Goal: Task Accomplishment & Management: Complete application form

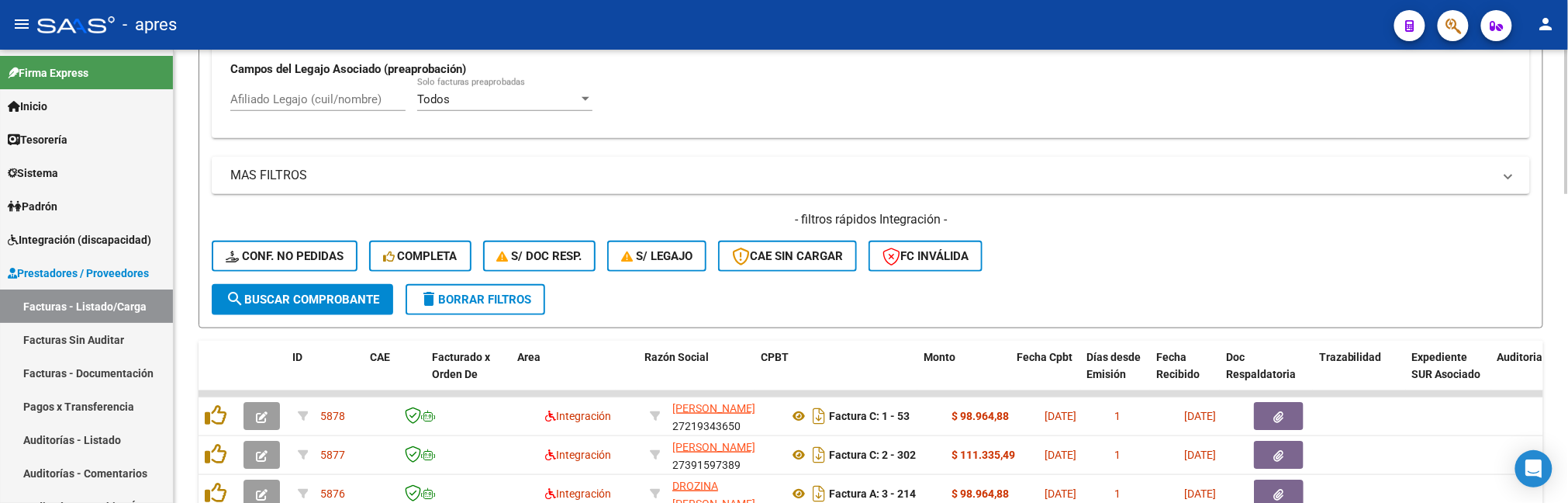
scroll to position [556, 0]
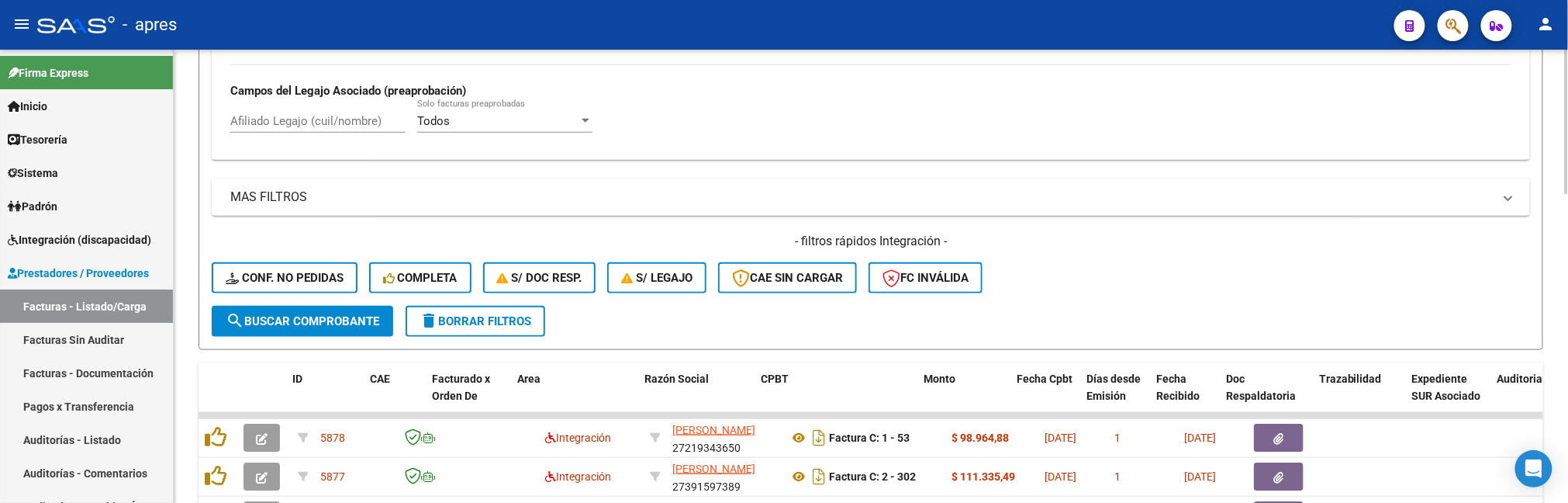
click at [326, 121] on input "Afiliado Legajo (cuil/nombre)" at bounding box center [318, 121] width 175 height 14
paste input "58710022"
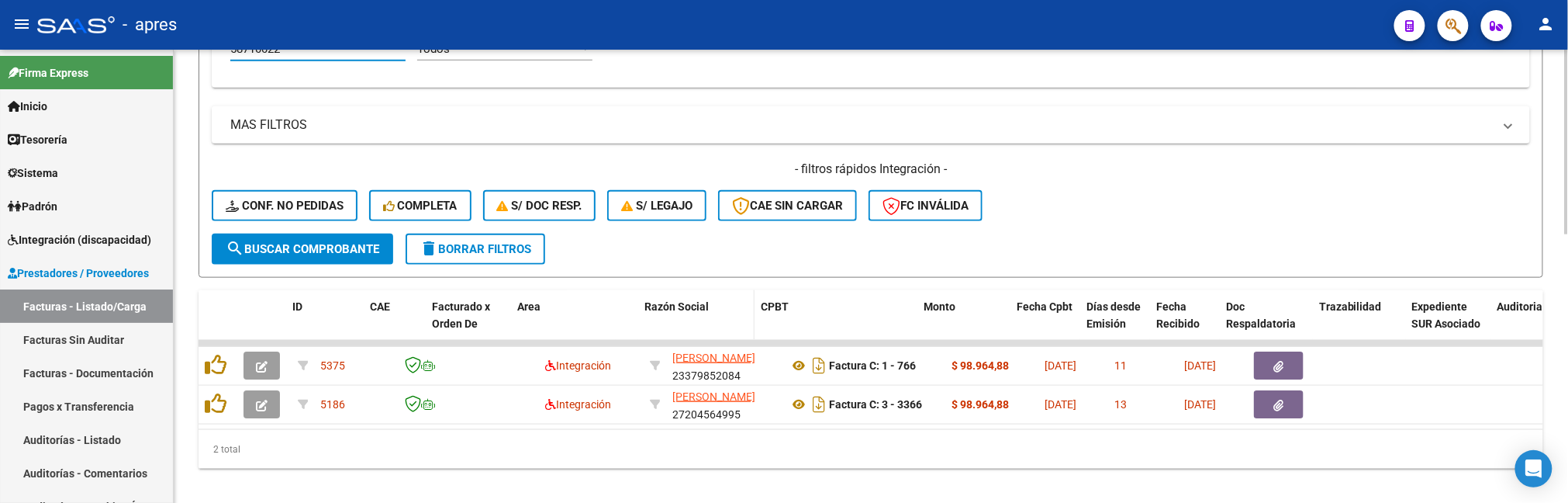
scroll to position [659, 0]
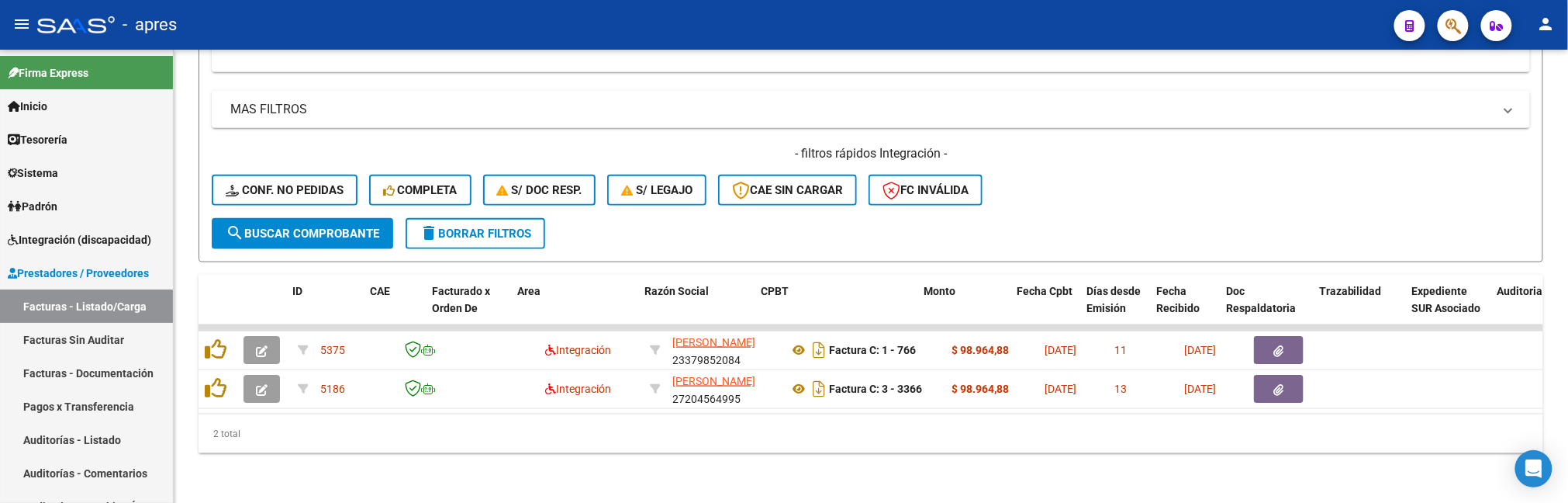
type input "58710022"
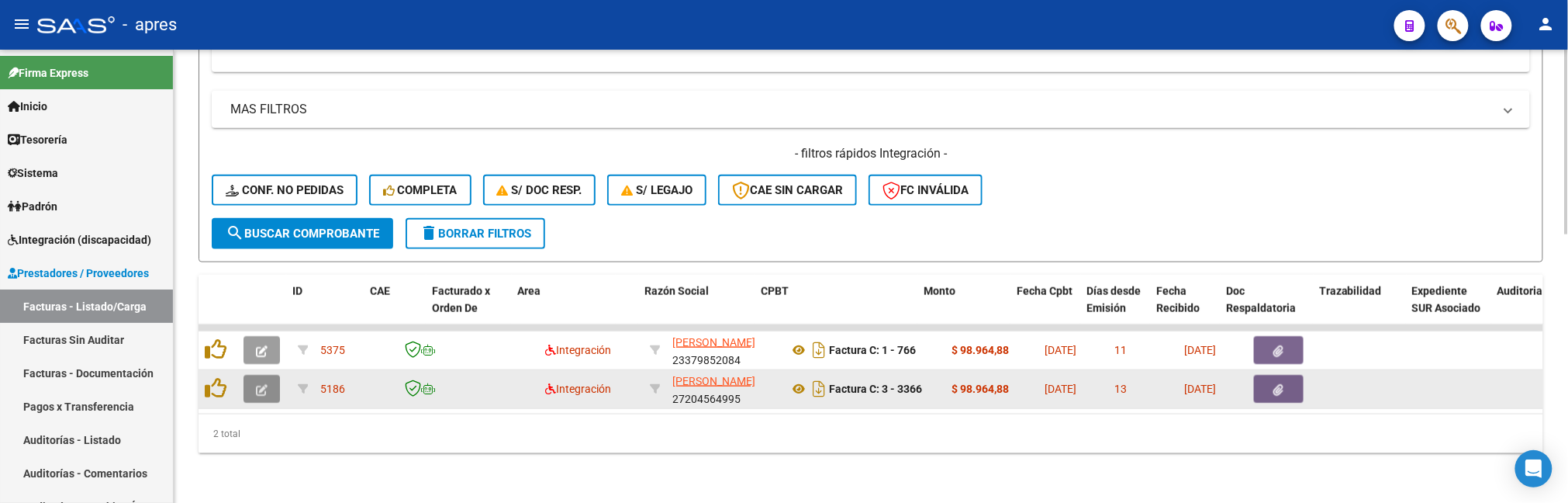
click at [273, 375] on button "button" at bounding box center [262, 388] width 36 height 28
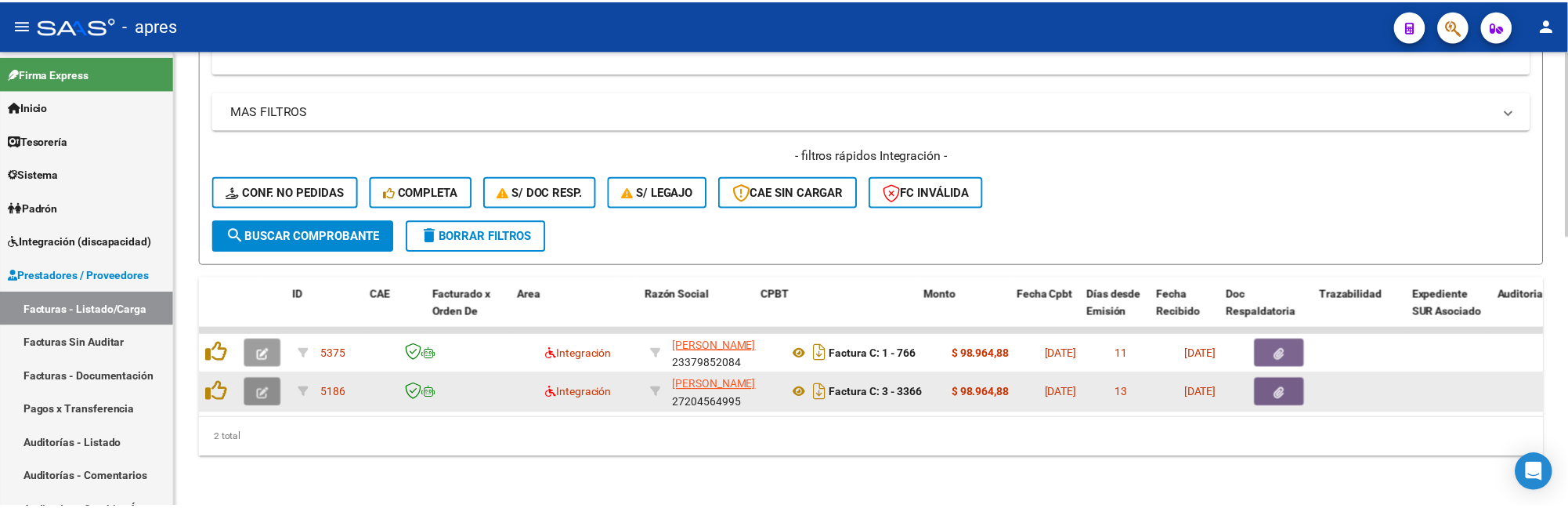
scroll to position [714, 0]
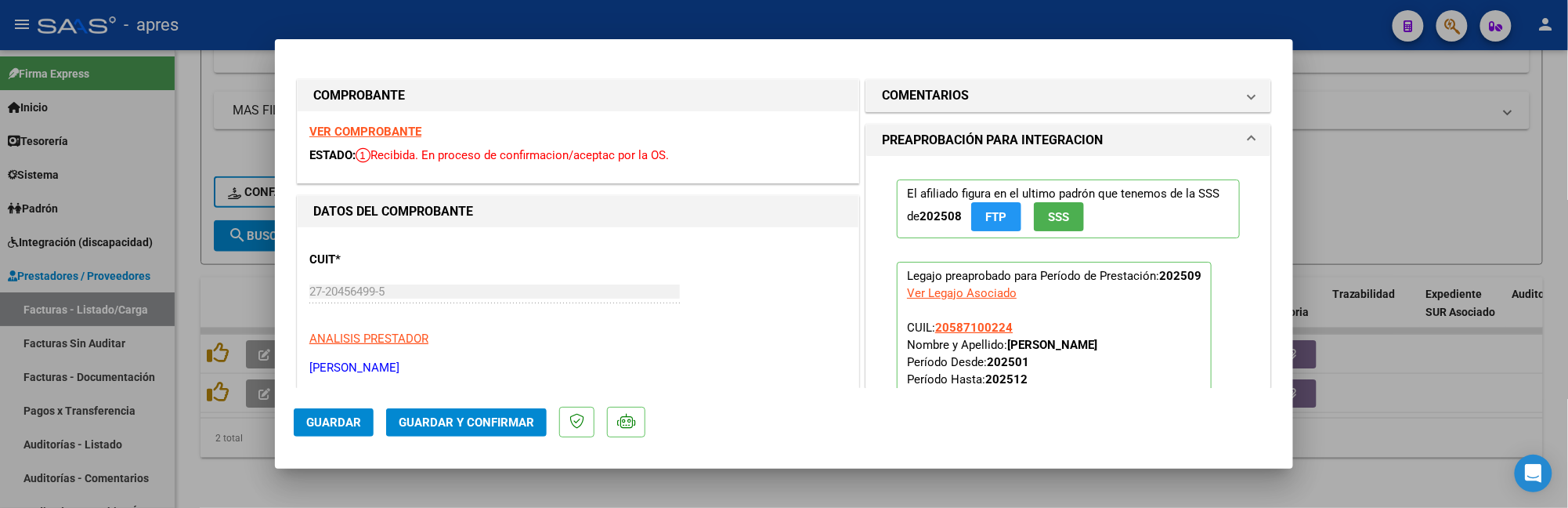
click at [413, 138] on strong "VER COMPROBANTE" at bounding box center [365, 132] width 112 height 14
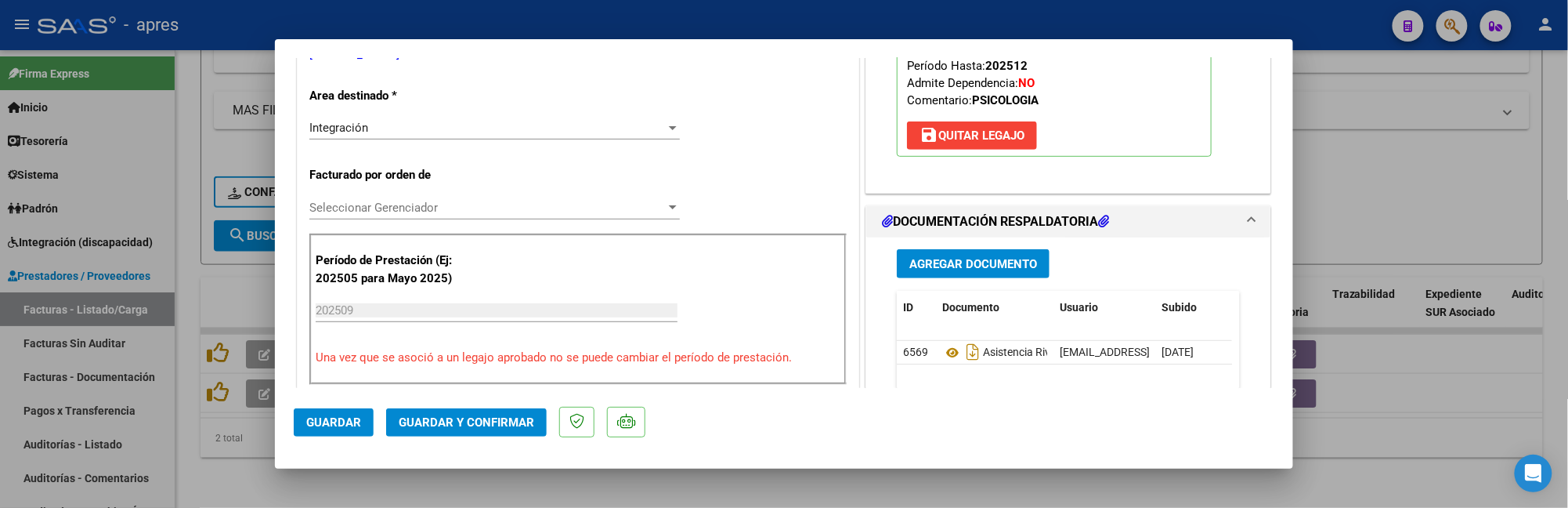
scroll to position [418, 0]
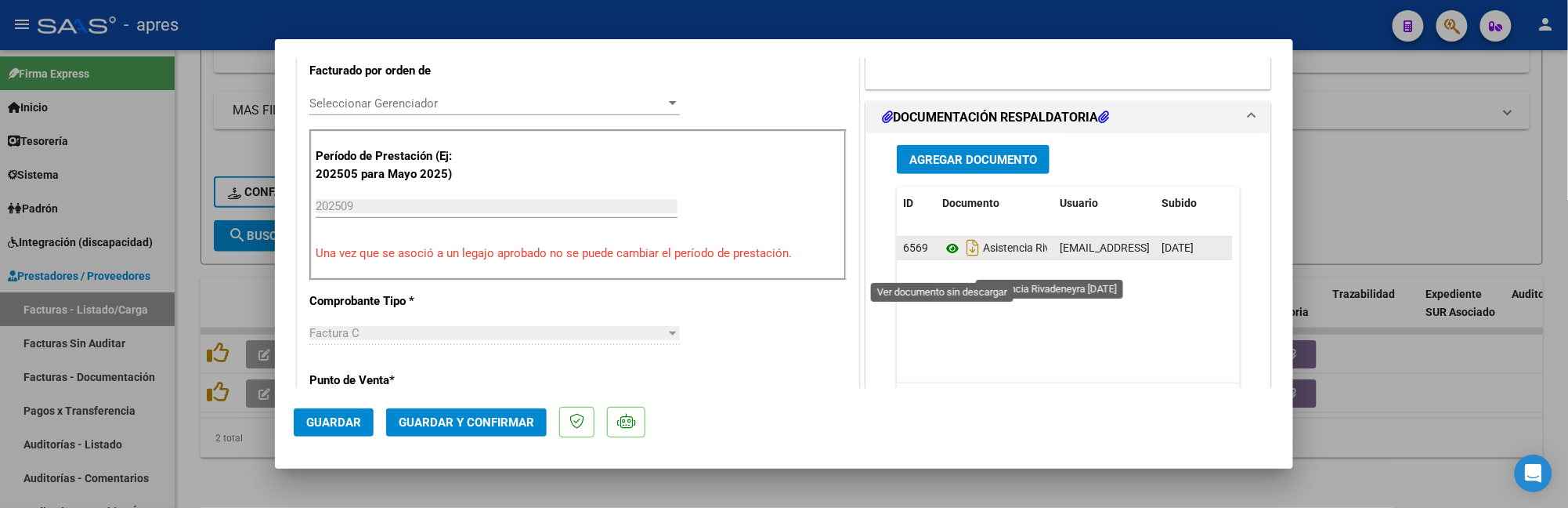
click at [947, 257] on icon at bounding box center [952, 249] width 20 height 19
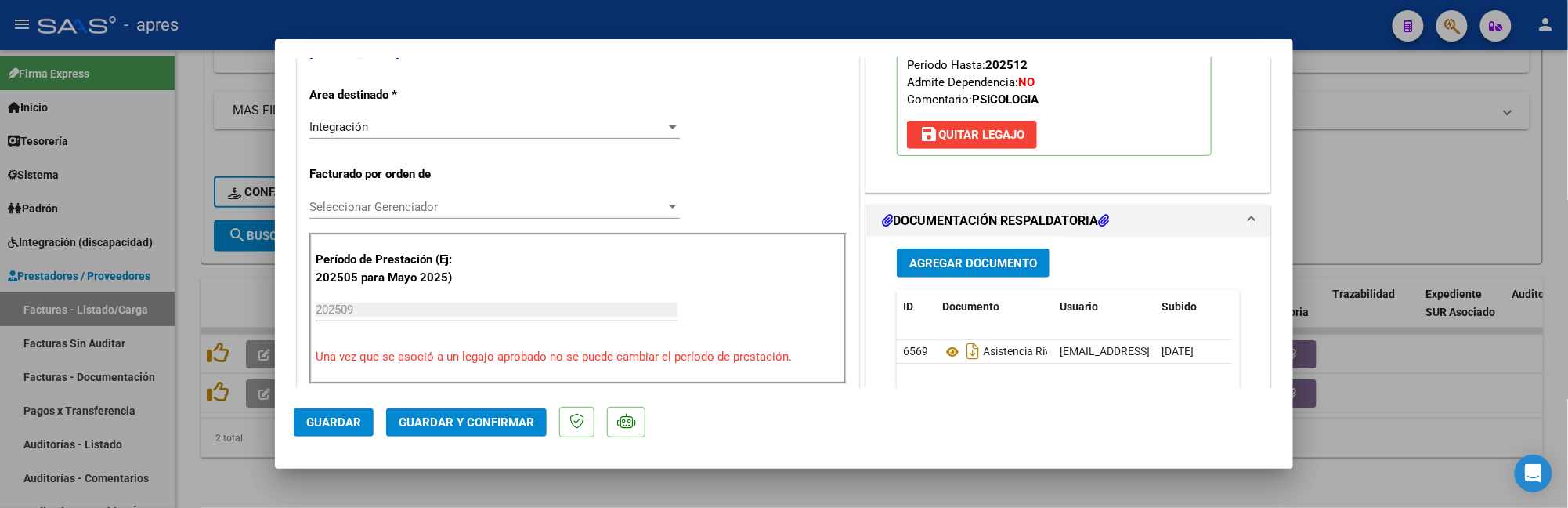
scroll to position [245, 0]
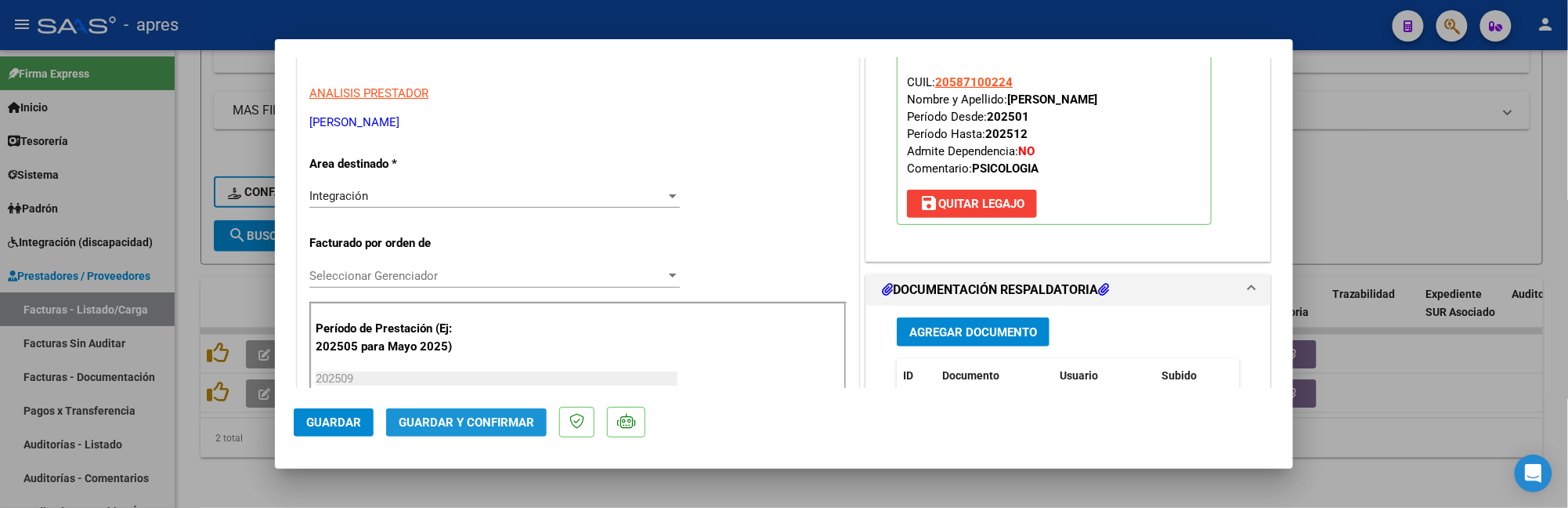
click at [500, 411] on button "Guardar y Confirmar" at bounding box center [466, 422] width 160 height 29
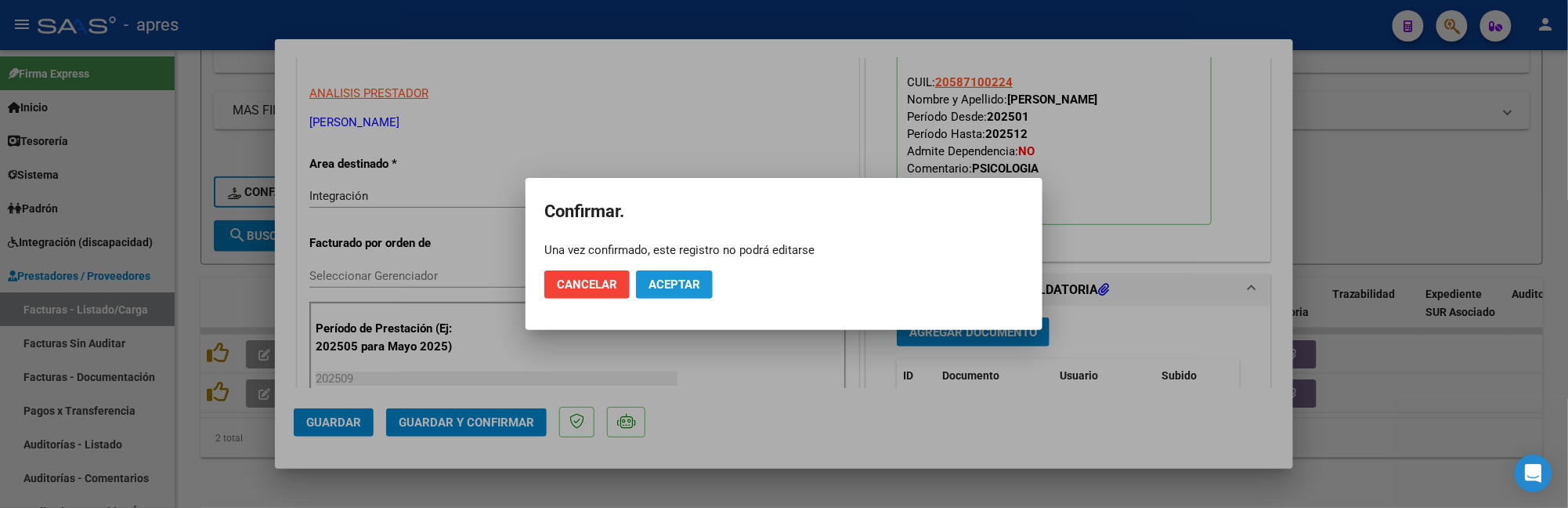
click at [699, 296] on button "Aceptar" at bounding box center [674, 284] width 77 height 29
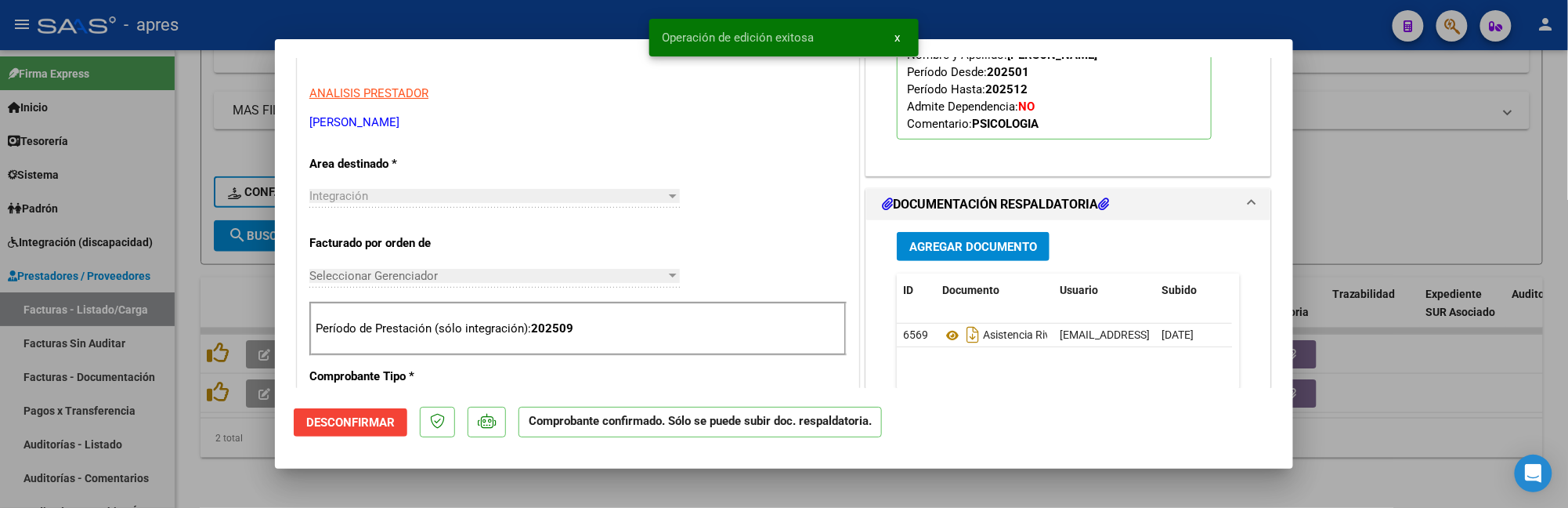
click at [199, 486] on div at bounding box center [784, 254] width 1568 height 508
type input "$ 0,00"
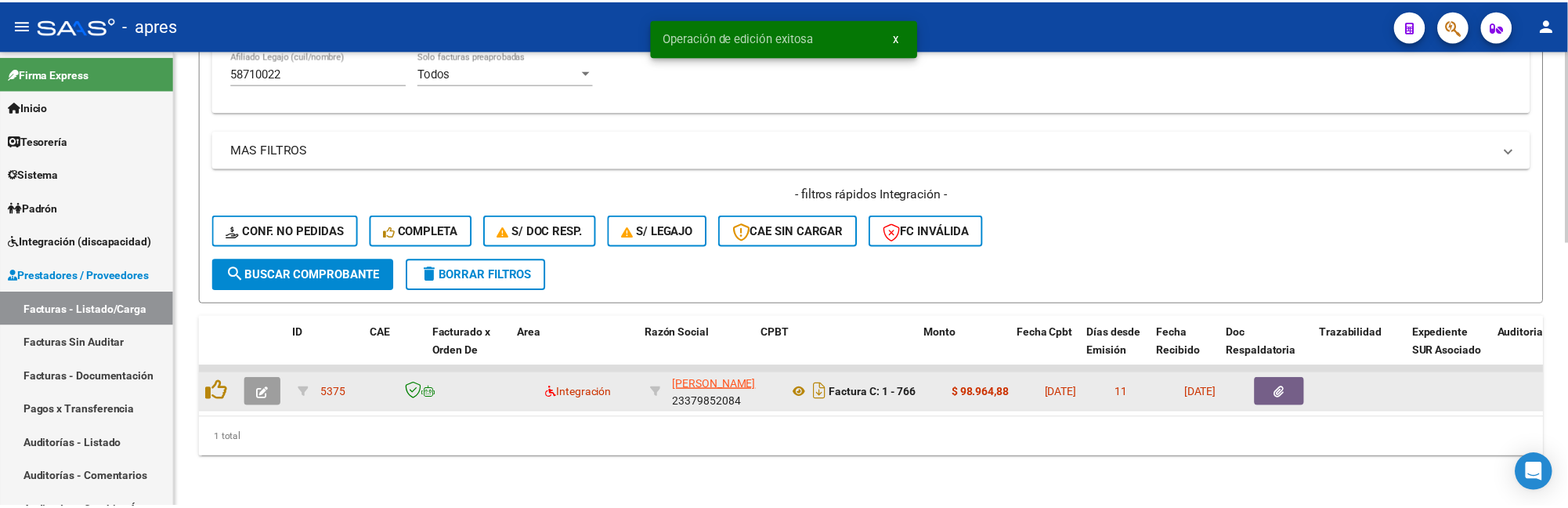
scroll to position [627, 0]
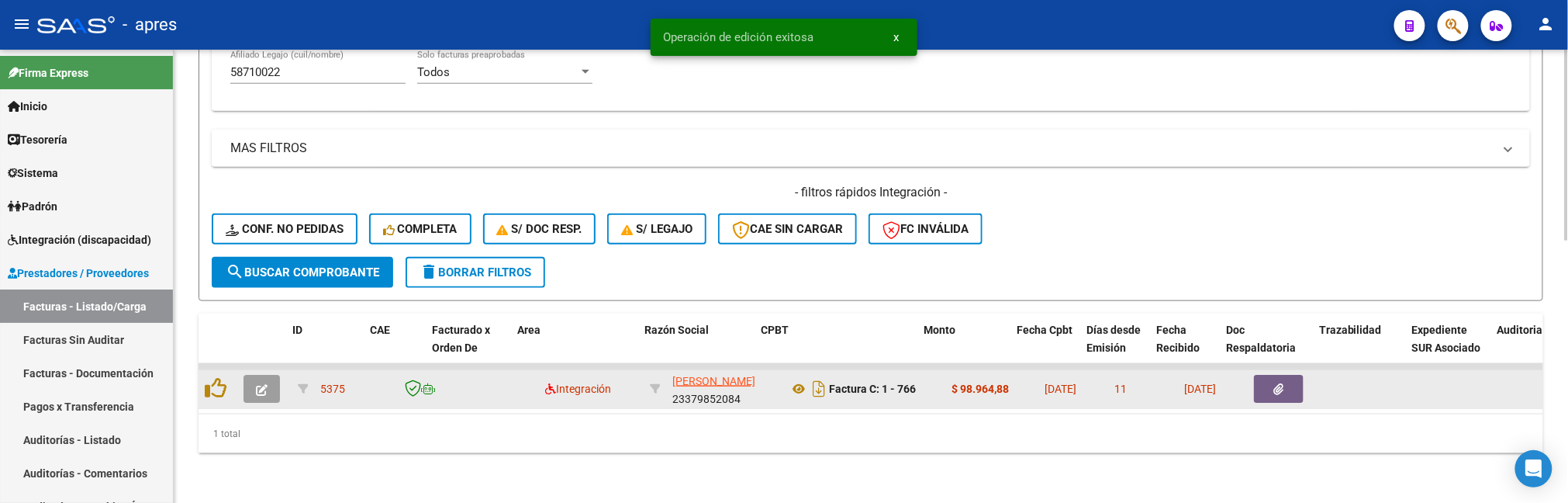
click at [248, 374] on button "button" at bounding box center [262, 388] width 36 height 28
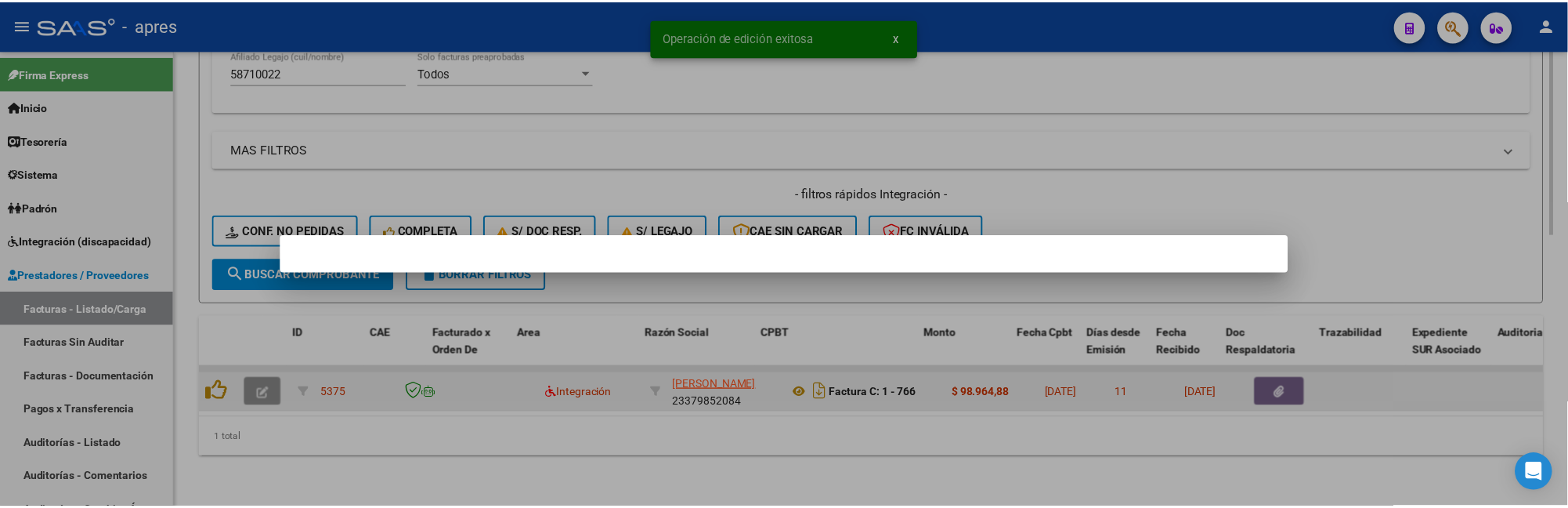
scroll to position [674, 0]
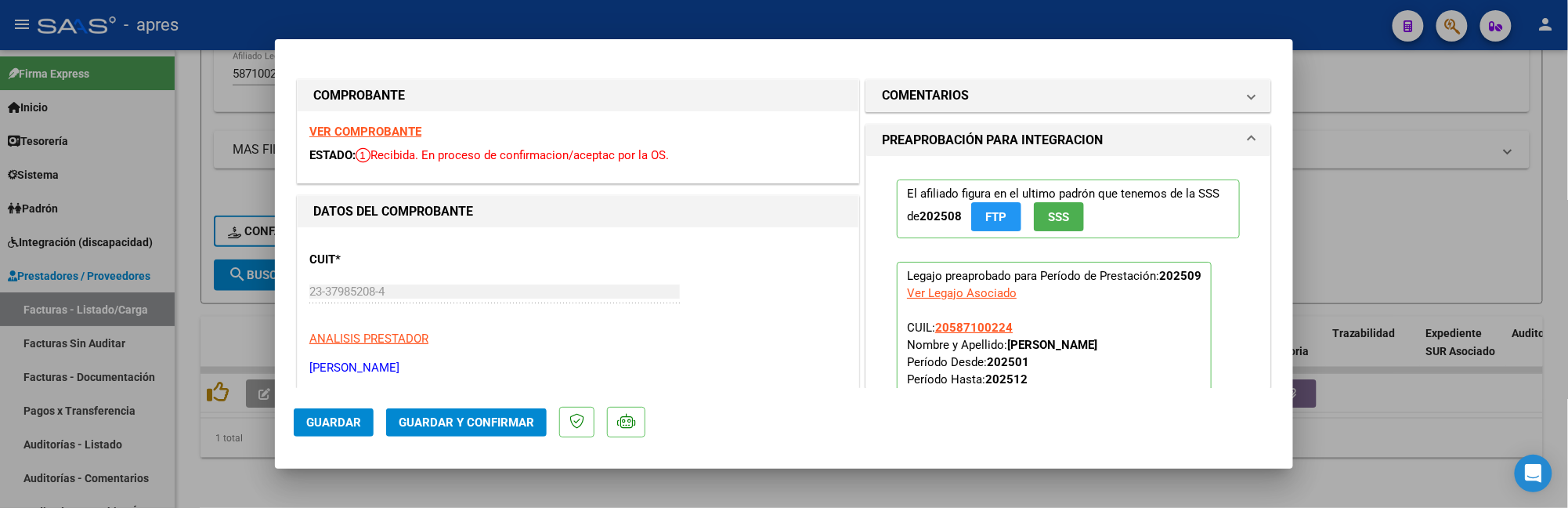
drag, startPoint x: 411, startPoint y: 142, endPoint x: 411, endPoint y: 133, distance: 9.0
click at [411, 141] on div "VER COMPROBANTE ESTADO: Recibida. En proceso de confirmacion/aceptac por la OS." at bounding box center [577, 147] width 561 height 71
click at [411, 130] on strong "VER COMPROBANTE" at bounding box center [365, 132] width 112 height 14
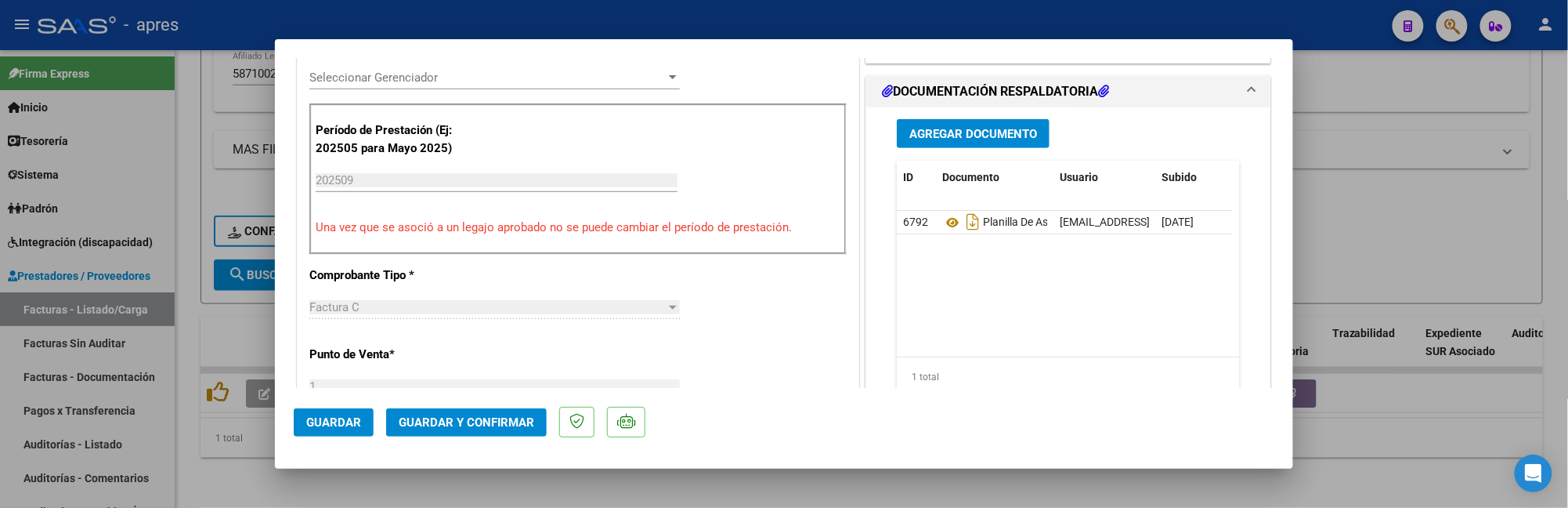
scroll to position [522, 0]
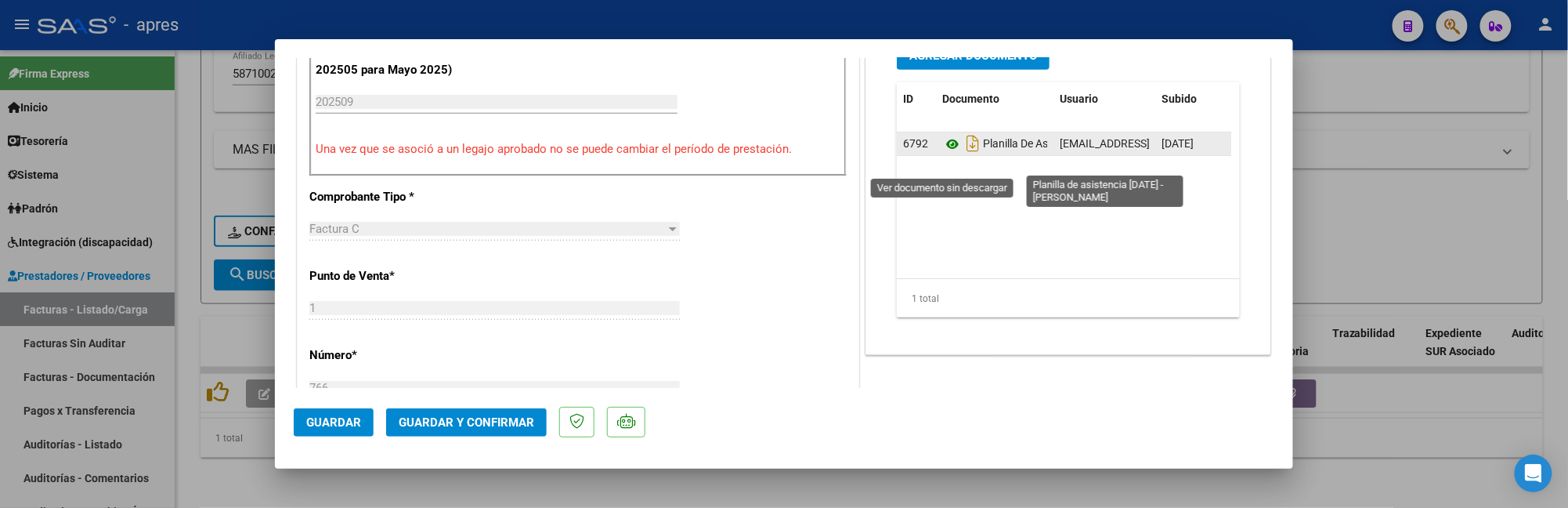
click at [947, 153] on icon at bounding box center [952, 144] width 20 height 19
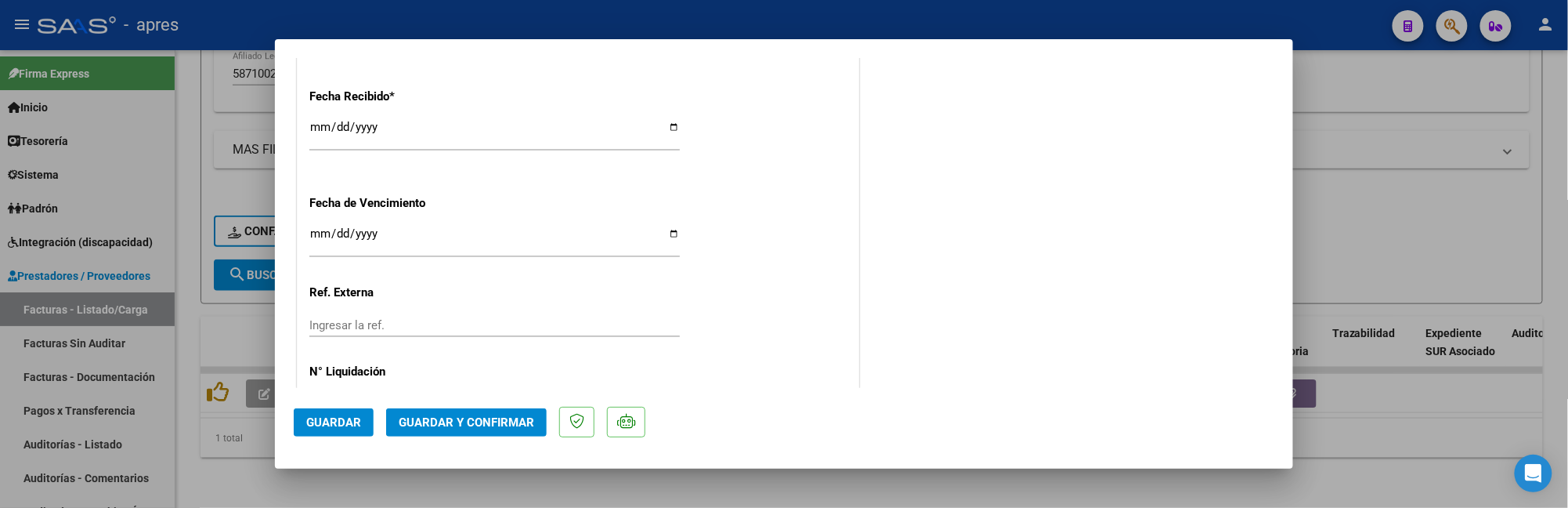
scroll to position [1185, 0]
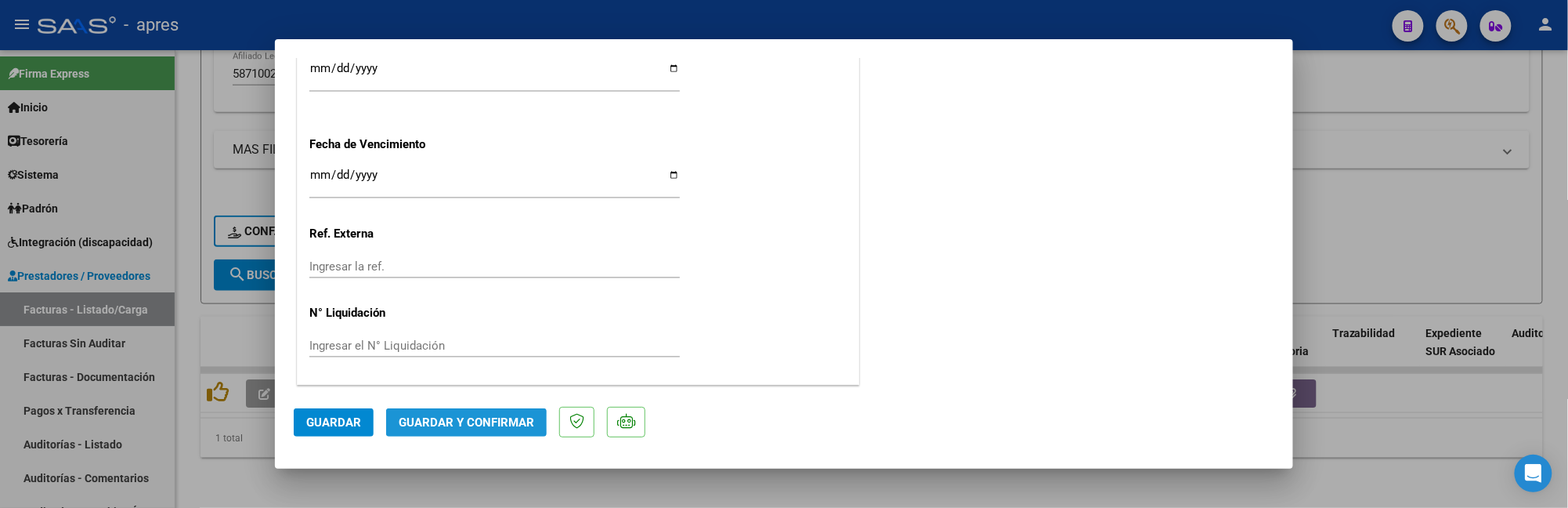
click at [440, 421] on span "Guardar y Confirmar" at bounding box center [466, 422] width 135 height 14
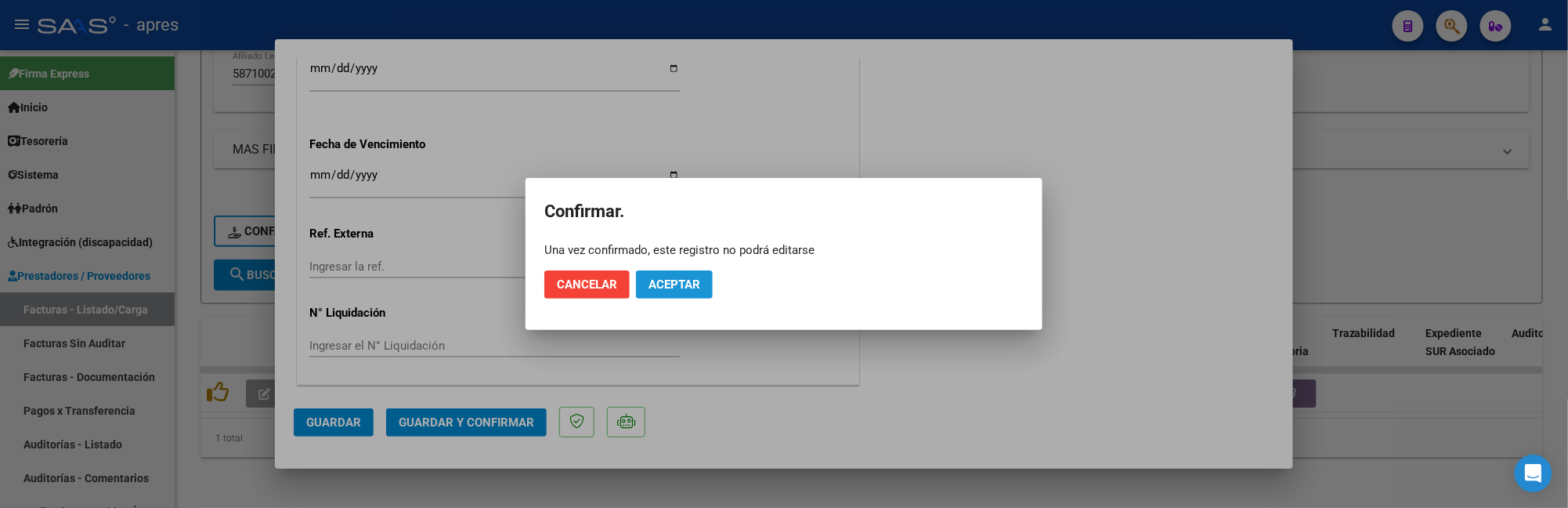
click at [673, 277] on span "Aceptar" at bounding box center [674, 284] width 52 height 14
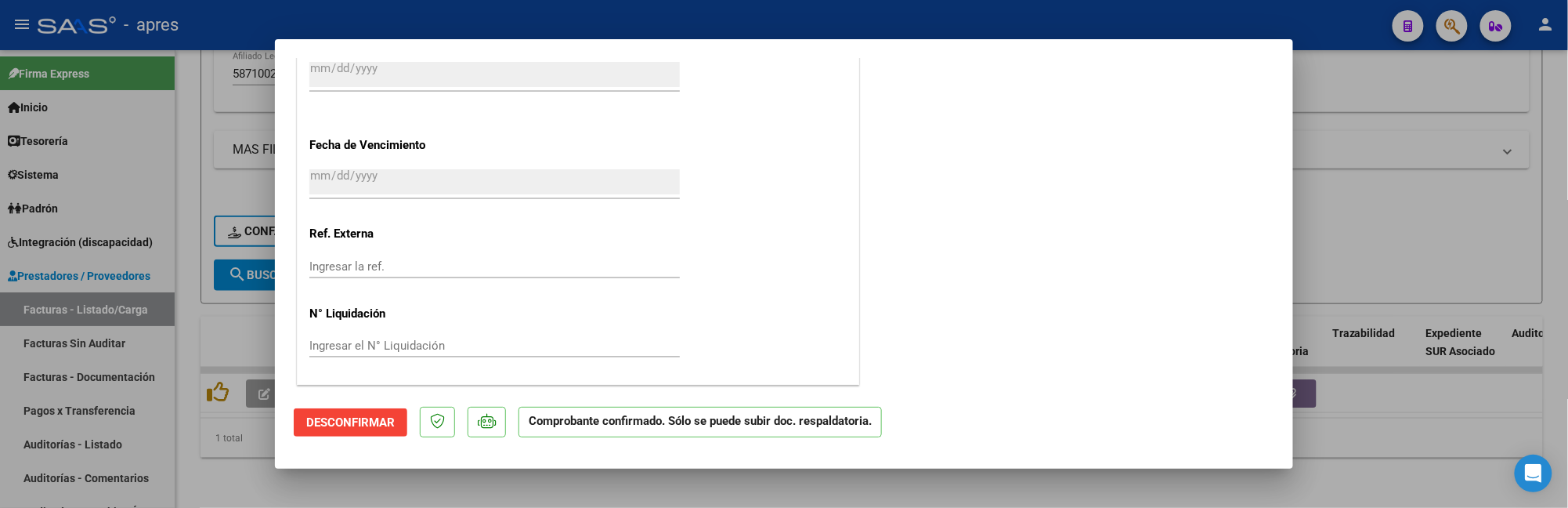
click at [282, 479] on div at bounding box center [784, 254] width 1568 height 508
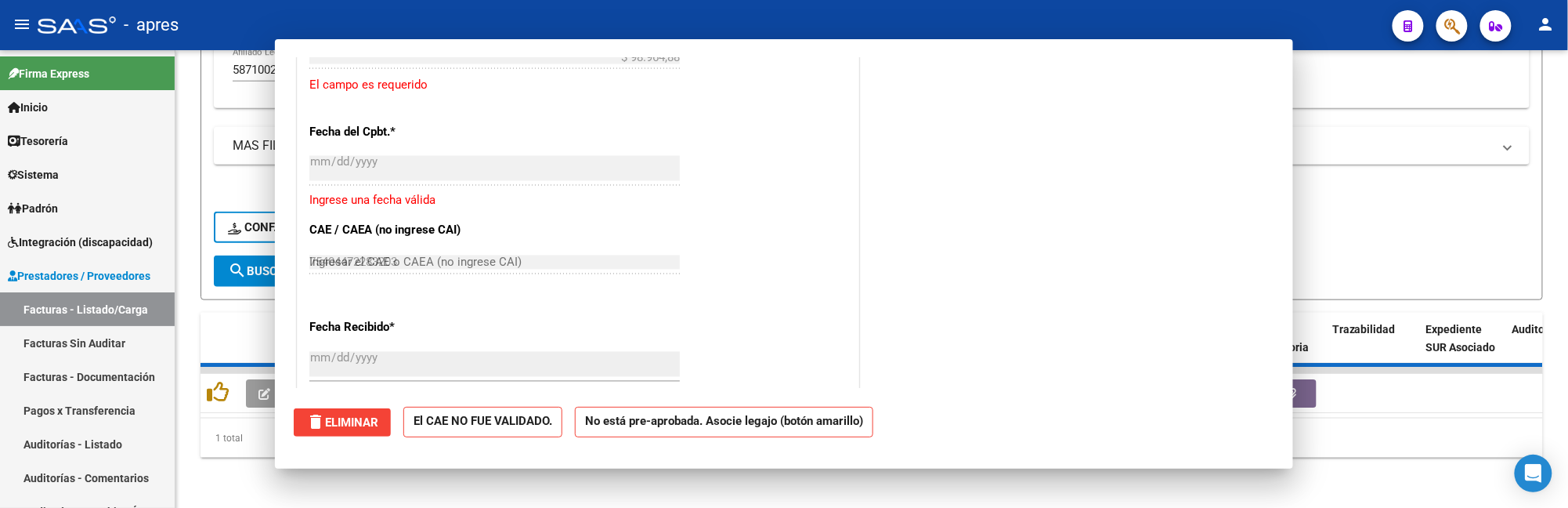
type input "$ 0,00"
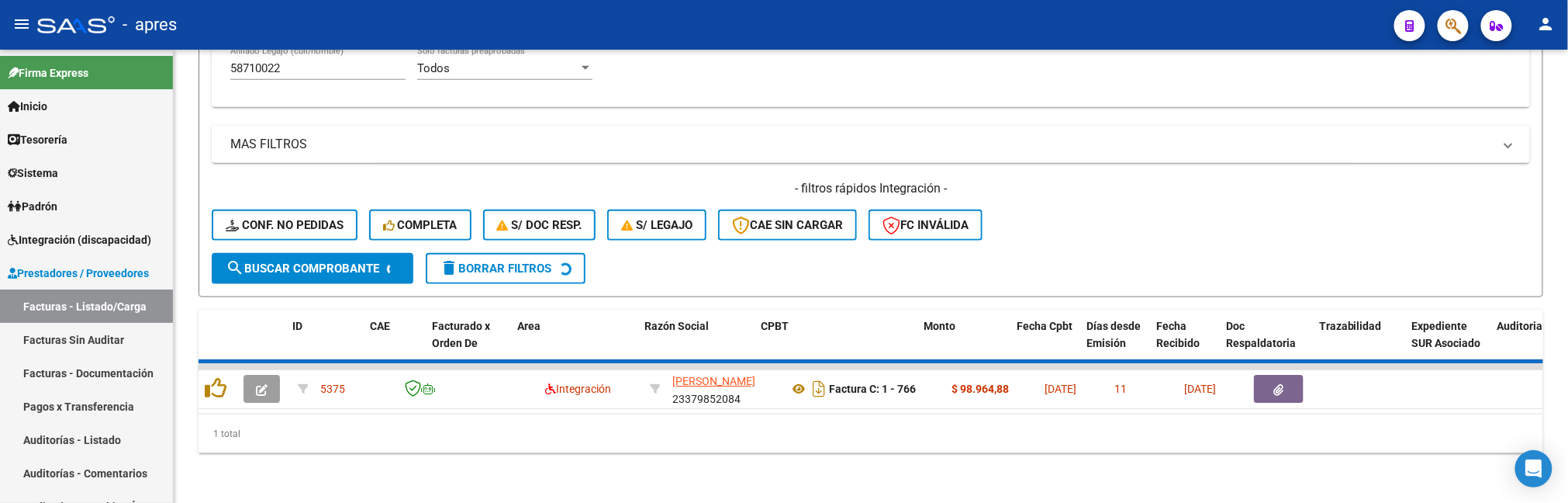
scroll to position [593, 0]
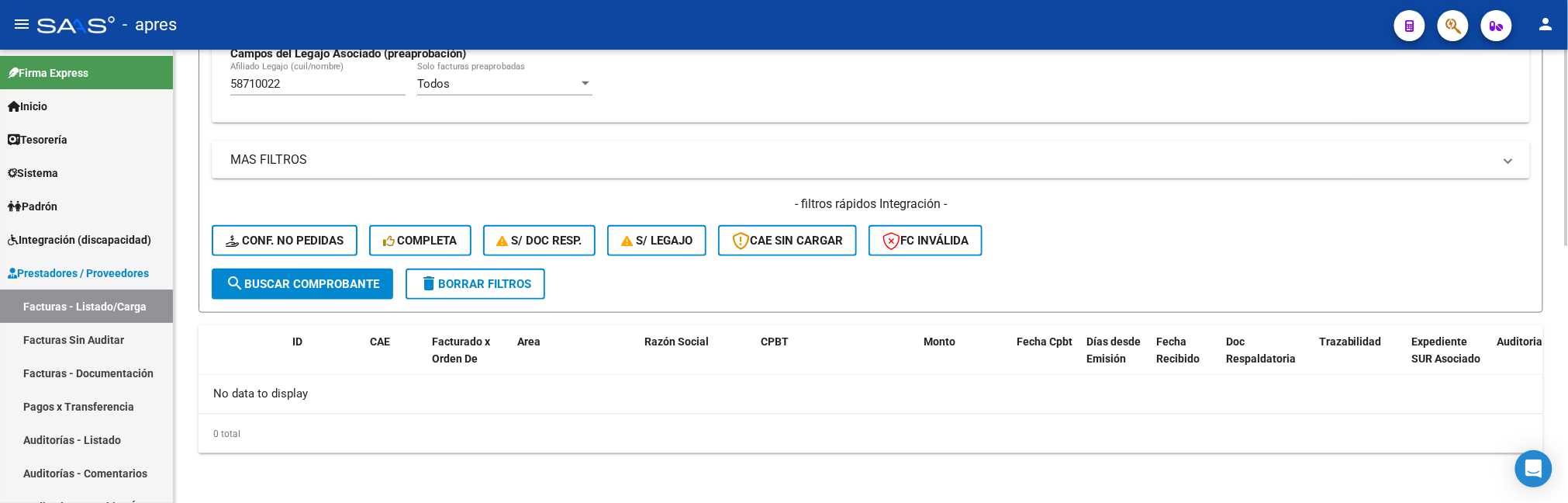
drag, startPoint x: 344, startPoint y: 94, endPoint x: 227, endPoint y: 73, distance: 118.9
click at [227, 73] on div "Todos Cargado en Para Enviar SSS Período De Prestación Campos del Archivo de Re…" at bounding box center [871, 9] width 1318 height 226
click at [308, 103] on div "58710022 [PERSON_NAME] (cuil/nombre)" at bounding box center [318, 86] width 175 height 48
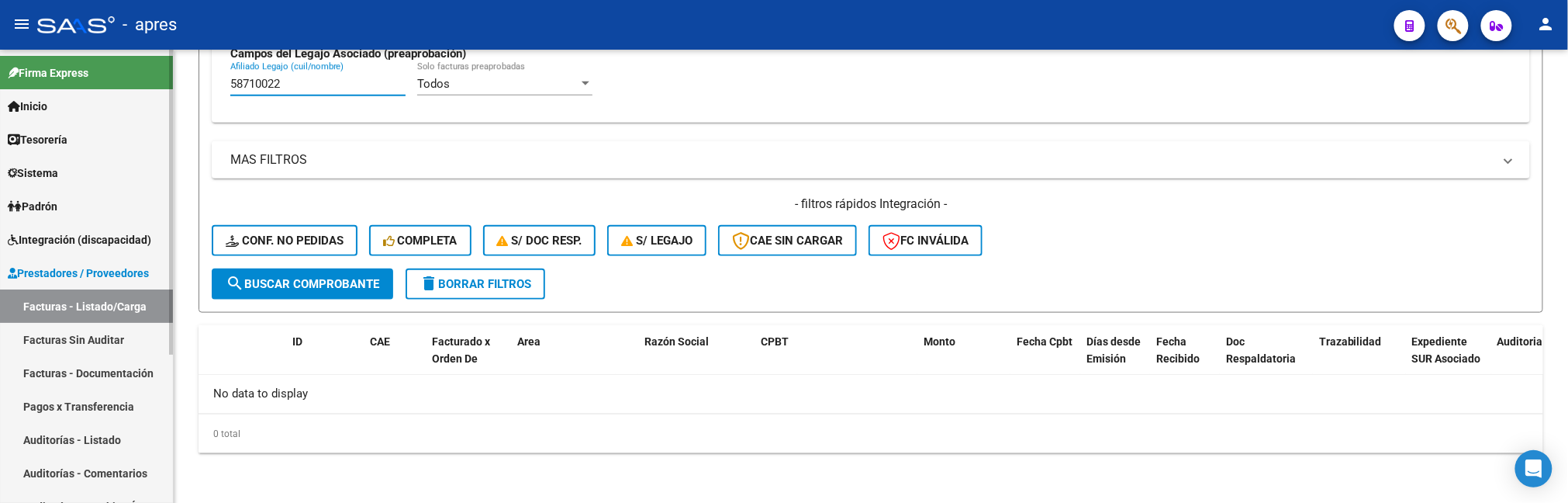
drag, startPoint x: 309, startPoint y: 90, endPoint x: 127, endPoint y: 88, distance: 182.0
click at [127, 88] on mat-sidenav-container "Firma Express Inicio Calendario SSS Instructivos Contacto OS Tesorería Extracto…" at bounding box center [784, 276] width 1568 height 453
paste input "4954830"
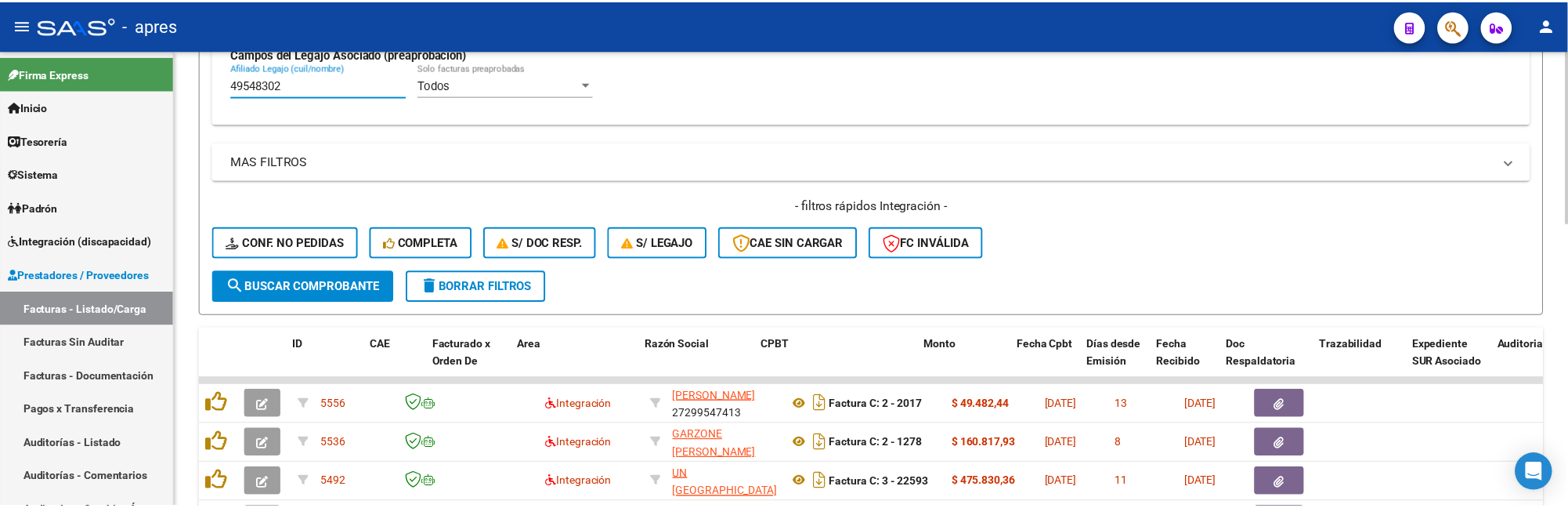
scroll to position [745, 0]
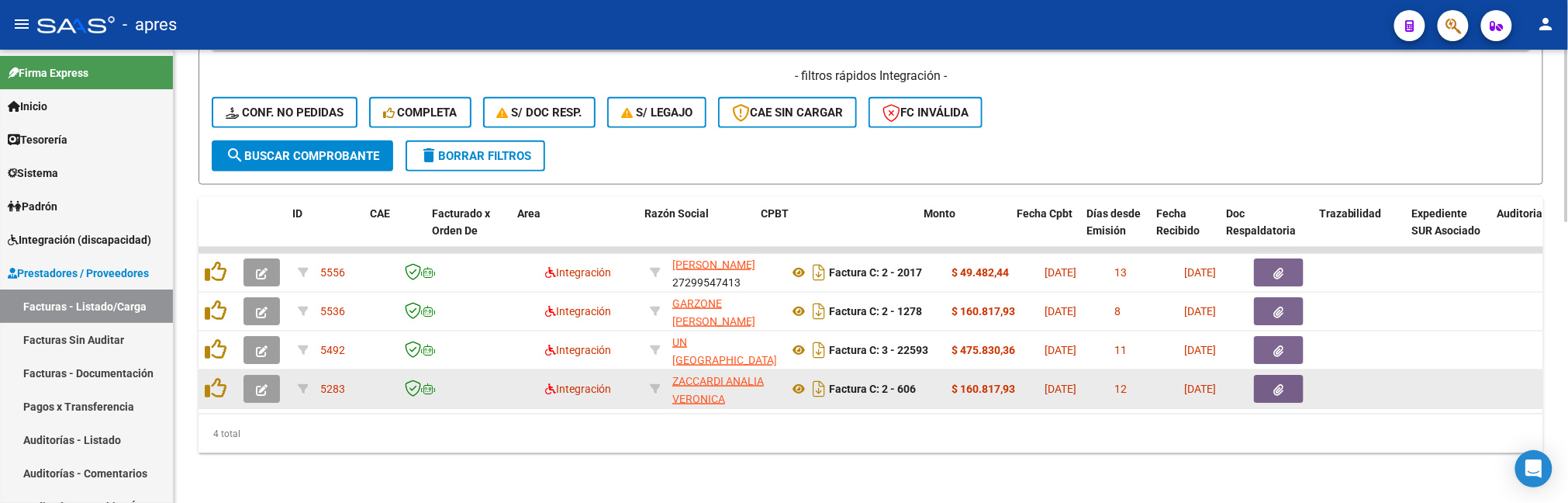
type input "49548302"
click at [262, 384] on icon "button" at bounding box center [262, 390] width 12 height 12
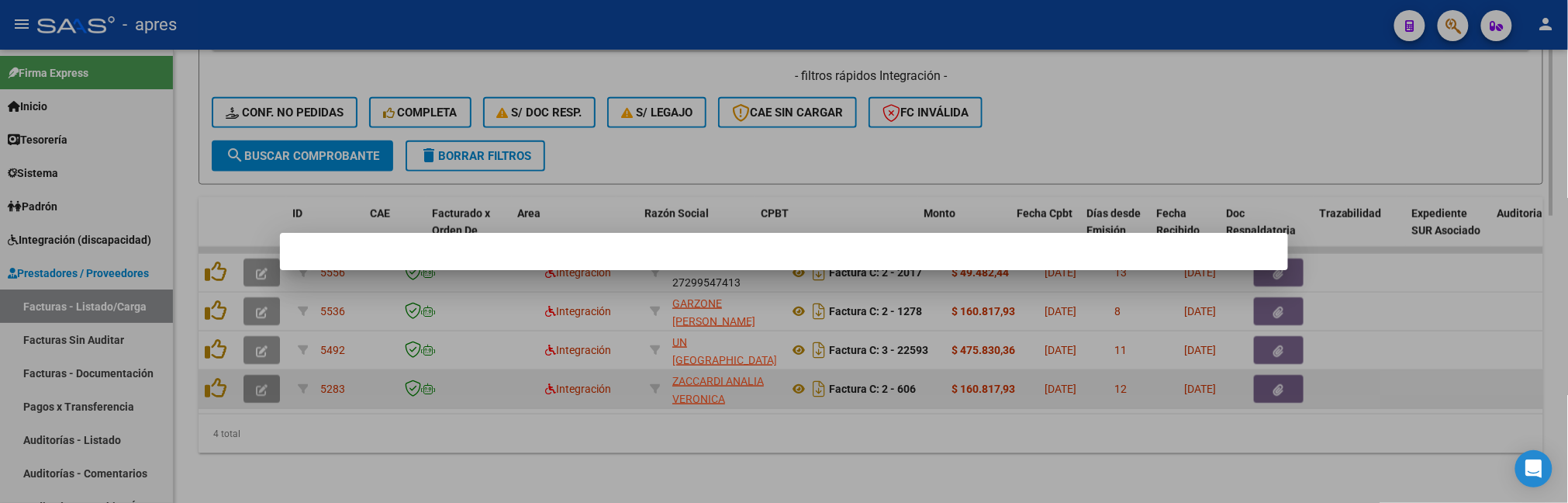
scroll to position [785, 0]
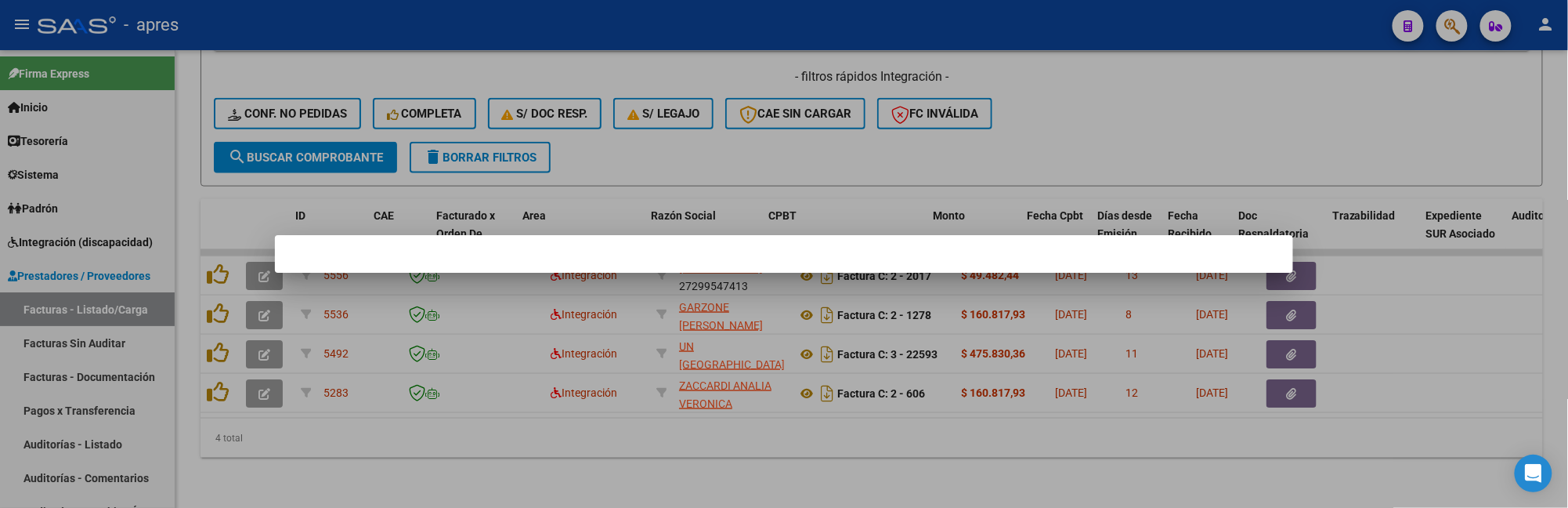
click at [478, 442] on div at bounding box center [784, 254] width 1568 height 508
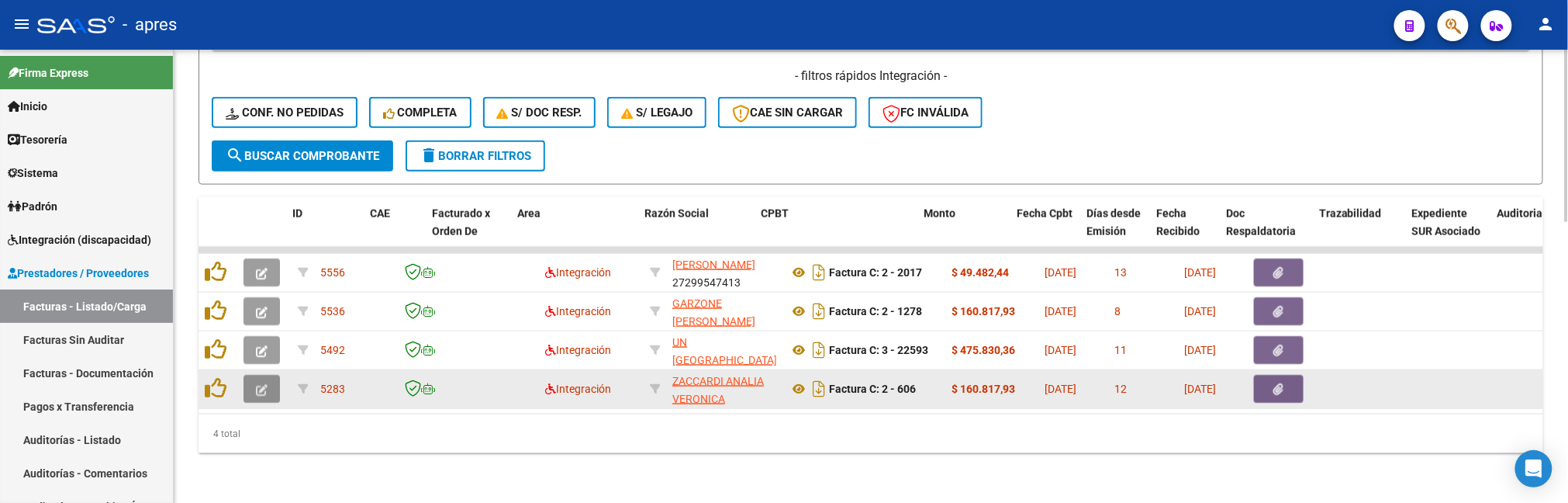
click at [271, 374] on button "button" at bounding box center [262, 388] width 36 height 28
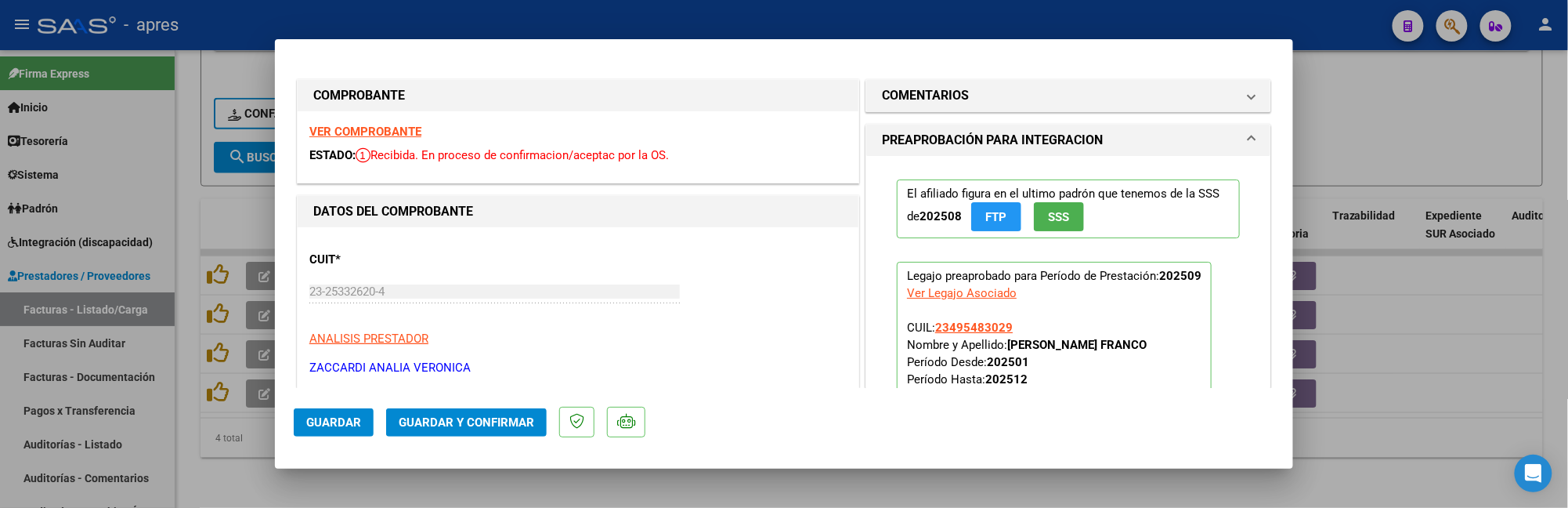
click at [401, 126] on div "VER COMPROBANTE ESTADO: Recibida. En proceso de confirmacion/aceptac por la OS." at bounding box center [577, 147] width 561 height 71
click at [402, 130] on strong "VER COMPROBANTE" at bounding box center [365, 132] width 112 height 14
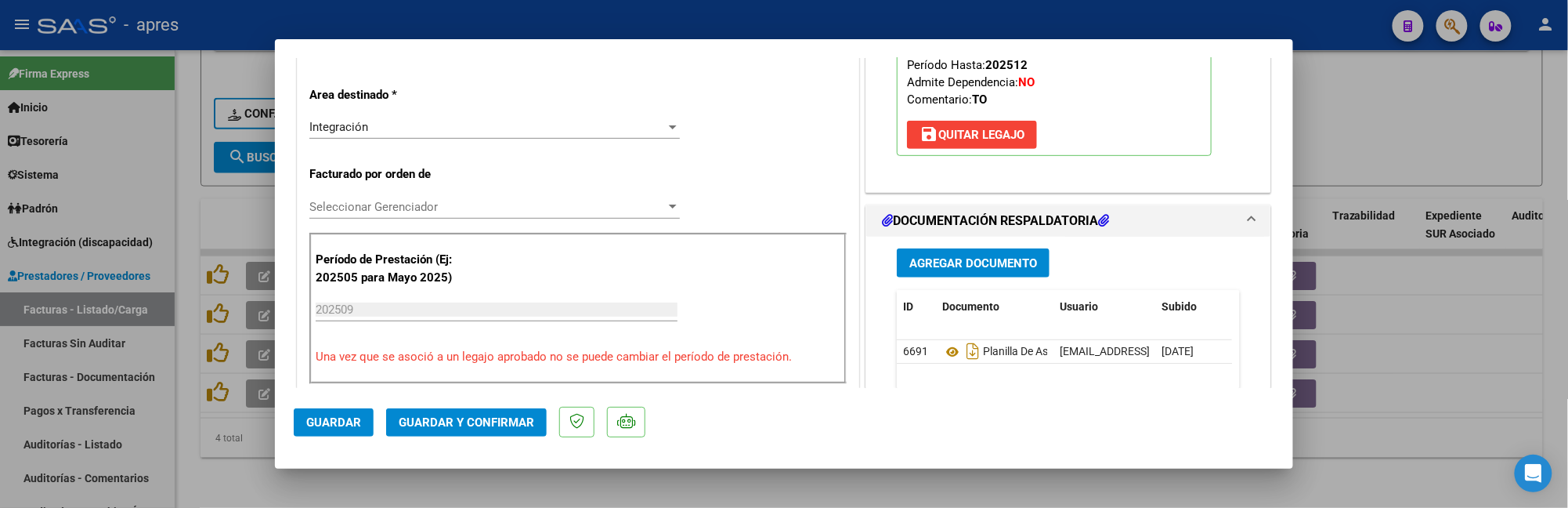
scroll to position [313, 0]
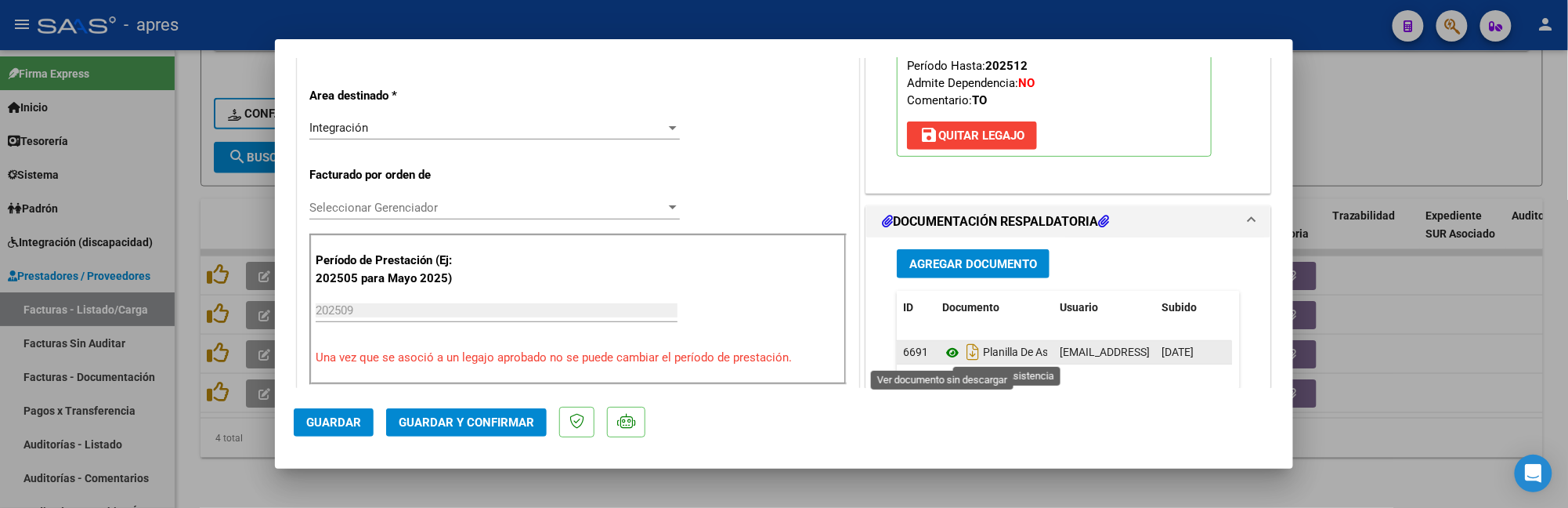
click at [942, 353] on icon at bounding box center [952, 353] width 20 height 19
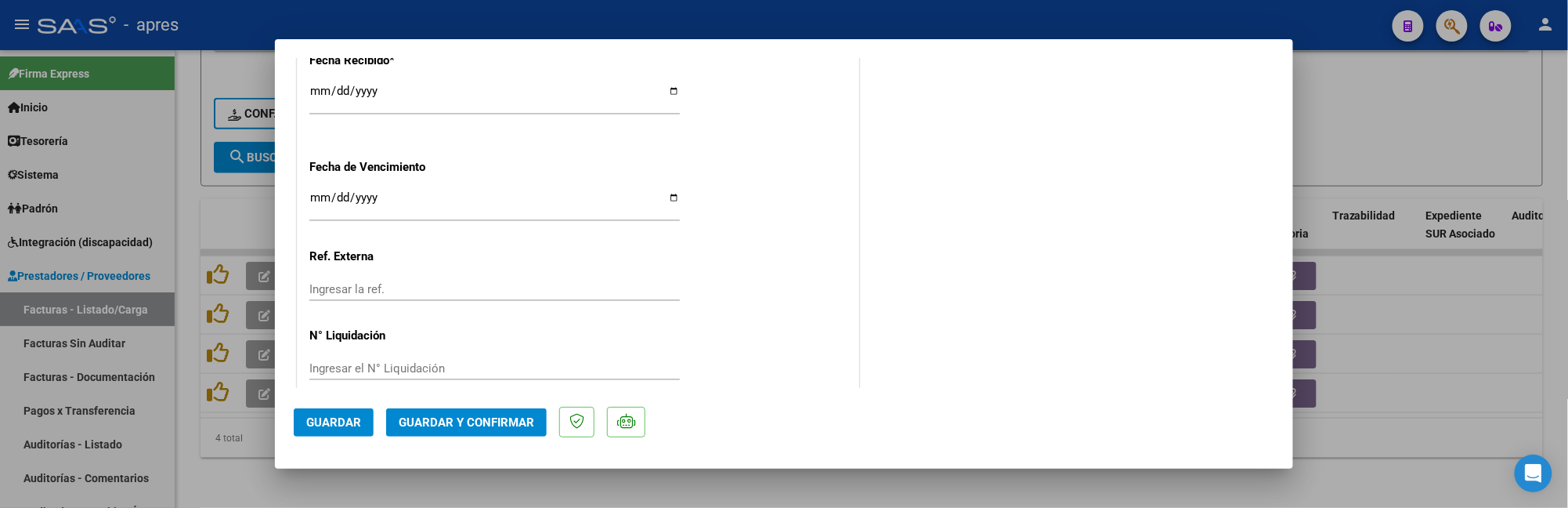
scroll to position [1185, 0]
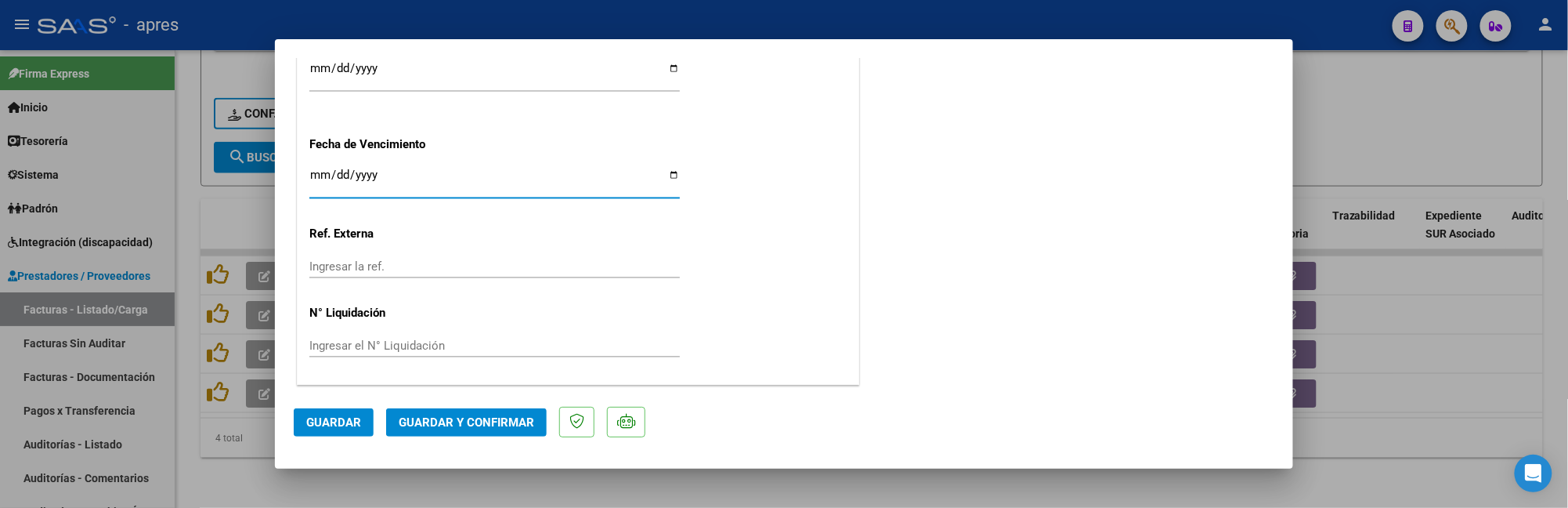
click at [322, 176] on input "Ingresar la fecha" at bounding box center [494, 180] width 370 height 25
type input "[DATE]"
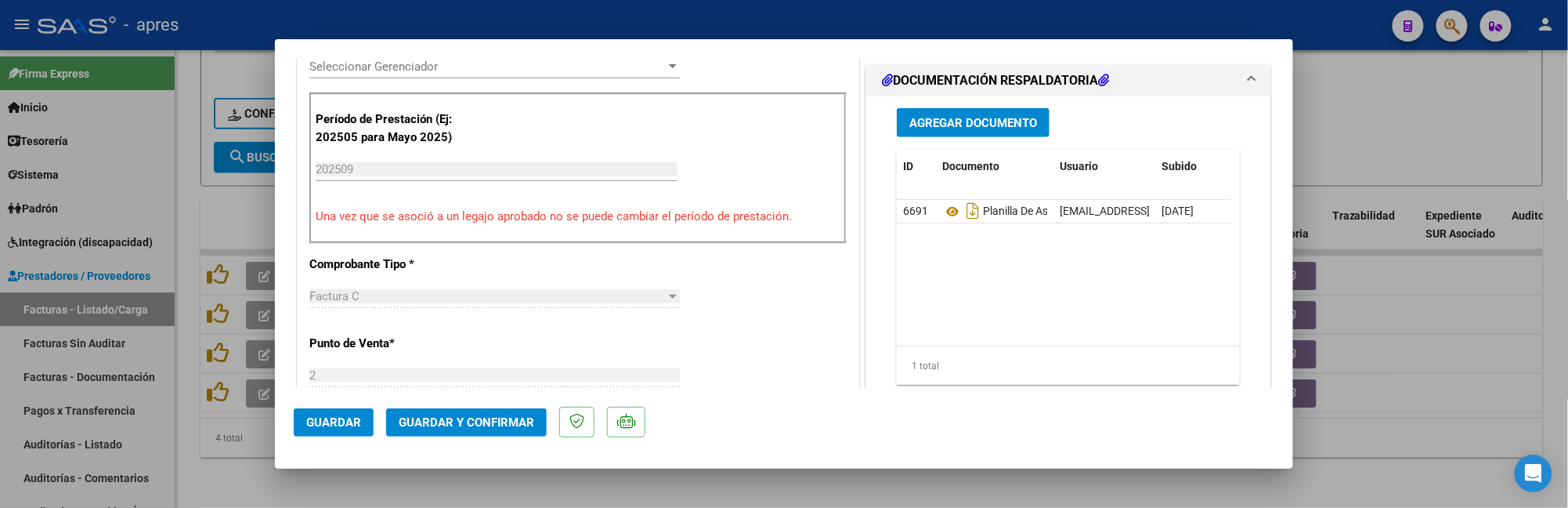
scroll to position [141, 0]
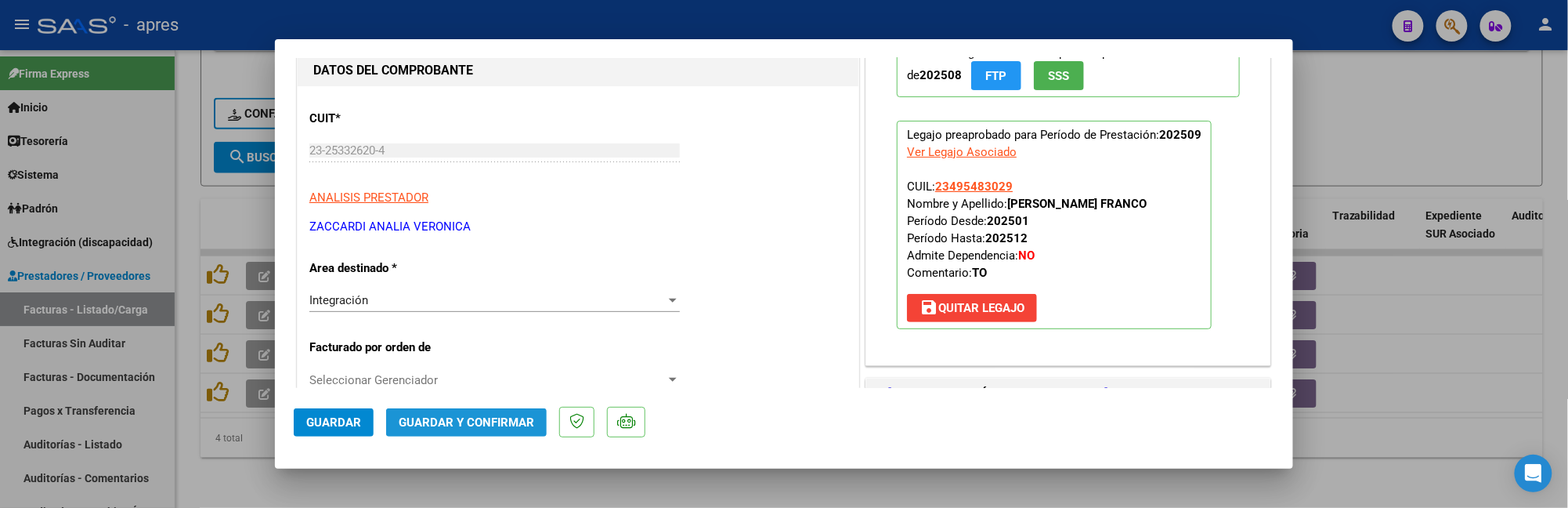
click at [431, 409] on button "Guardar y Confirmar" at bounding box center [466, 422] width 160 height 29
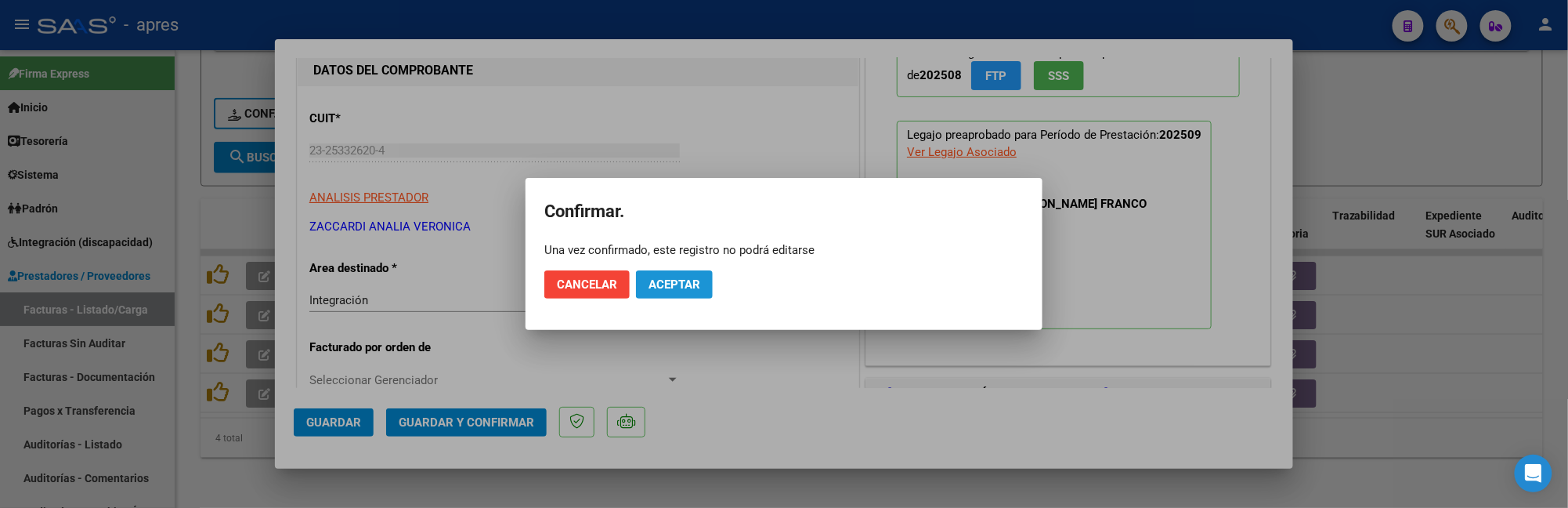
click at [683, 277] on span "Aceptar" at bounding box center [674, 284] width 52 height 14
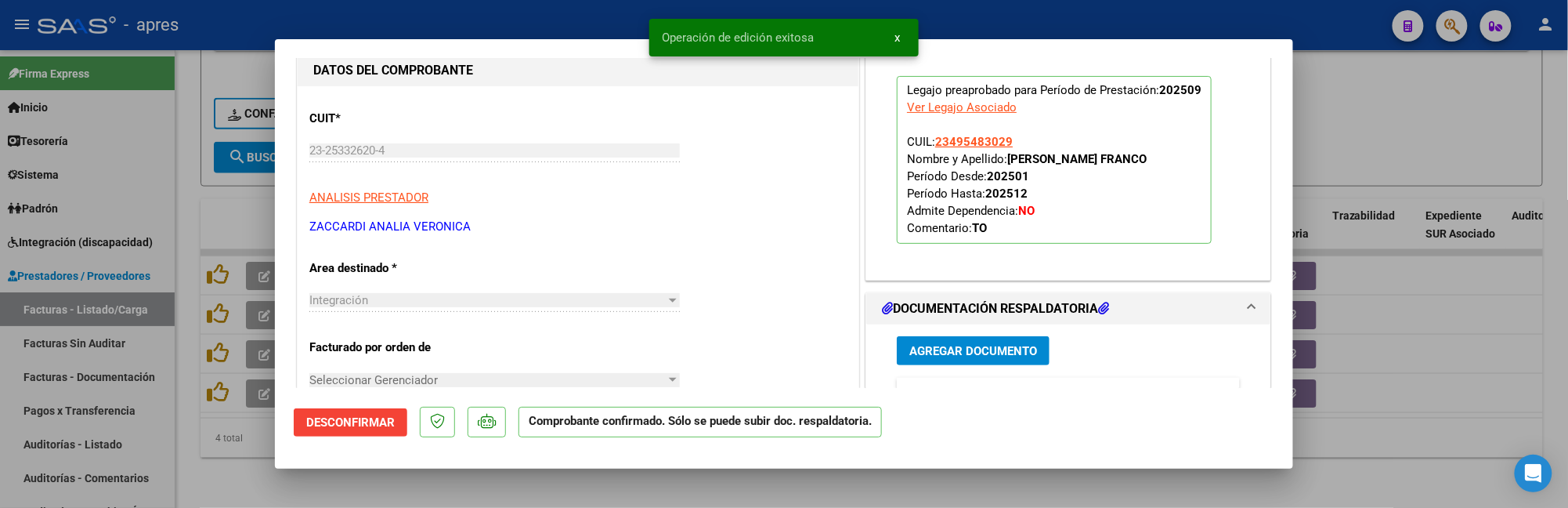
click at [225, 461] on div at bounding box center [784, 254] width 1568 height 508
type input "$ 0,00"
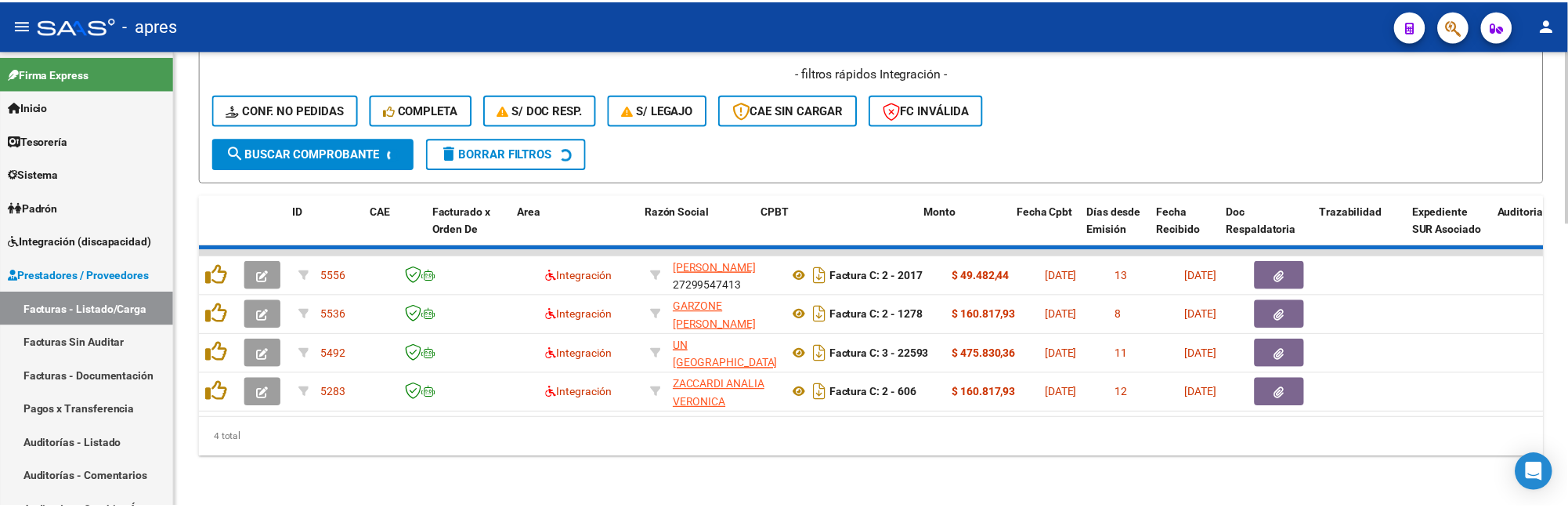
scroll to position [705, 0]
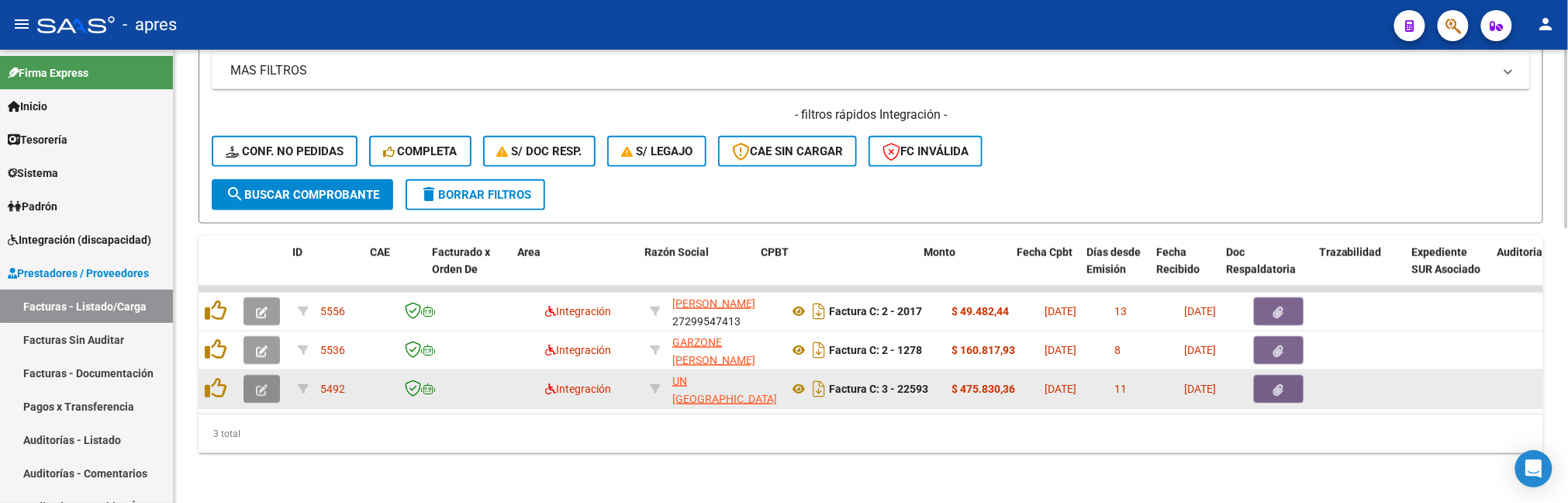
click at [256, 382] on button "button" at bounding box center [262, 388] width 36 height 28
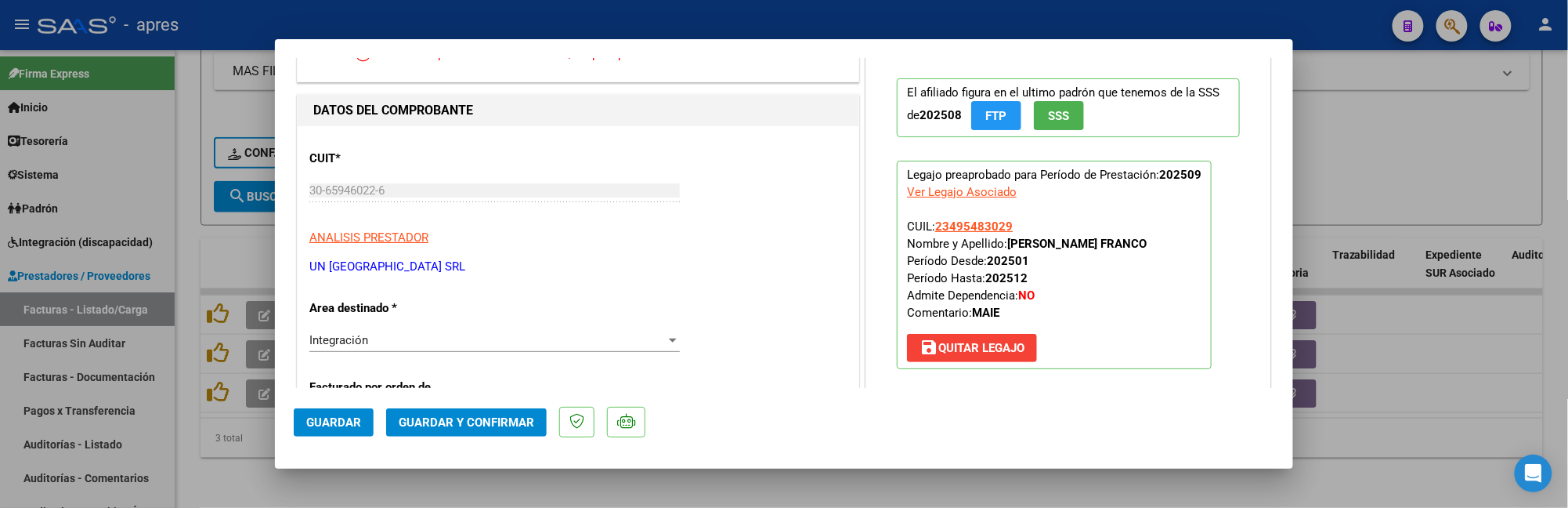
scroll to position [0, 0]
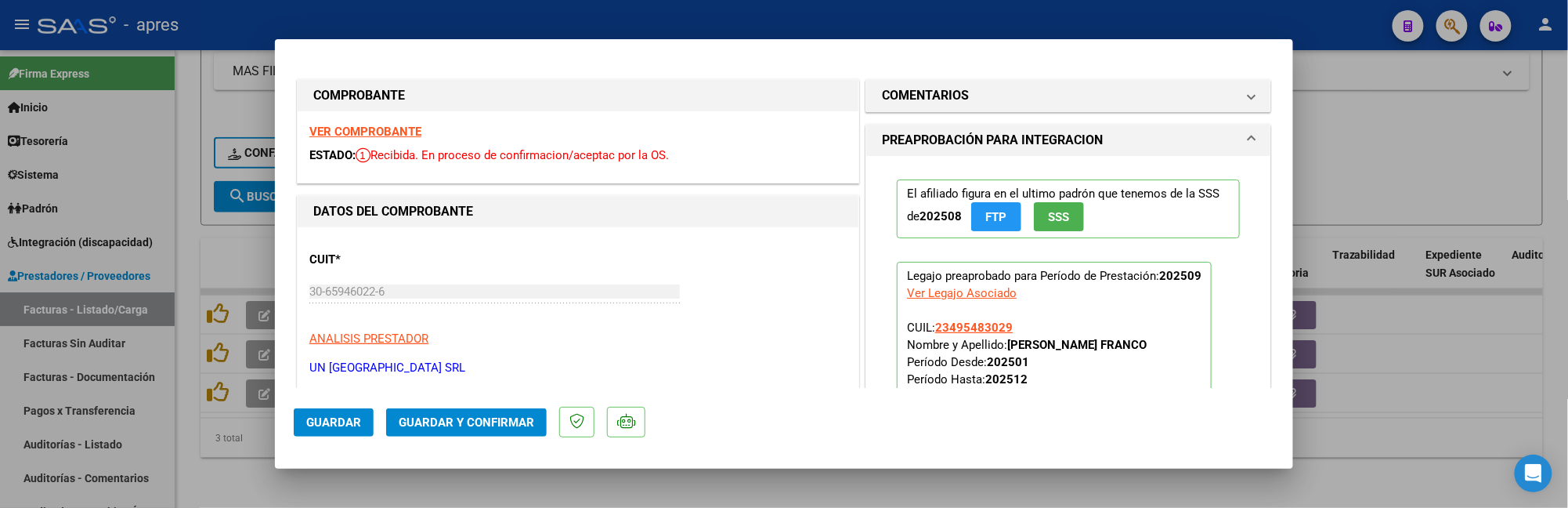
click at [368, 130] on strong "VER COMPROBANTE" at bounding box center [365, 132] width 112 height 14
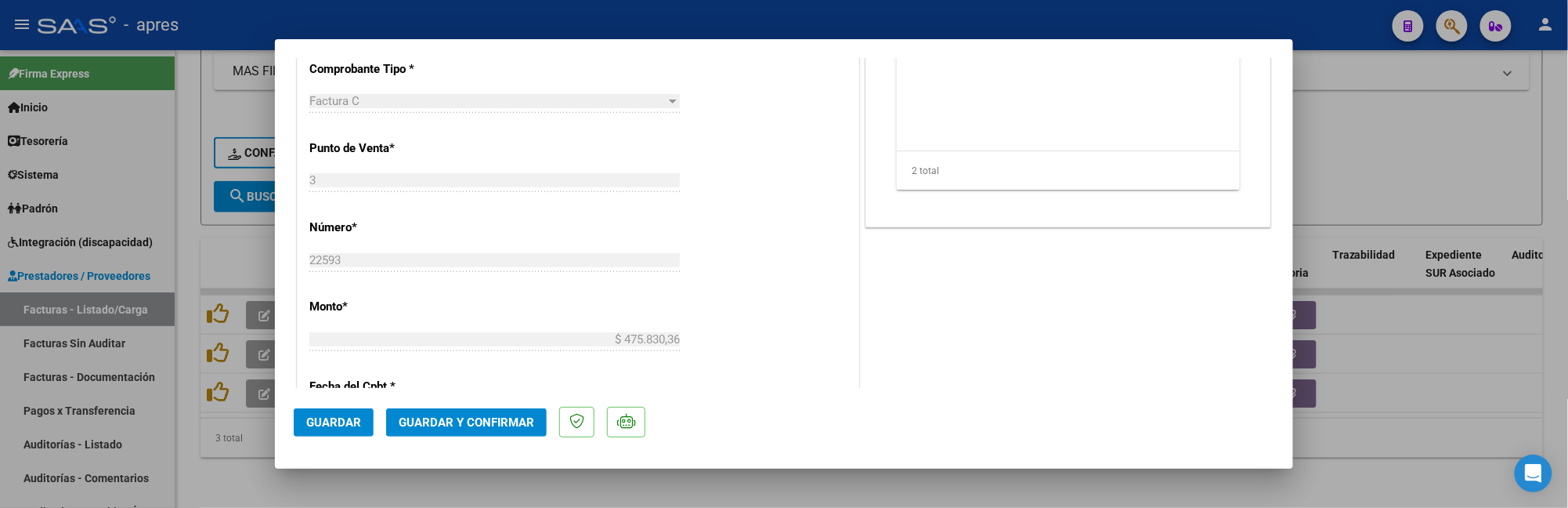
scroll to position [627, 0]
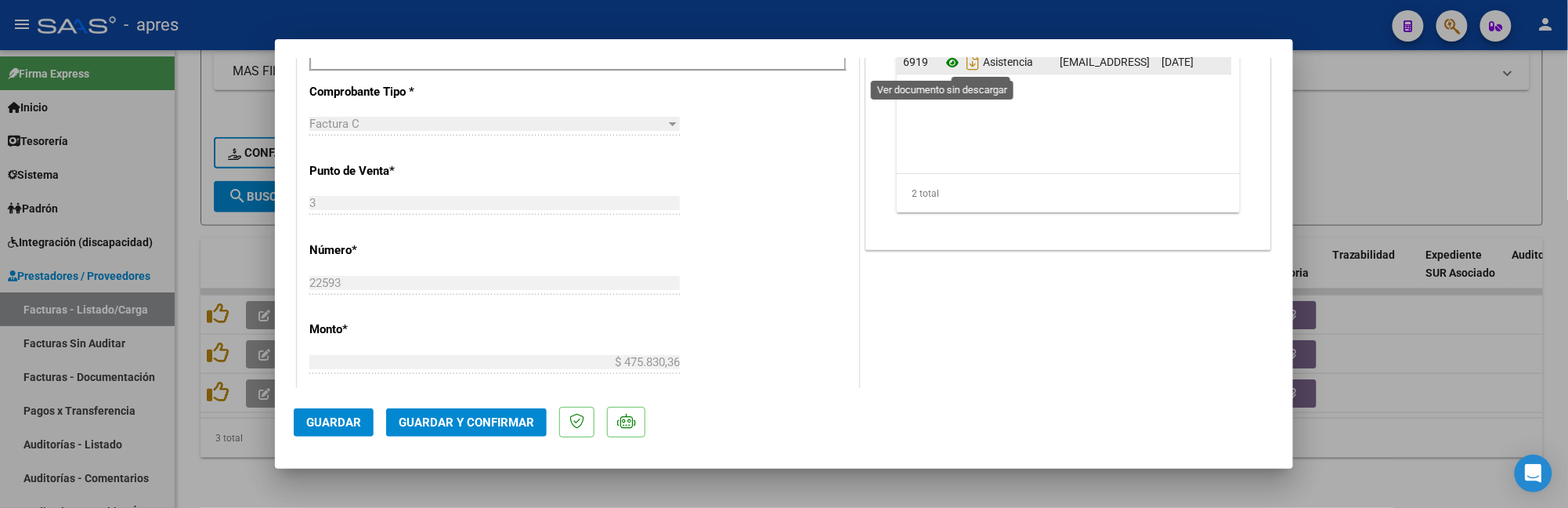
click at [942, 61] on icon at bounding box center [952, 62] width 20 height 19
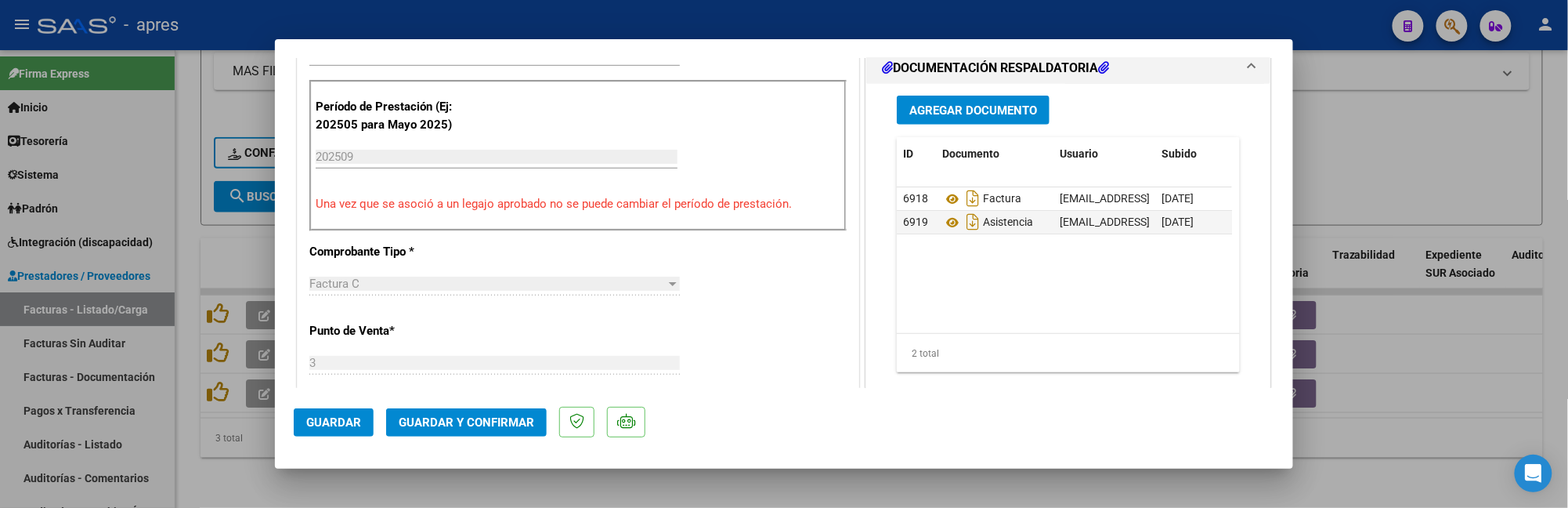
scroll to position [558, 0]
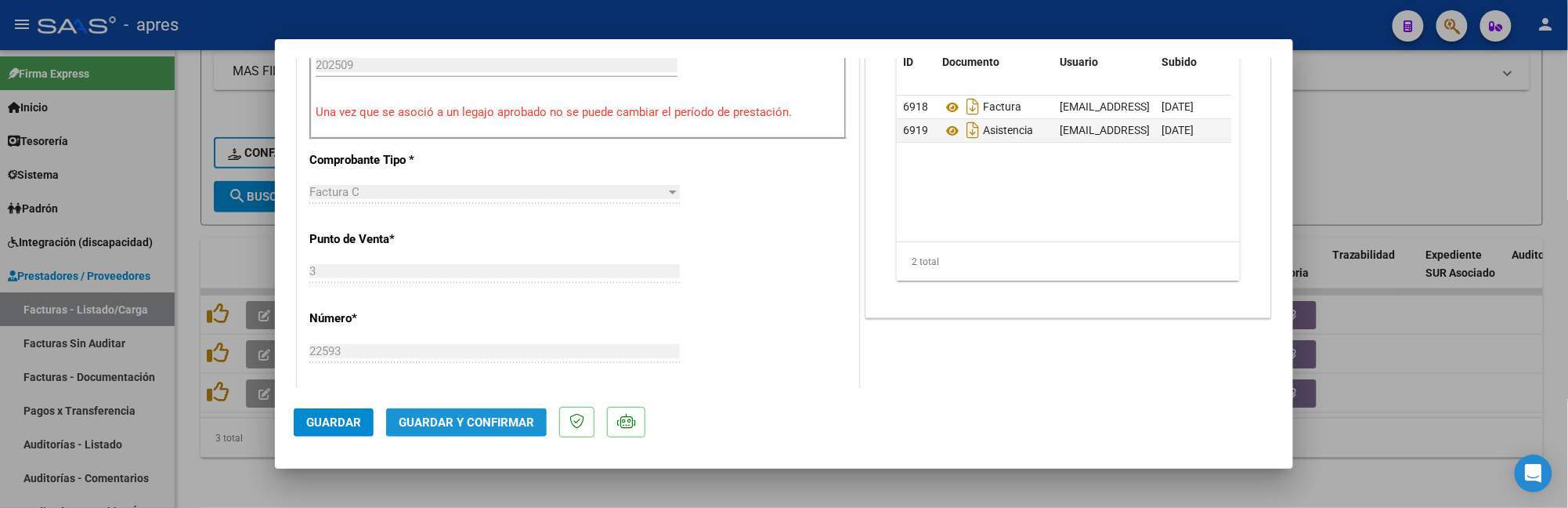
click at [443, 425] on span "Guardar y Confirmar" at bounding box center [466, 422] width 135 height 14
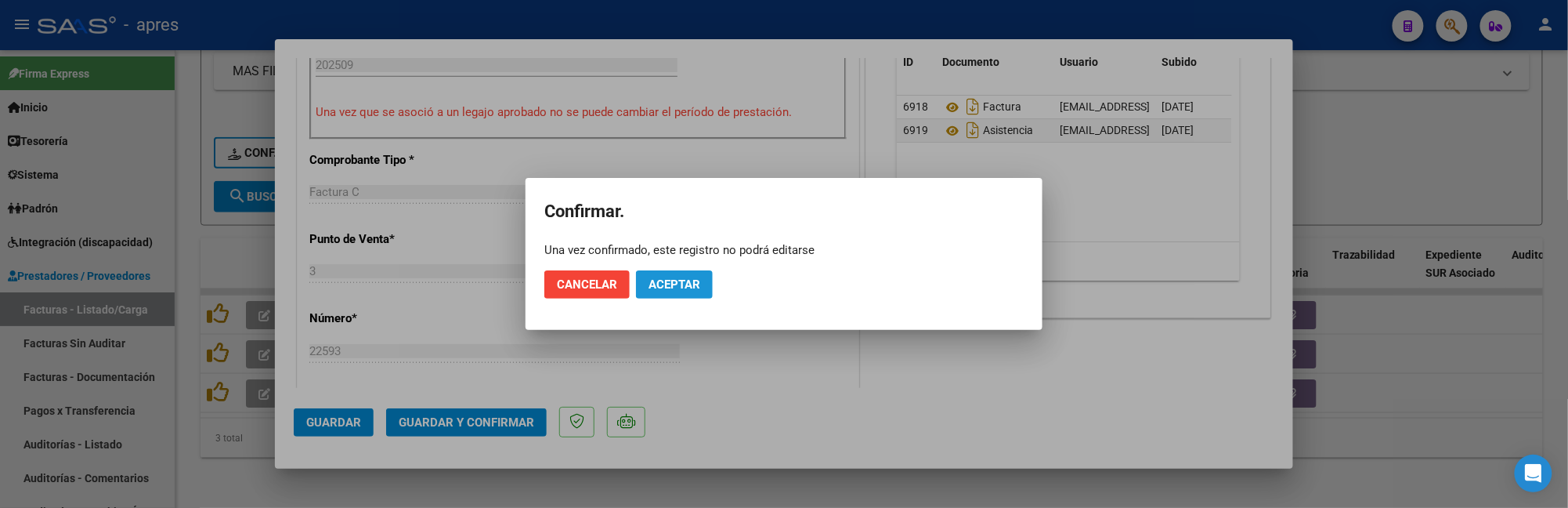
click at [665, 283] on span "Aceptar" at bounding box center [674, 284] width 52 height 14
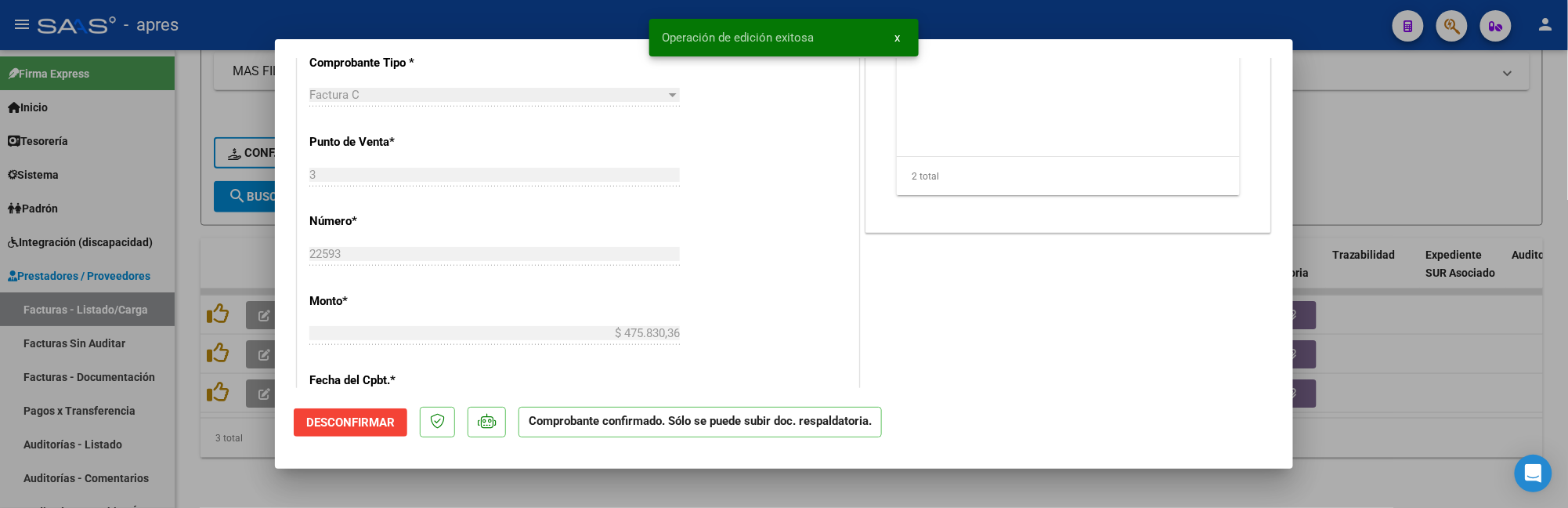
click at [237, 471] on div at bounding box center [784, 254] width 1568 height 508
type input "$ 0,00"
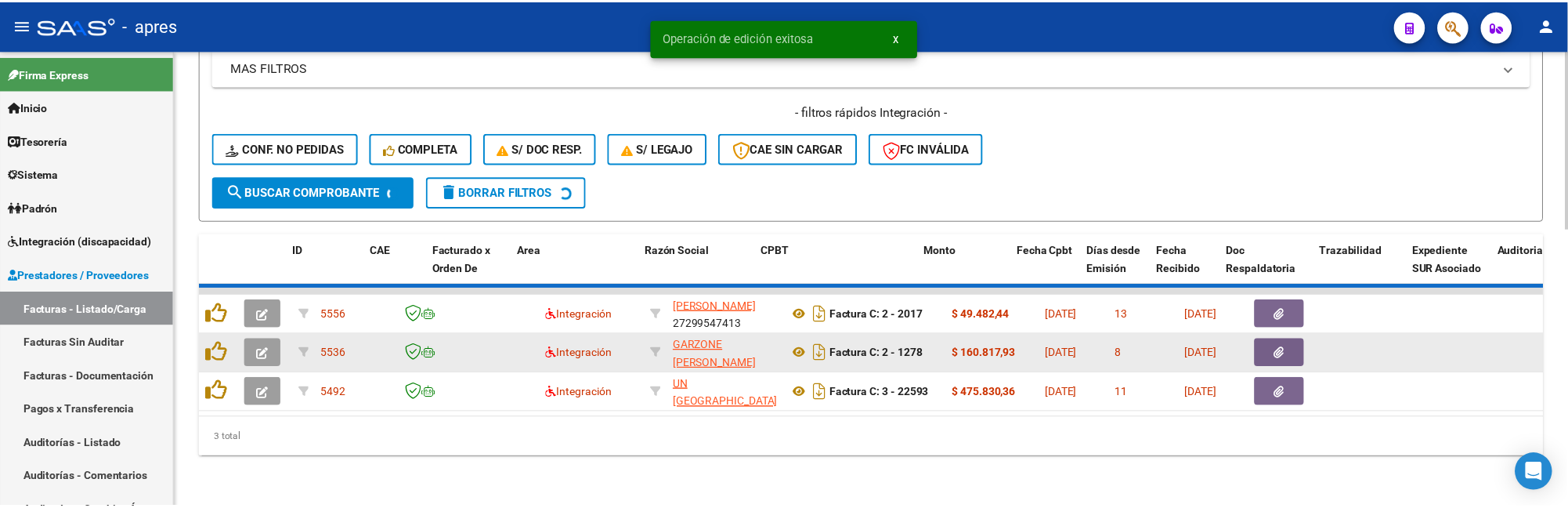
scroll to position [666, 0]
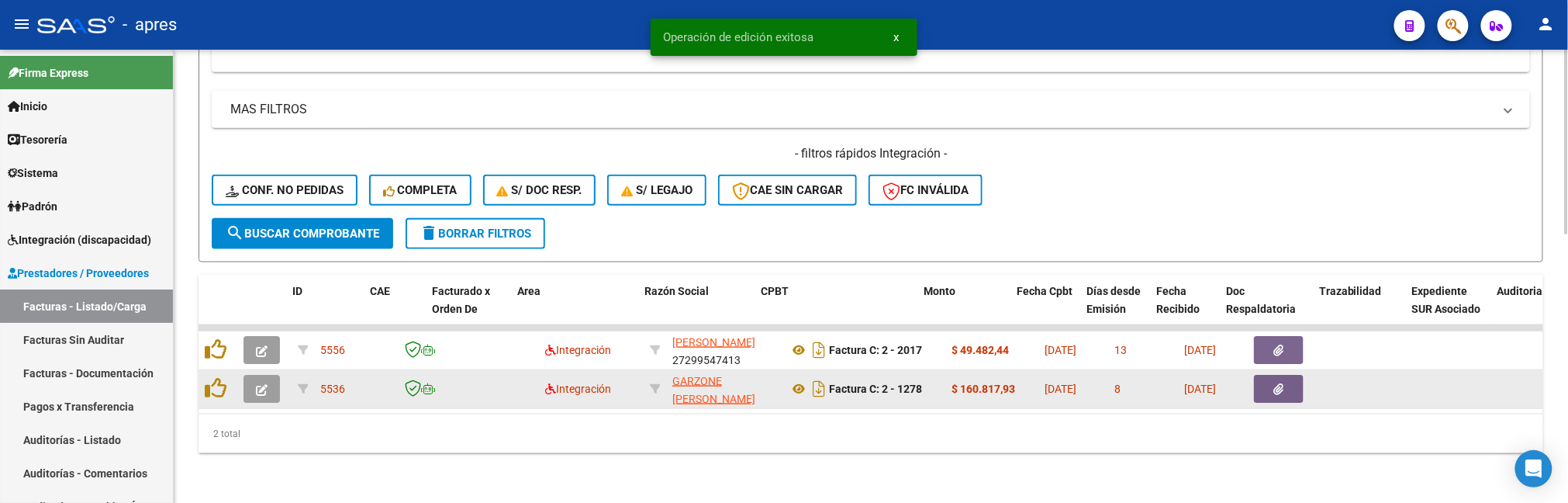
click at [252, 374] on button "button" at bounding box center [262, 388] width 36 height 28
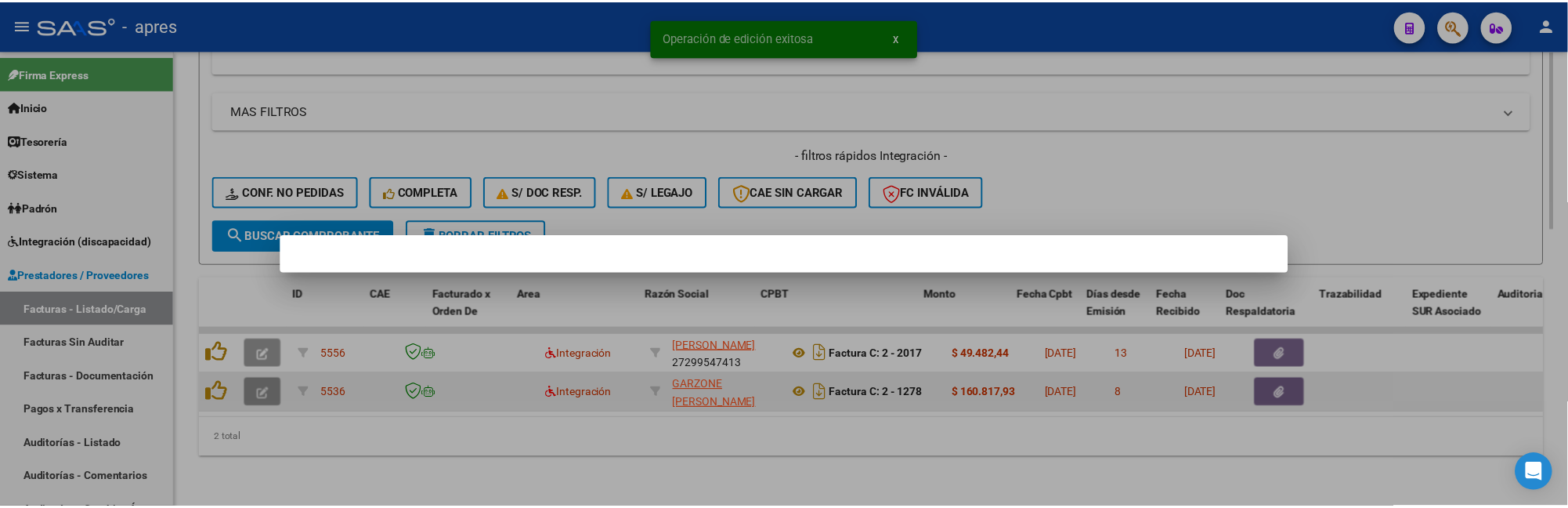
scroll to position [714, 0]
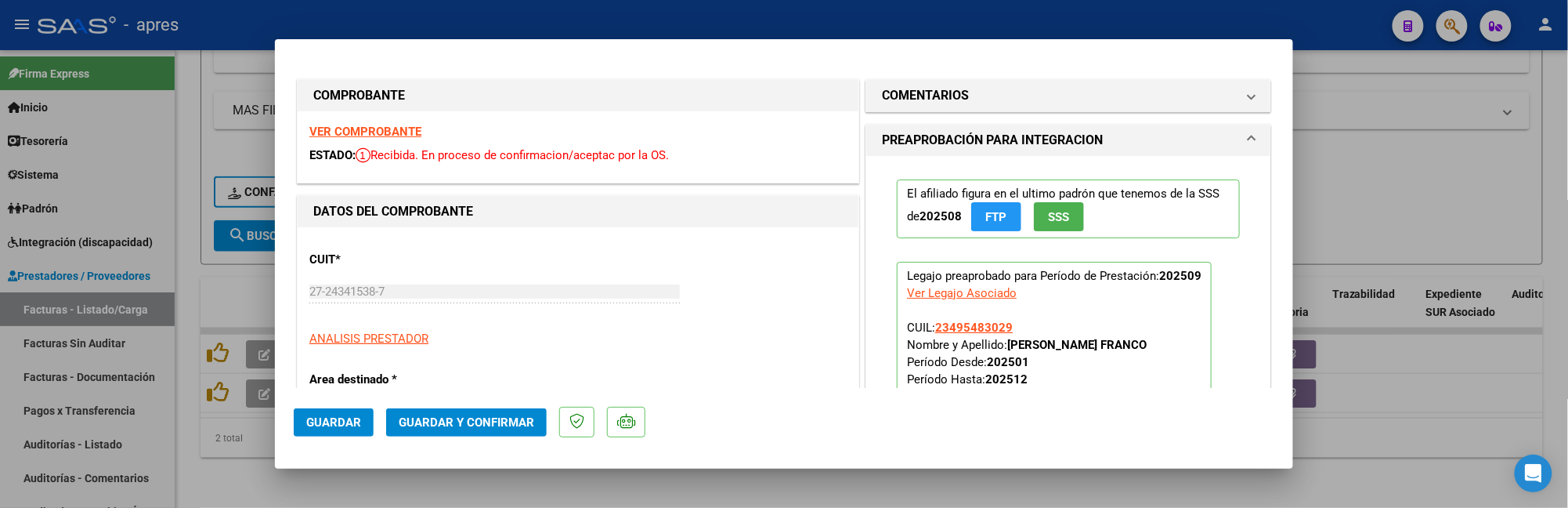
click at [390, 134] on strong "VER COMPROBANTE" at bounding box center [365, 132] width 112 height 14
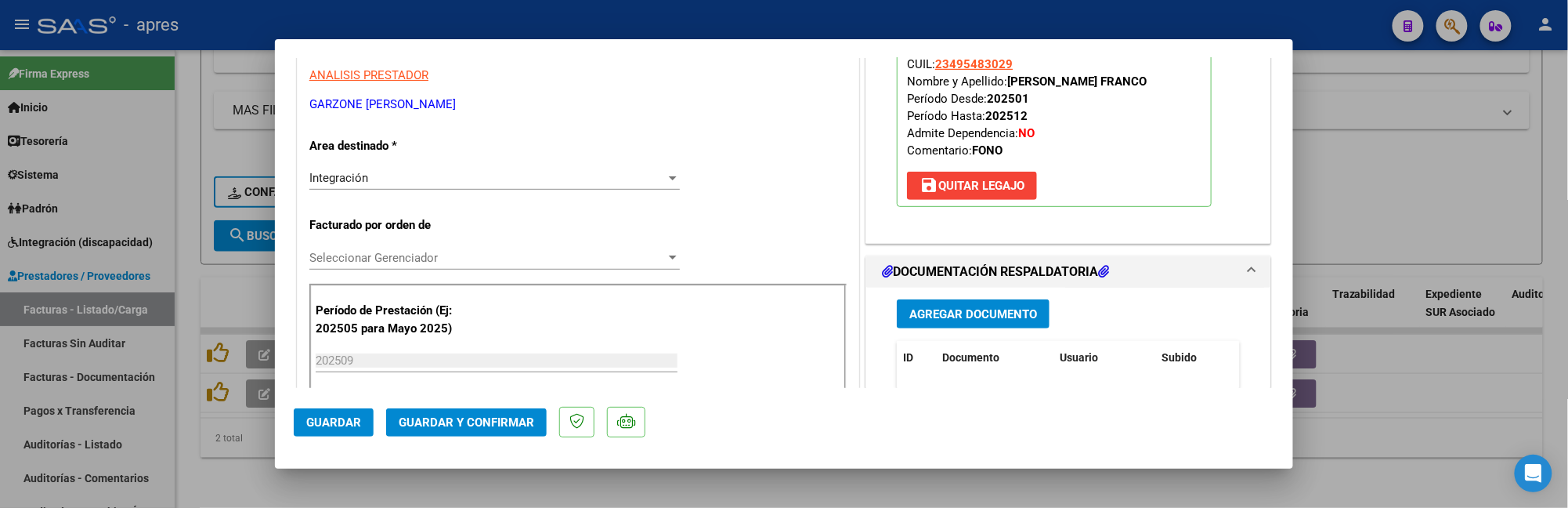
scroll to position [418, 0]
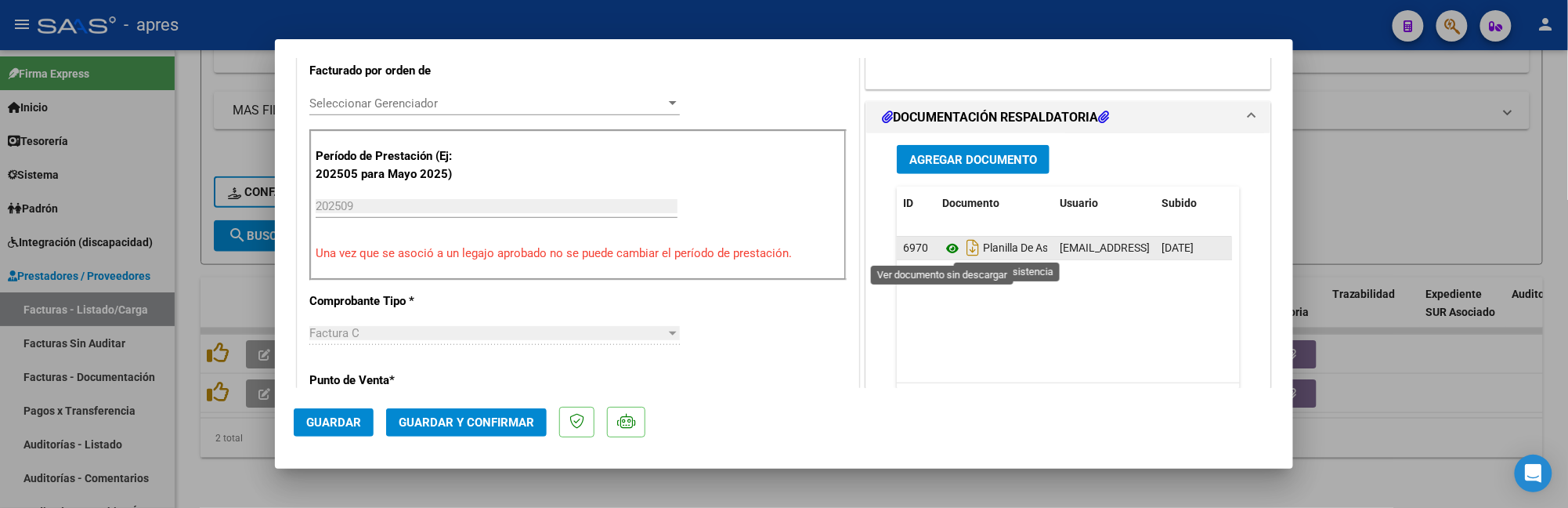
click at [942, 248] on icon at bounding box center [952, 249] width 20 height 19
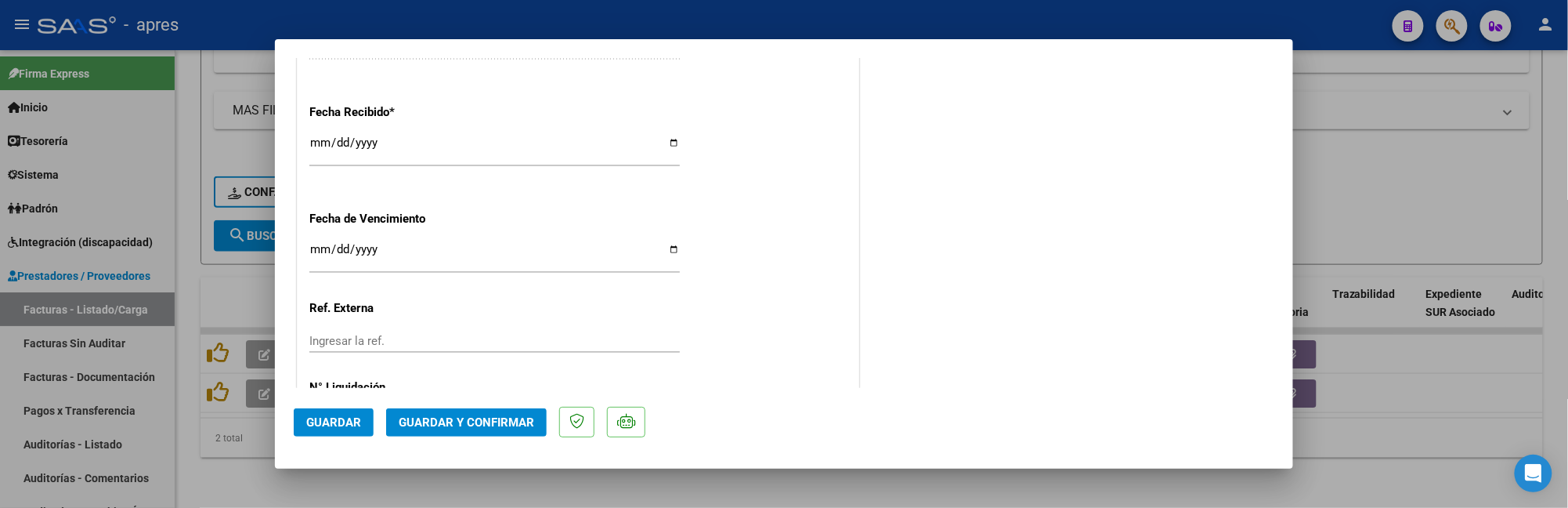
scroll to position [1185, 0]
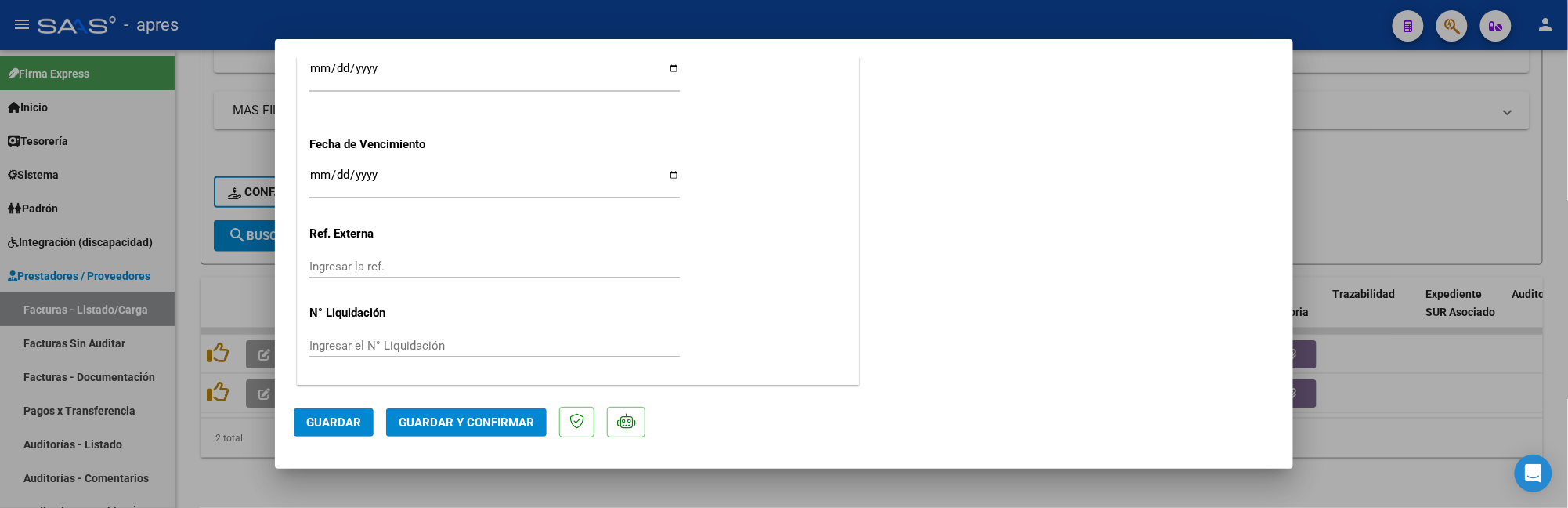
click at [317, 175] on input "[DATE]" at bounding box center [494, 180] width 370 height 25
type input "[DATE]"
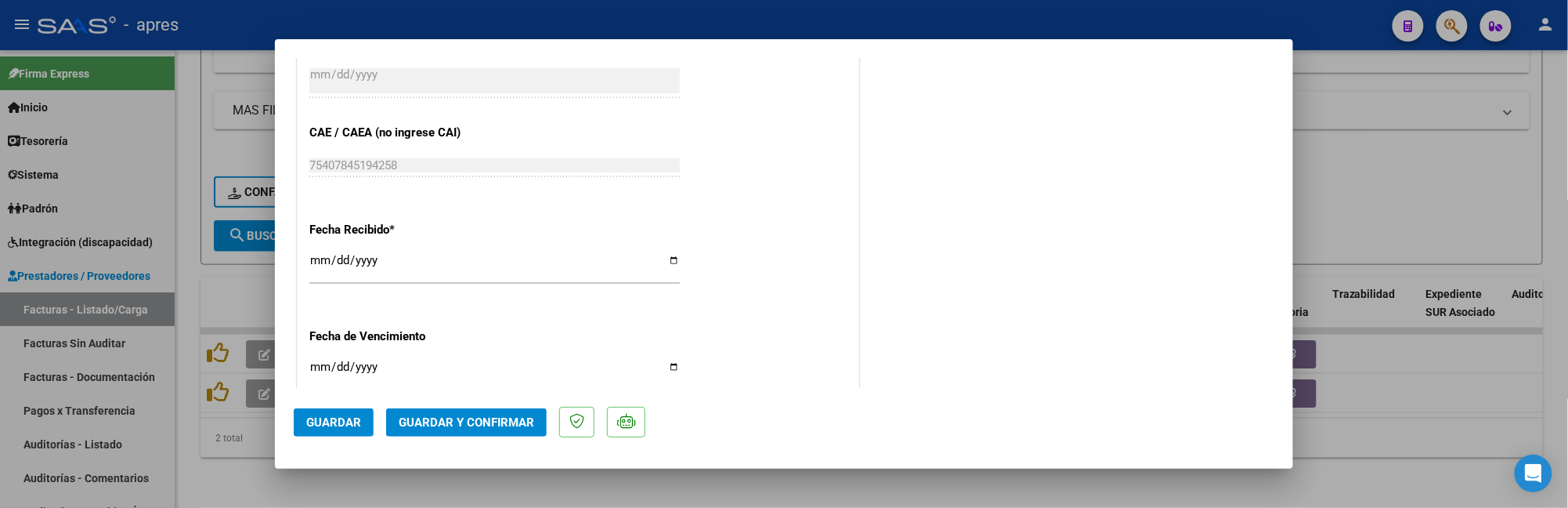
scroll to position [976, 0]
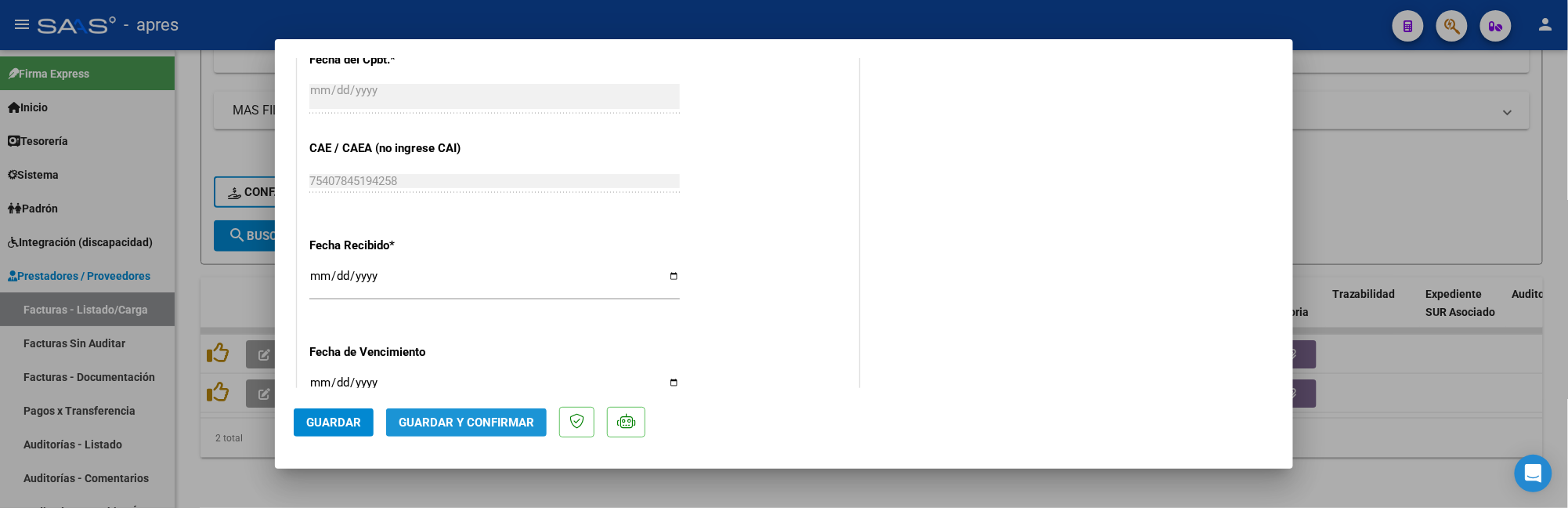
click at [503, 415] on span "Guardar y Confirmar" at bounding box center [466, 422] width 135 height 14
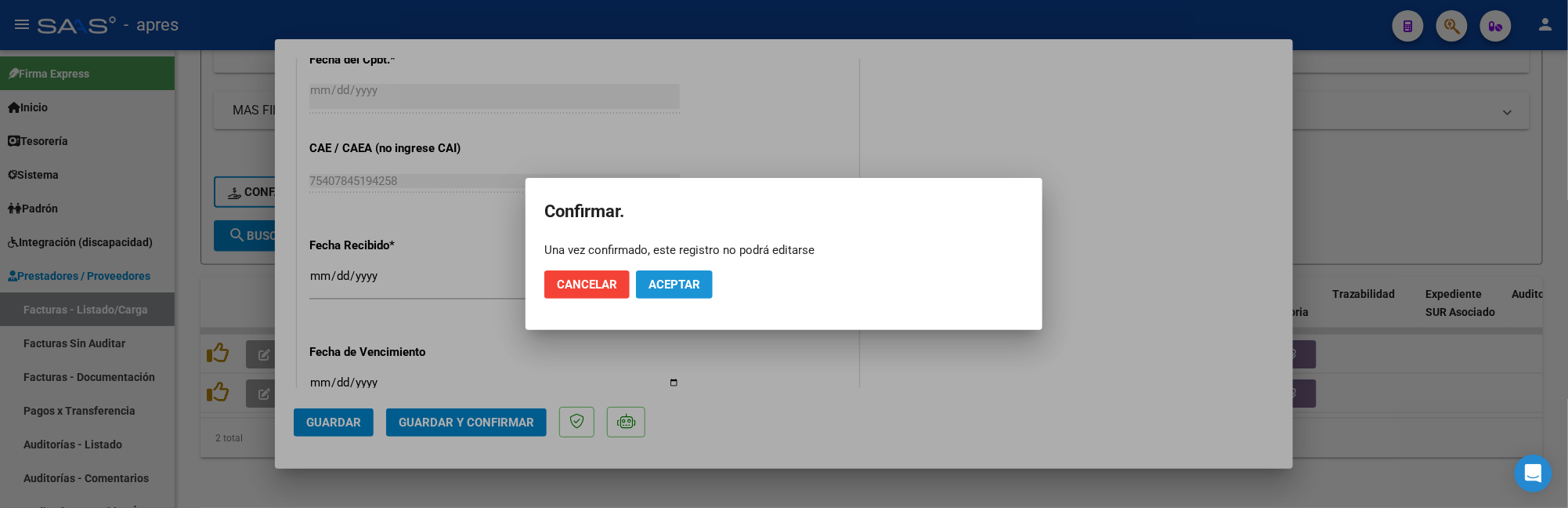
click at [662, 283] on span "Aceptar" at bounding box center [674, 284] width 52 height 14
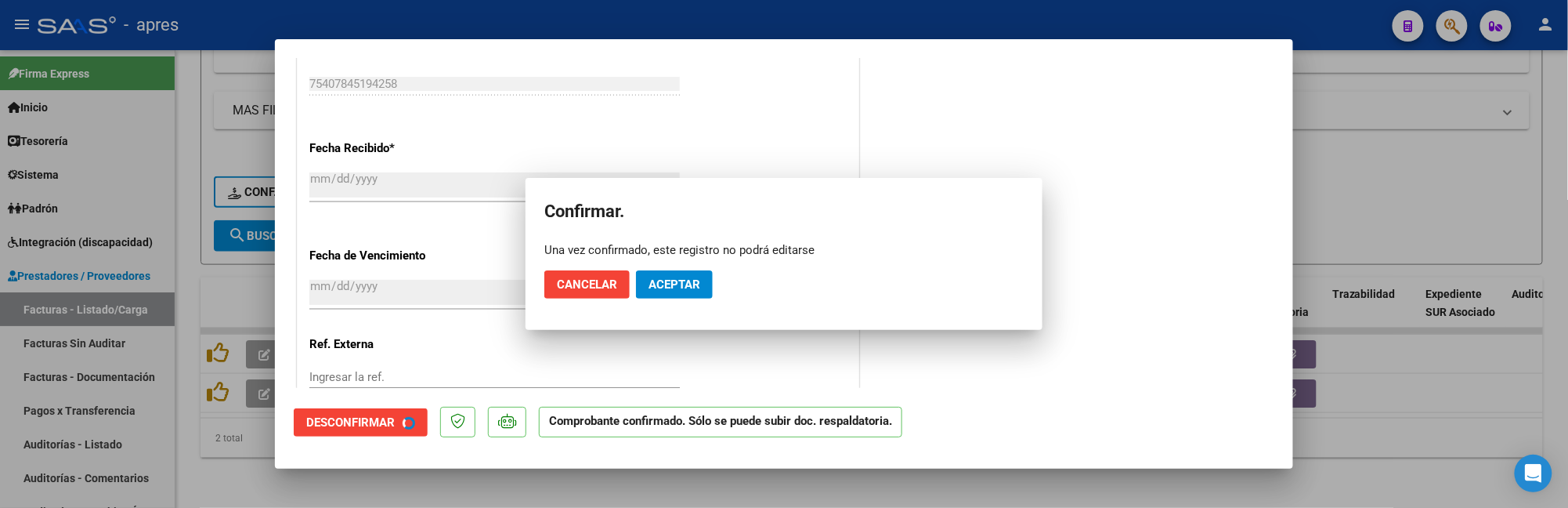
scroll to position [879, 0]
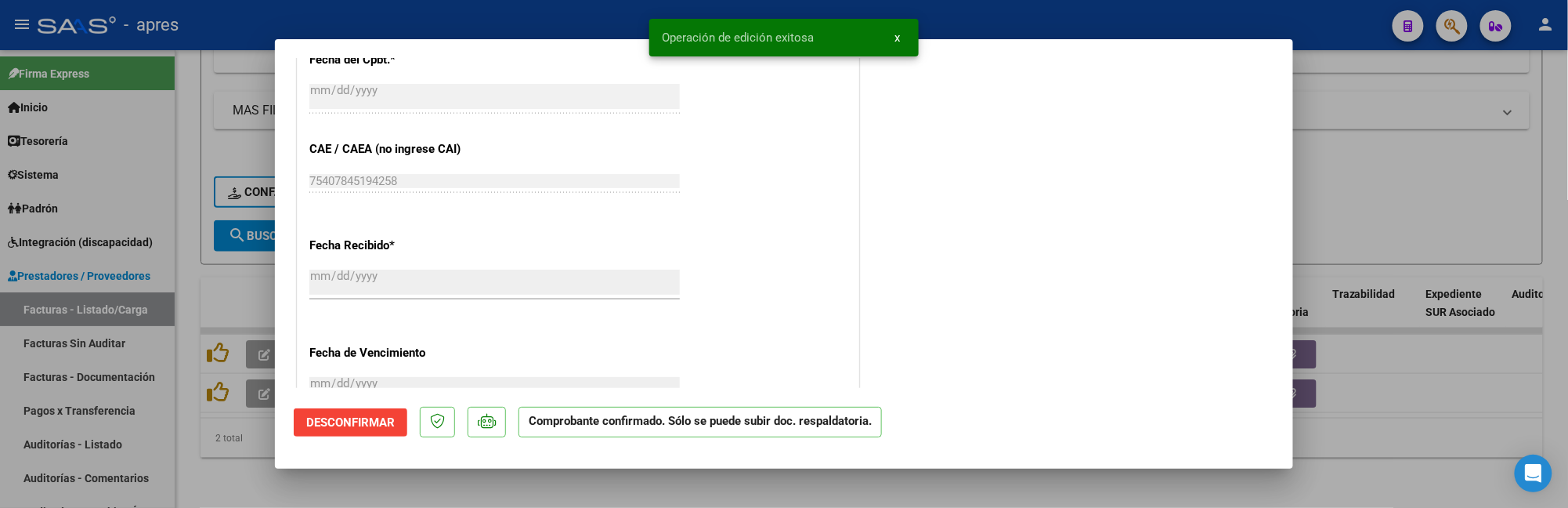
click at [215, 452] on div at bounding box center [784, 254] width 1568 height 508
type input "$ 0,00"
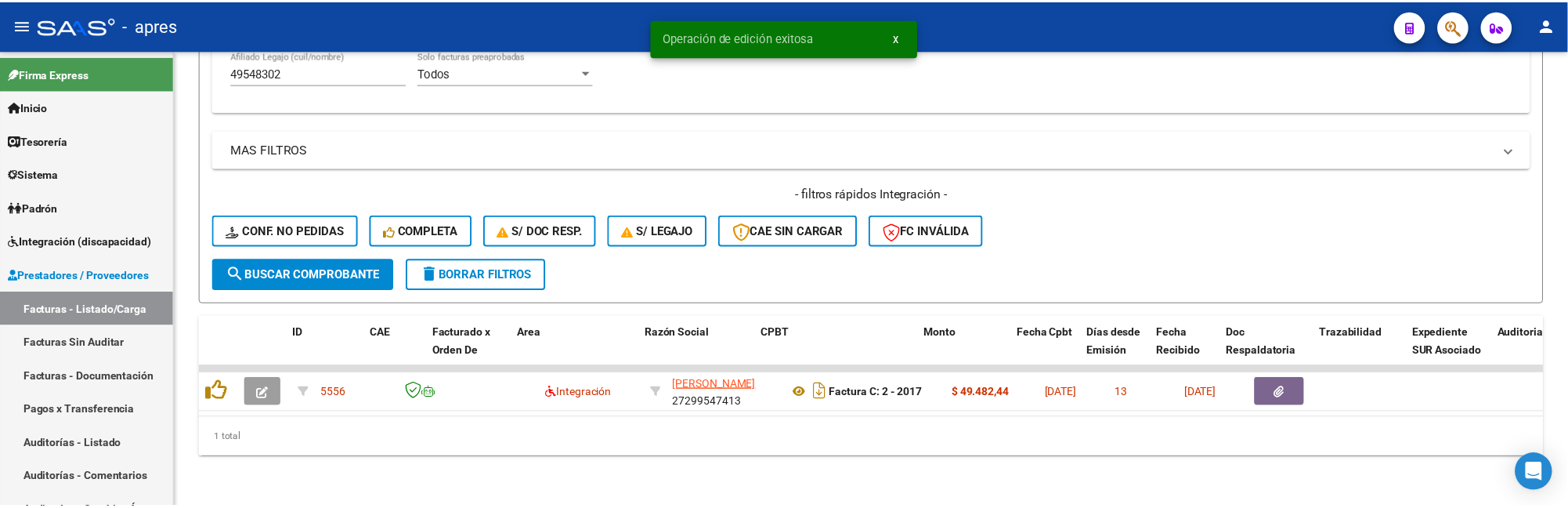
scroll to position [627, 0]
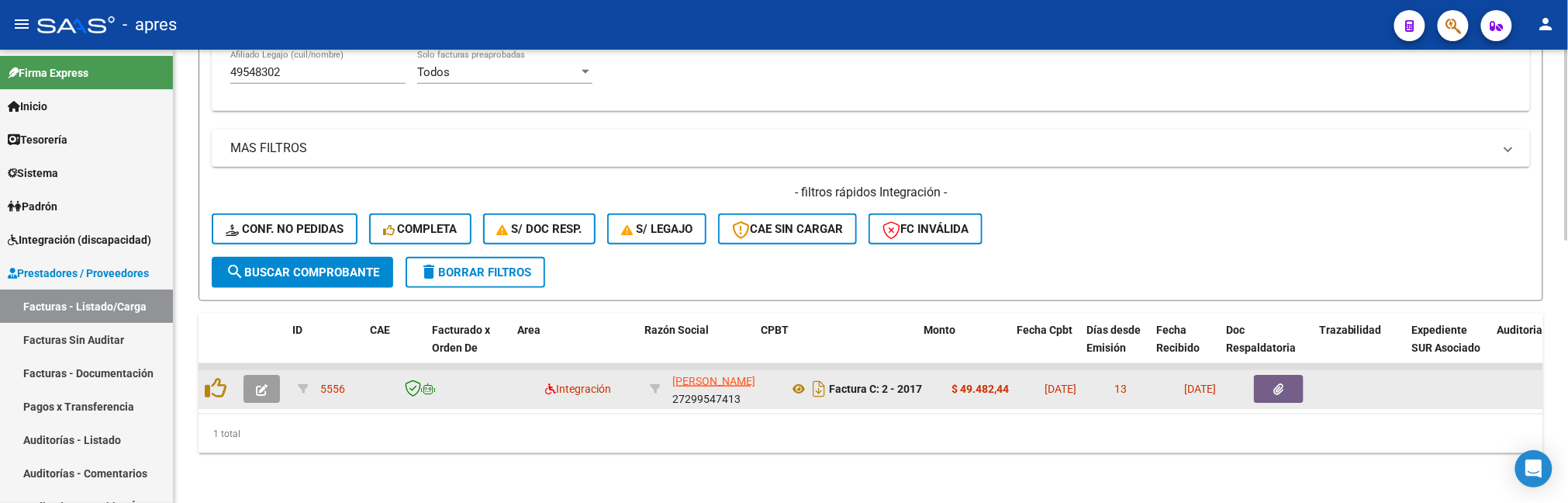
click at [268, 374] on button "button" at bounding box center [262, 388] width 36 height 28
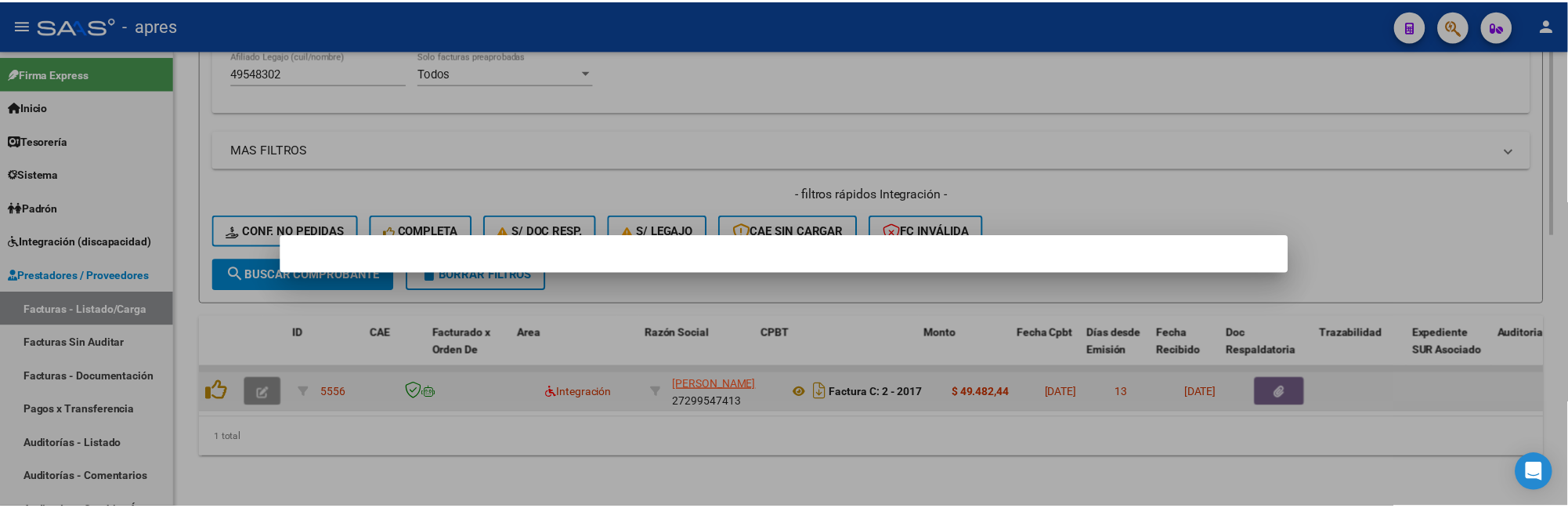
scroll to position [674, 0]
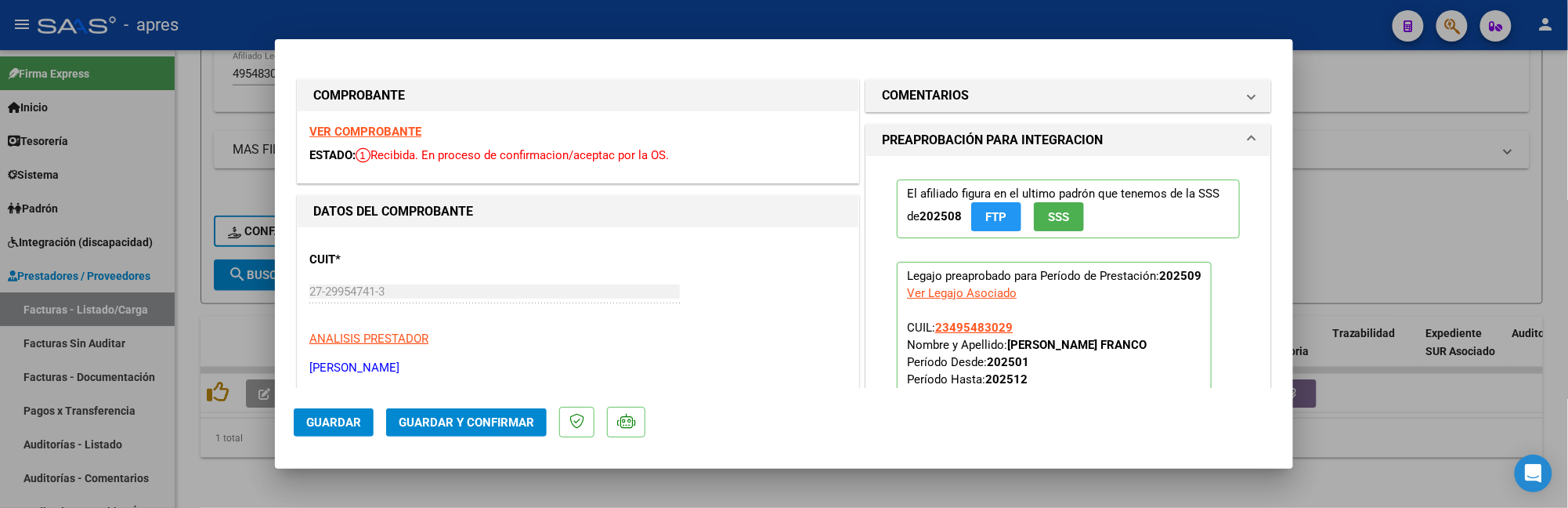
click at [392, 134] on strong "VER COMPROBANTE" at bounding box center [365, 132] width 112 height 14
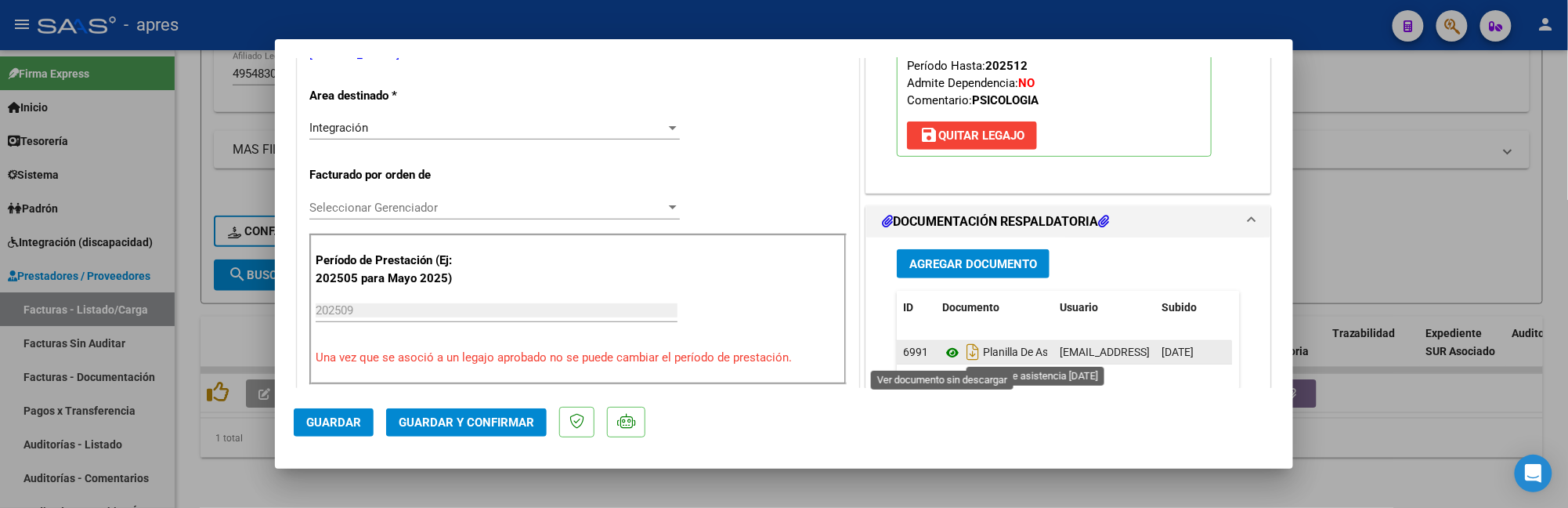
click at [944, 351] on icon at bounding box center [952, 353] width 20 height 19
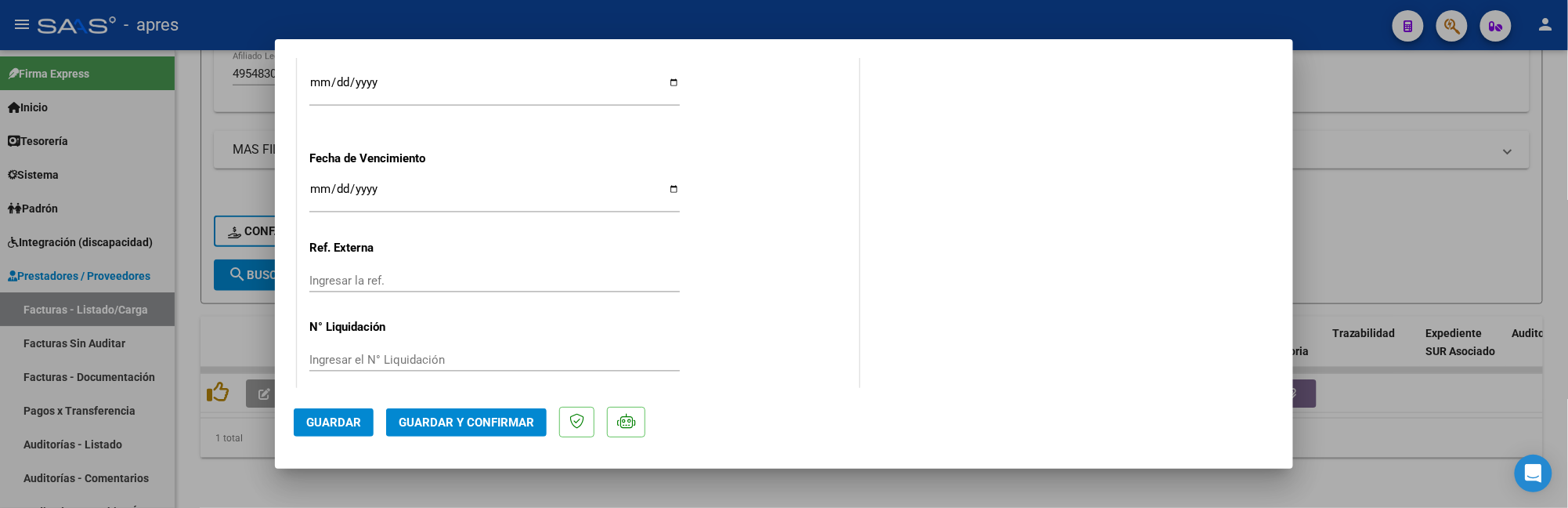
scroll to position [1185, 0]
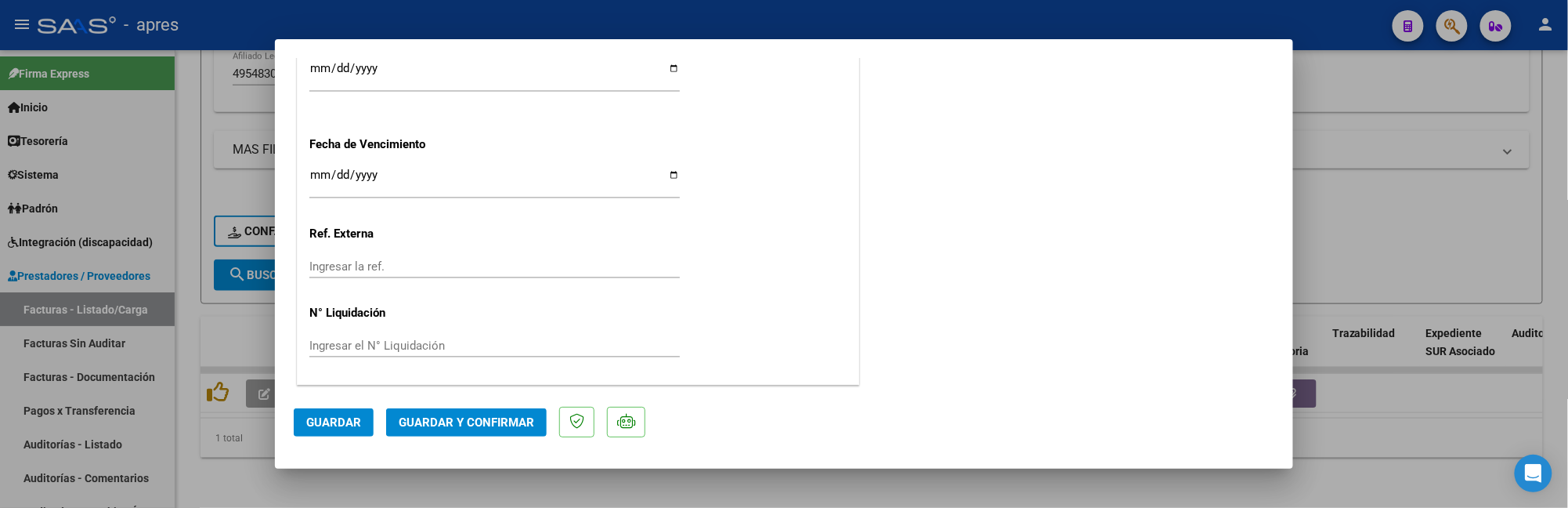
click at [318, 176] on input "Ingresar la fecha" at bounding box center [494, 180] width 370 height 25
type input "[DATE]"
click at [492, 427] on span "Guardar y Confirmar" at bounding box center [466, 422] width 135 height 14
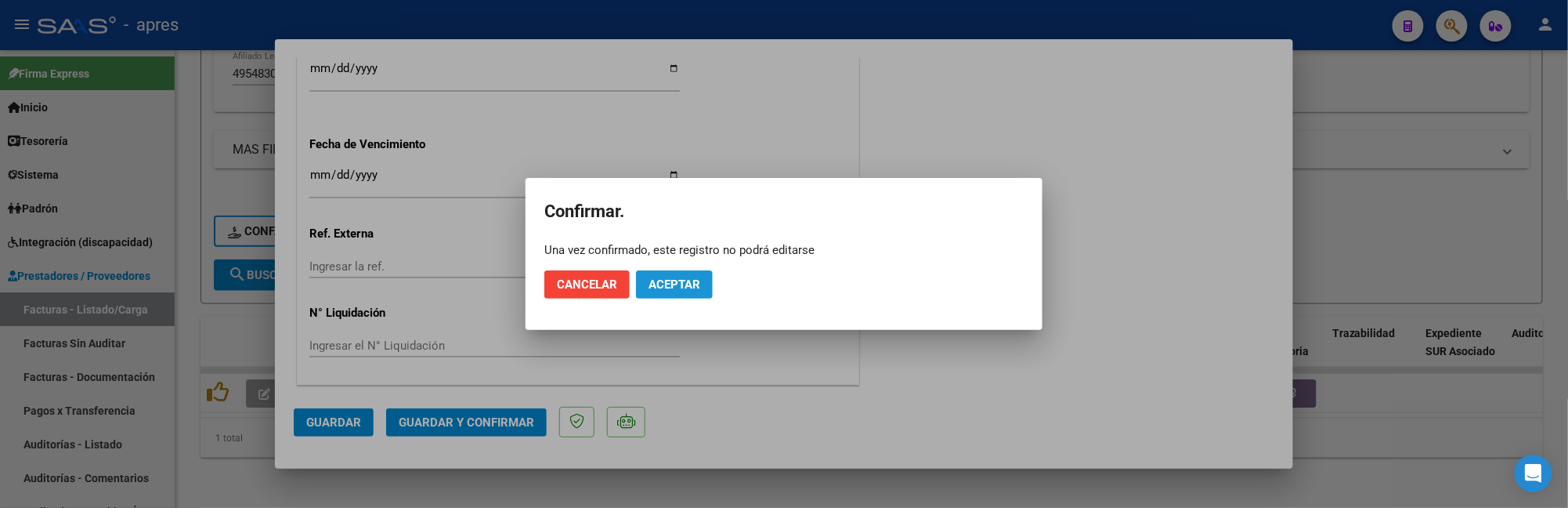
drag, startPoint x: 654, startPoint y: 279, endPoint x: 817, endPoint y: 20, distance: 306.0
click at [661, 268] on mat-dialog-actions "Cancelar Aceptar" at bounding box center [784, 283] width 479 height 53
click at [663, 283] on span "Aceptar" at bounding box center [674, 284] width 52 height 14
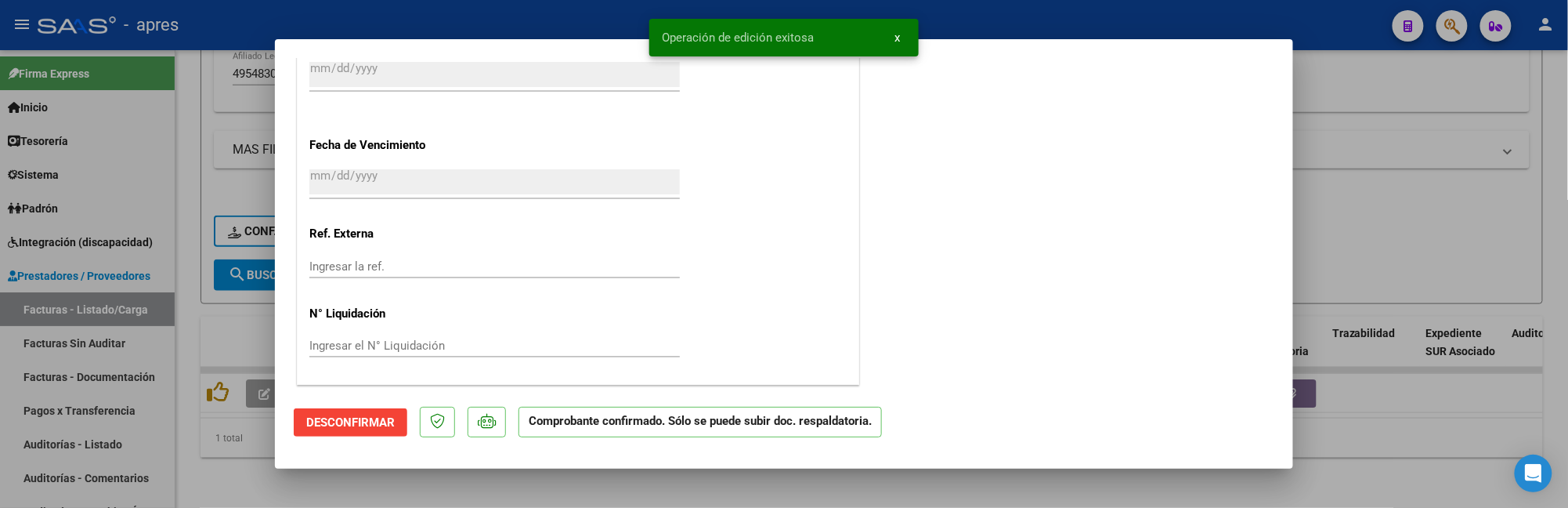
click at [261, 460] on div at bounding box center [784, 254] width 1568 height 508
type input "$ 0,00"
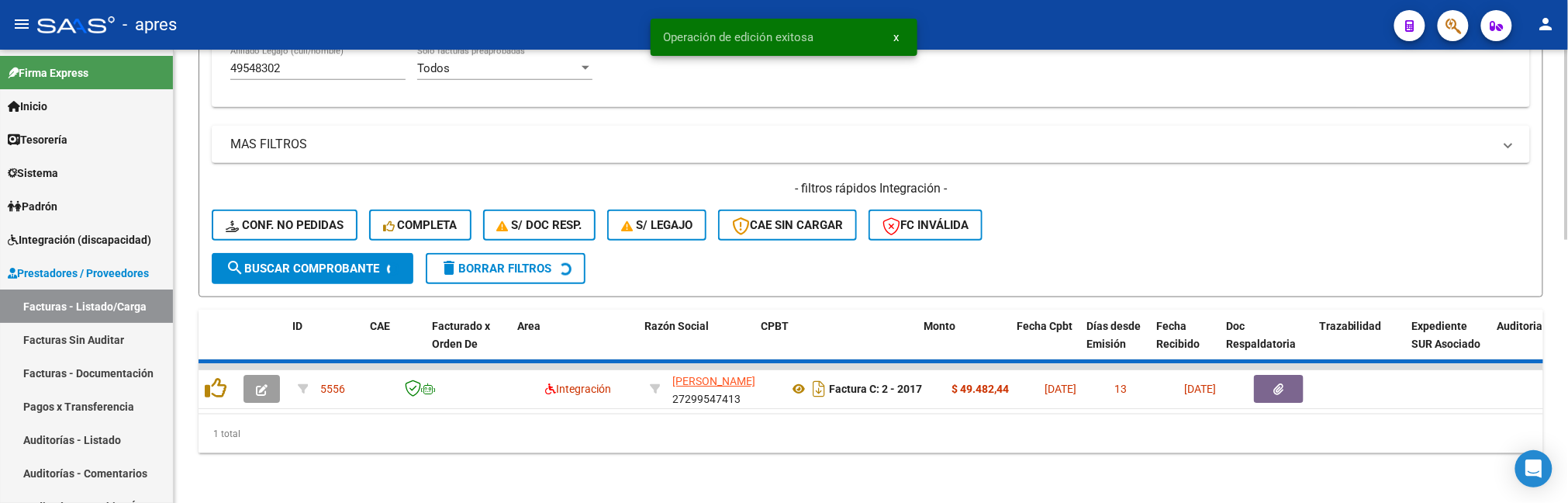
scroll to position [593, 0]
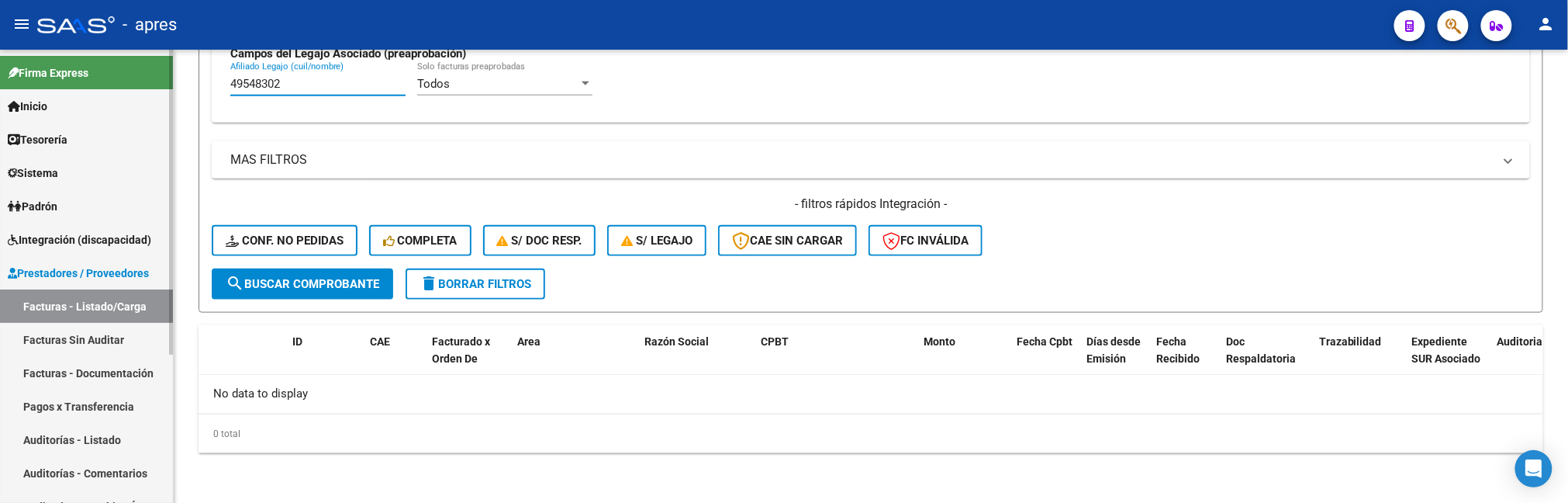
drag, startPoint x: 326, startPoint y: 81, endPoint x: 167, endPoint y: 93, distance: 159.5
click at [167, 93] on mat-sidenav-container "Firma Express Inicio Calendario SSS Instructivos Contacto OS Tesorería Extracto…" at bounding box center [784, 276] width 1568 height 453
paste input "57636119"
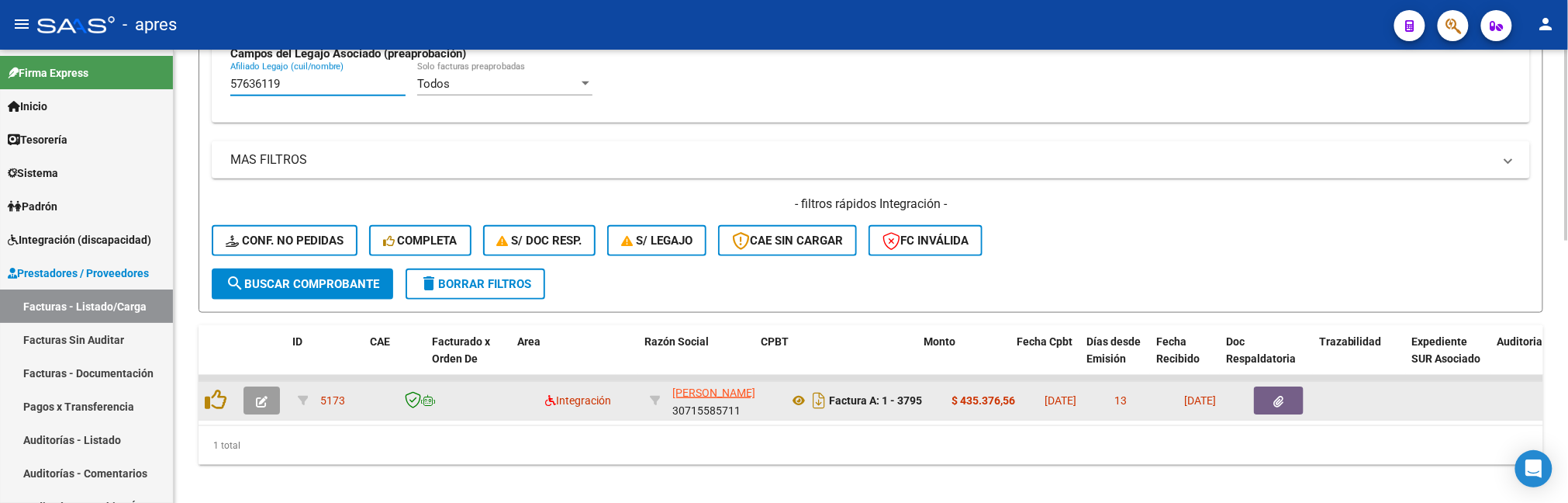
type input "57636119"
click at [269, 402] on button "button" at bounding box center [262, 400] width 36 height 28
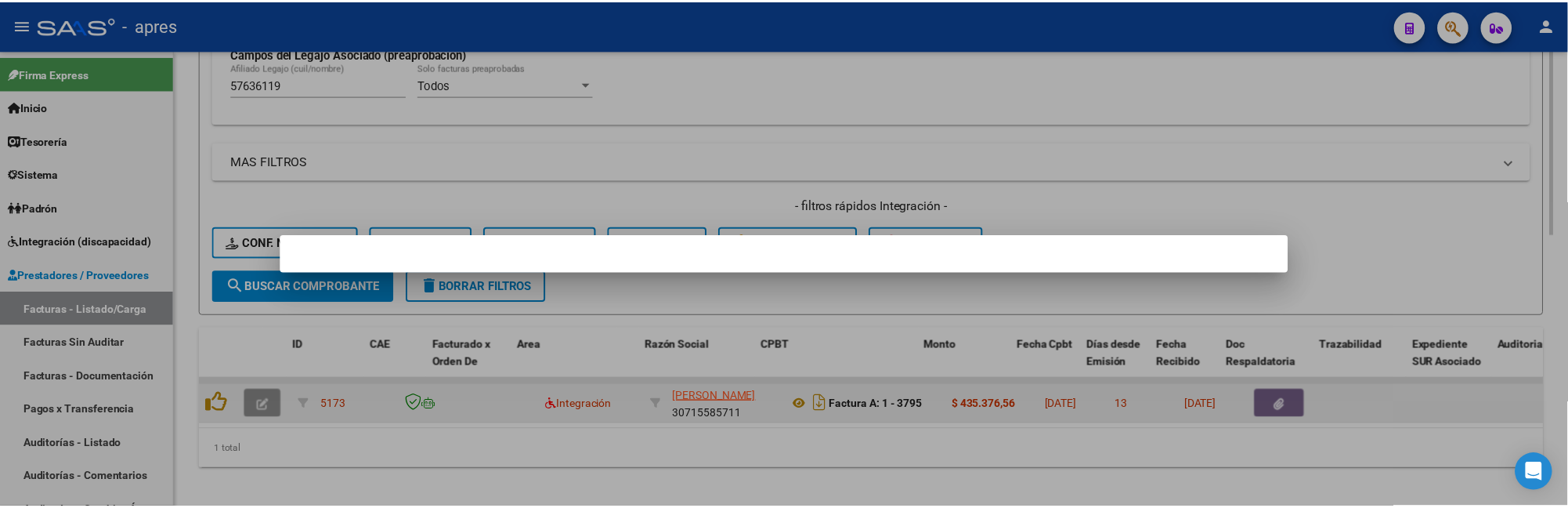
scroll to position [647, 0]
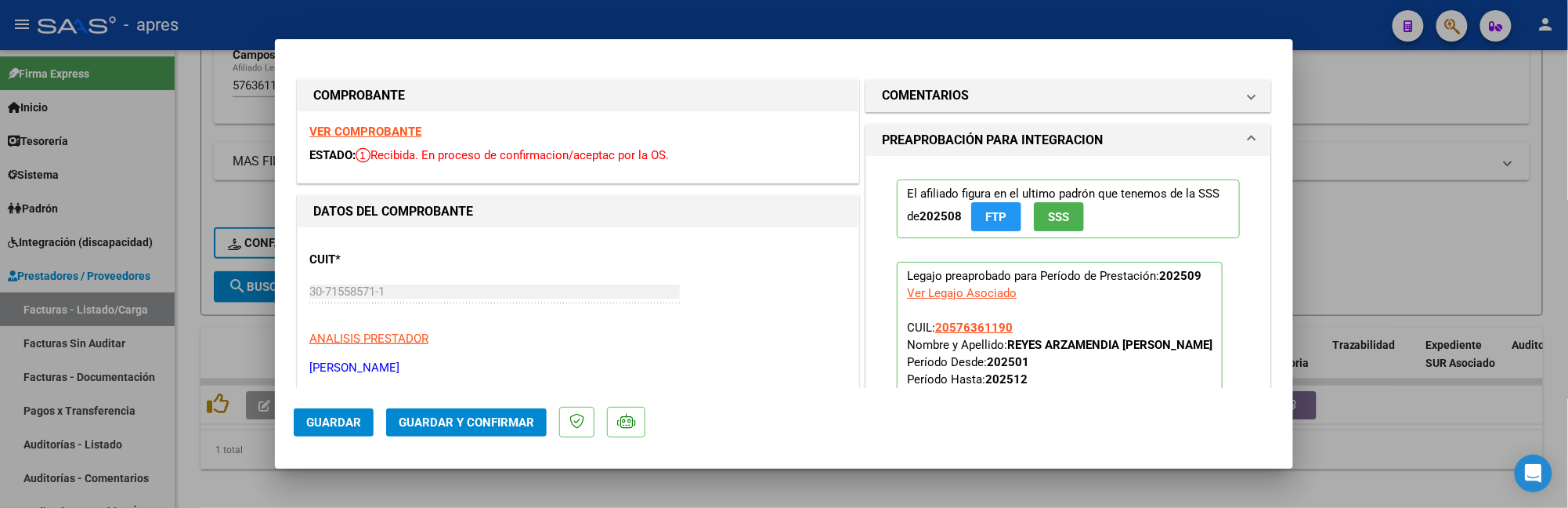
click at [401, 128] on strong "VER COMPROBANTE" at bounding box center [365, 132] width 112 height 14
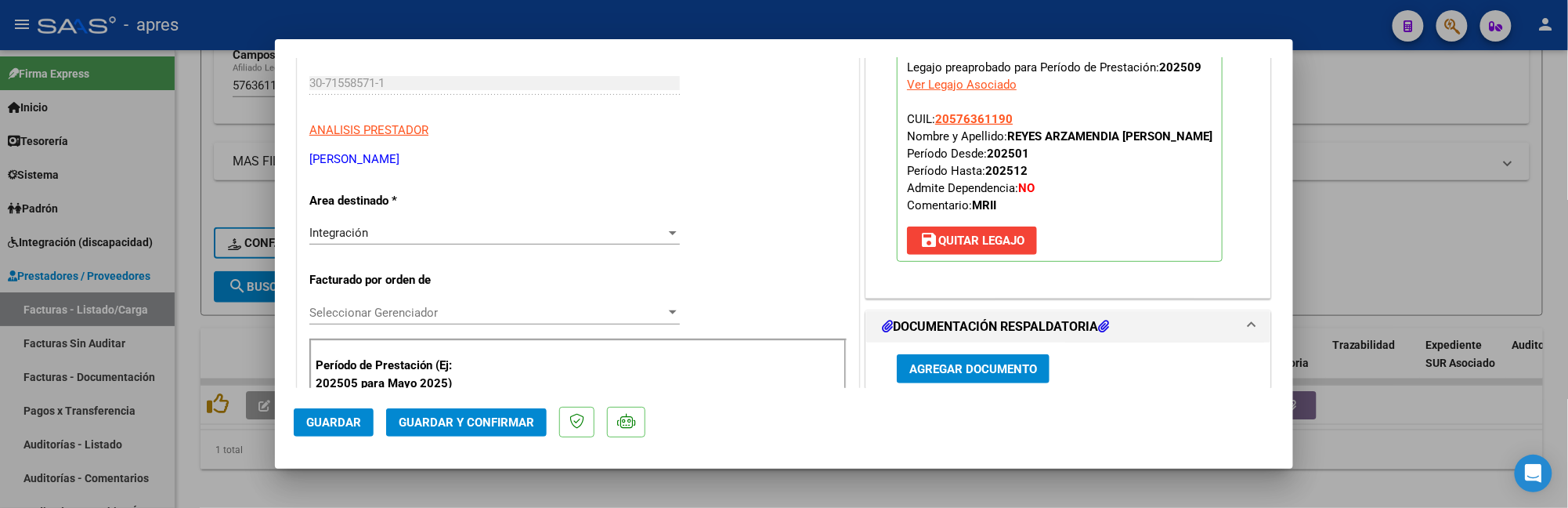
scroll to position [313, 0]
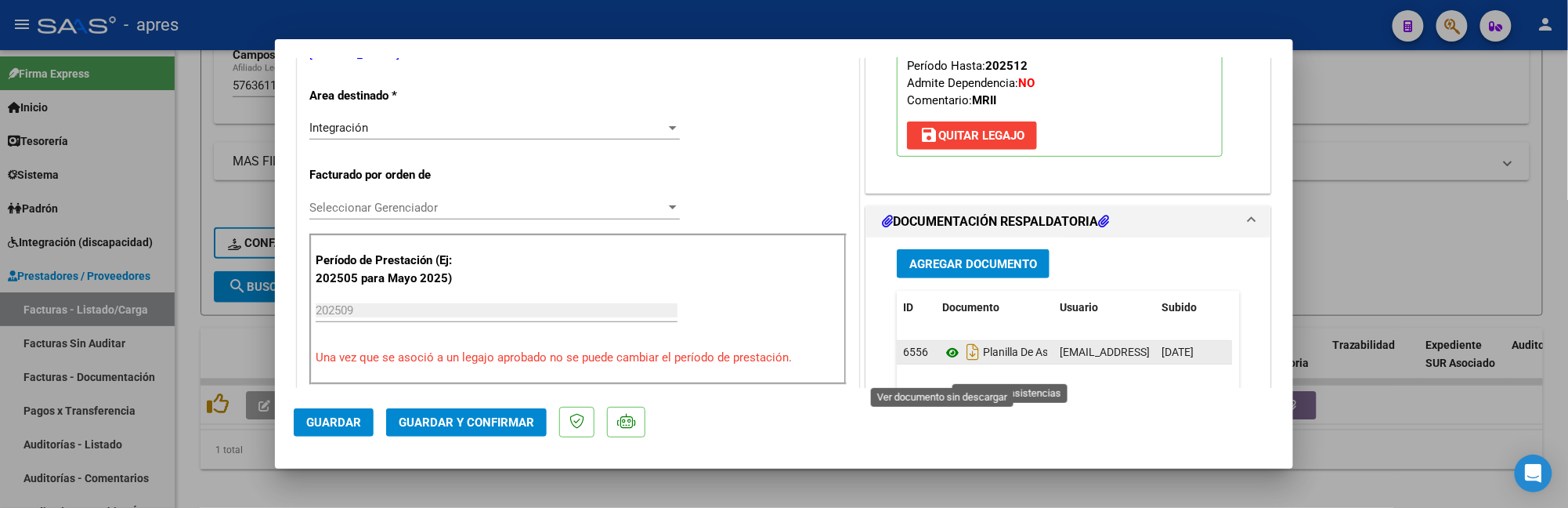
click at [942, 362] on icon at bounding box center [952, 353] width 20 height 19
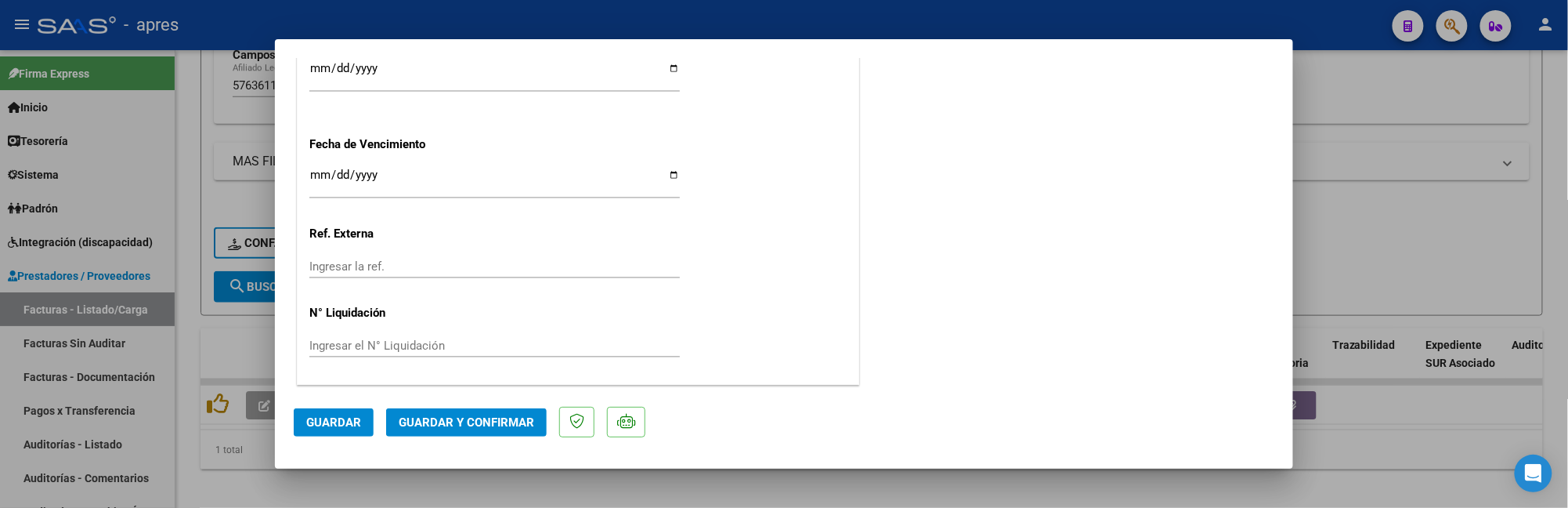
scroll to position [1185, 0]
click at [413, 433] on button "Guardar y Confirmar" at bounding box center [466, 422] width 160 height 29
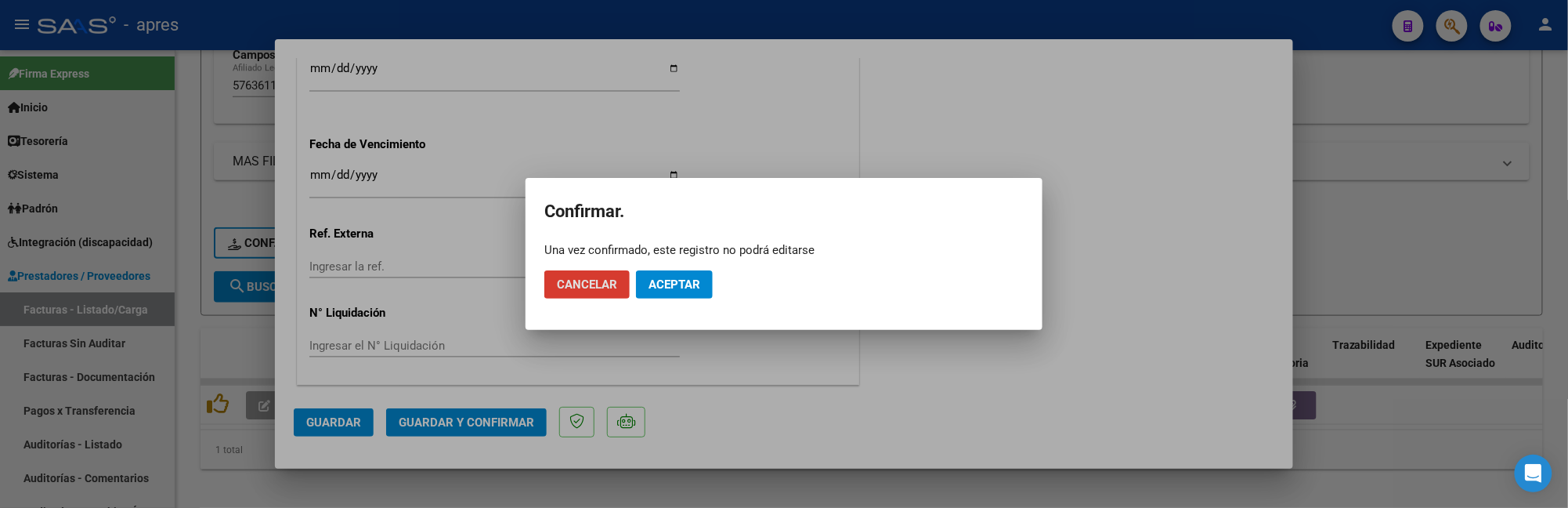
click at [674, 283] on span "Aceptar" at bounding box center [674, 284] width 52 height 14
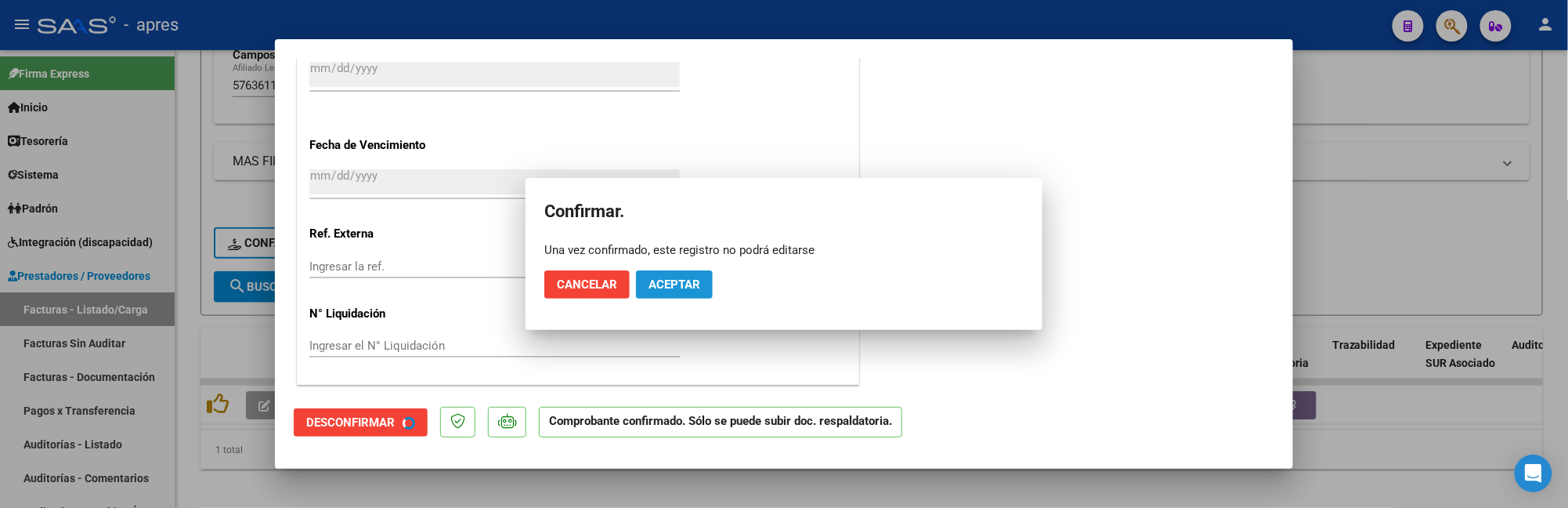
scroll to position [1088, 0]
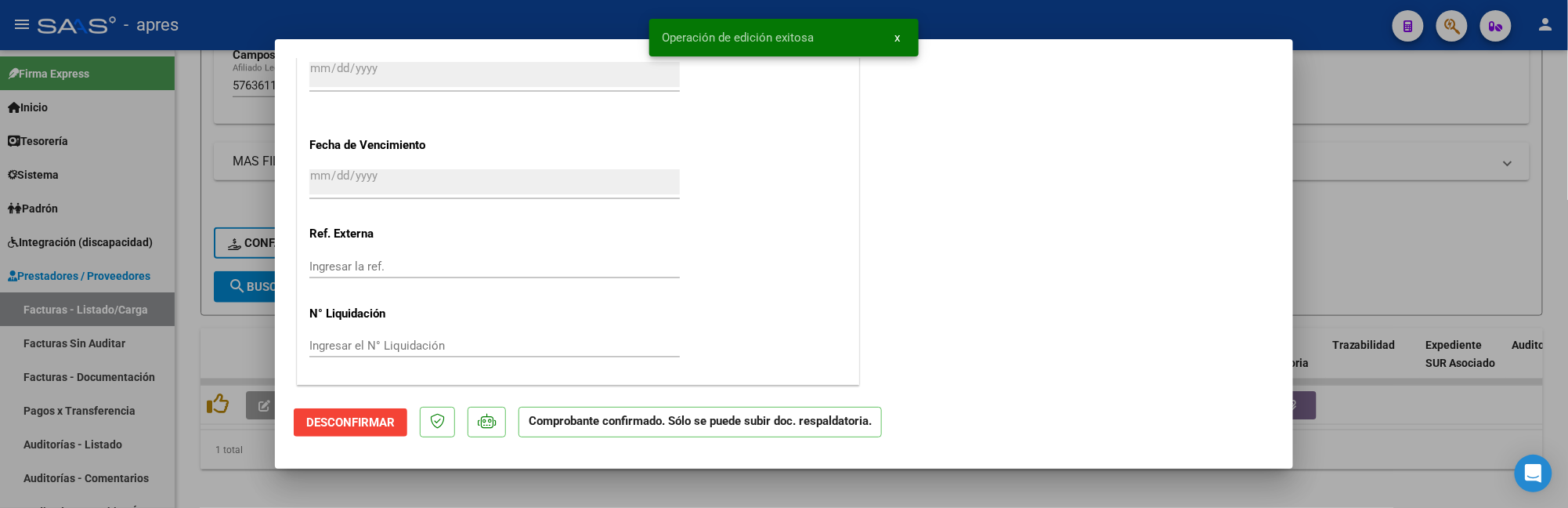
click at [192, 450] on div at bounding box center [784, 254] width 1568 height 508
type input "$ 0,00"
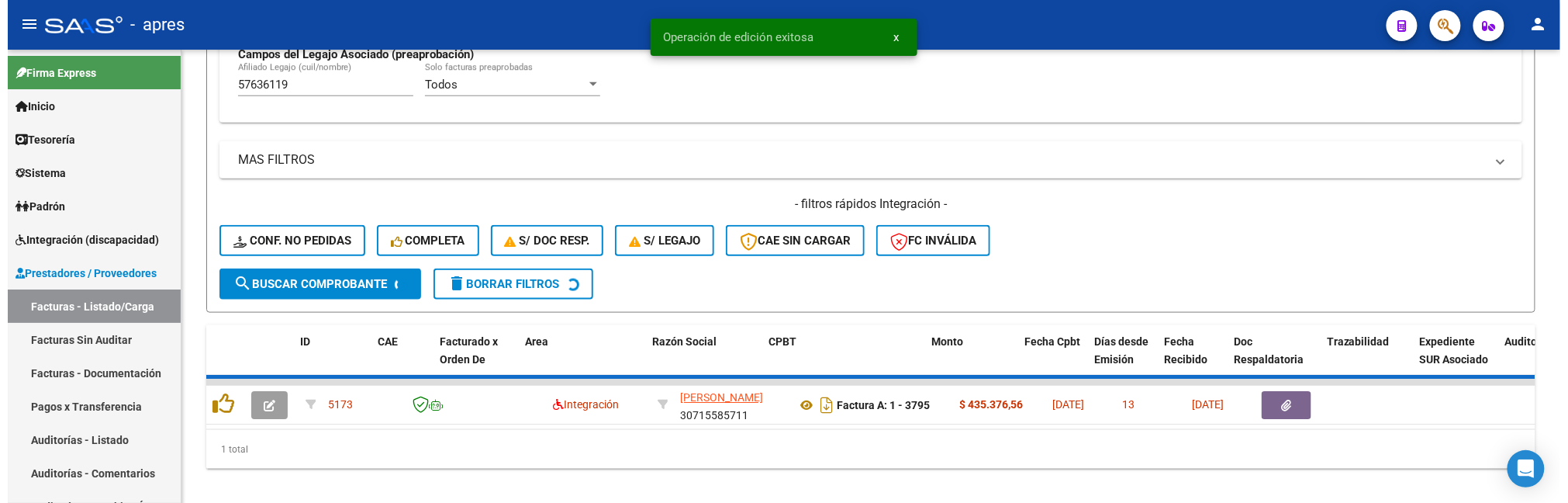
scroll to position [593, 0]
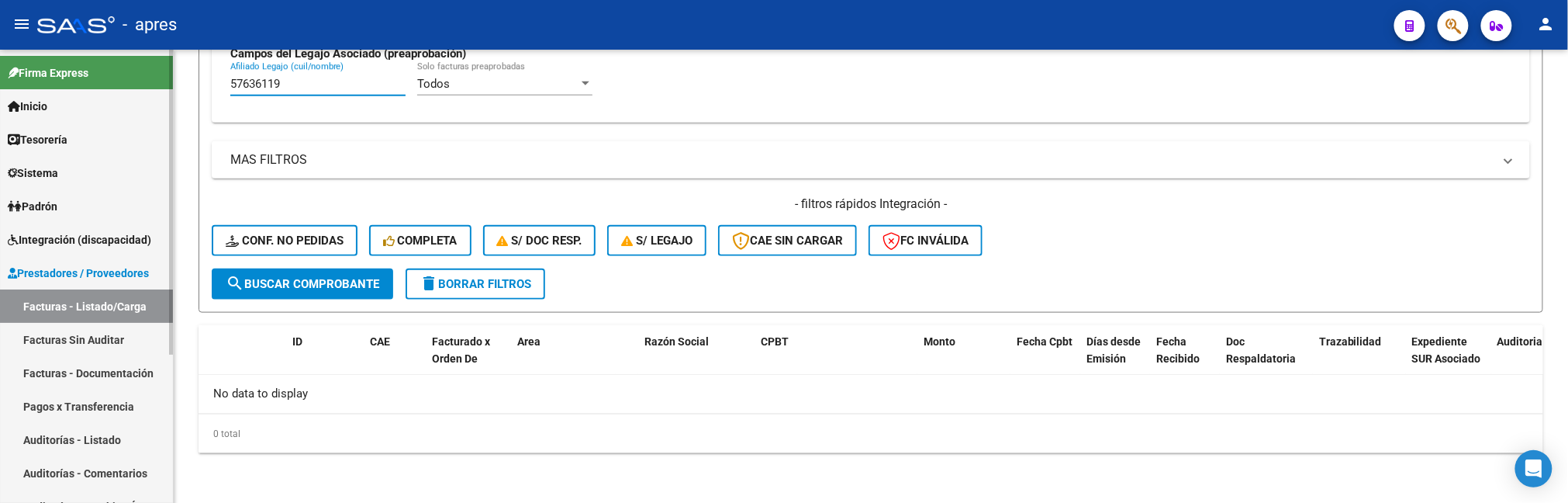
drag, startPoint x: 309, startPoint y: 85, endPoint x: 79, endPoint y: 122, distance: 233.0
click at [79, 122] on mat-sidenav-container "Firma Express Inicio Calendario SSS Instructivos Contacto OS Tesorería Extracto…" at bounding box center [784, 276] width 1568 height 453
paste input "2584187"
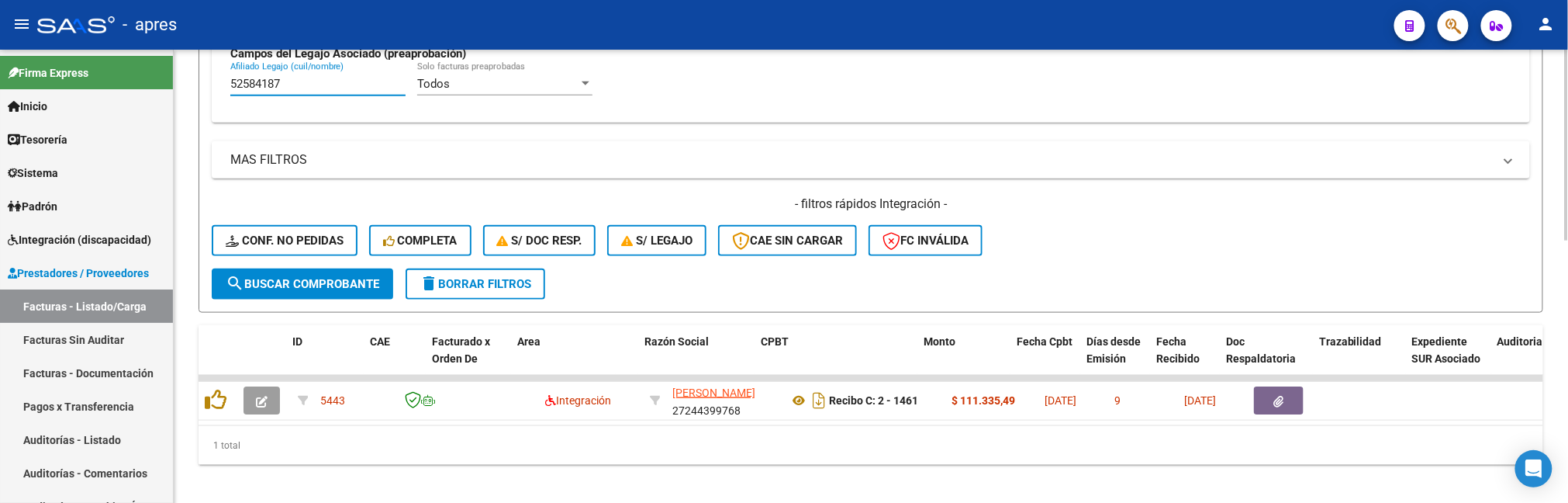
type input "52584187"
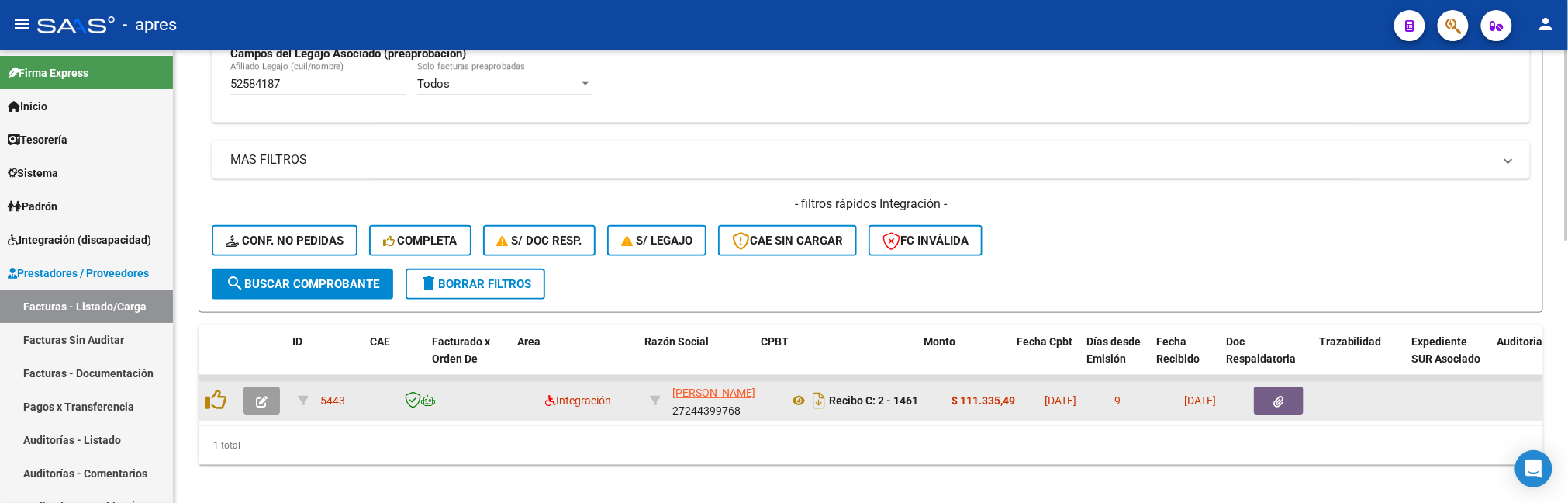
click at [262, 408] on button "button" at bounding box center [262, 400] width 36 height 28
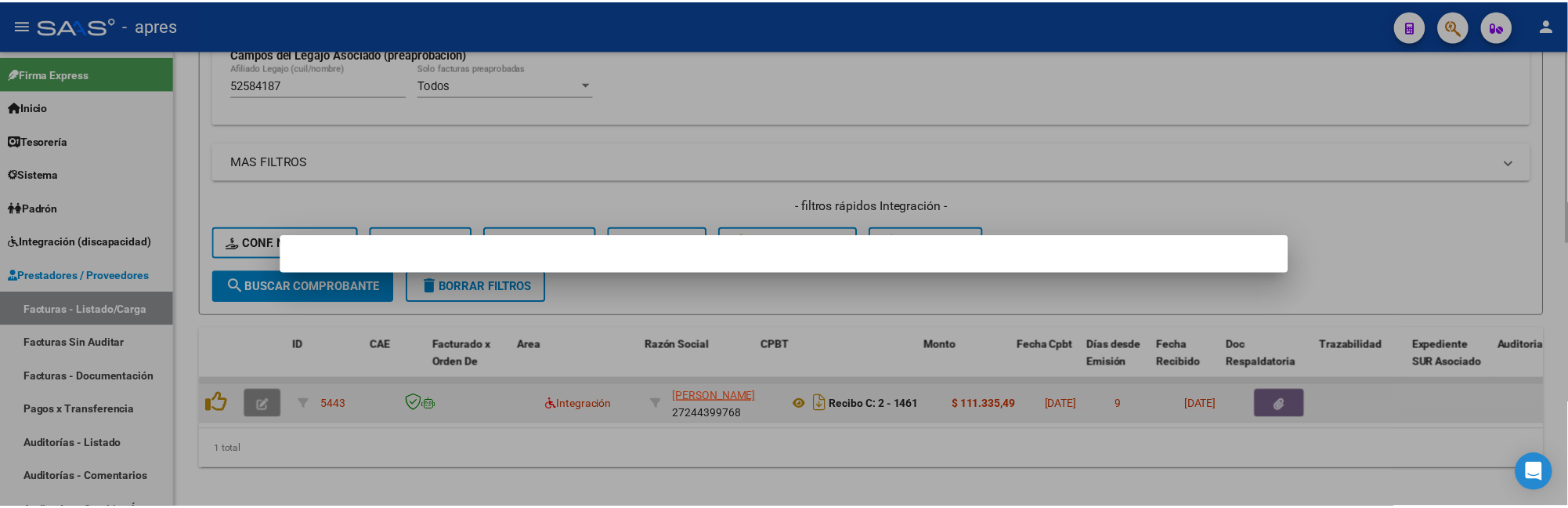
scroll to position [647, 0]
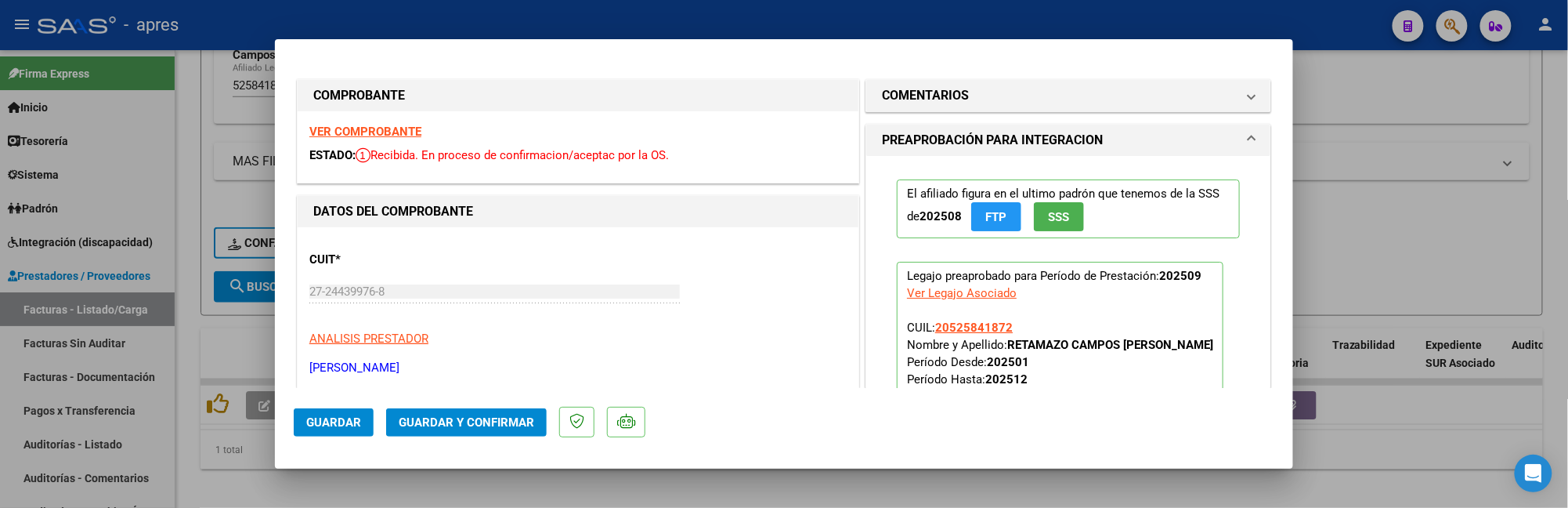
click at [342, 128] on strong "VER COMPROBANTE" at bounding box center [365, 132] width 112 height 14
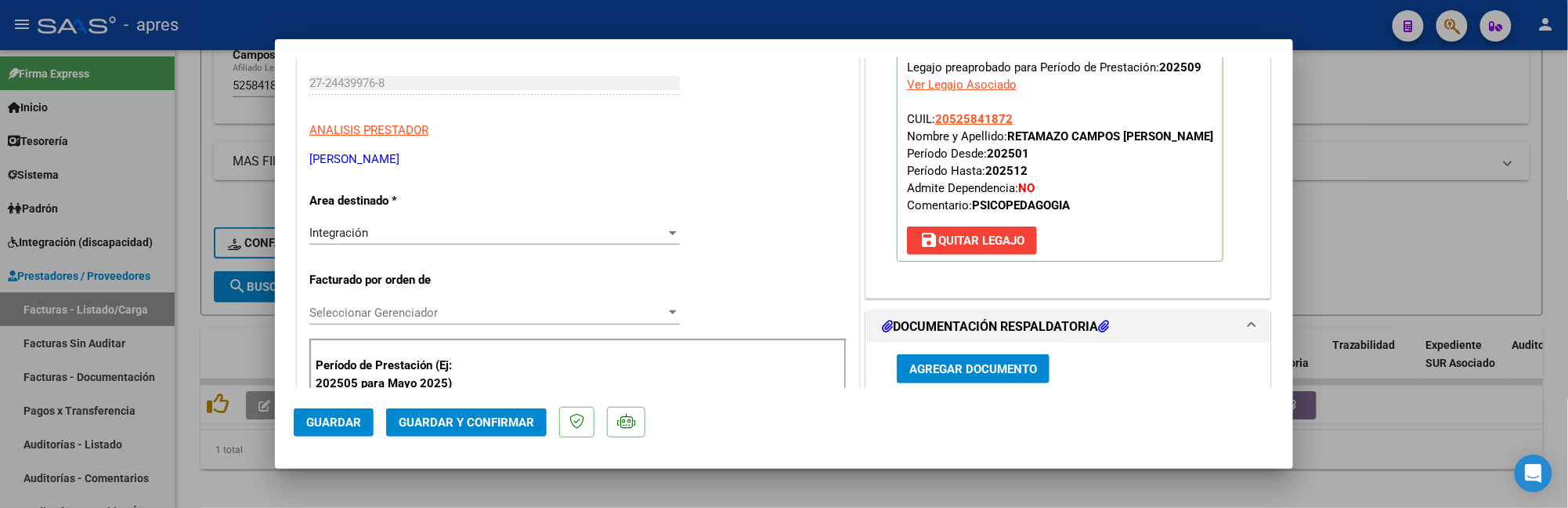
scroll to position [313, 0]
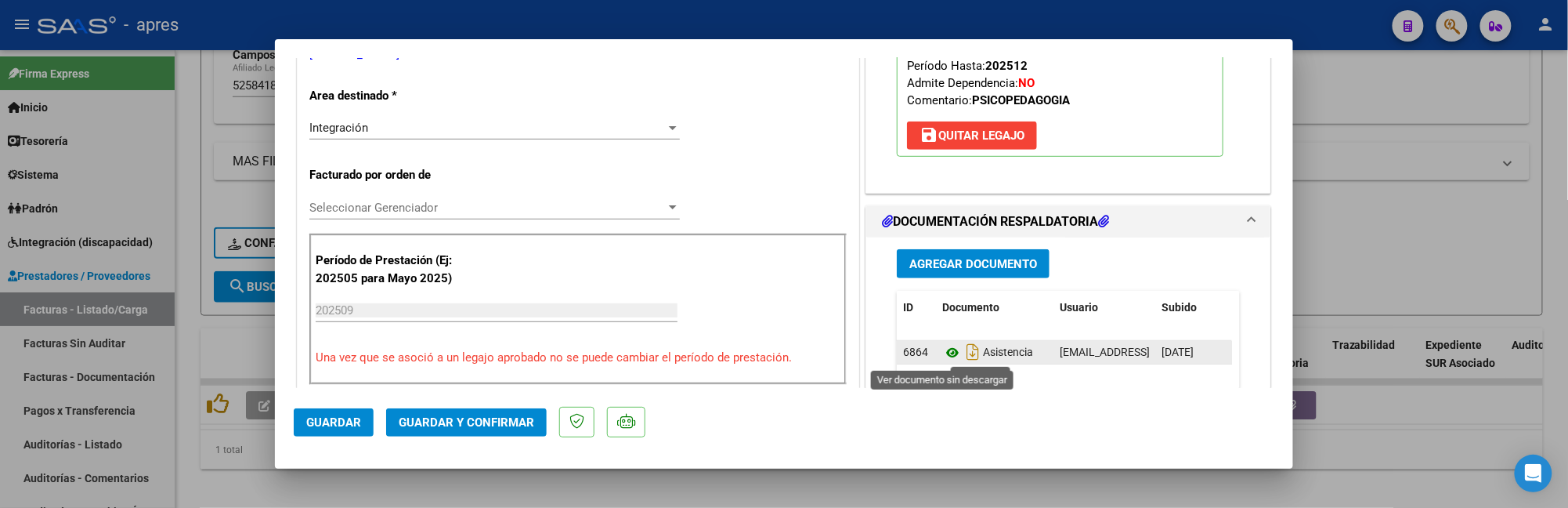
click at [945, 354] on icon at bounding box center [952, 353] width 20 height 19
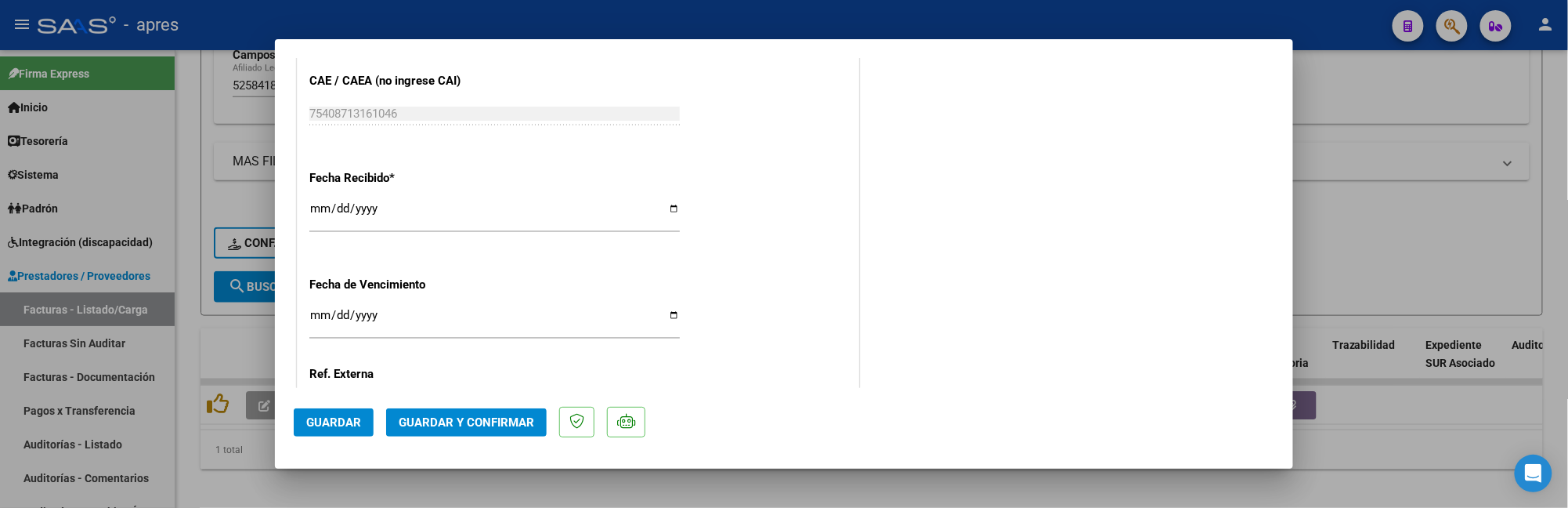
scroll to position [1045, 0]
click at [317, 308] on div "Ingresar la fecha" at bounding box center [494, 322] width 370 height 34
type input "[DATE]"
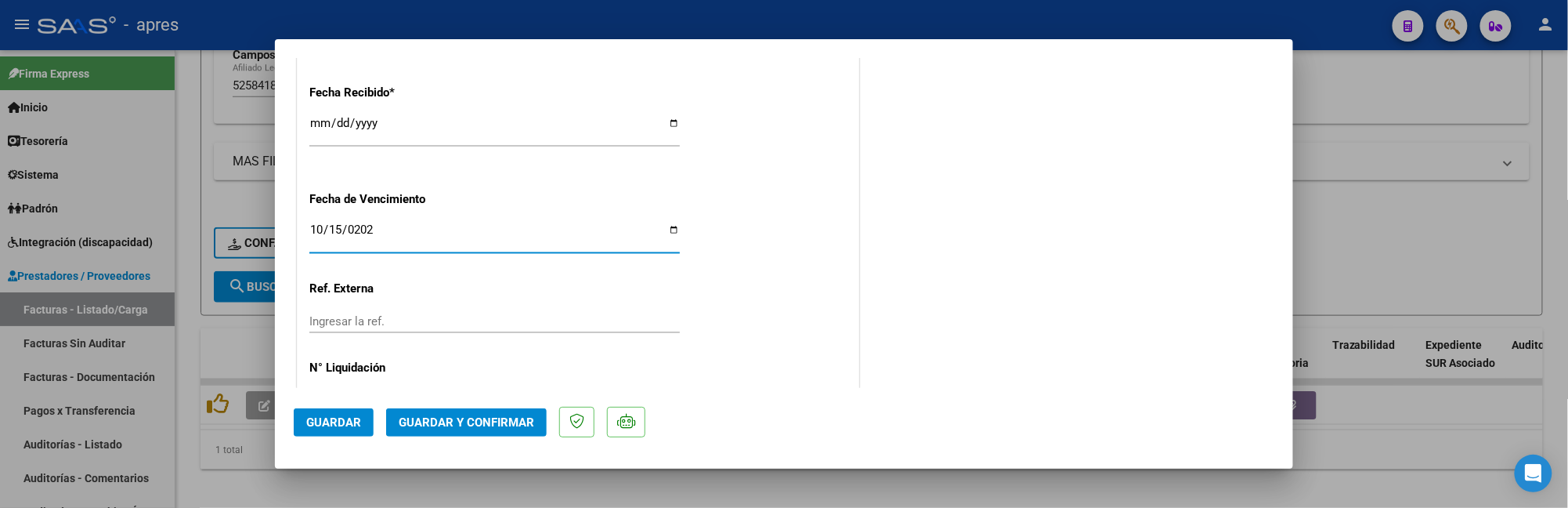
scroll to position [1081, 0]
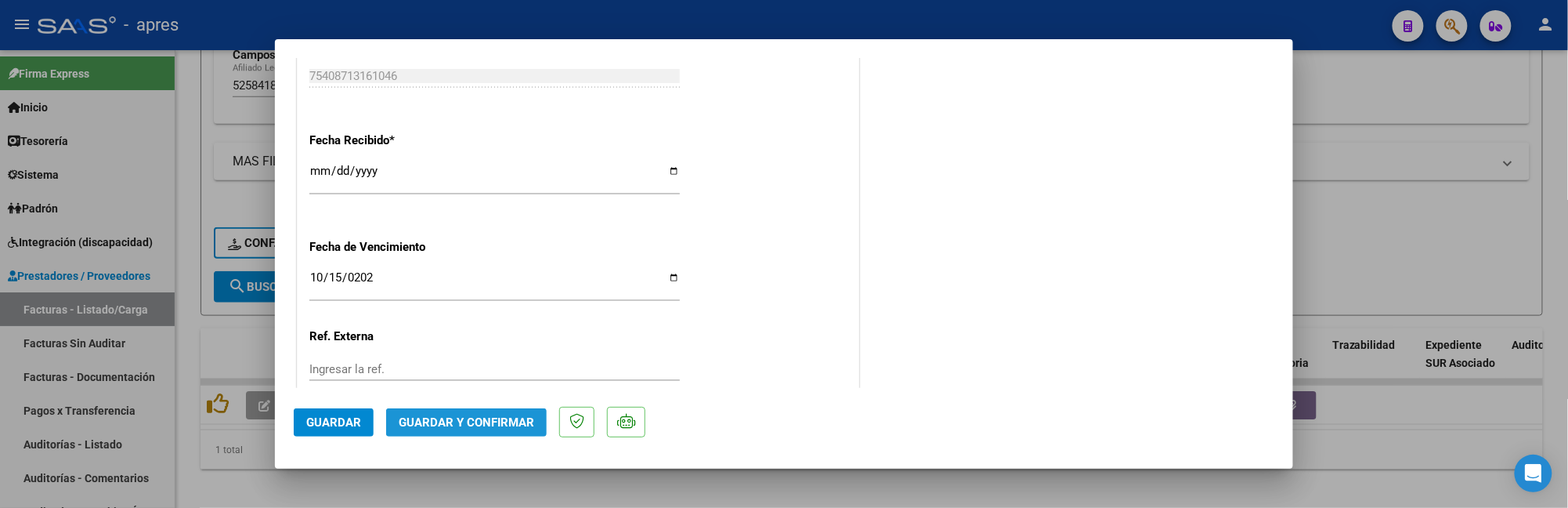
click at [515, 427] on span "Guardar y Confirmar" at bounding box center [466, 422] width 135 height 14
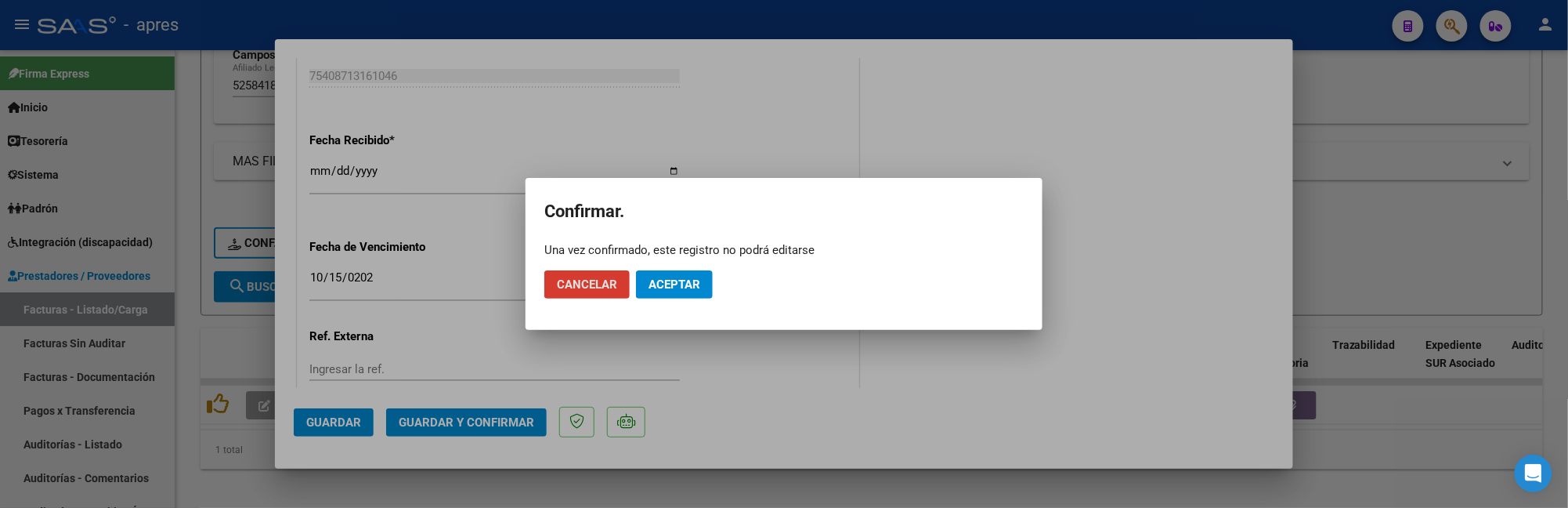
click at [679, 287] on span "Aceptar" at bounding box center [674, 284] width 52 height 14
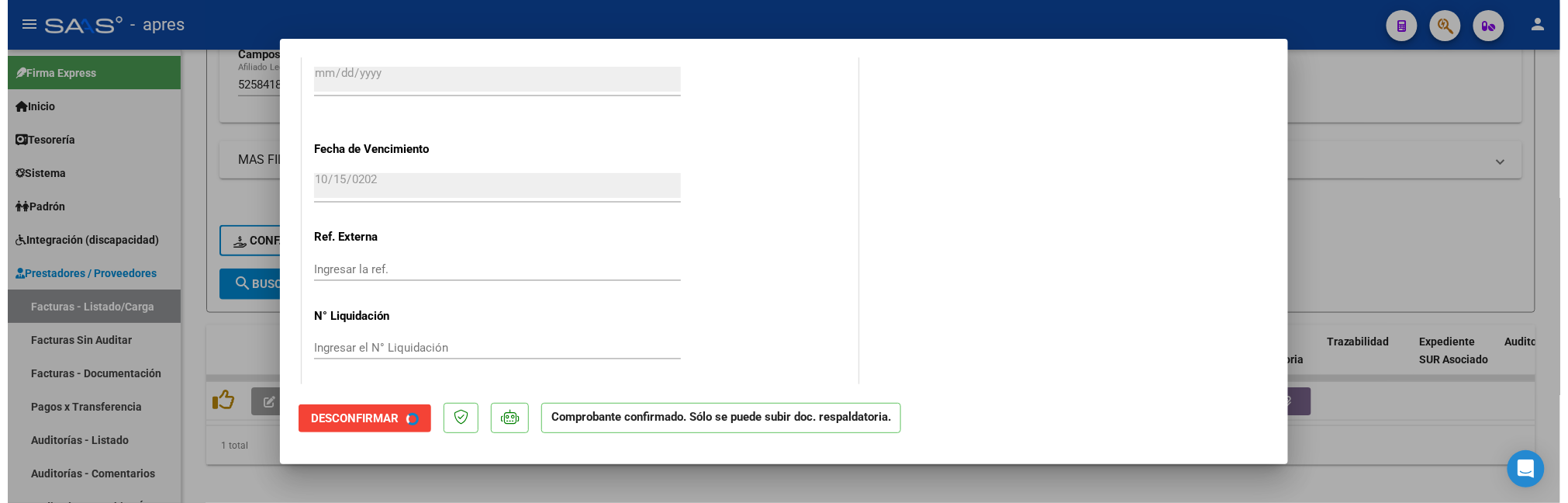
scroll to position [974, 0]
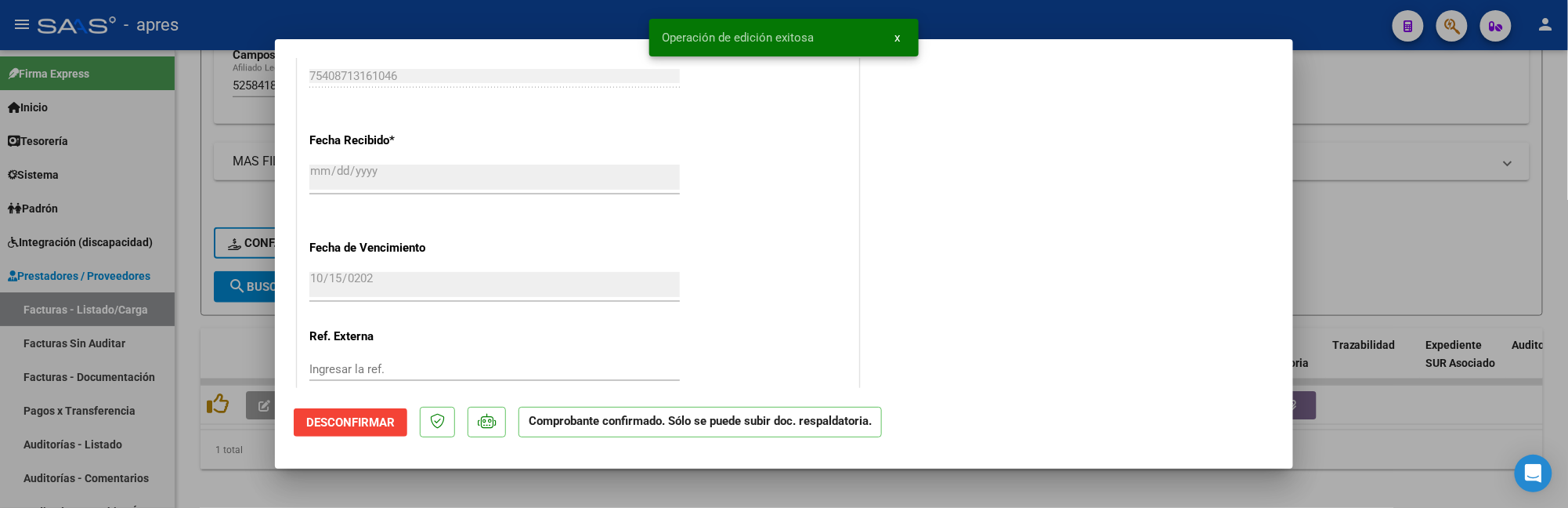
click at [186, 381] on div at bounding box center [784, 254] width 1568 height 508
type input "$ 0,00"
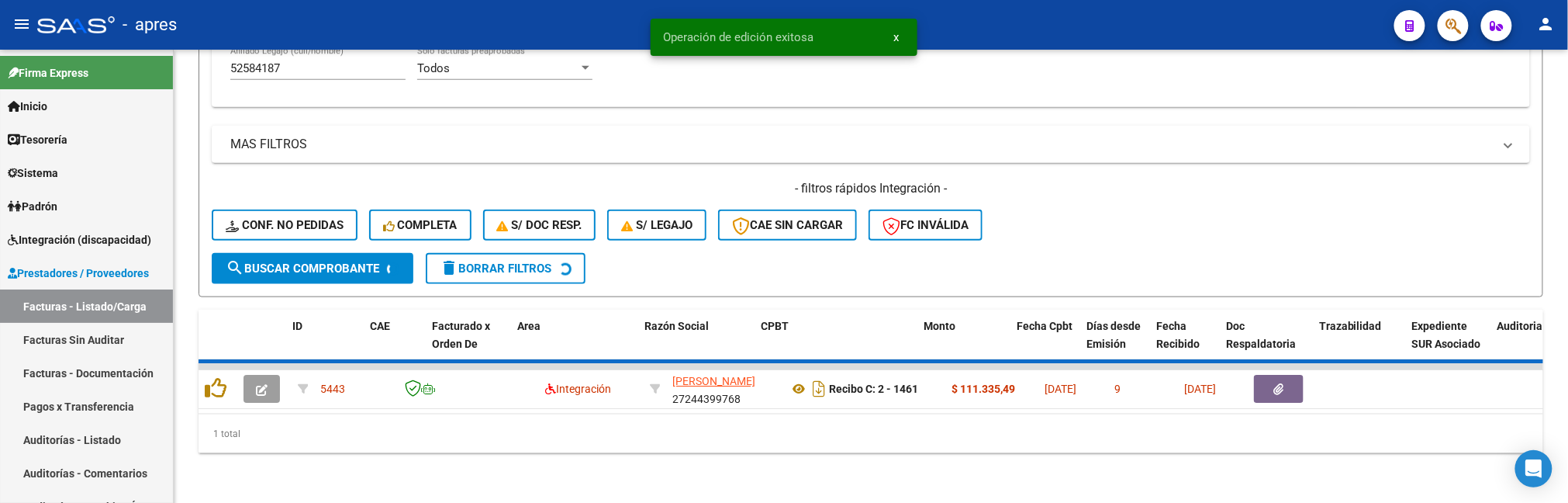
scroll to position [593, 0]
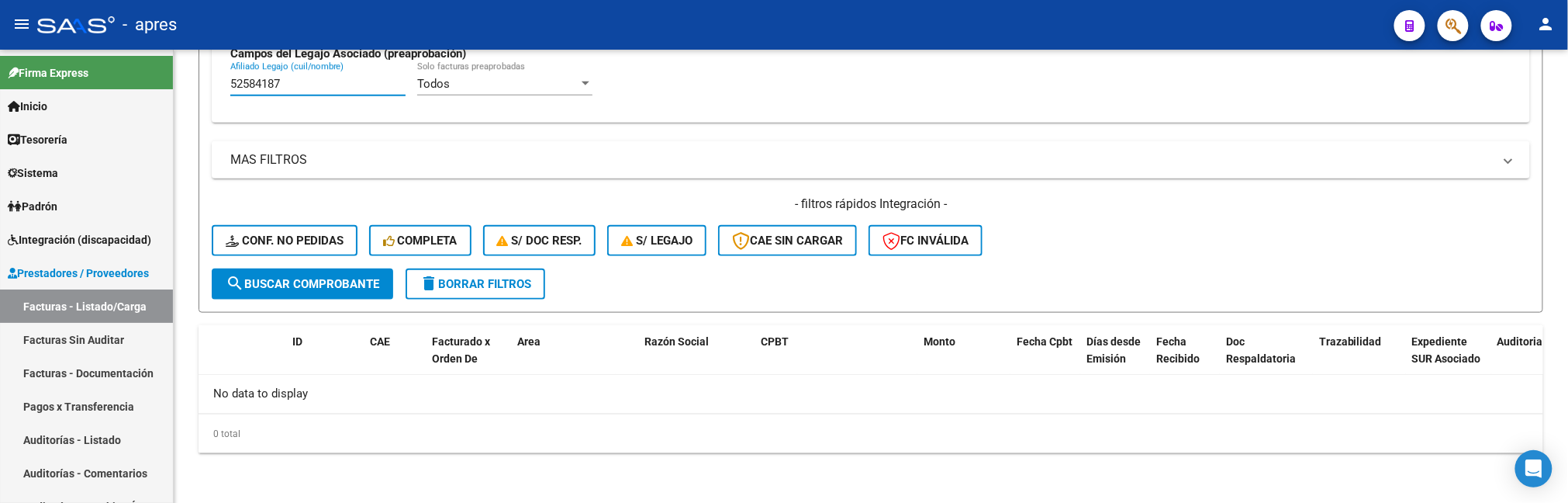
paste input "7839986"
drag, startPoint x: 283, startPoint y: 88, endPoint x: 173, endPoint y: 88, distance: 110.0
click at [173, 88] on mat-sidenav-container "Firma Express Inicio Calendario SSS Instructivos Contacto OS Tesorería Extracto…" at bounding box center [784, 276] width 1568 height 453
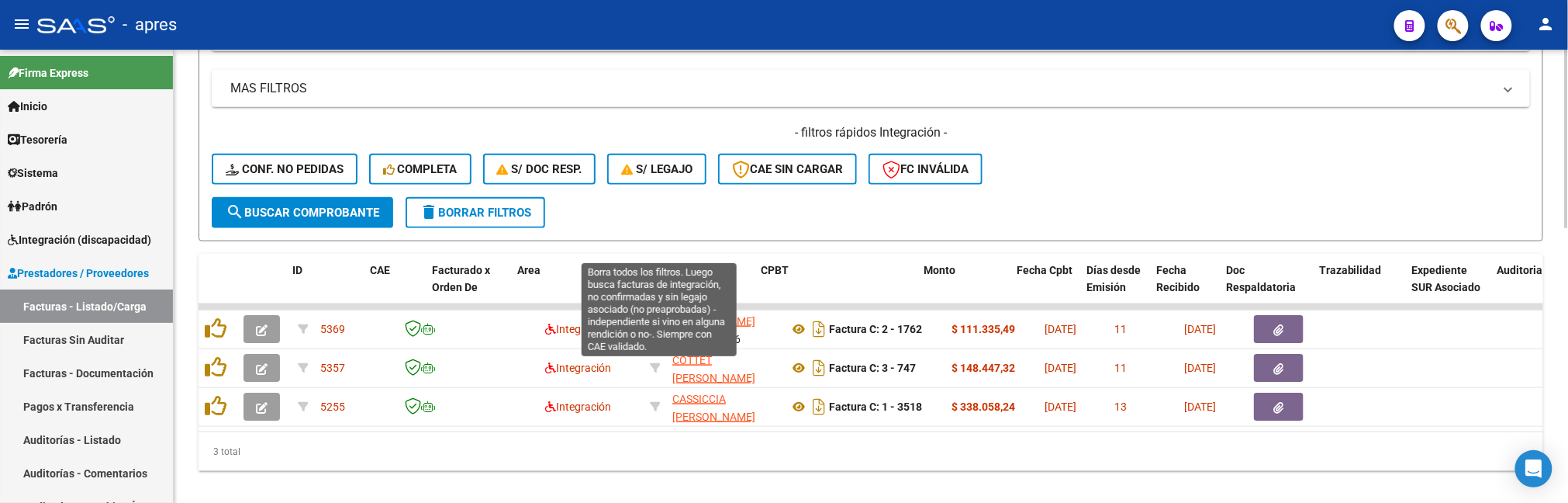
scroll to position [697, 0]
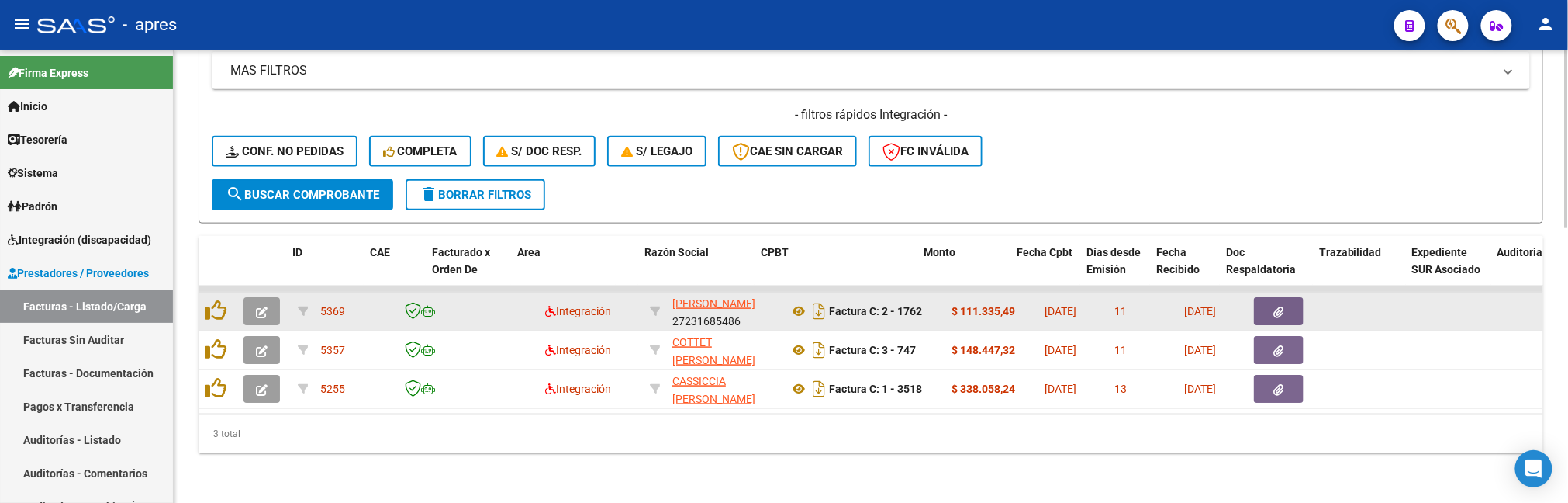
type input "57839986"
click at [265, 306] on icon "button" at bounding box center [262, 312] width 12 height 12
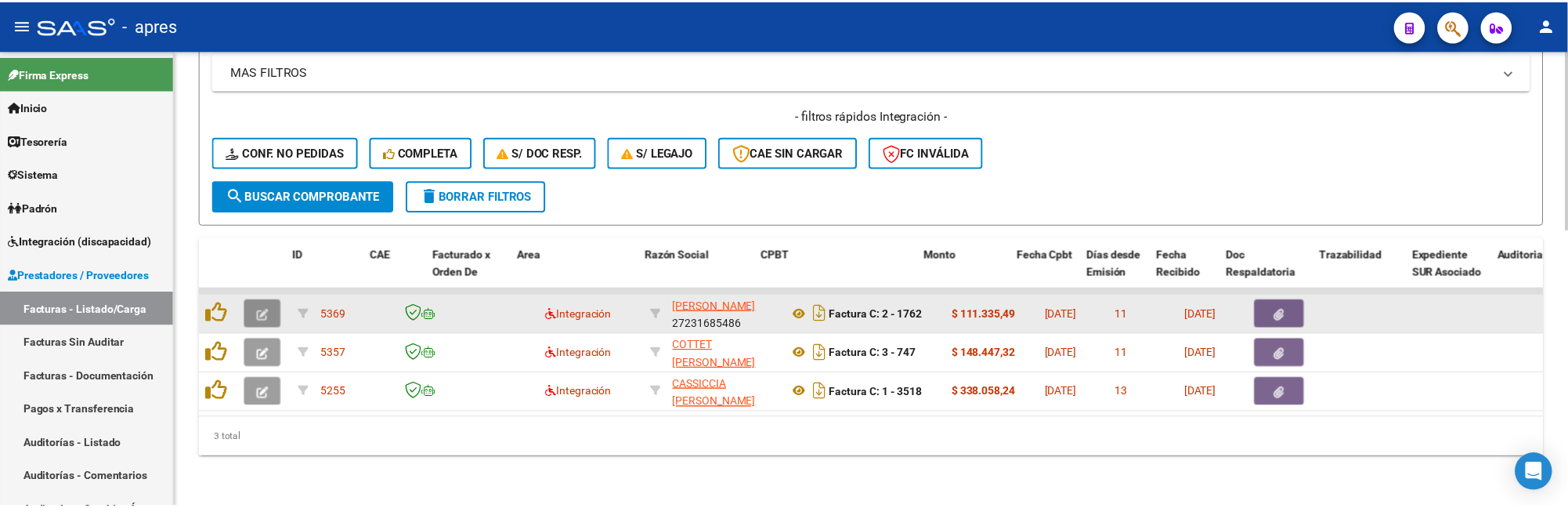
scroll to position [752, 0]
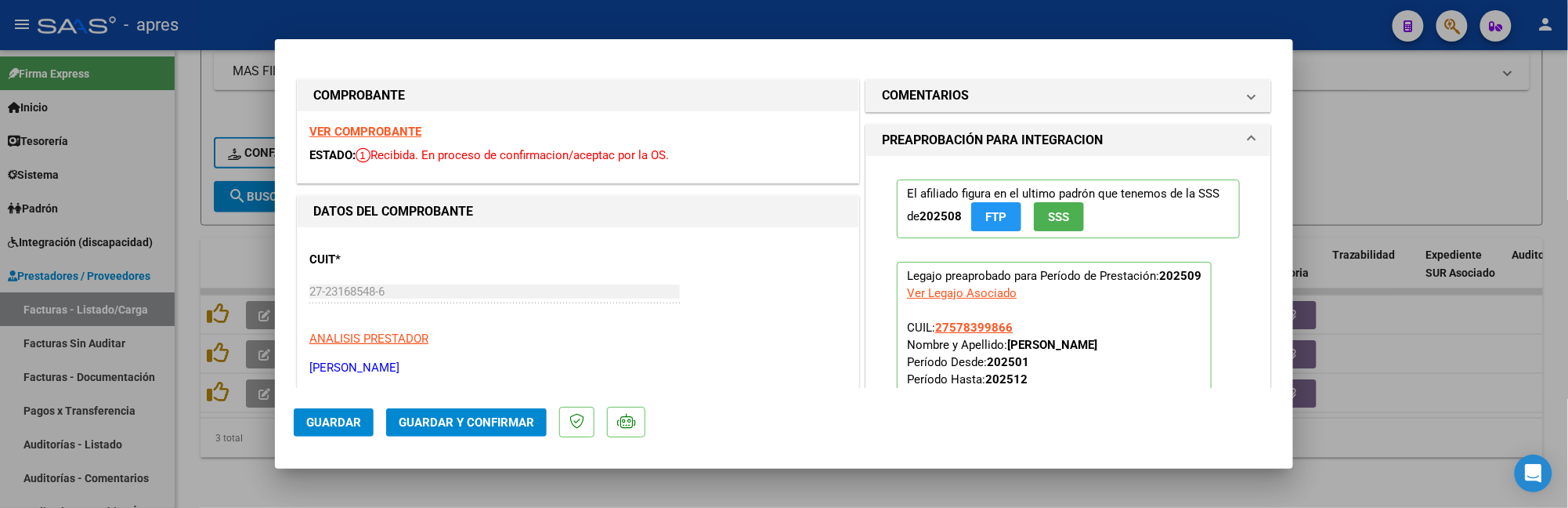
click at [381, 130] on strong "VER COMPROBANTE" at bounding box center [365, 132] width 112 height 14
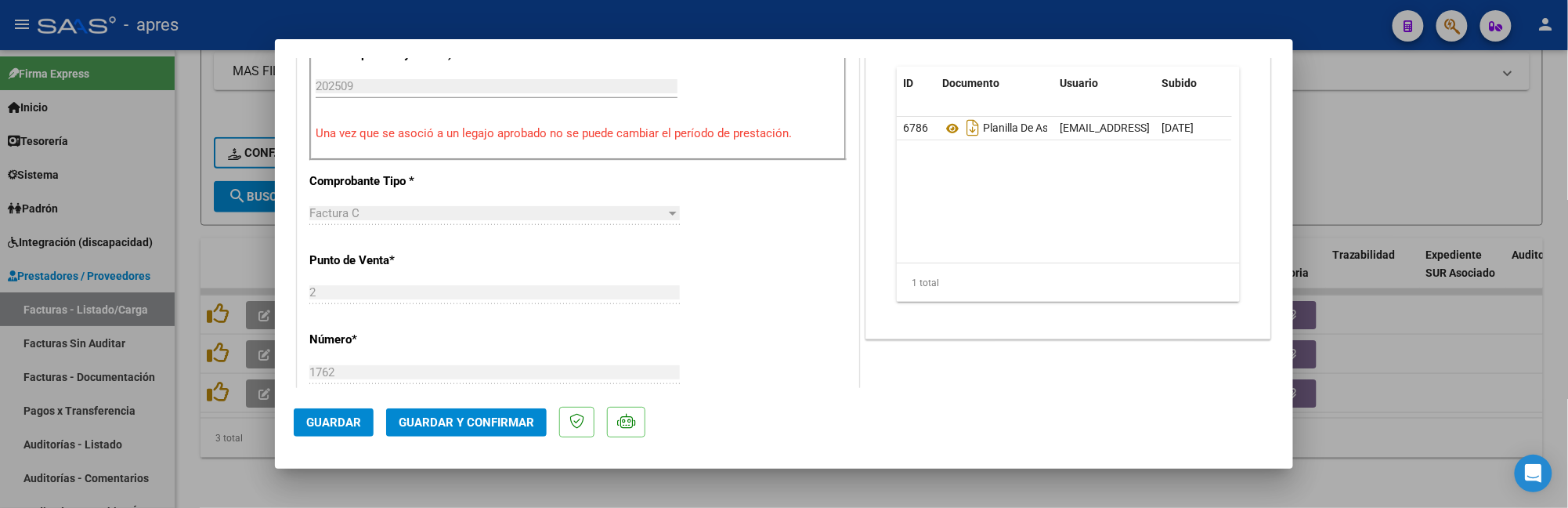
scroll to position [418, 0]
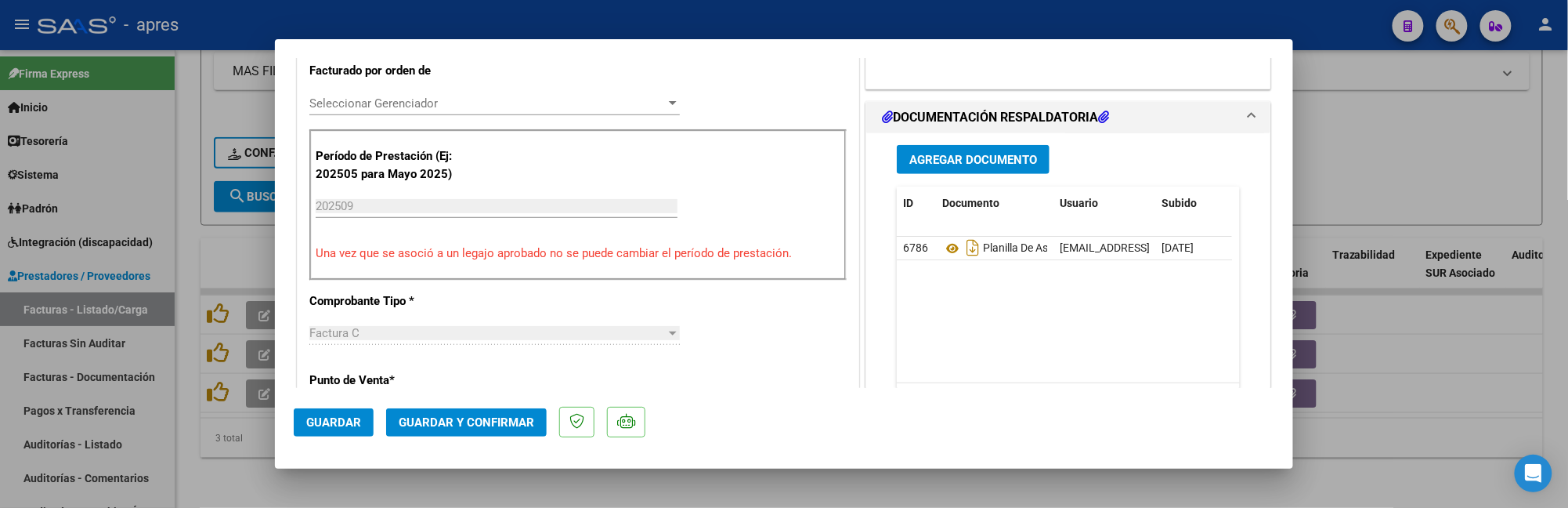
click at [941, 264] on datatable-selection "6786 Planilla De Asistencia [EMAIL_ADDRESS][DOMAIN_NAME] - [PERSON_NAME] [DATE]" at bounding box center [1064, 256] width 335 height 14
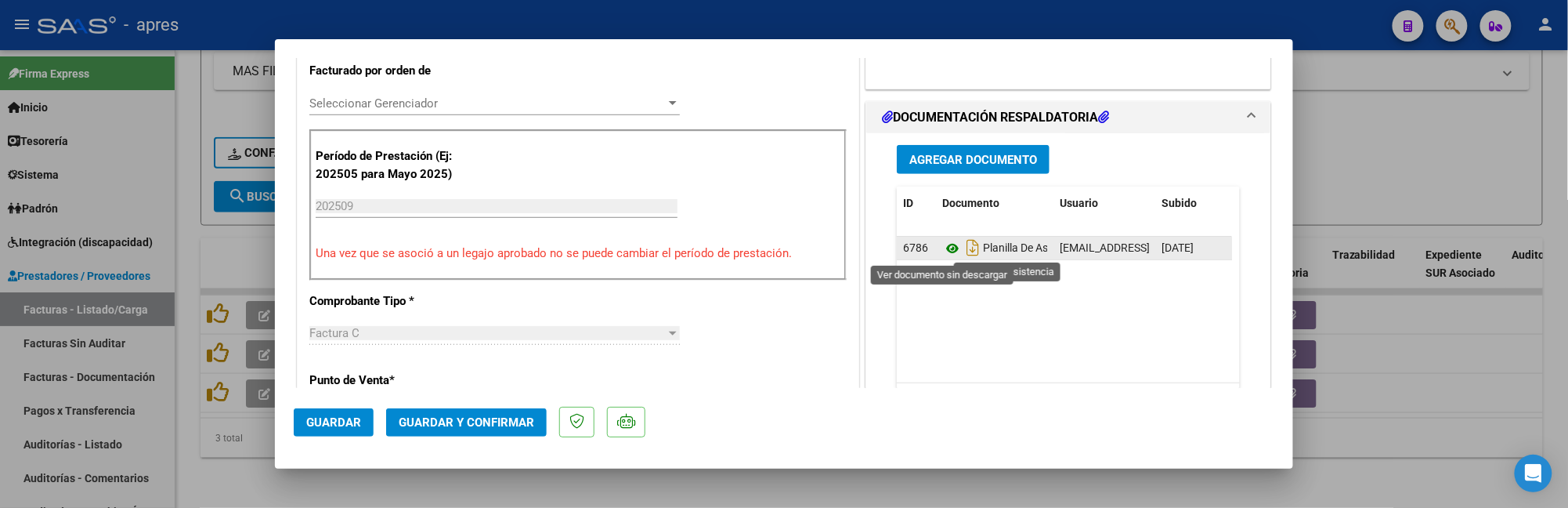
click at [942, 252] on icon at bounding box center [952, 249] width 20 height 19
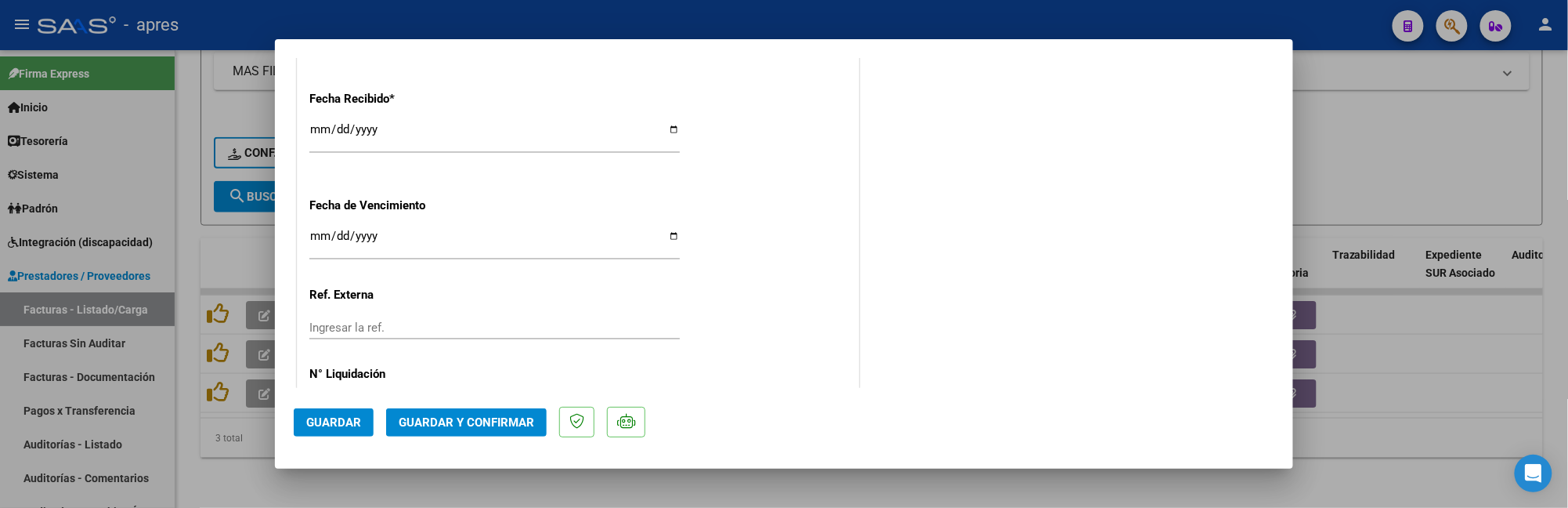
scroll to position [1149, 0]
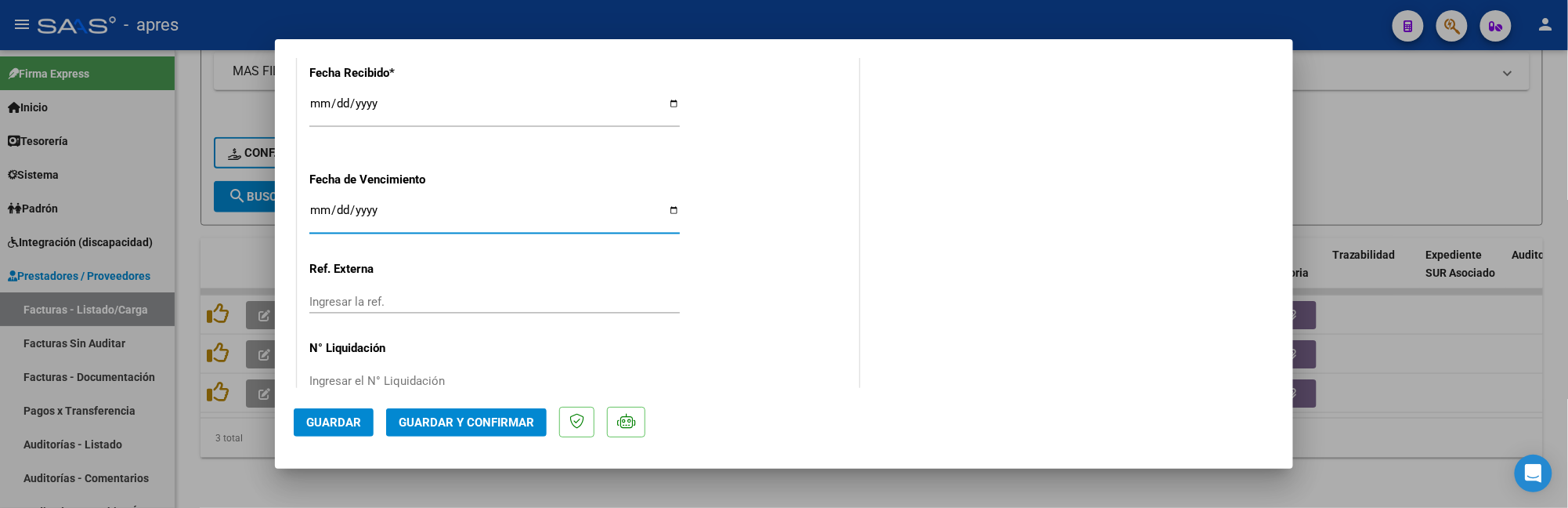
click at [324, 207] on input "Ingresar la fecha" at bounding box center [494, 216] width 370 height 25
type input "[DATE]"
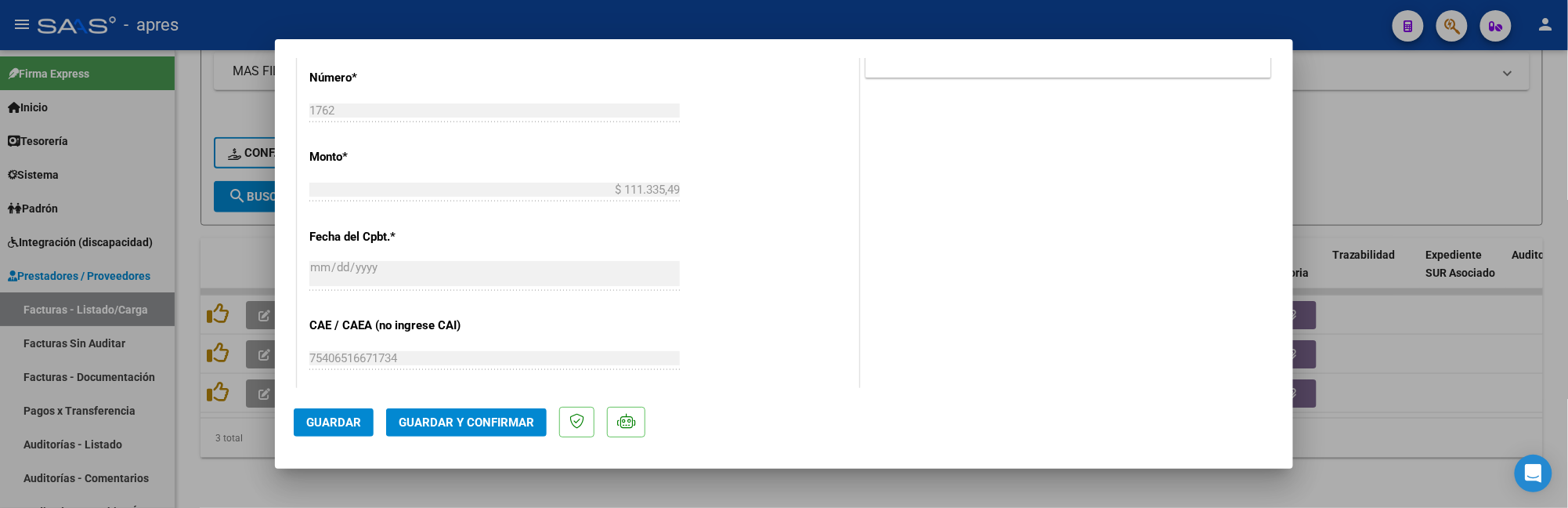
scroll to position [835, 0]
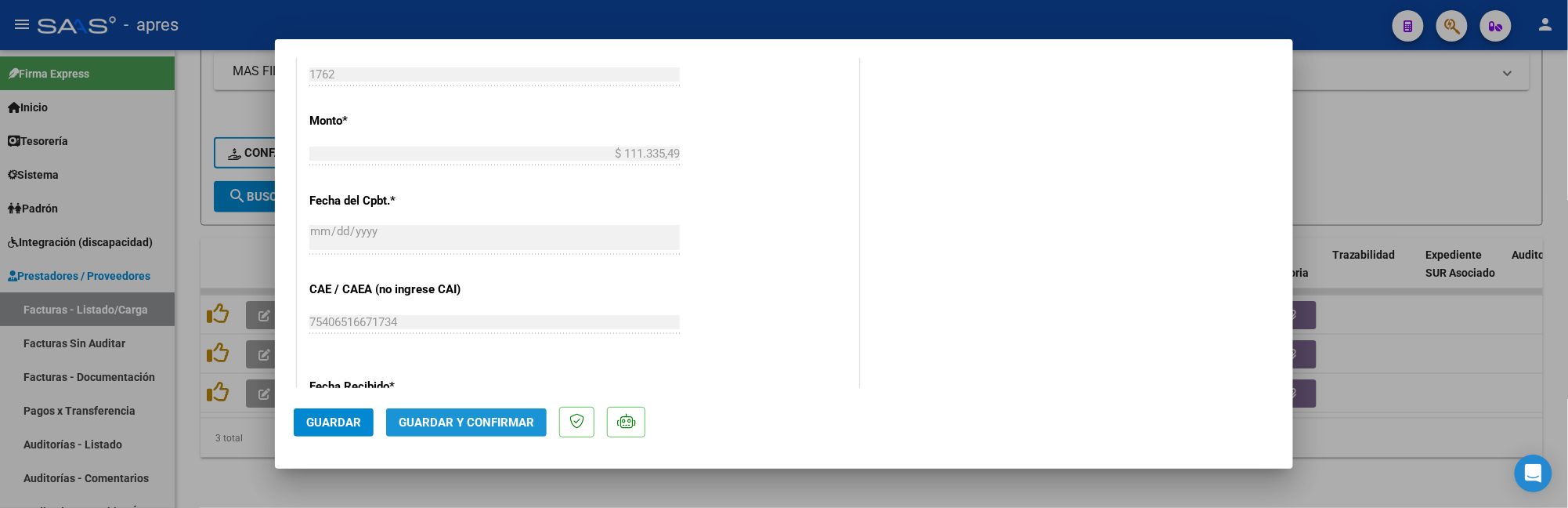
click at [495, 419] on span "Guardar y Confirmar" at bounding box center [466, 422] width 135 height 14
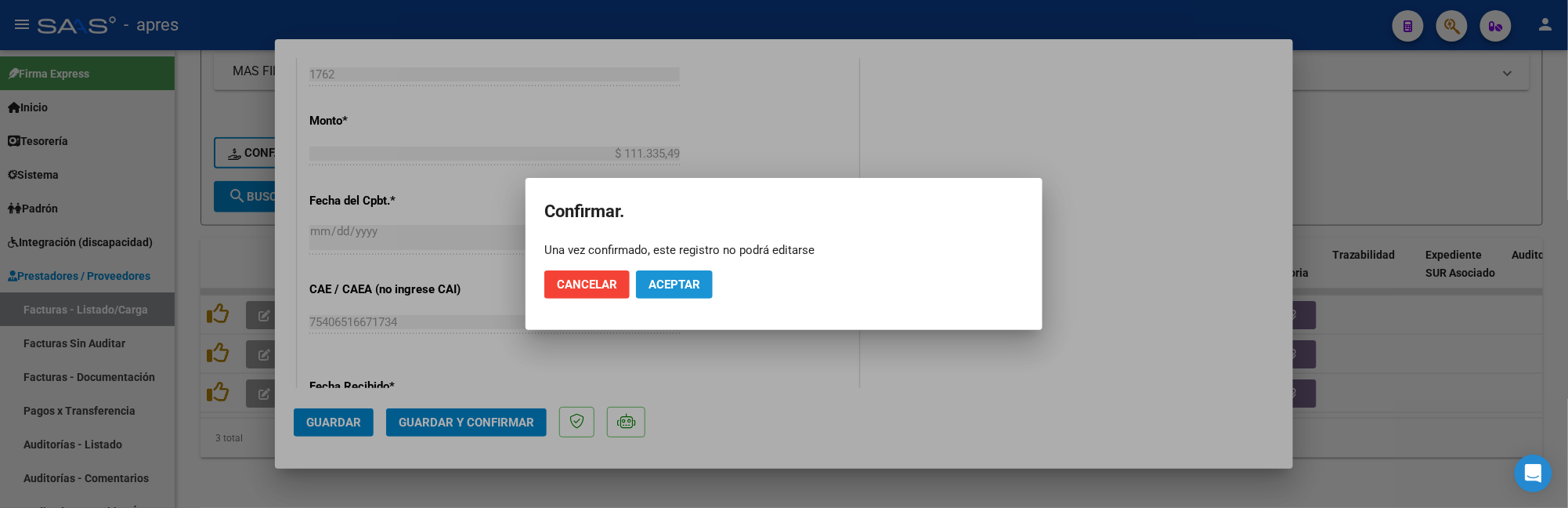
click at [663, 281] on span "Aceptar" at bounding box center [674, 284] width 52 height 14
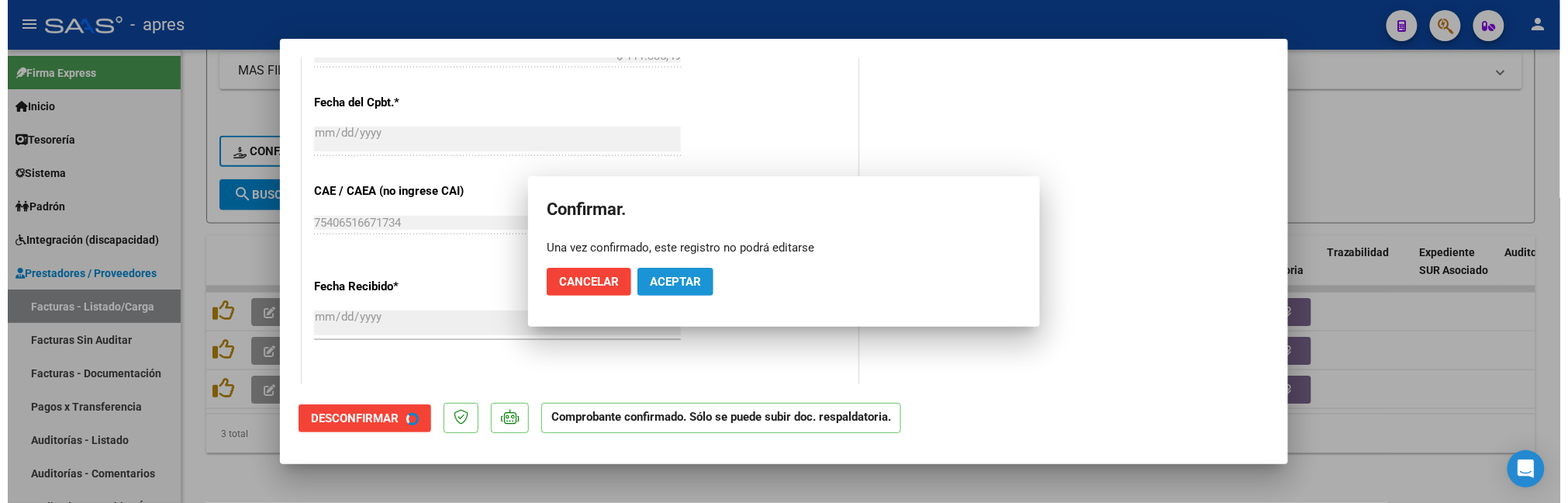
scroll to position [730, 0]
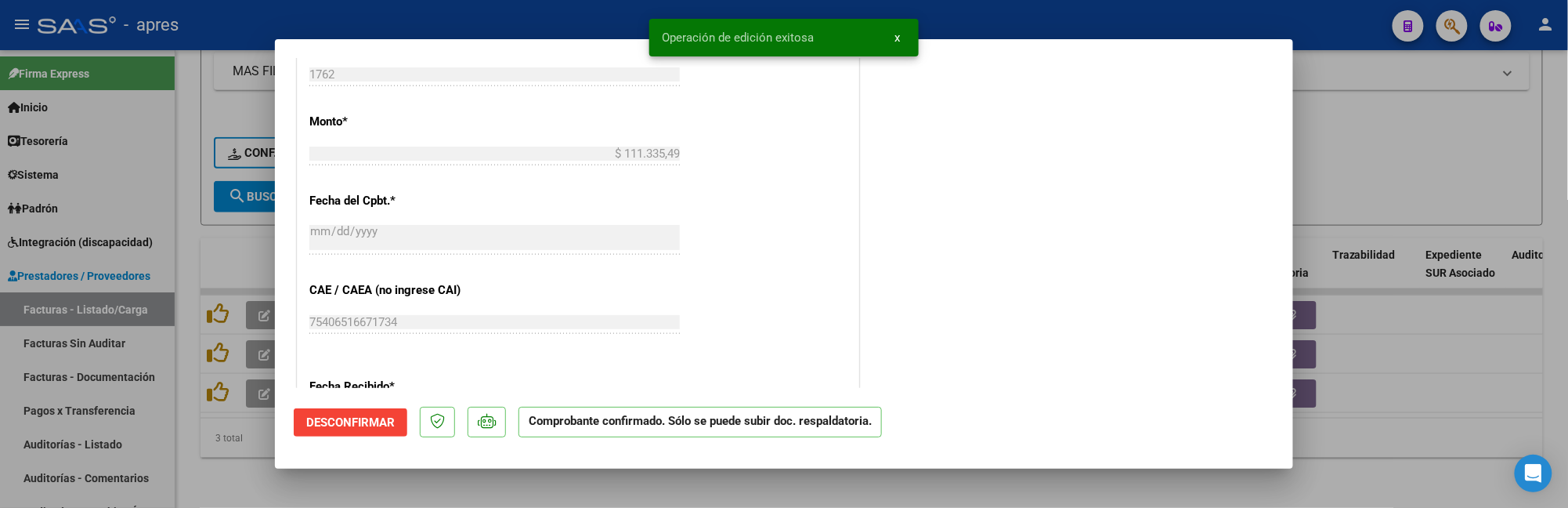
click at [233, 448] on div at bounding box center [784, 254] width 1568 height 508
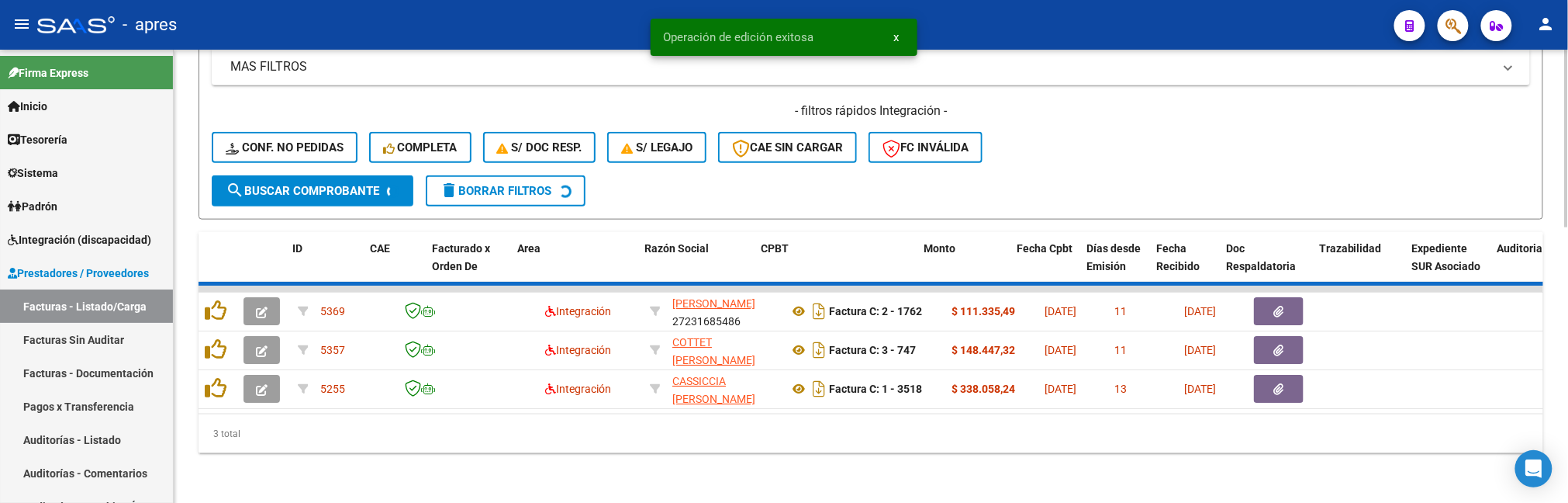
scroll to position [659, 0]
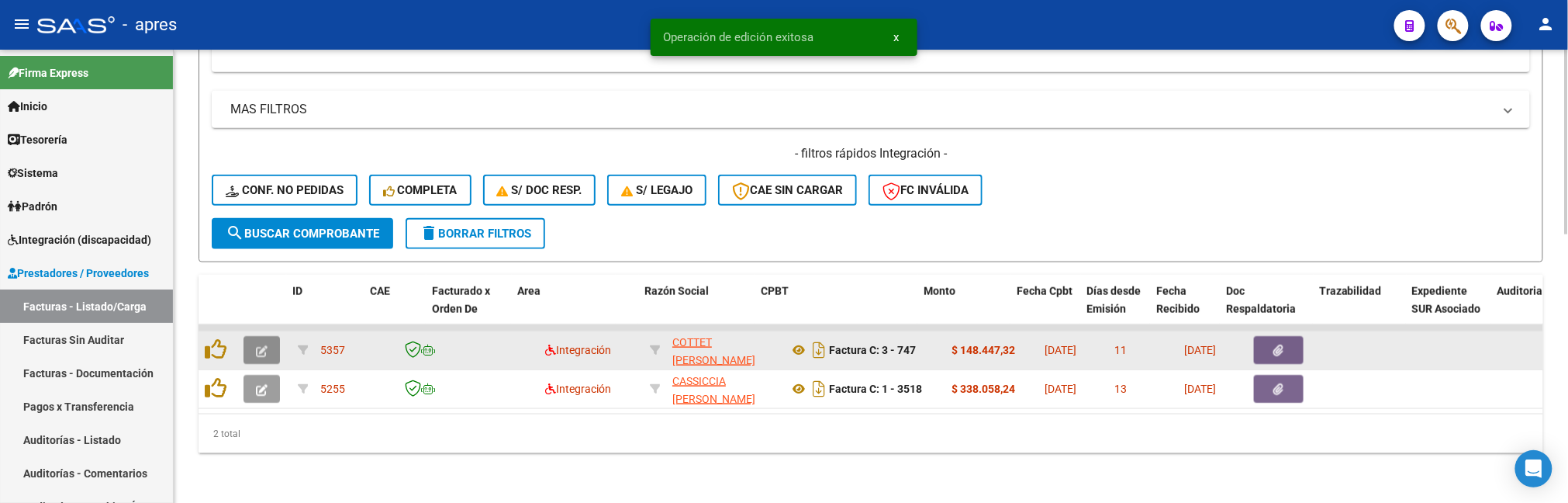
click at [262, 345] on icon "button" at bounding box center [262, 351] width 12 height 12
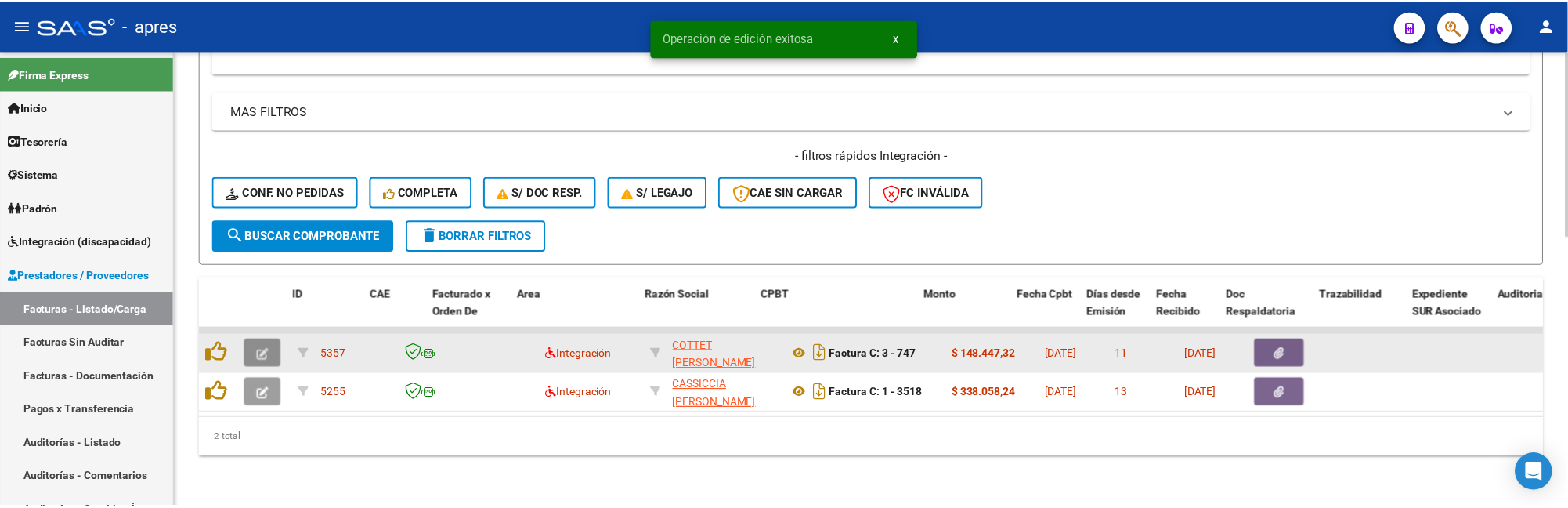
scroll to position [714, 0]
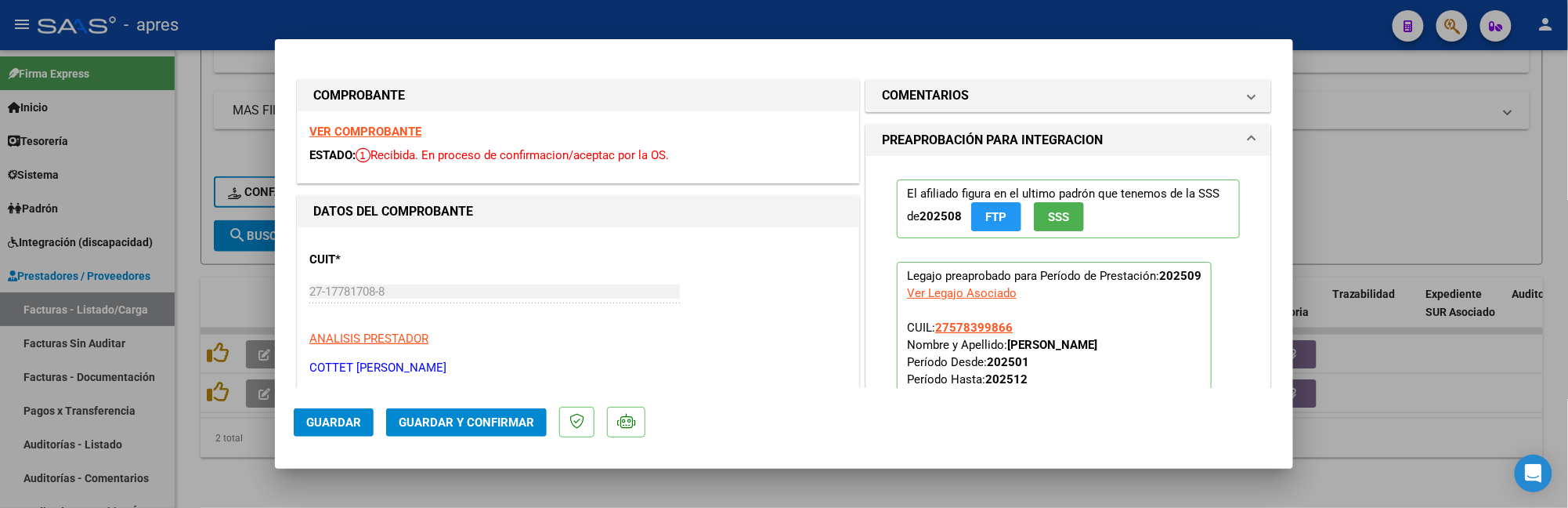
click at [368, 133] on strong "VER COMPROBANTE" at bounding box center [365, 132] width 112 height 14
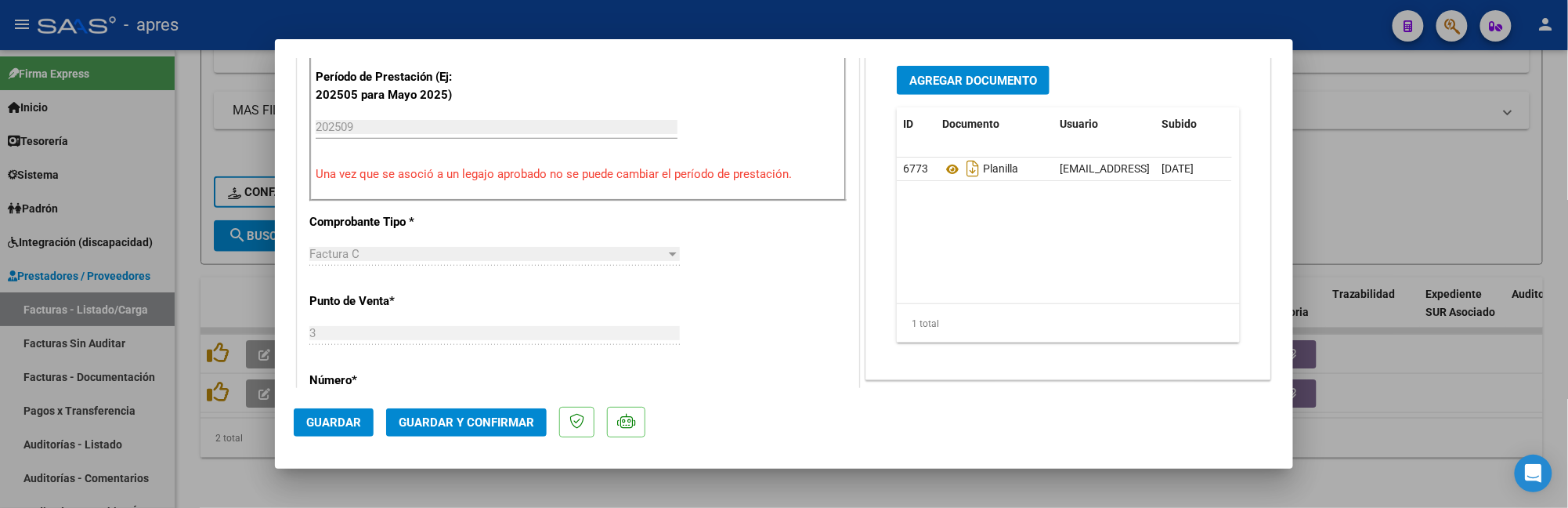
scroll to position [522, 0]
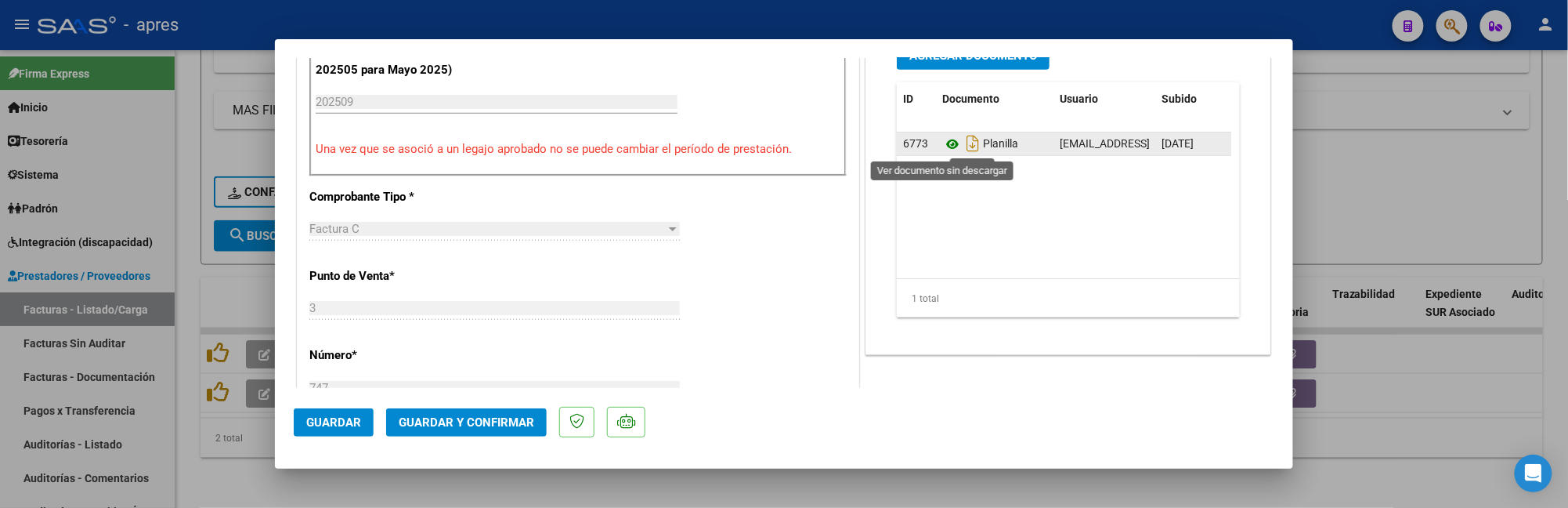
click at [942, 146] on icon at bounding box center [952, 144] width 20 height 19
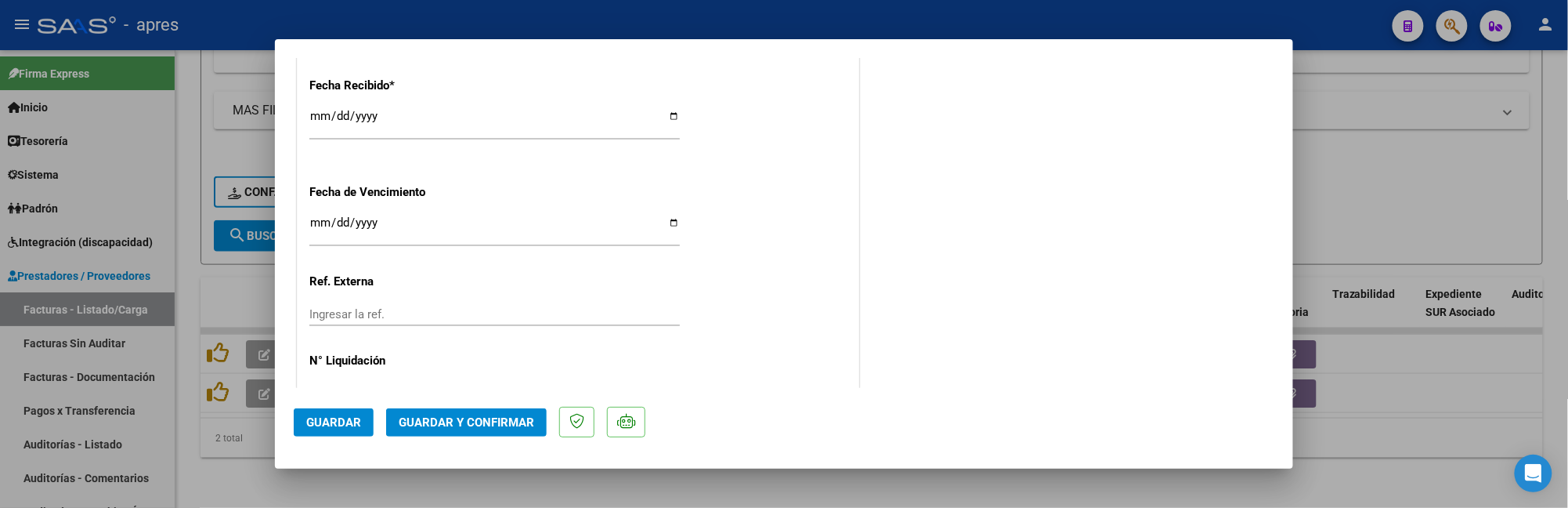
scroll to position [1149, 0]
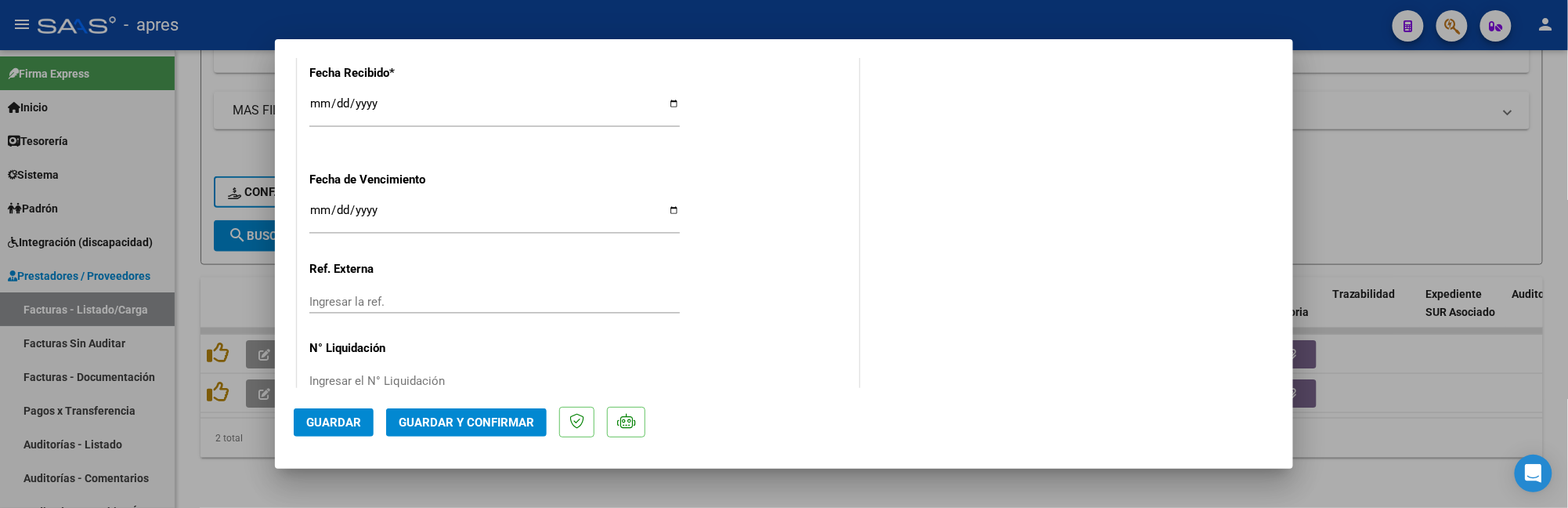
click at [322, 210] on input "Ingresar la fecha" at bounding box center [494, 216] width 370 height 25
type input "[DATE]"
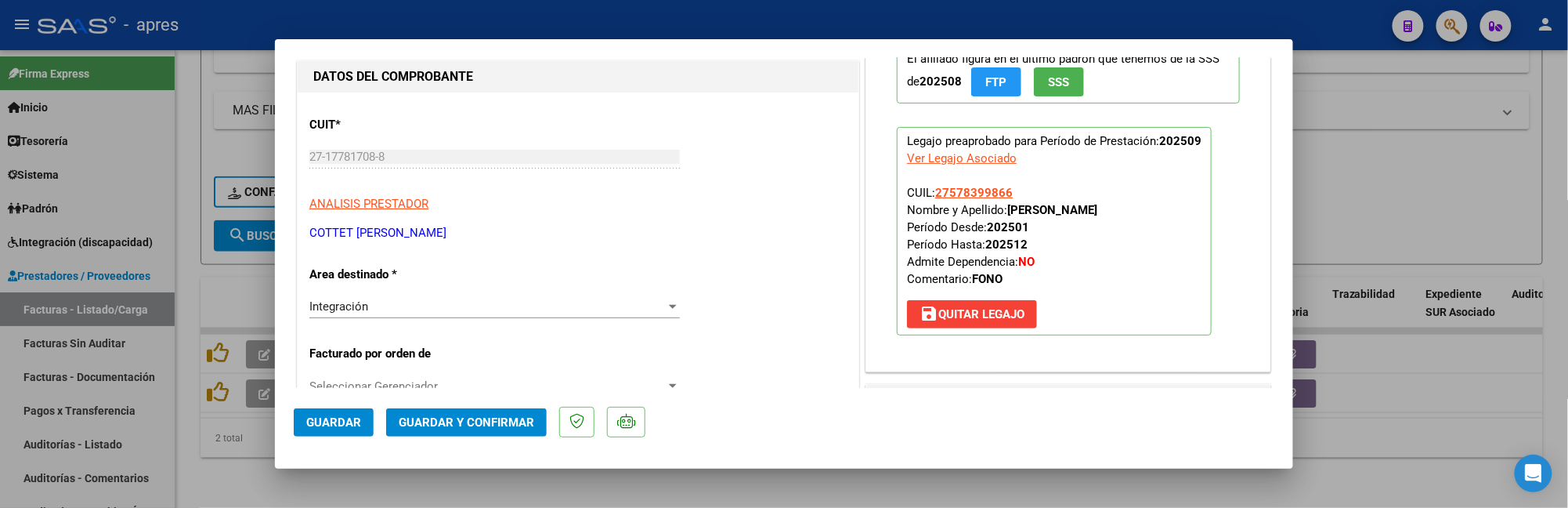
scroll to position [104, 0]
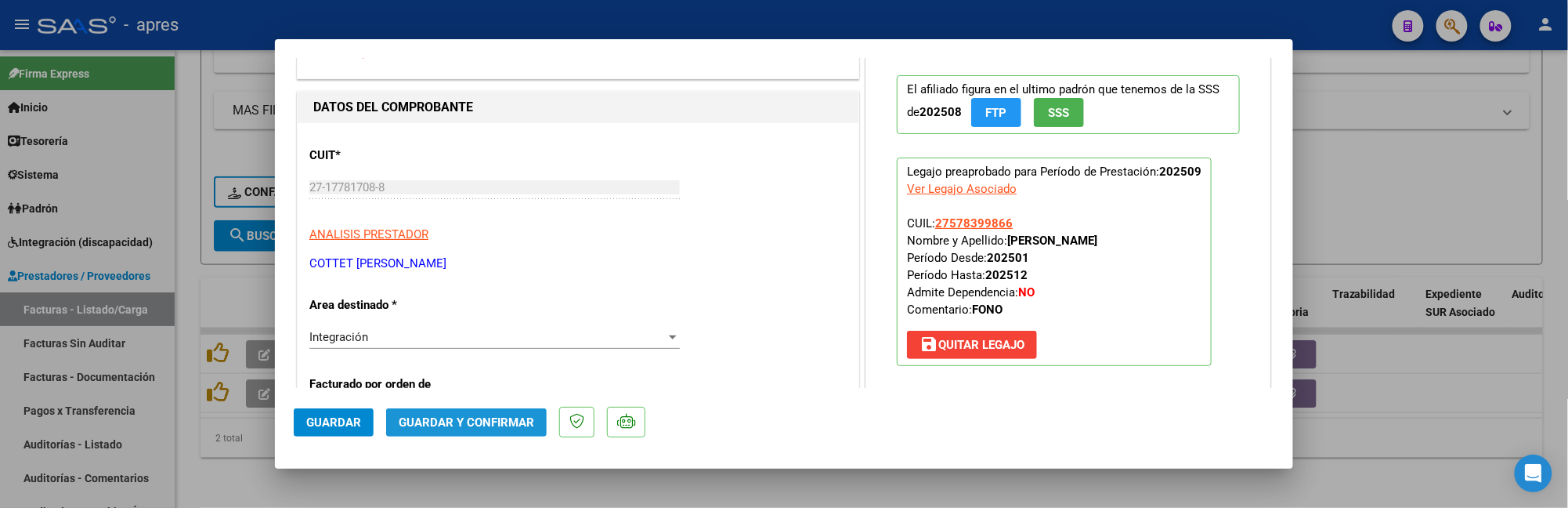
click at [475, 415] on span "Guardar y Confirmar" at bounding box center [466, 422] width 135 height 14
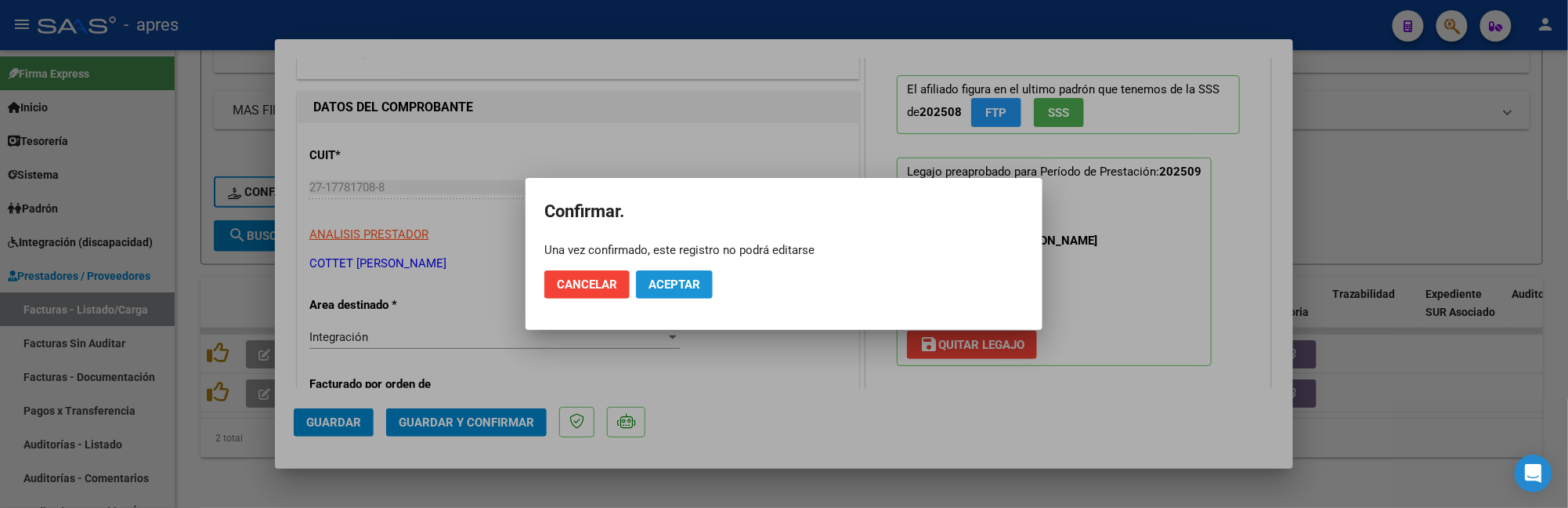
click at [691, 282] on span "Aceptar" at bounding box center [674, 284] width 52 height 14
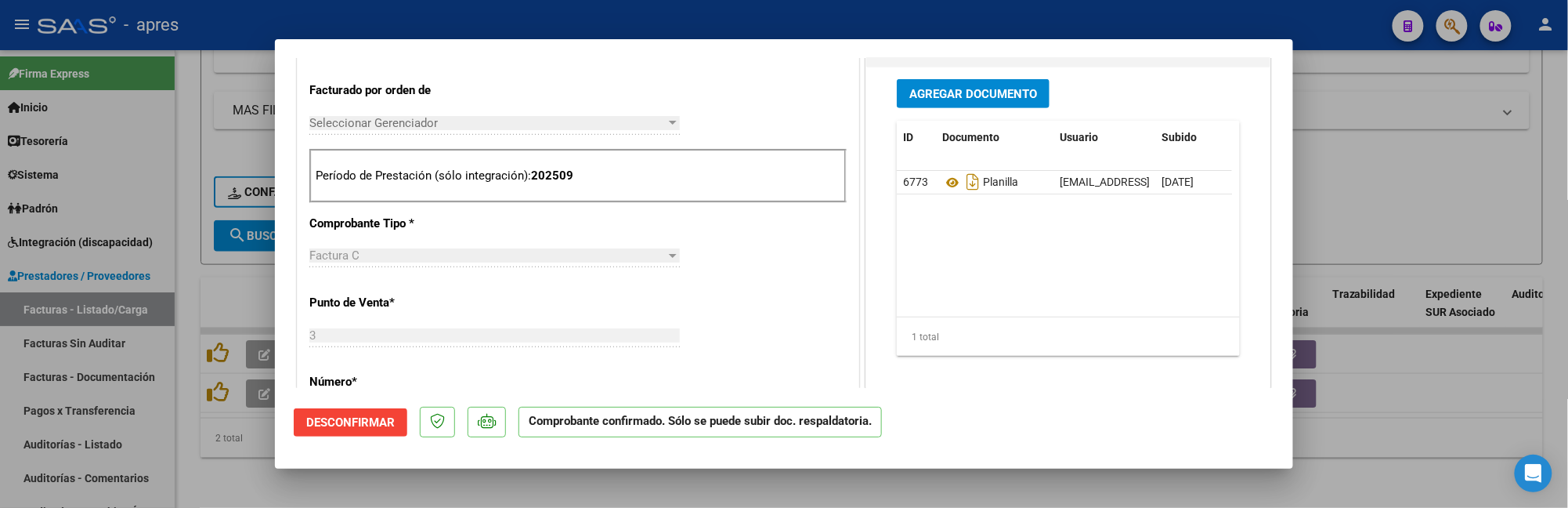
scroll to position [418, 0]
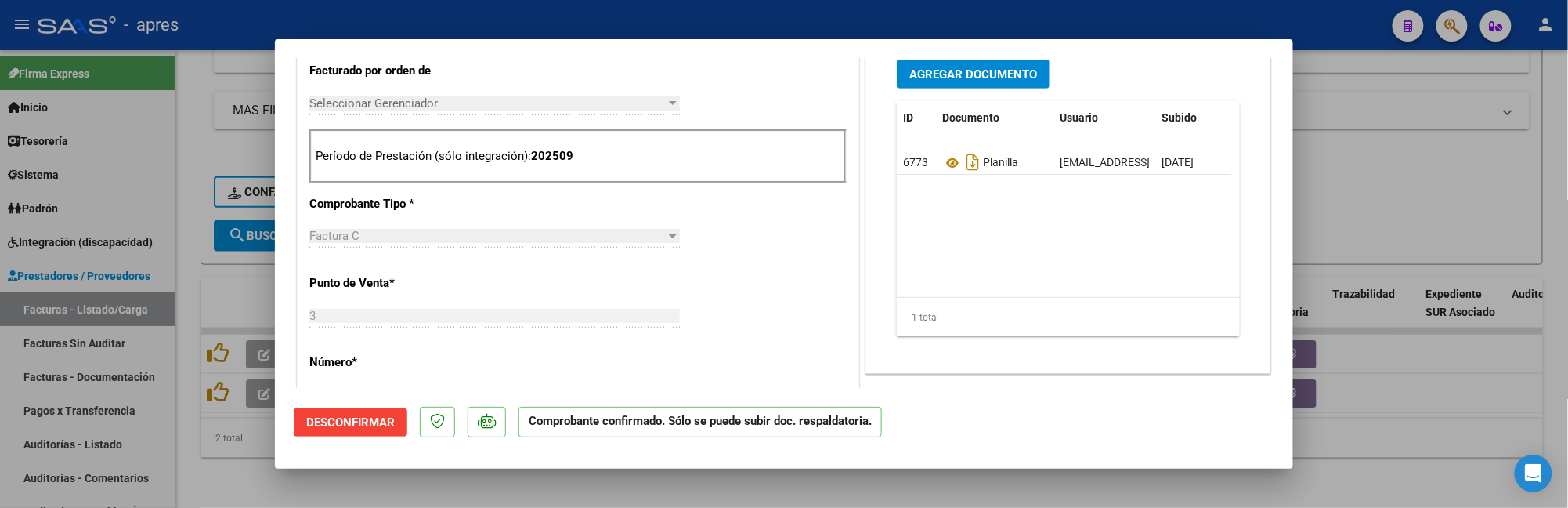
click at [192, 483] on div at bounding box center [784, 254] width 1568 height 508
type input "$ 0,00"
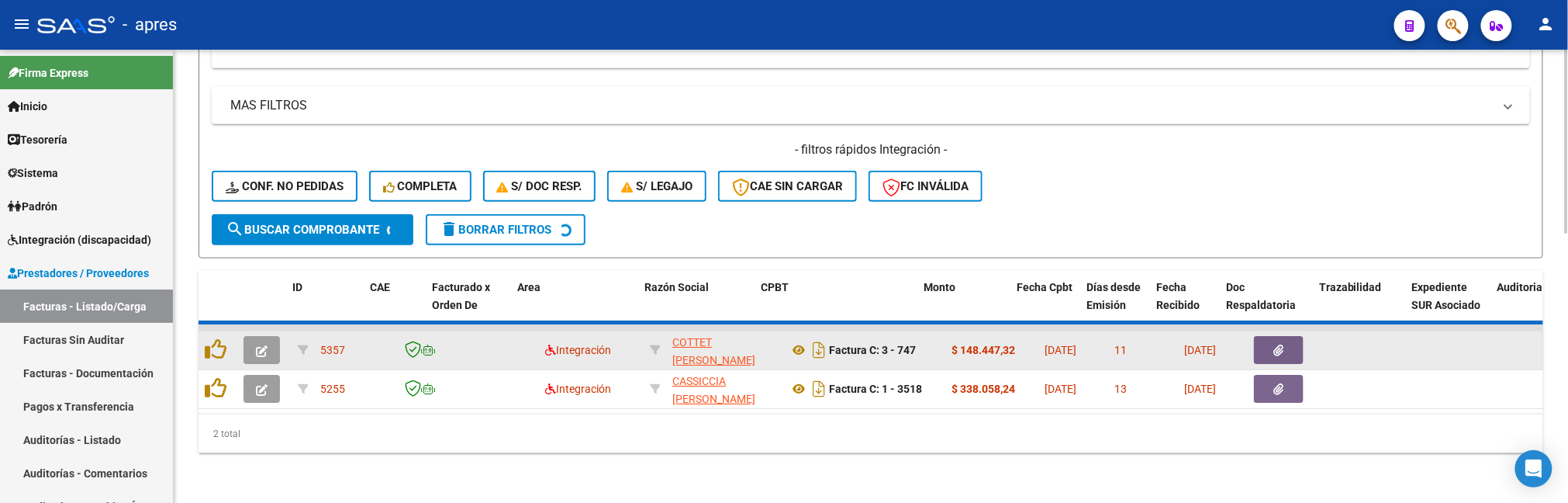
scroll to position [621, 0]
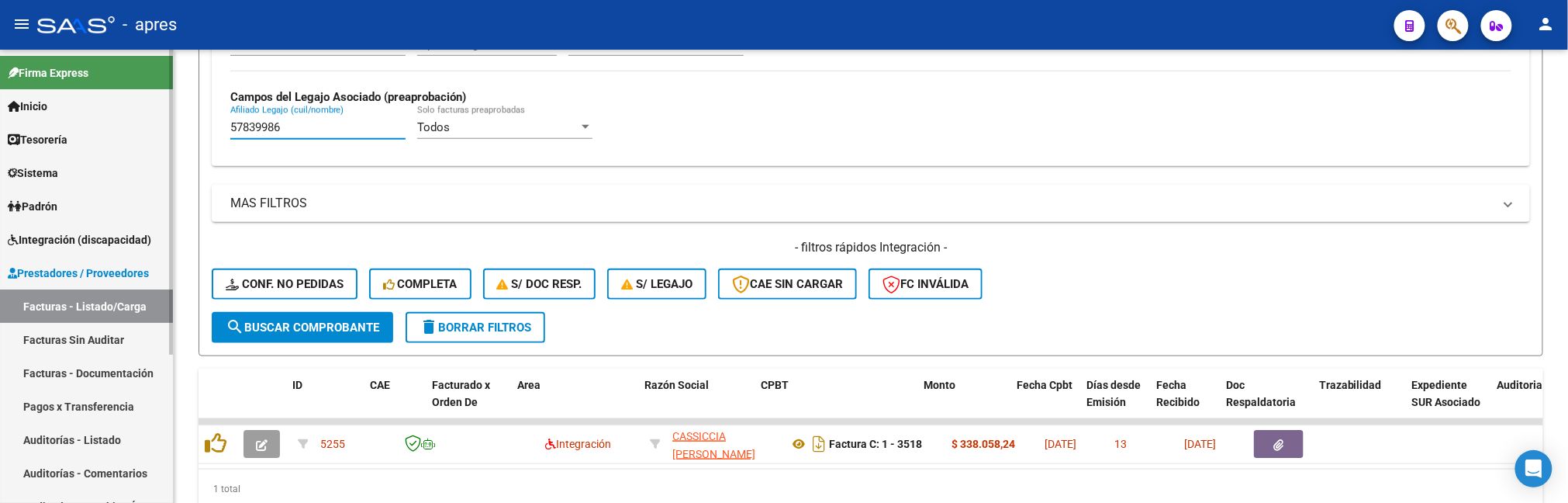
drag, startPoint x: 308, startPoint y: 56, endPoint x: 96, endPoint y: 67, distance: 212.3
click at [100, 67] on mat-sidenav-container "Firma Express Inicio Calendario SSS Instructivos Contacto OS Tesorería Extracto…" at bounding box center [784, 276] width 1568 height 453
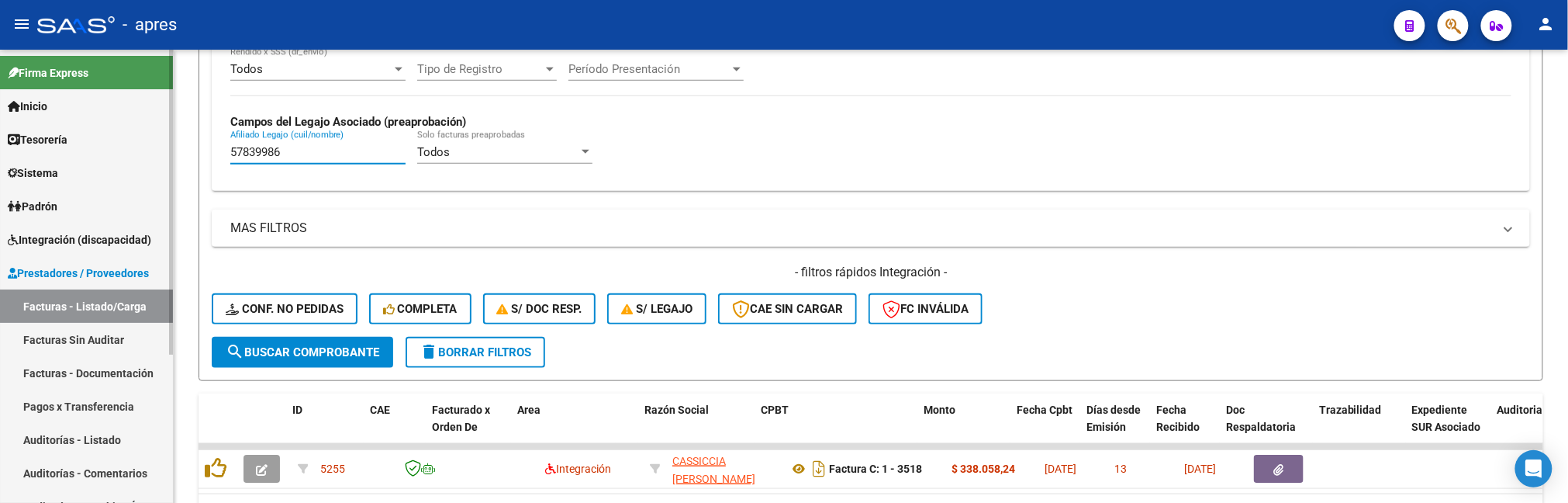
paste input "963649"
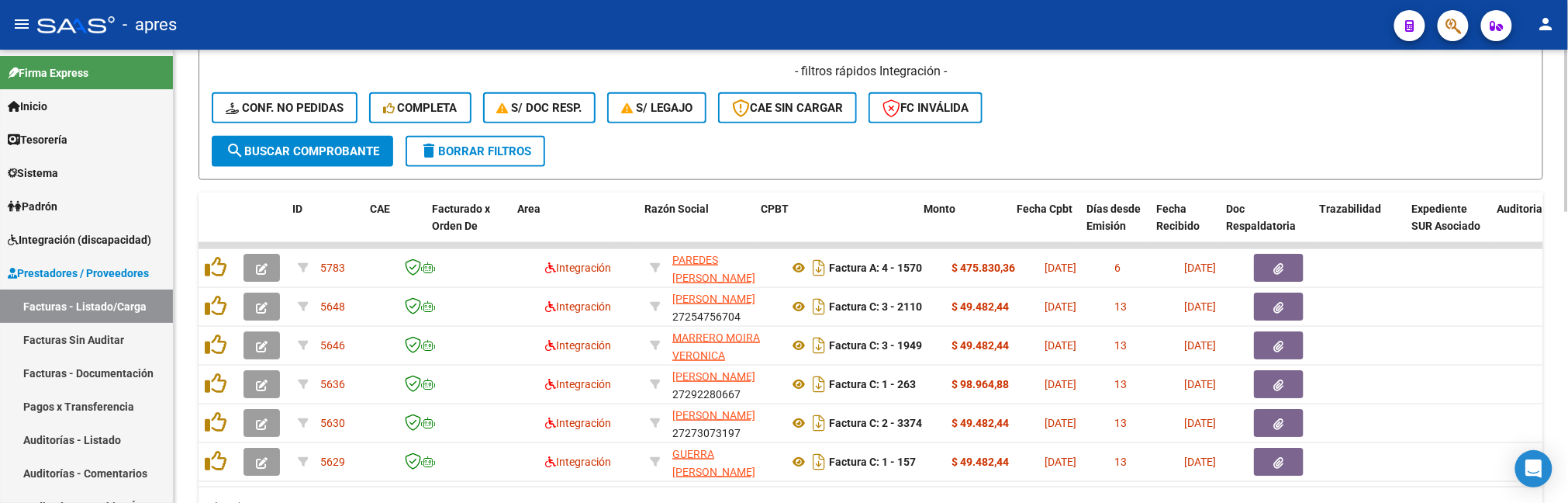
scroll to position [815, 0]
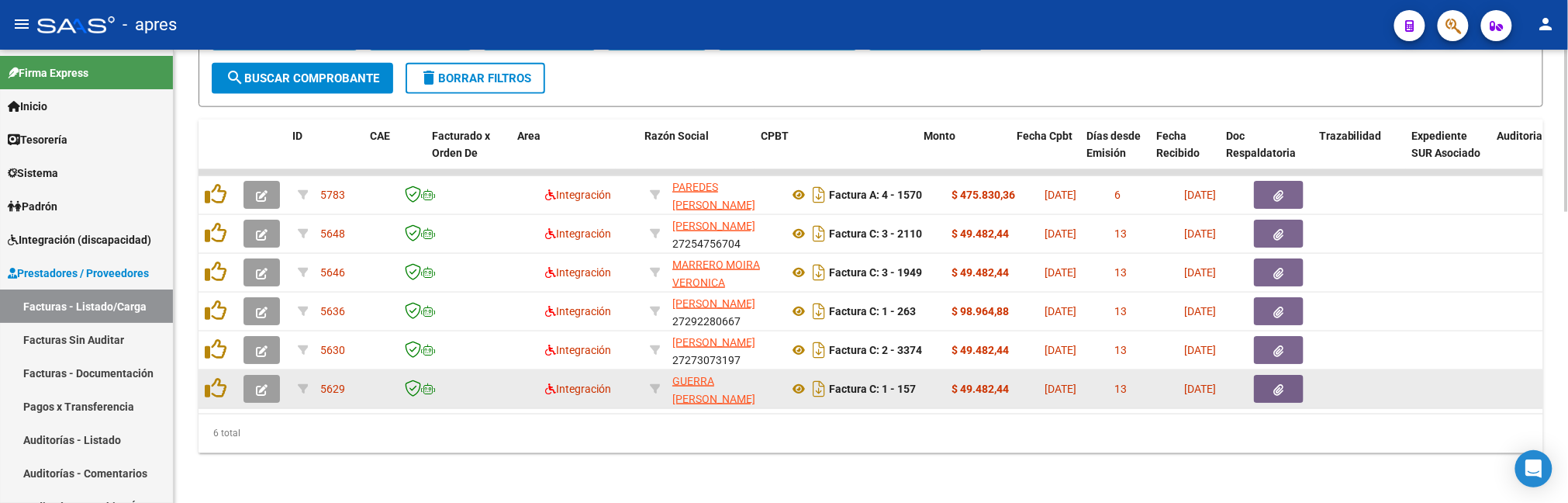
type input "57963649"
click at [262, 383] on button "button" at bounding box center [262, 388] width 36 height 28
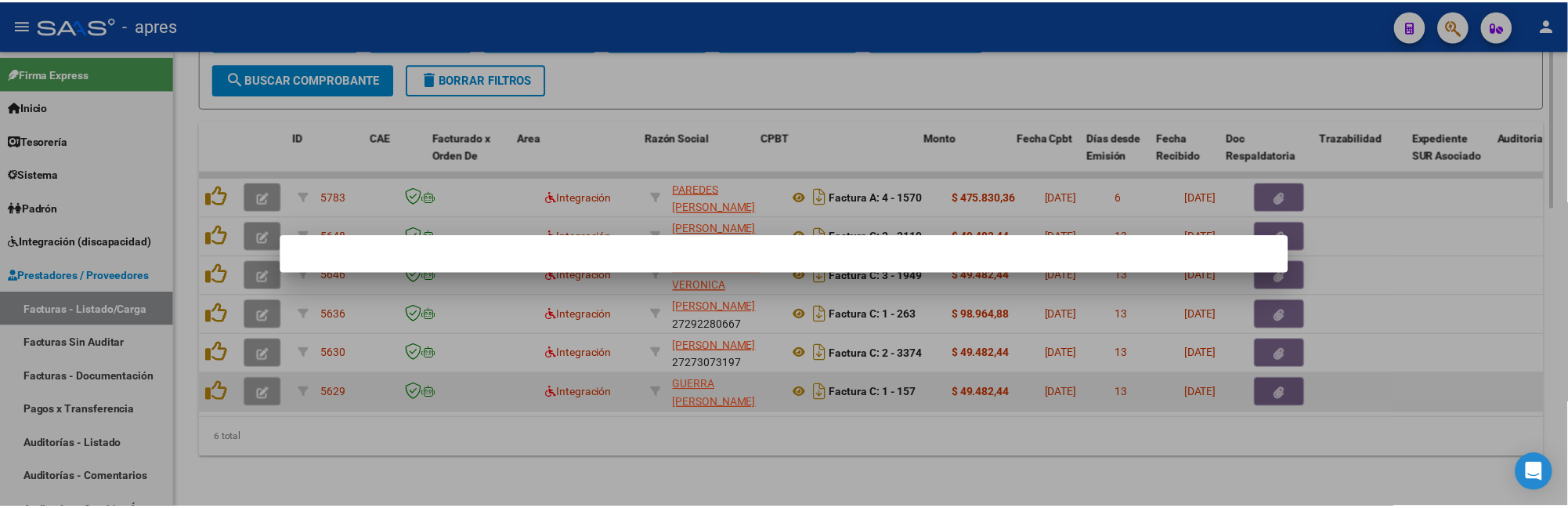
scroll to position [871, 0]
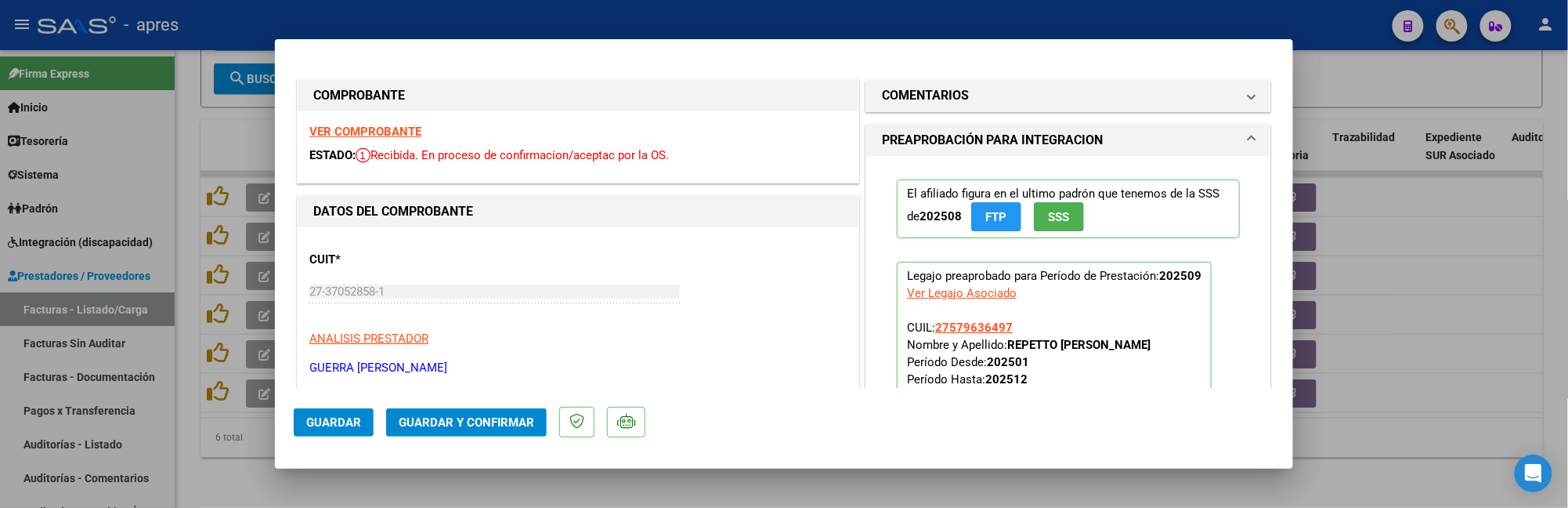
click at [409, 129] on strong "VER COMPROBANTE" at bounding box center [365, 132] width 112 height 14
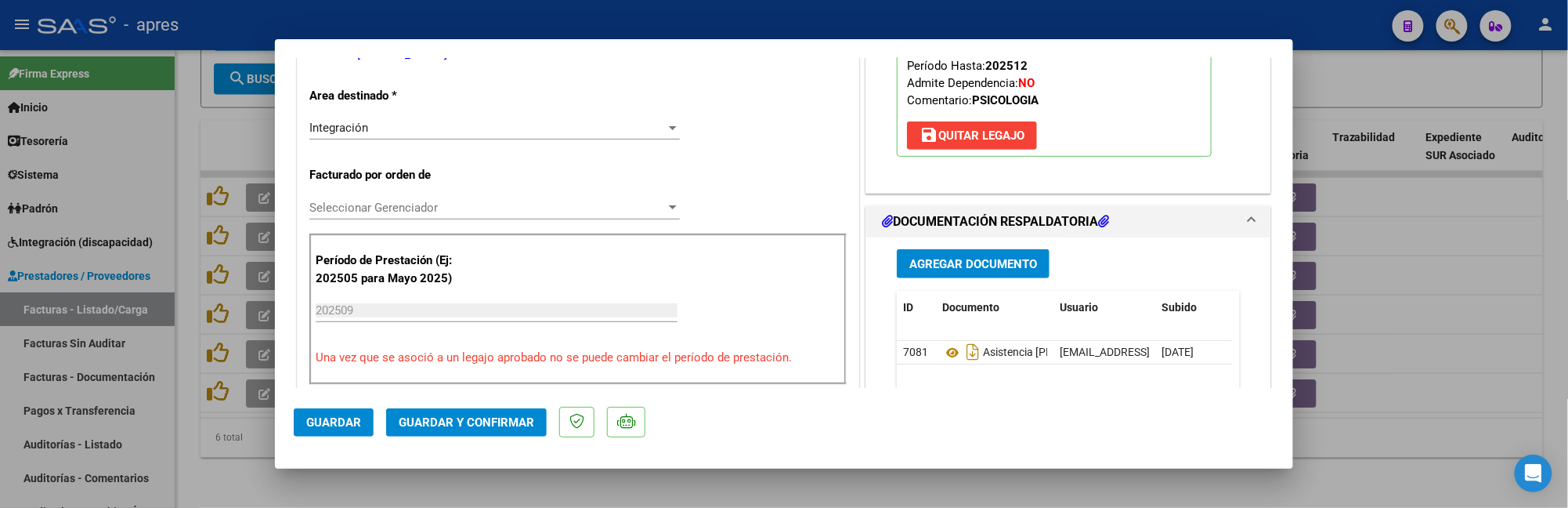
scroll to position [418, 0]
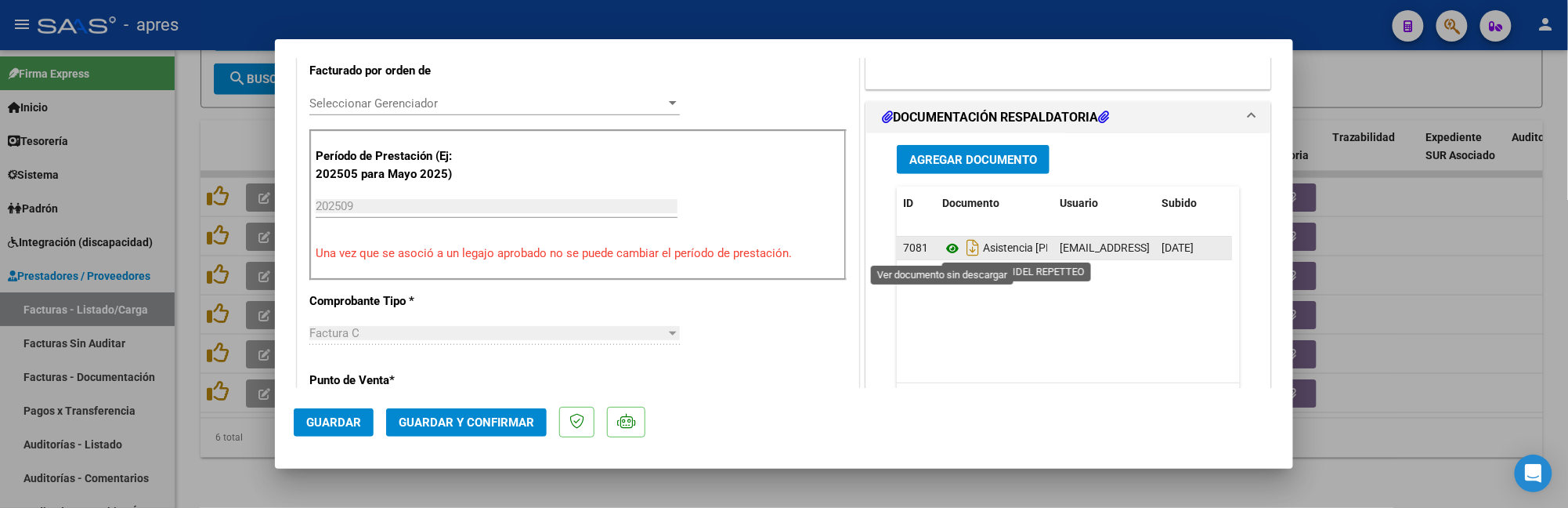
click at [942, 248] on icon at bounding box center [952, 249] width 20 height 19
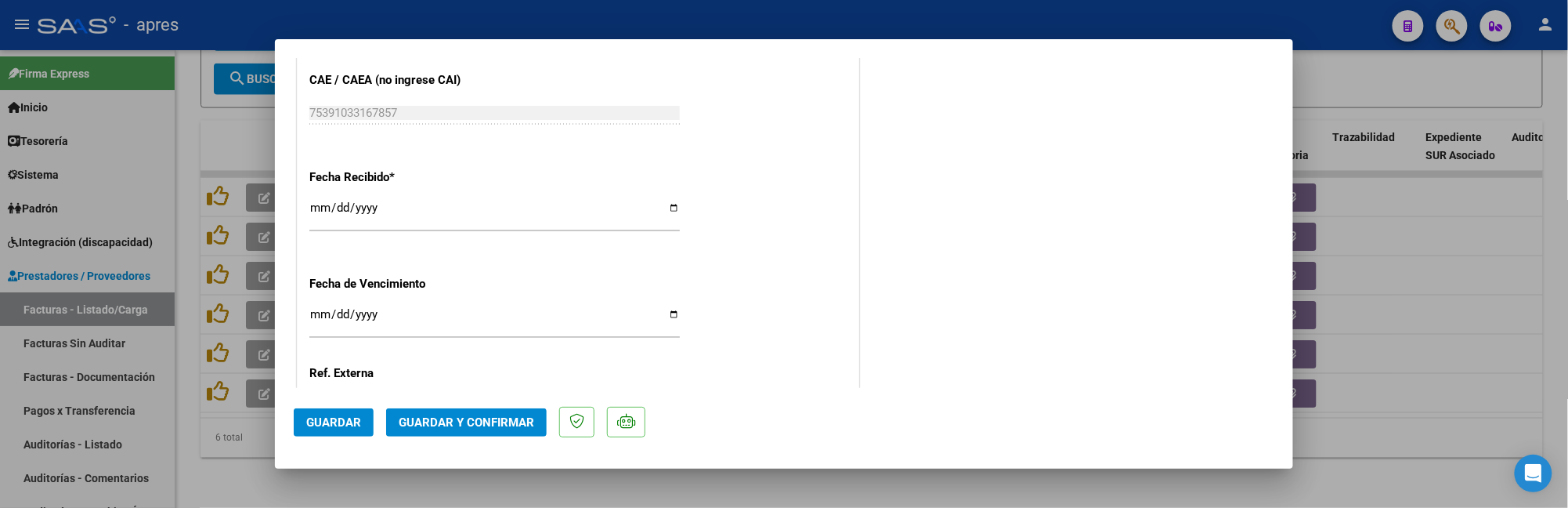
scroll to position [1081, 0]
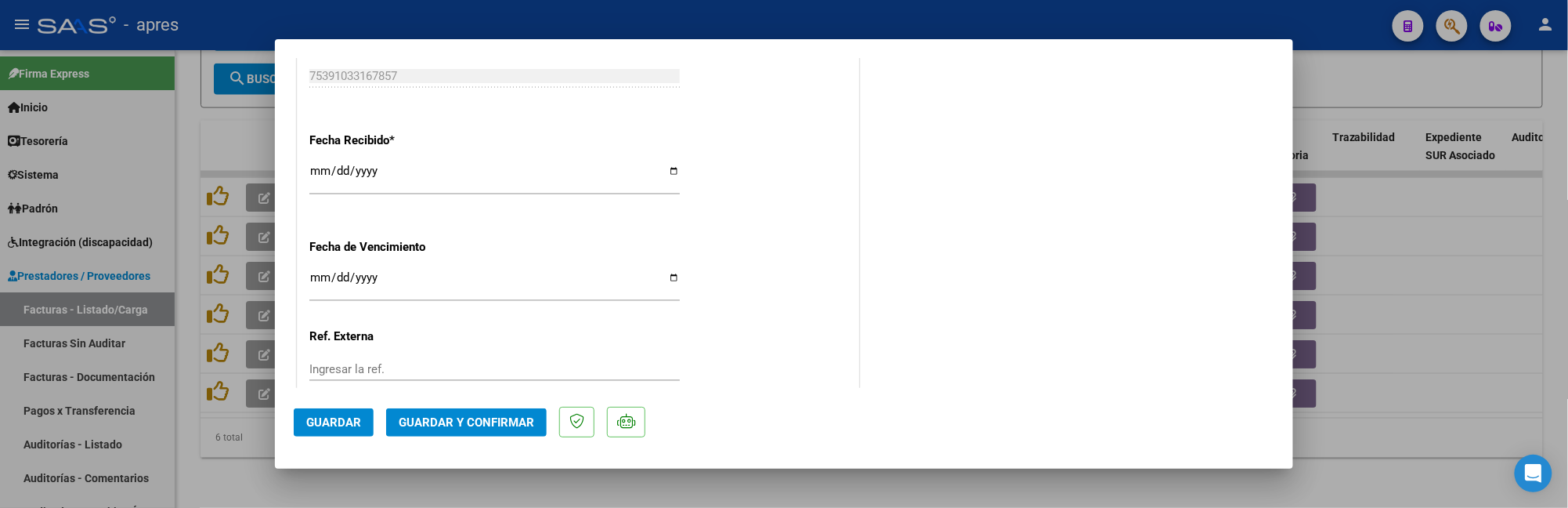
click at [443, 417] on span "Guardar y Confirmar" at bounding box center [466, 422] width 135 height 14
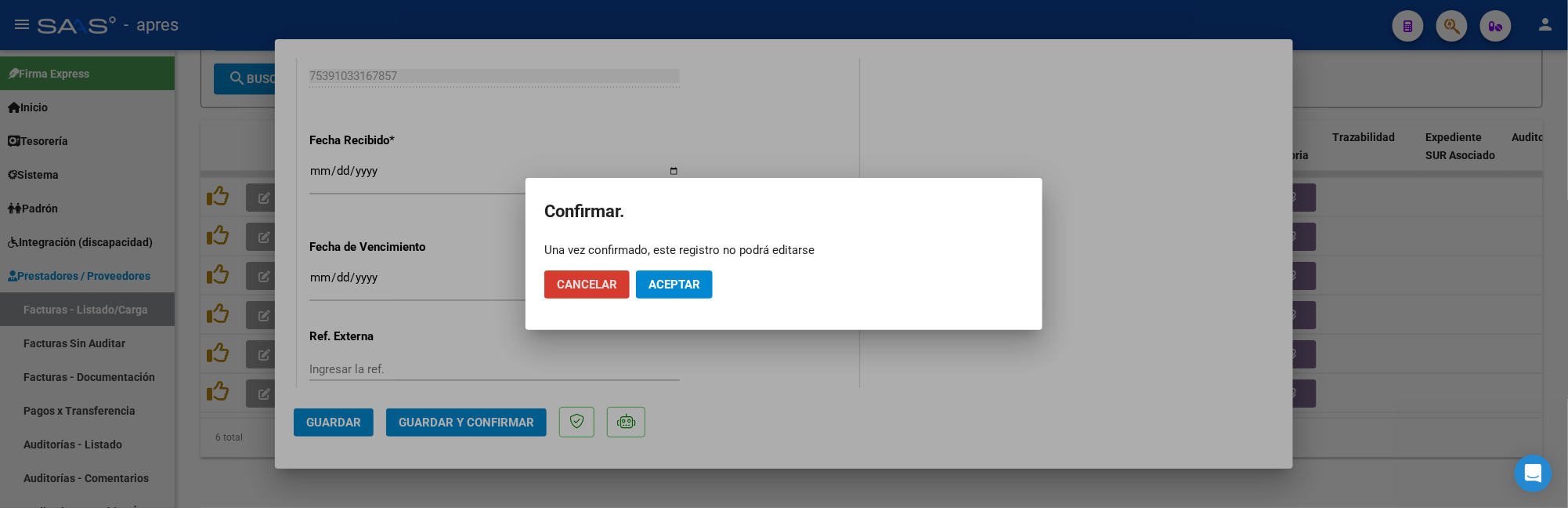
drag, startPoint x: 671, startPoint y: 295, endPoint x: 721, endPoint y: 218, distance: 91.8
click at [678, 280] on button "Aceptar" at bounding box center [674, 284] width 77 height 29
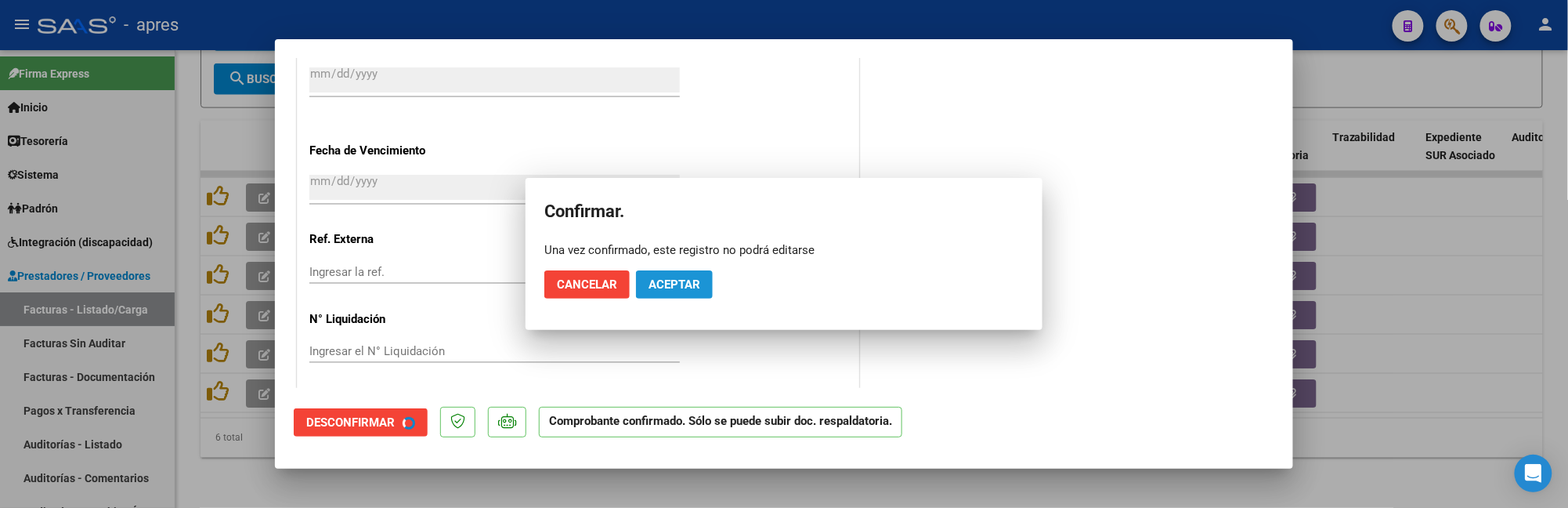
scroll to position [984, 0]
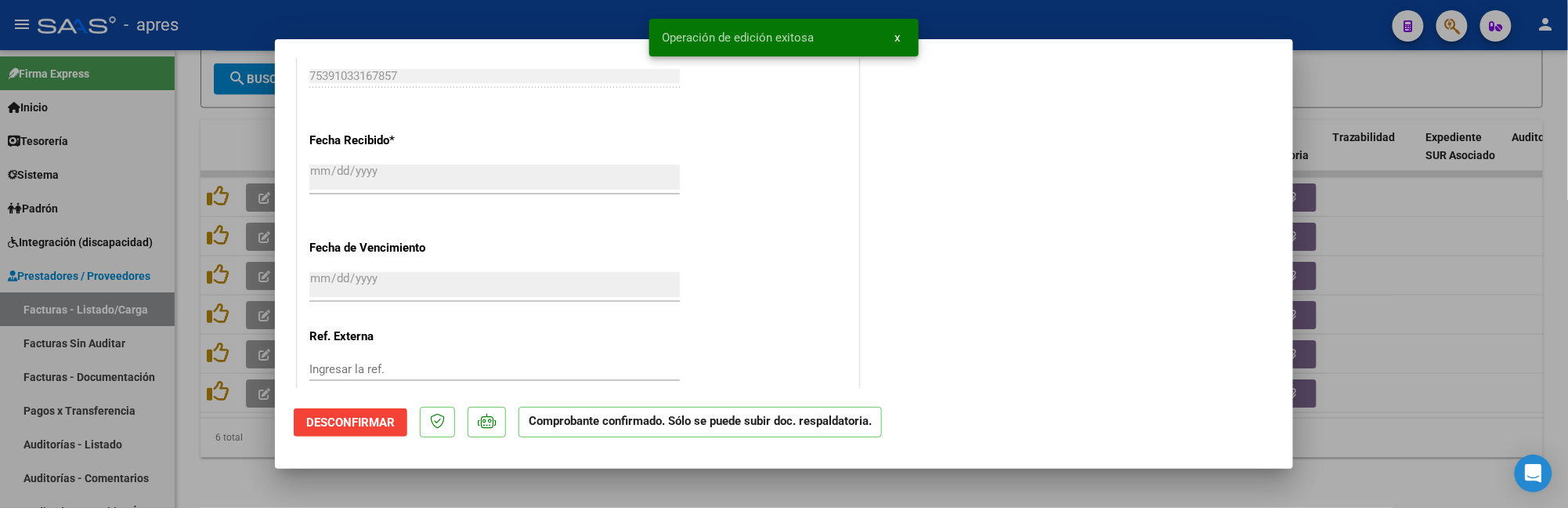
click at [236, 427] on div at bounding box center [784, 254] width 1568 height 508
type input "$ 0,00"
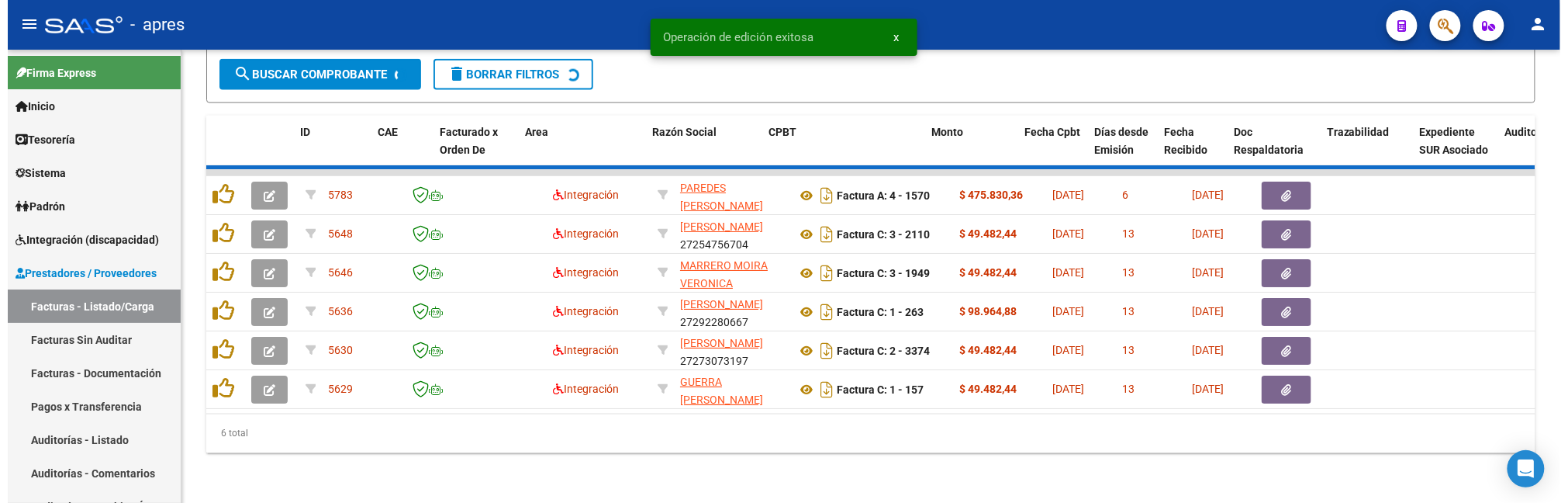
scroll to position [776, 0]
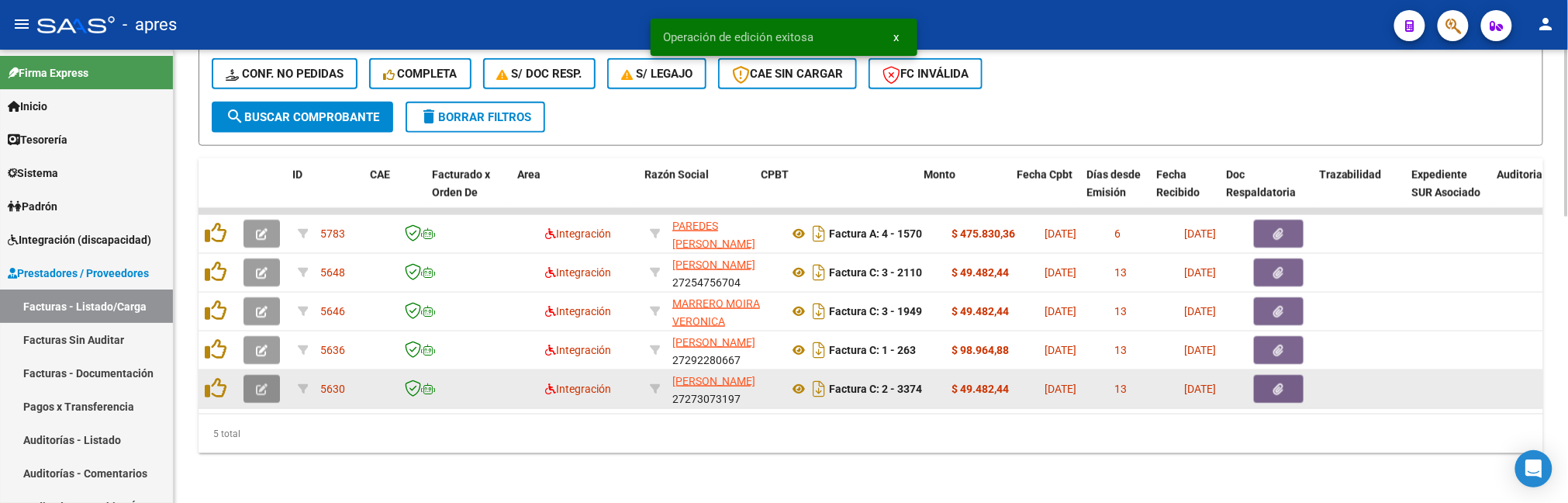
click at [258, 384] on icon "button" at bounding box center [262, 390] width 12 height 12
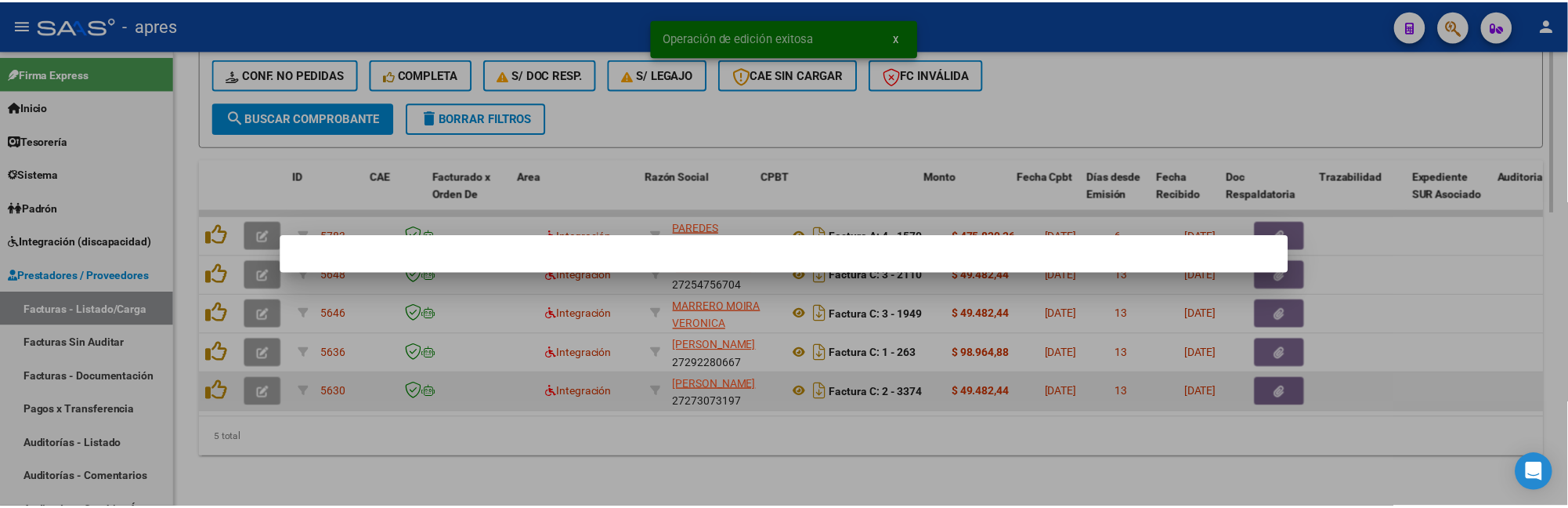
scroll to position [832, 0]
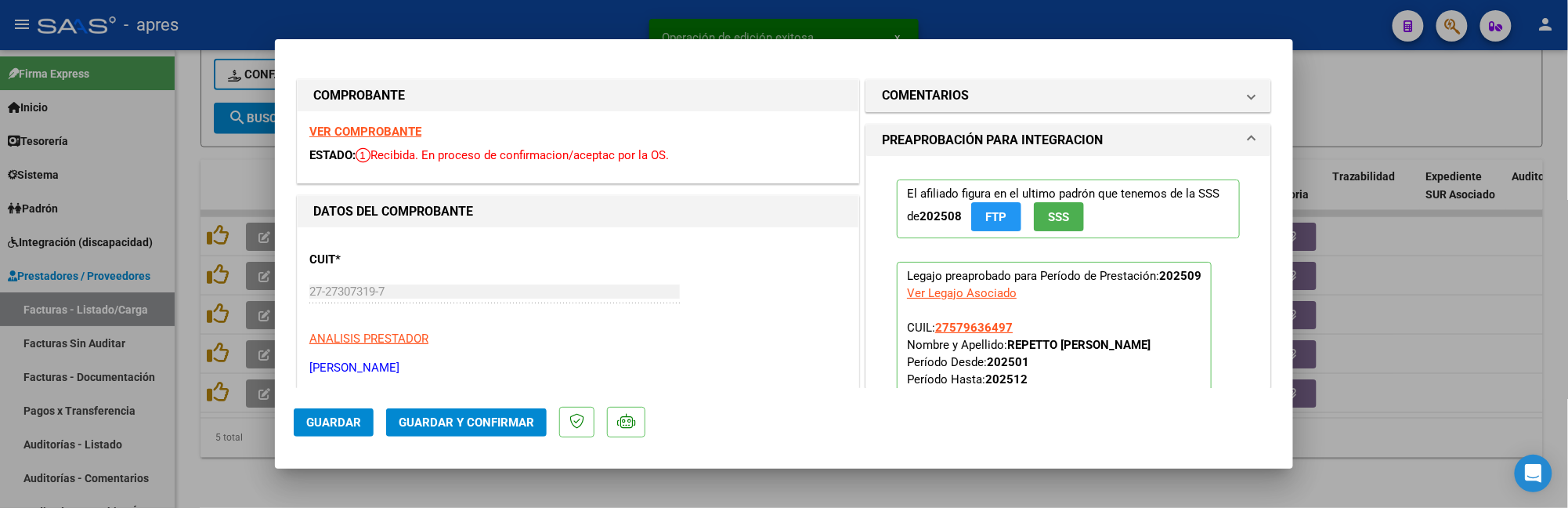
click at [370, 126] on strong "VER COMPROBANTE" at bounding box center [365, 132] width 112 height 14
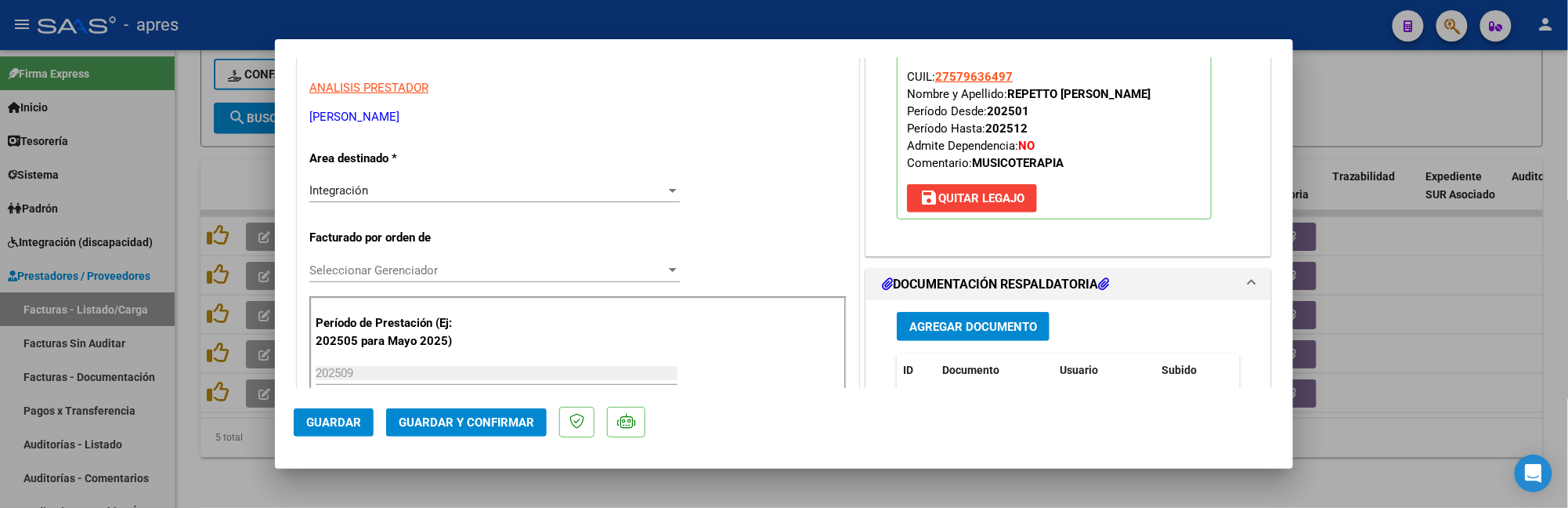
scroll to position [313, 0]
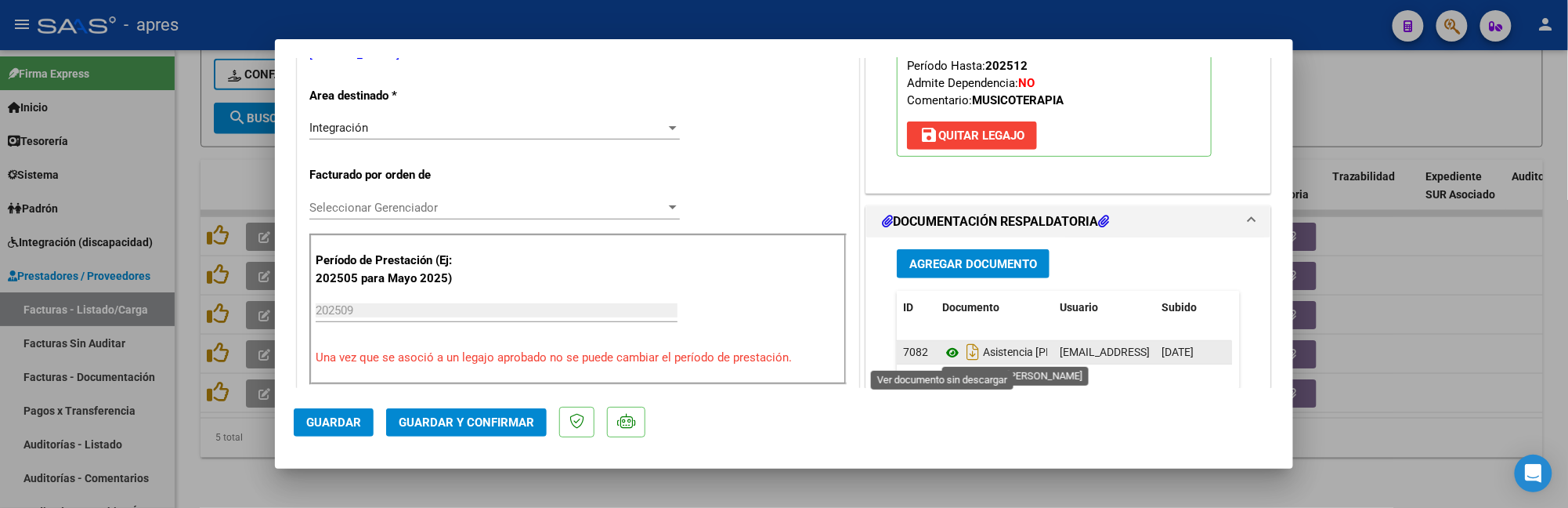
click at [947, 355] on icon at bounding box center [952, 353] width 20 height 19
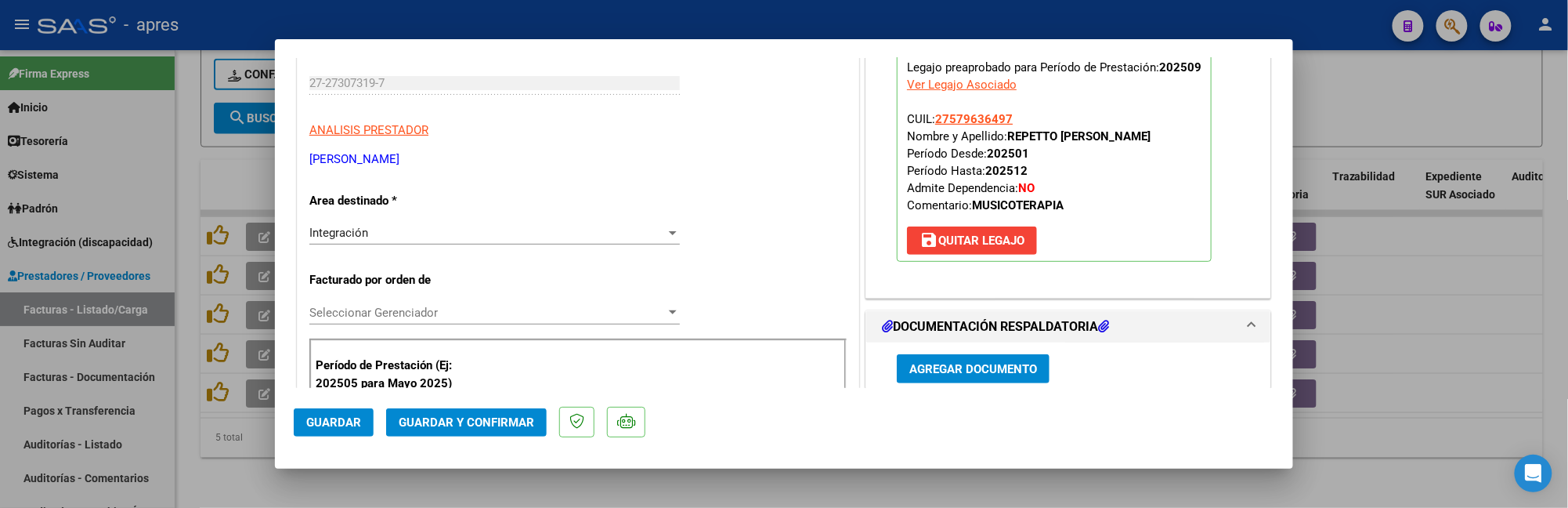
scroll to position [418, 0]
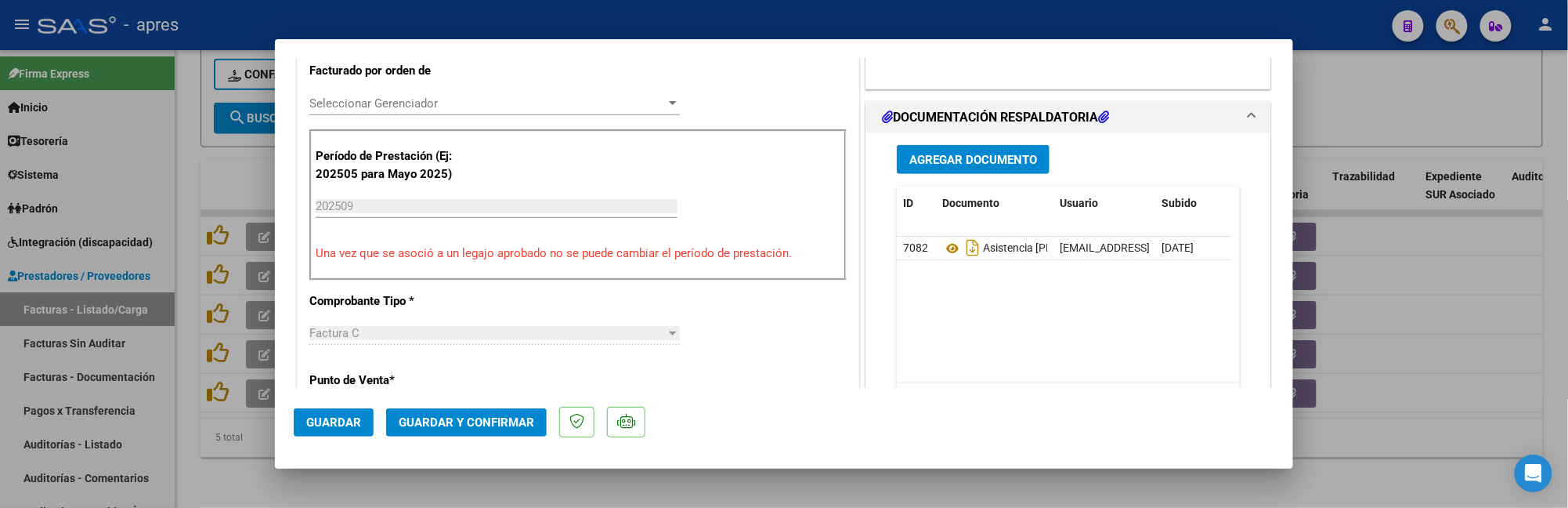
click at [470, 406] on mat-dialog-actions "Guardar Guardar y Confirmar" at bounding box center [784, 418] width 980 height 62
click at [480, 415] on span "Guardar y Confirmar" at bounding box center [466, 422] width 135 height 14
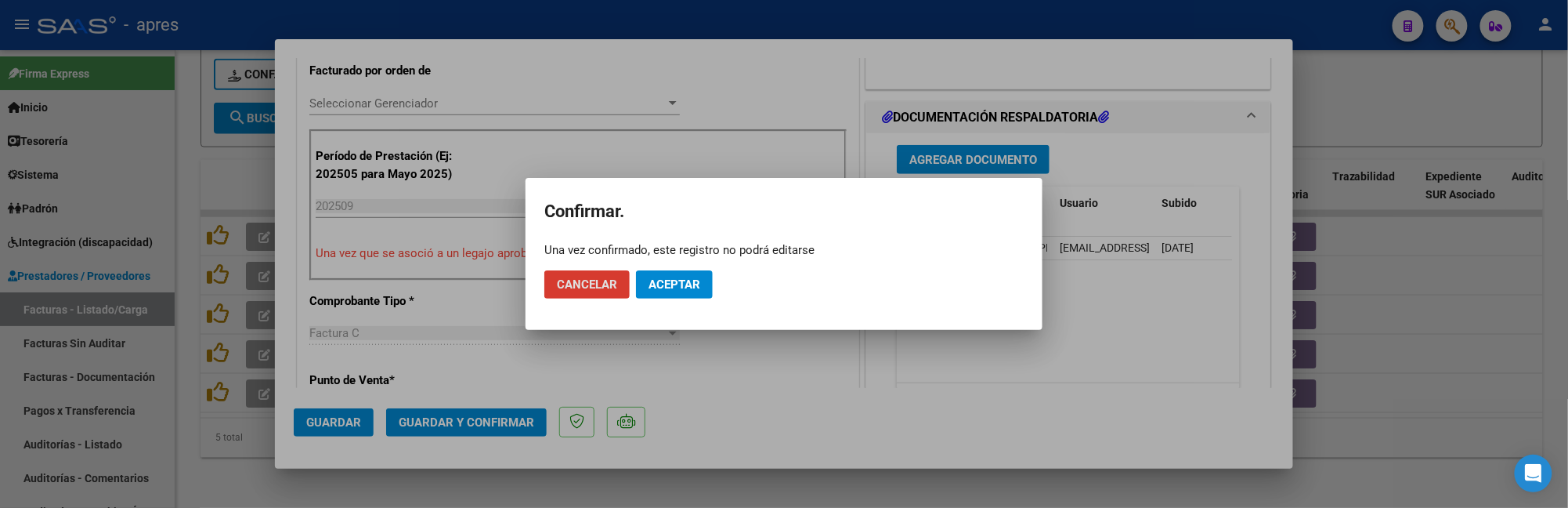
drag, startPoint x: 673, startPoint y: 281, endPoint x: 784, endPoint y: 98, distance: 214.0
click at [677, 271] on button "Aceptar" at bounding box center [674, 284] width 77 height 29
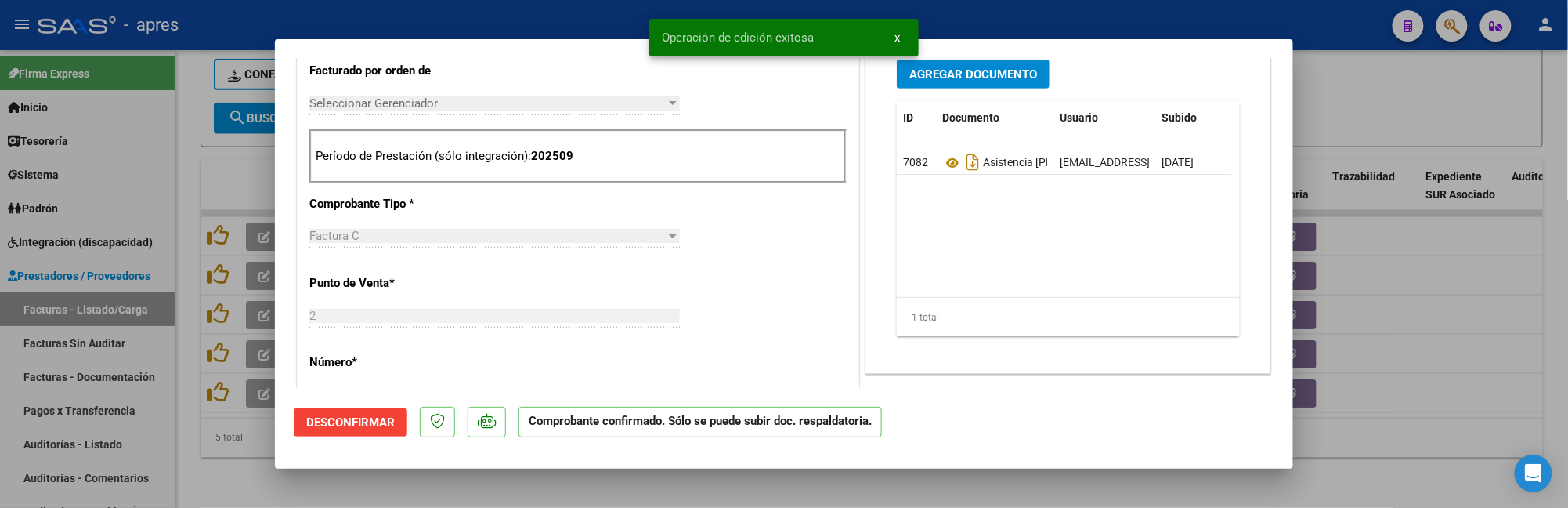
click at [199, 474] on div at bounding box center [784, 254] width 1568 height 508
type input "$ 0,00"
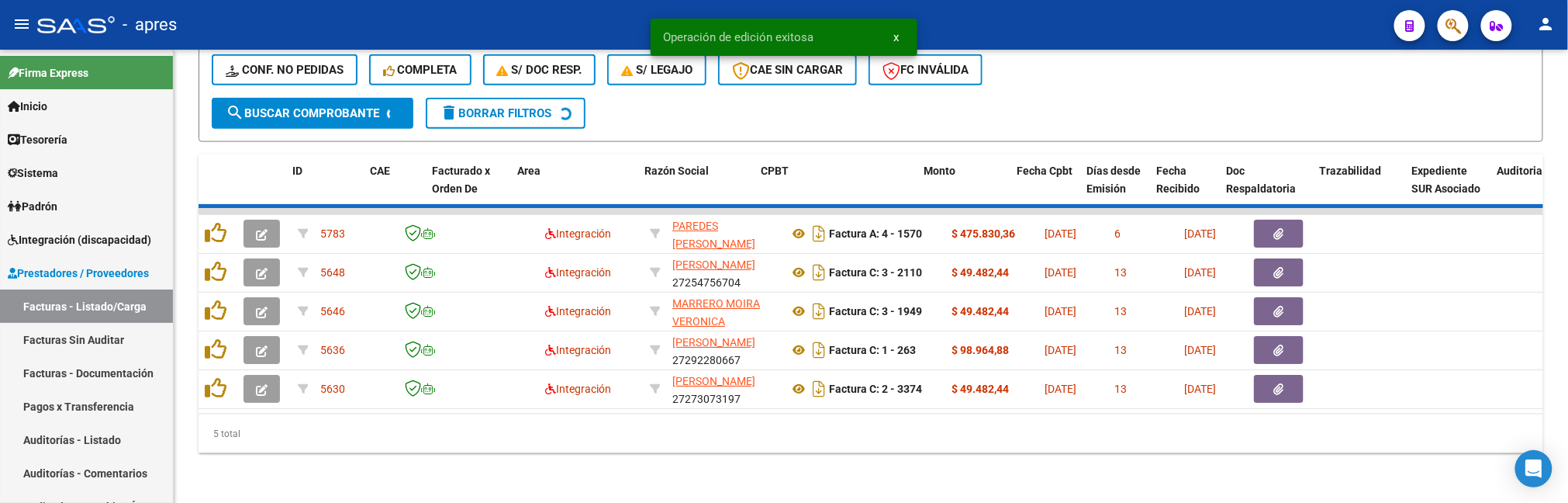
scroll to position [737, 0]
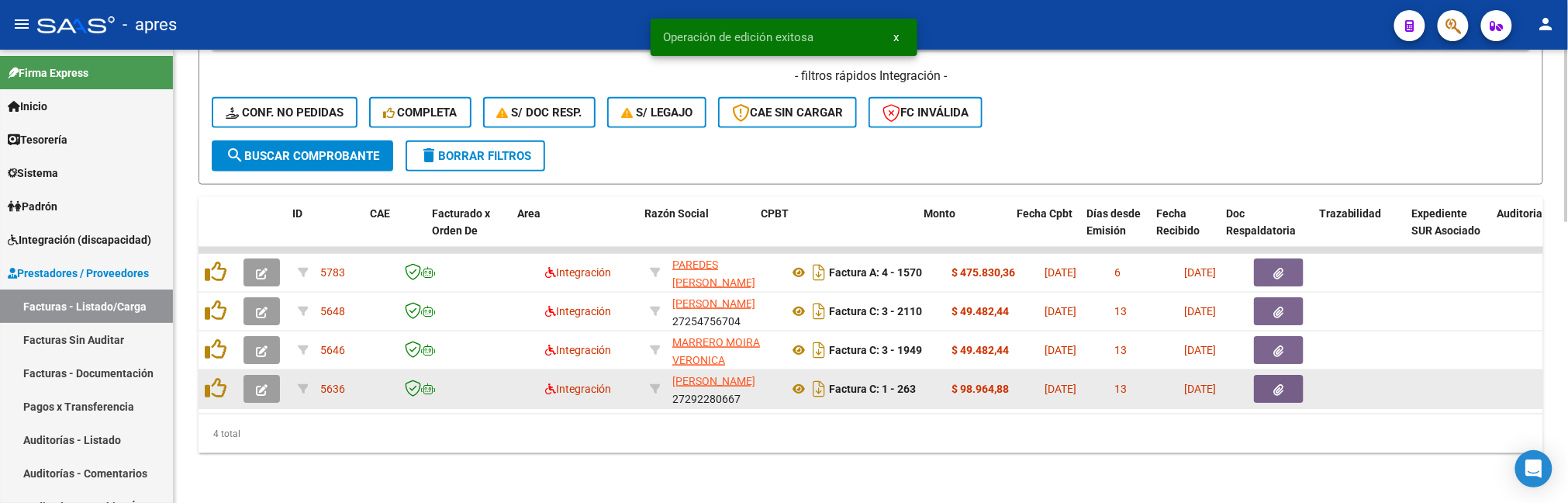
click at [262, 384] on icon "button" at bounding box center [262, 390] width 12 height 12
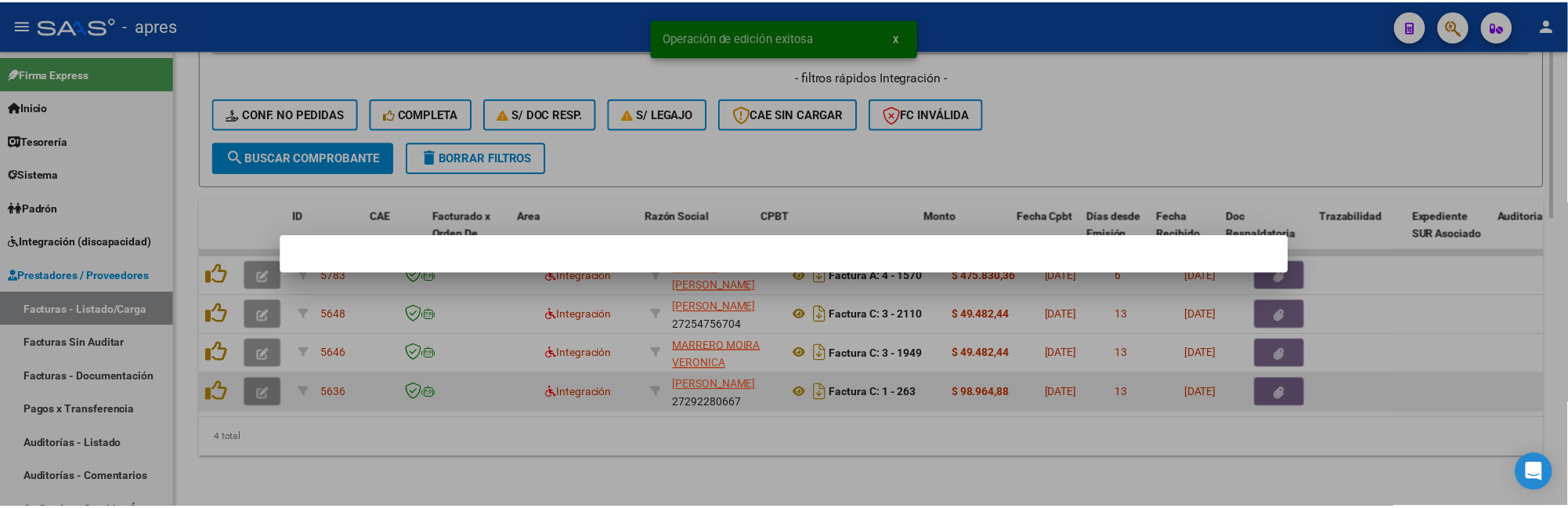
scroll to position [793, 0]
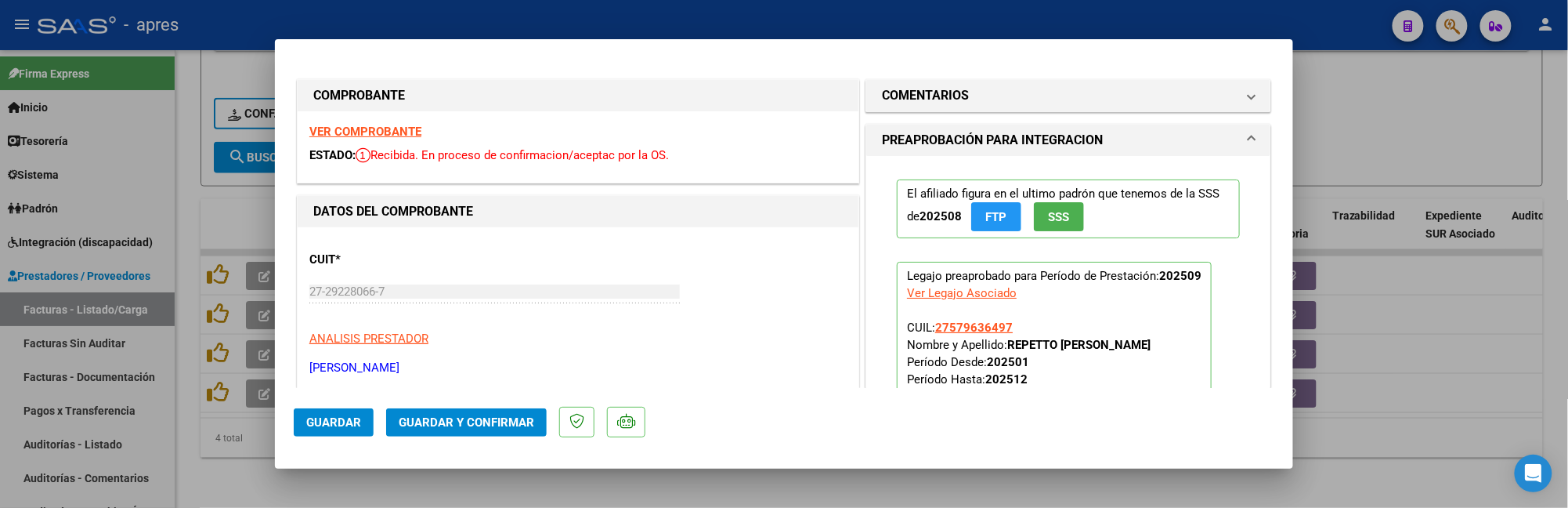
click at [411, 127] on strong "VER COMPROBANTE" at bounding box center [365, 132] width 112 height 14
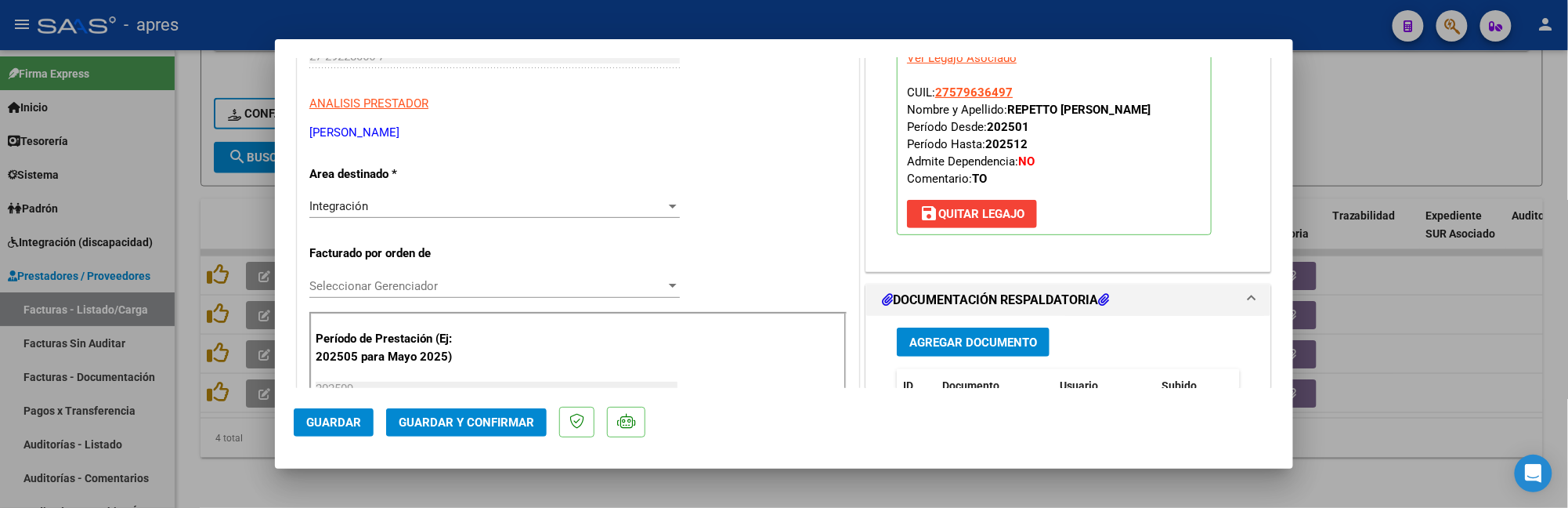
scroll to position [313, 0]
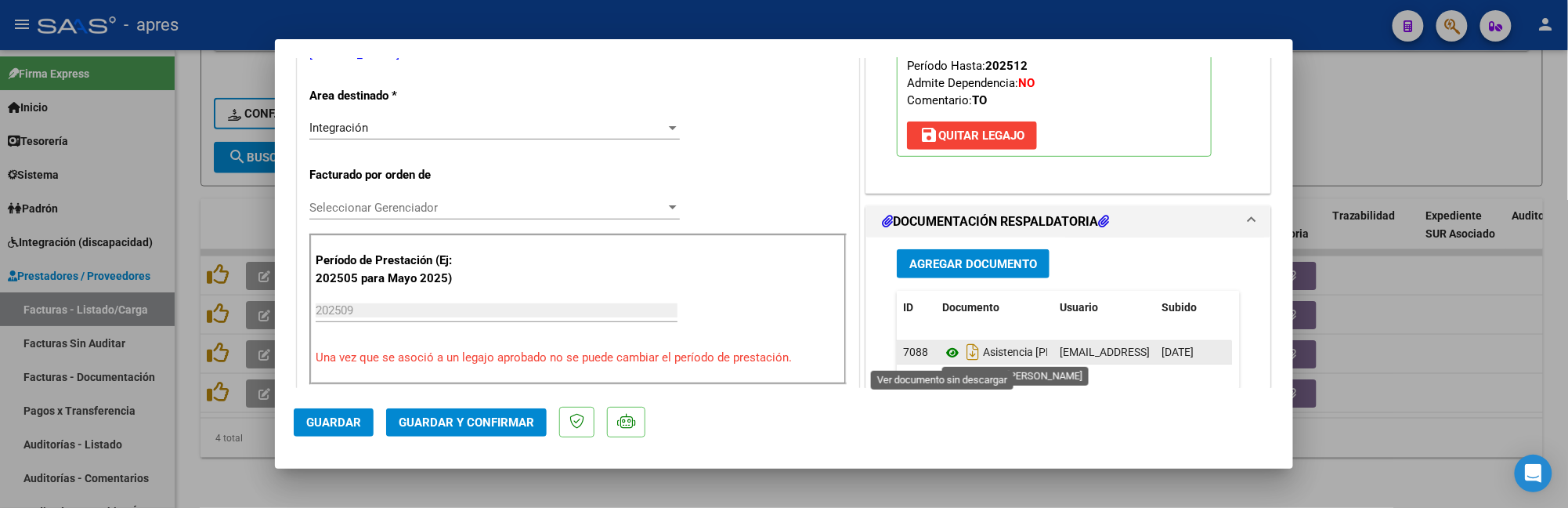
click at [942, 353] on icon at bounding box center [952, 353] width 20 height 19
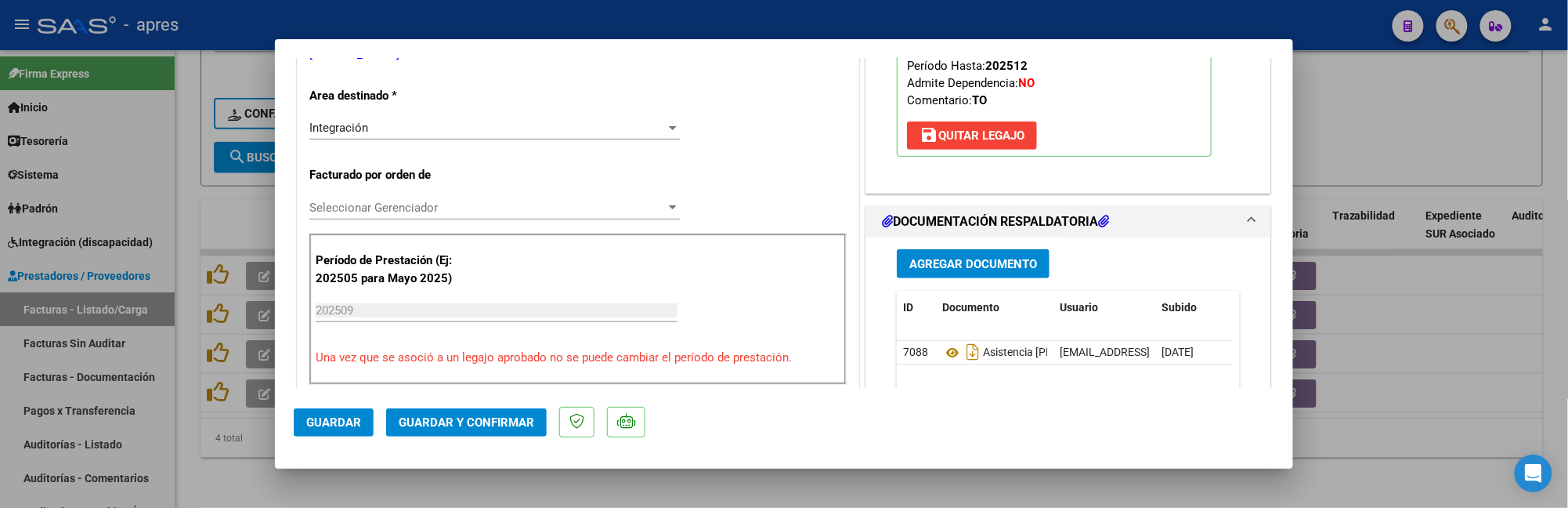
click at [492, 420] on span "Guardar y Confirmar" at bounding box center [466, 422] width 135 height 14
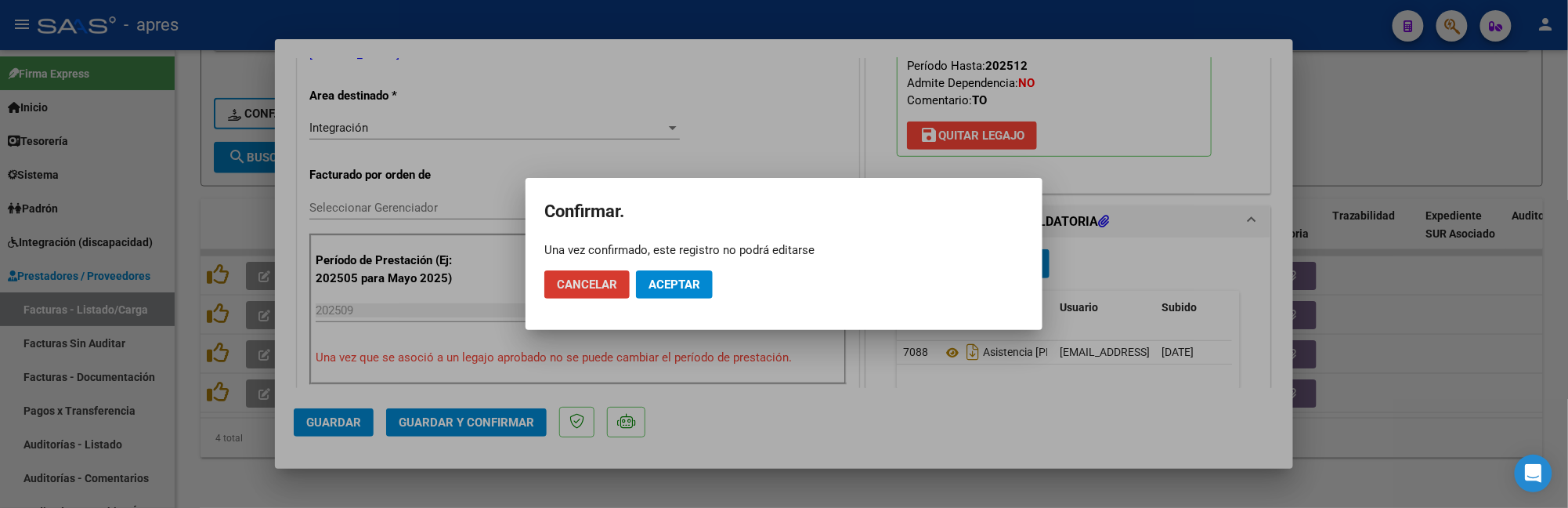
click at [690, 289] on span "Aceptar" at bounding box center [674, 284] width 52 height 14
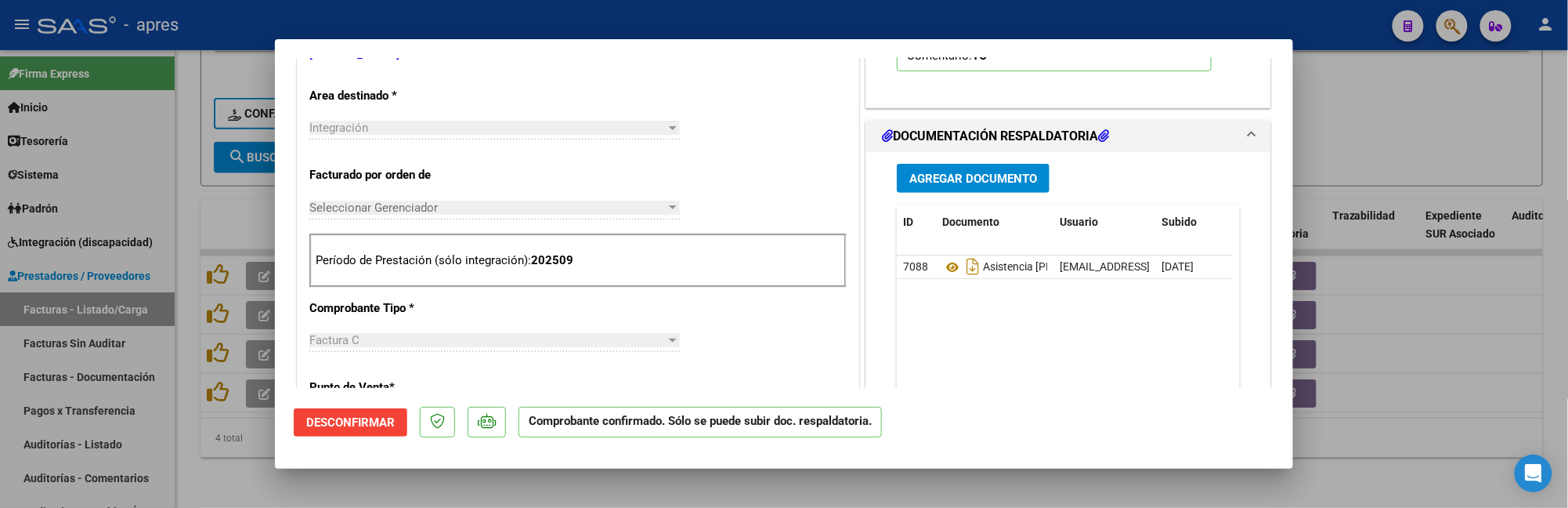
click at [200, 465] on div at bounding box center [784, 254] width 1568 height 508
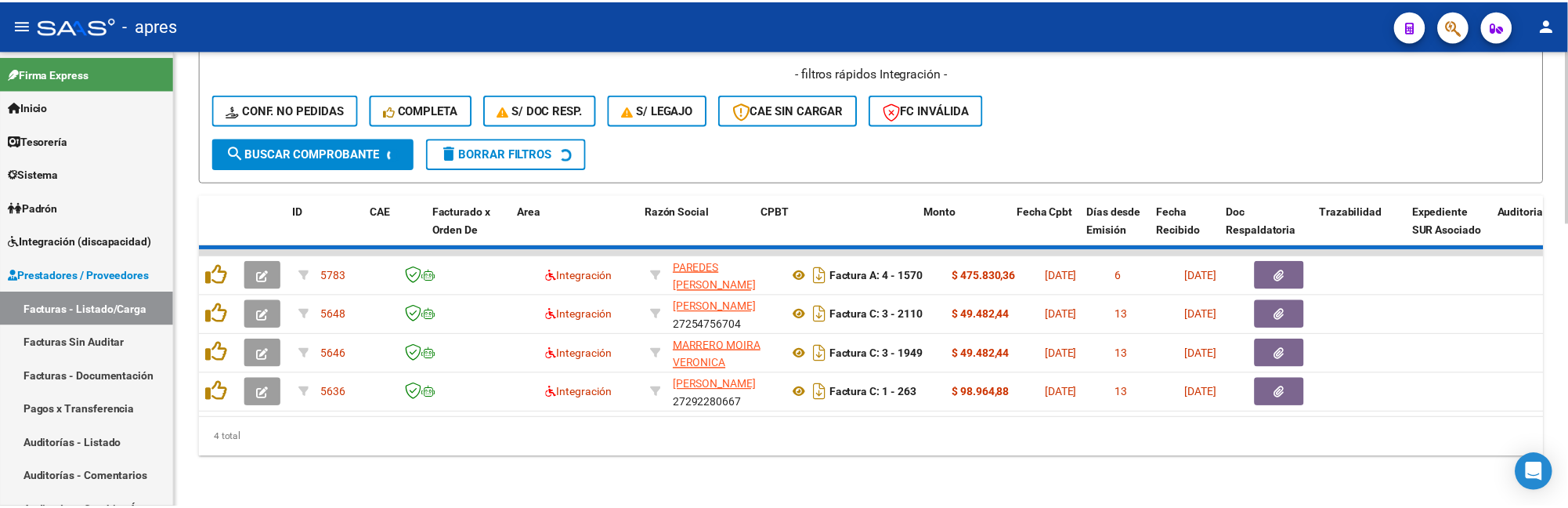
scroll to position [705, 0]
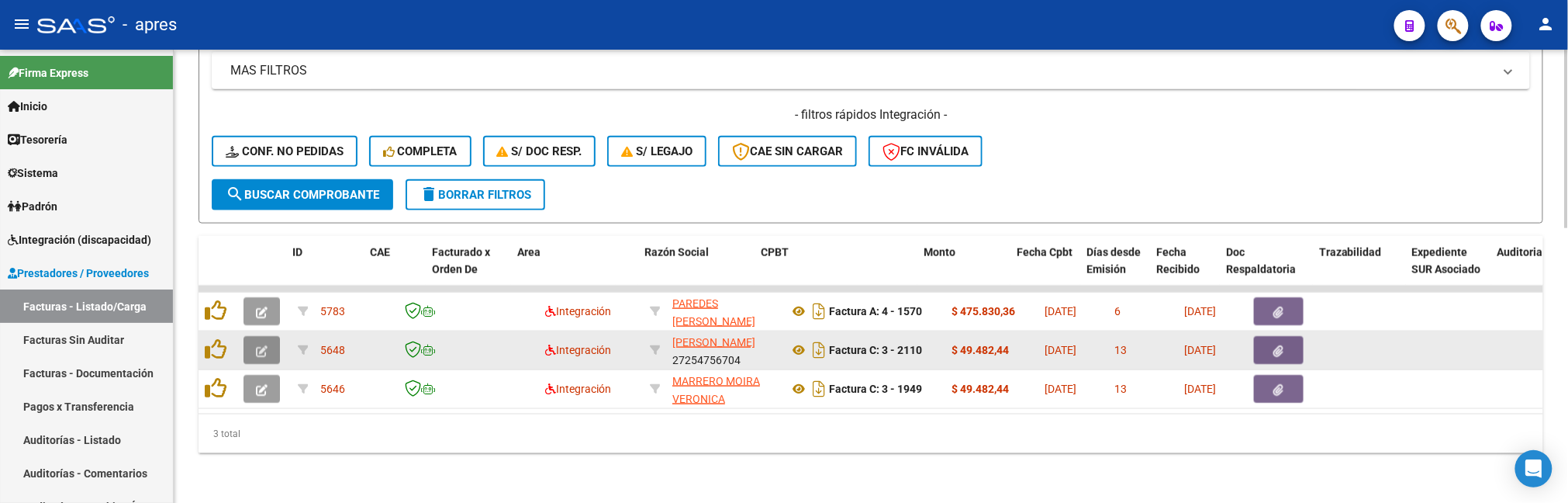
click at [259, 345] on icon "button" at bounding box center [262, 351] width 12 height 12
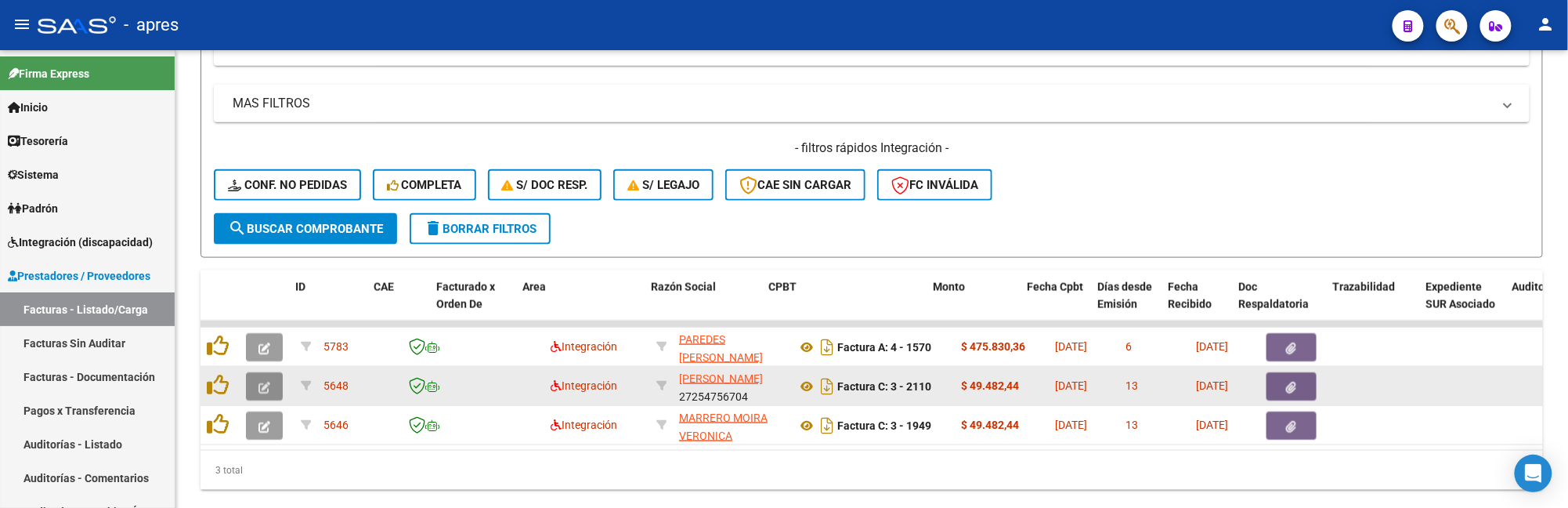
scroll to position [752, 0]
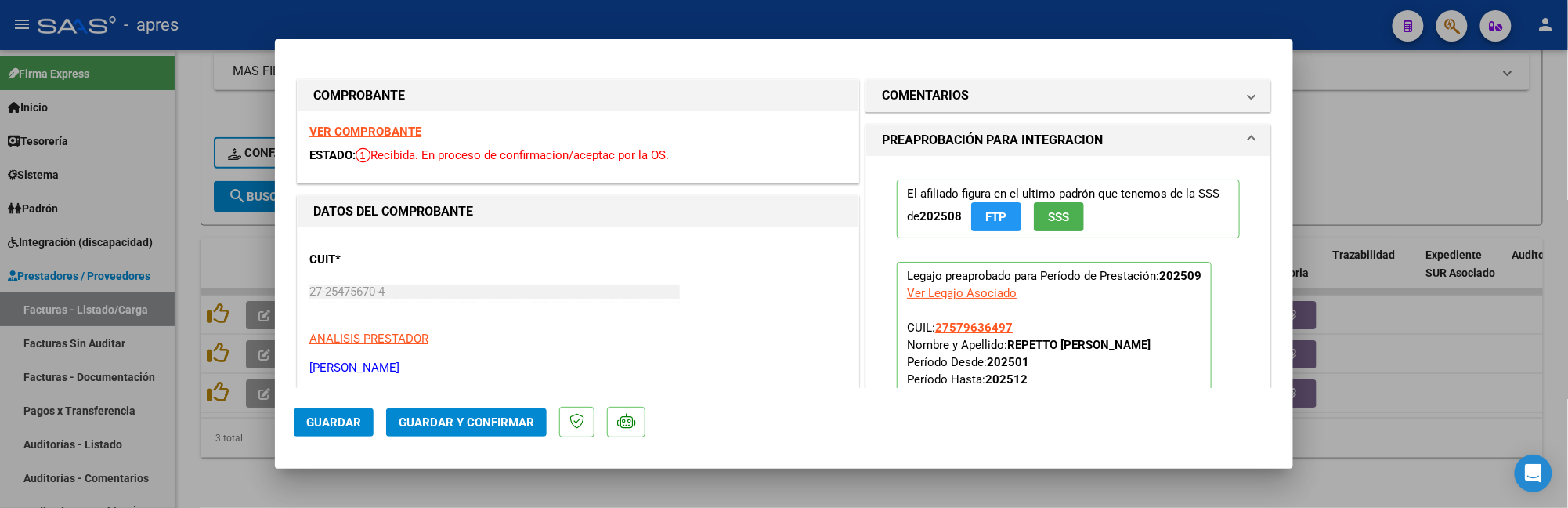
click at [382, 130] on strong "VER COMPROBANTE" at bounding box center [365, 132] width 112 height 14
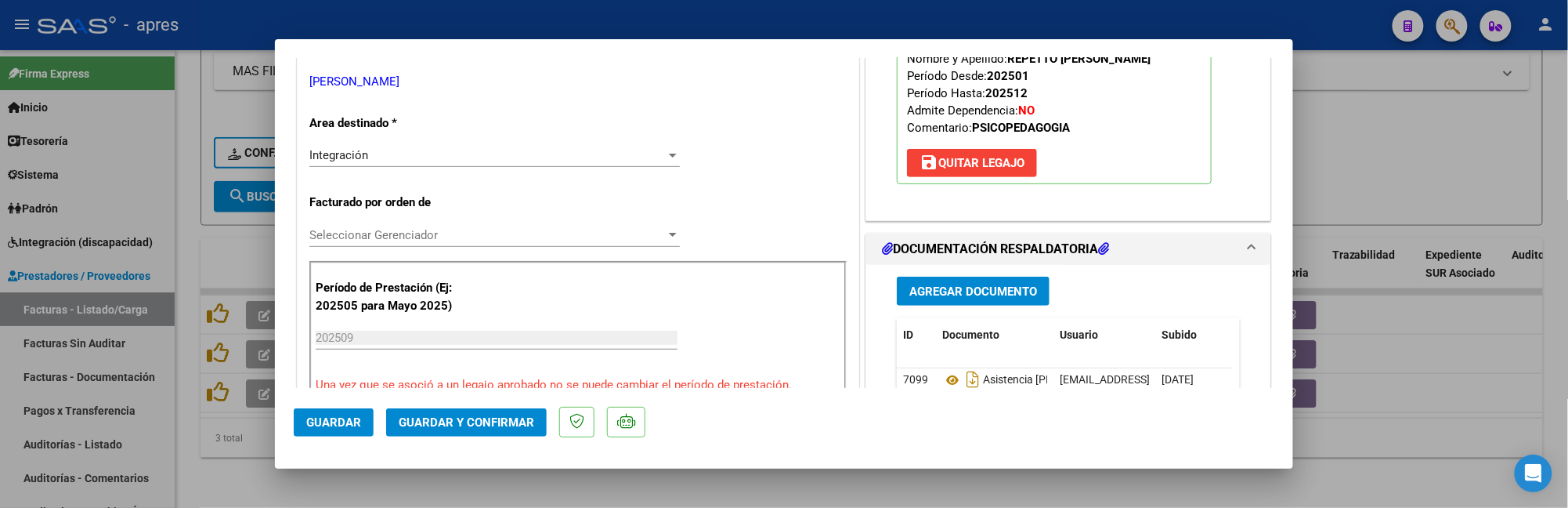
scroll to position [418, 0]
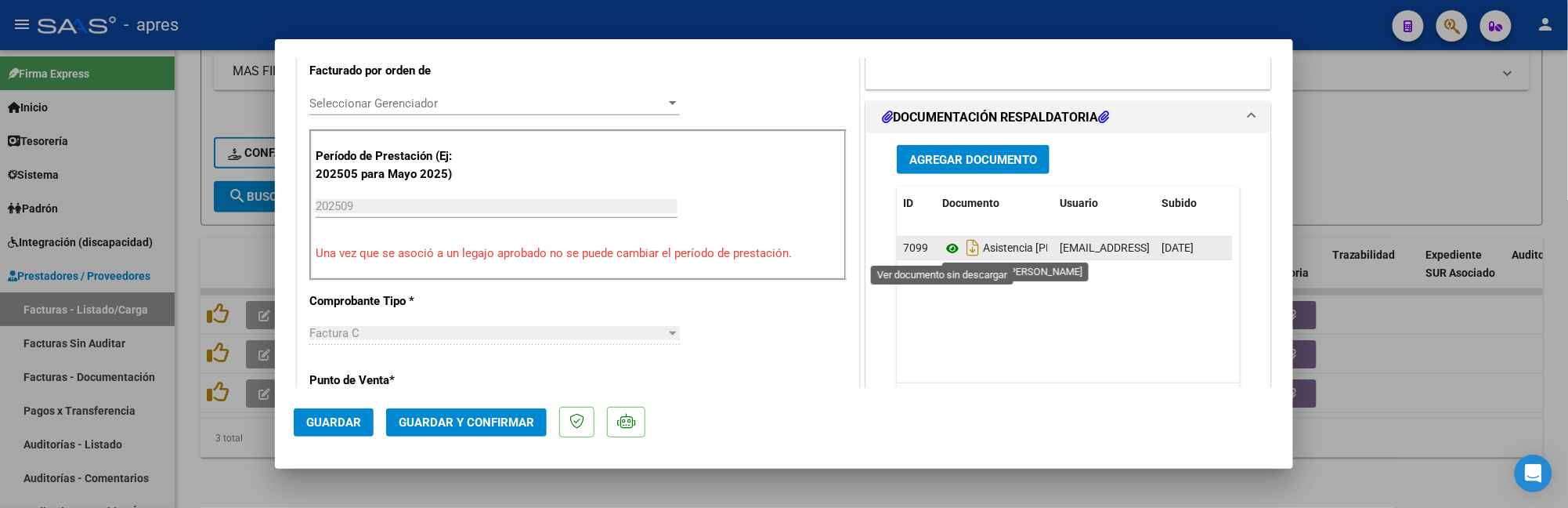
click at [942, 244] on icon at bounding box center [952, 249] width 20 height 19
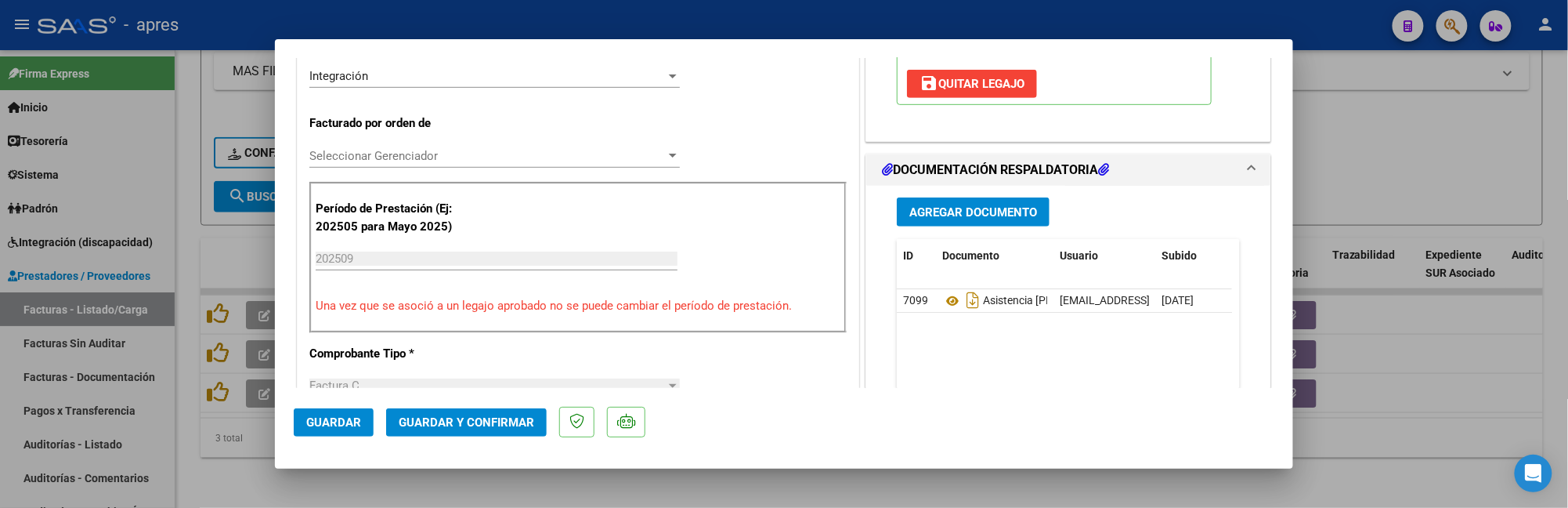
scroll to position [245, 0]
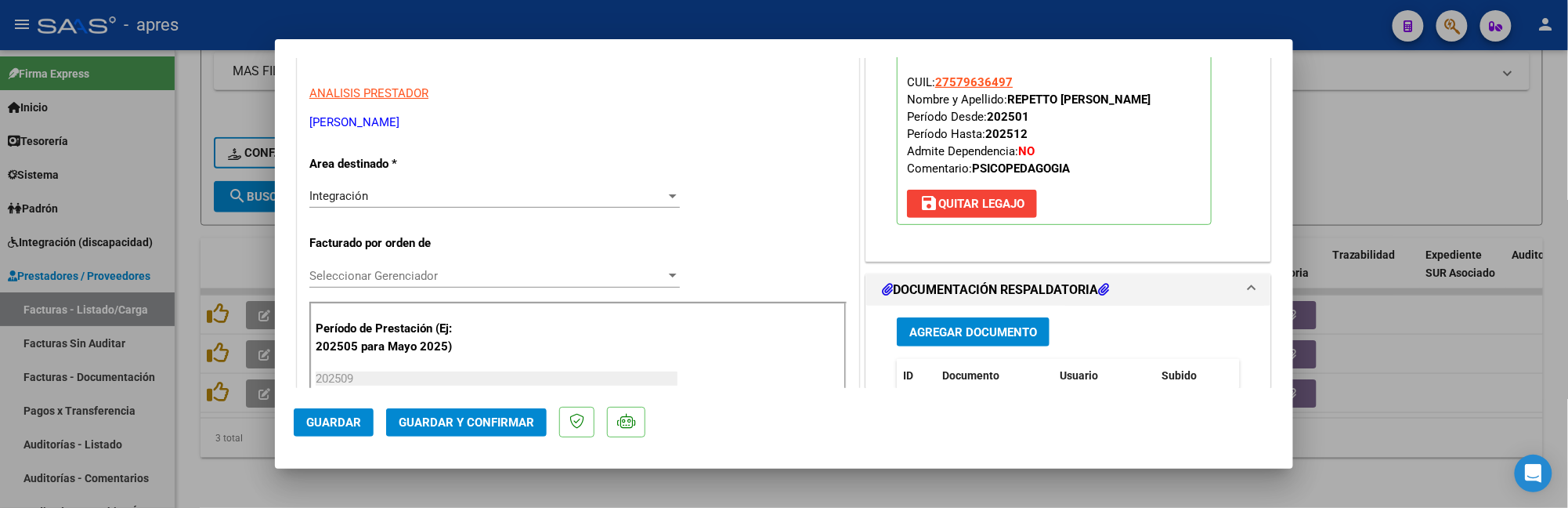
click at [484, 427] on span "Guardar y Confirmar" at bounding box center [466, 422] width 135 height 14
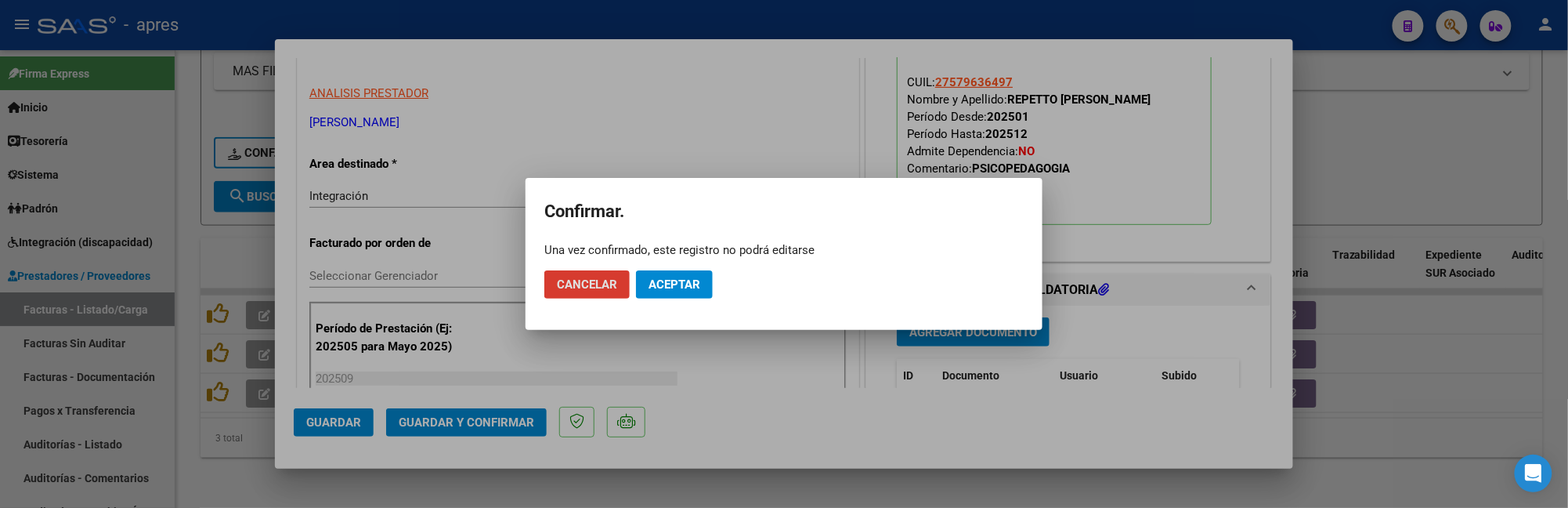
drag, startPoint x: 699, startPoint y: 283, endPoint x: 953, endPoint y: 1, distance: 379.5
click at [699, 280] on span "Aceptar" at bounding box center [674, 284] width 52 height 14
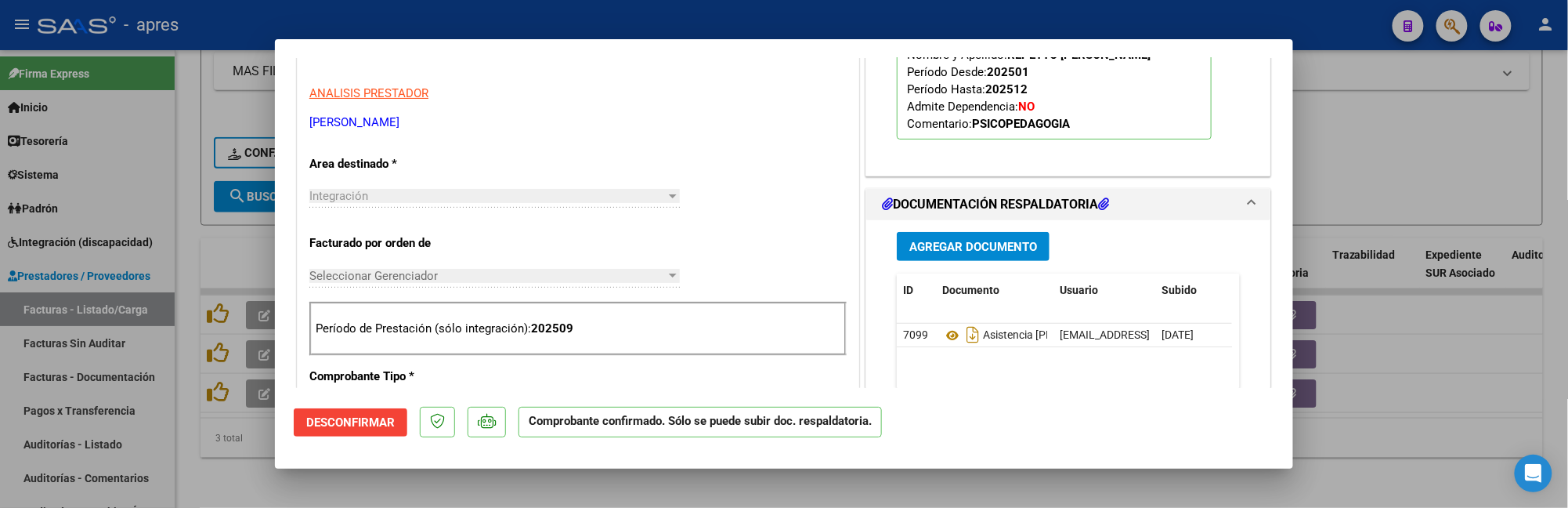
click at [194, 443] on div at bounding box center [784, 254] width 1568 height 508
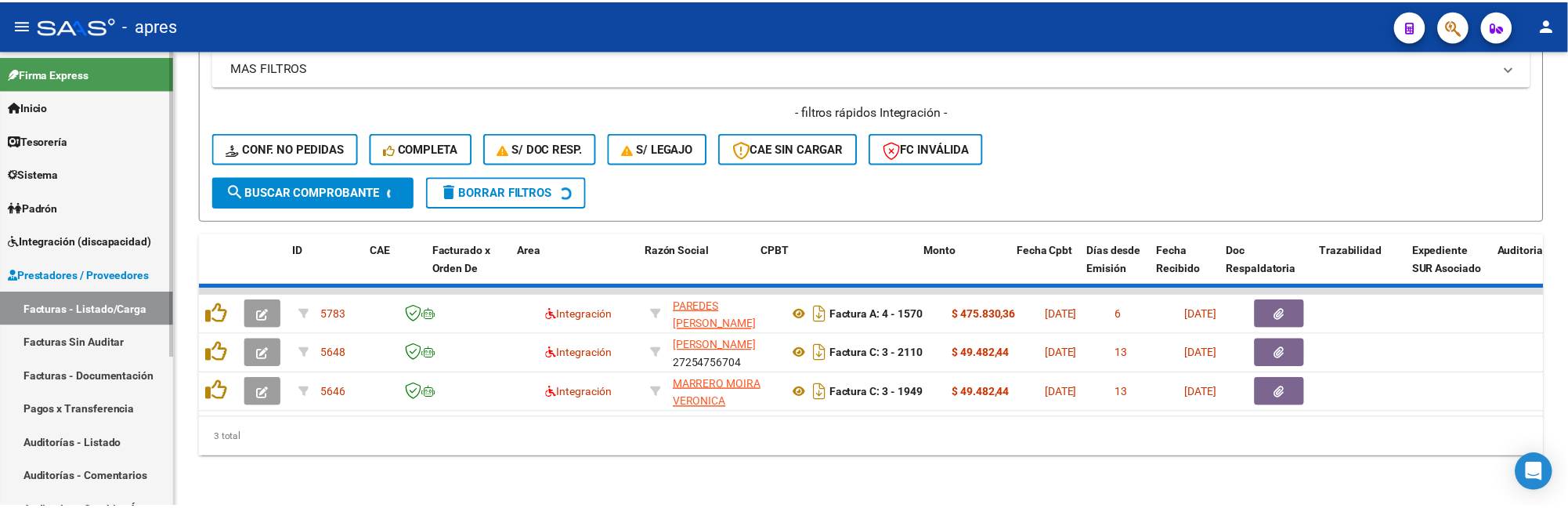
scroll to position [666, 0]
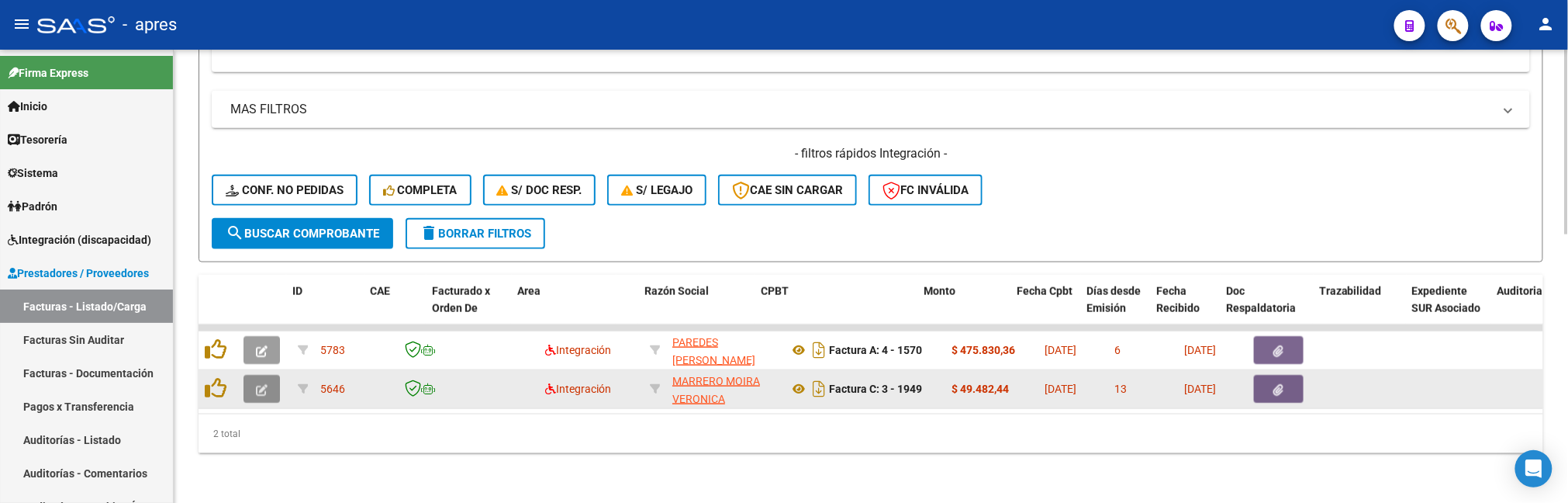
click at [250, 374] on button "button" at bounding box center [262, 388] width 36 height 28
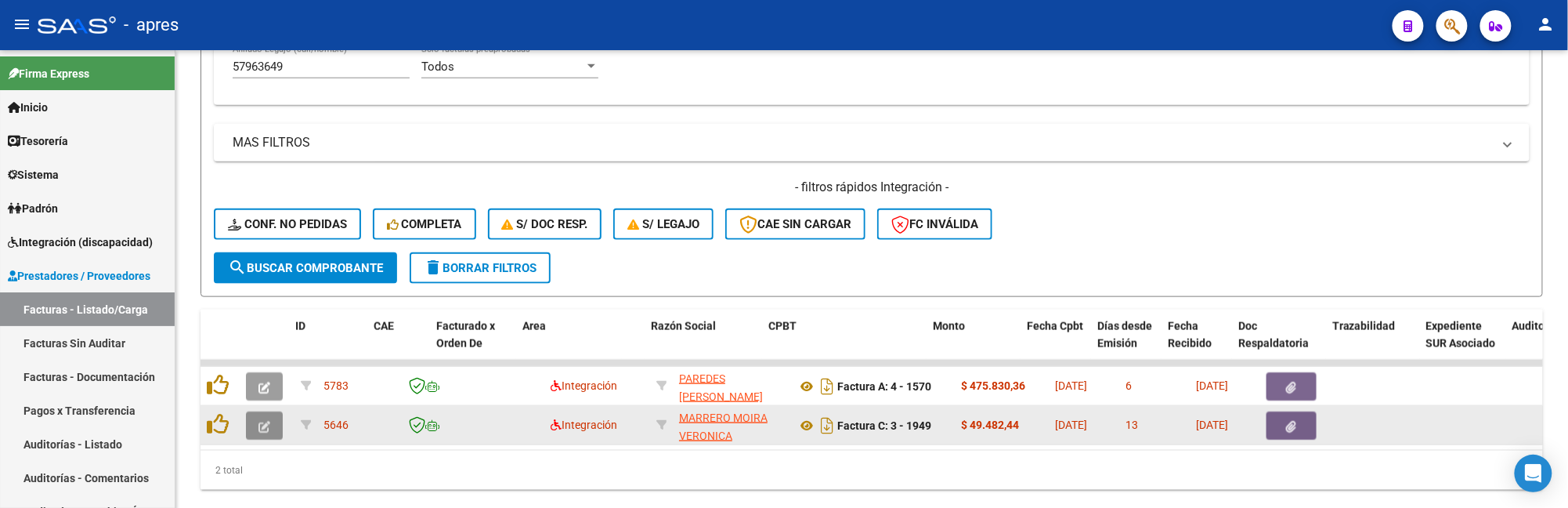
scroll to position [714, 0]
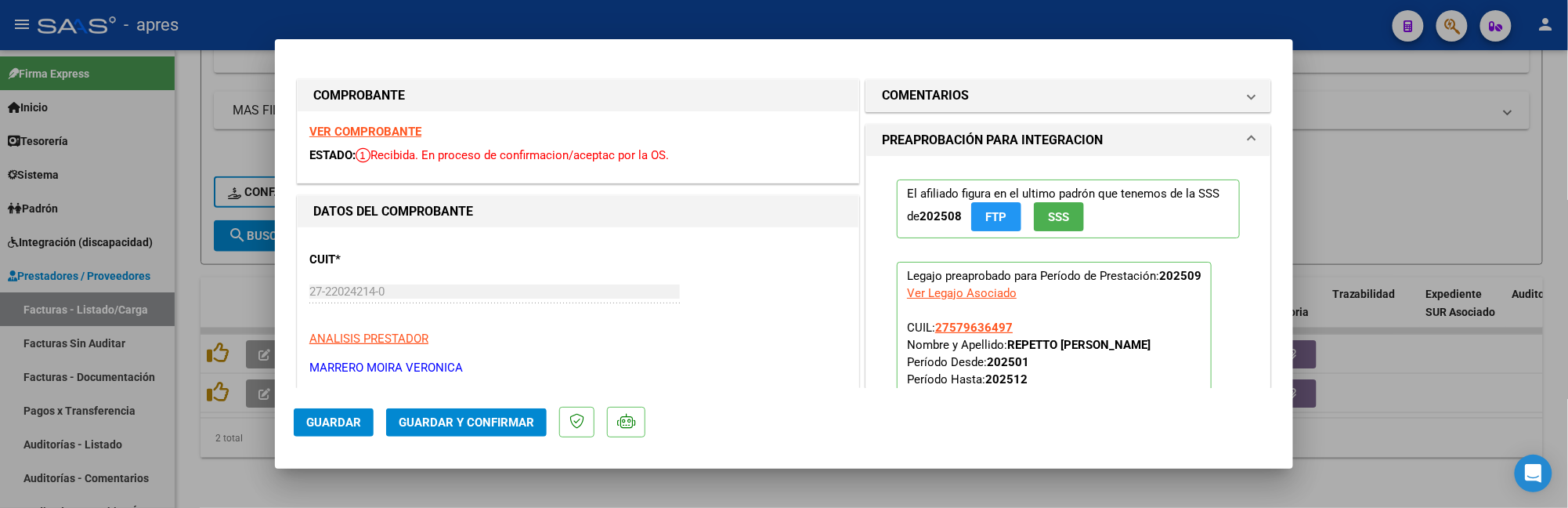
click at [395, 129] on strong "VER COMPROBANTE" at bounding box center [365, 132] width 112 height 14
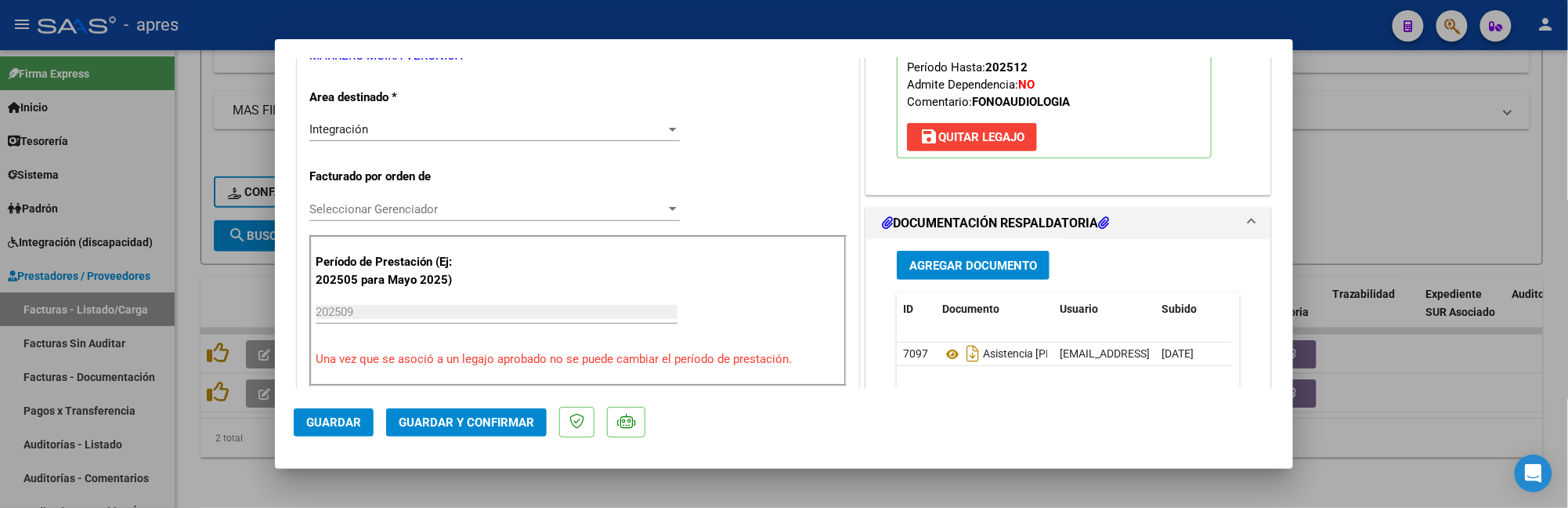
scroll to position [418, 0]
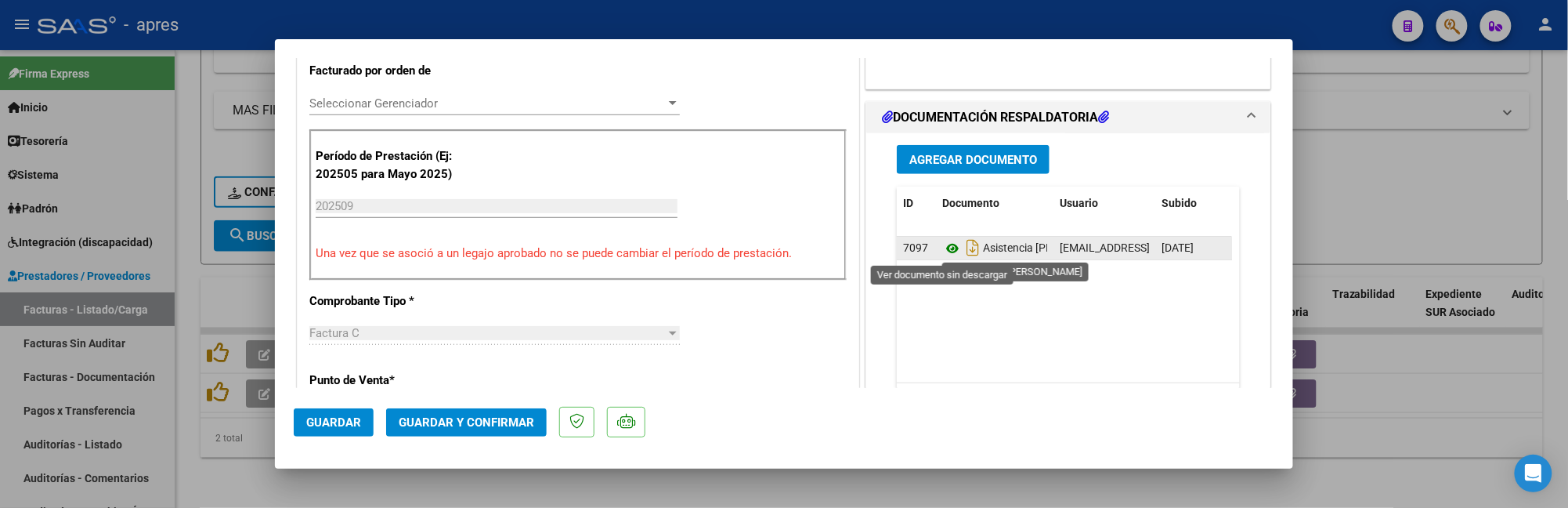
click at [942, 252] on icon at bounding box center [952, 249] width 20 height 19
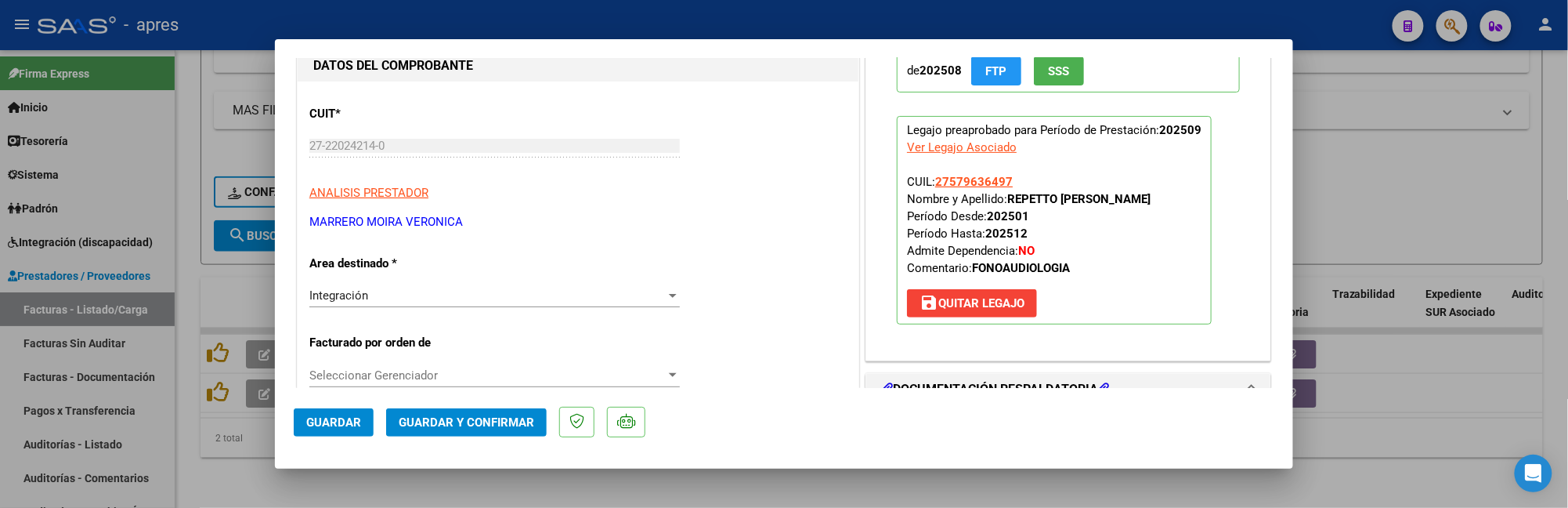
scroll to position [141, 0]
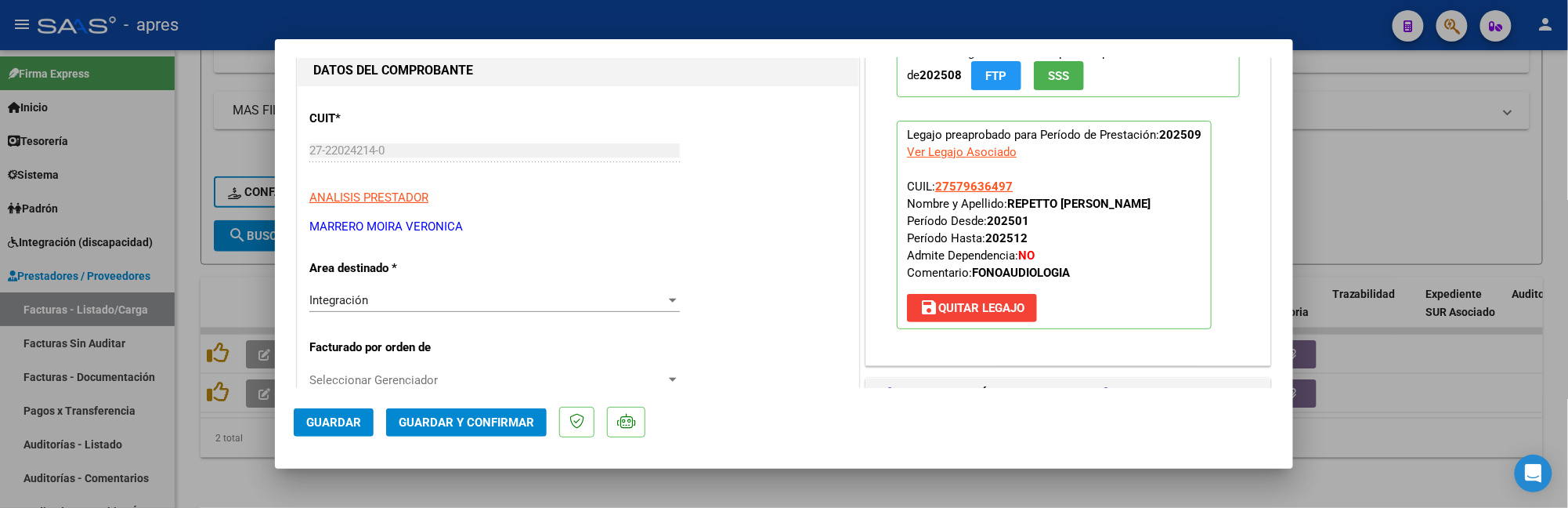
drag, startPoint x: 454, startPoint y: 411, endPoint x: 575, endPoint y: 305, distance: 160.9
click at [574, 305] on mat-dialog-container "COMPROBANTE VER COMPROBANTE ESTADO: Recibida. En proceso de confirmacion/acepta…" at bounding box center [784, 253] width 1018 height 429
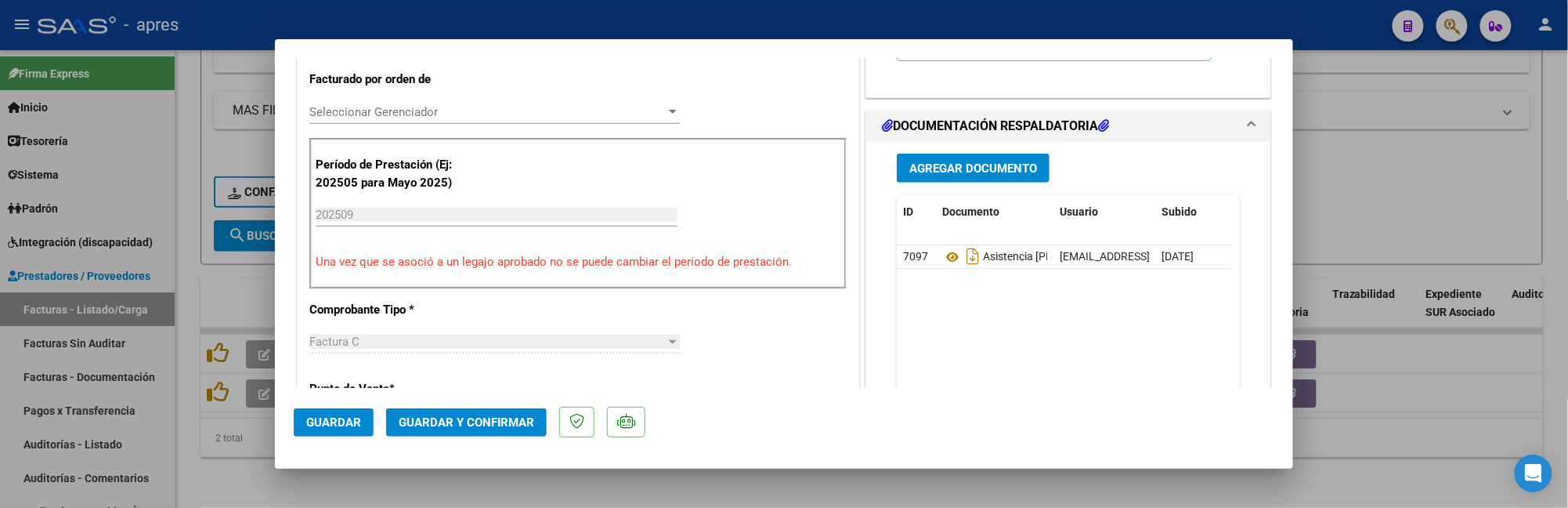
scroll to position [558, 0]
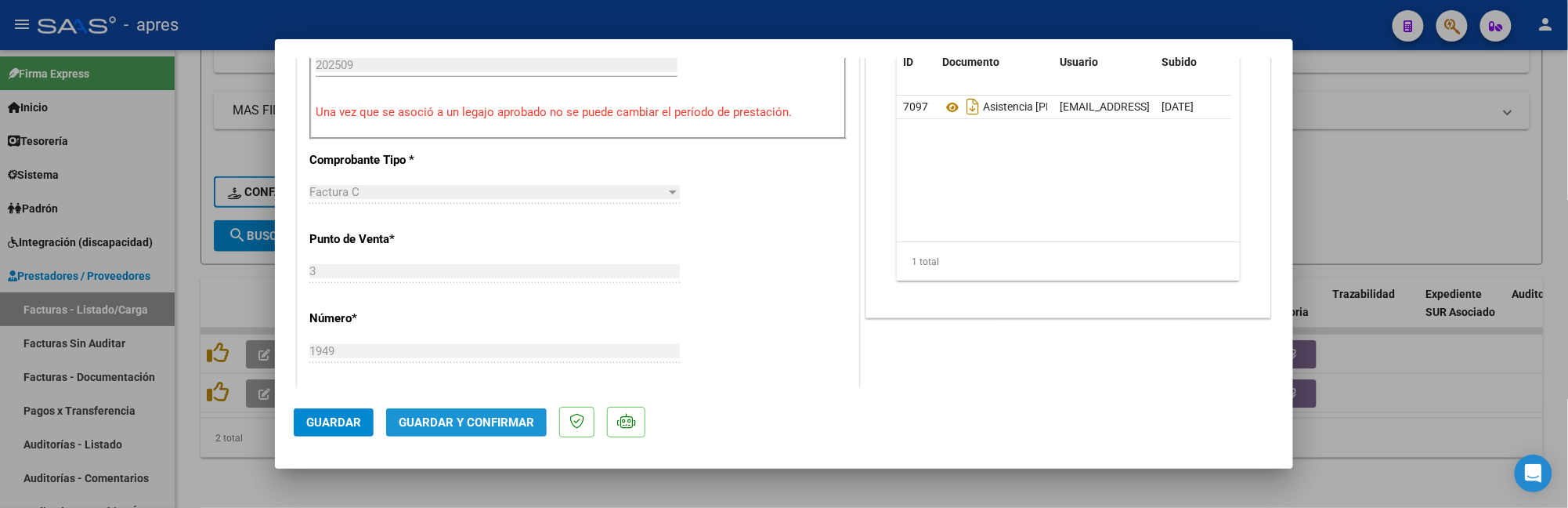
click at [450, 417] on span "Guardar y Confirmar" at bounding box center [466, 422] width 135 height 14
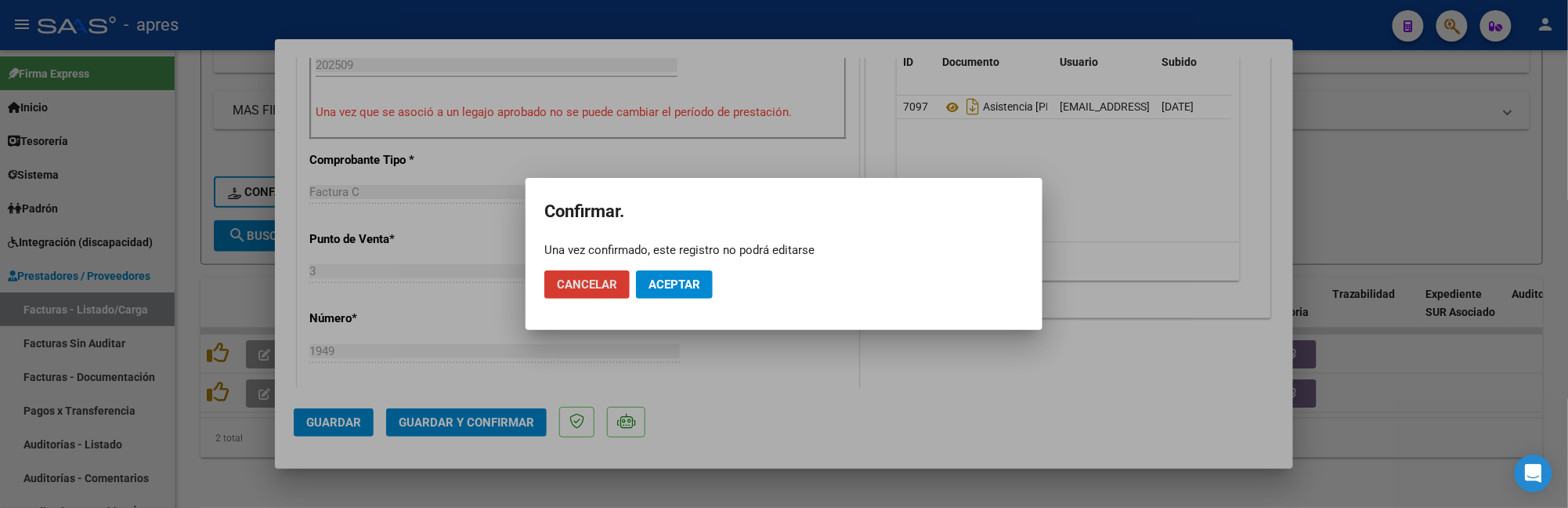
click at [695, 277] on span "Aceptar" at bounding box center [674, 284] width 52 height 14
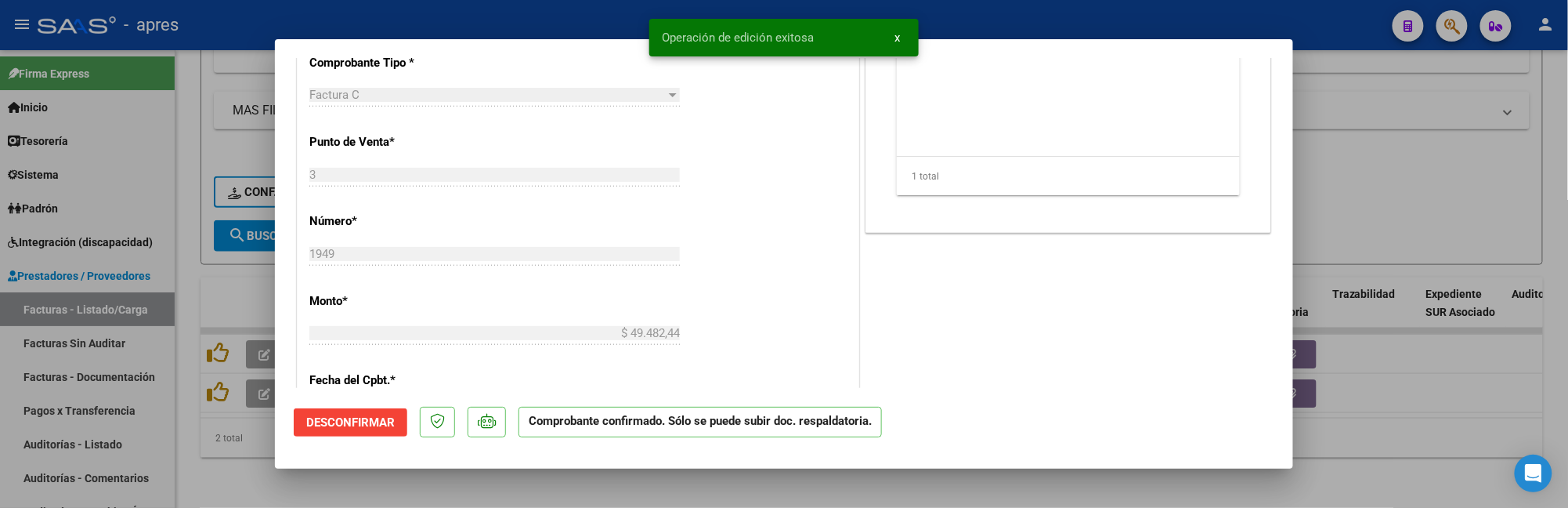
click at [242, 473] on div at bounding box center [784, 254] width 1568 height 508
type input "$ 0,00"
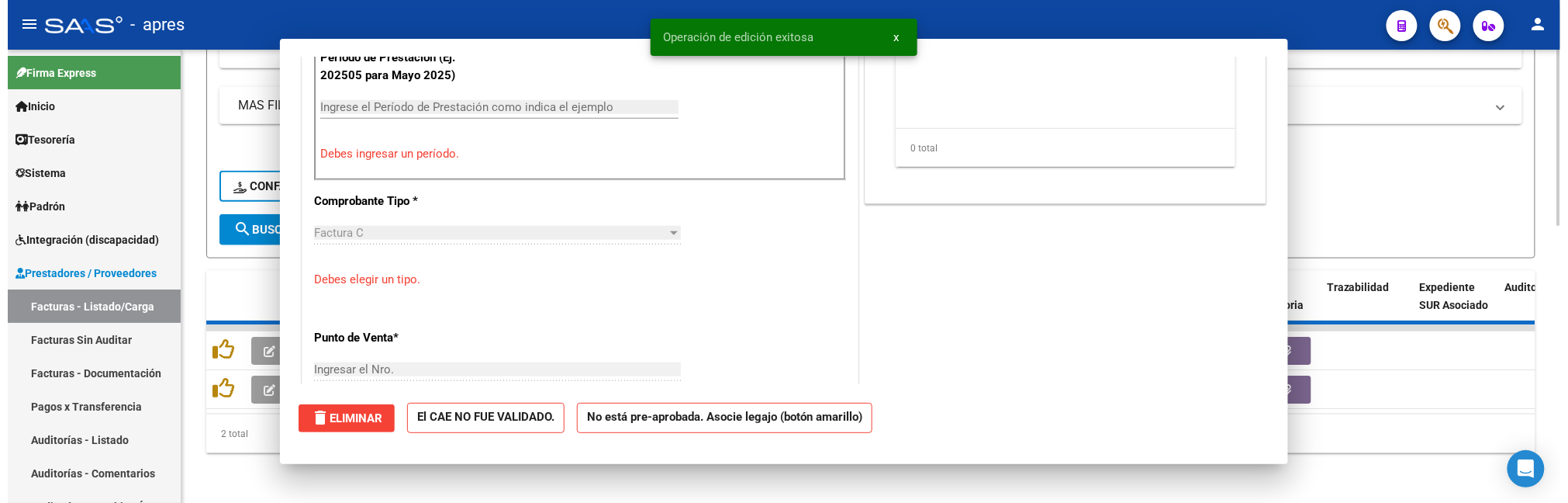
scroll to position [581, 0]
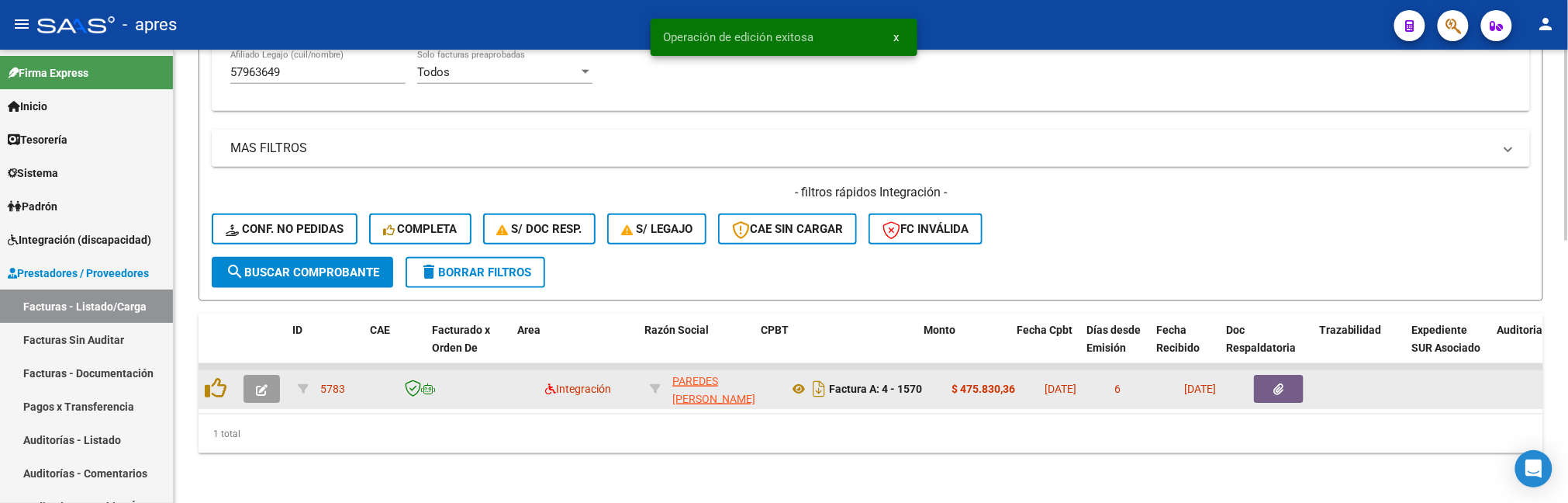
click at [258, 384] on icon "button" at bounding box center [262, 390] width 12 height 12
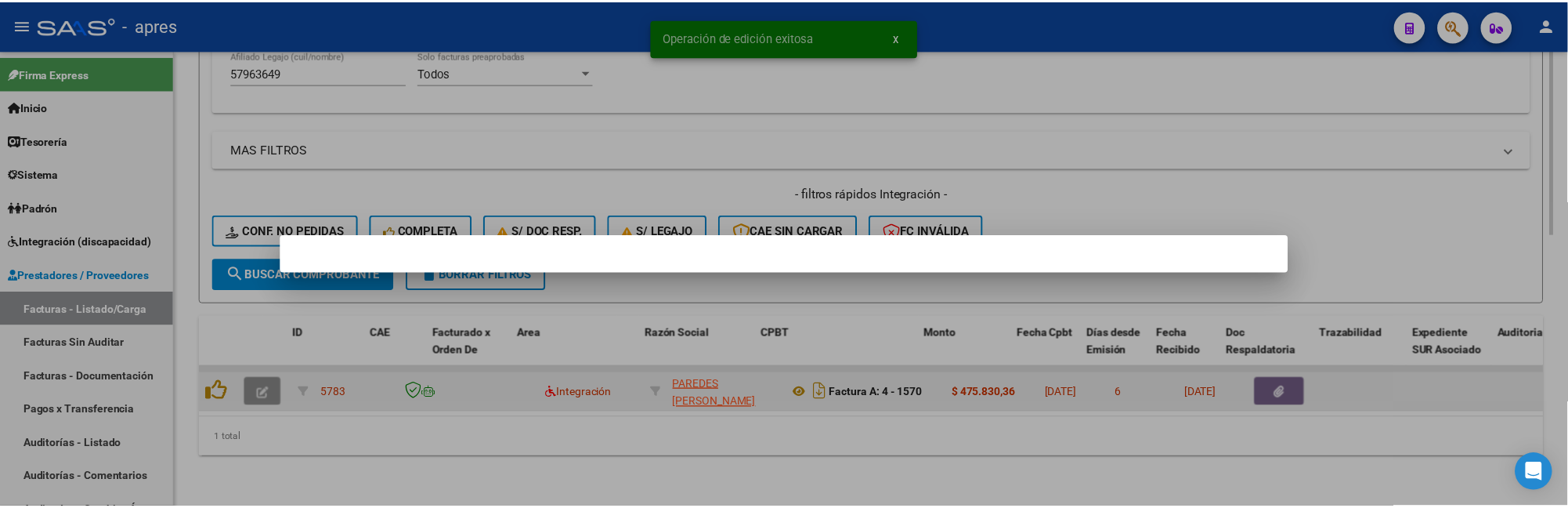
scroll to position [674, 0]
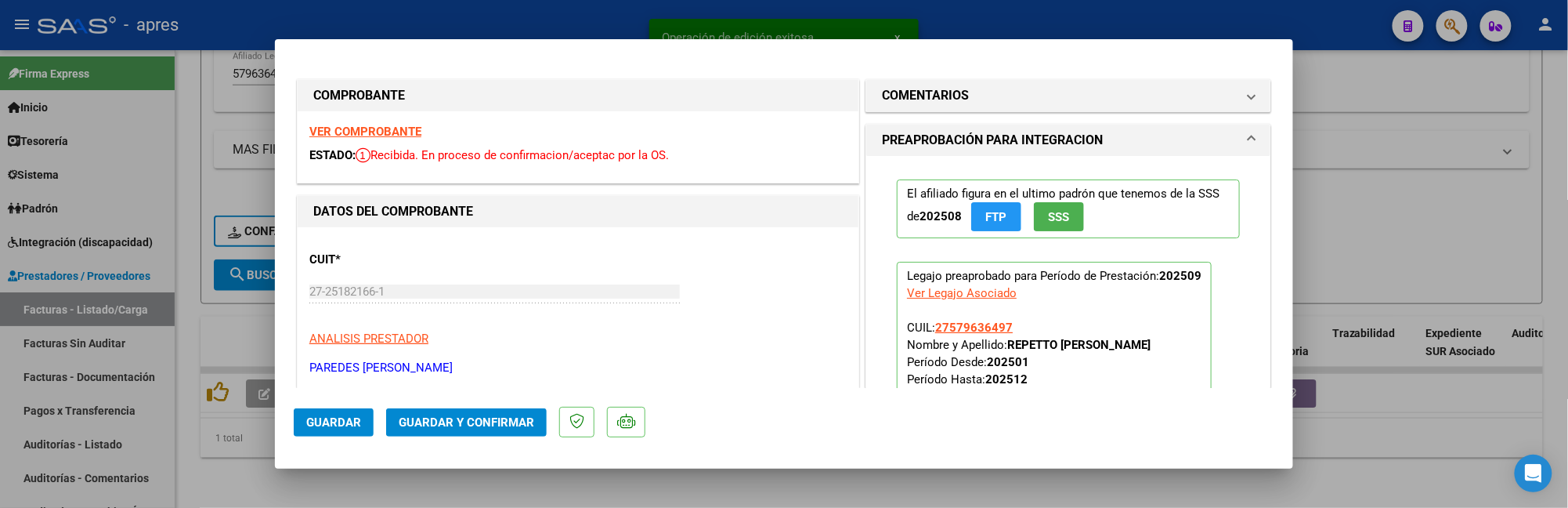
click at [384, 135] on strong "VER COMPROBANTE" at bounding box center [365, 132] width 112 height 14
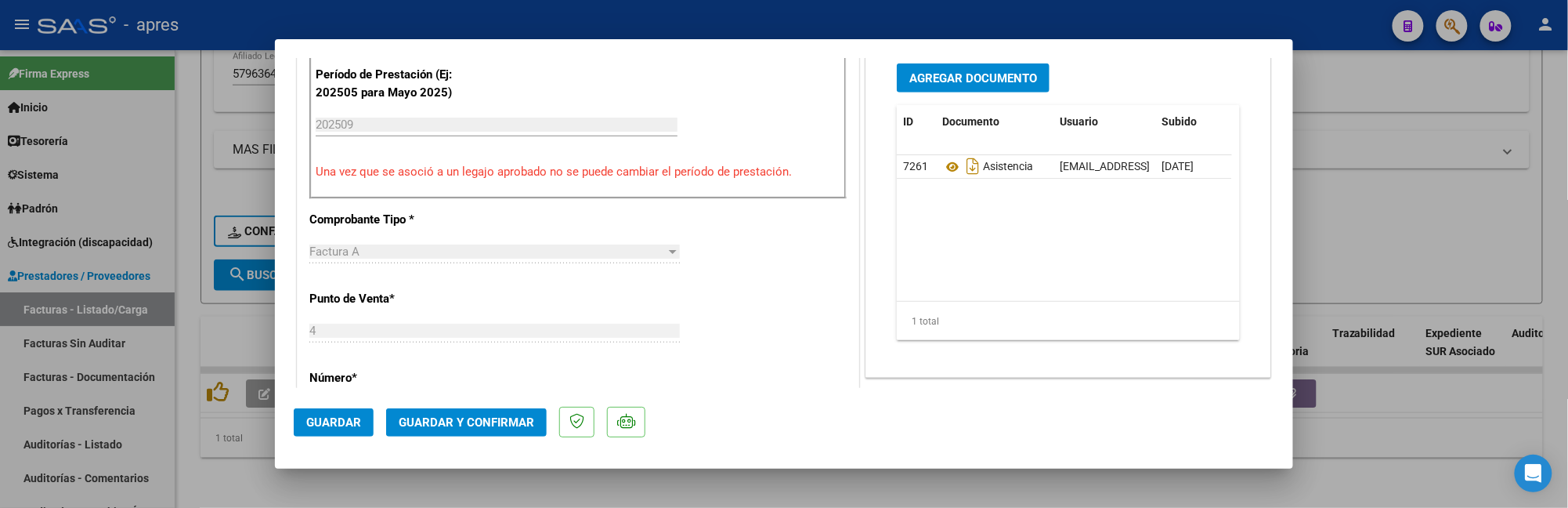
scroll to position [522, 0]
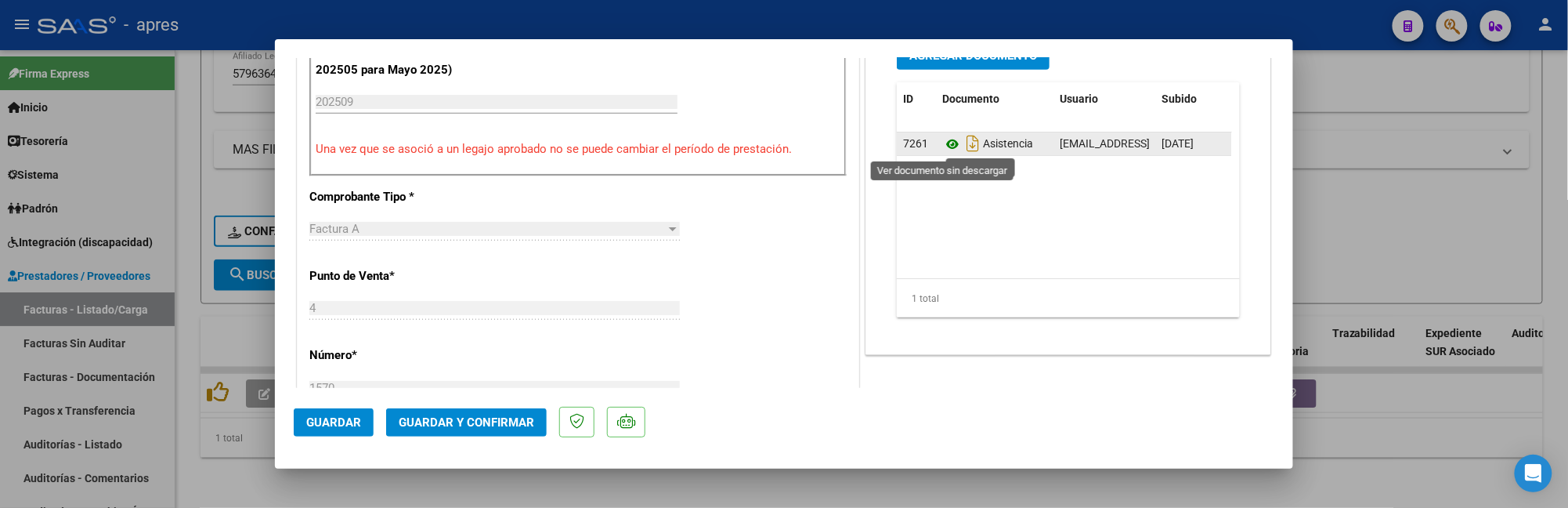
click at [942, 140] on icon at bounding box center [952, 144] width 20 height 19
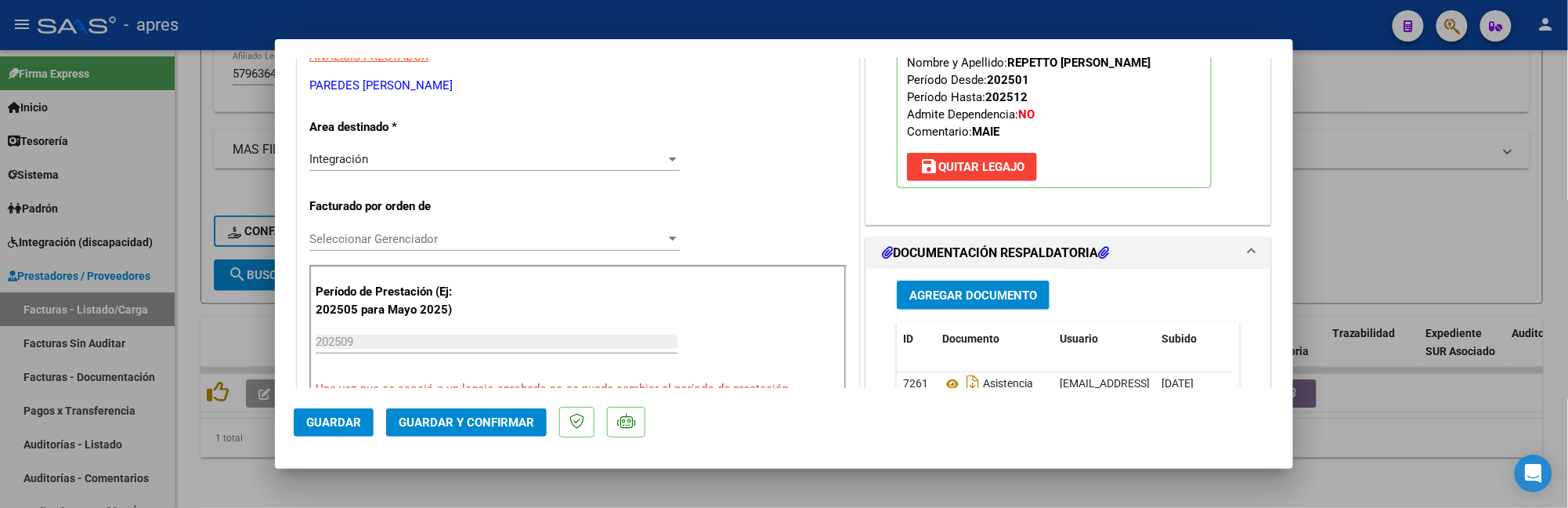
scroll to position [245, 0]
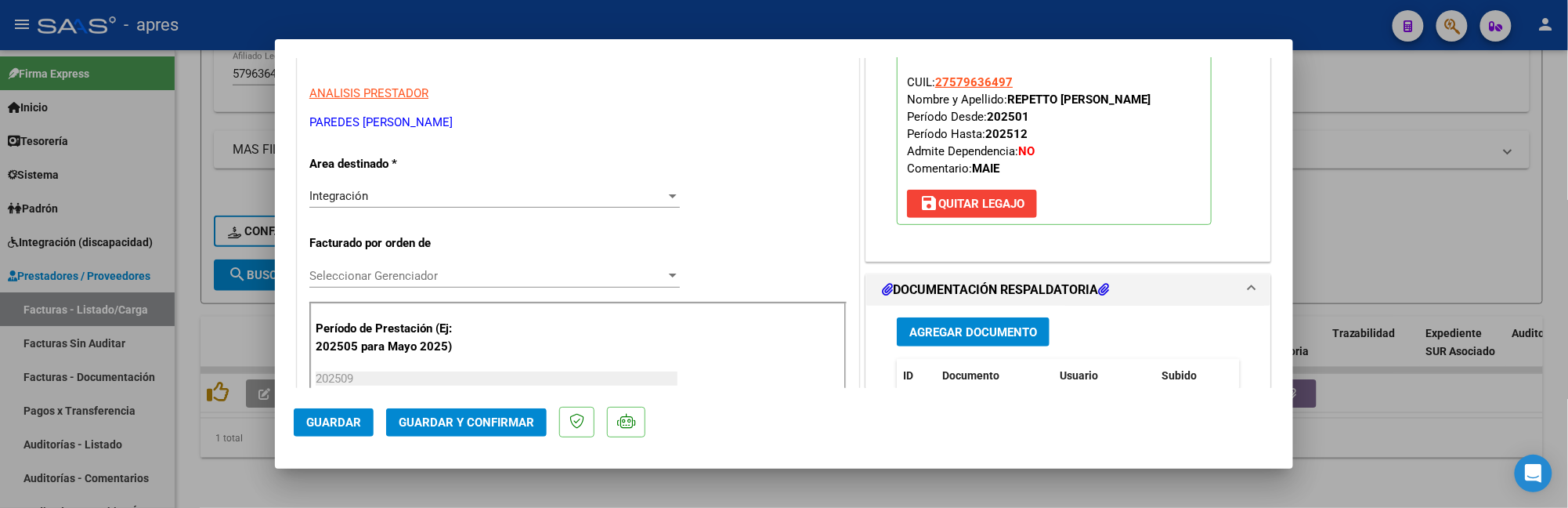
click at [459, 421] on span "Guardar y Confirmar" at bounding box center [466, 422] width 135 height 14
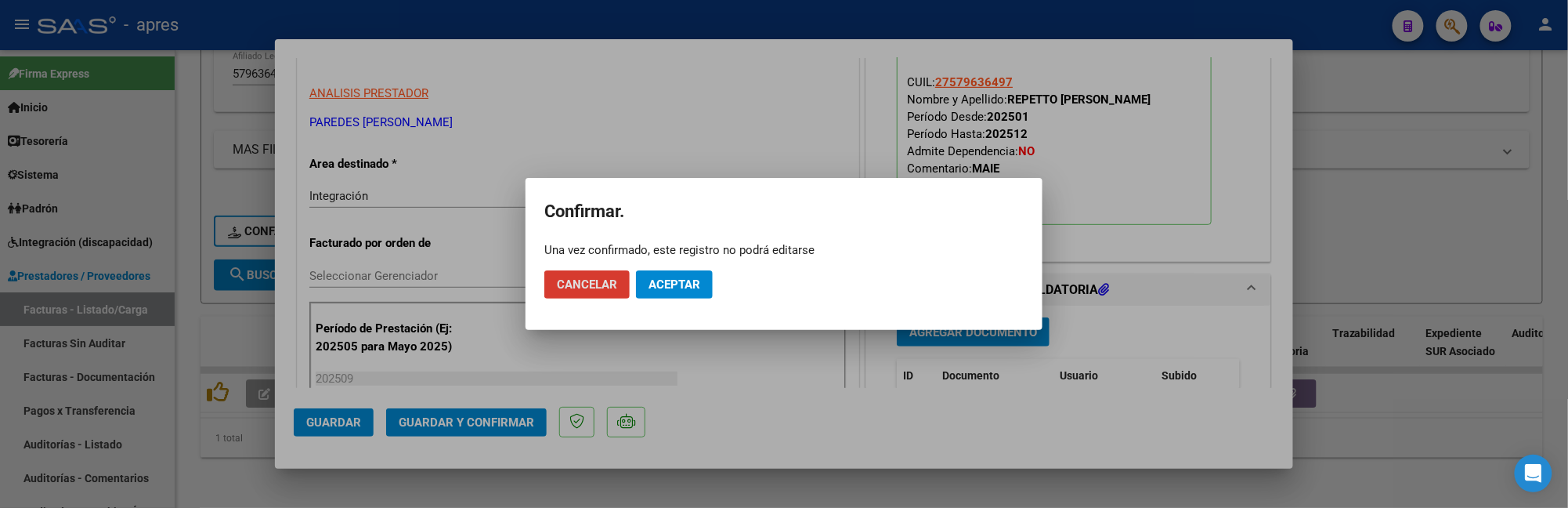
click at [681, 289] on span "Aceptar" at bounding box center [674, 284] width 52 height 14
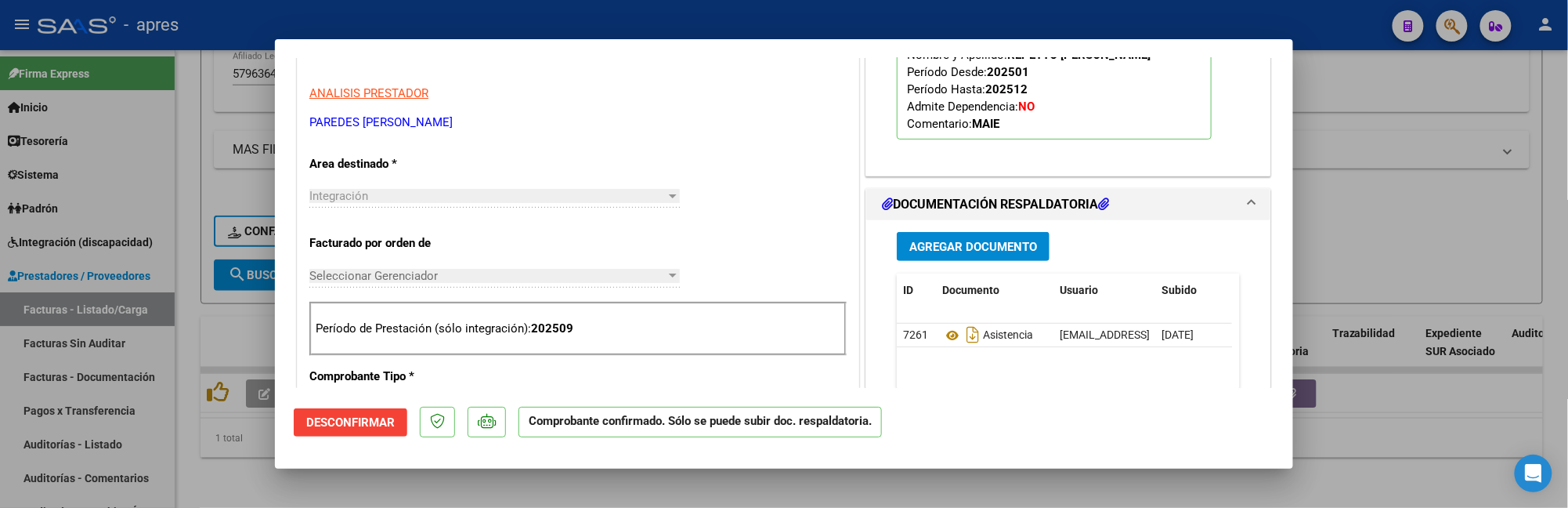
click at [227, 458] on div at bounding box center [784, 254] width 1568 height 508
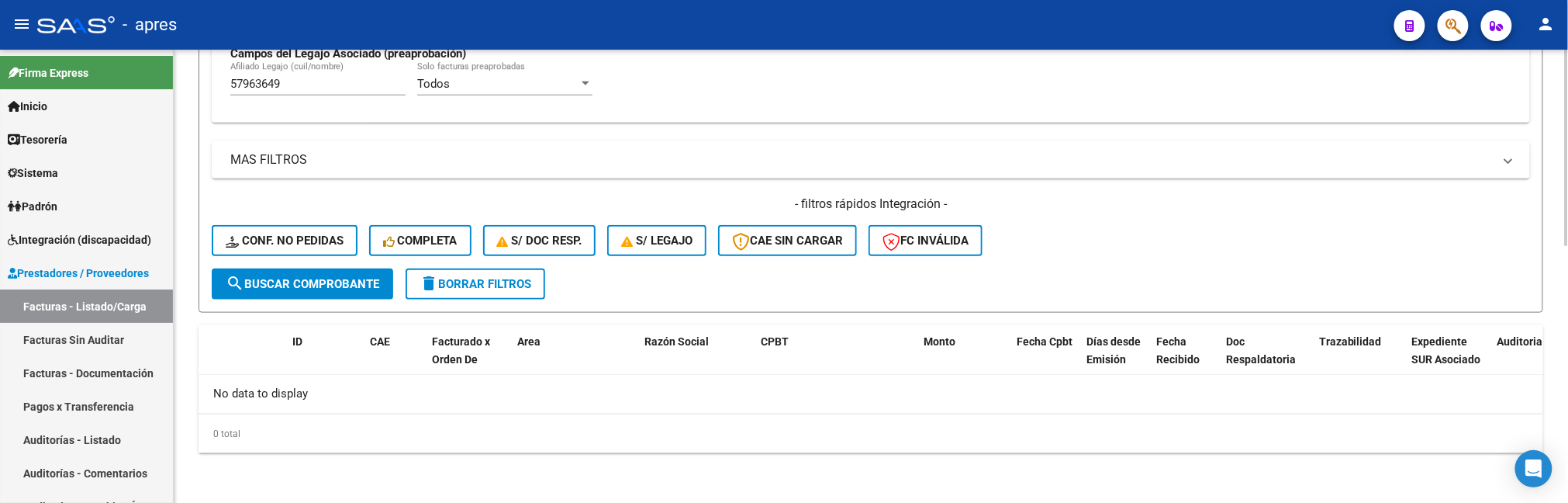
scroll to position [593, 0]
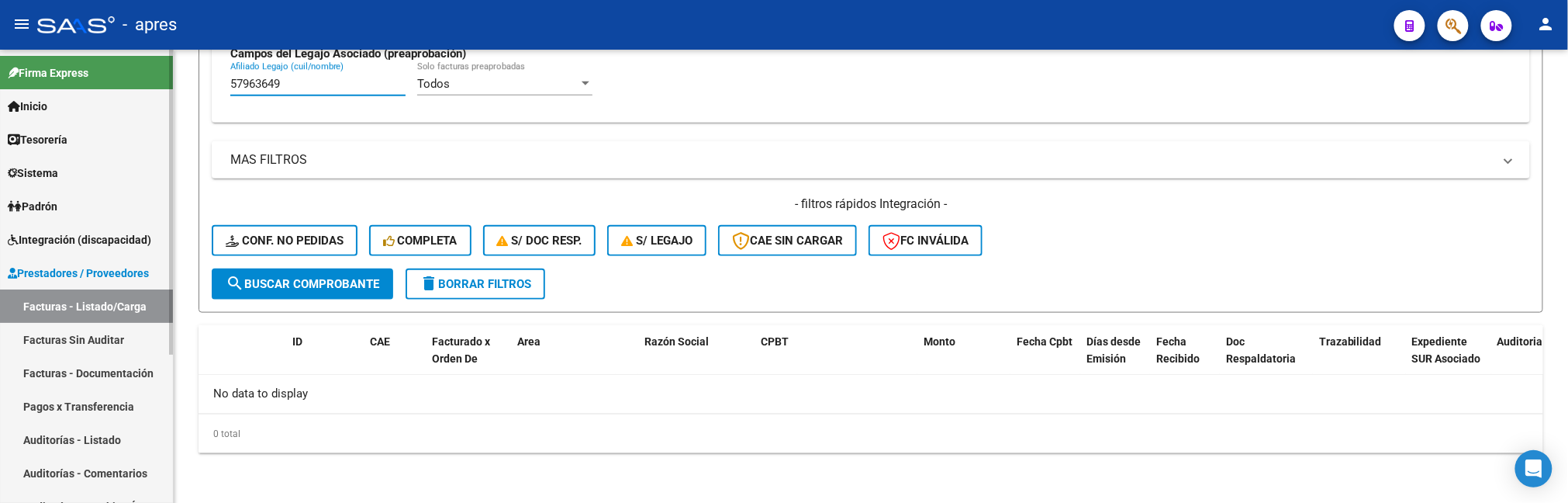
drag, startPoint x: 301, startPoint y: 85, endPoint x: 134, endPoint y: 102, distance: 167.9
click at [134, 102] on mat-sidenav-container "Firma Express Inicio Calendario SSS Instructivos Contacto OS Tesorería Extracto…" at bounding box center [784, 276] width 1568 height 453
paste input "5321607"
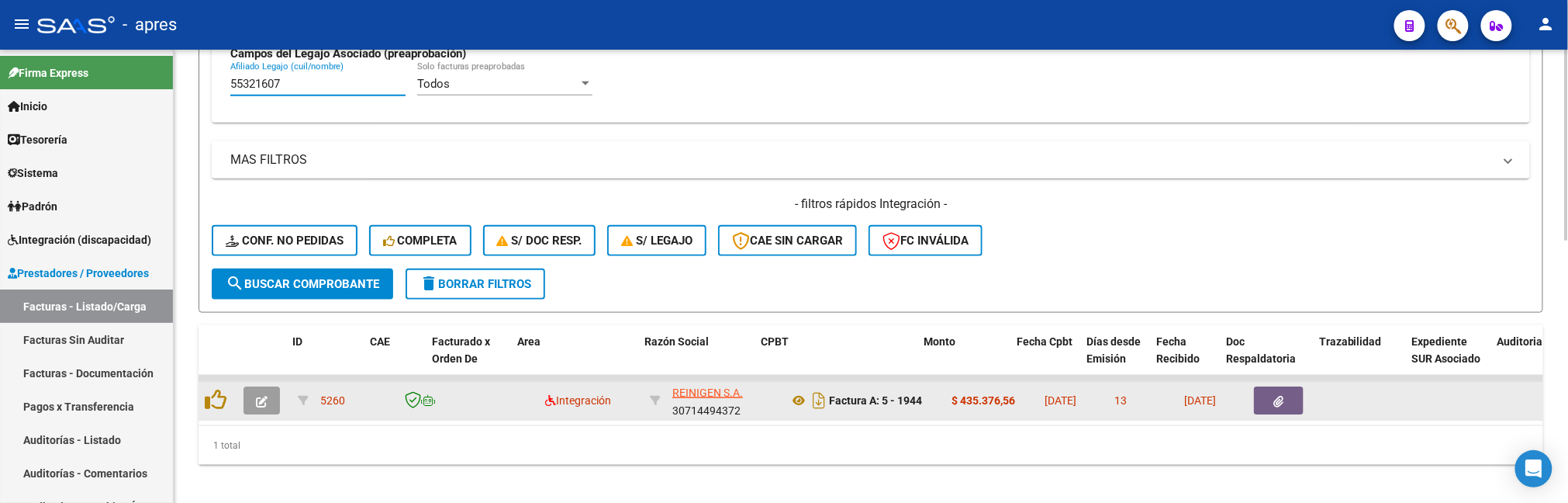
type input "55321607"
click at [265, 400] on icon "button" at bounding box center [262, 402] width 12 height 12
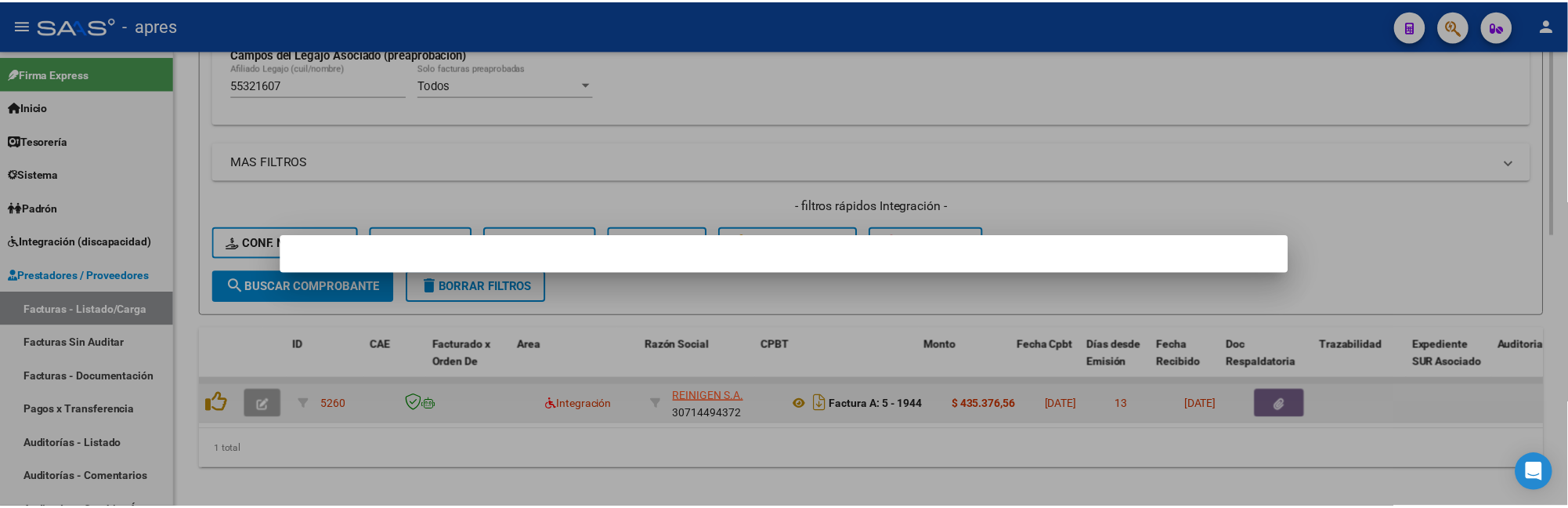
scroll to position [647, 0]
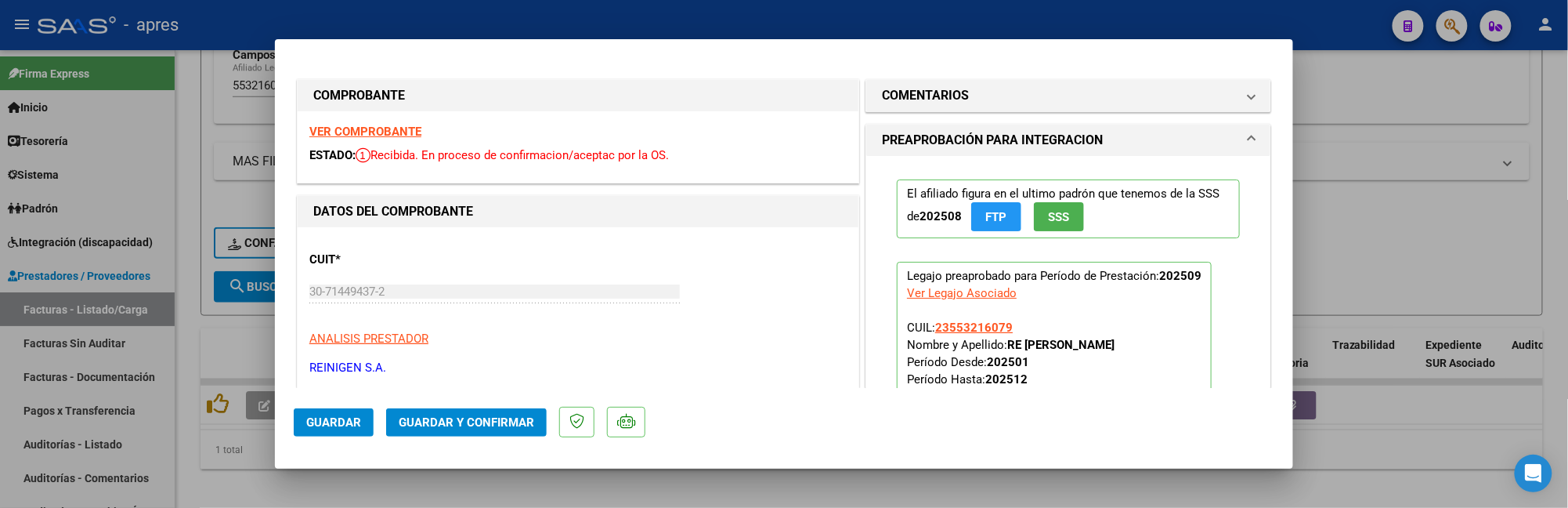
click at [362, 130] on strong "VER COMPROBANTE" at bounding box center [365, 132] width 112 height 14
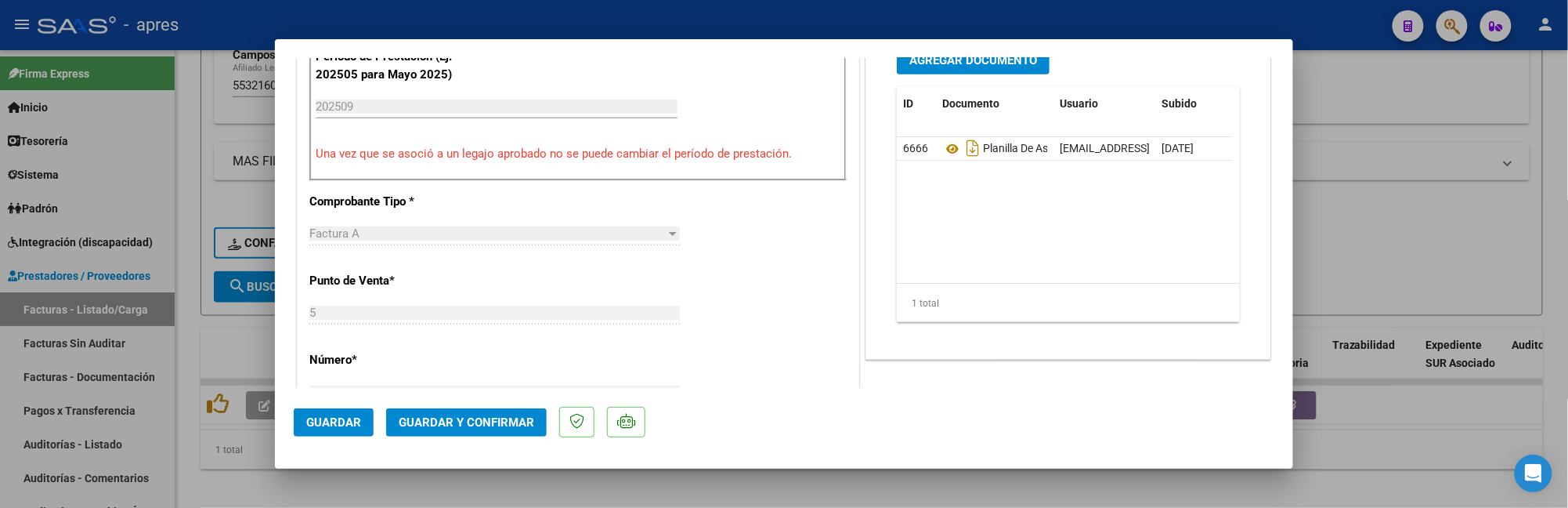
scroll to position [522, 0]
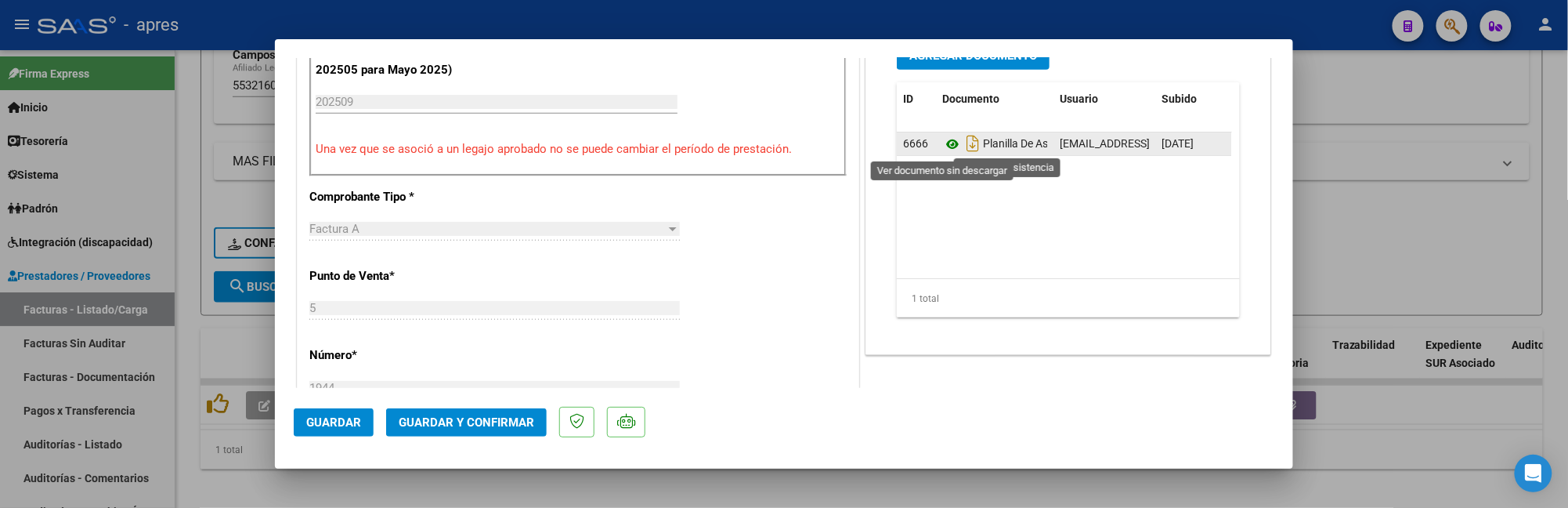
click at [944, 144] on icon at bounding box center [952, 144] width 20 height 19
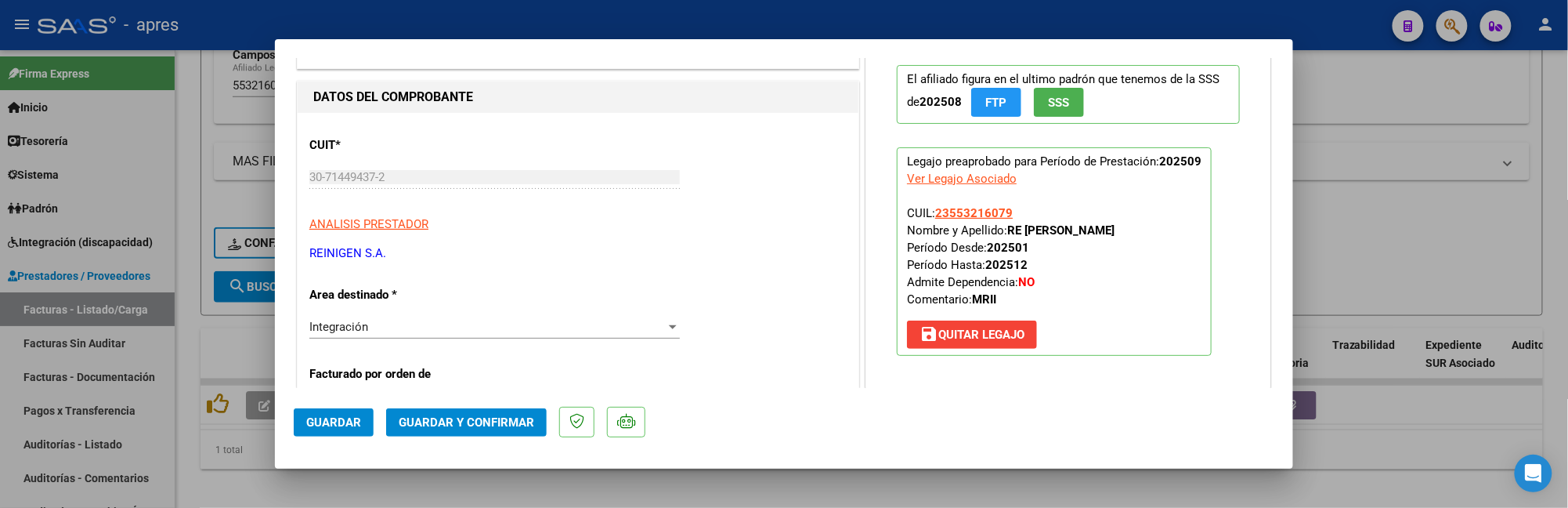
scroll to position [0, 0]
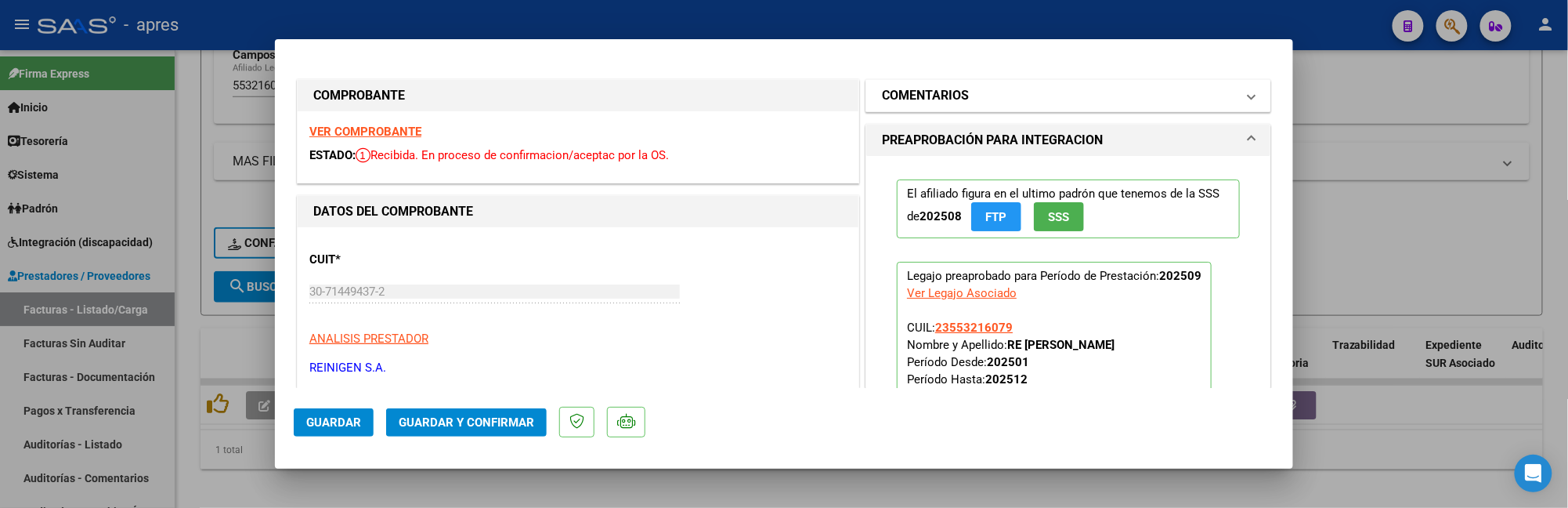
click at [935, 104] on h1 "COMENTARIOS" at bounding box center [926, 95] width 87 height 19
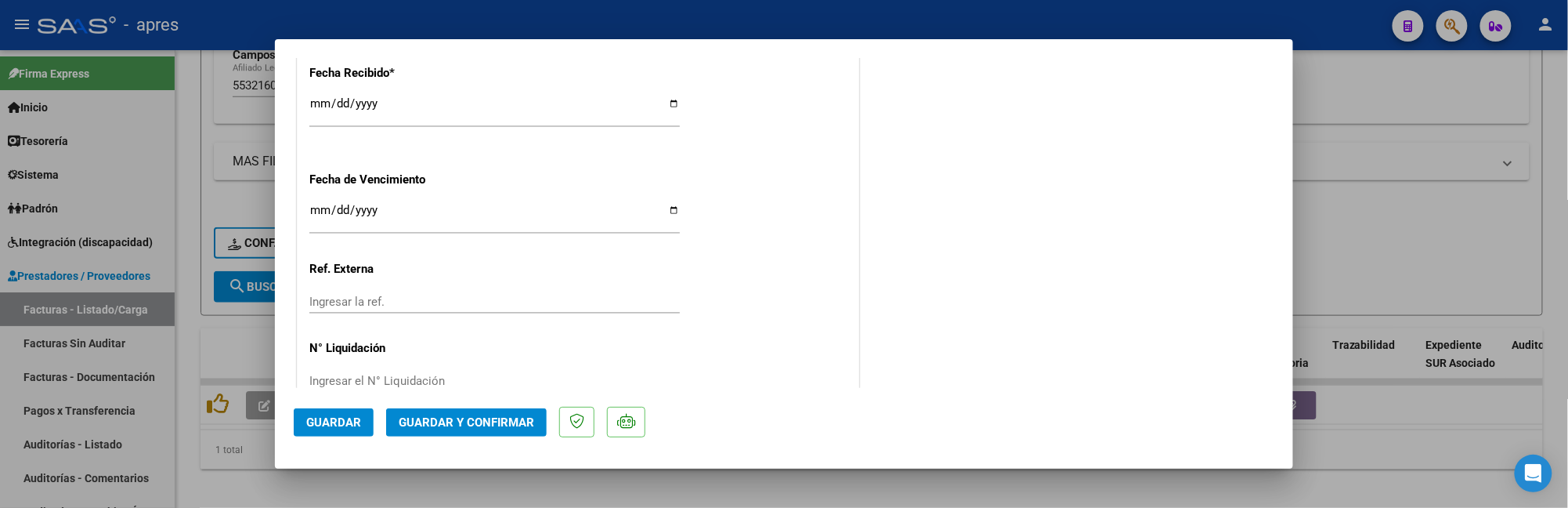
scroll to position [1185, 0]
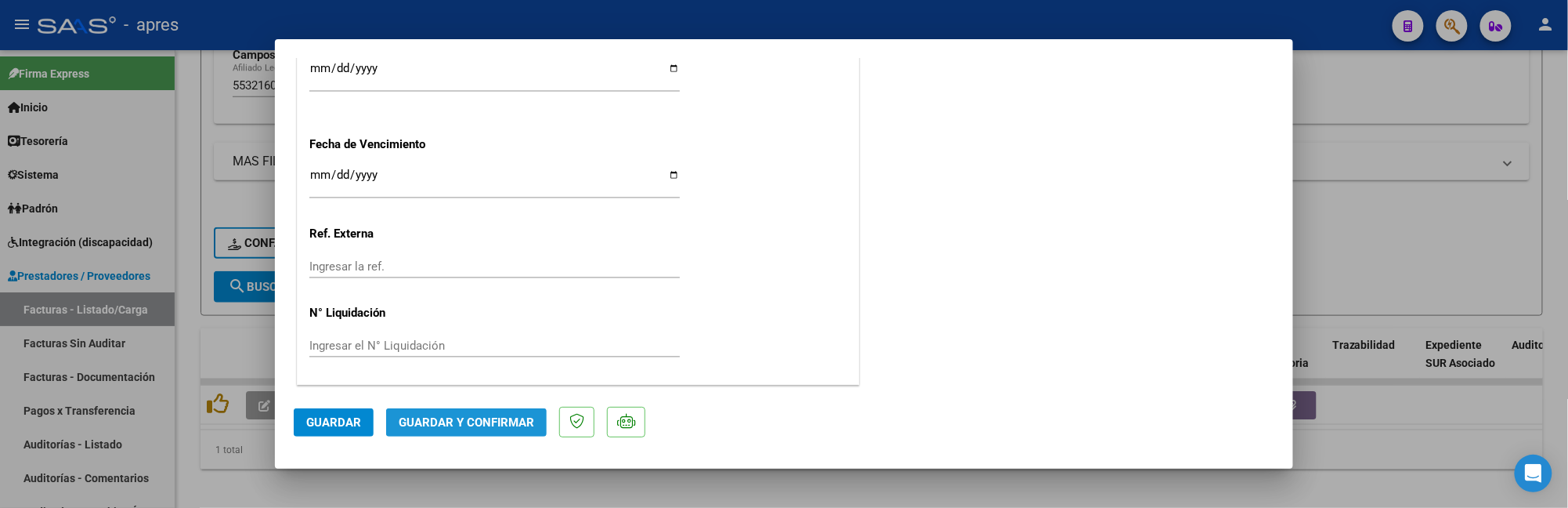
click at [460, 427] on span "Guardar y Confirmar" at bounding box center [466, 422] width 135 height 14
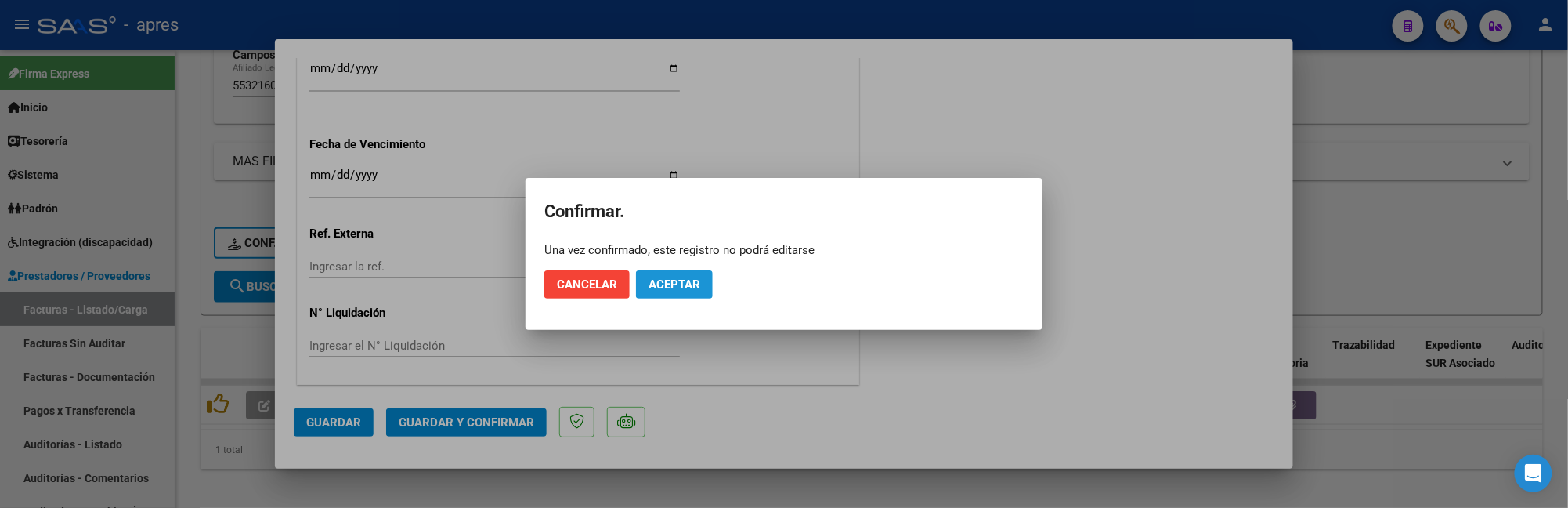
click at [700, 286] on span "Aceptar" at bounding box center [674, 284] width 52 height 14
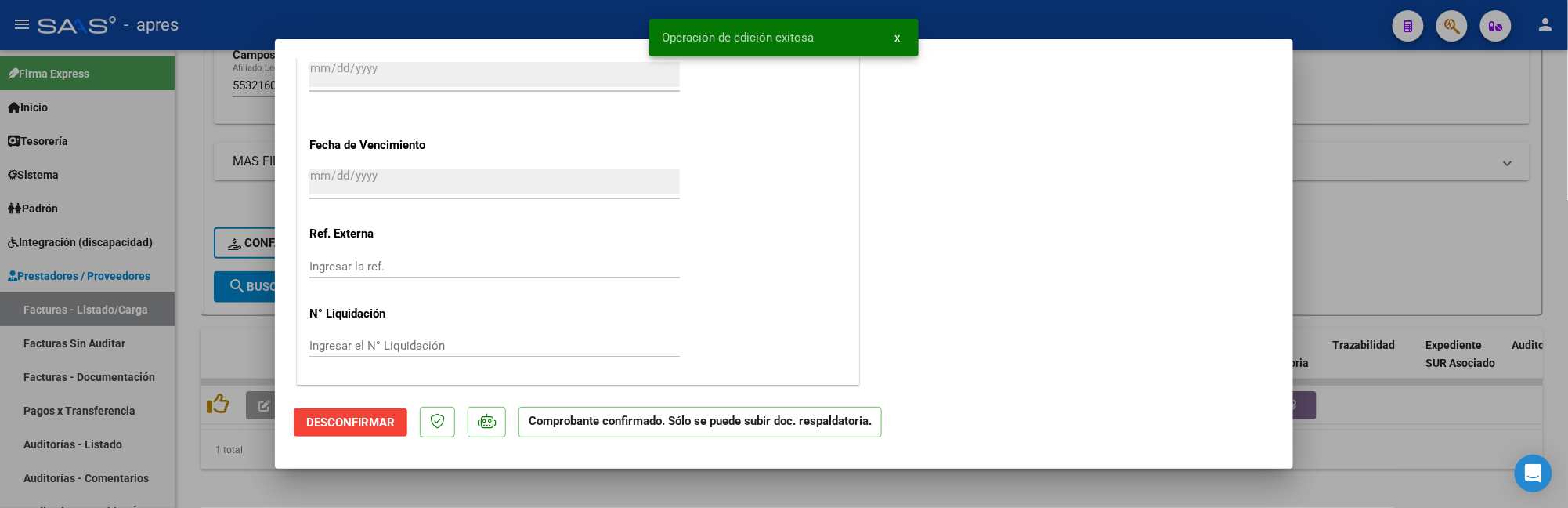
click at [183, 414] on div at bounding box center [784, 254] width 1568 height 508
type input "$ 0,00"
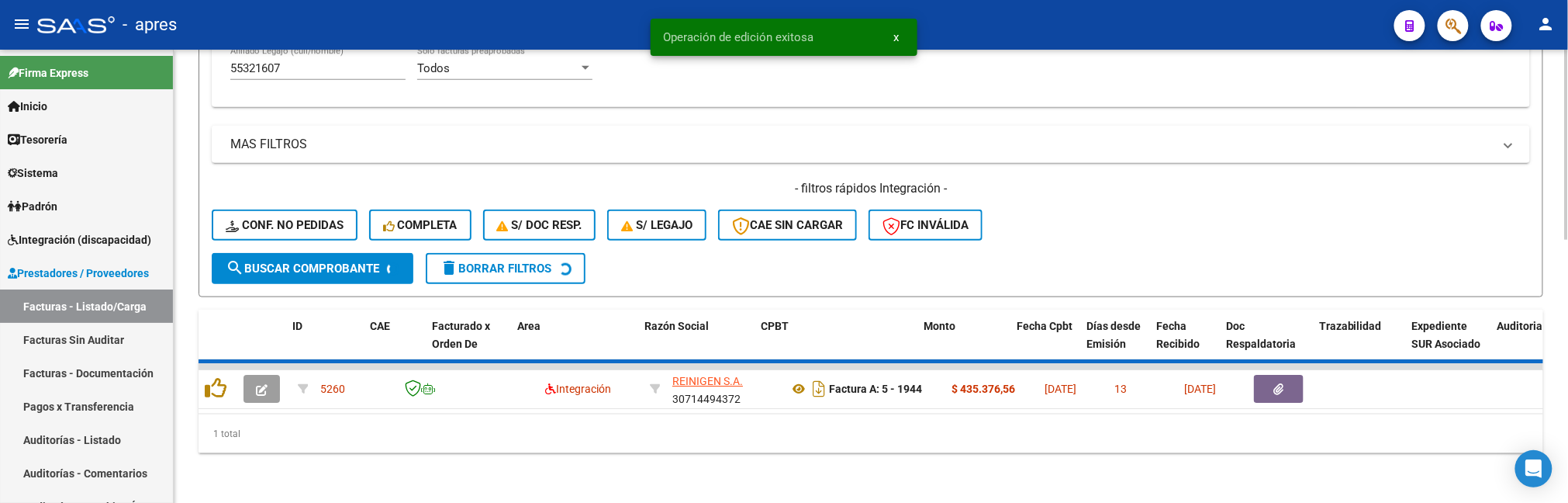
scroll to position [593, 0]
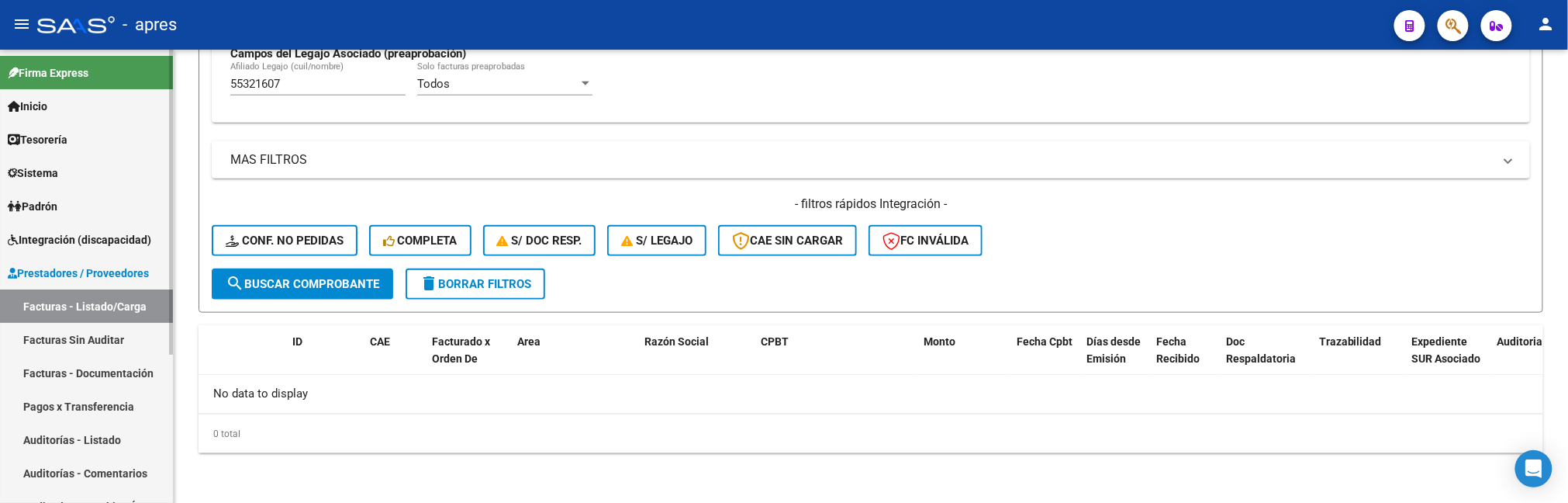
drag, startPoint x: 296, startPoint y: 82, endPoint x: 161, endPoint y: 85, distance: 135.0
click at [161, 85] on mat-sidenav-container "Firma Express Inicio Calendario SSS Instructivos Contacto OS Tesorería Extracto…" at bounding box center [784, 276] width 1568 height 453
paste input "611146"
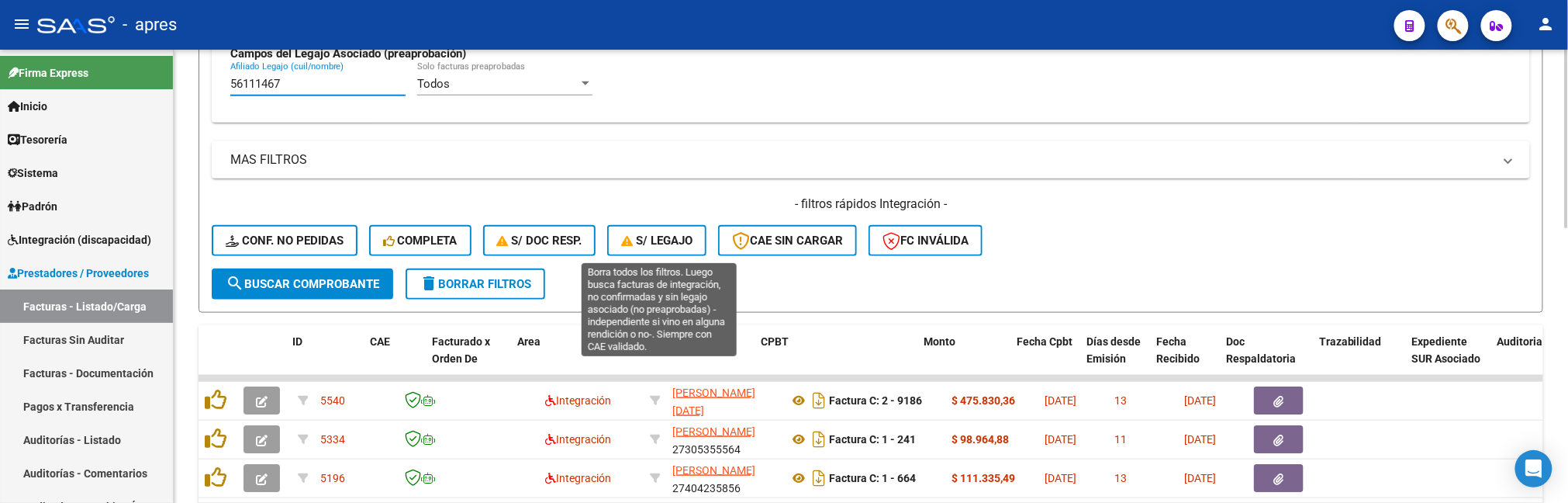
scroll to position [697, 0]
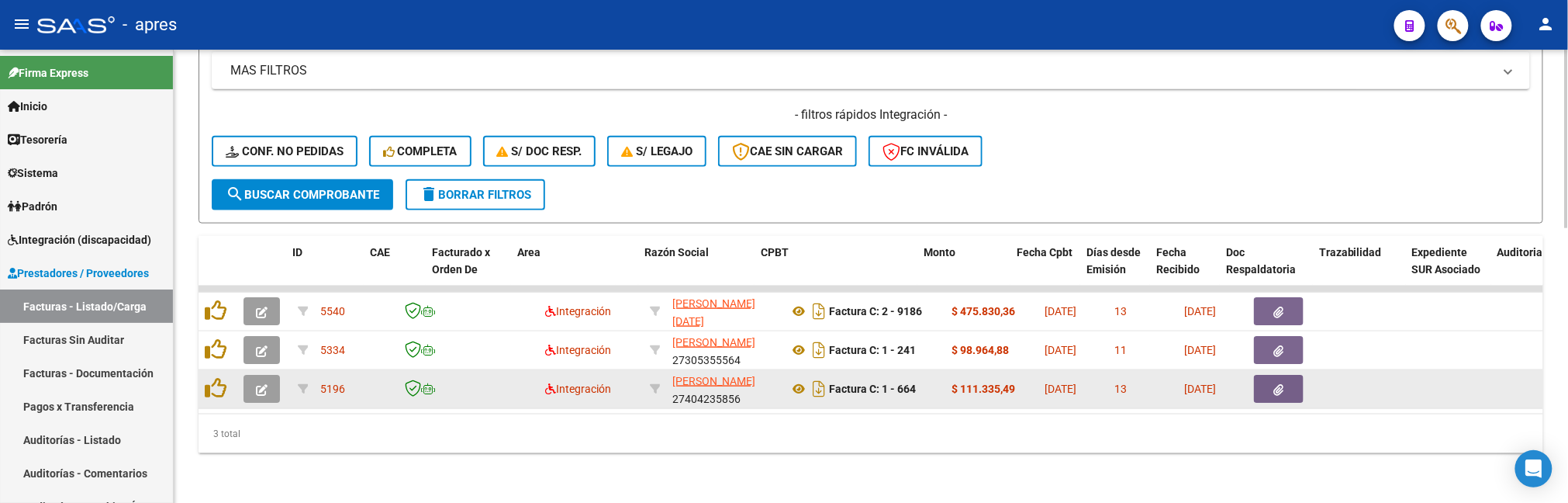
type input "56111467"
click at [257, 384] on icon "button" at bounding box center [262, 390] width 12 height 12
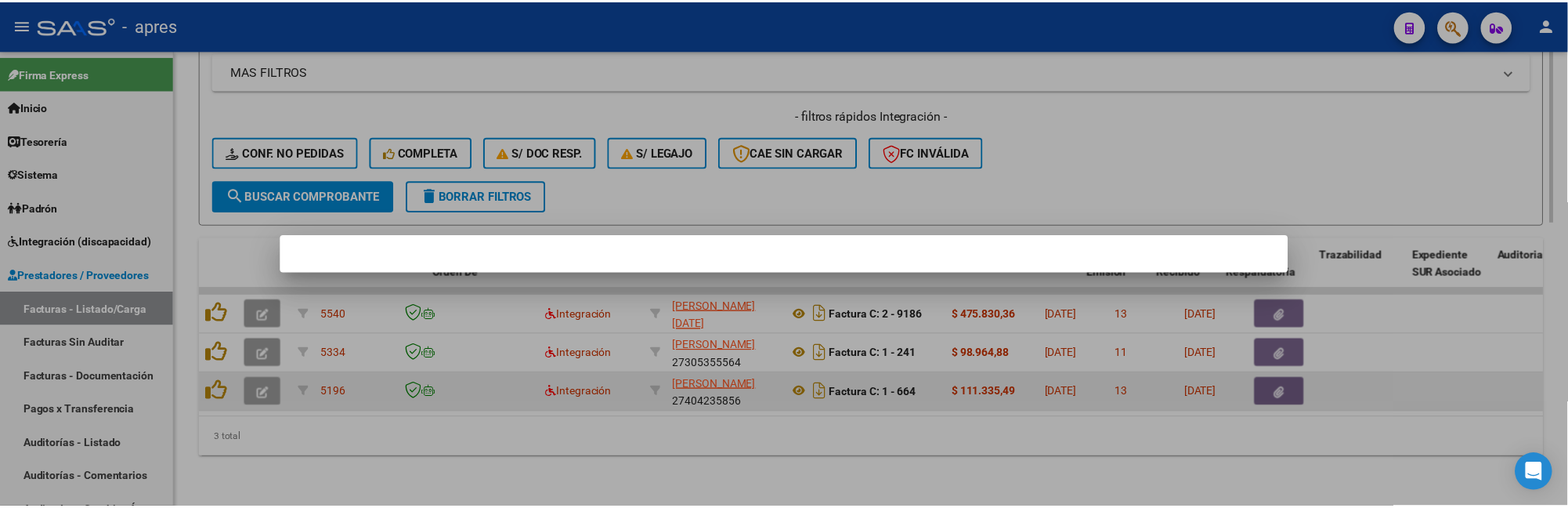
scroll to position [752, 0]
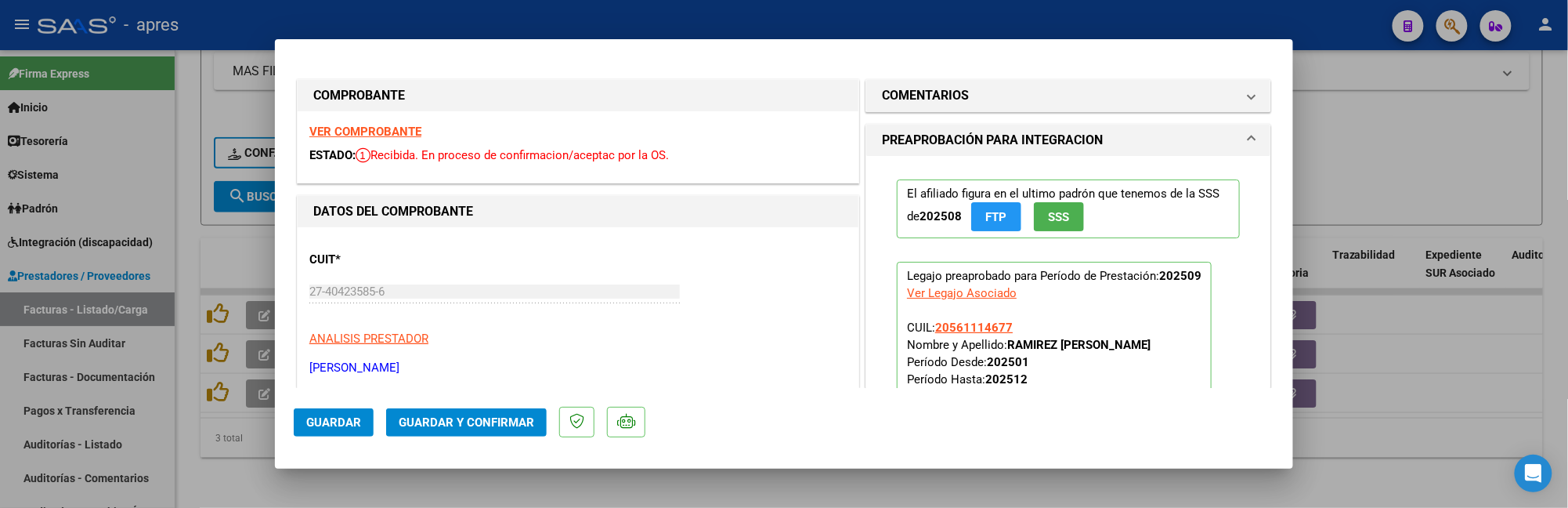
click at [351, 142] on div "VER COMPROBANTE ESTADO: Recibida. En proceso de confirmacion/aceptac por la OS." at bounding box center [577, 147] width 561 height 71
click at [394, 125] on strong "VER COMPROBANTE" at bounding box center [365, 132] width 112 height 14
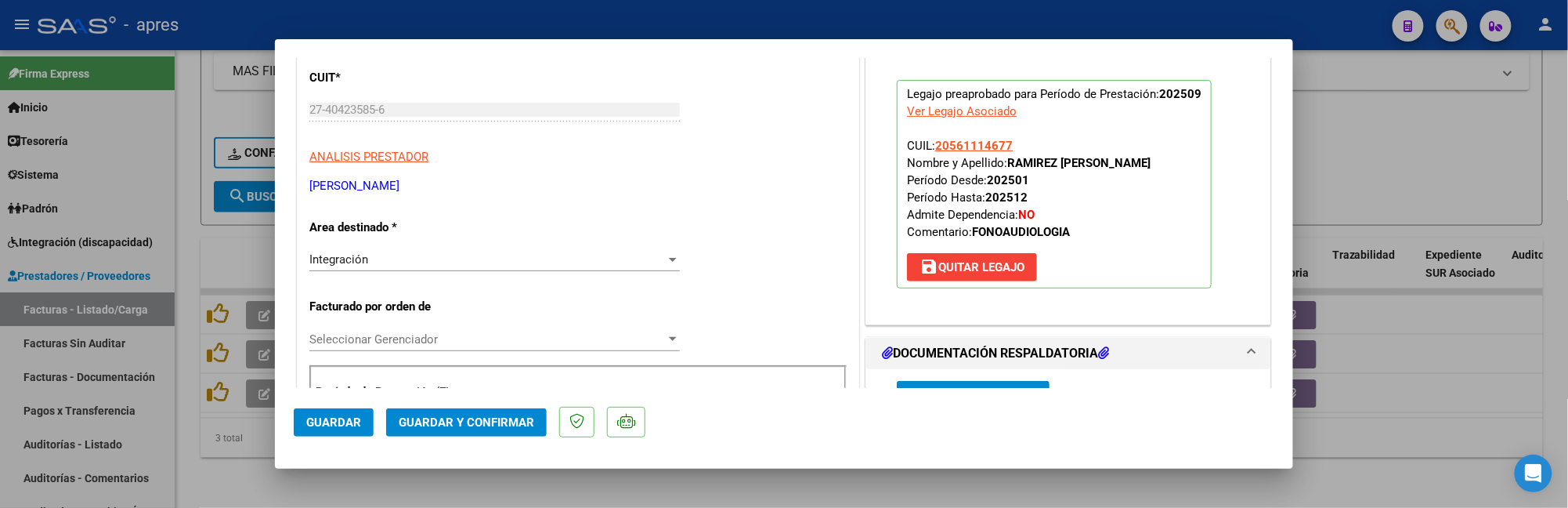
scroll to position [313, 0]
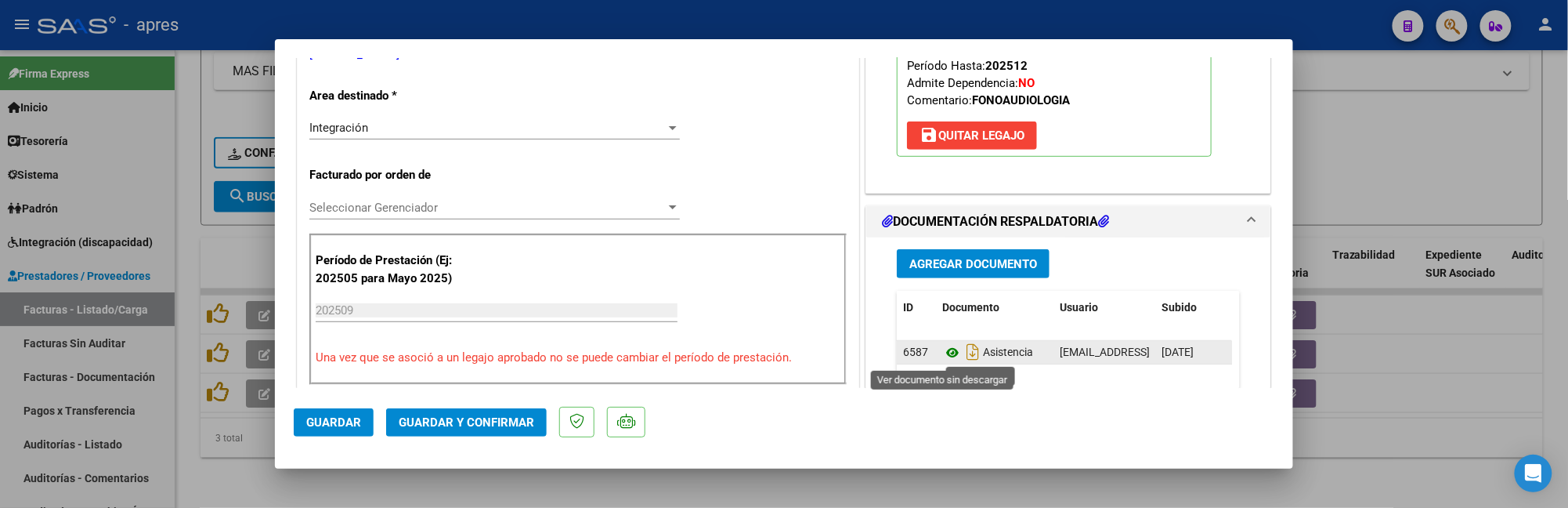
click at [947, 353] on icon at bounding box center [952, 353] width 20 height 19
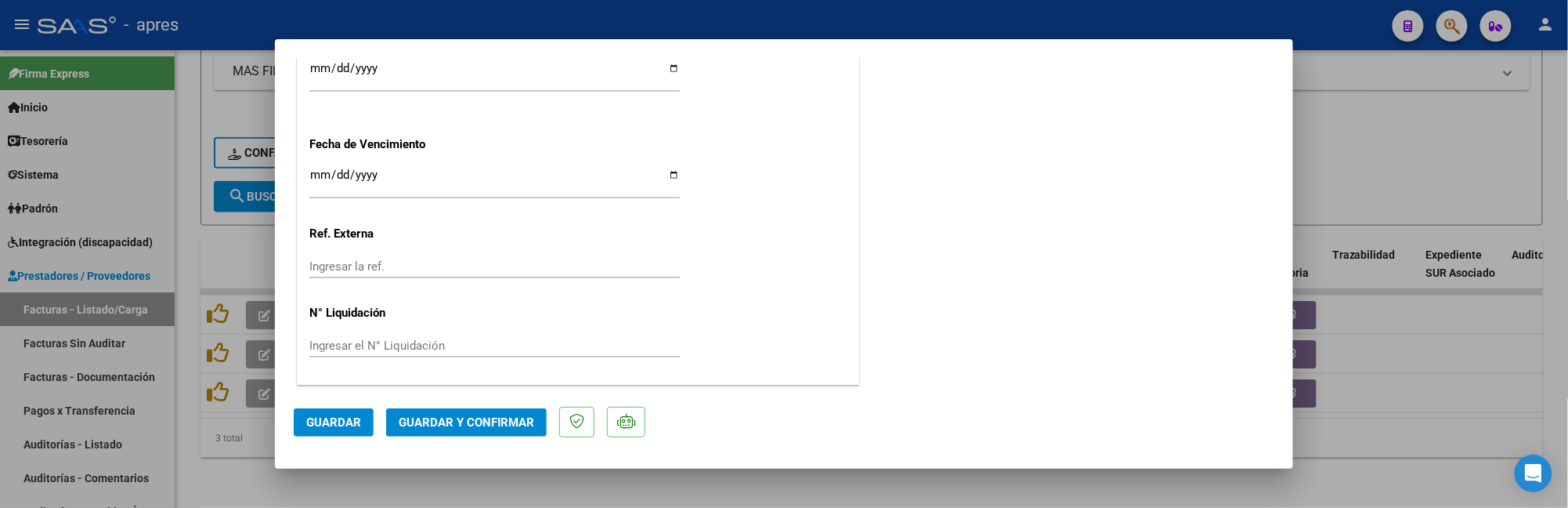
scroll to position [1185, 0]
click at [433, 420] on span "Guardar y Confirmar" at bounding box center [466, 422] width 135 height 14
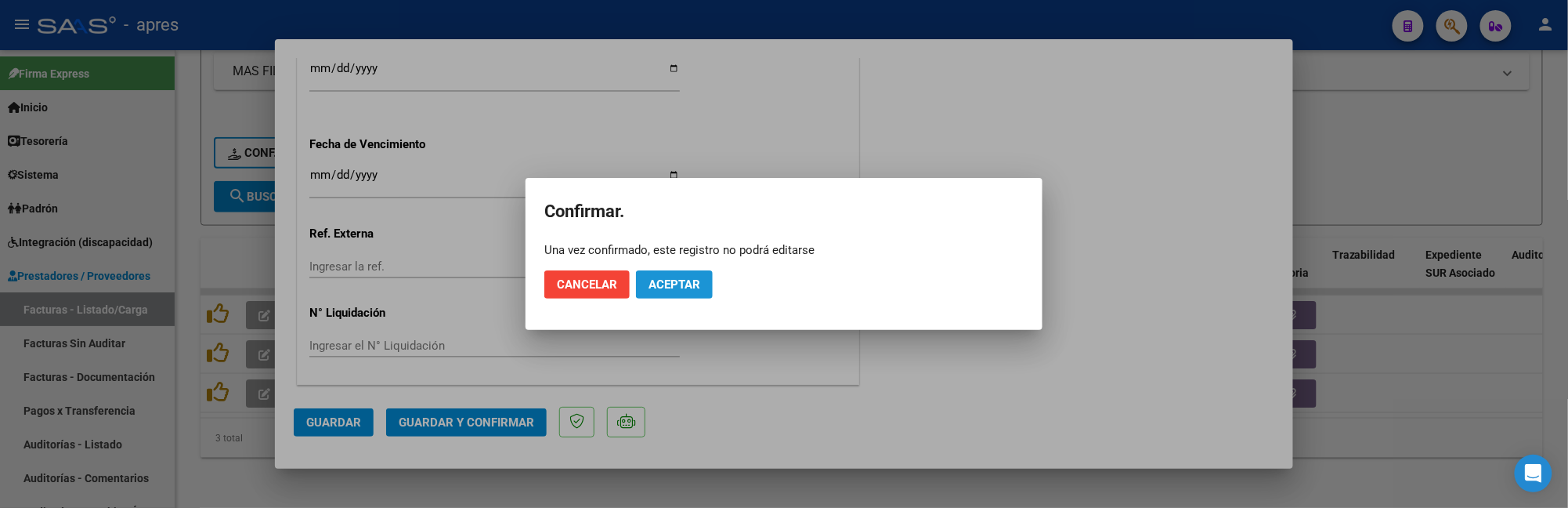
click at [680, 292] on button "Aceptar" at bounding box center [674, 284] width 77 height 29
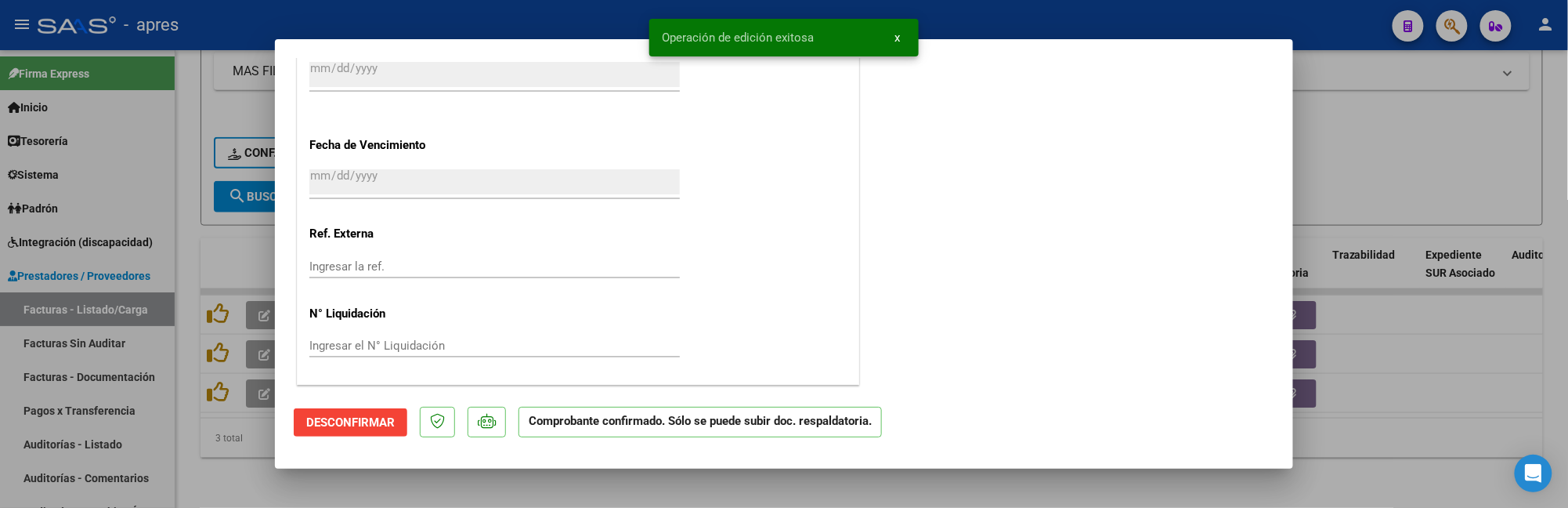
click at [220, 449] on div at bounding box center [784, 254] width 1568 height 508
type input "$ 0,00"
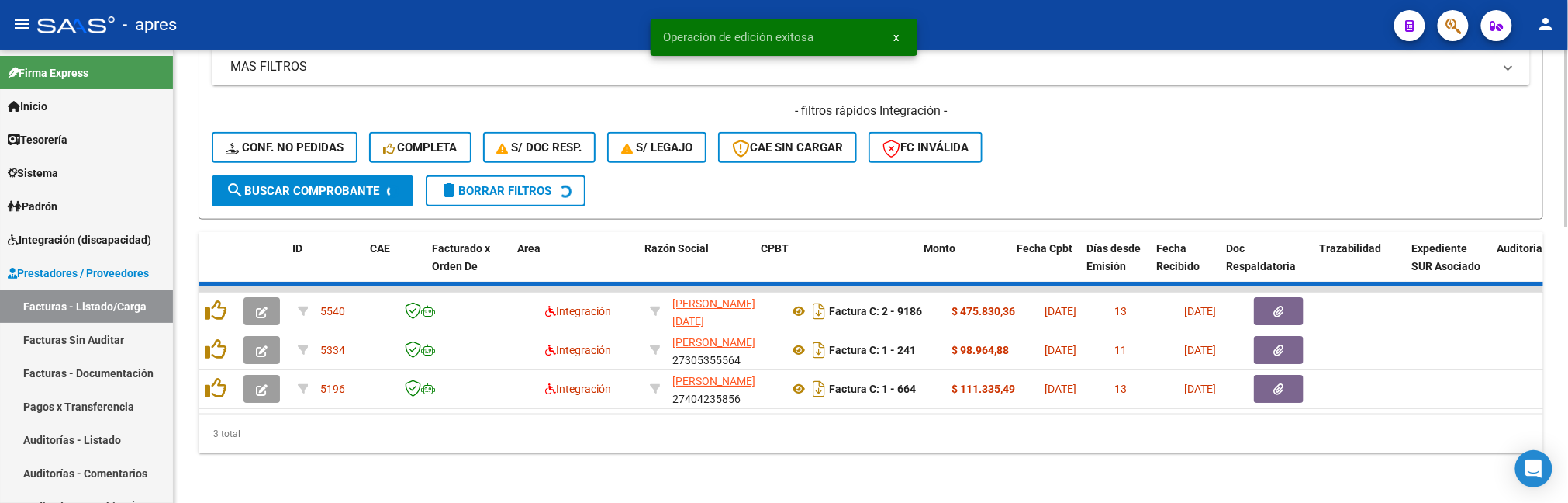
scroll to position [659, 0]
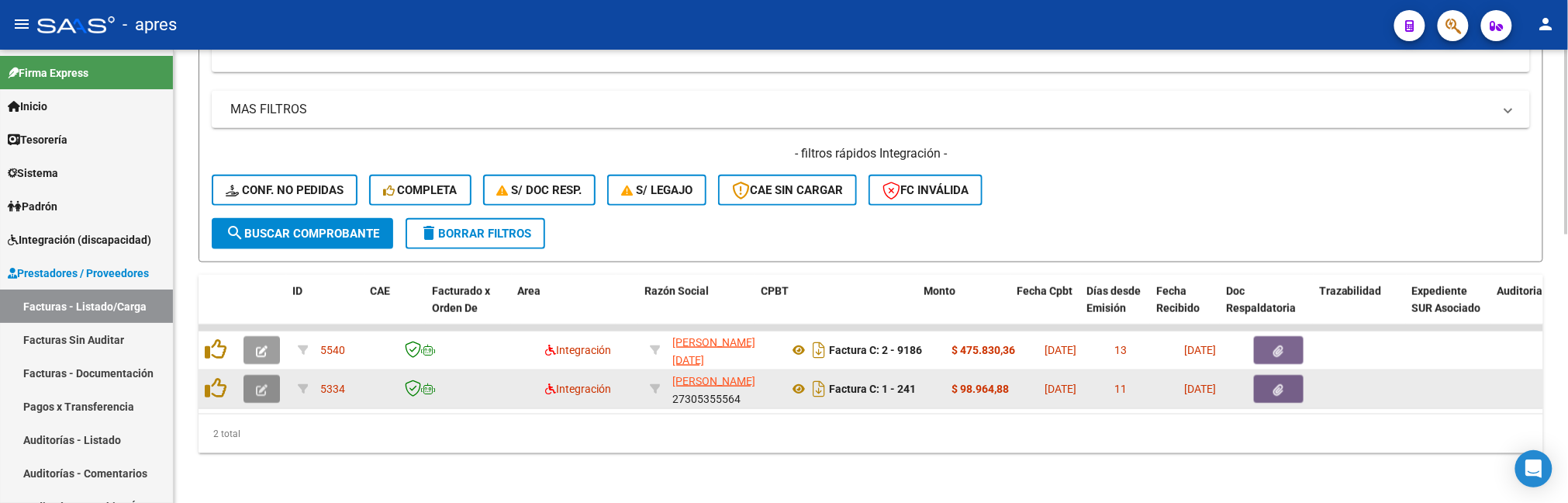
click at [259, 384] on icon "button" at bounding box center [262, 390] width 12 height 12
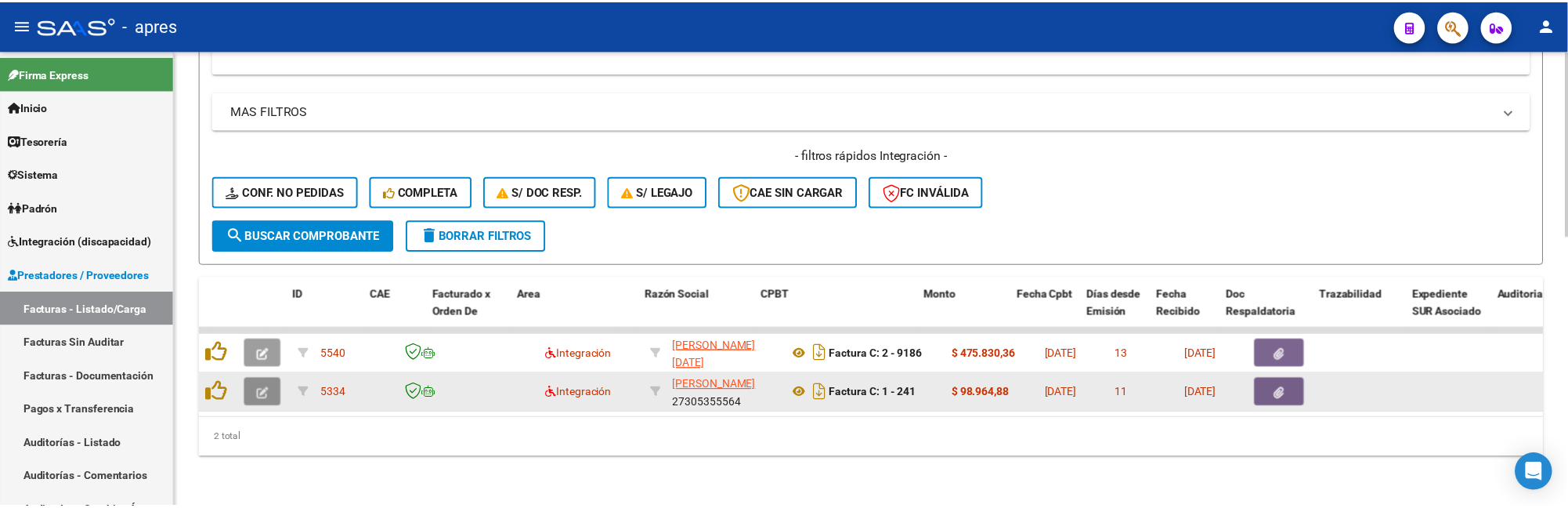
scroll to position [714, 0]
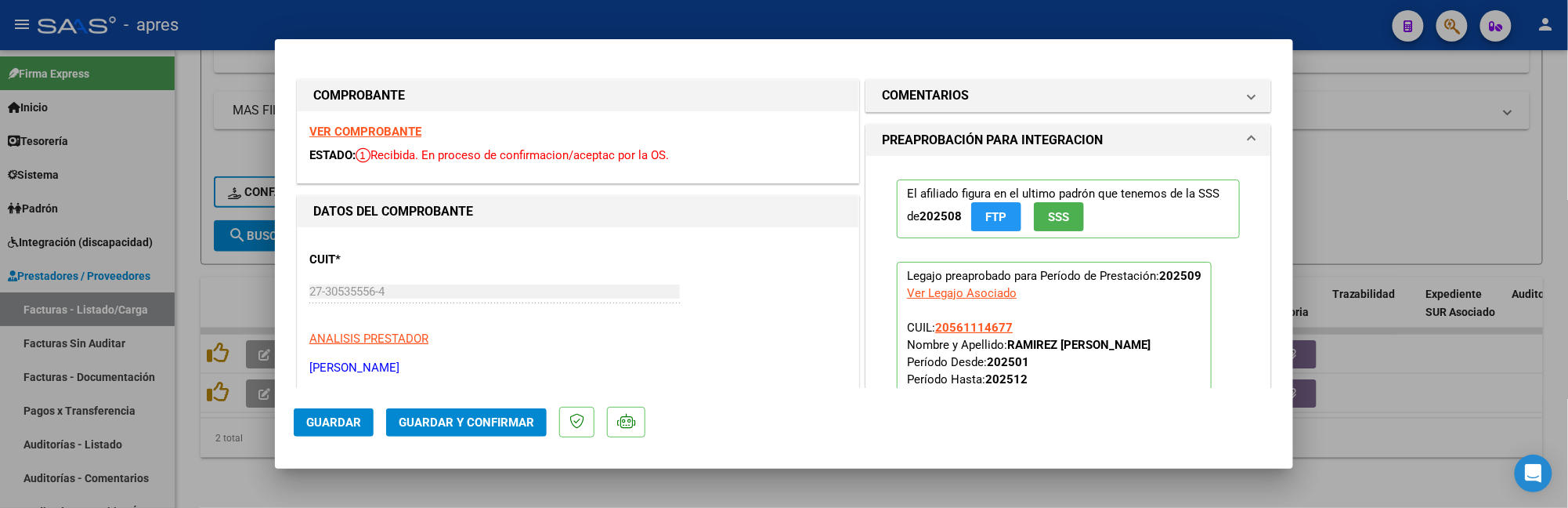
click at [374, 129] on strong "VER COMPROBANTE" at bounding box center [365, 132] width 112 height 14
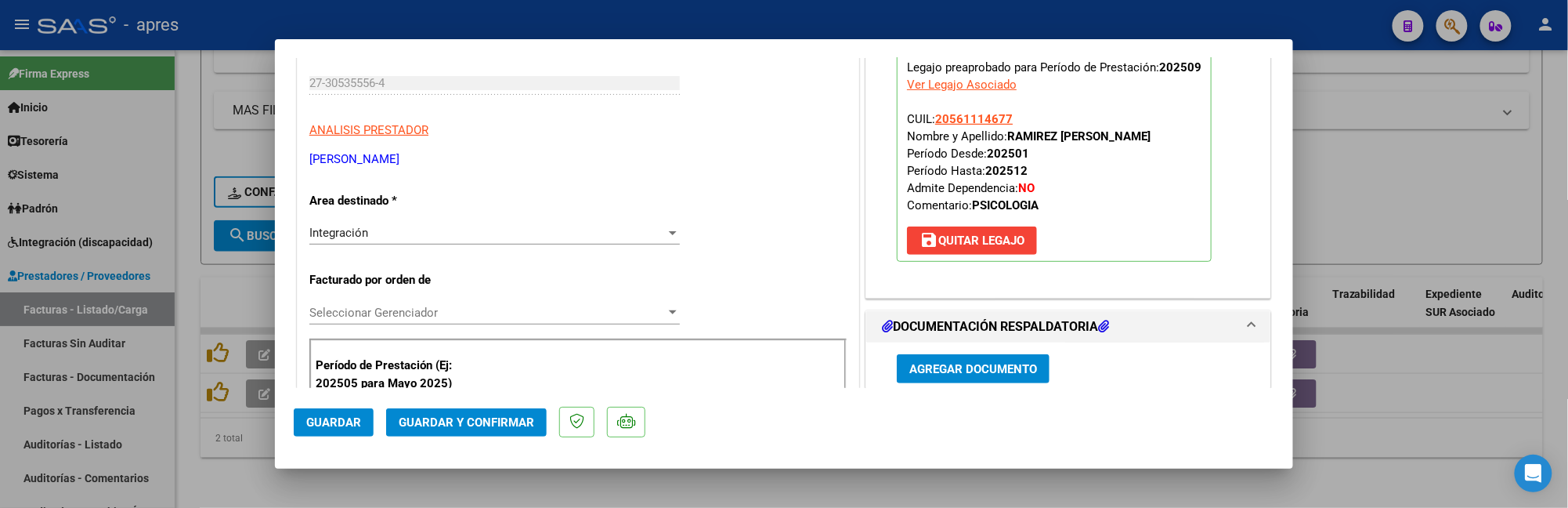
scroll to position [418, 0]
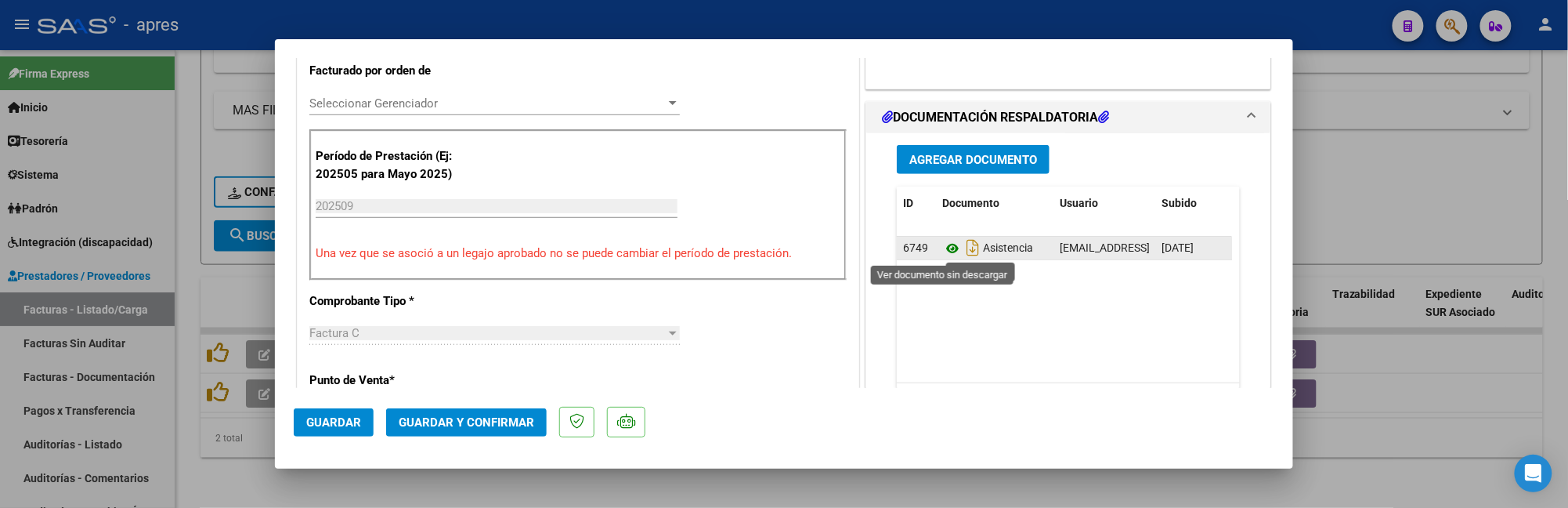
click at [942, 249] on icon at bounding box center [952, 249] width 20 height 19
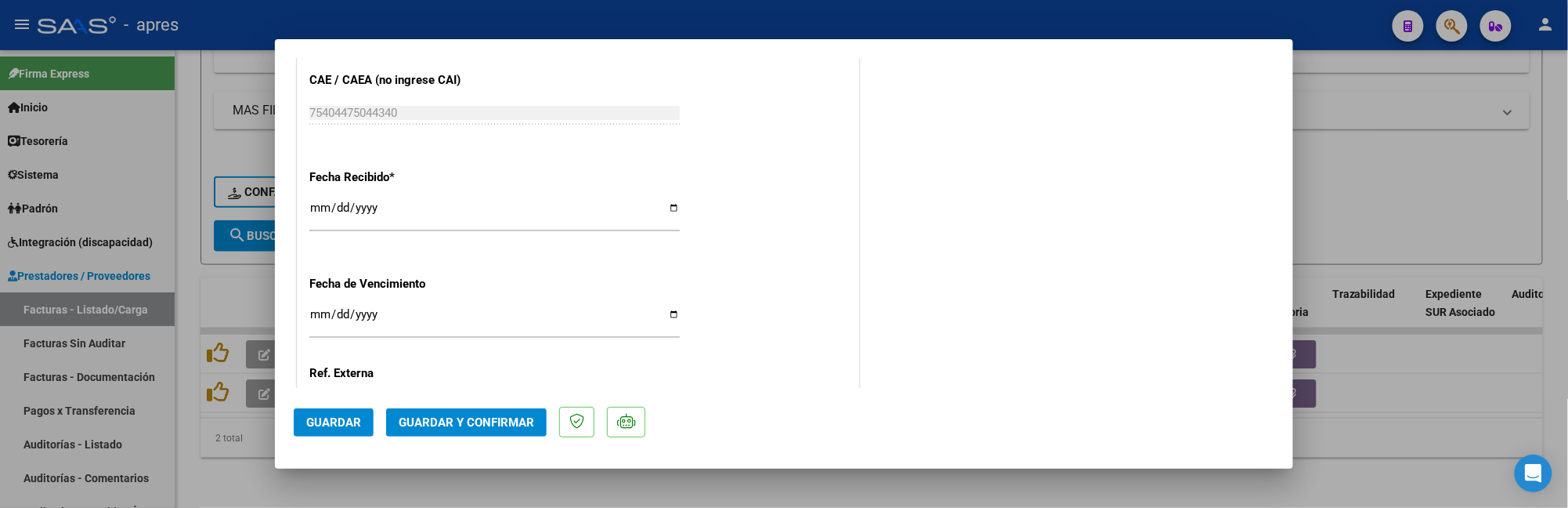
scroll to position [1185, 0]
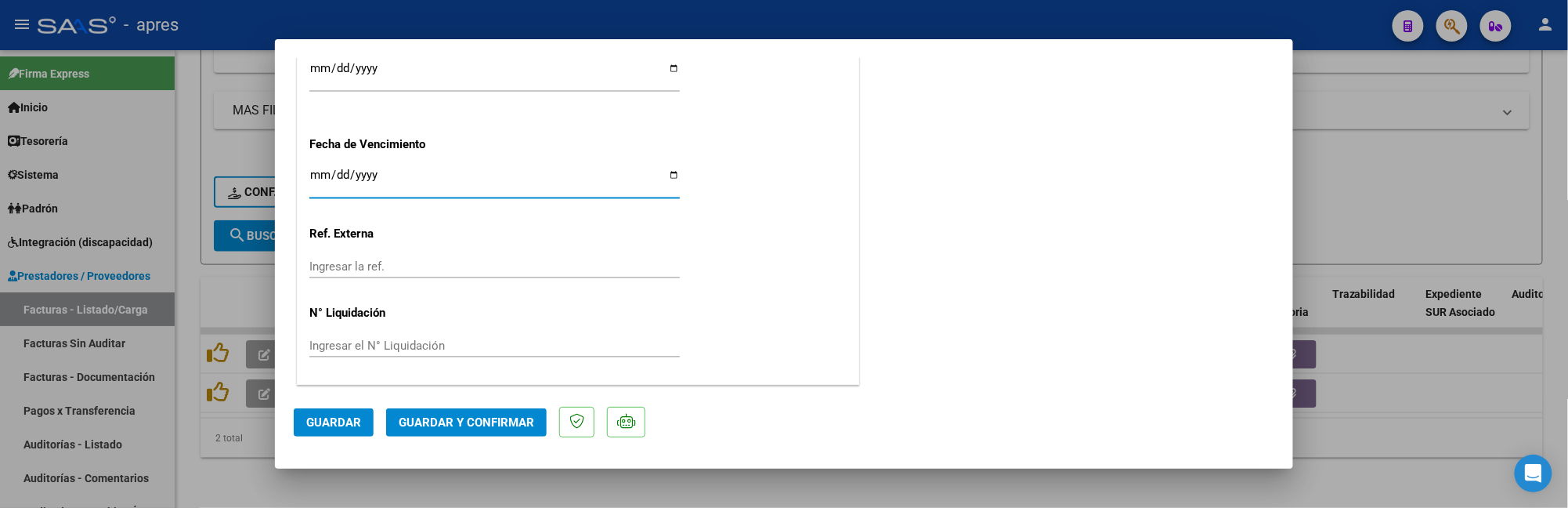
click at [316, 173] on input "Ingresar la fecha" at bounding box center [494, 180] width 370 height 25
type input "[DATE]"
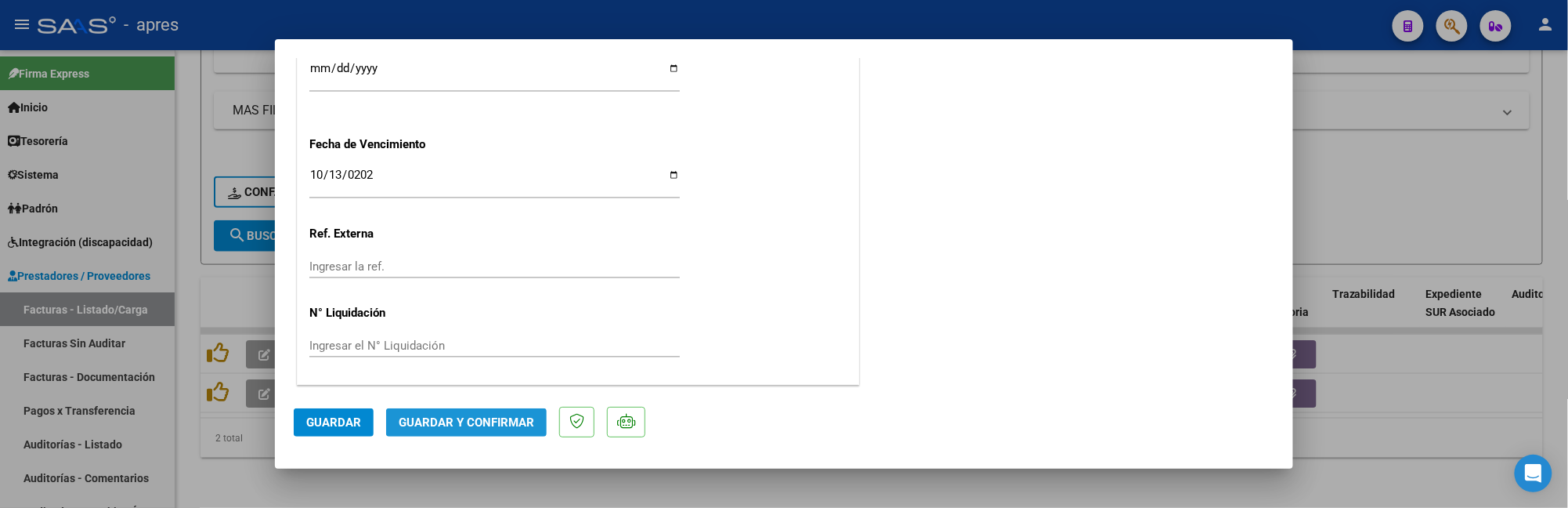
click at [533, 429] on button "Guardar y Confirmar" at bounding box center [466, 422] width 160 height 29
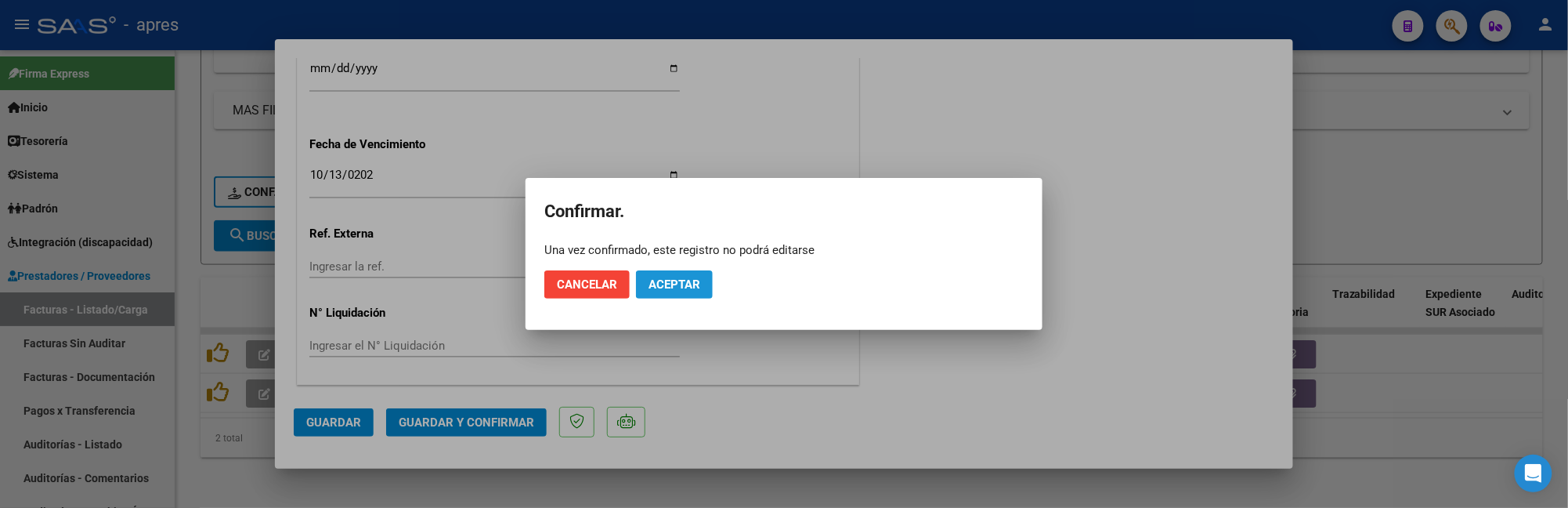
click at [671, 295] on button "Aceptar" at bounding box center [674, 284] width 77 height 29
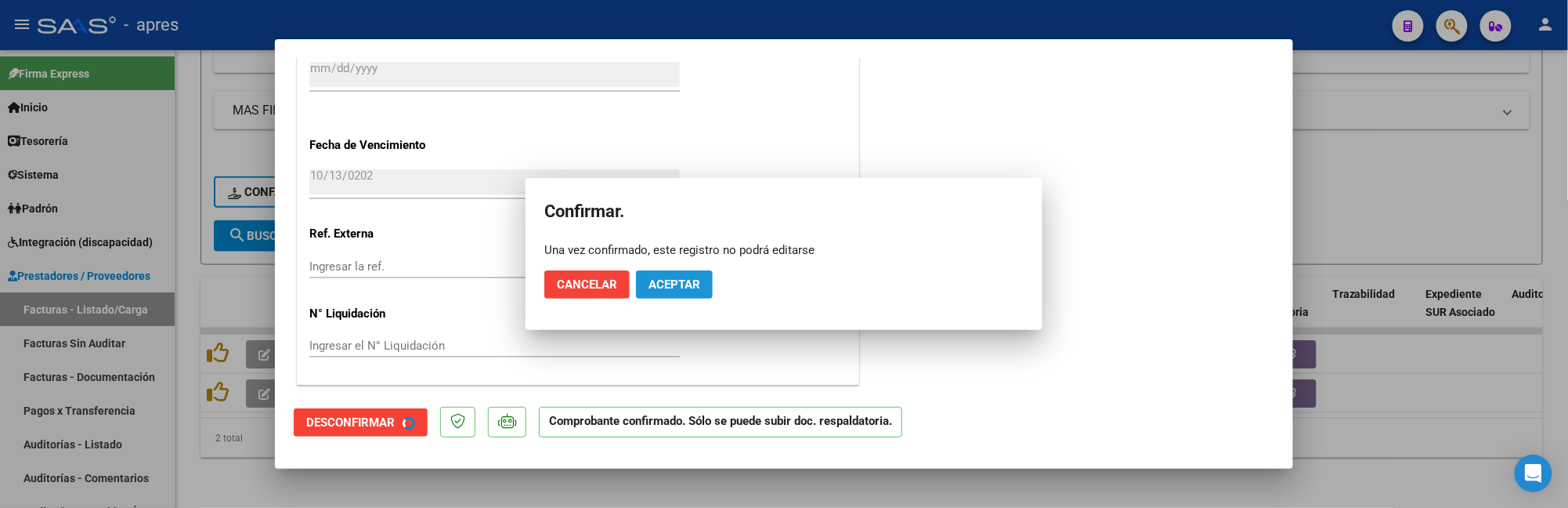
scroll to position [1088, 0]
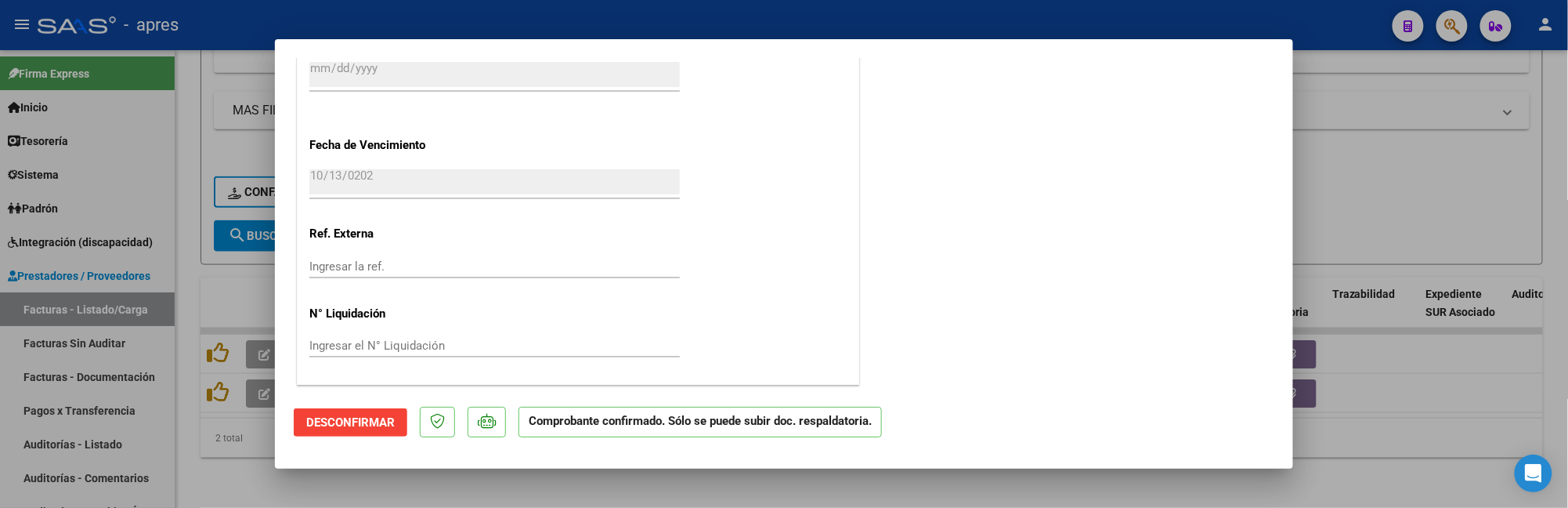
click at [224, 455] on div at bounding box center [784, 254] width 1568 height 508
type input "$ 0,00"
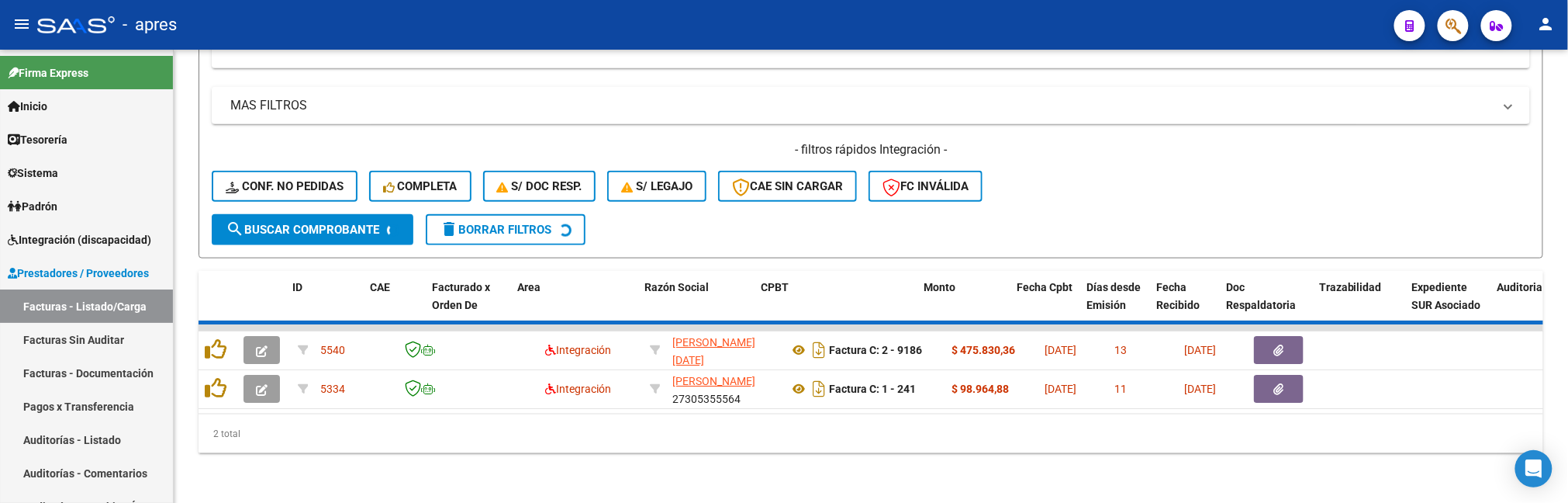
scroll to position [658, 0]
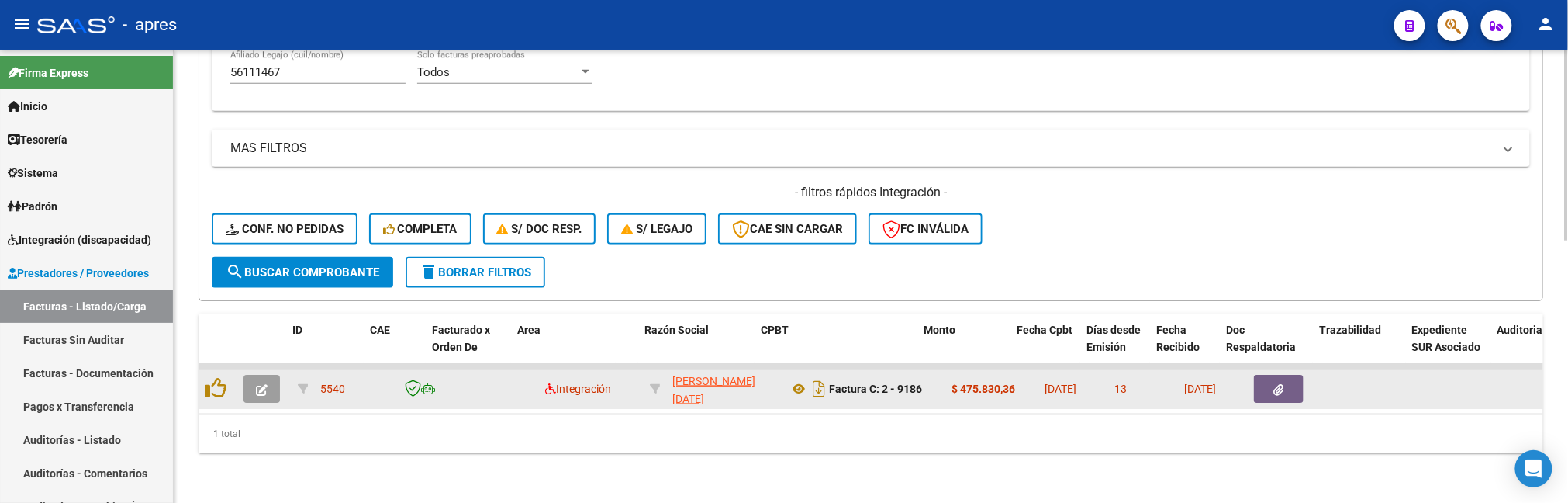
click at [265, 382] on span "button" at bounding box center [262, 389] width 12 height 14
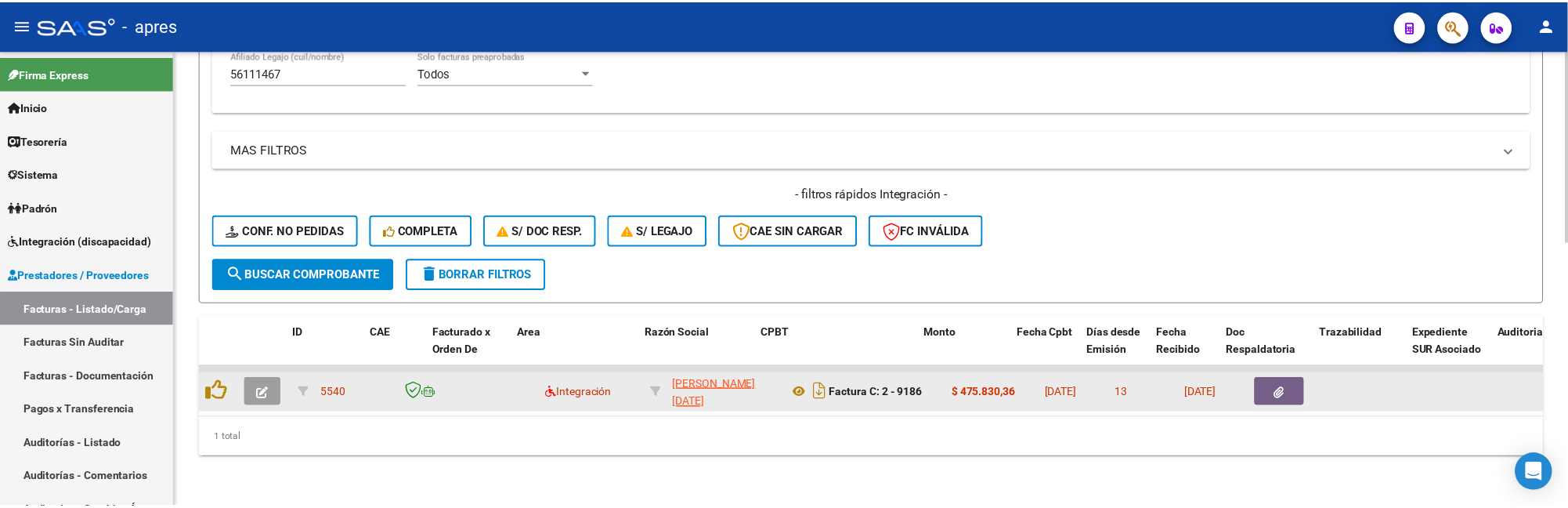
scroll to position [674, 0]
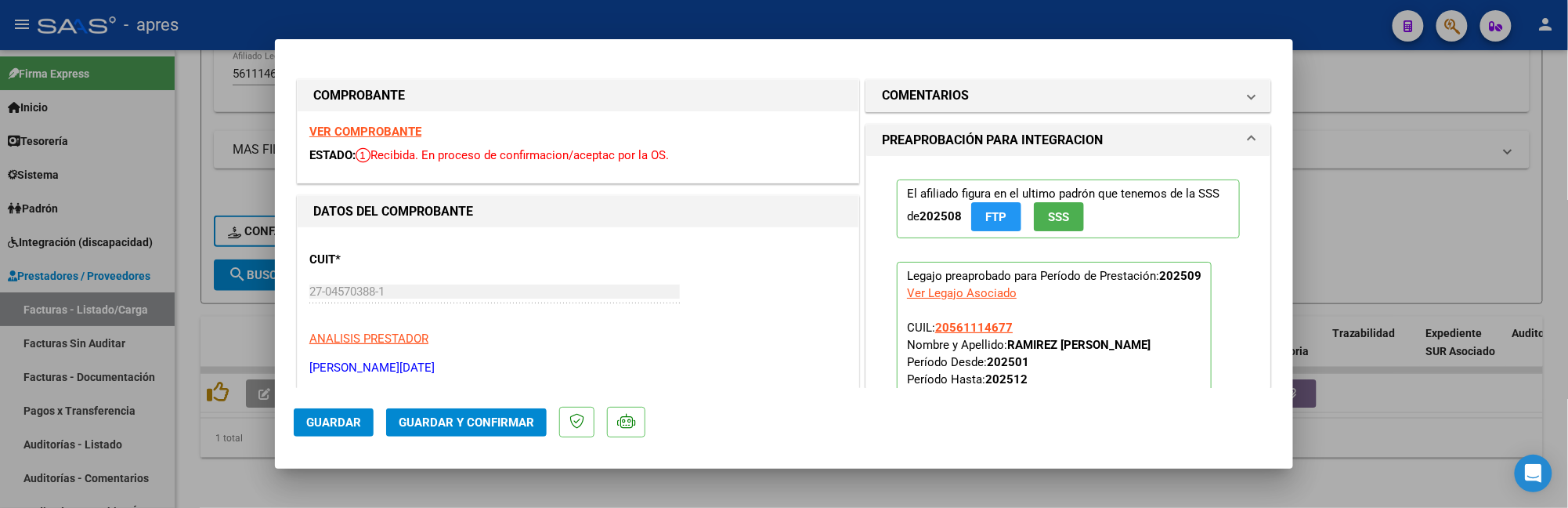
click at [414, 132] on strong "VER COMPROBANTE" at bounding box center [365, 132] width 112 height 14
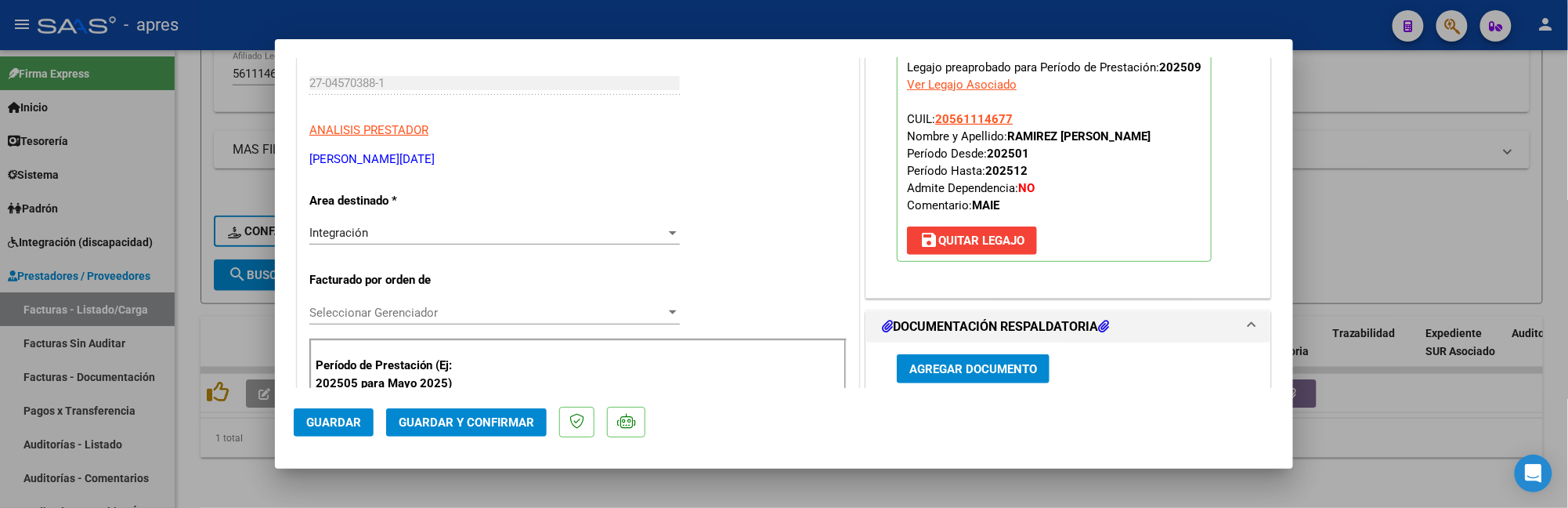
scroll to position [418, 0]
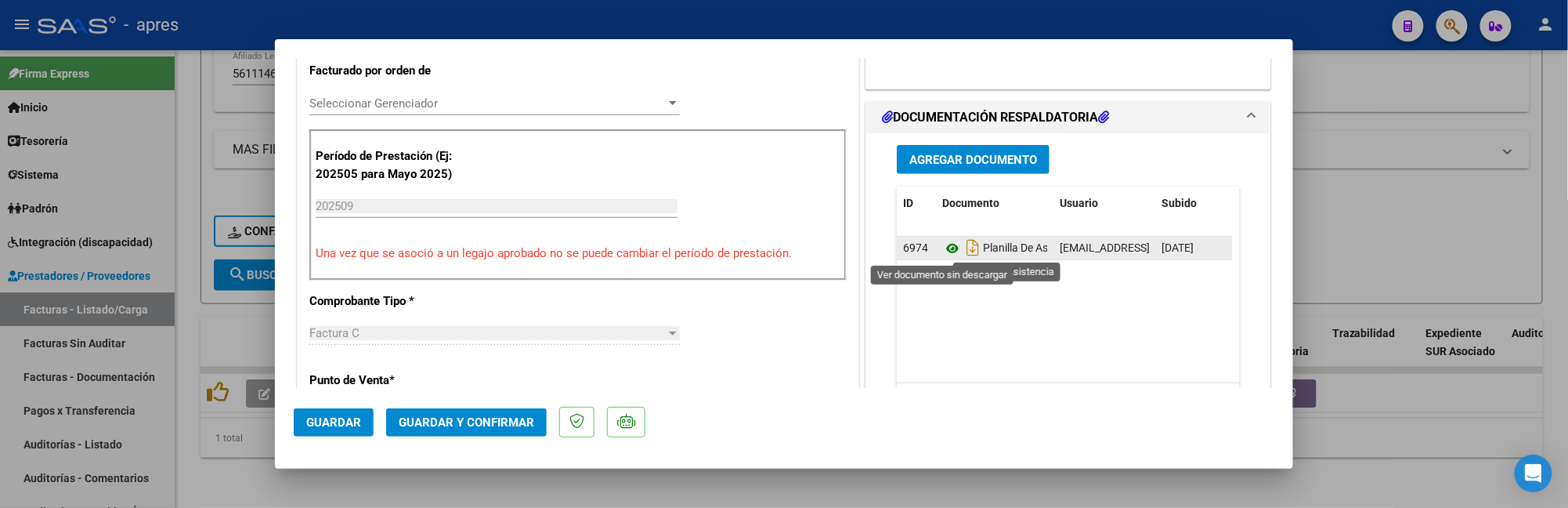
click at [942, 248] on icon at bounding box center [952, 249] width 20 height 19
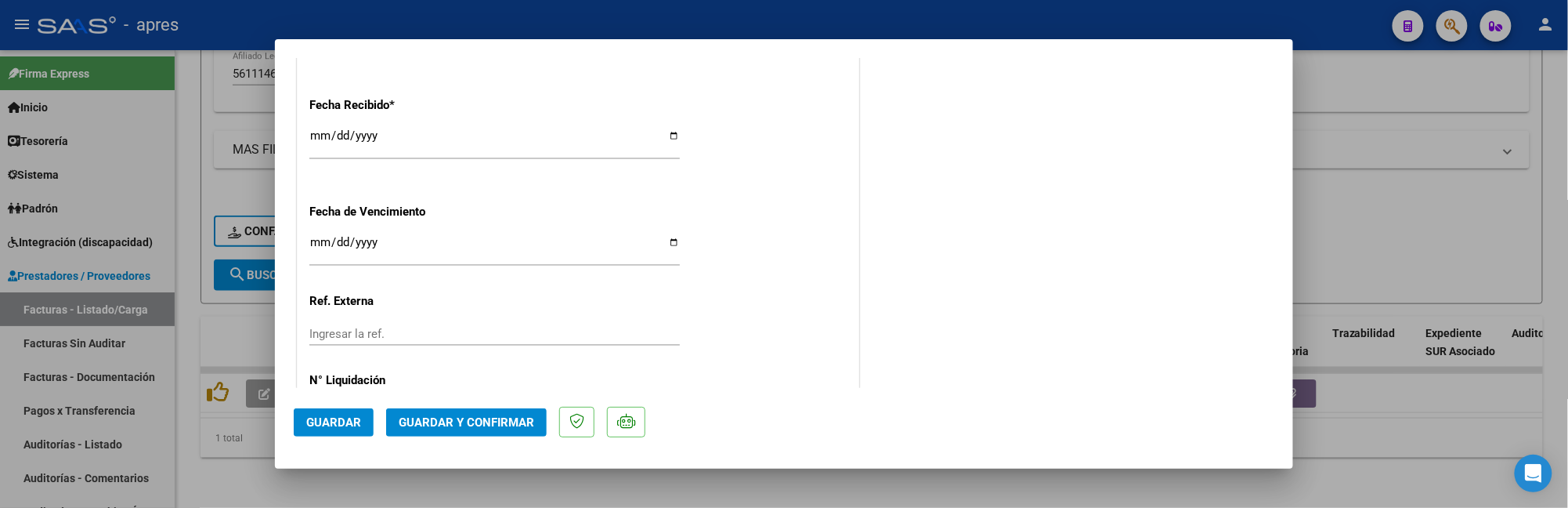
scroll to position [1185, 0]
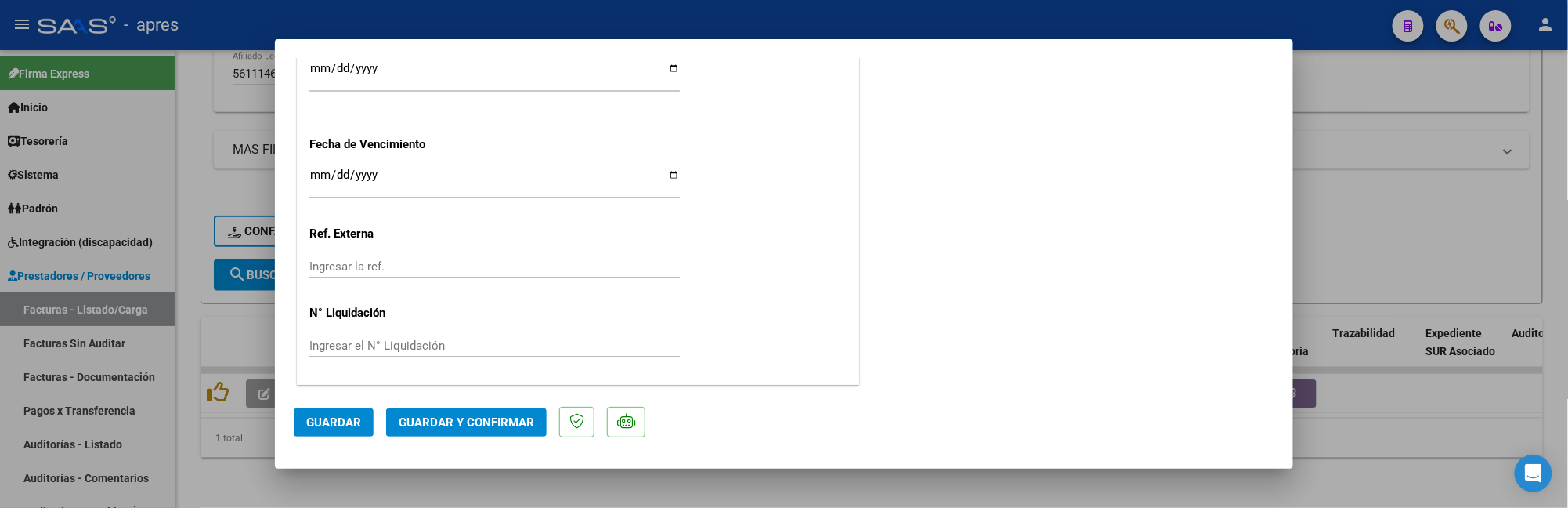
click at [499, 424] on span "Guardar y Confirmar" at bounding box center [466, 422] width 135 height 14
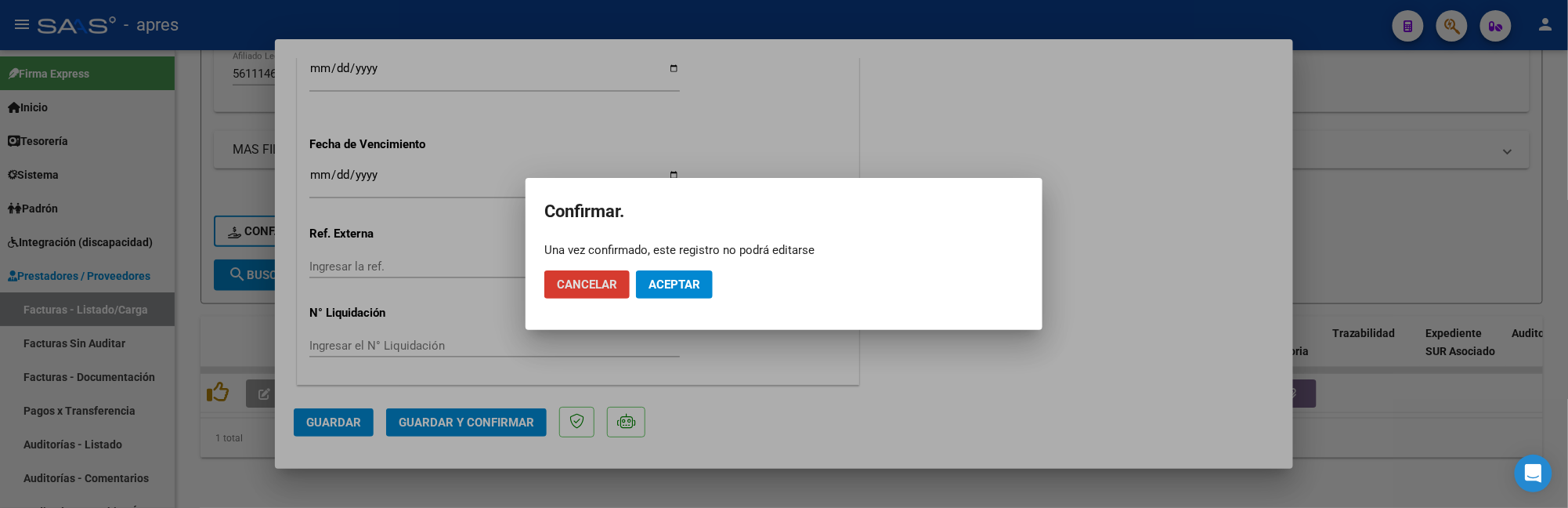
click at [667, 282] on span "Aceptar" at bounding box center [674, 284] width 52 height 14
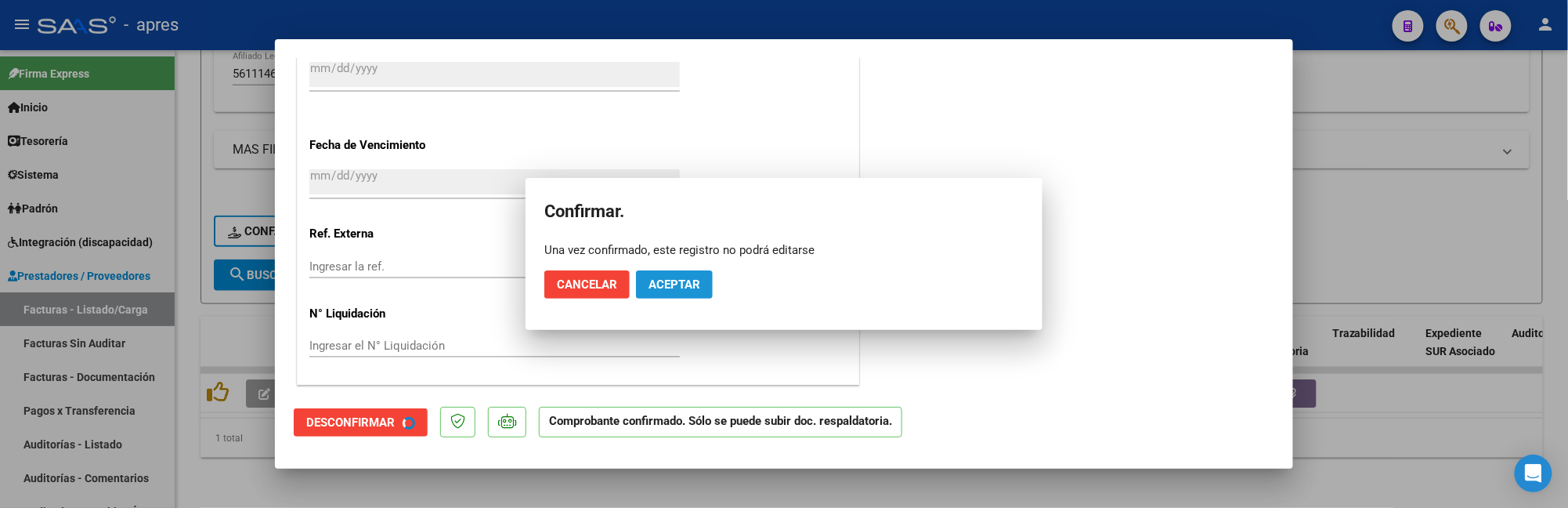
scroll to position [1088, 0]
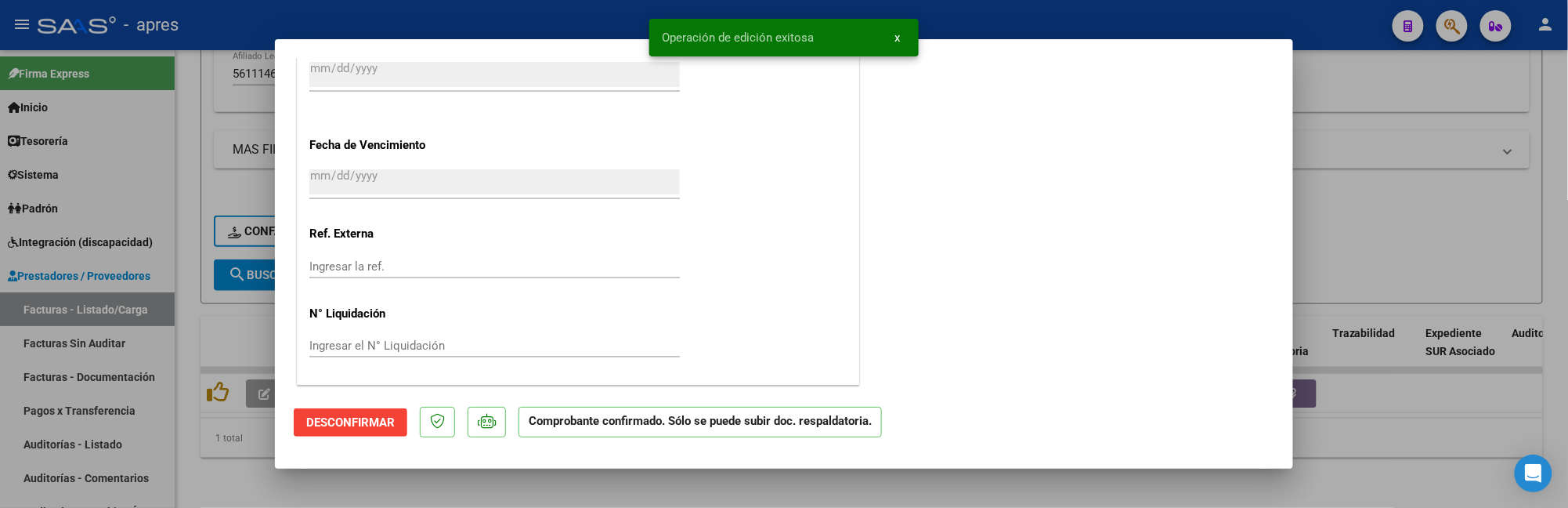
drag, startPoint x: 196, startPoint y: 449, endPoint x: 658, endPoint y: 321, distance: 479.4
click at [658, 321] on div "COMPROBANTE VER COMPROBANTE ESTADO: El comprobante fue aceptado por la obra soc…" at bounding box center [784, 254] width 1568 height 508
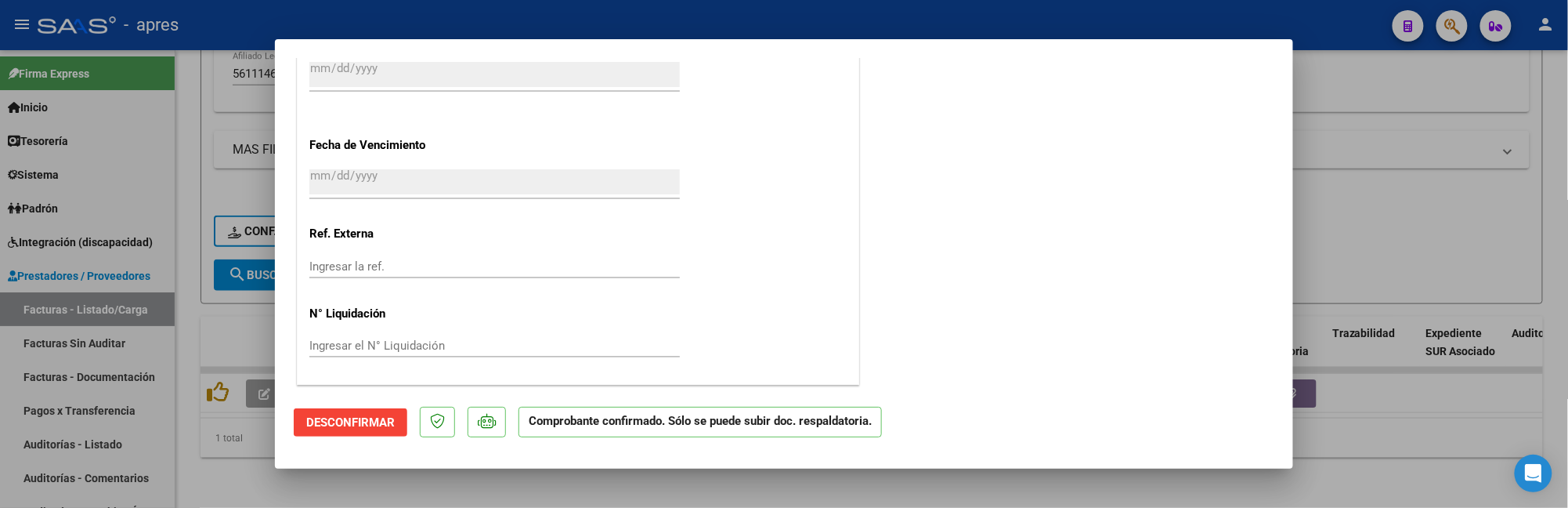
scroll to position [984, 0]
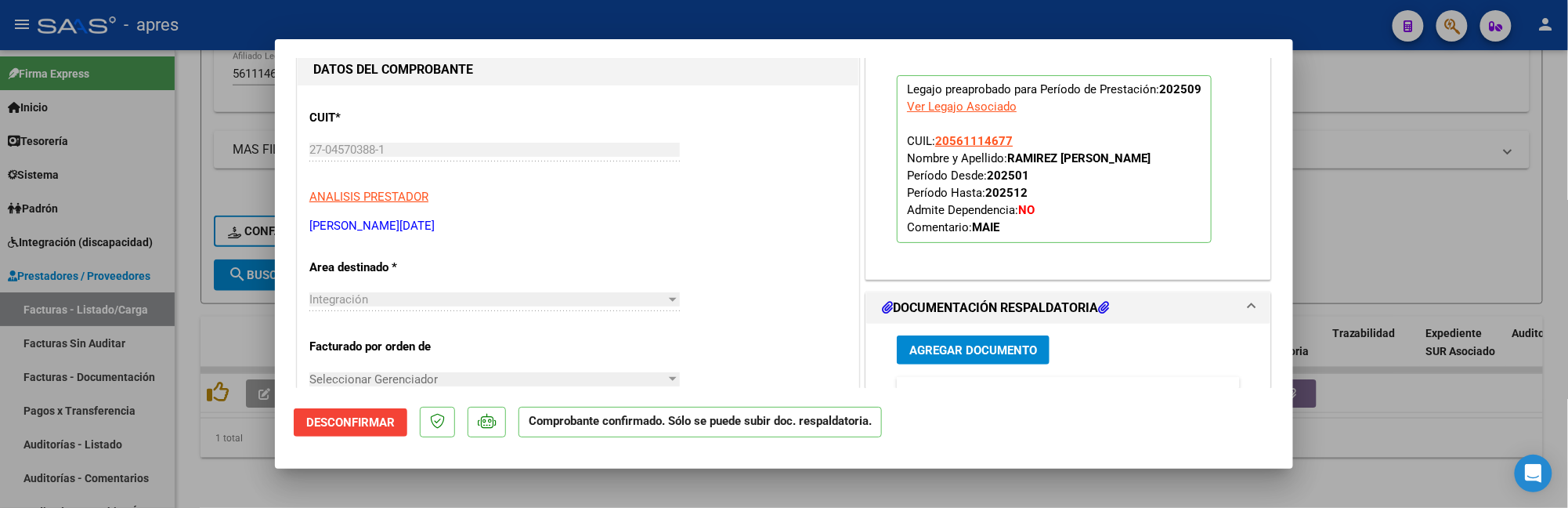
scroll to position [44, 0]
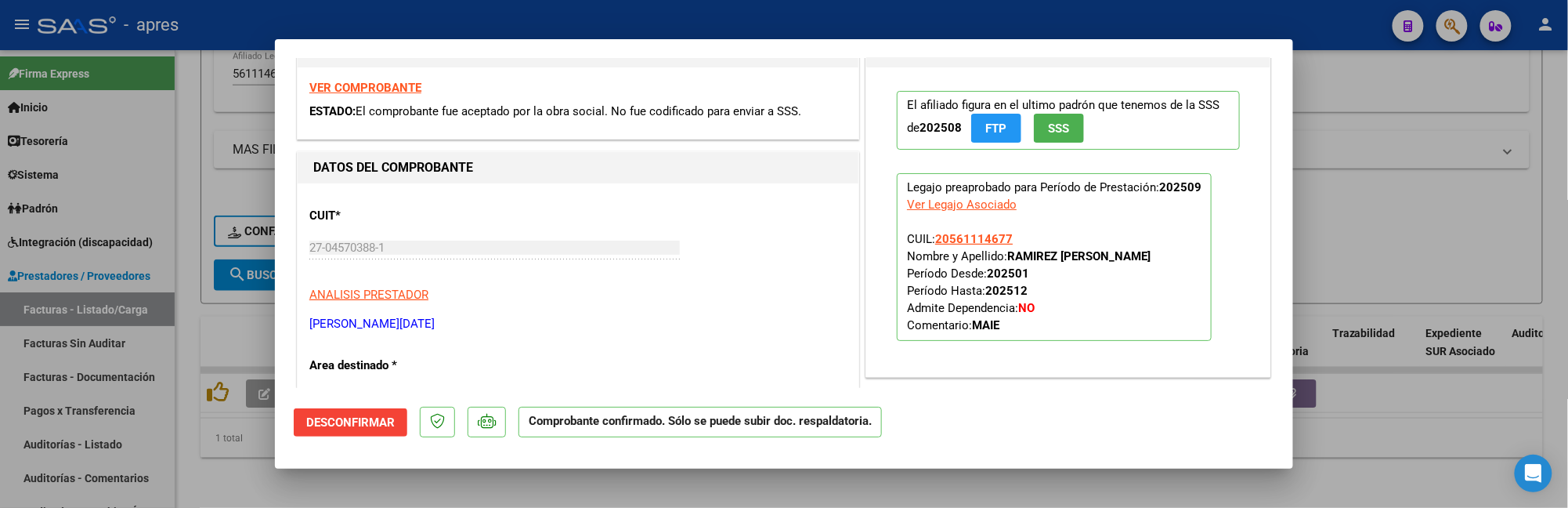
click at [202, 473] on div at bounding box center [784, 254] width 1568 height 508
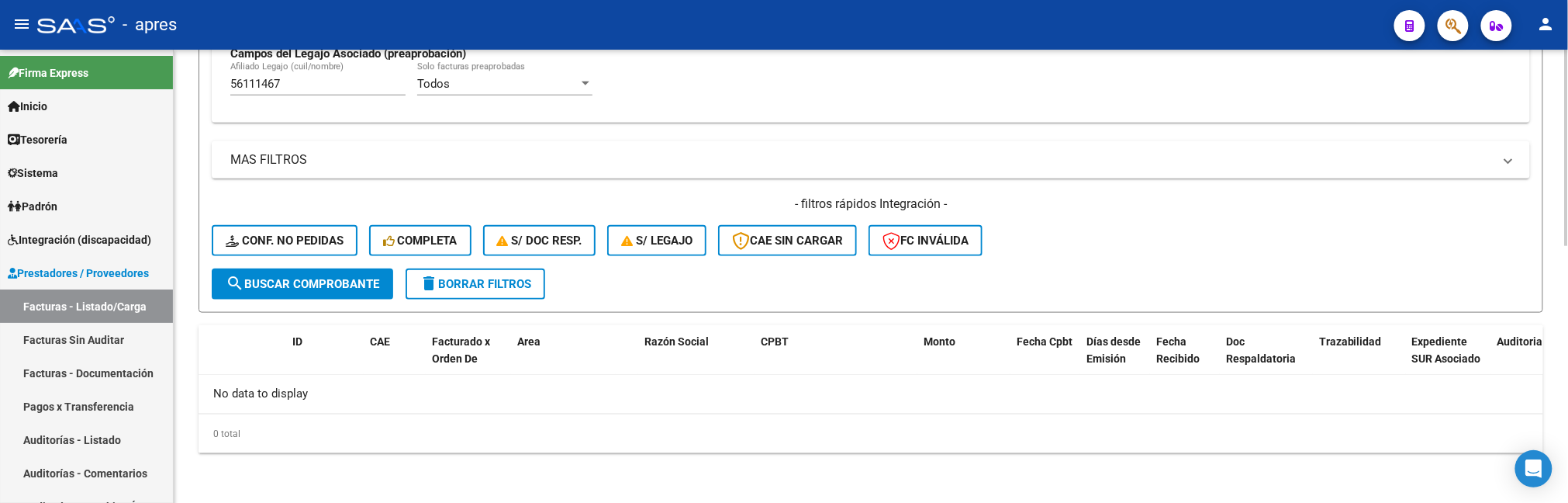
scroll to position [593, 0]
drag, startPoint x: 286, startPoint y: 88, endPoint x: 206, endPoint y: 88, distance: 80.0
paste input "7375093"
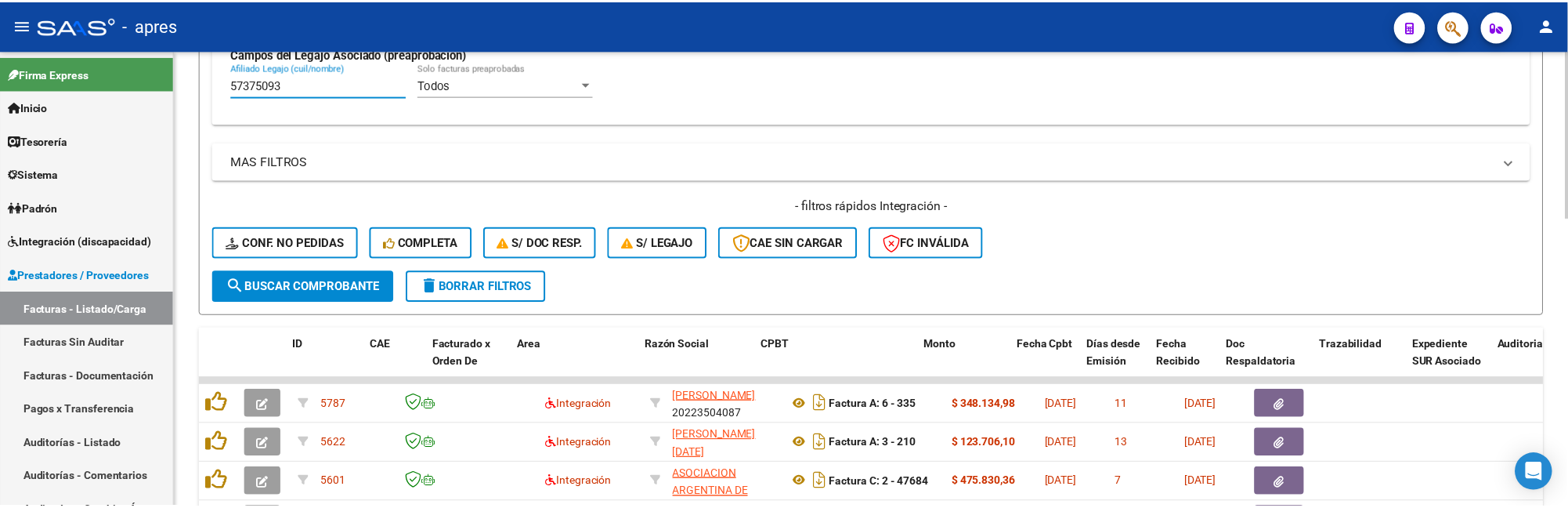
scroll to position [704, 0]
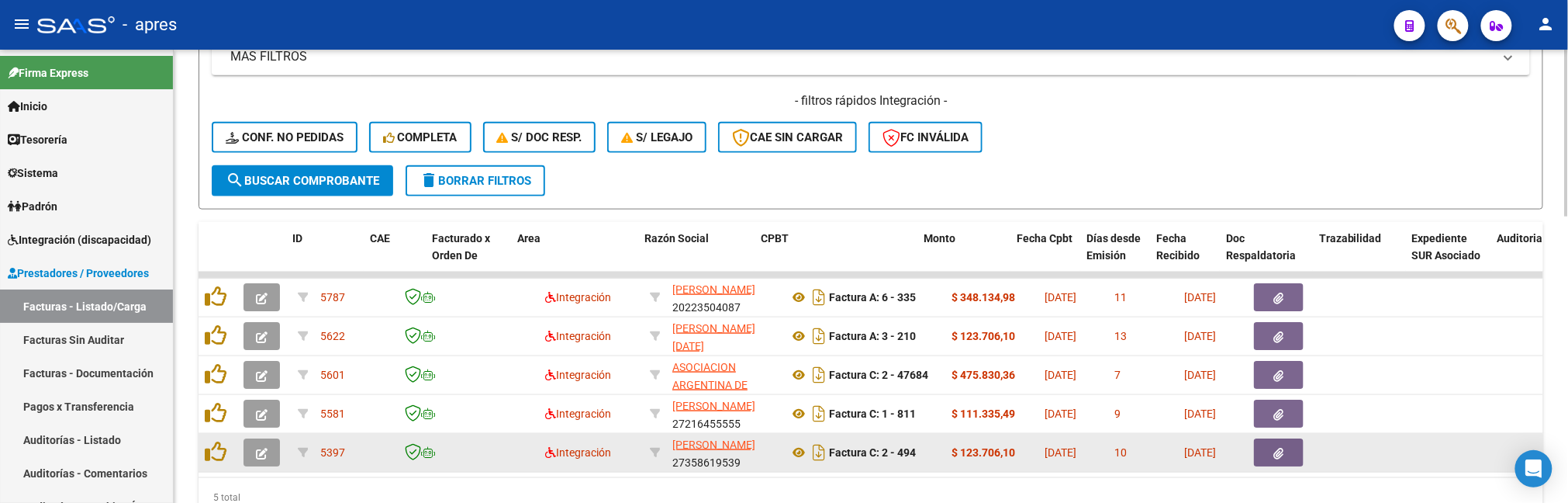
type input "57375093"
click at [259, 454] on icon "button" at bounding box center [262, 453] width 12 height 12
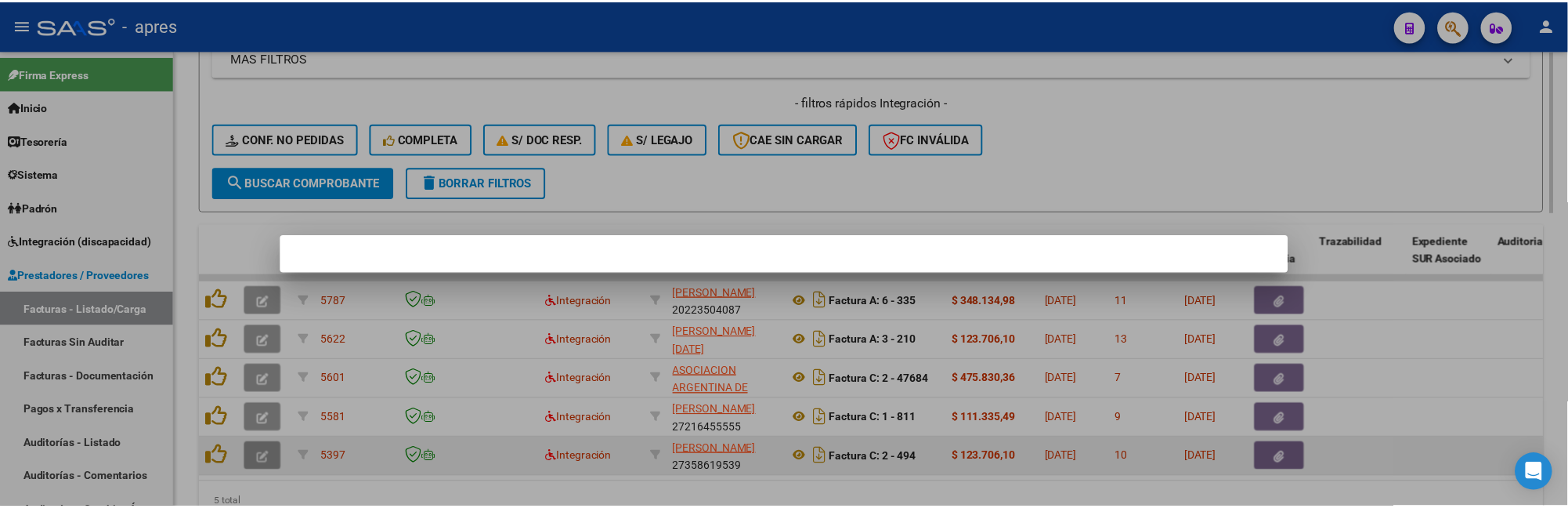
scroll to position [752, 0]
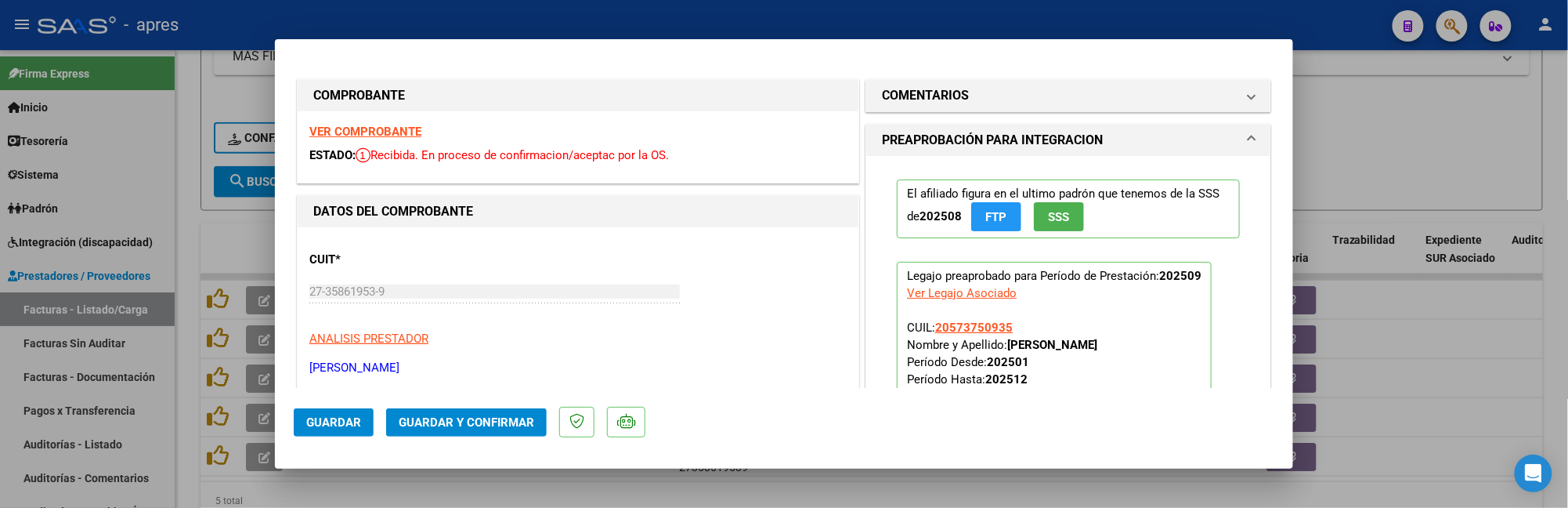
click at [406, 134] on strong "VER COMPROBANTE" at bounding box center [365, 132] width 112 height 14
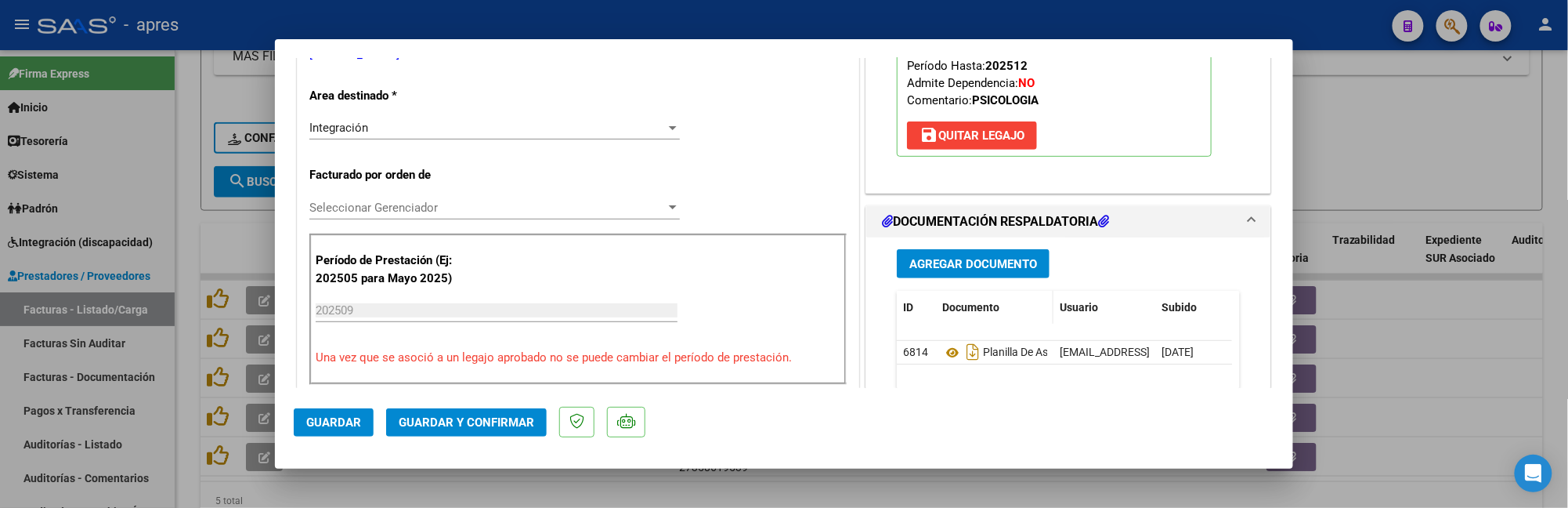
scroll to position [418, 0]
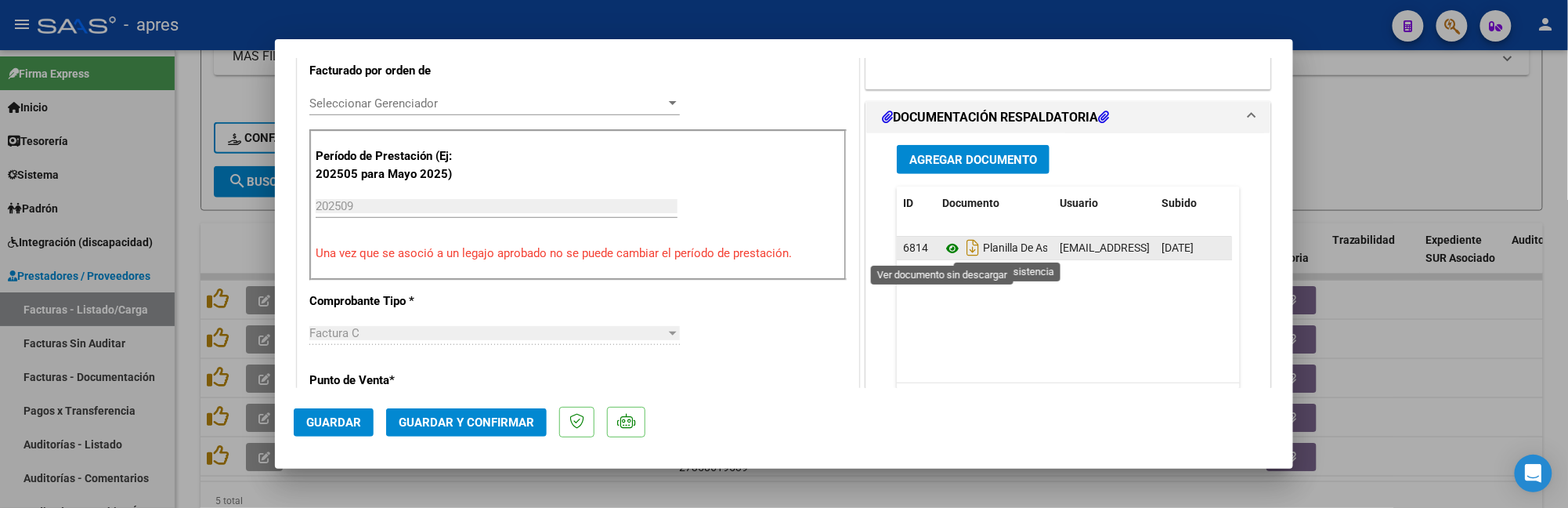
click at [942, 251] on icon at bounding box center [952, 249] width 20 height 19
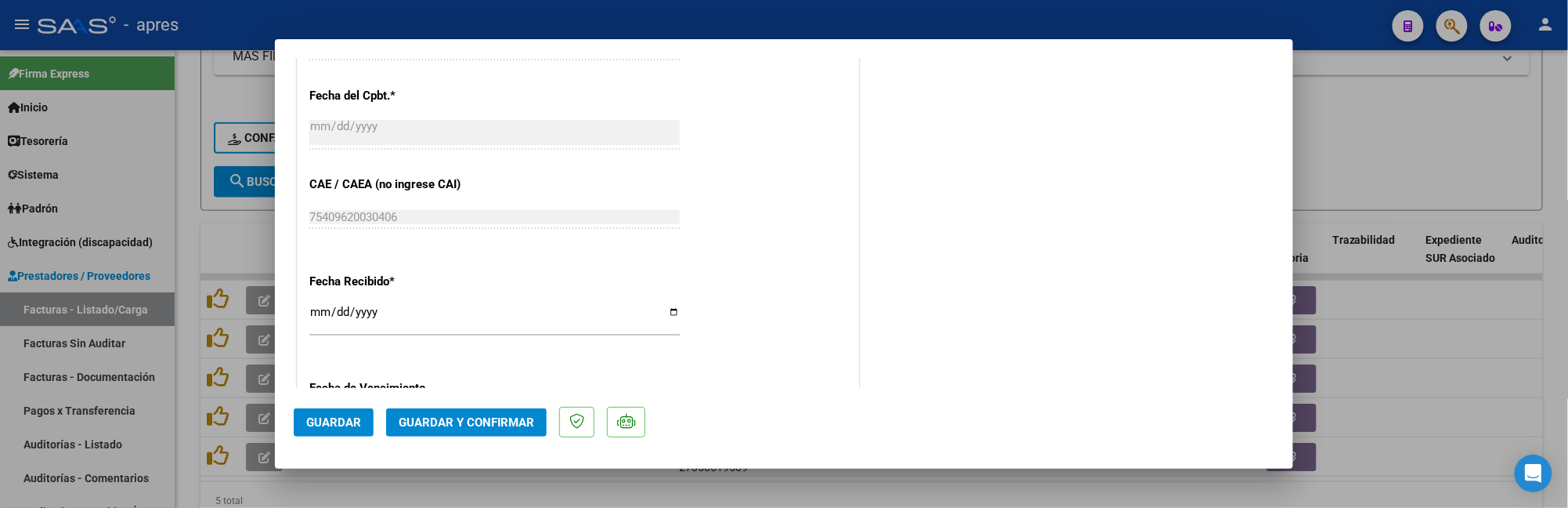
scroll to position [1149, 0]
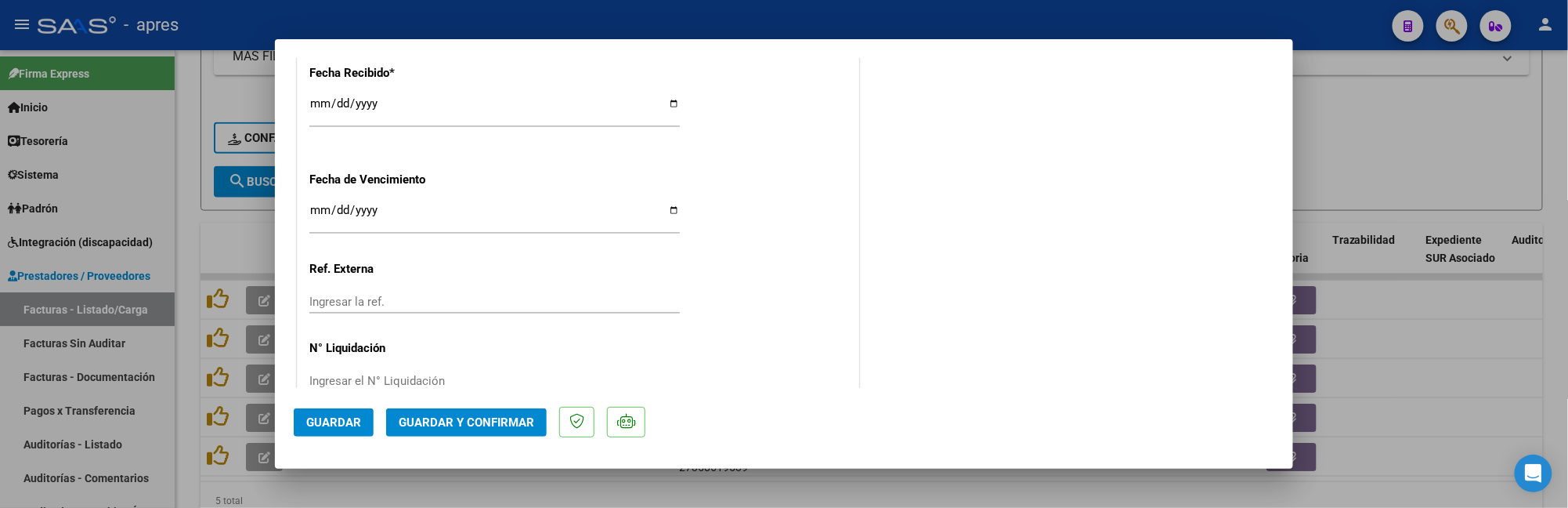
click at [315, 212] on input "[DATE]" at bounding box center [494, 216] width 370 height 25
type input "[DATE]"
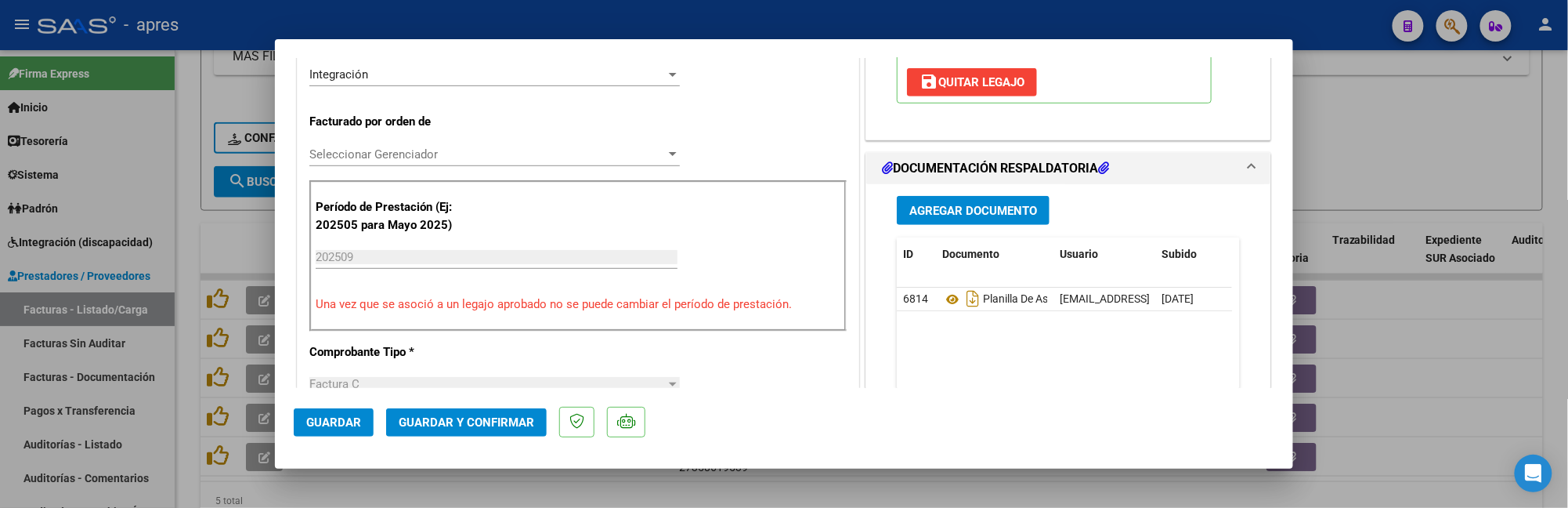
scroll to position [245, 0]
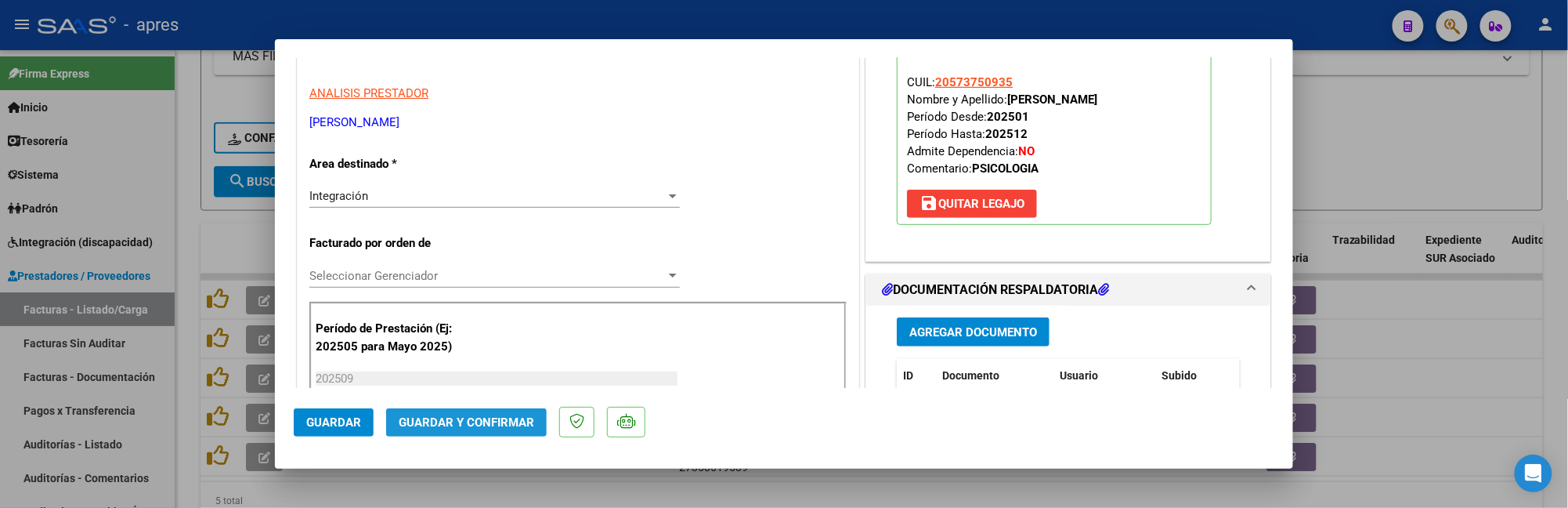
click at [517, 435] on button "Guardar y Confirmar" at bounding box center [466, 422] width 160 height 29
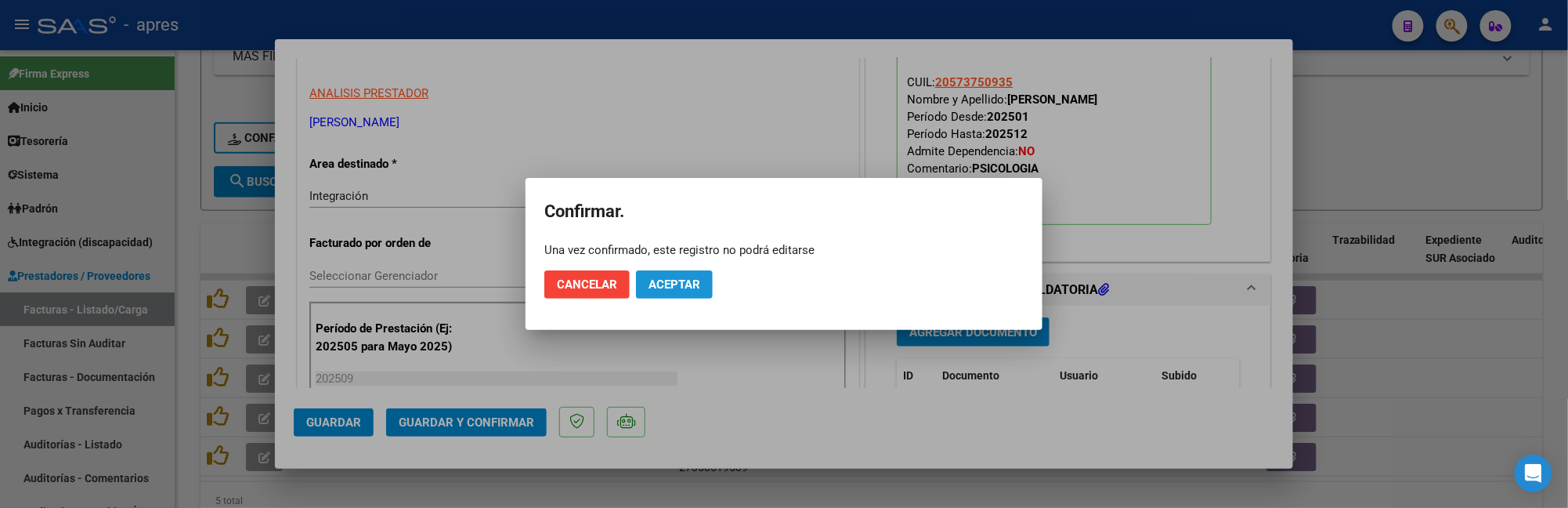
click at [641, 287] on button "Aceptar" at bounding box center [674, 284] width 77 height 29
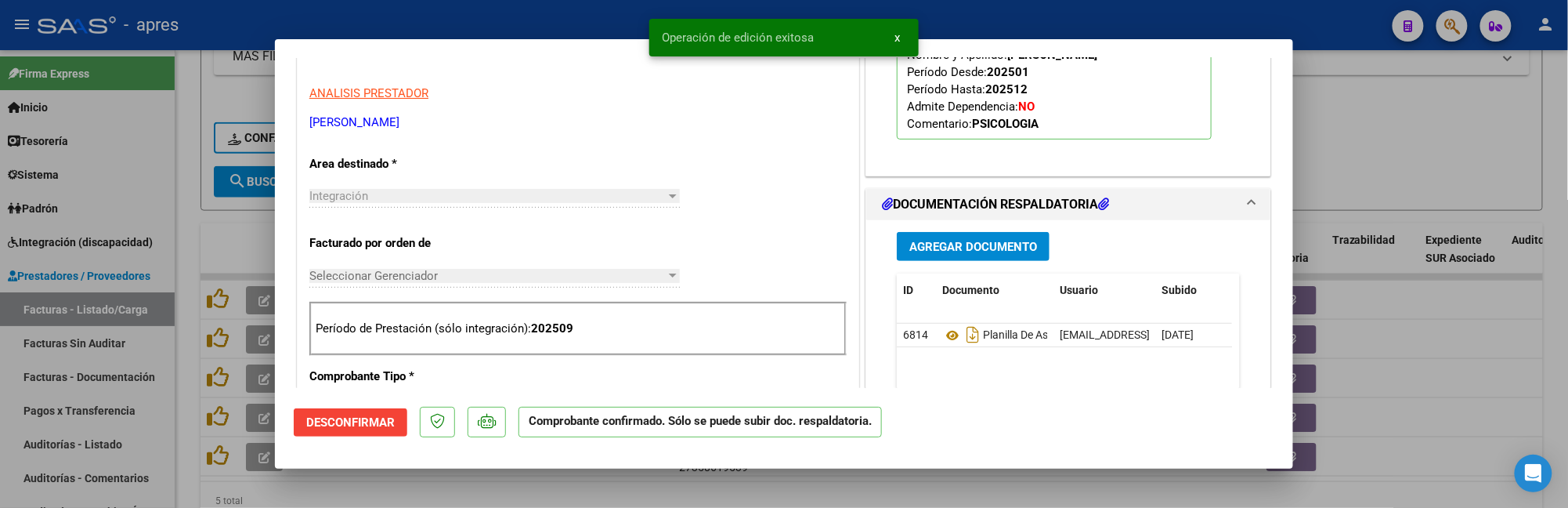
click at [180, 227] on div at bounding box center [784, 254] width 1568 height 508
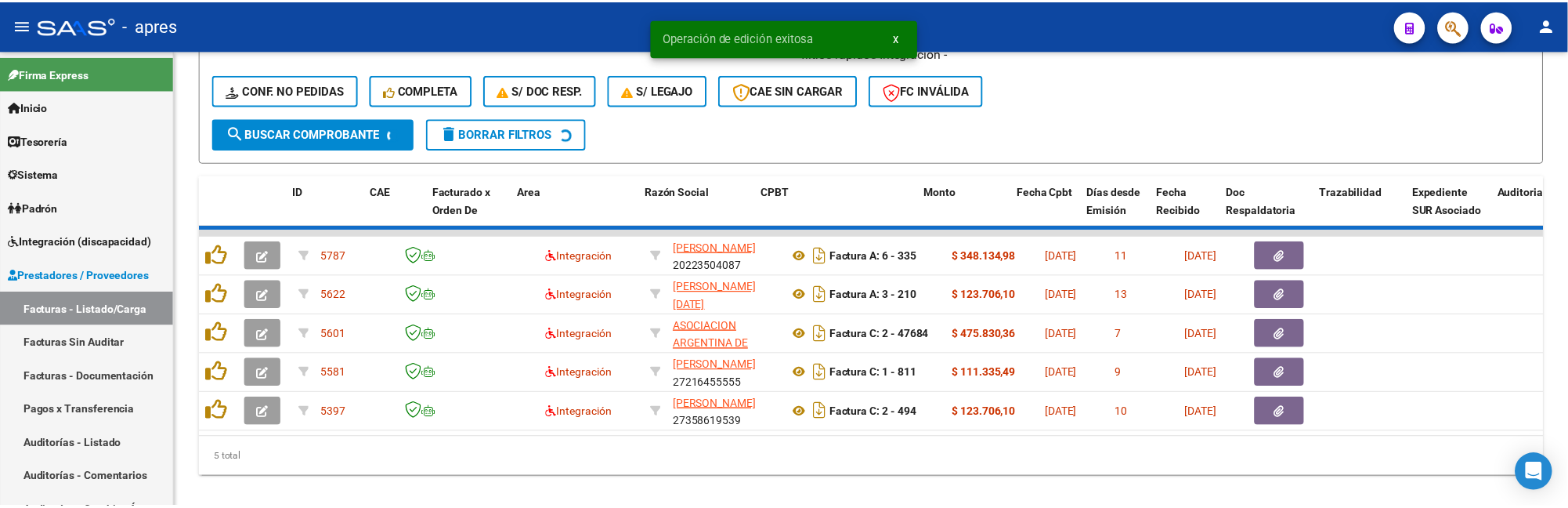
scroll to position [704, 0]
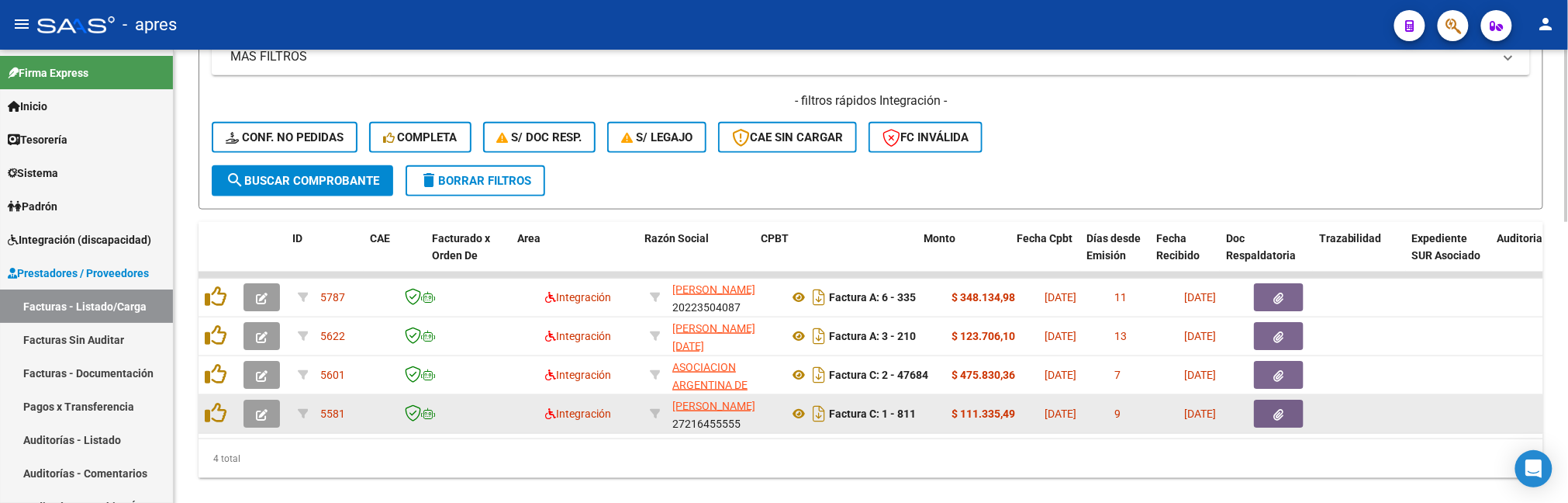
click at [256, 413] on icon "button" at bounding box center [262, 415] width 12 height 12
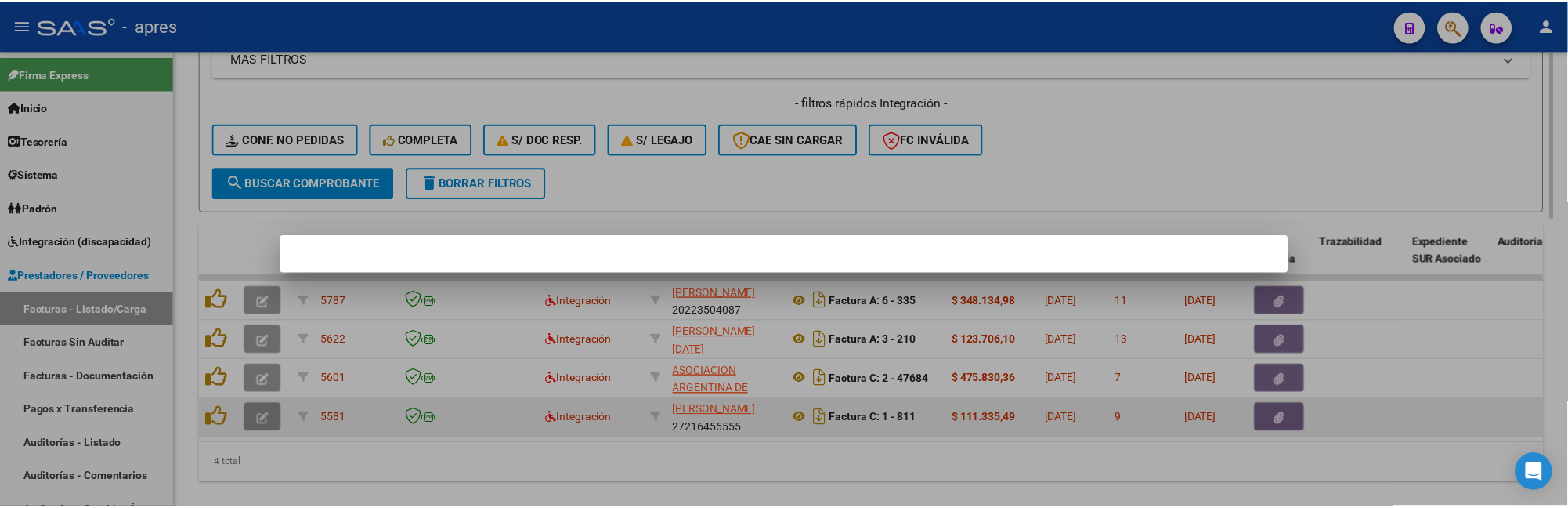
scroll to position [752, 0]
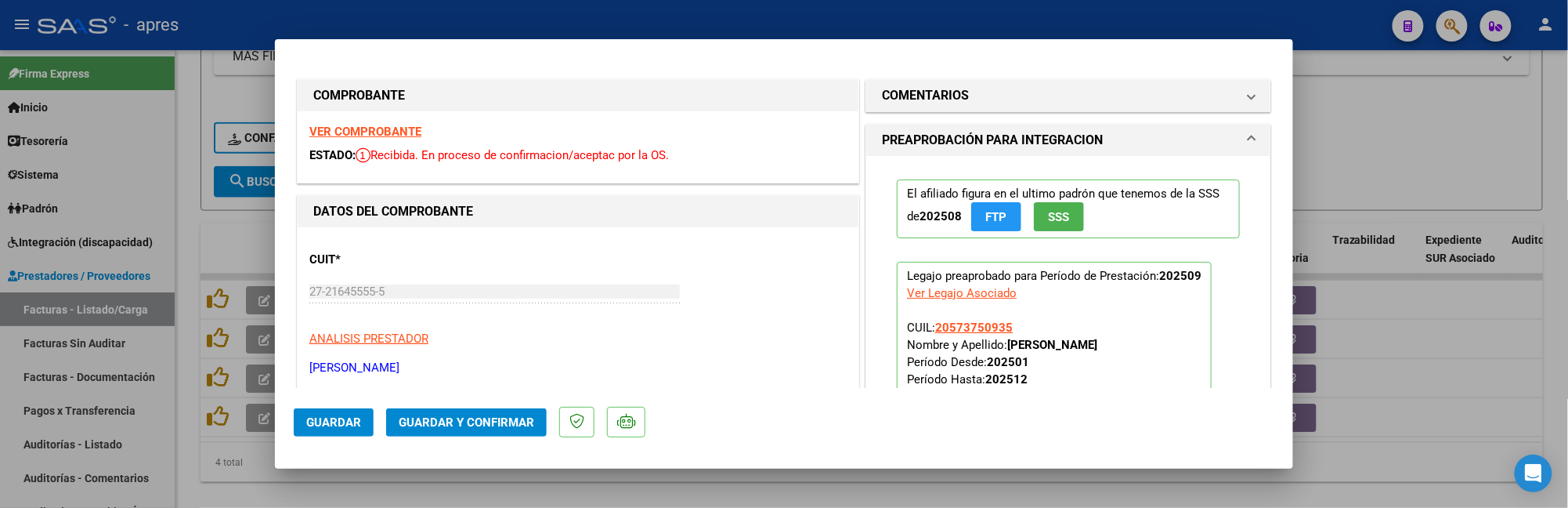
click at [363, 128] on strong "VER COMPROBANTE" at bounding box center [365, 132] width 112 height 14
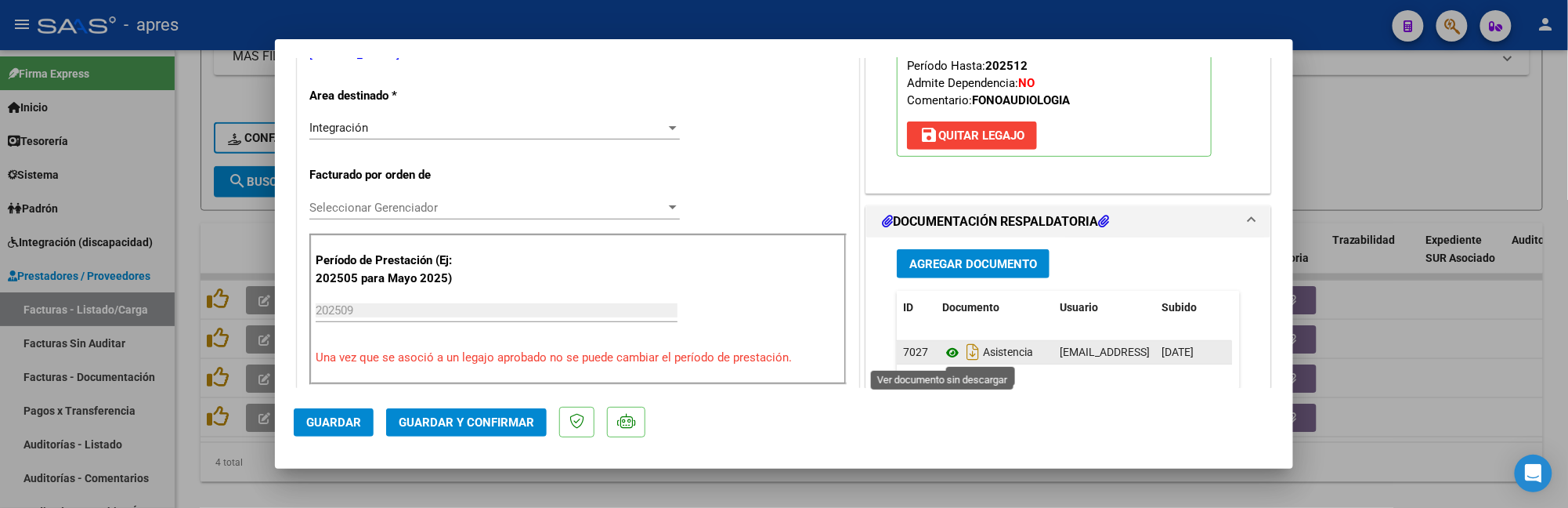
click at [943, 351] on icon at bounding box center [952, 353] width 20 height 19
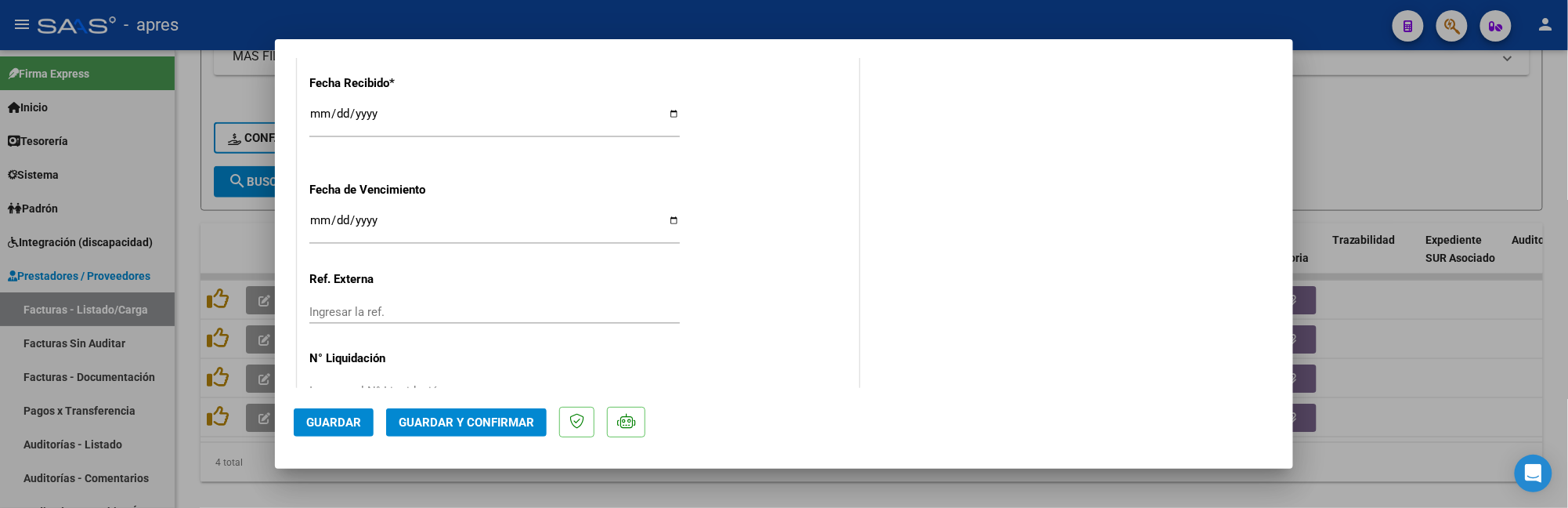
scroll to position [1185, 0]
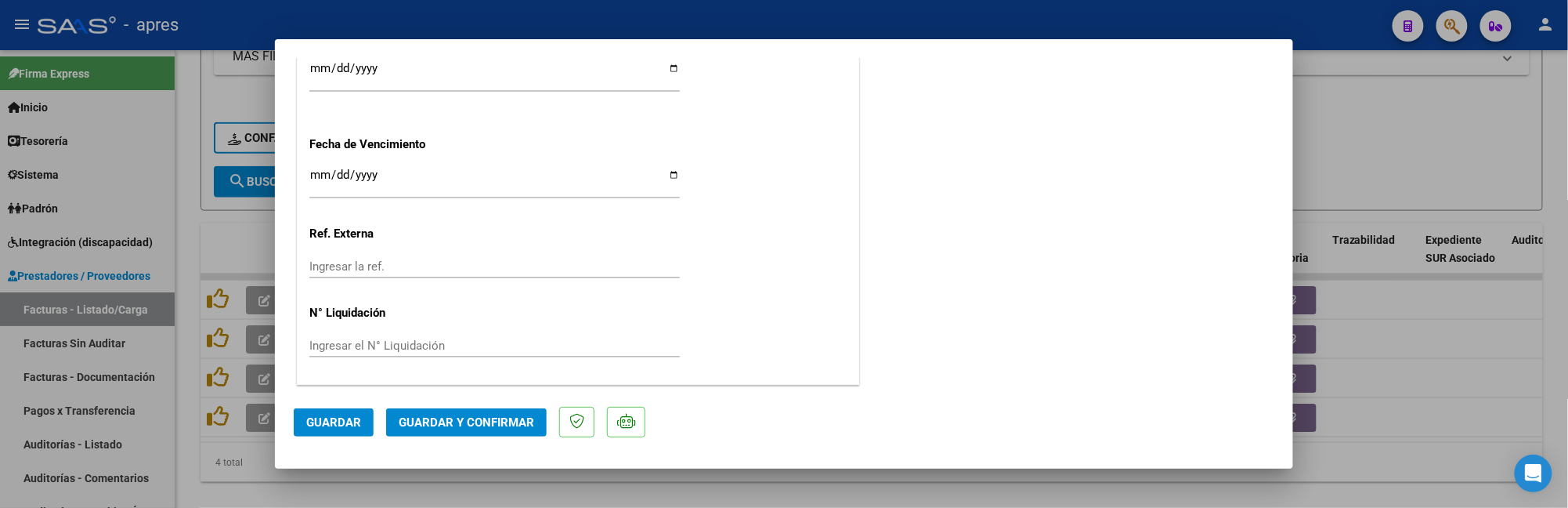
click at [455, 418] on span "Guardar y Confirmar" at bounding box center [466, 422] width 135 height 14
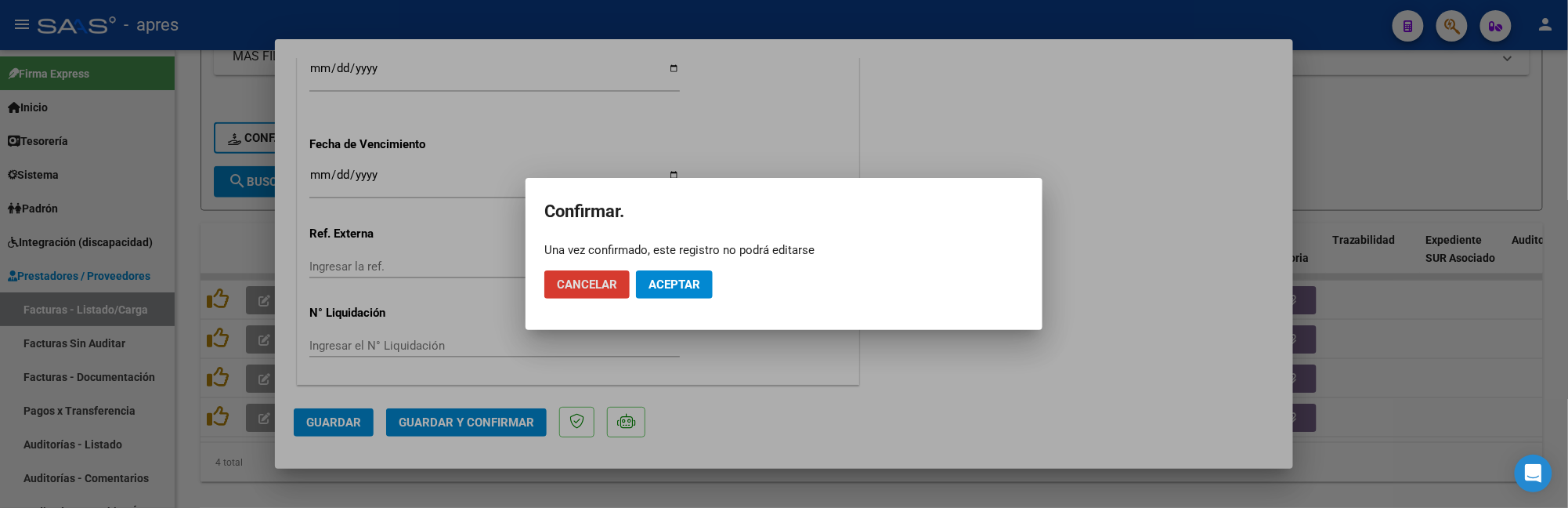
click at [680, 289] on span "Aceptar" at bounding box center [674, 284] width 52 height 14
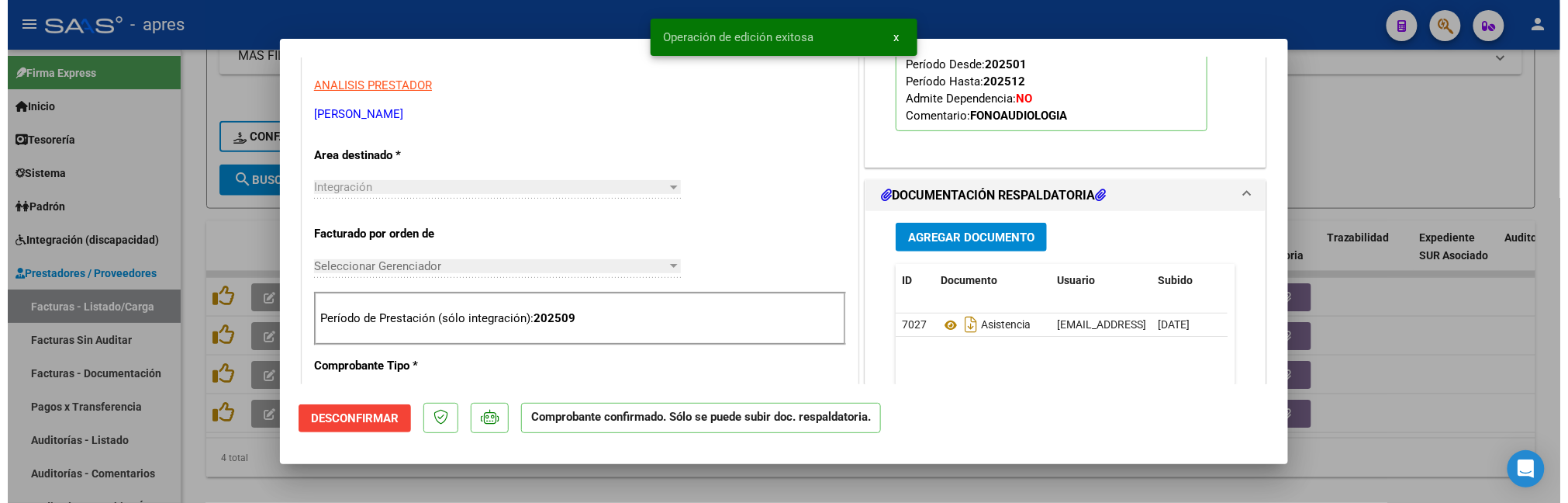
scroll to position [0, 0]
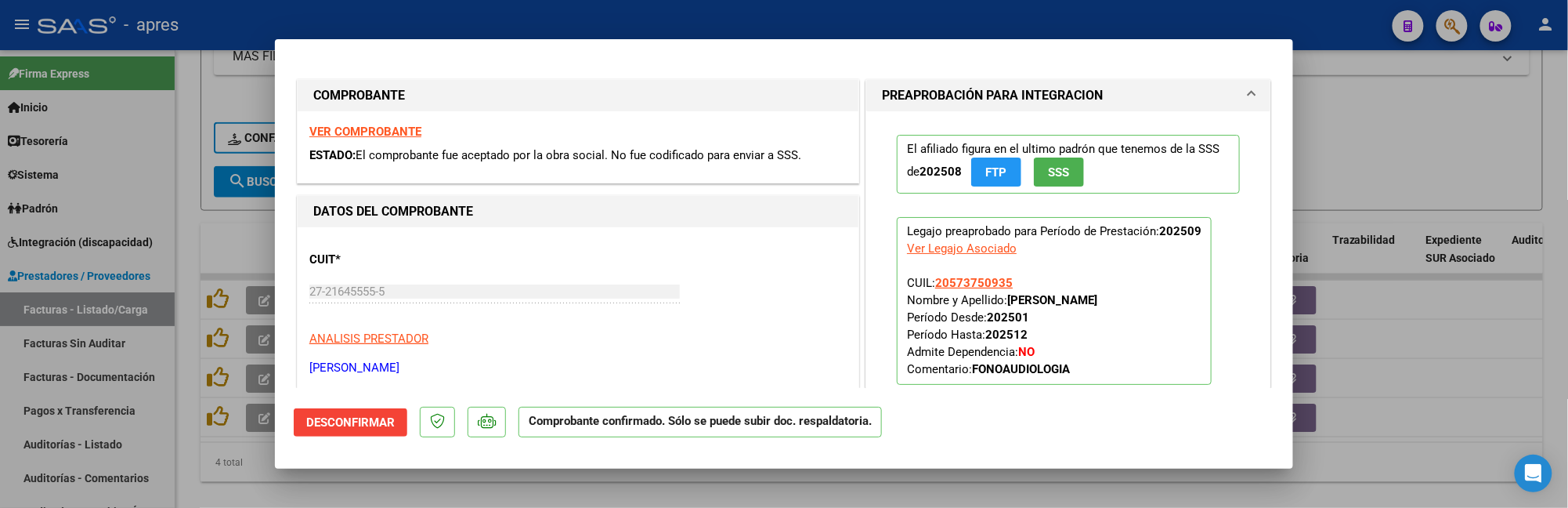
click at [216, 492] on div at bounding box center [784, 254] width 1568 height 508
type input "$ 0,00"
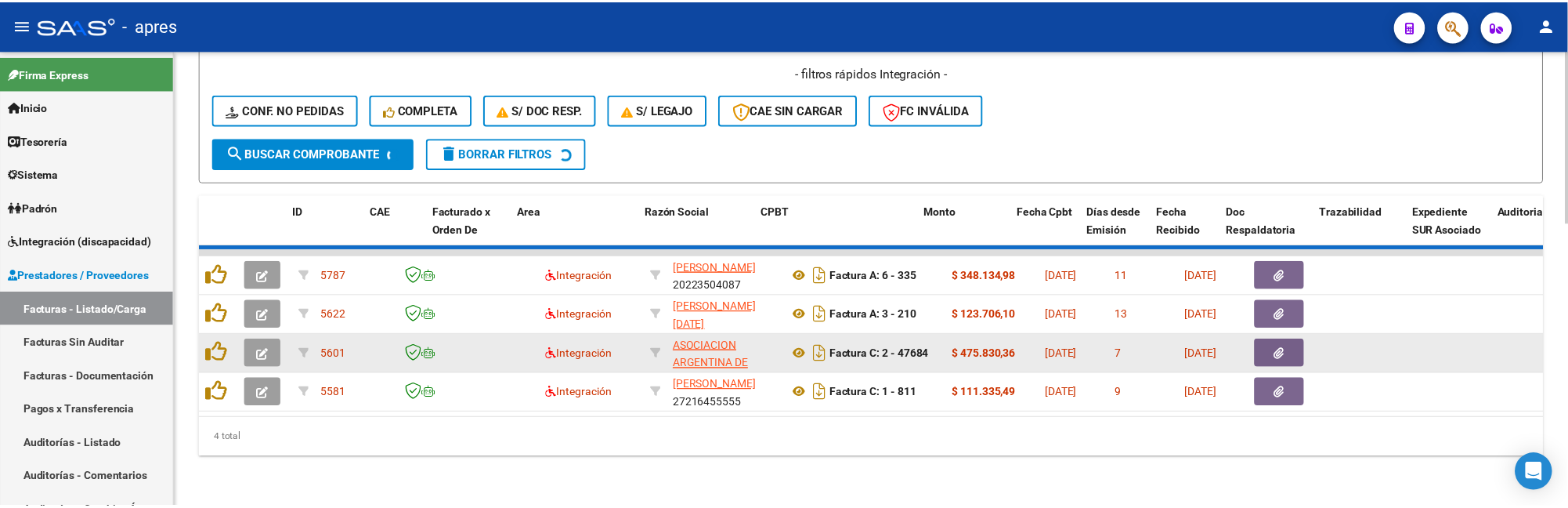
scroll to position [704, 0]
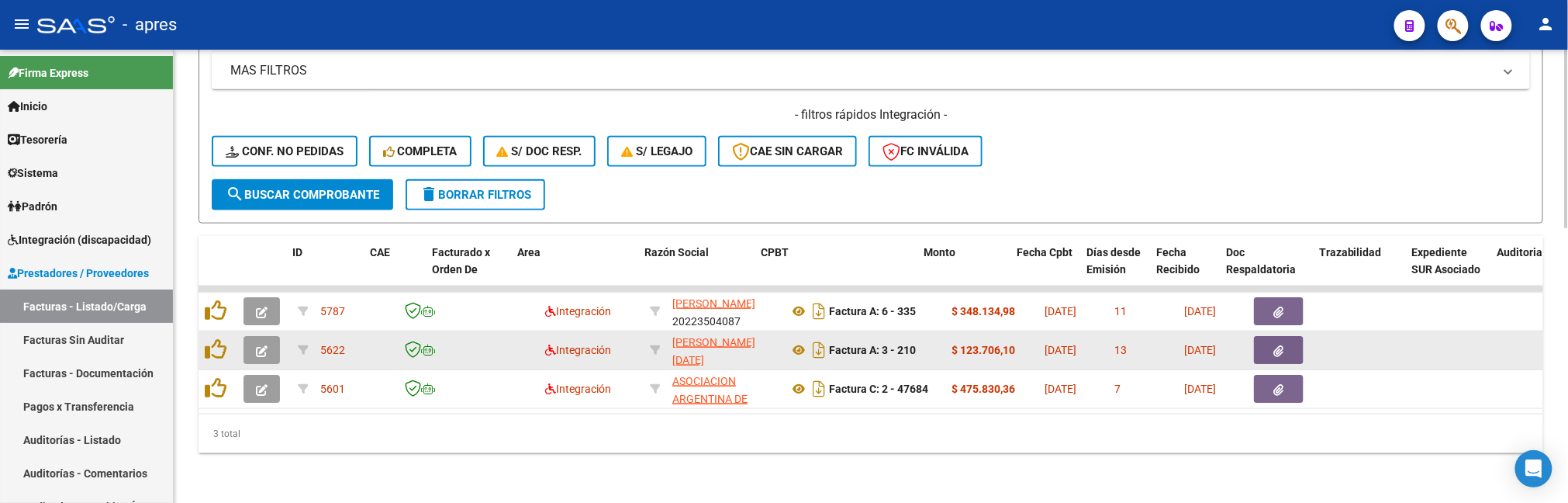
click at [265, 345] on icon "button" at bounding box center [262, 351] width 12 height 12
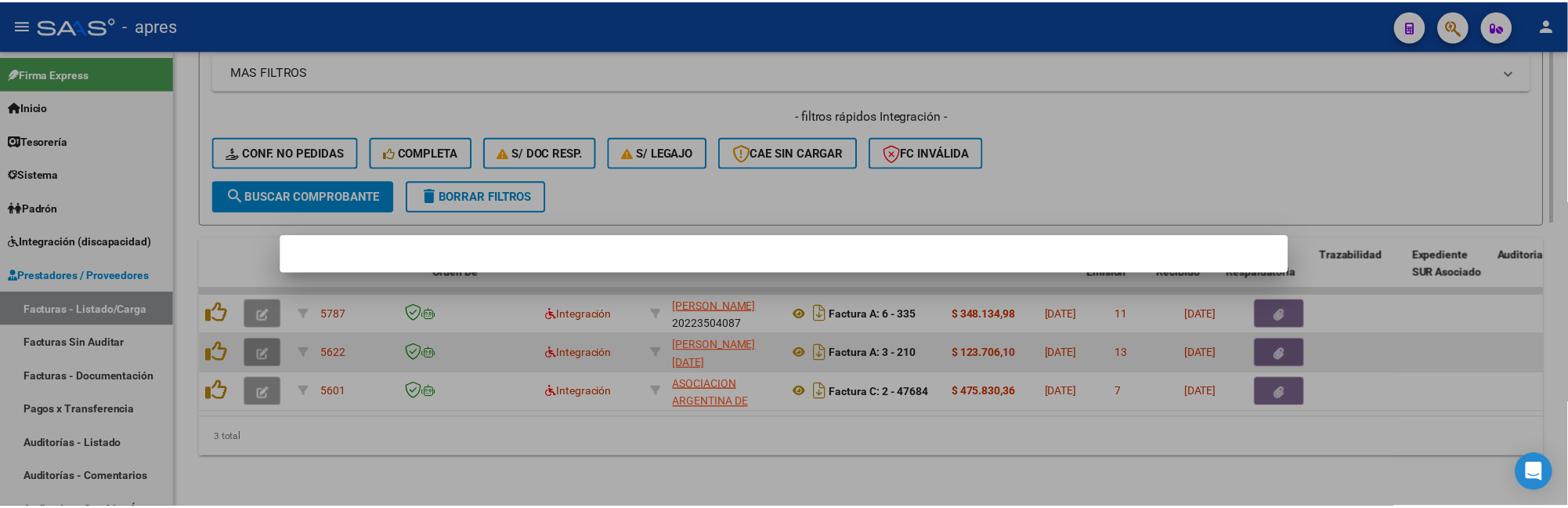
scroll to position [752, 0]
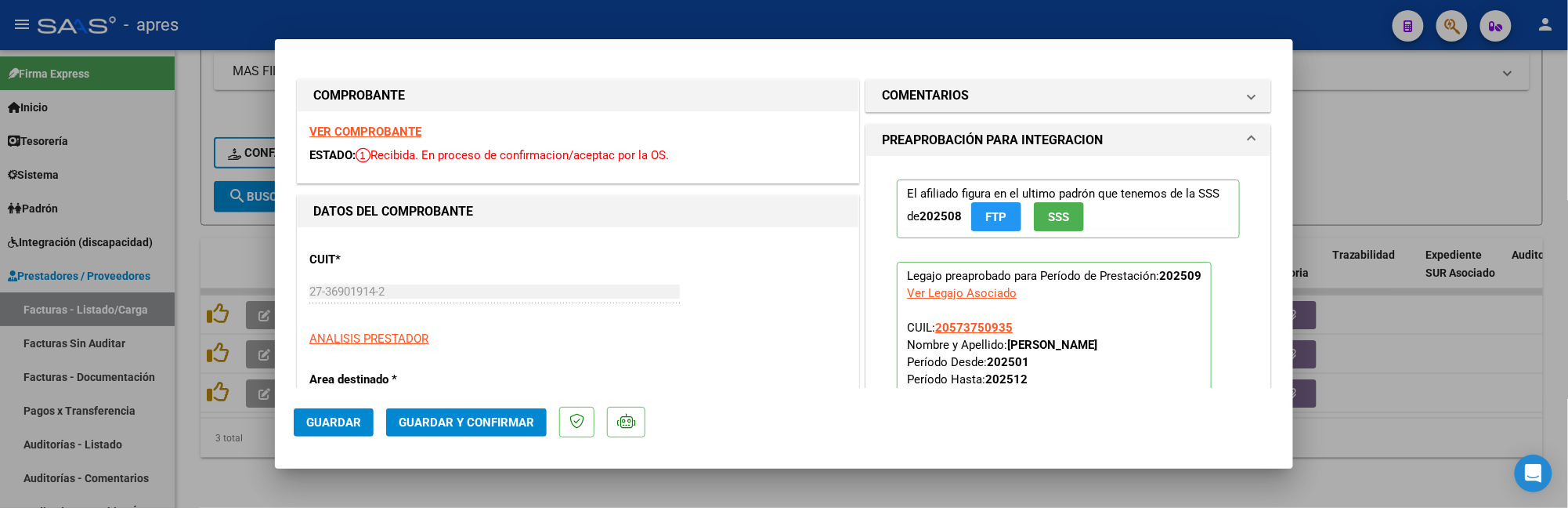
click at [407, 135] on strong "VER COMPROBANTE" at bounding box center [365, 132] width 112 height 14
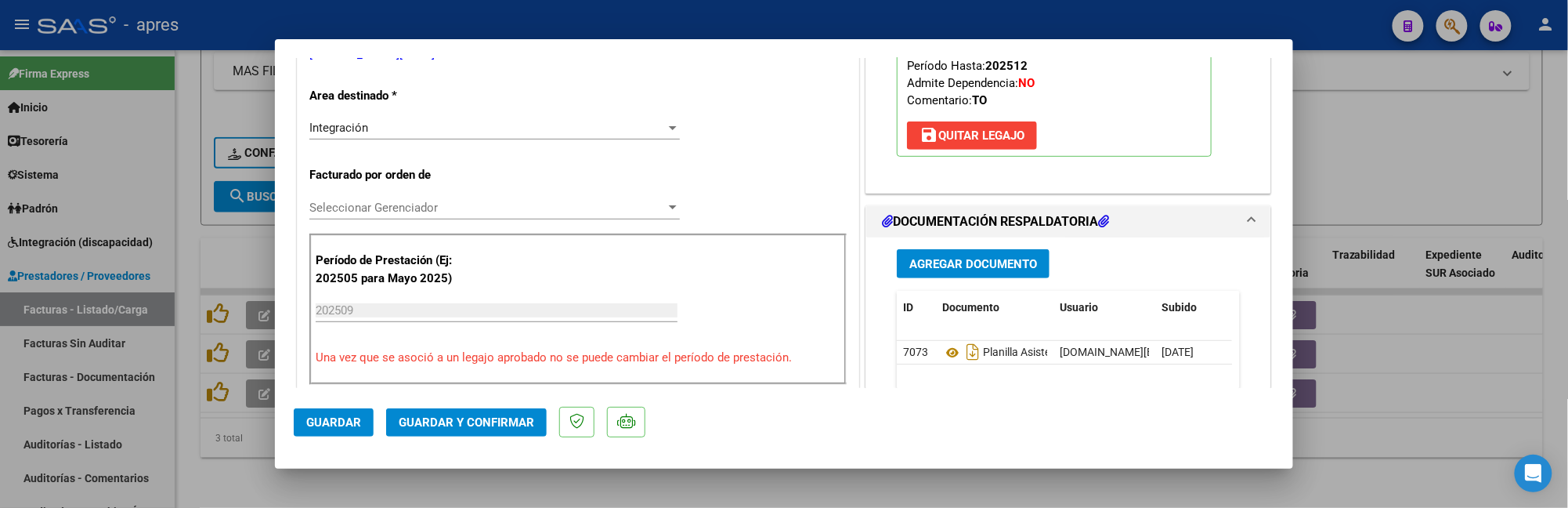
scroll to position [418, 0]
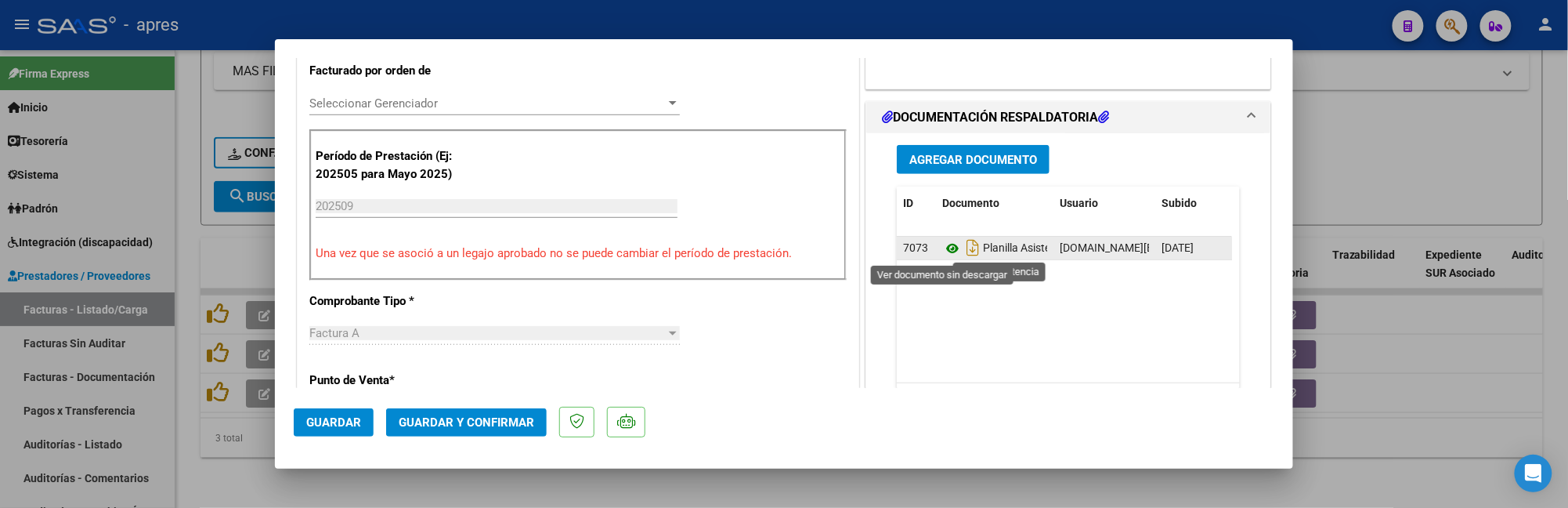
click at [944, 246] on icon at bounding box center [952, 249] width 20 height 19
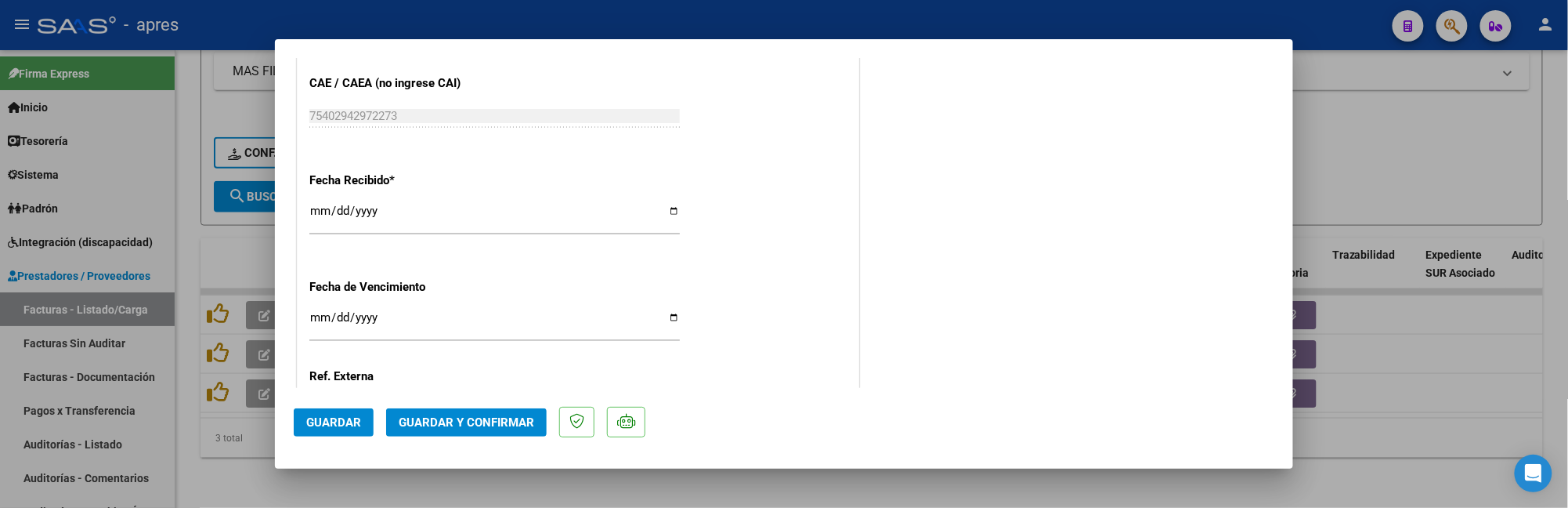
scroll to position [1149, 0]
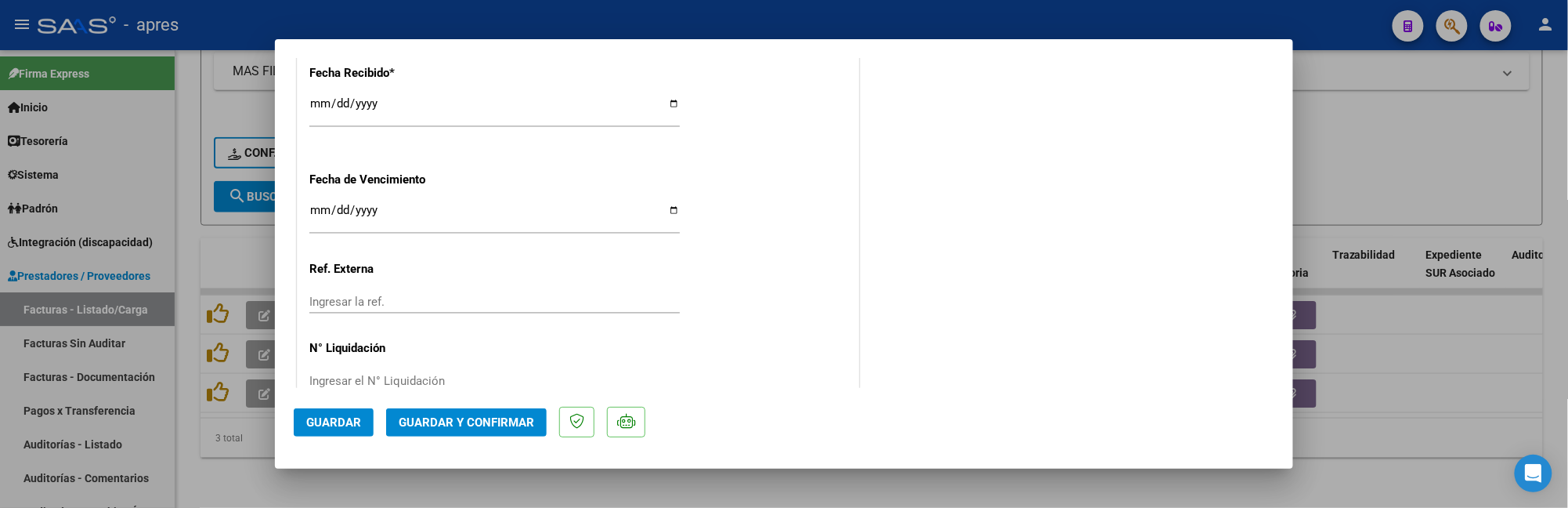
click at [316, 208] on input "Ingresar la fecha" at bounding box center [494, 216] width 370 height 25
type input "[DATE]"
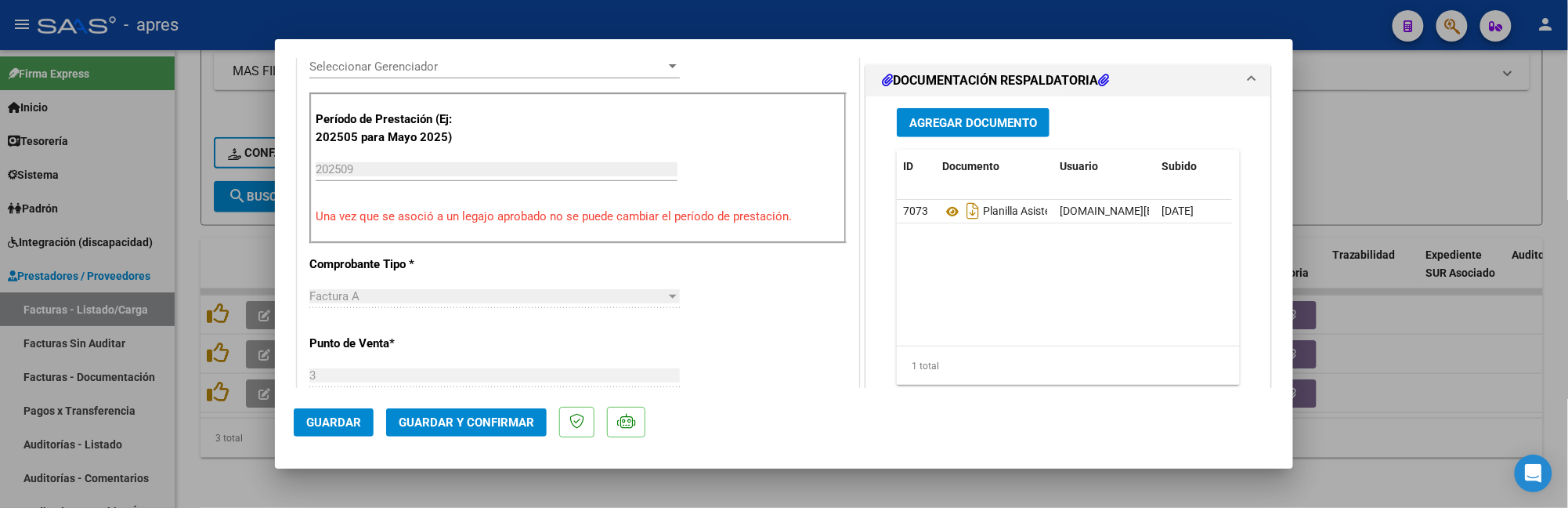
scroll to position [245, 0]
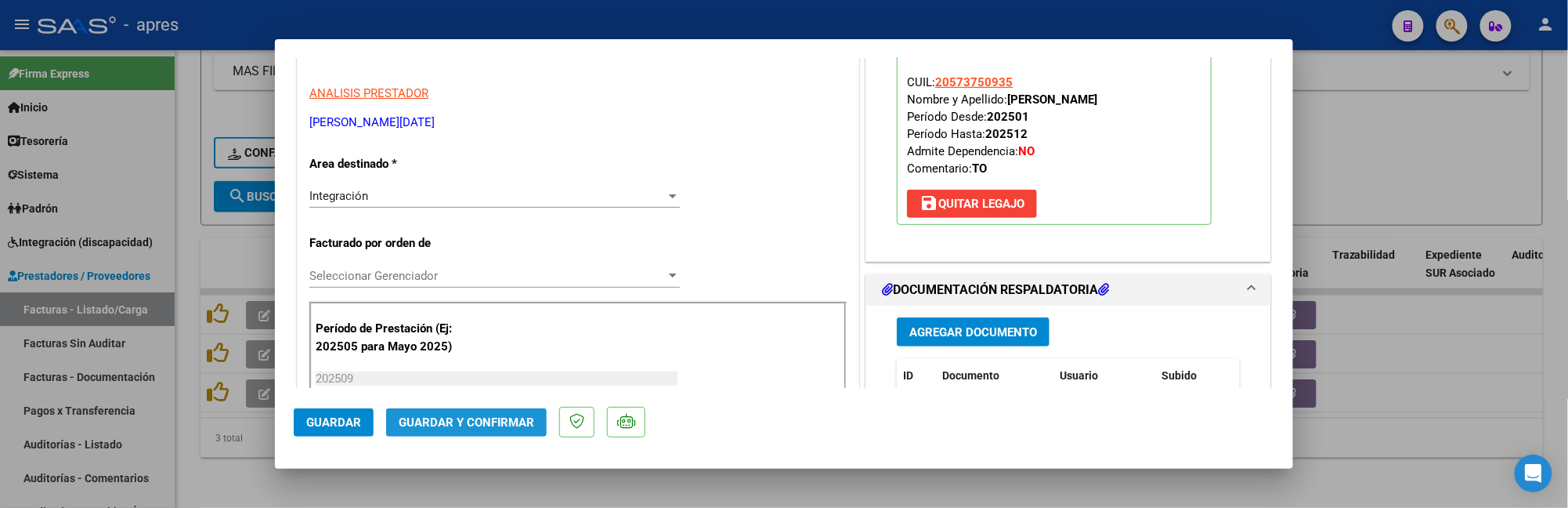
click at [468, 424] on span "Guardar y Confirmar" at bounding box center [466, 422] width 135 height 14
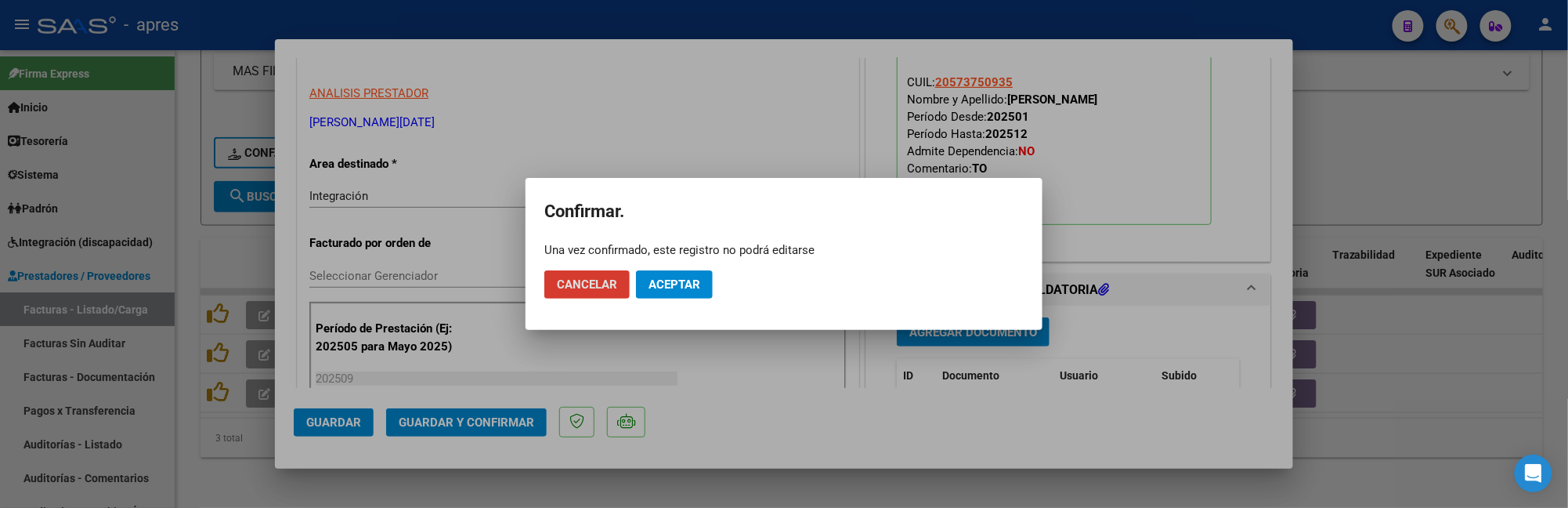
drag, startPoint x: 666, startPoint y: 295, endPoint x: 728, endPoint y: 217, distance: 99.6
click at [669, 287] on button "Aceptar" at bounding box center [674, 284] width 77 height 29
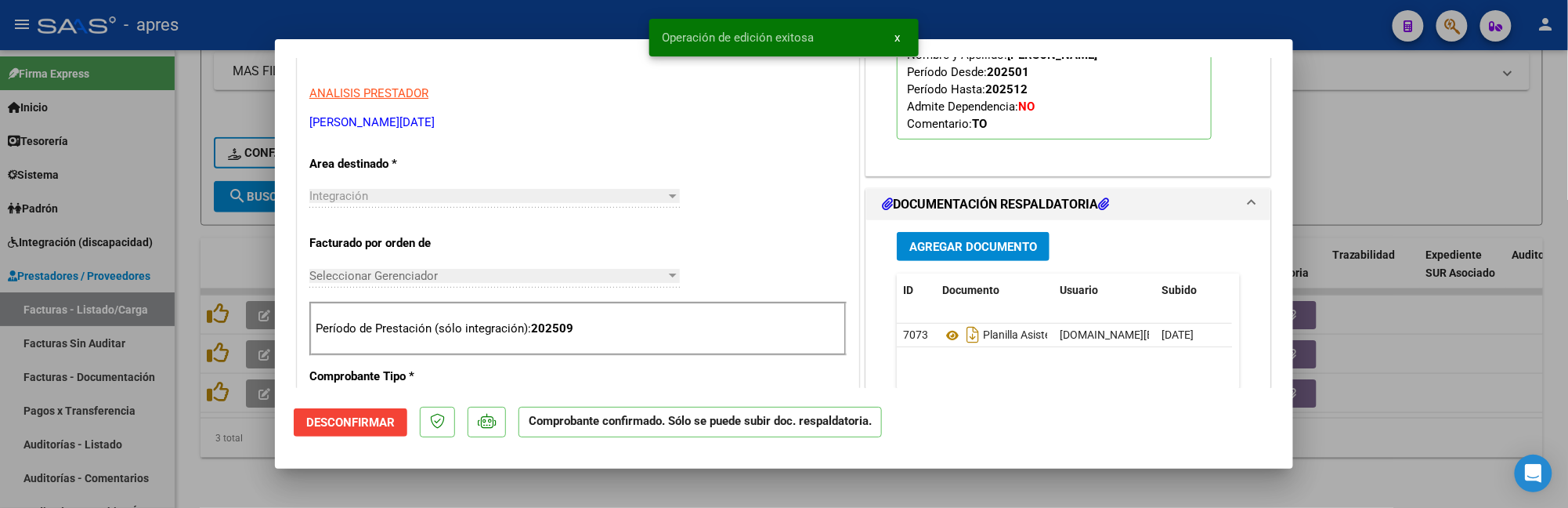
click at [179, 478] on div at bounding box center [784, 254] width 1568 height 508
type input "$ 0,00"
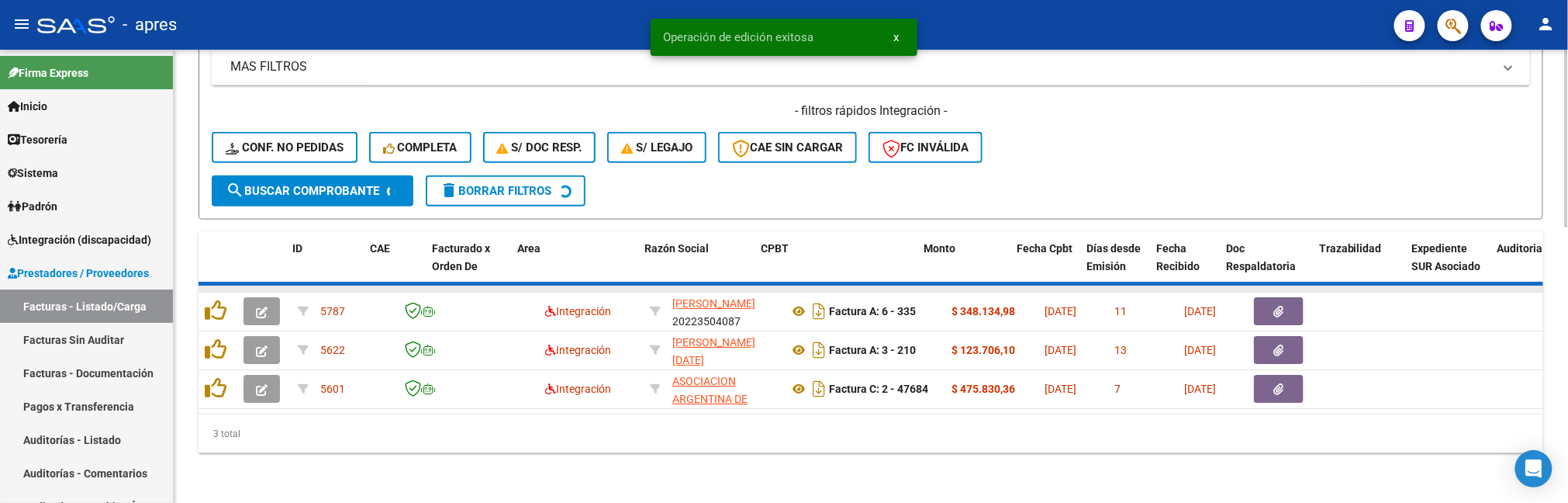
scroll to position [659, 0]
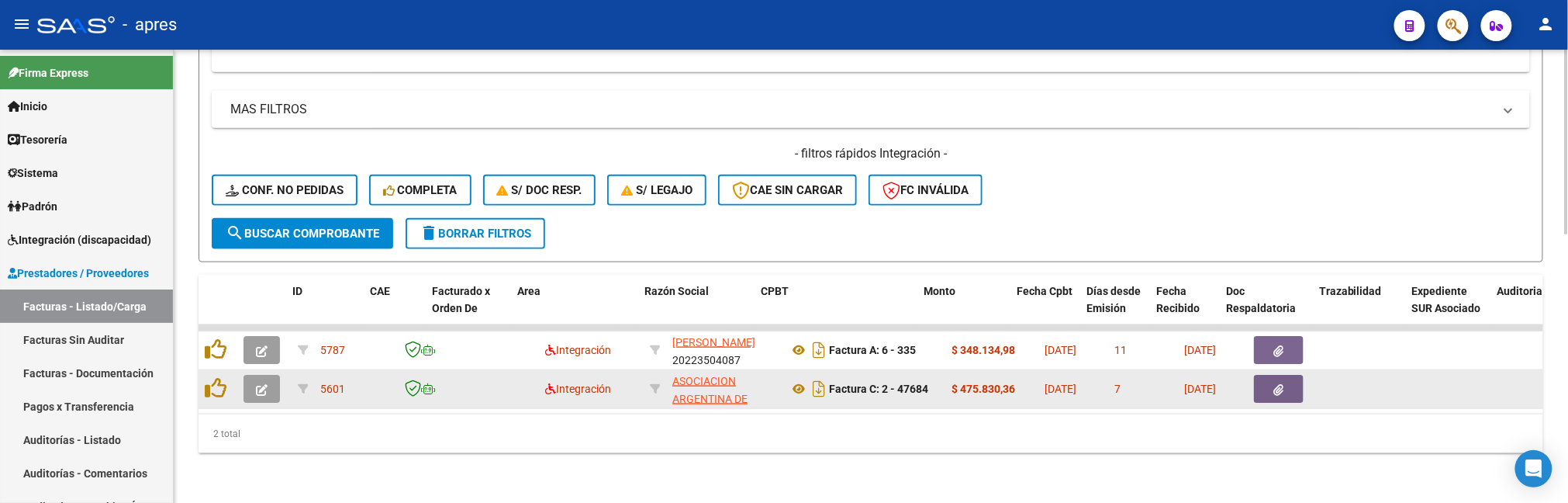
click at [253, 374] on button "button" at bounding box center [262, 388] width 36 height 28
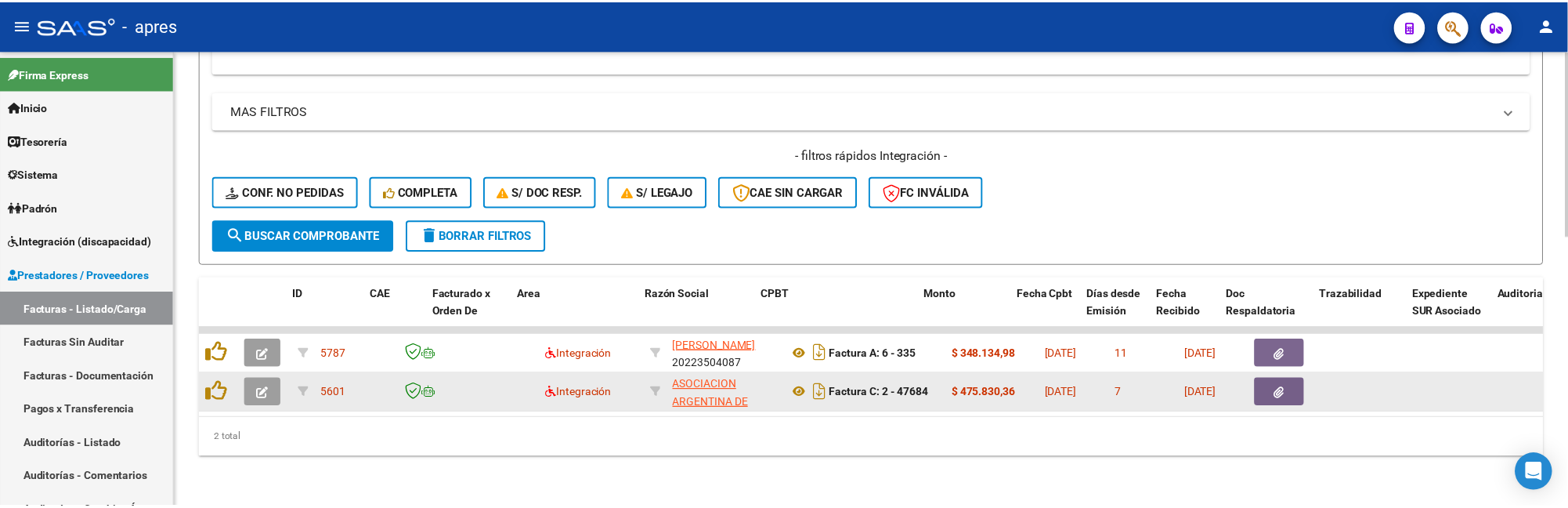
scroll to position [714, 0]
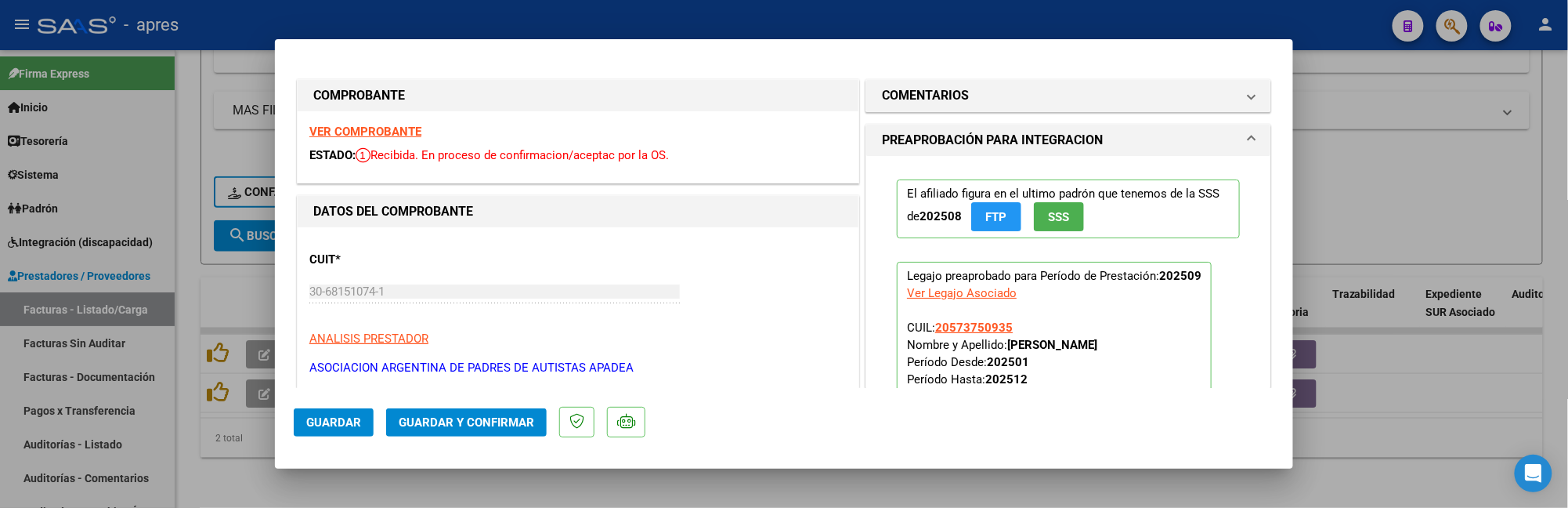
click at [378, 136] on strong "VER COMPROBANTE" at bounding box center [365, 132] width 112 height 14
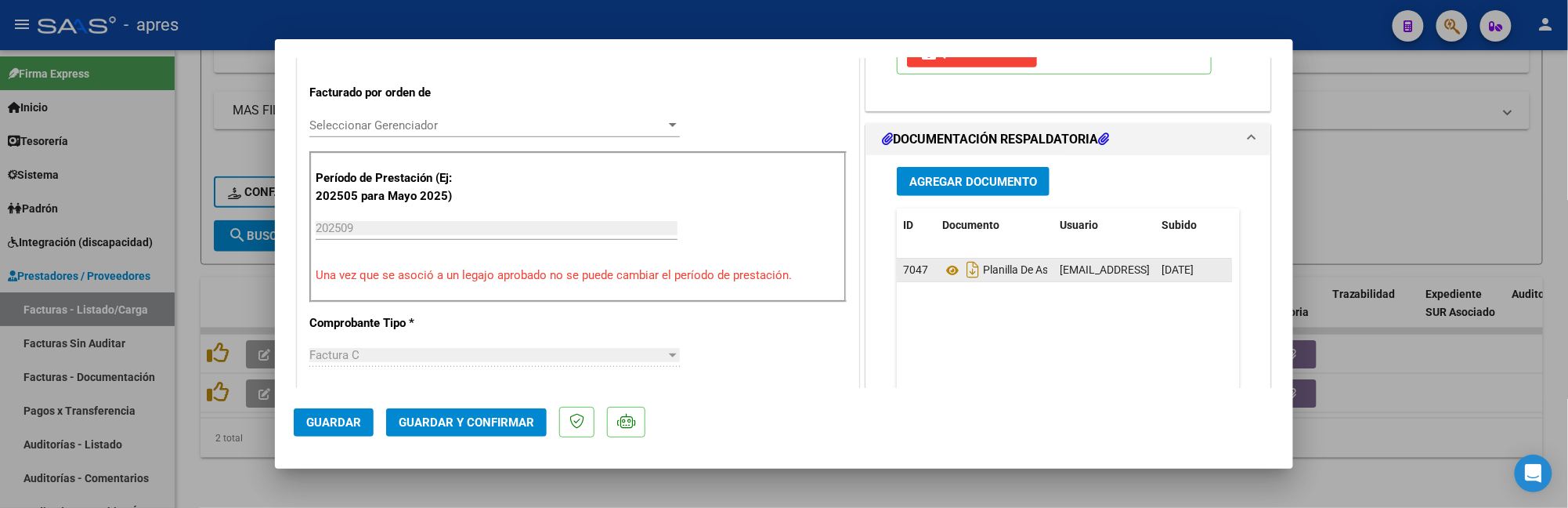
scroll to position [418, 0]
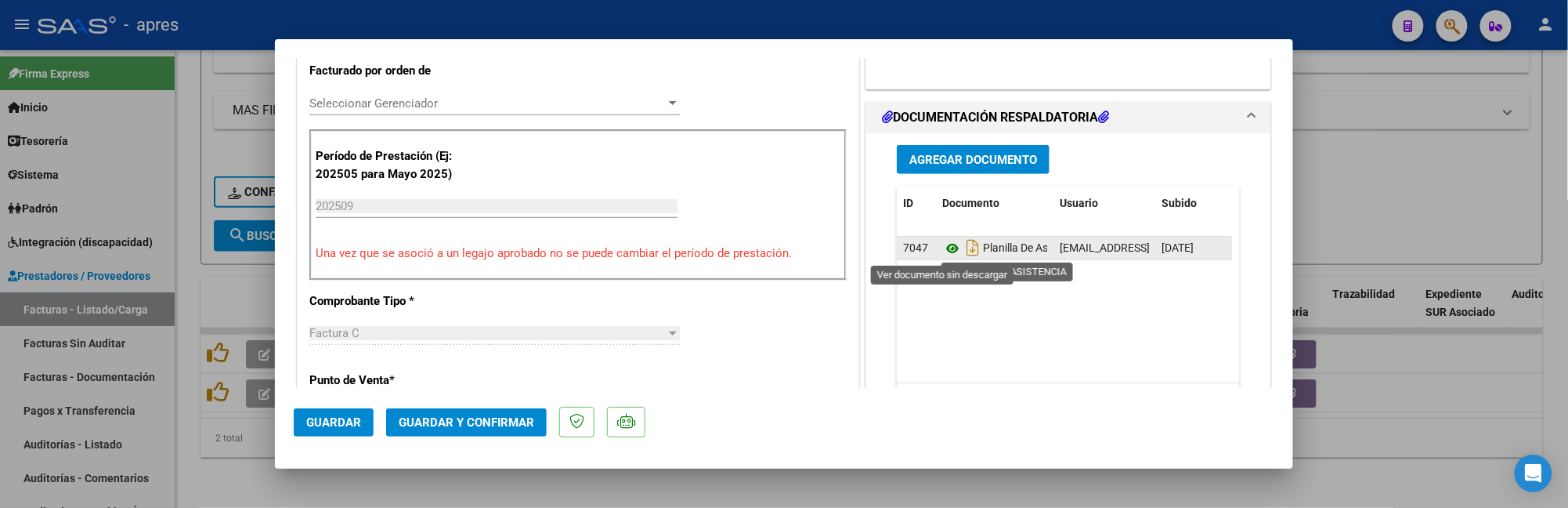
click at [942, 245] on icon at bounding box center [952, 249] width 20 height 19
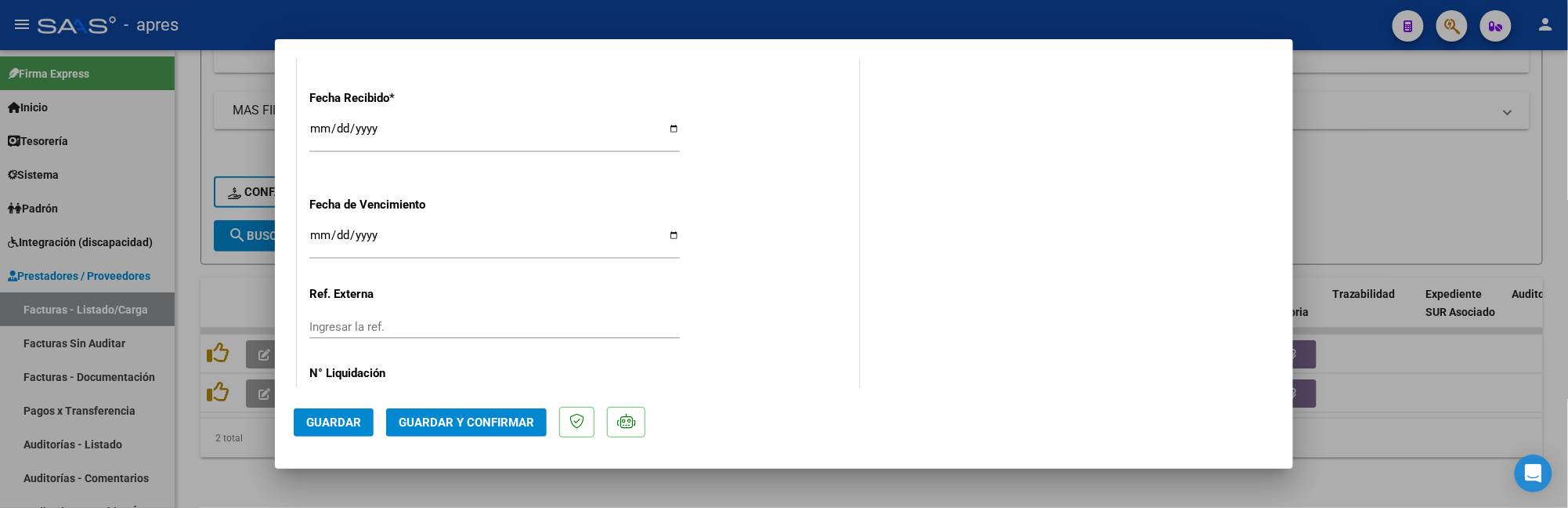
scroll to position [1185, 0]
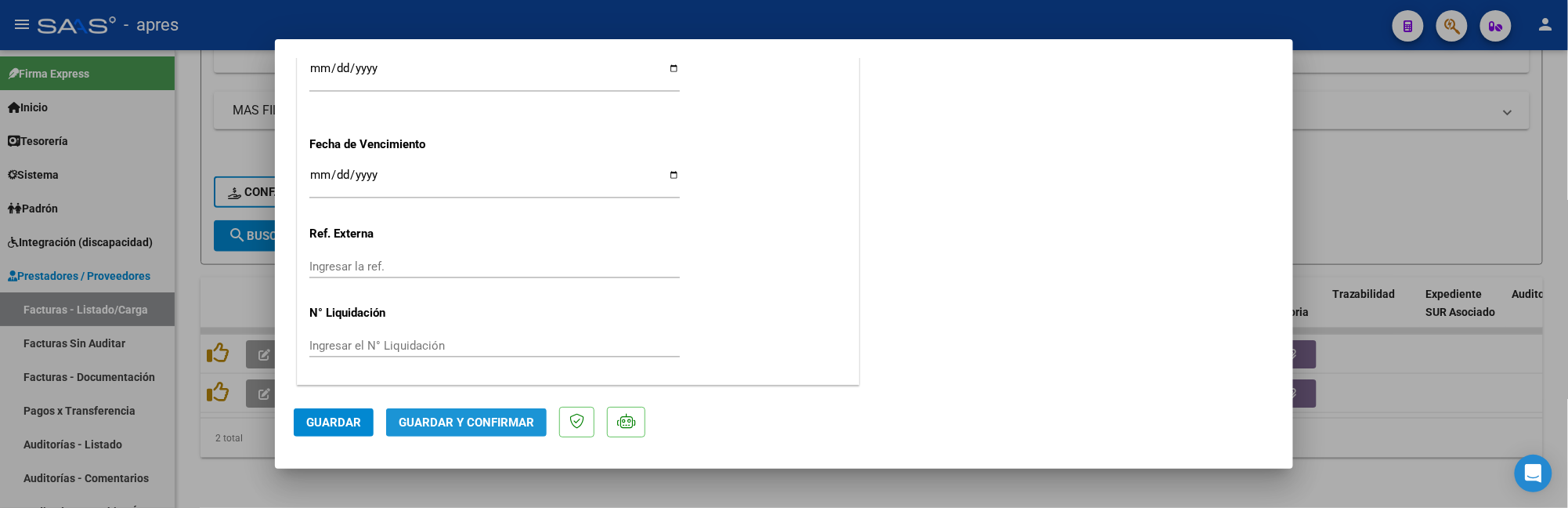
click at [491, 415] on span "Guardar y Confirmar" at bounding box center [466, 422] width 135 height 14
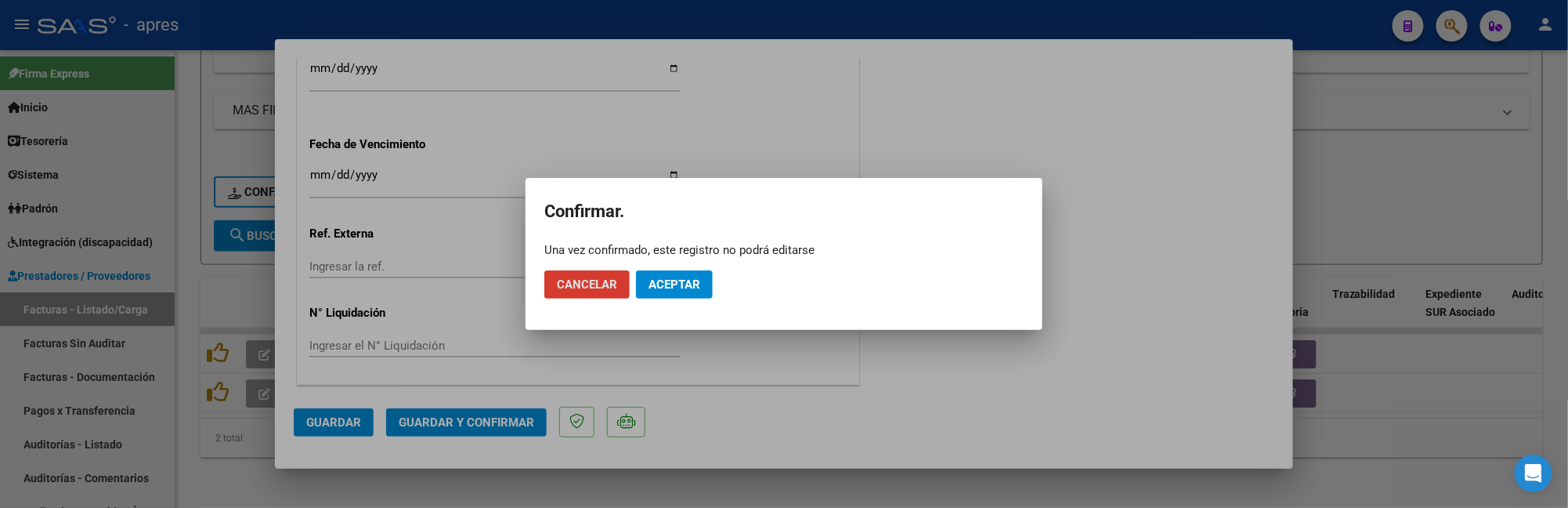
drag, startPoint x: 646, startPoint y: 280, endPoint x: 822, endPoint y: 120, distance: 237.9
click at [647, 277] on button "Aceptar" at bounding box center [674, 284] width 77 height 29
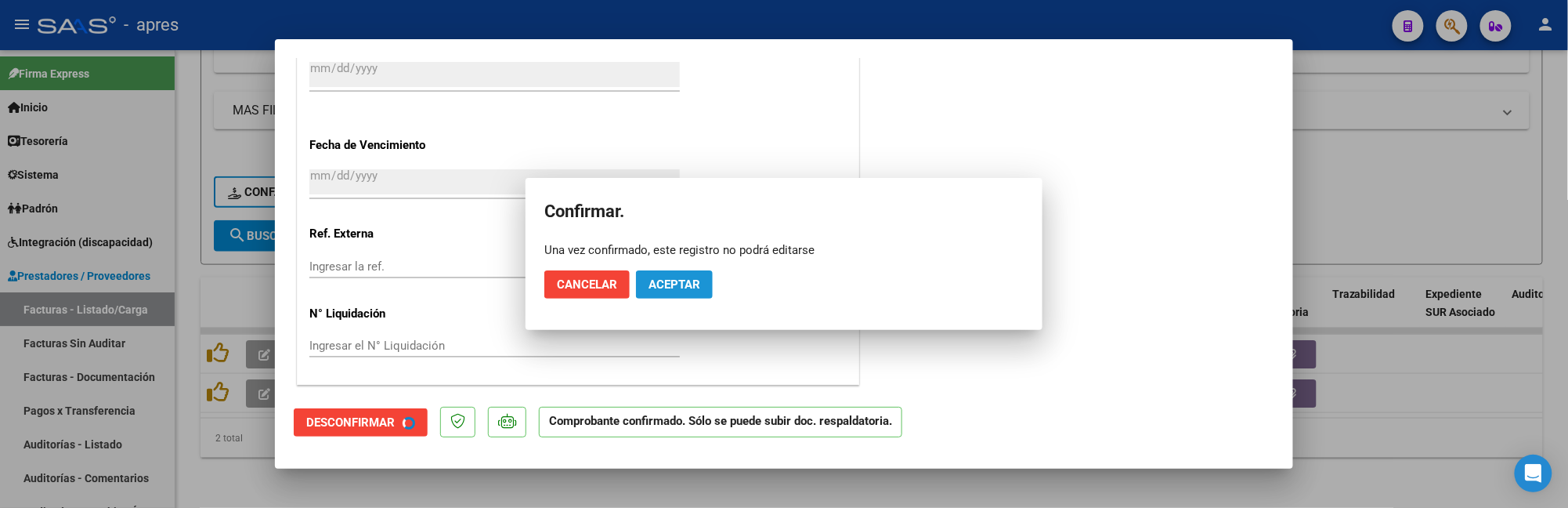
scroll to position [1088, 0]
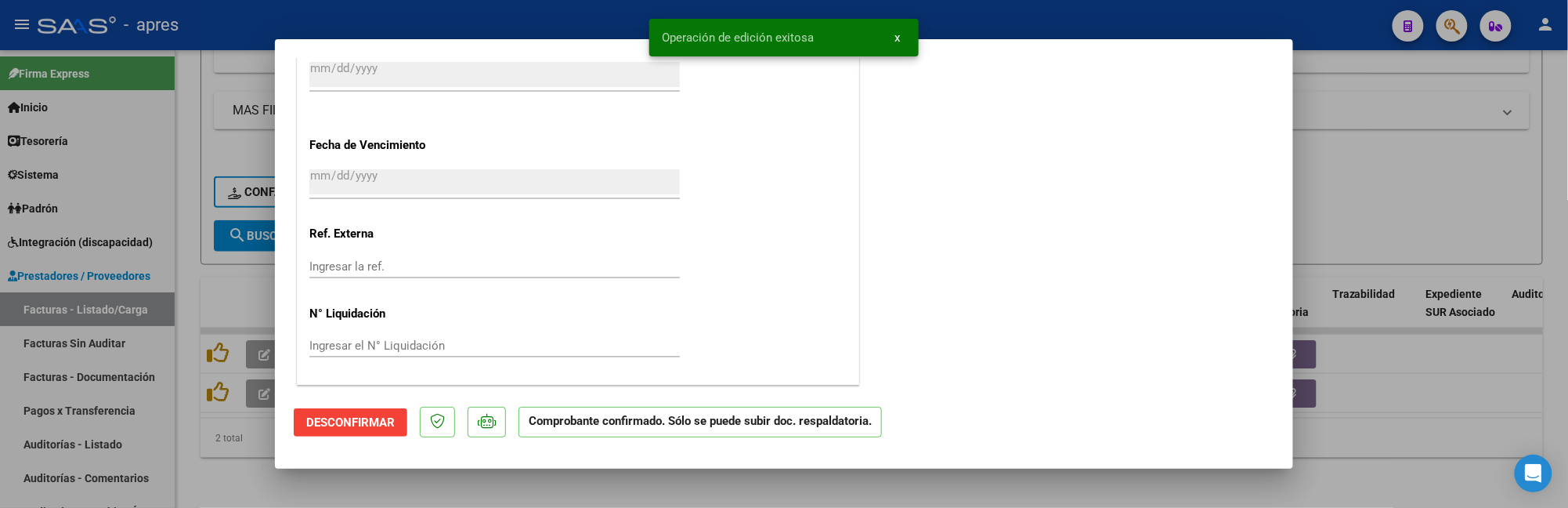
click at [224, 462] on div at bounding box center [784, 254] width 1568 height 508
type input "$ 0,00"
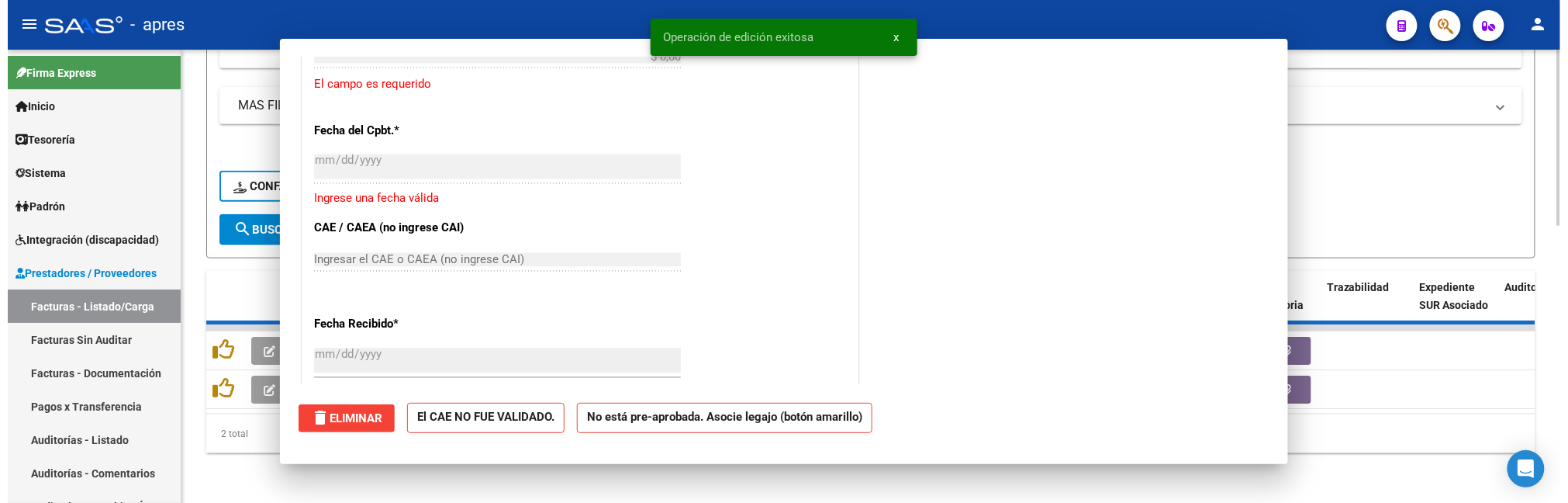
scroll to position [1366, 0]
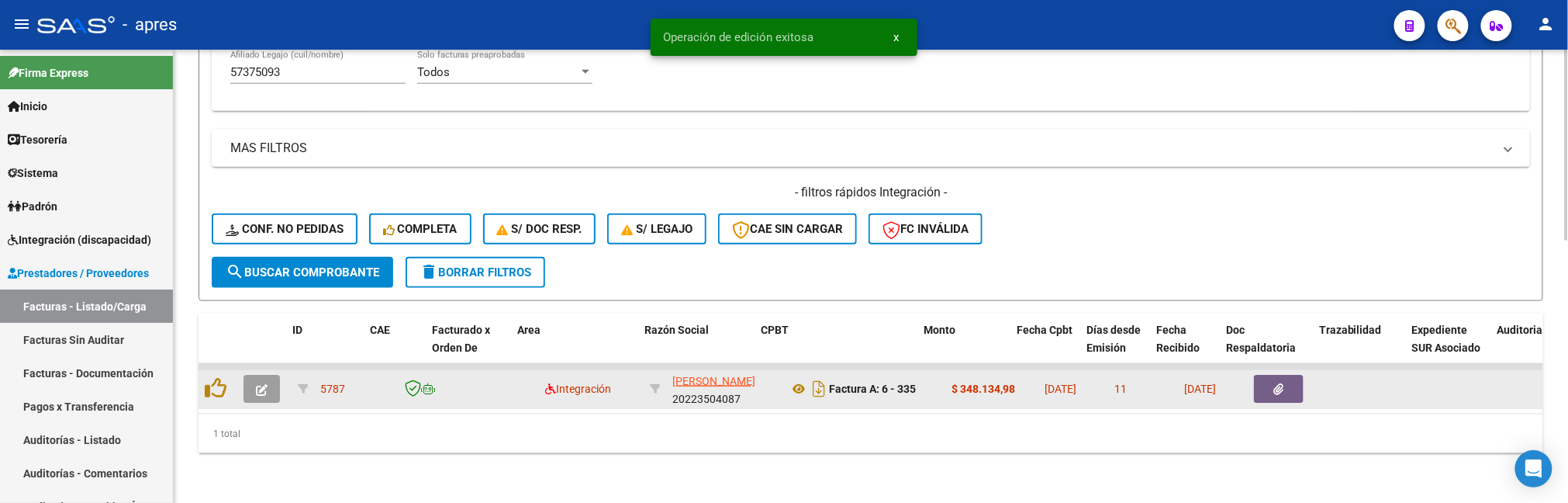
click at [249, 374] on button "button" at bounding box center [262, 388] width 36 height 28
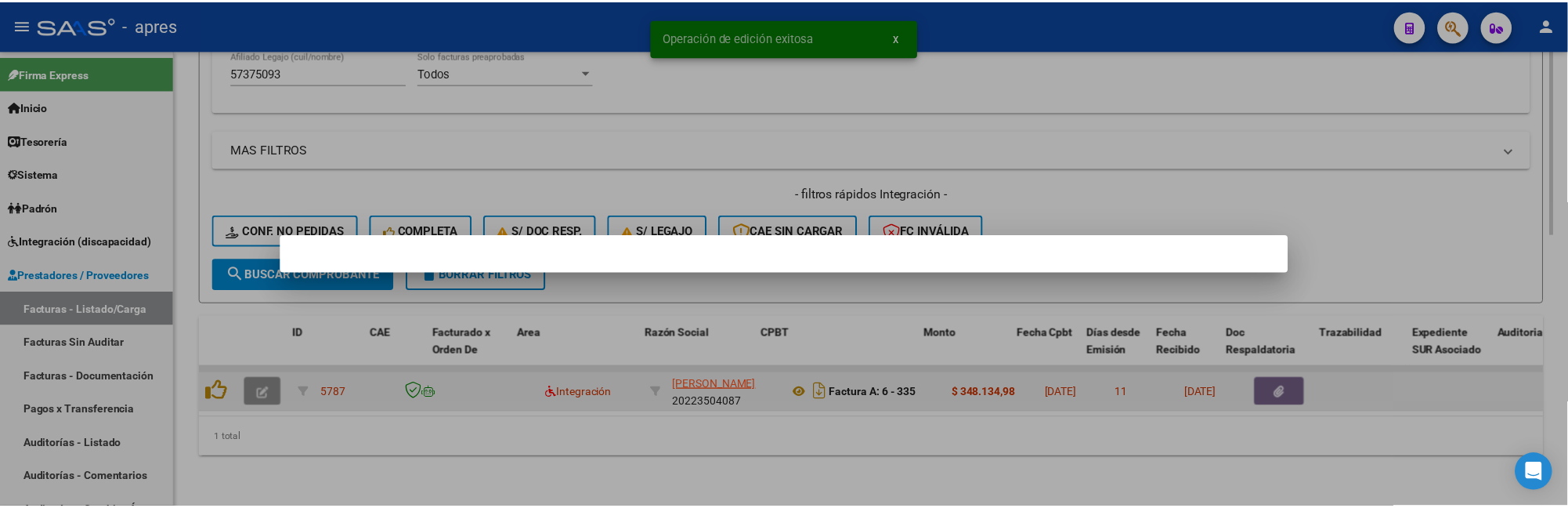
scroll to position [674, 0]
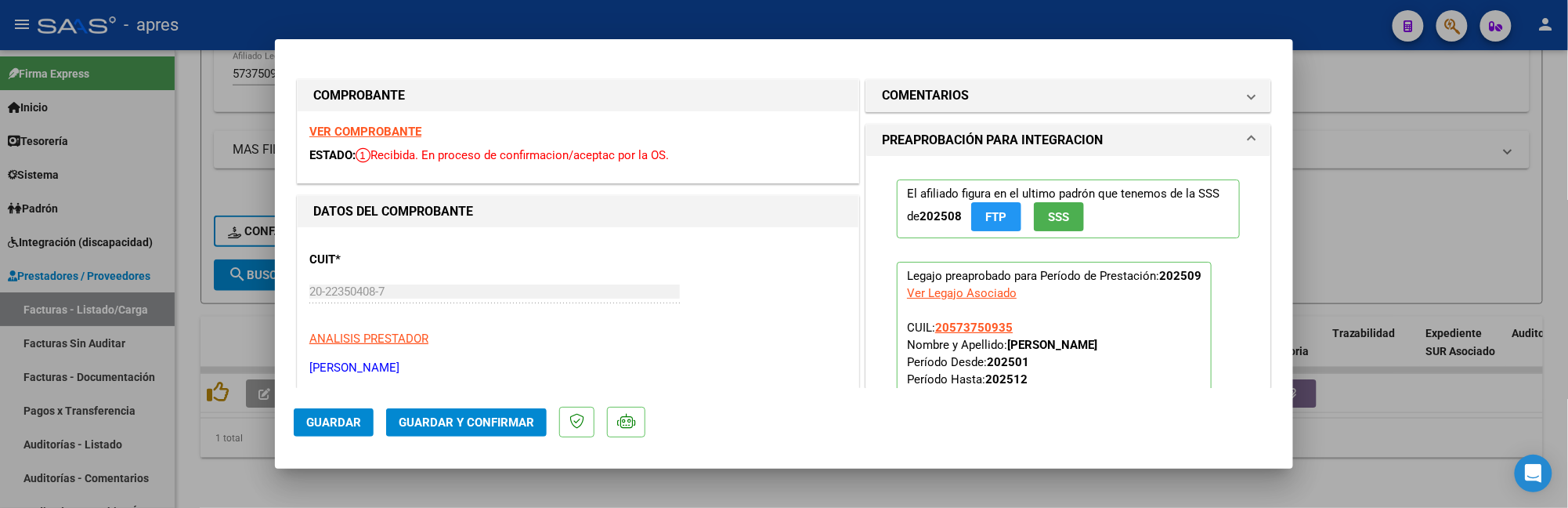
click at [400, 127] on strong "VER COMPROBANTE" at bounding box center [365, 132] width 112 height 14
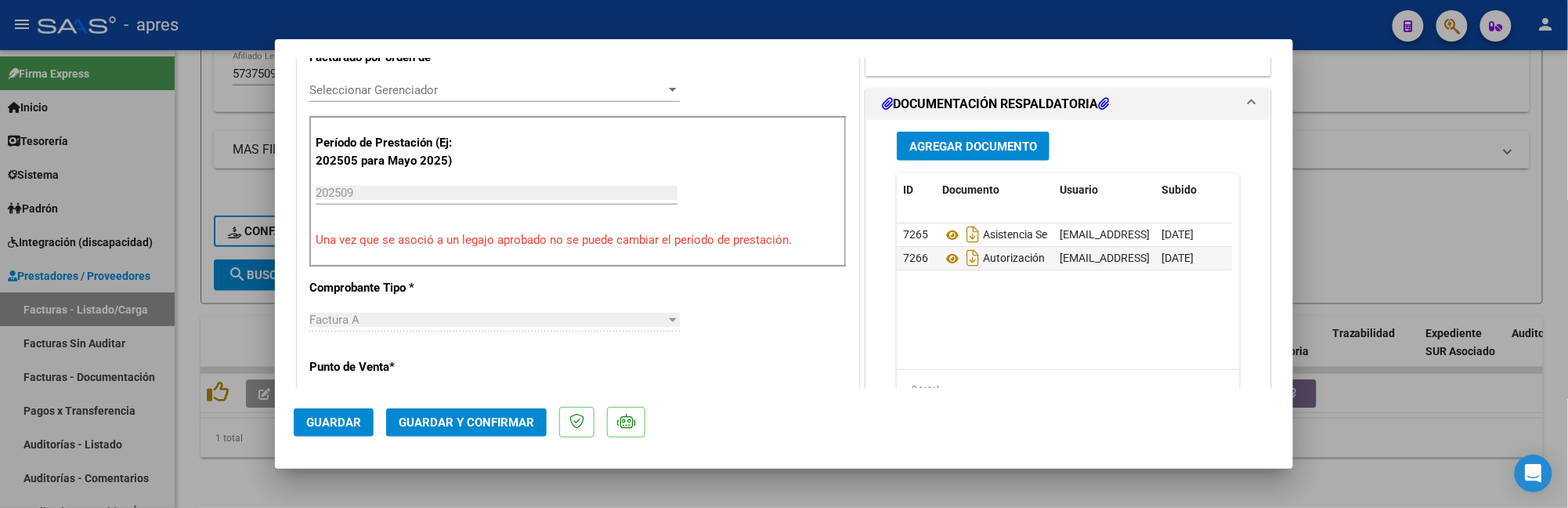
scroll to position [522, 0]
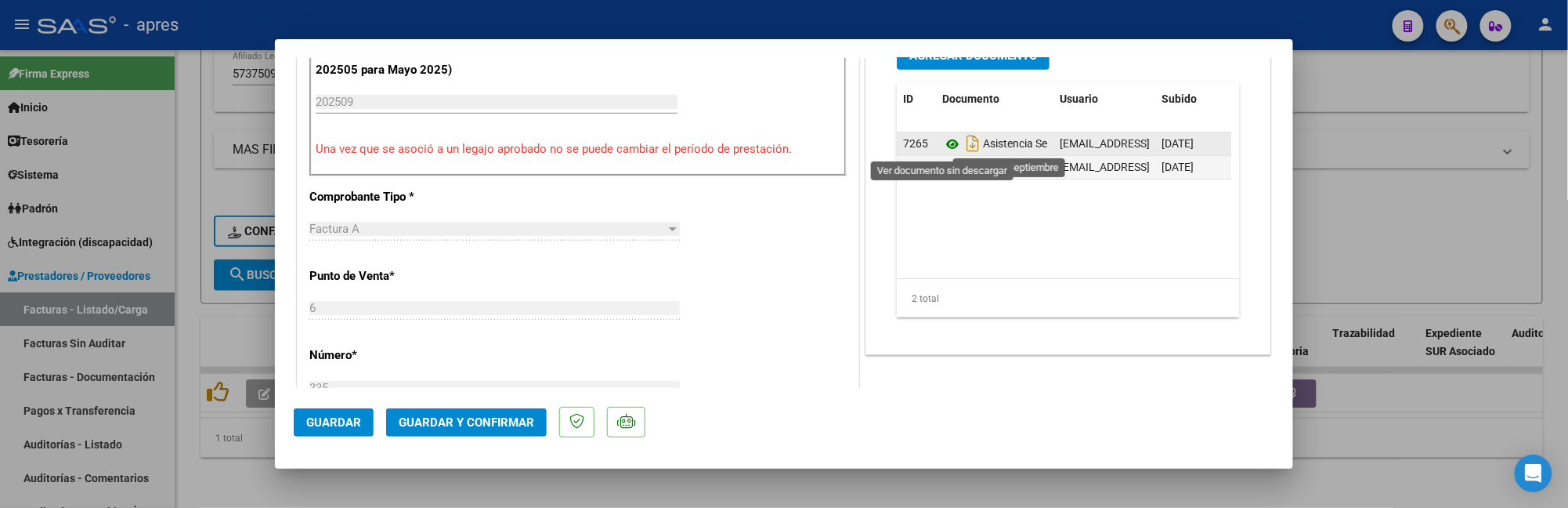
click at [943, 144] on icon at bounding box center [952, 144] width 20 height 19
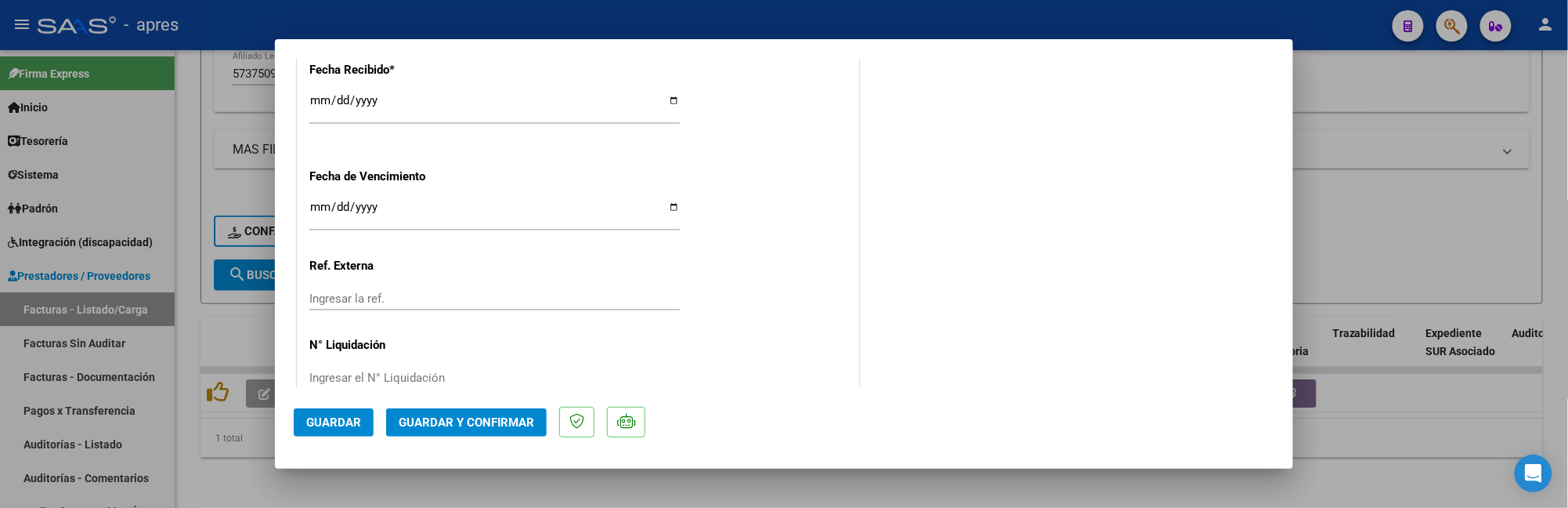
scroll to position [1185, 0]
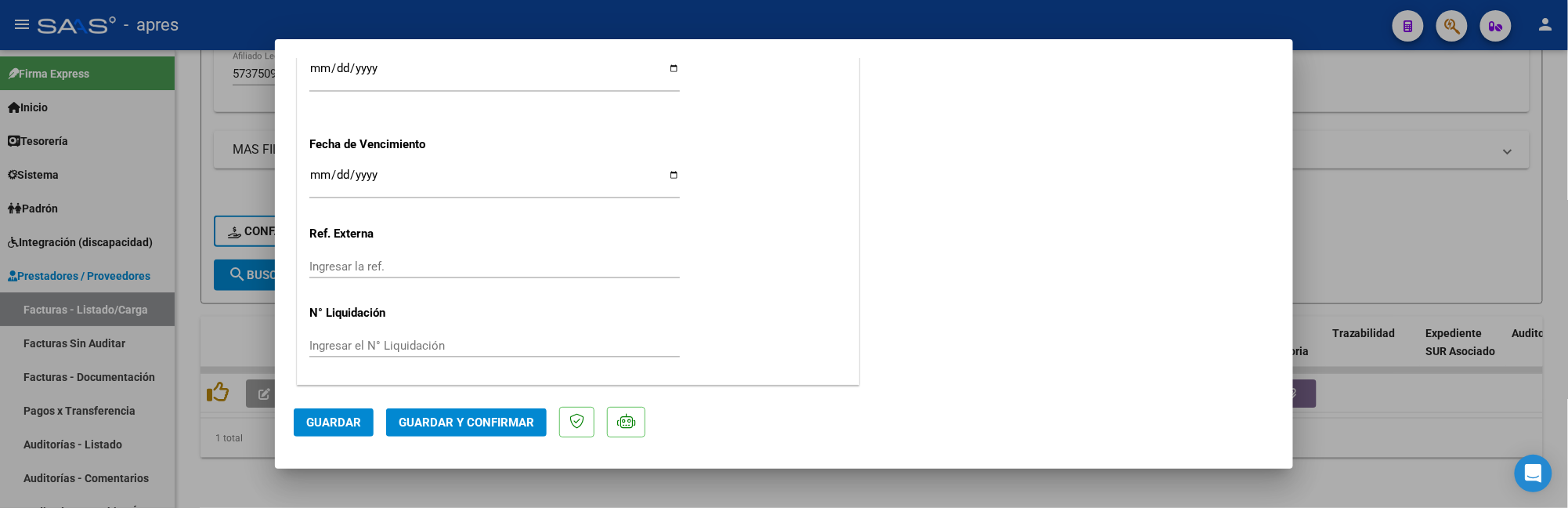
click at [322, 171] on input "Ingresar la fecha" at bounding box center [494, 180] width 370 height 25
type input "[DATE]"
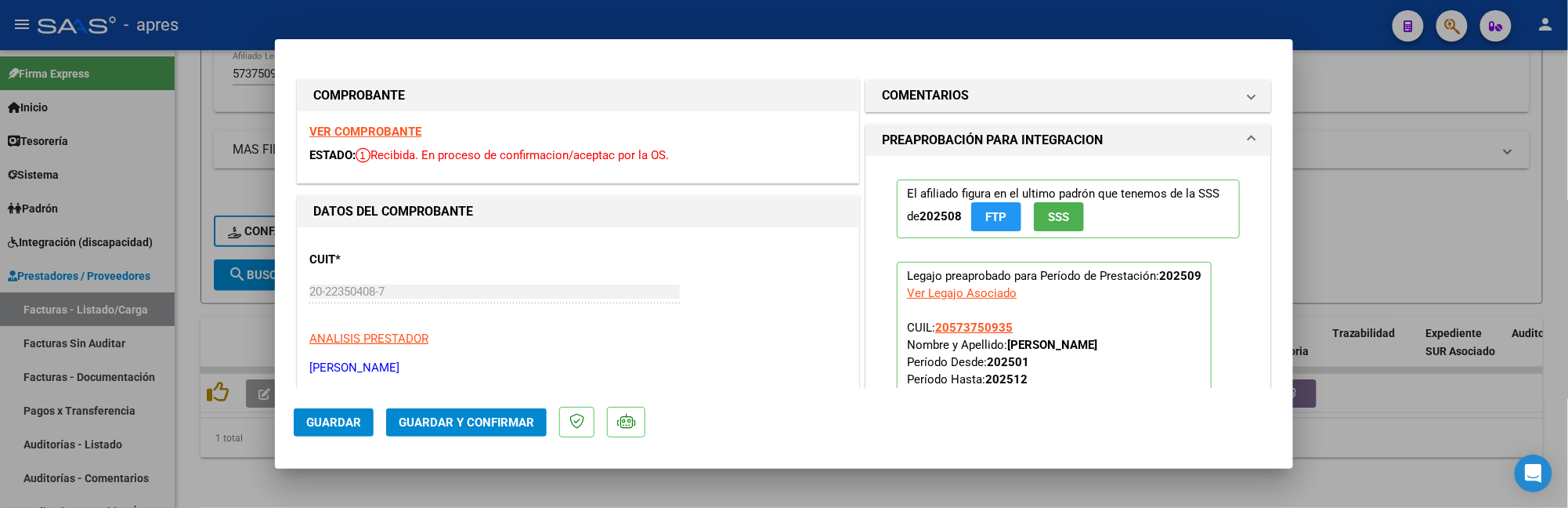
scroll to position [313, 0]
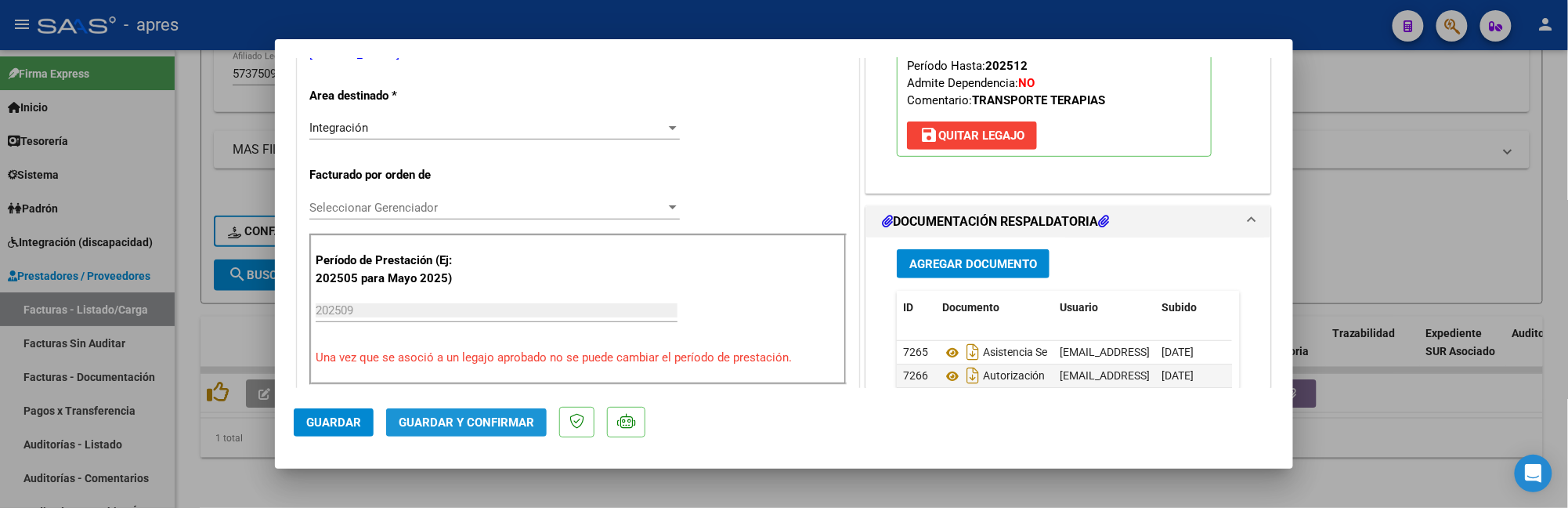
click at [509, 433] on button "Guardar y Confirmar" at bounding box center [466, 422] width 160 height 29
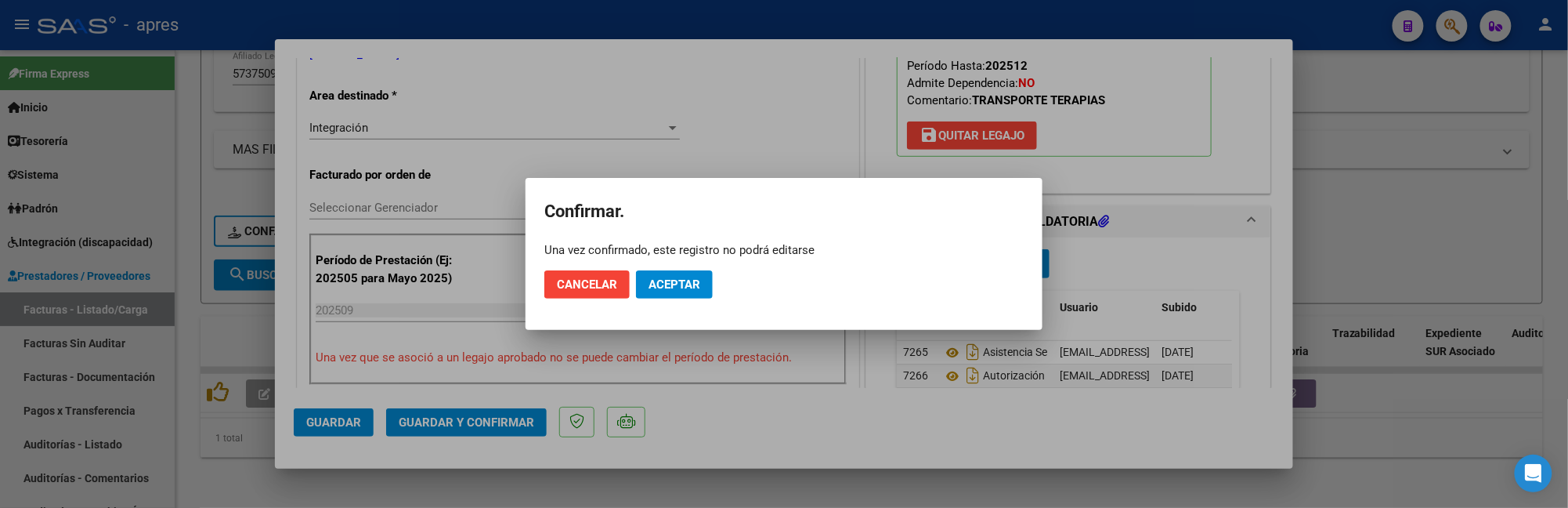
click at [703, 266] on mat-dialog-actions "Cancelar Aceptar" at bounding box center [784, 283] width 479 height 53
click at [695, 289] on span "Aceptar" at bounding box center [674, 284] width 52 height 14
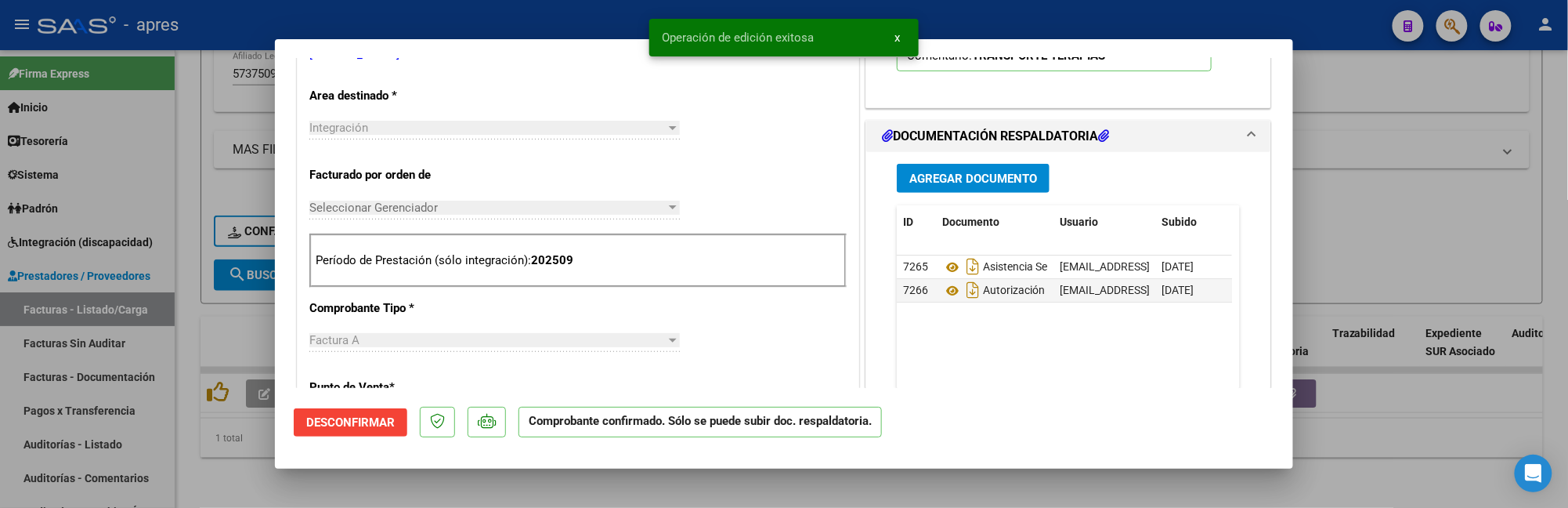
click at [248, 471] on div at bounding box center [784, 254] width 1568 height 508
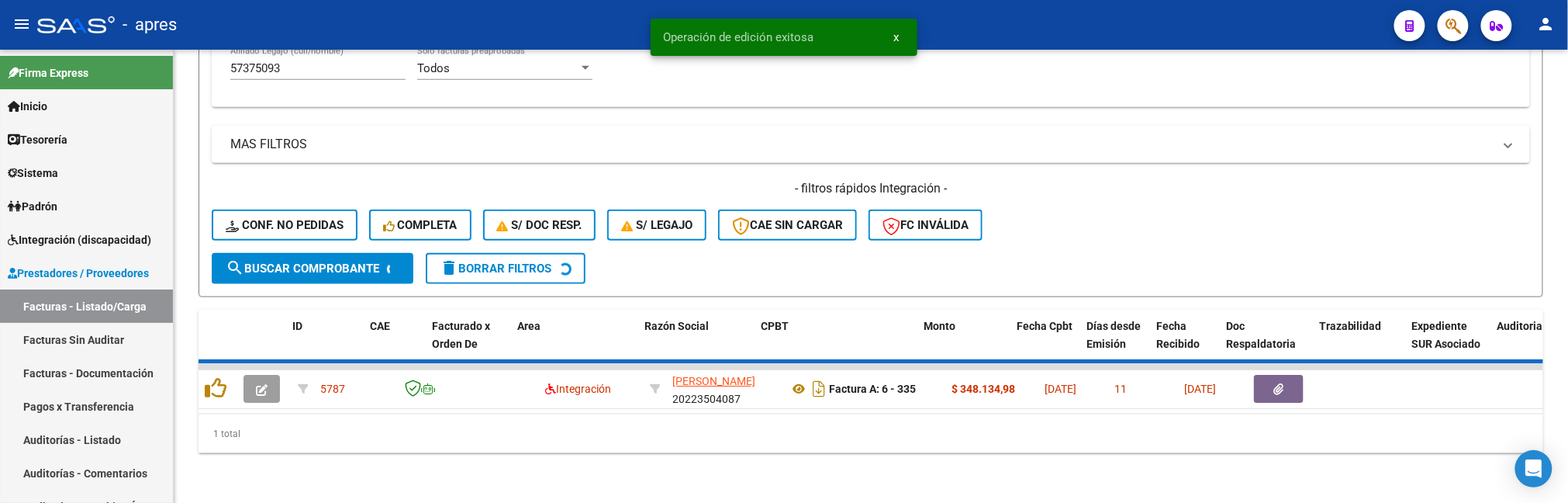
scroll to position [593, 0]
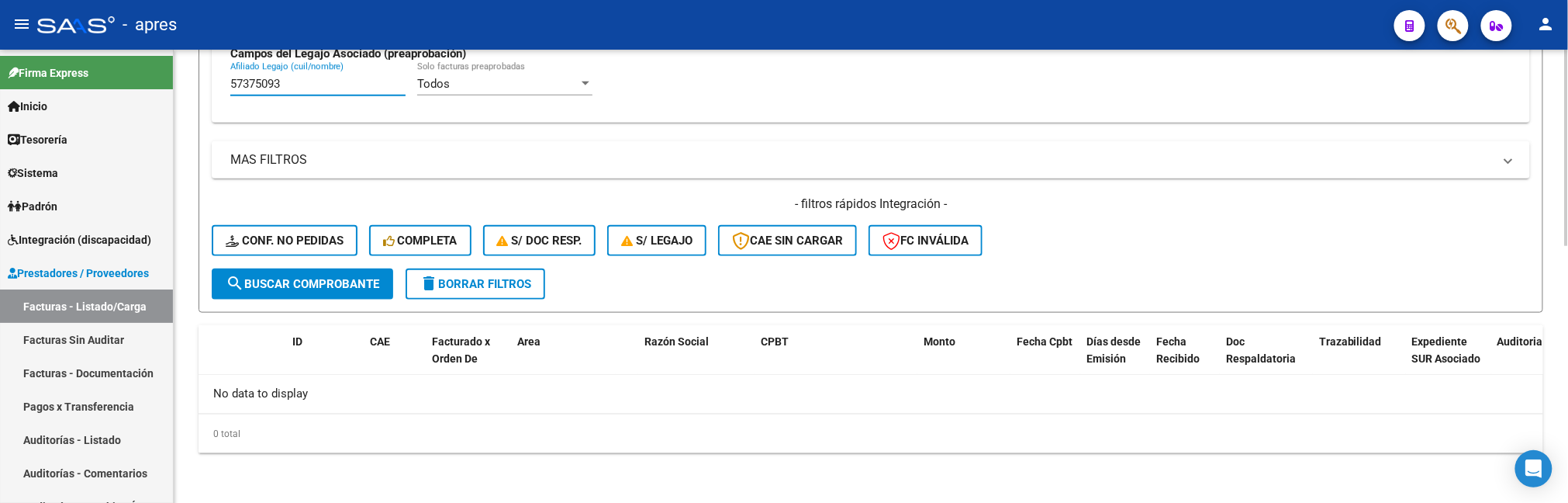
drag, startPoint x: 304, startPoint y: 82, endPoint x: 188, endPoint y: 110, distance: 119.3
paste input "49531201"
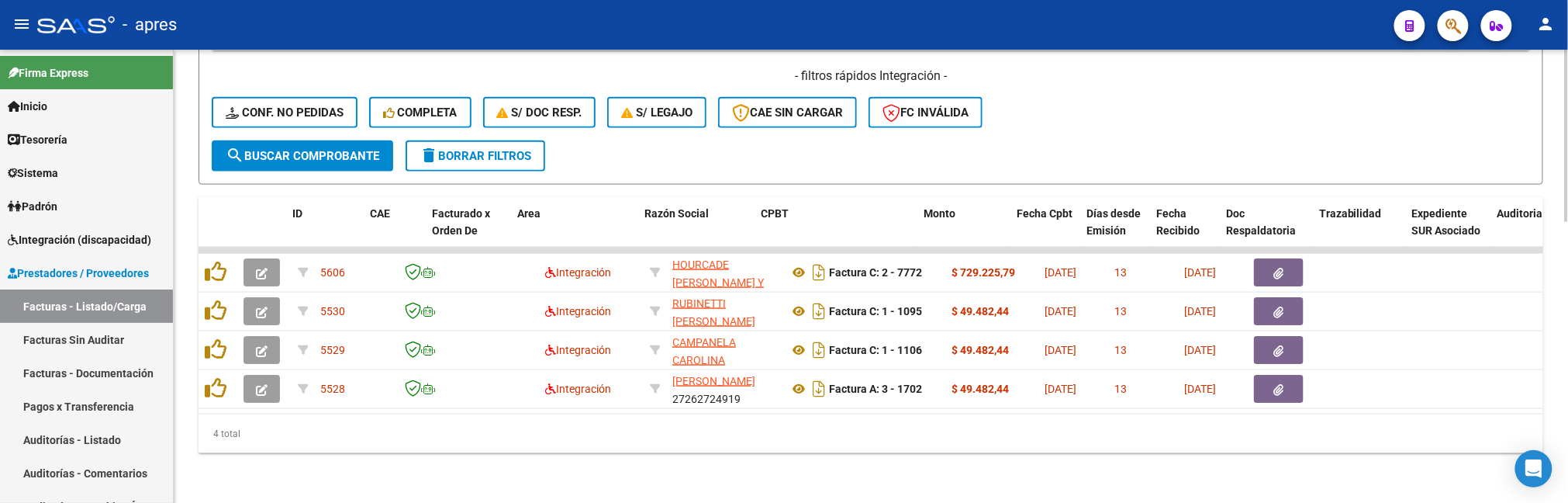
scroll to position [737, 0]
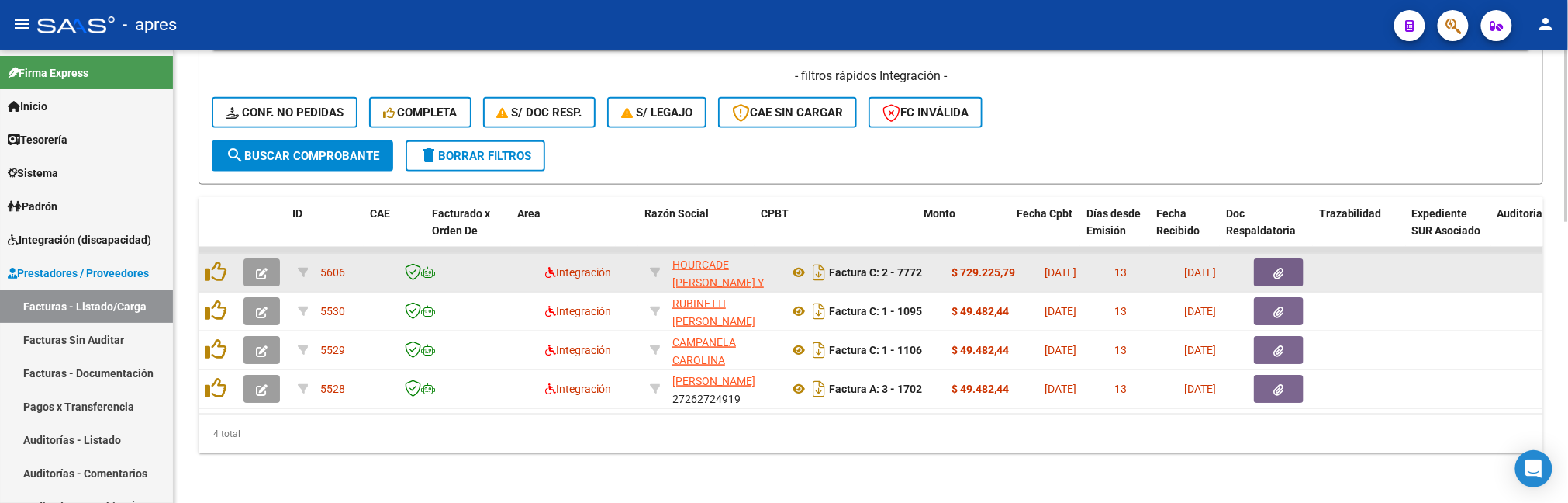
type input "49531201"
click at [263, 268] on icon "button" at bounding box center [262, 274] width 12 height 12
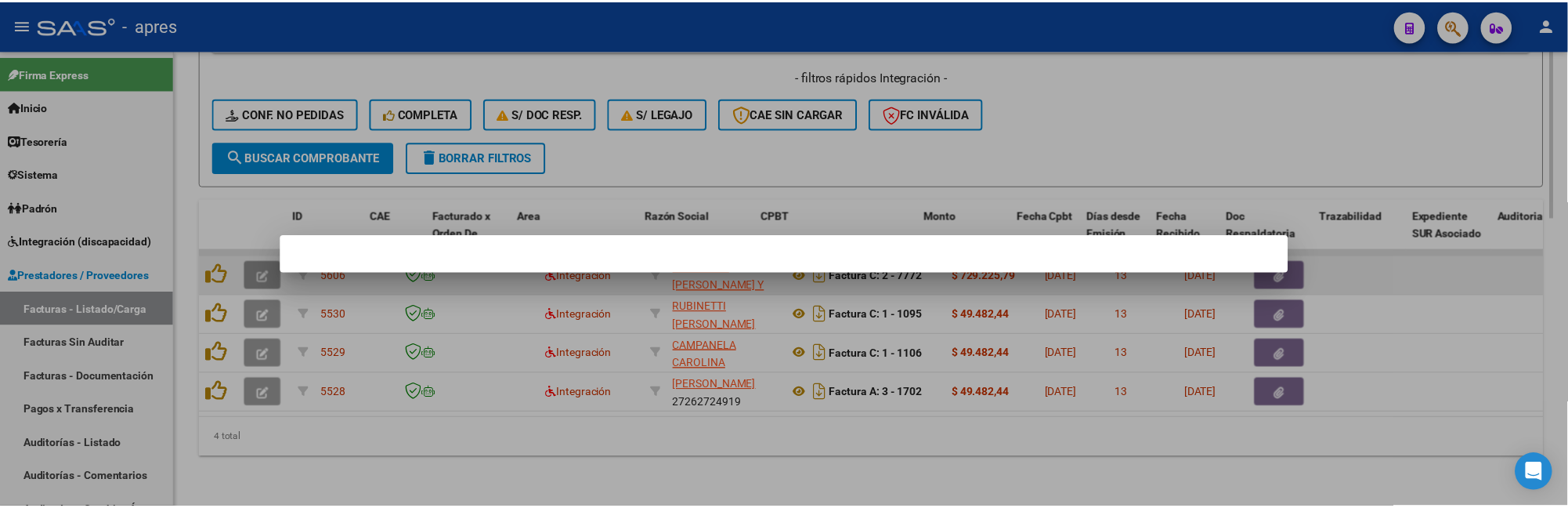
scroll to position [793, 0]
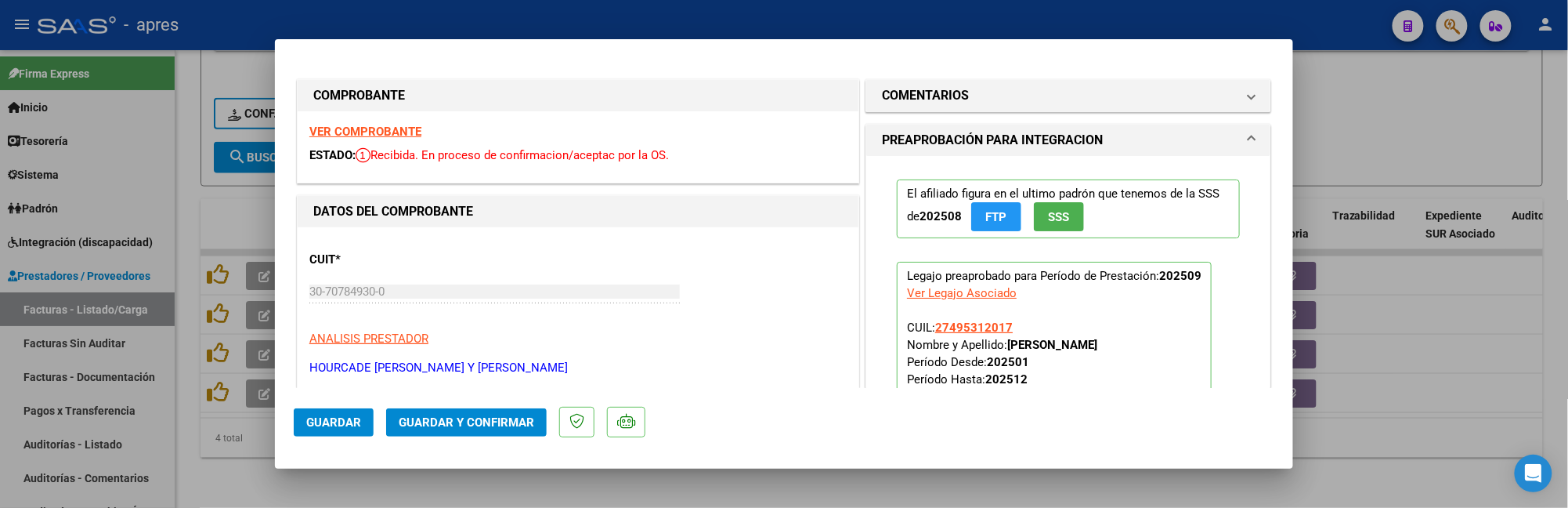
click at [379, 135] on strong "VER COMPROBANTE" at bounding box center [365, 132] width 112 height 14
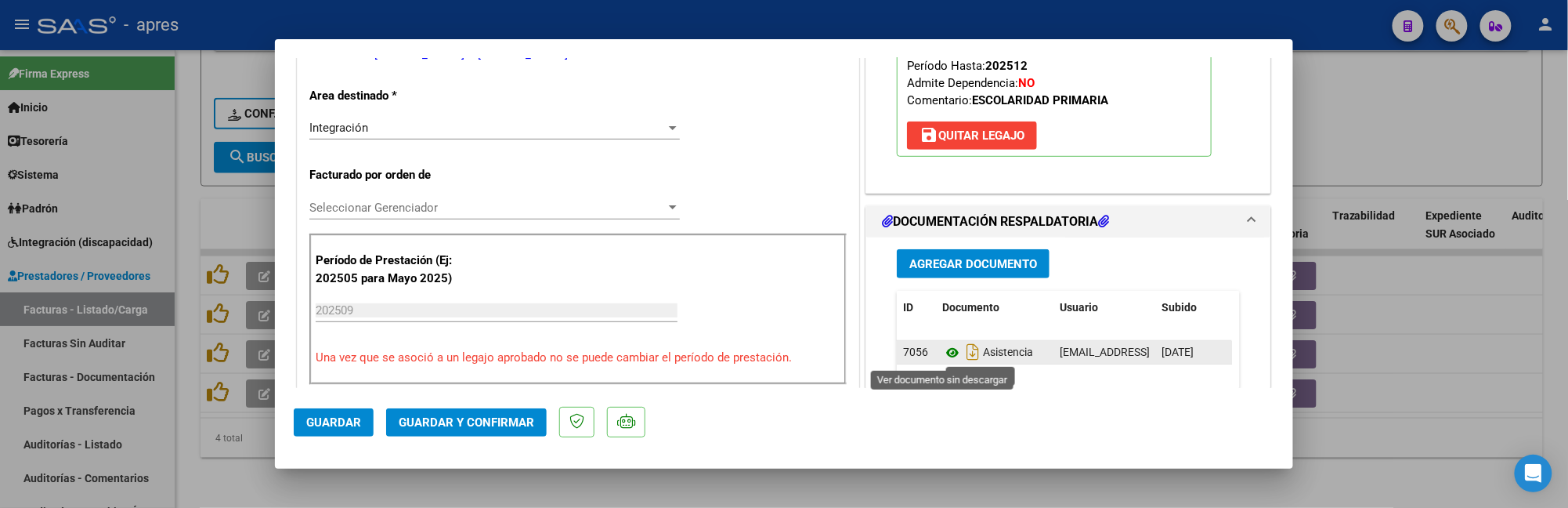
click at [942, 358] on icon at bounding box center [952, 353] width 20 height 19
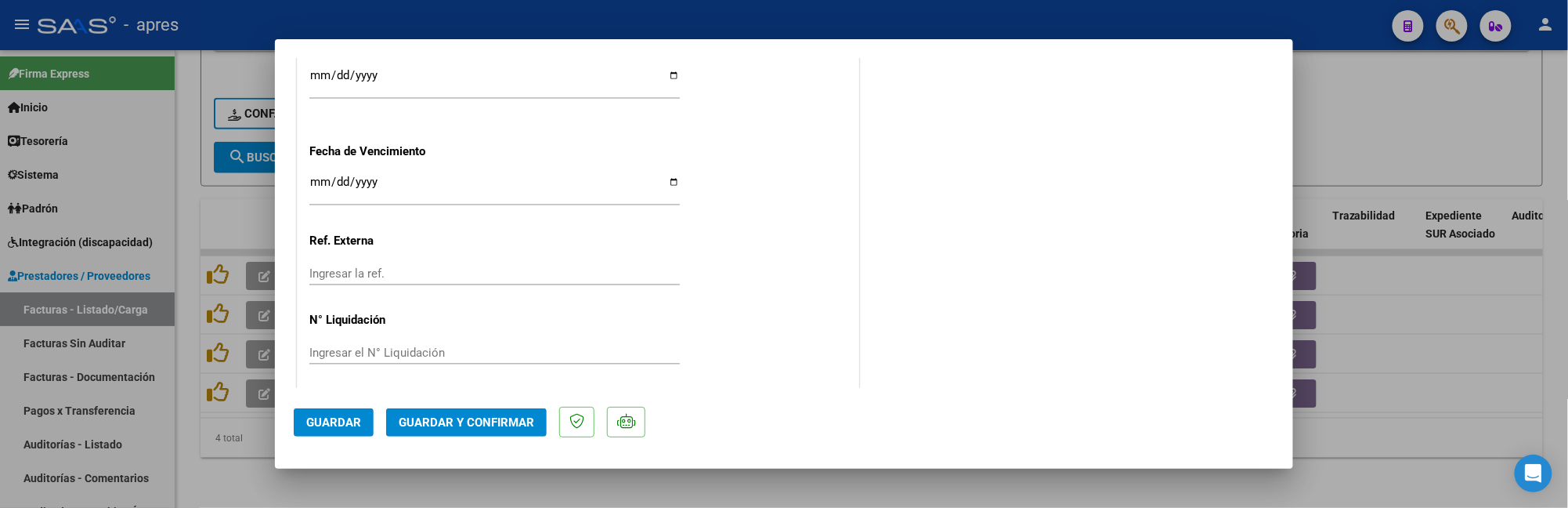
scroll to position [1185, 0]
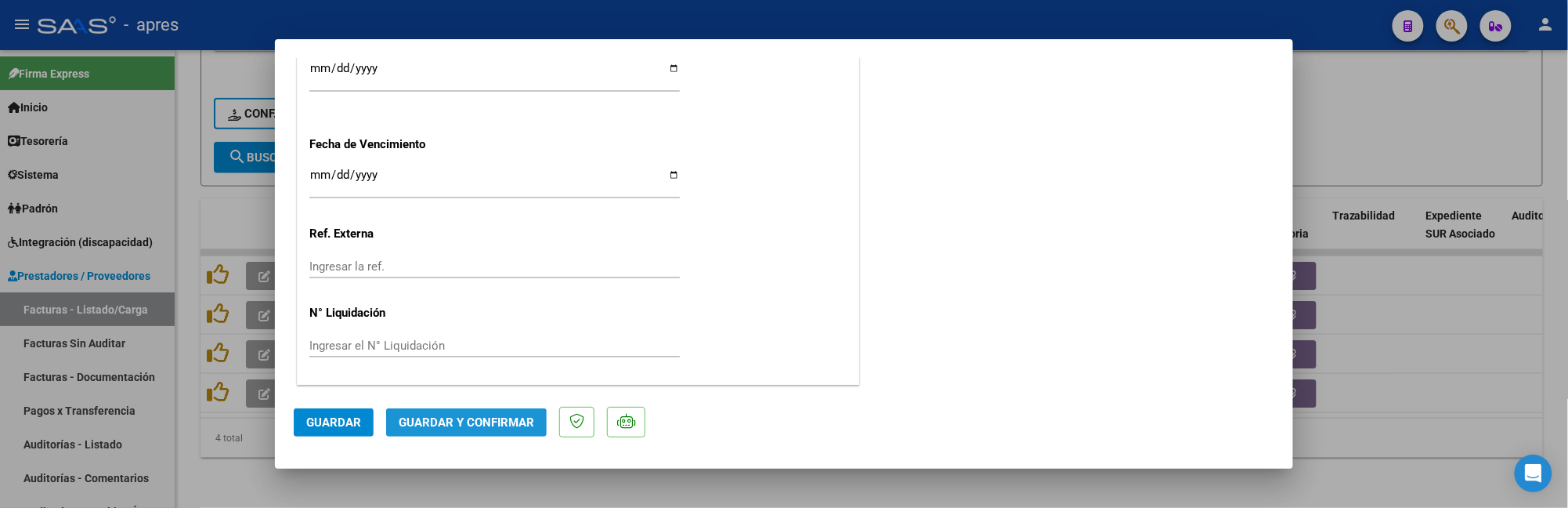
click at [456, 431] on button "Guardar y Confirmar" at bounding box center [466, 422] width 160 height 29
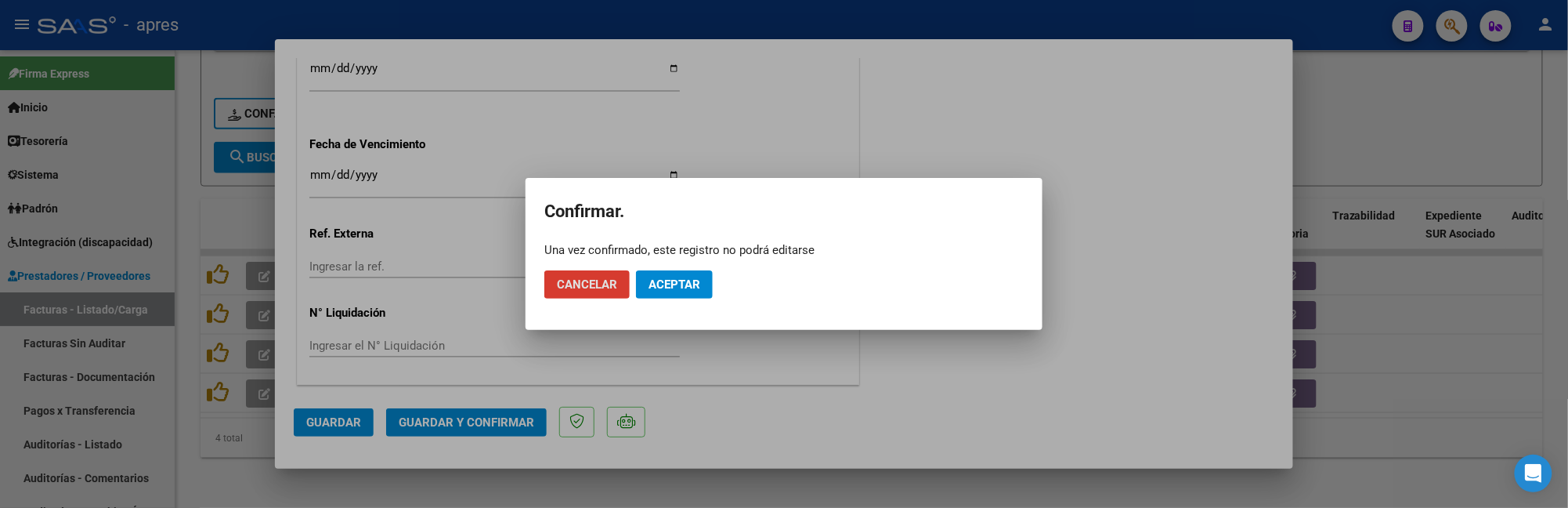
drag, startPoint x: 693, startPoint y: 287, endPoint x: 750, endPoint y: 179, distance: 122.1
click at [693, 282] on span "Aceptar" at bounding box center [674, 284] width 52 height 14
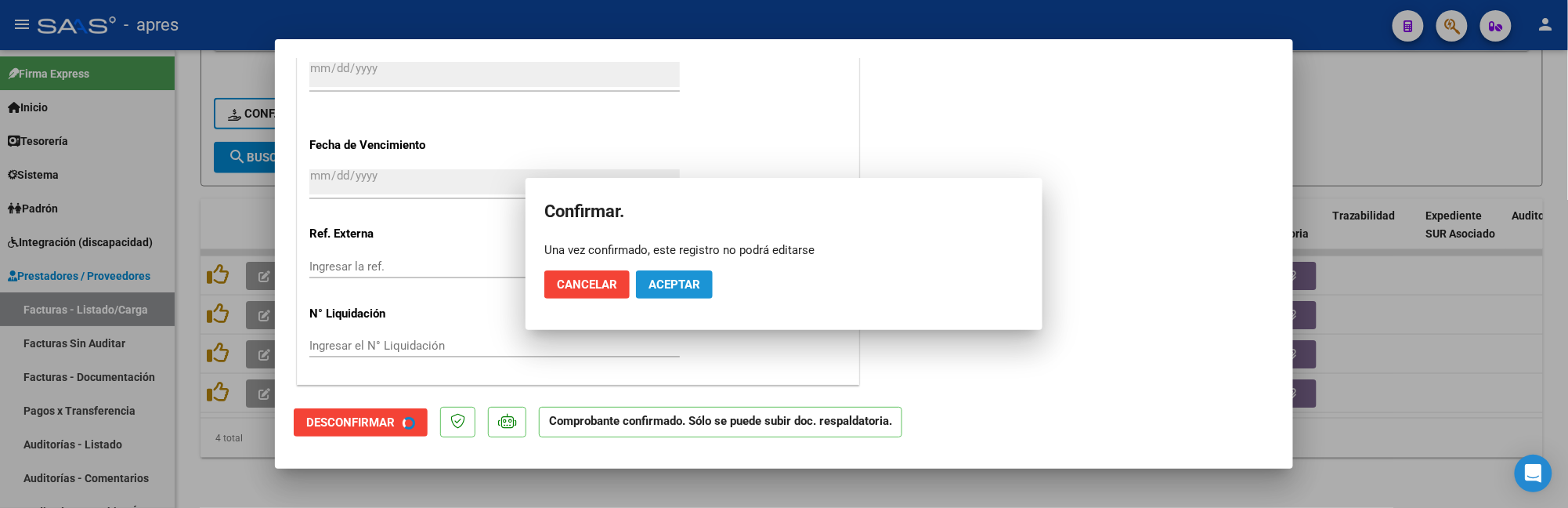
scroll to position [1088, 0]
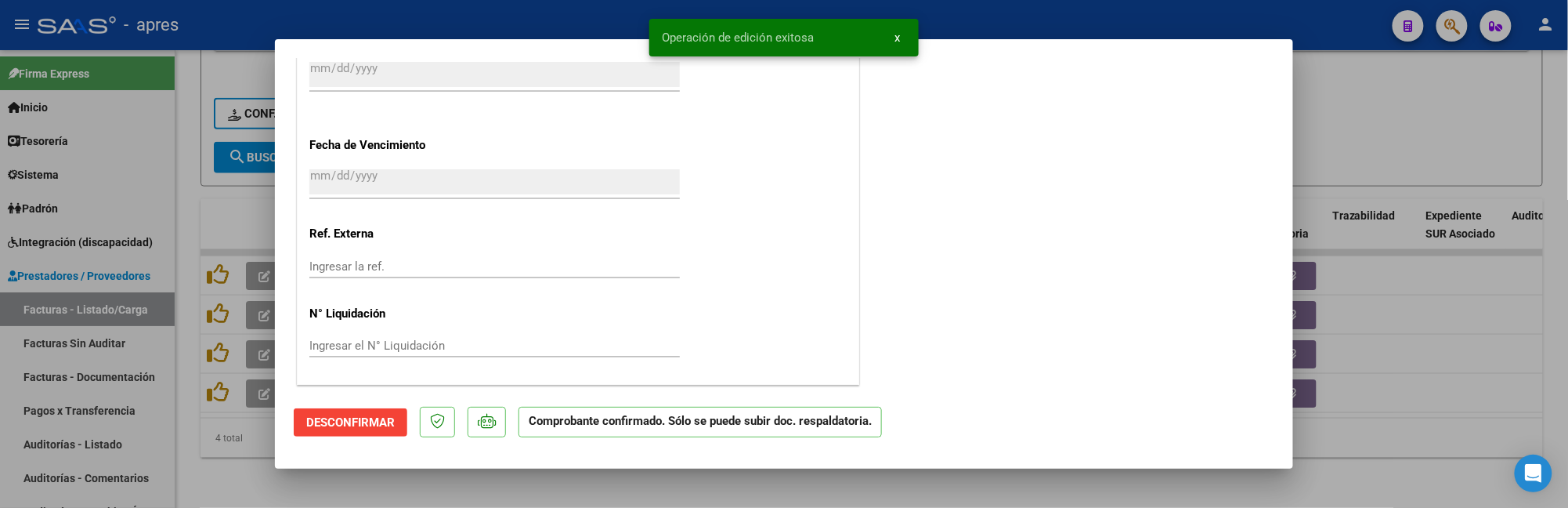
click at [241, 462] on div at bounding box center [784, 254] width 1568 height 508
type input "$ 0,00"
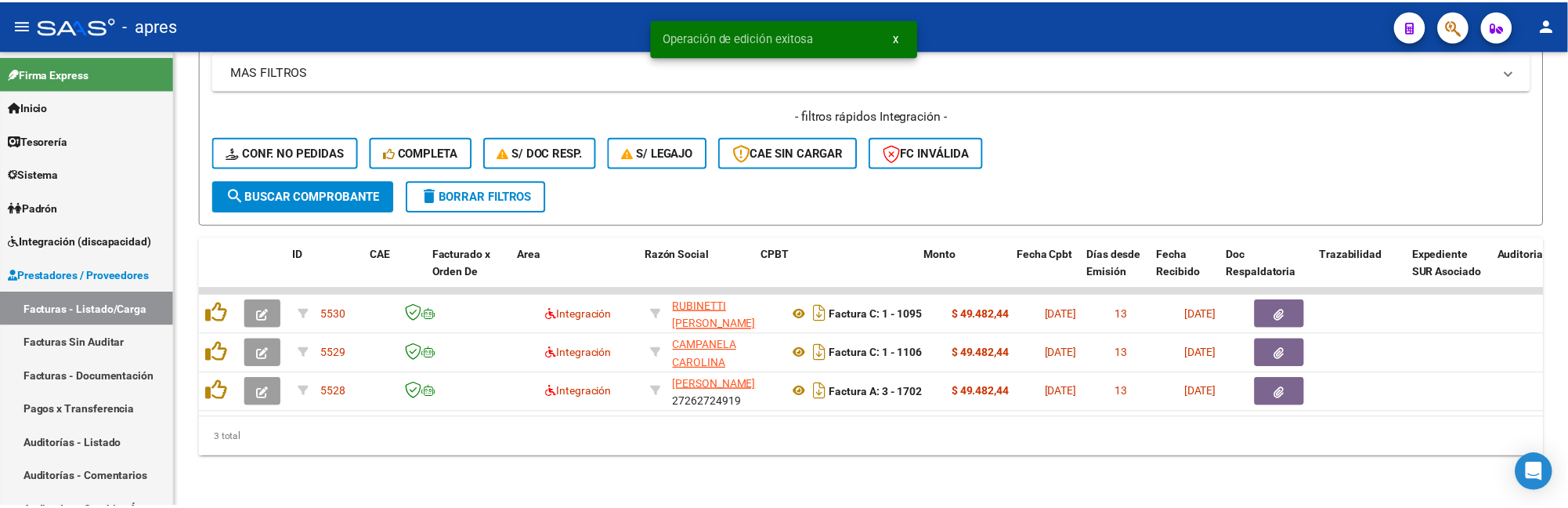
scroll to position [705, 0]
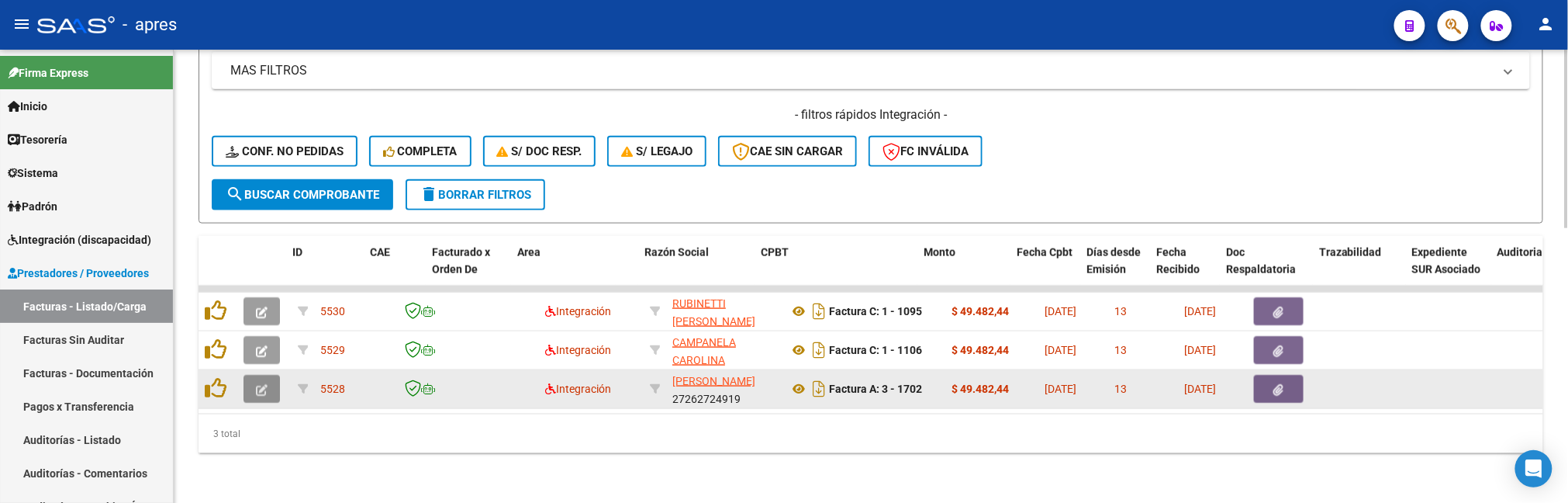
click at [259, 384] on icon "button" at bounding box center [262, 390] width 12 height 12
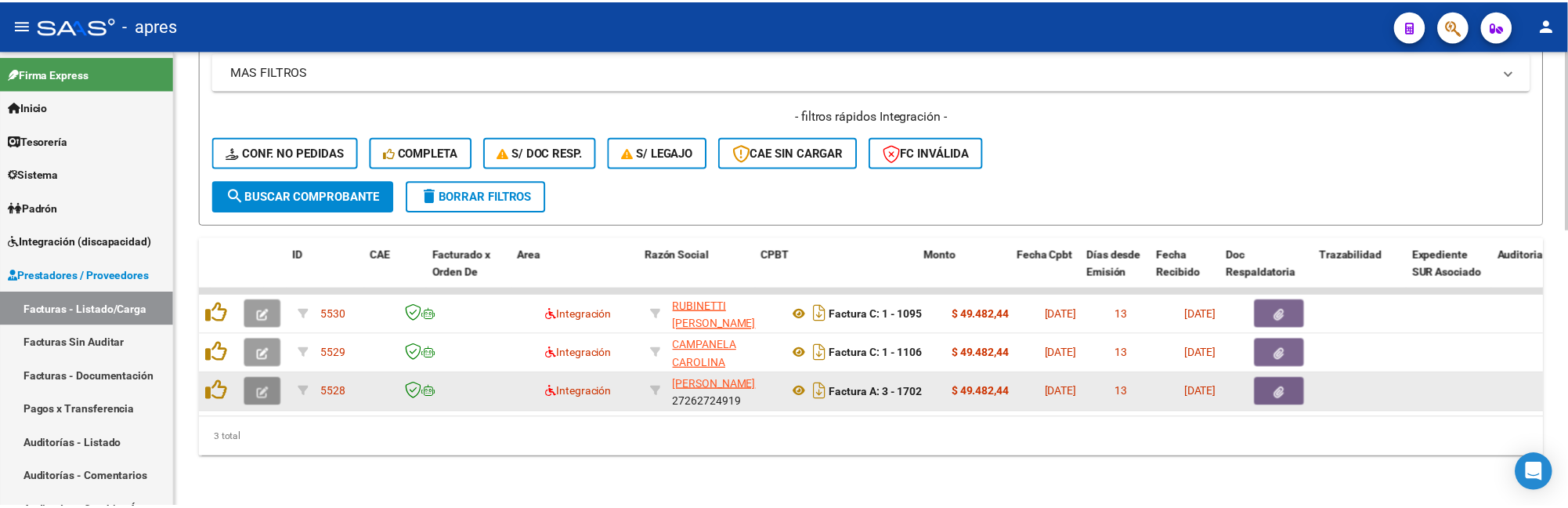
scroll to position [752, 0]
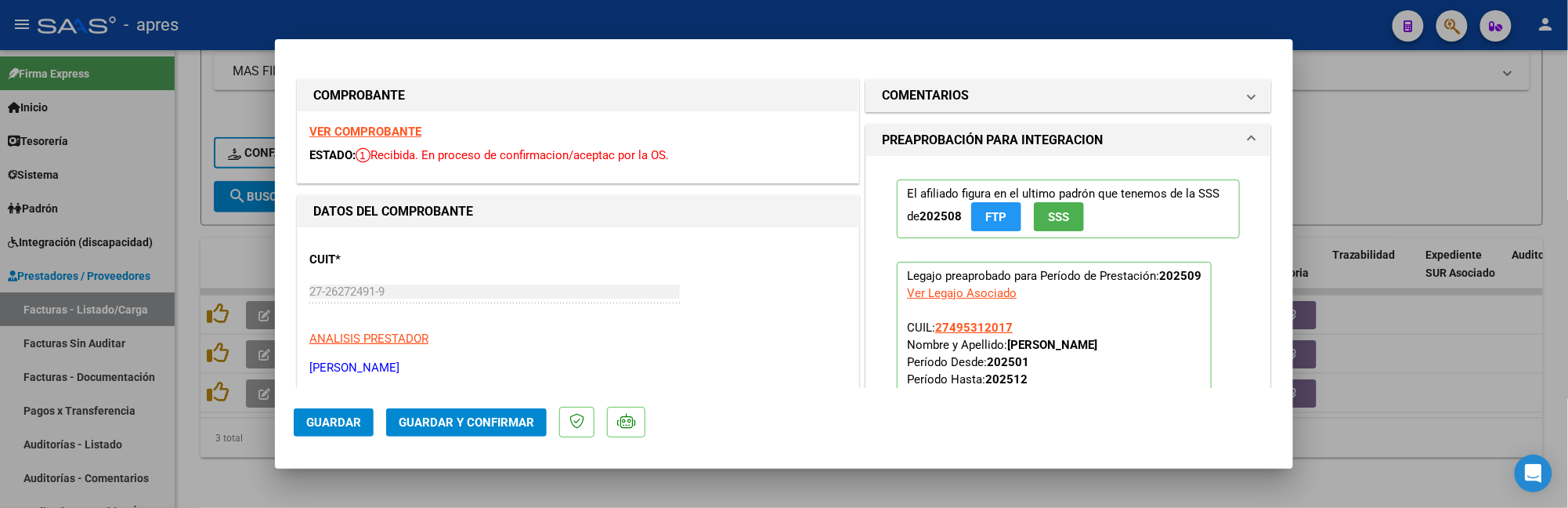
click at [373, 135] on strong "VER COMPROBANTE" at bounding box center [365, 132] width 112 height 14
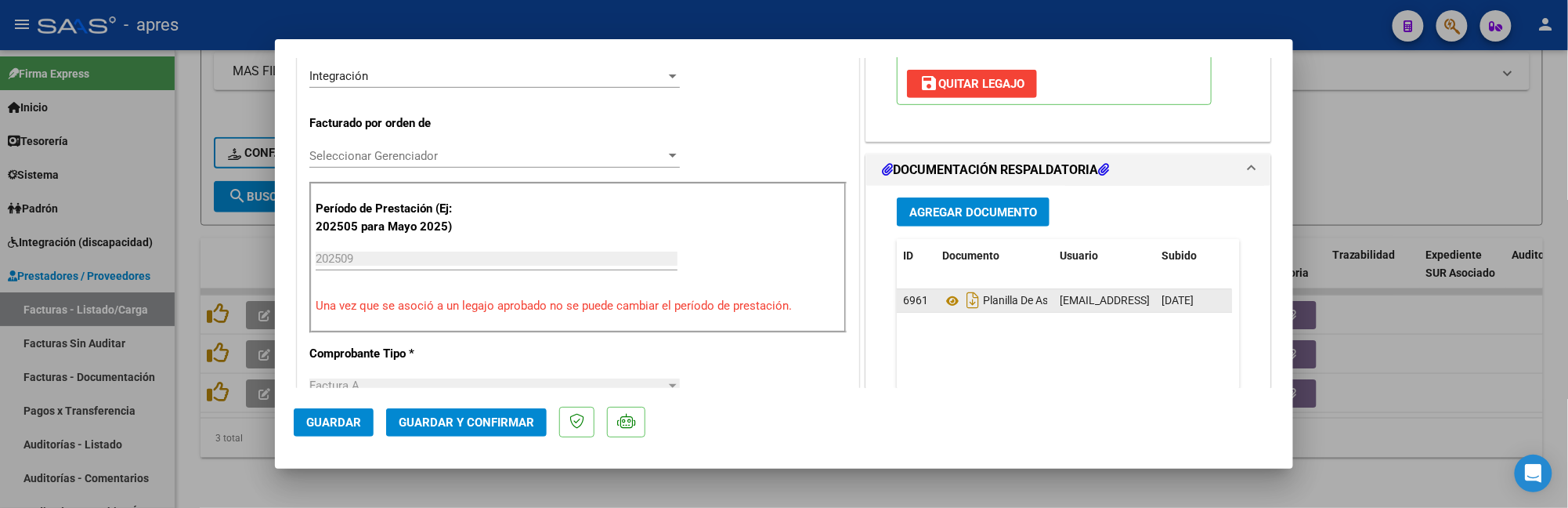
scroll to position [418, 0]
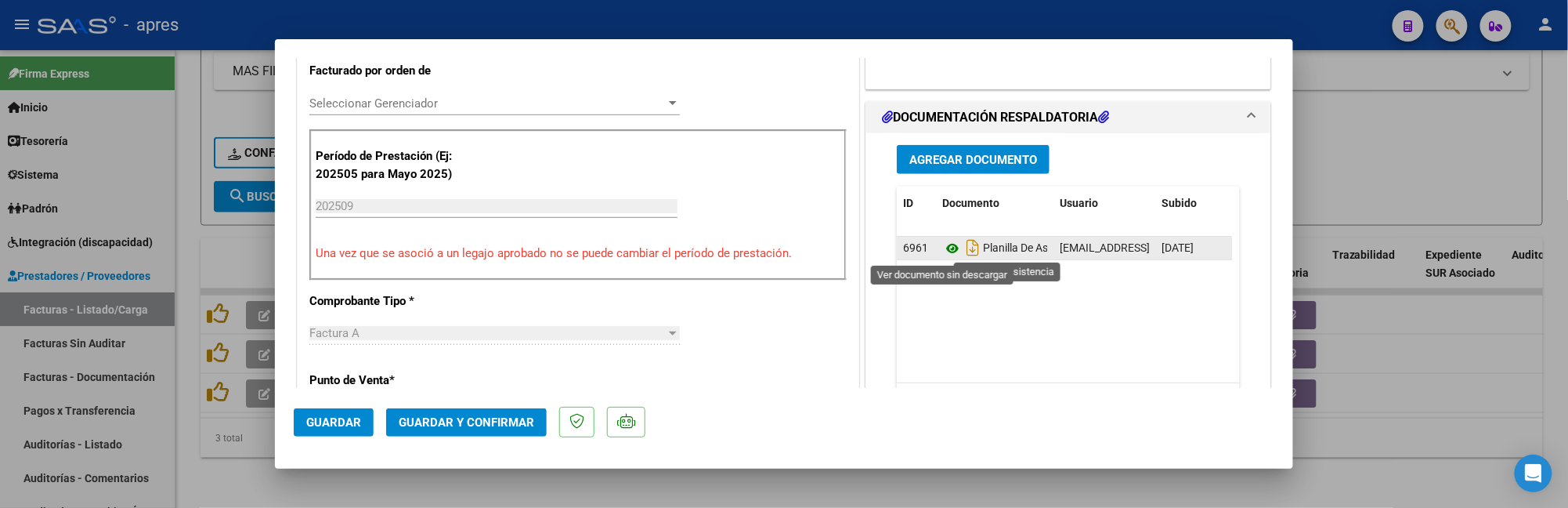
click at [945, 248] on icon at bounding box center [952, 249] width 20 height 19
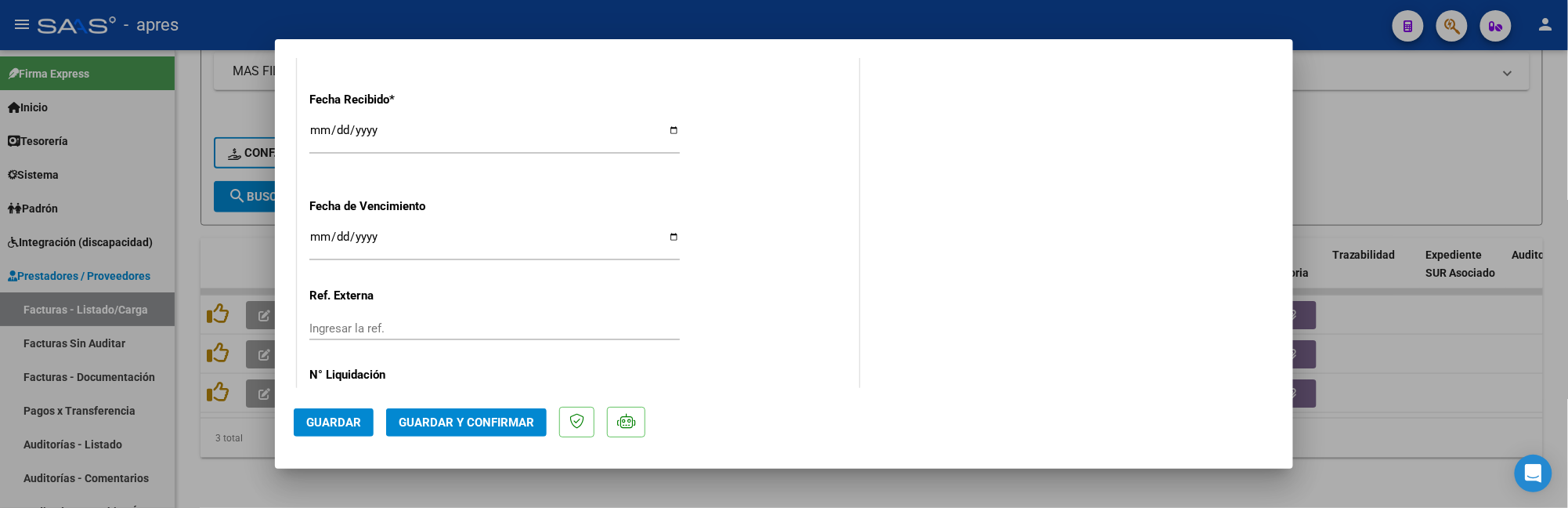
scroll to position [1185, 0]
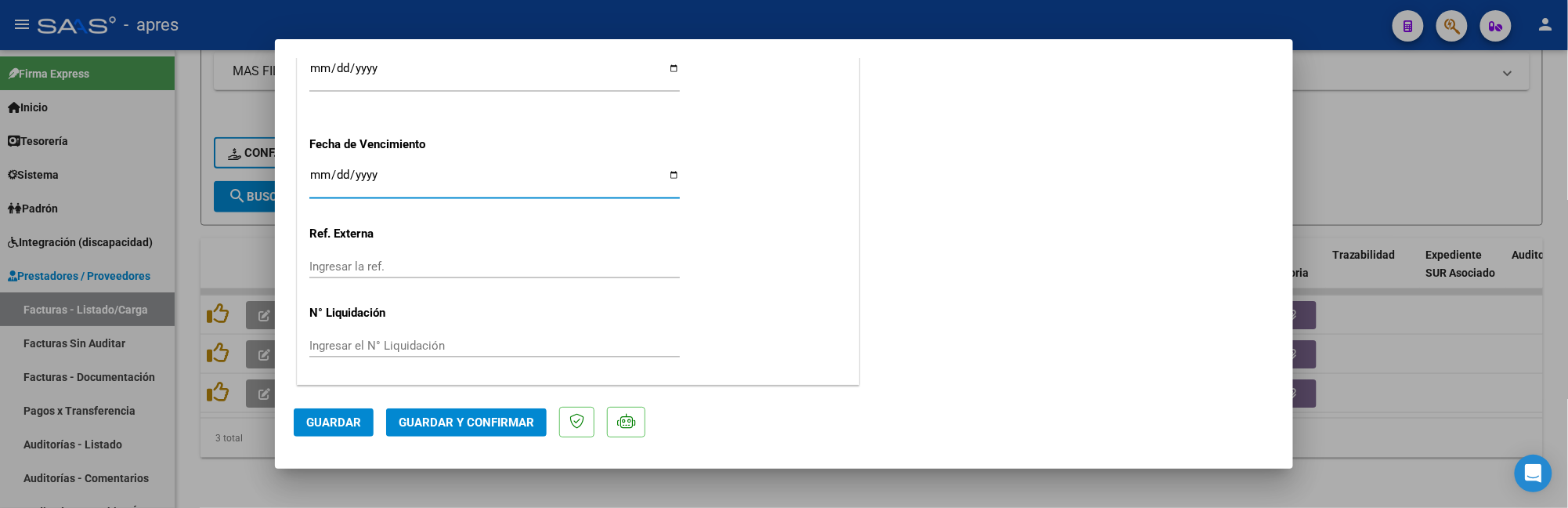
click at [317, 182] on input "Ingresar la fecha" at bounding box center [494, 180] width 370 height 25
click at [336, 173] on input "0025-02-11" at bounding box center [494, 180] width 370 height 25
type input "[DATE]"
click at [474, 423] on span "Guardar y Confirmar" at bounding box center [466, 422] width 135 height 14
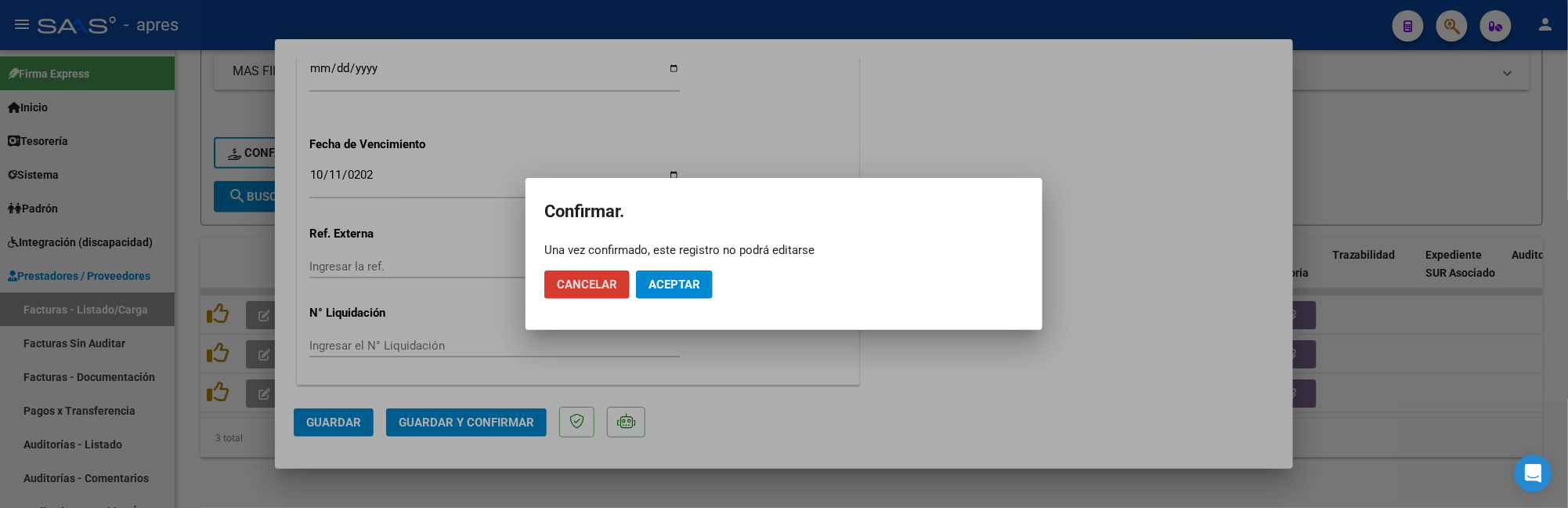
click at [693, 290] on span "Aceptar" at bounding box center [674, 284] width 52 height 14
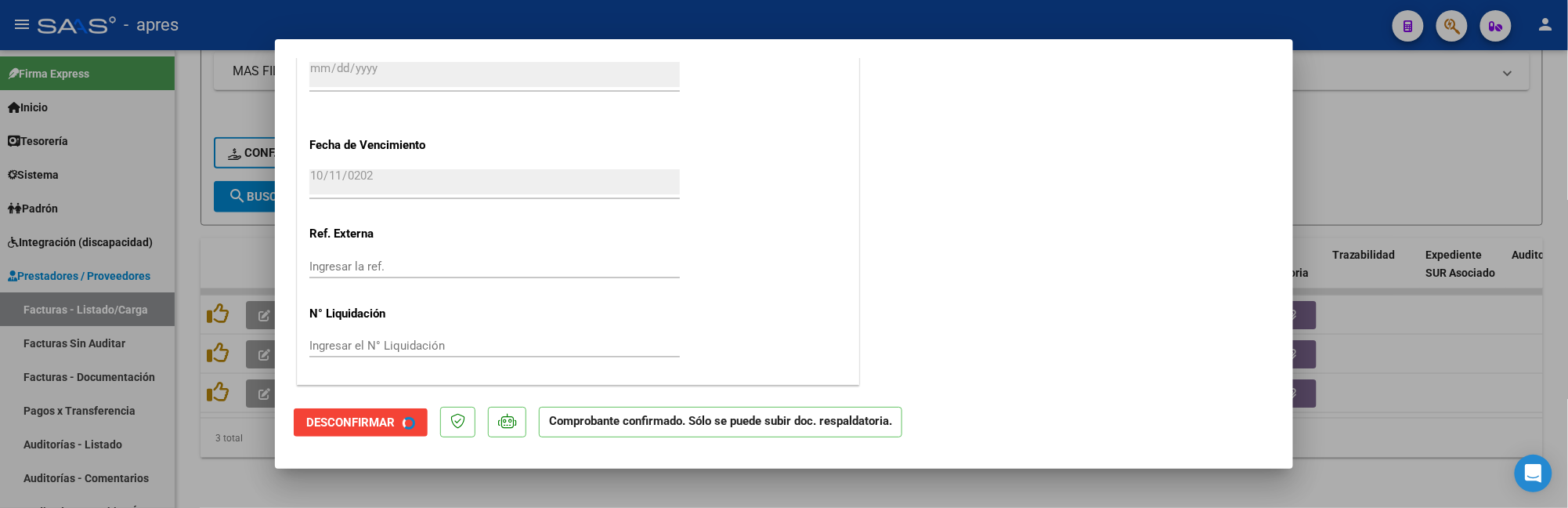
scroll to position [1088, 0]
click at [245, 437] on div at bounding box center [784, 254] width 1568 height 508
type input "$ 0,00"
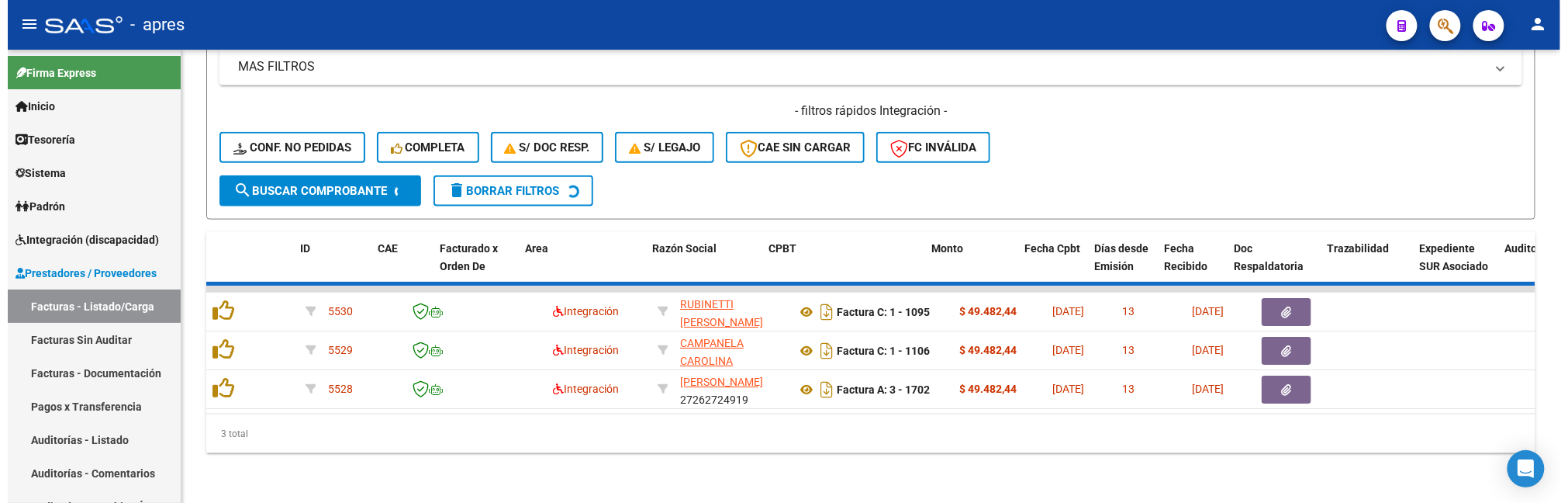
scroll to position [659, 0]
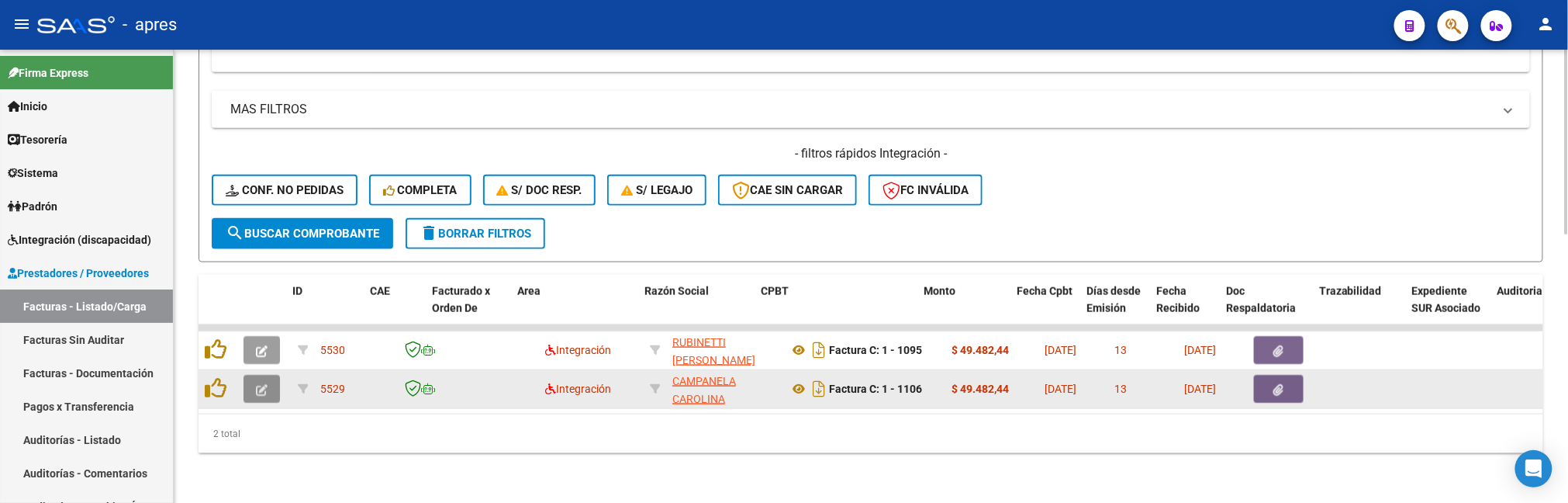
click at [256, 384] on icon "button" at bounding box center [262, 390] width 12 height 12
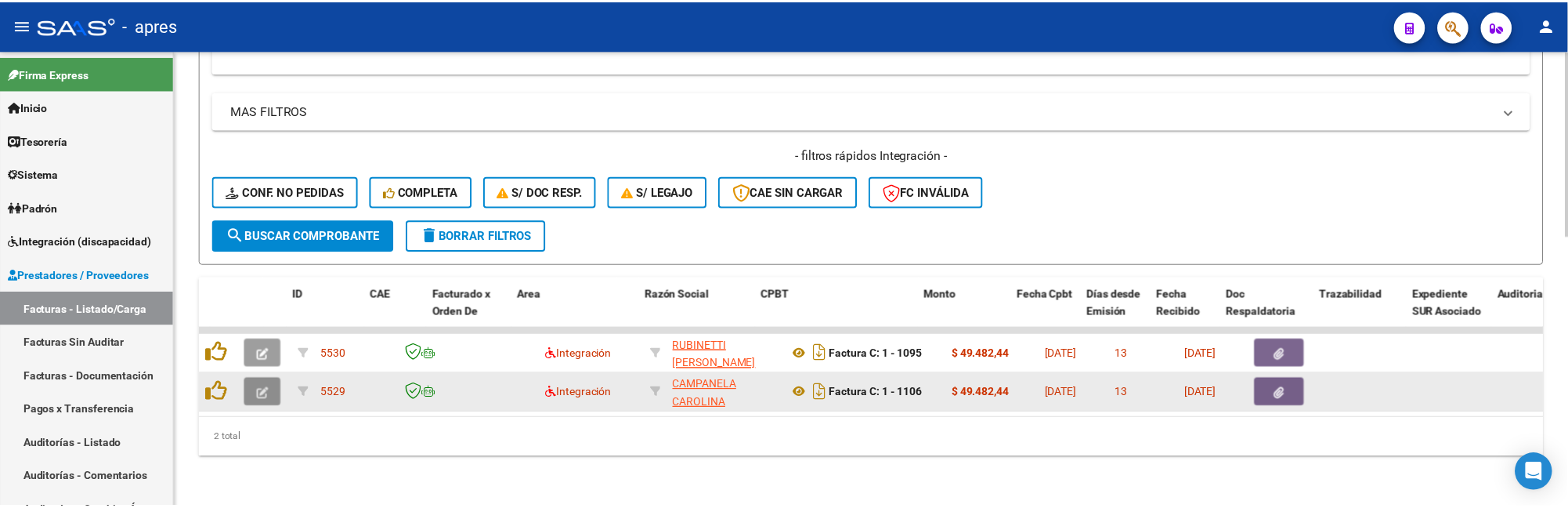
scroll to position [714, 0]
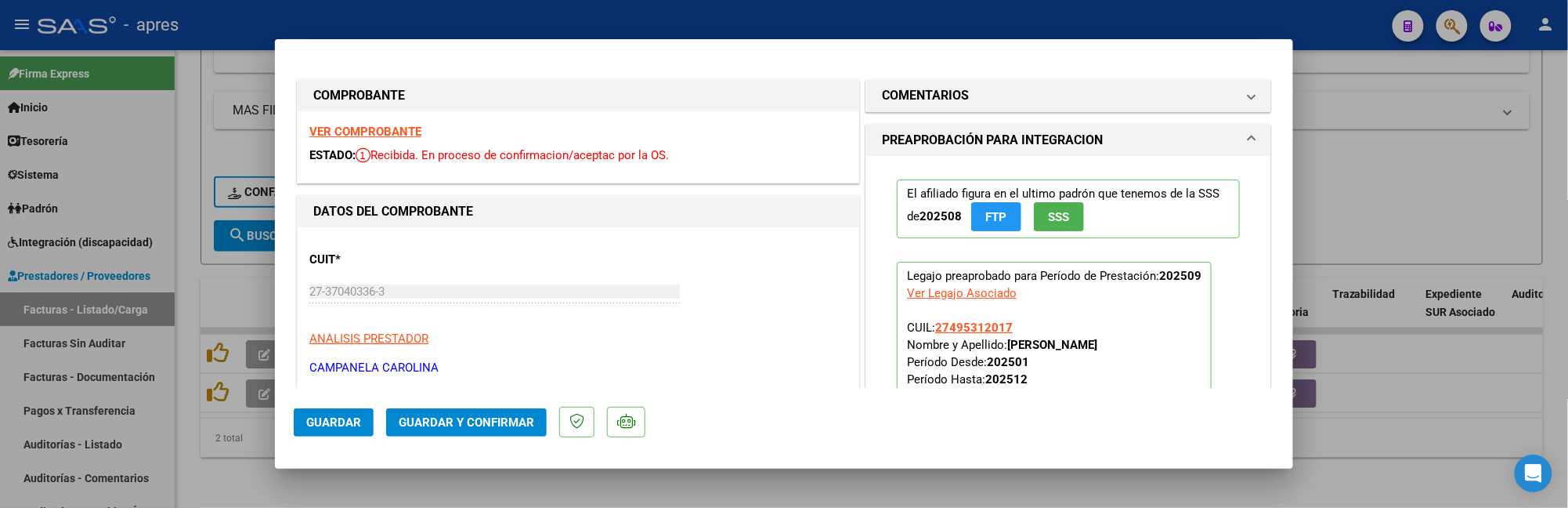
click at [361, 127] on strong "VER COMPROBANTE" at bounding box center [365, 132] width 112 height 14
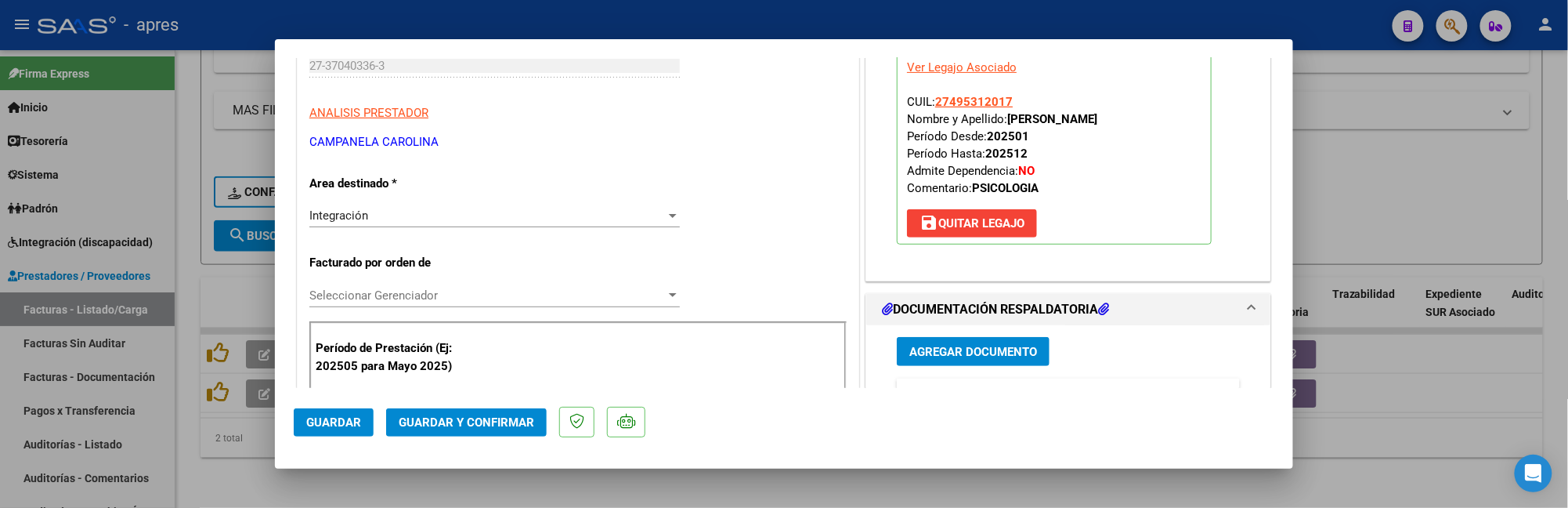
scroll to position [313, 0]
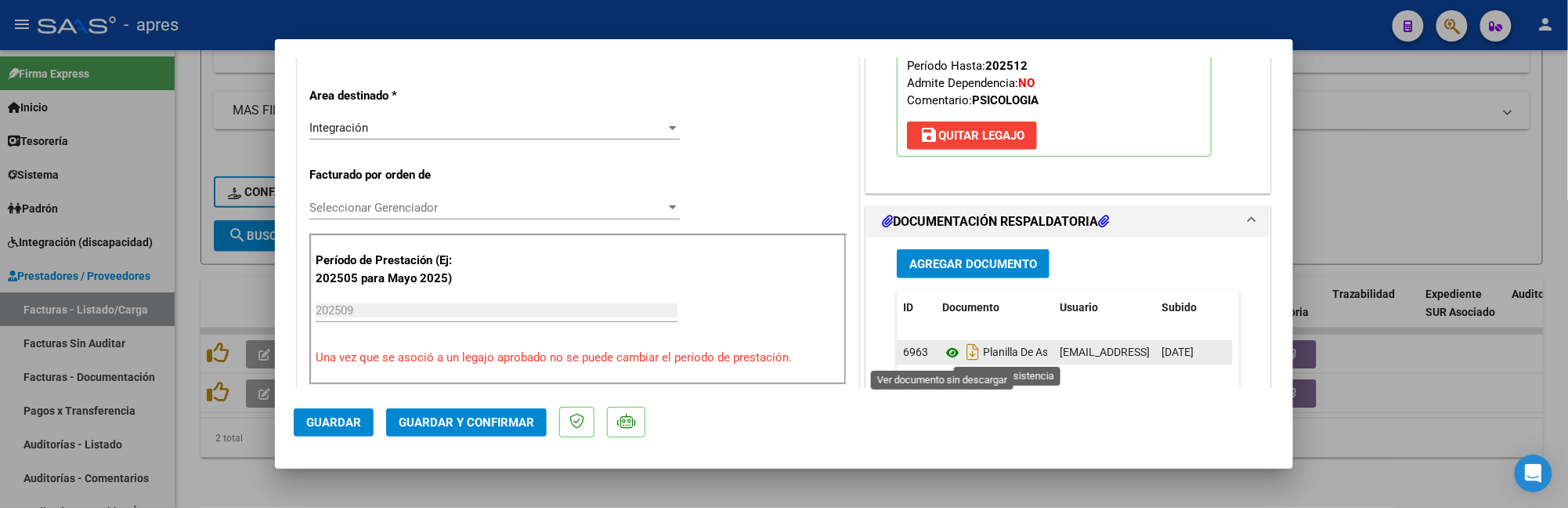
click at [945, 355] on icon at bounding box center [952, 353] width 20 height 19
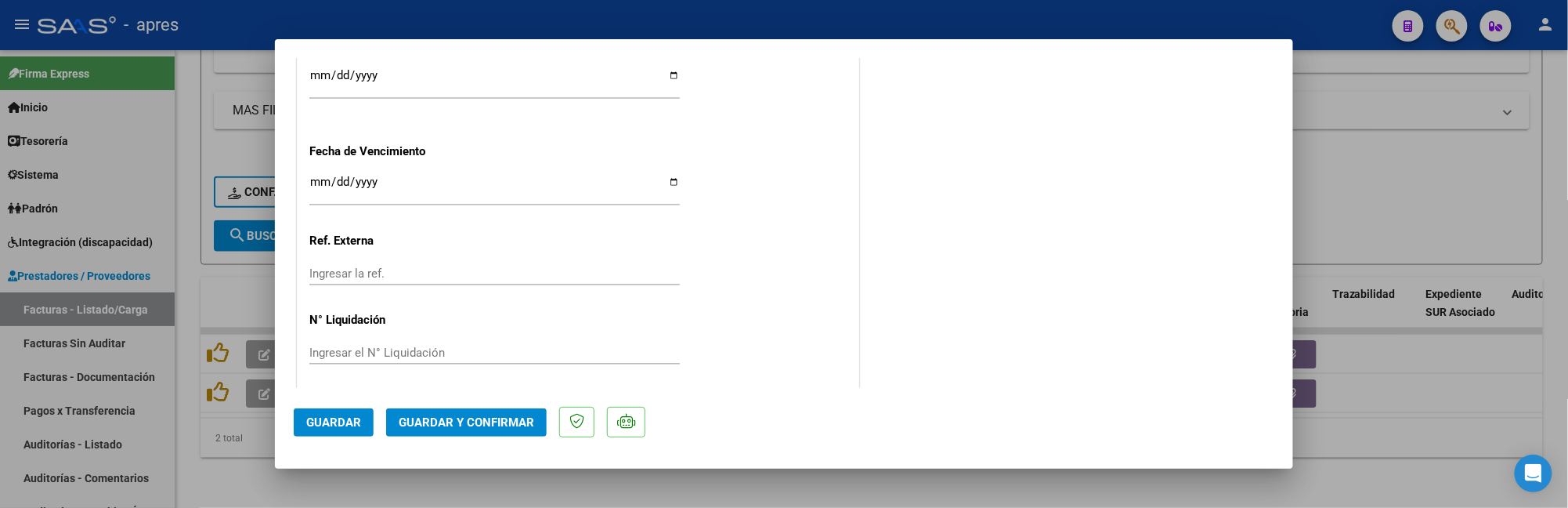
scroll to position [1185, 0]
click at [314, 176] on input "Ingresar la fecha" at bounding box center [494, 180] width 370 height 25
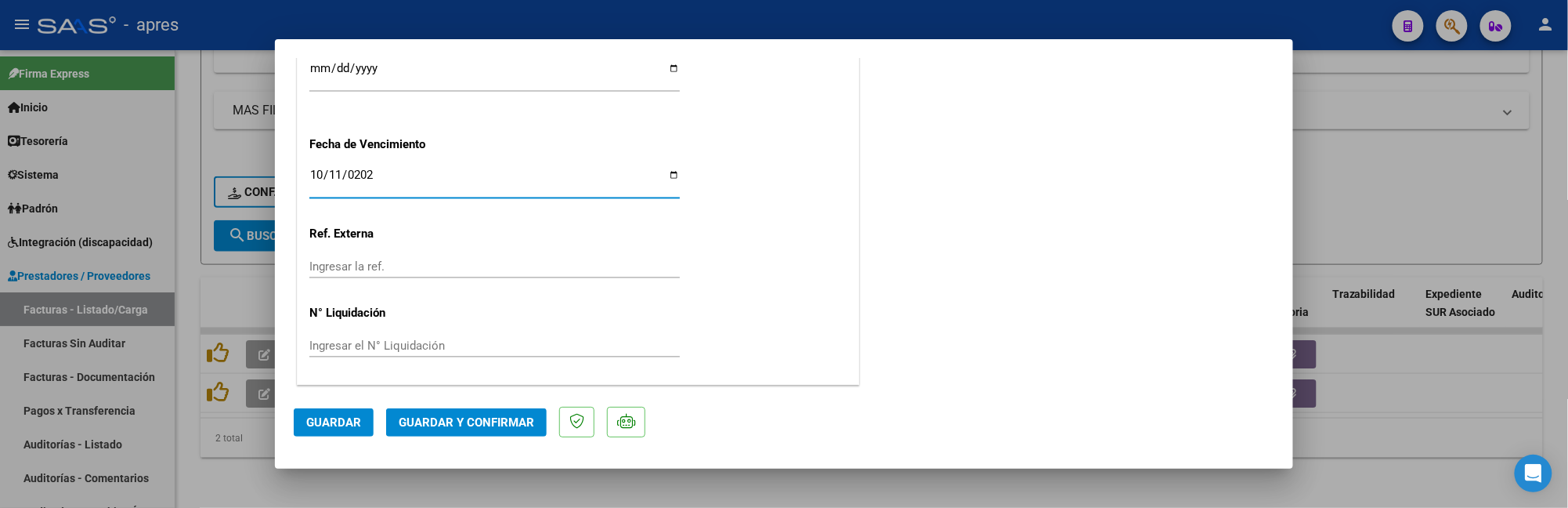
type input "[DATE]"
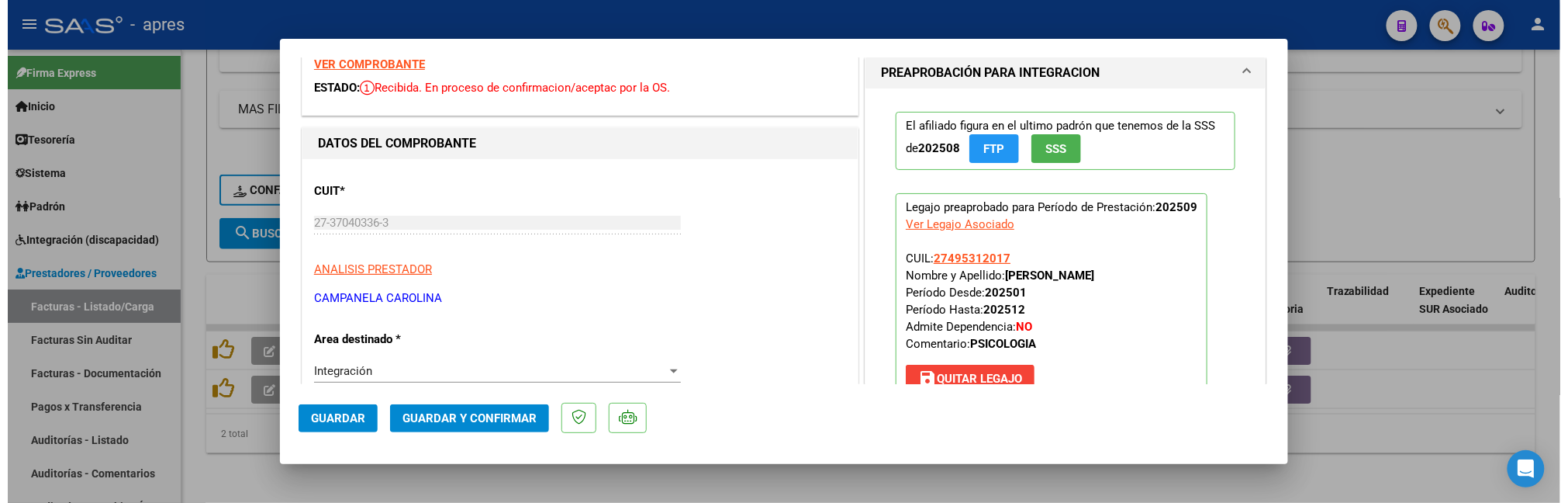
scroll to position [0, 0]
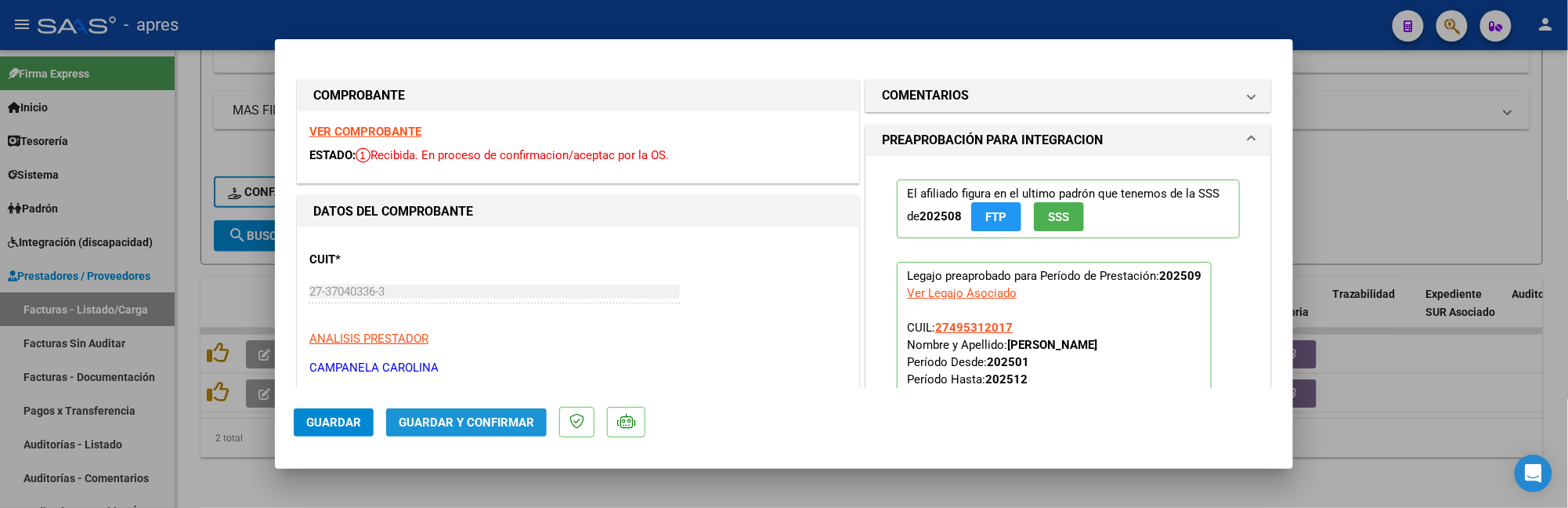
click at [483, 415] on span "Guardar y Confirmar" at bounding box center [466, 422] width 135 height 14
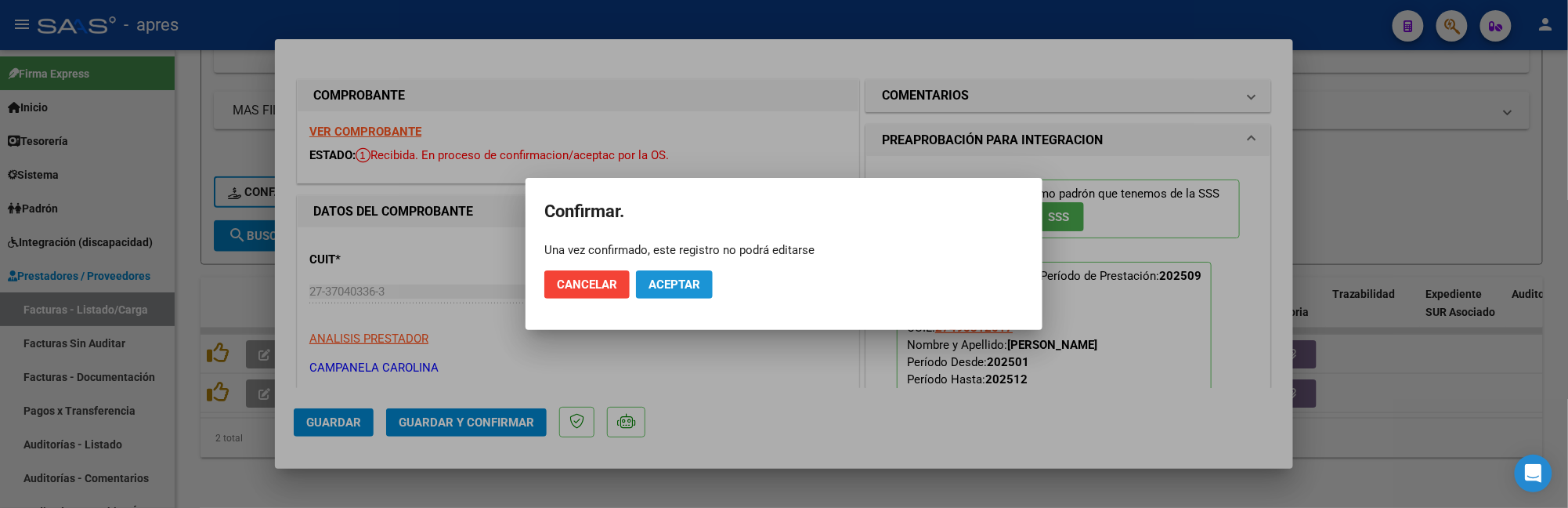
click at [681, 295] on button "Aceptar" at bounding box center [674, 284] width 77 height 29
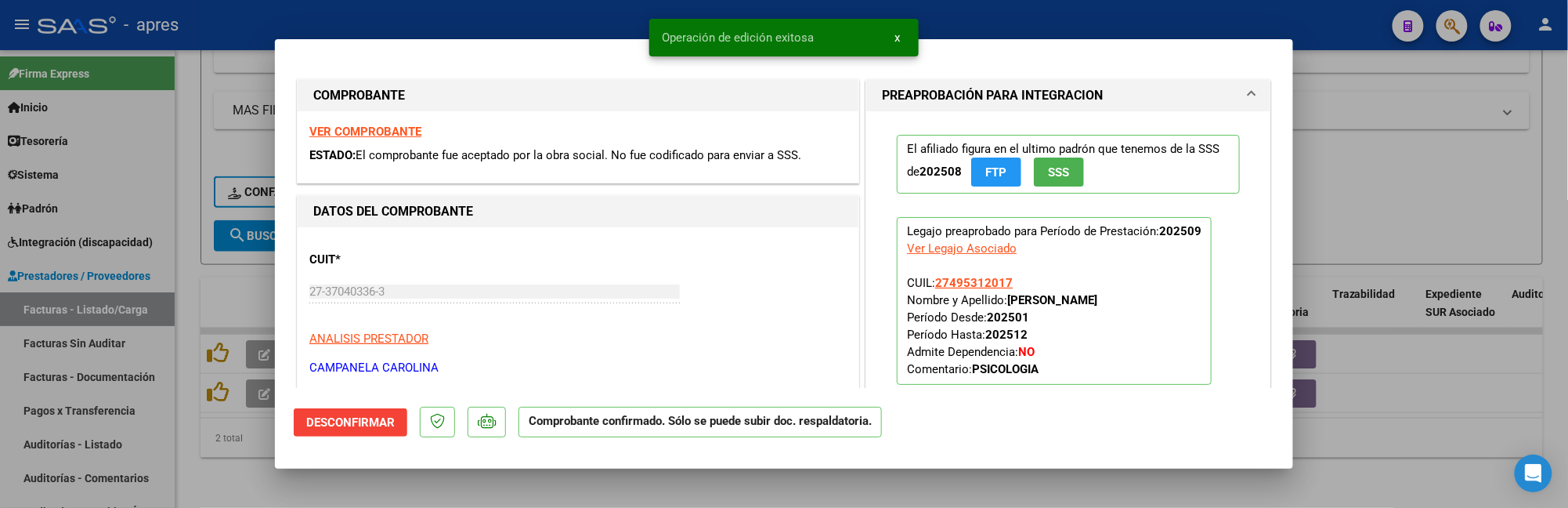
click at [241, 485] on div at bounding box center [784, 254] width 1568 height 508
type input "$ 0,00"
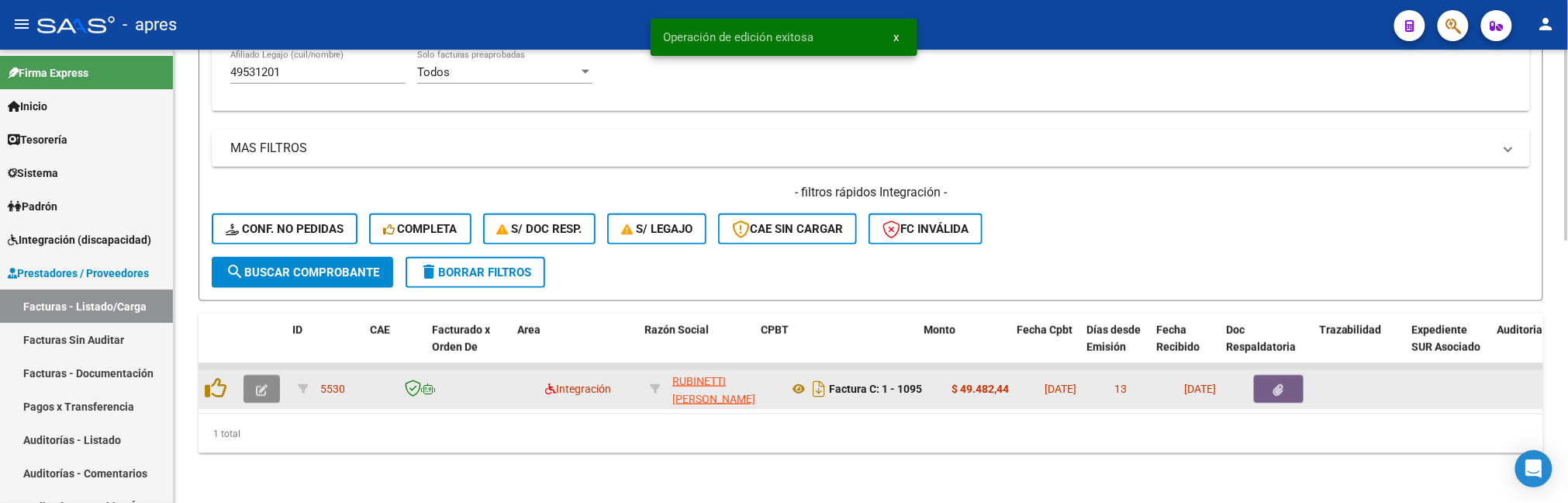
click at [264, 384] on icon "button" at bounding box center [262, 390] width 12 height 12
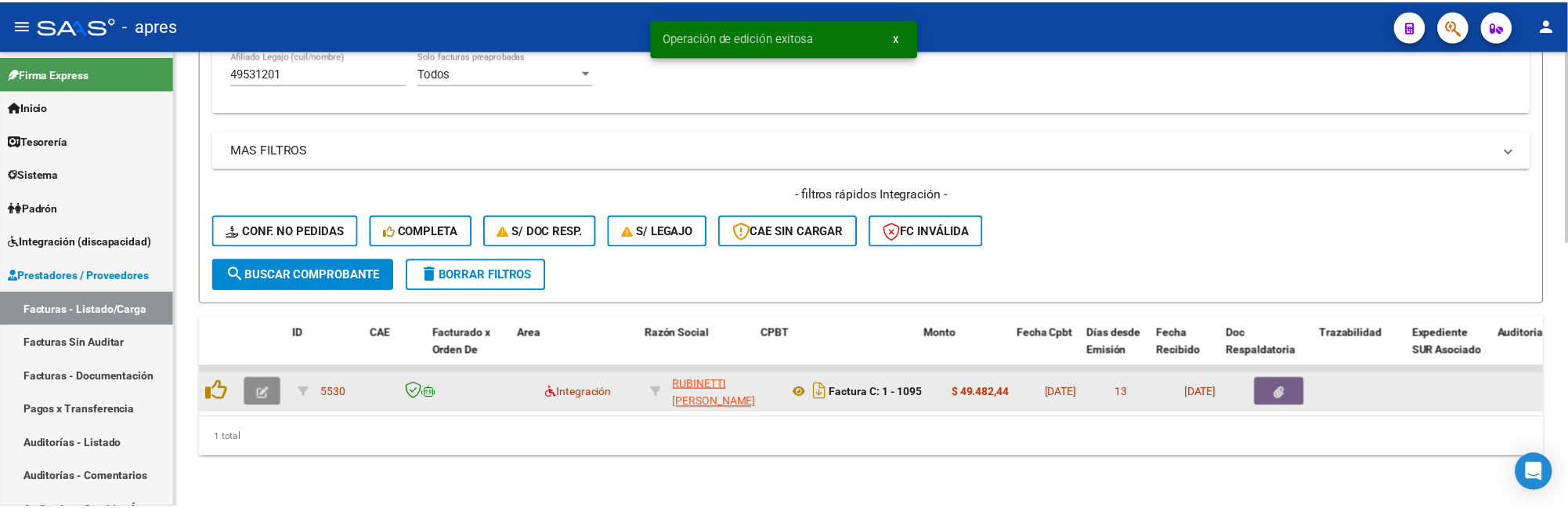
scroll to position [674, 0]
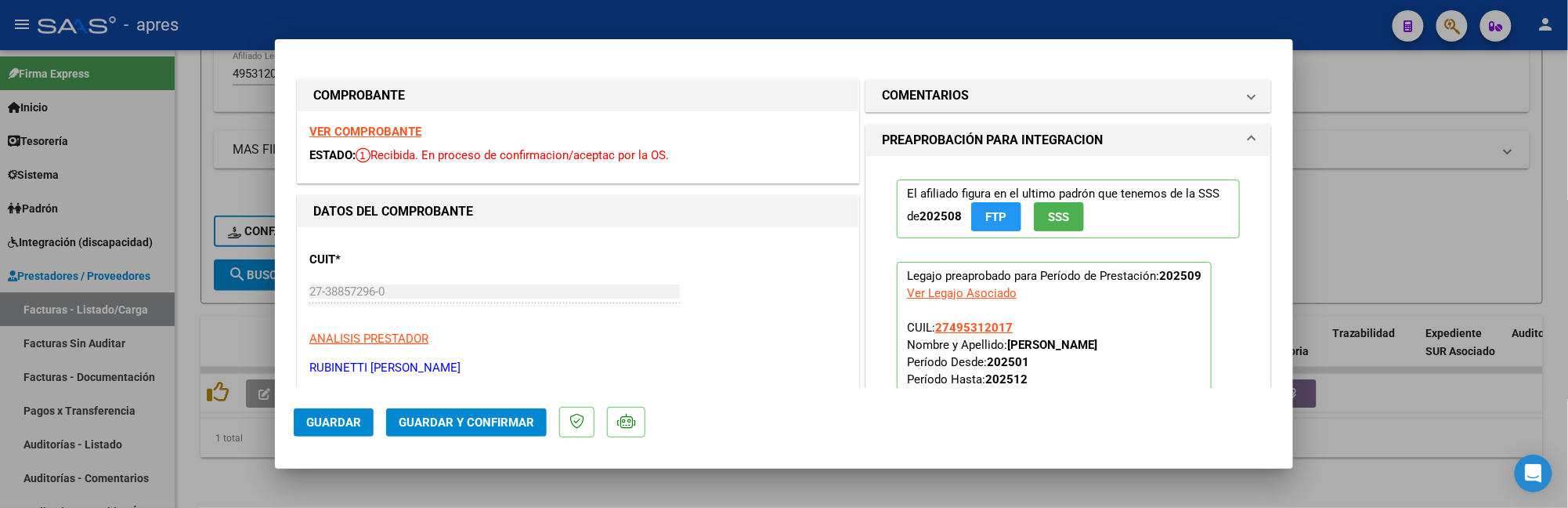
click at [381, 129] on strong "VER COMPROBANTE" at bounding box center [365, 132] width 112 height 14
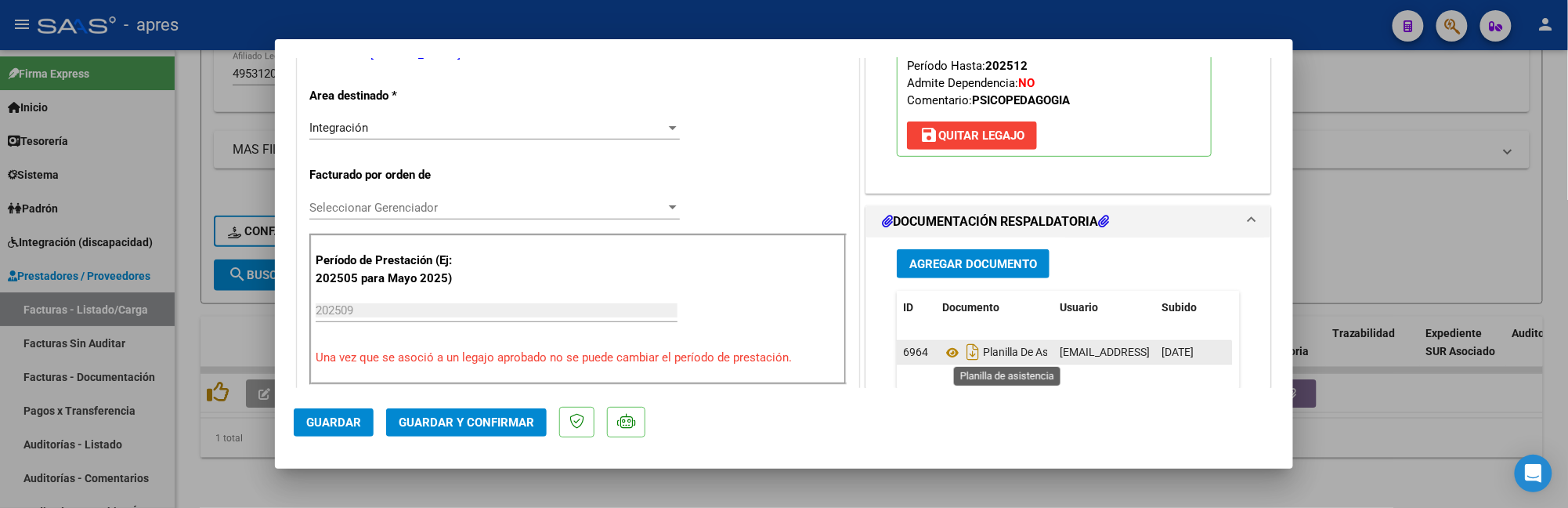
scroll to position [418, 0]
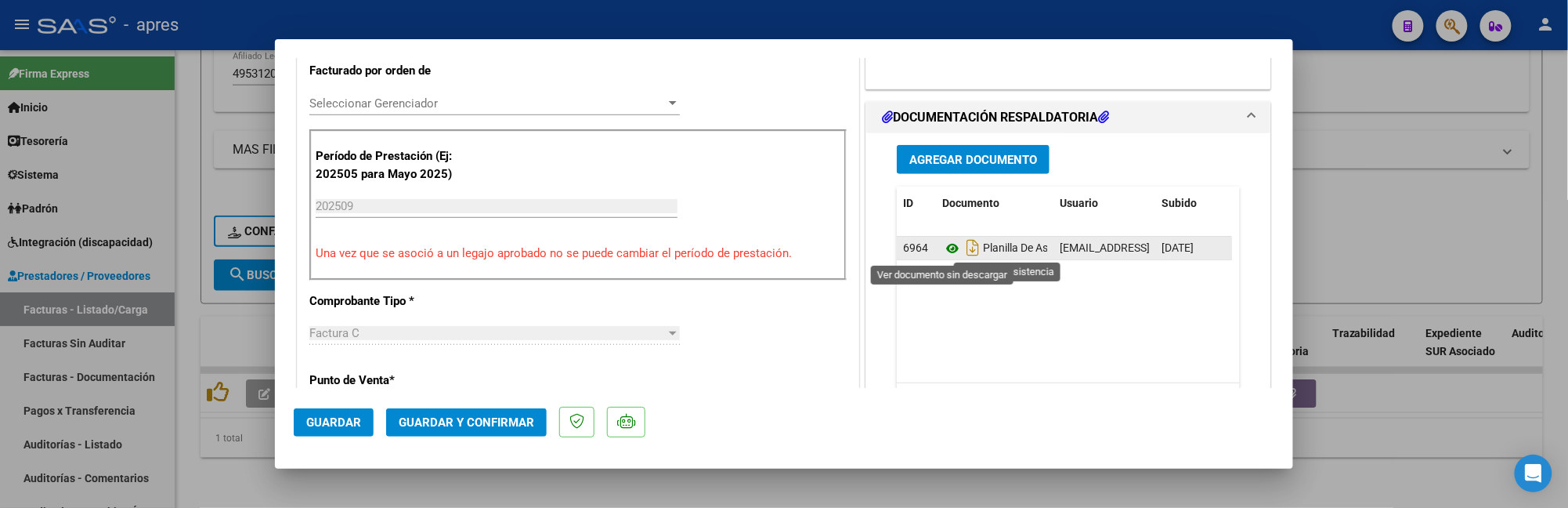
click at [942, 251] on icon at bounding box center [952, 249] width 20 height 19
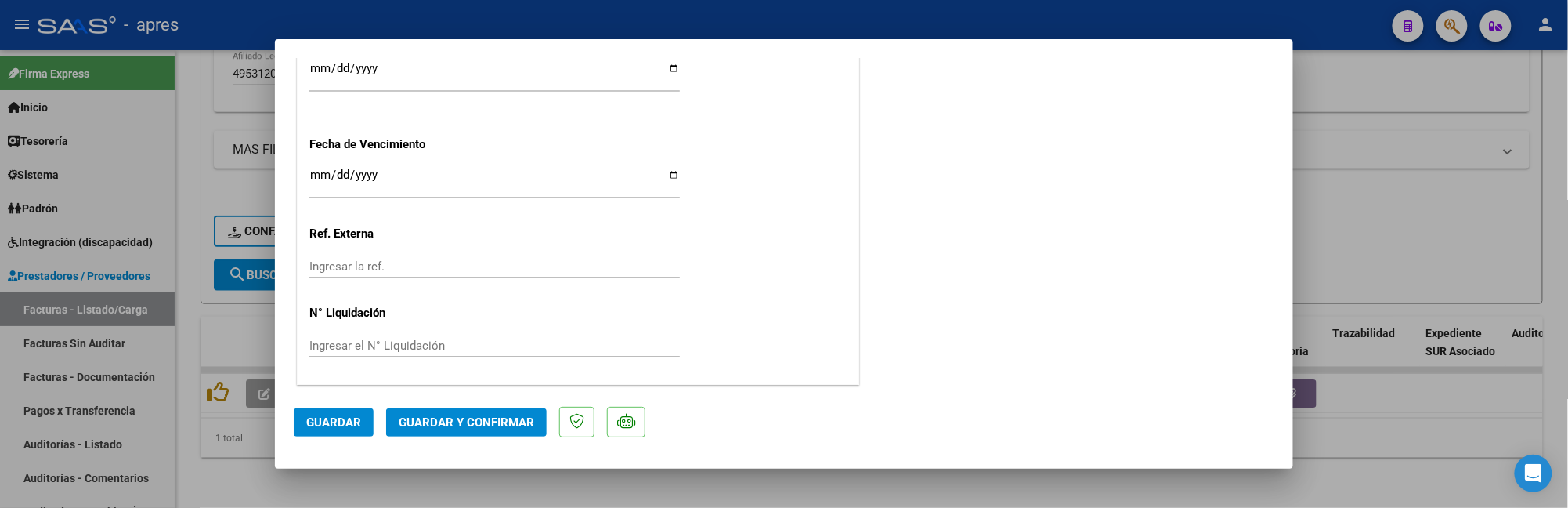
scroll to position [1185, 0]
click at [314, 183] on input "Ingresar la fecha" at bounding box center [494, 180] width 370 height 25
type input "[DATE]"
click at [417, 418] on span "Guardar y Confirmar" at bounding box center [466, 422] width 135 height 14
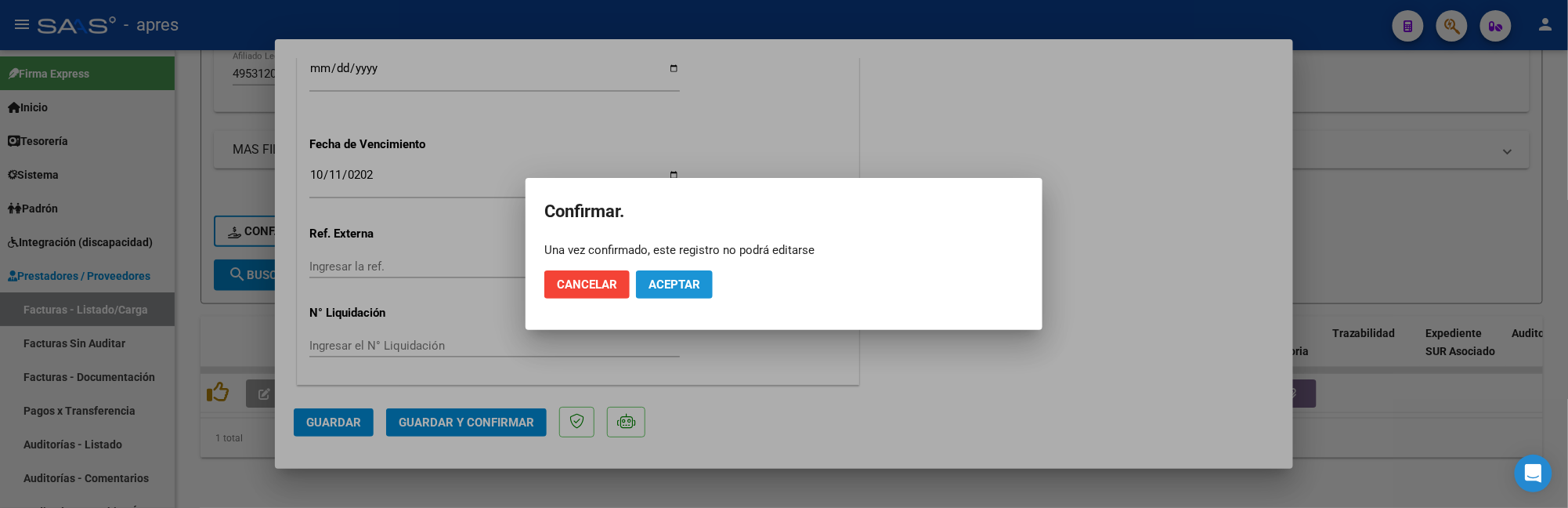
click at [672, 291] on button "Aceptar" at bounding box center [674, 284] width 77 height 29
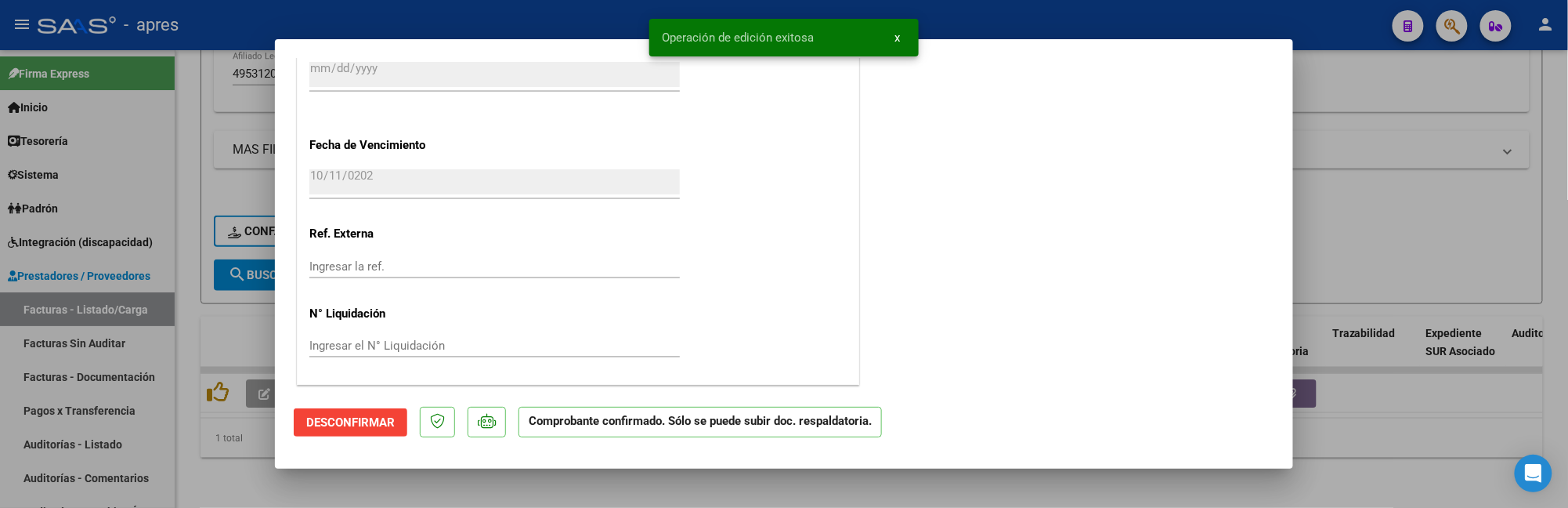
click at [218, 439] on div at bounding box center [784, 254] width 1568 height 508
type input "$ 0,00"
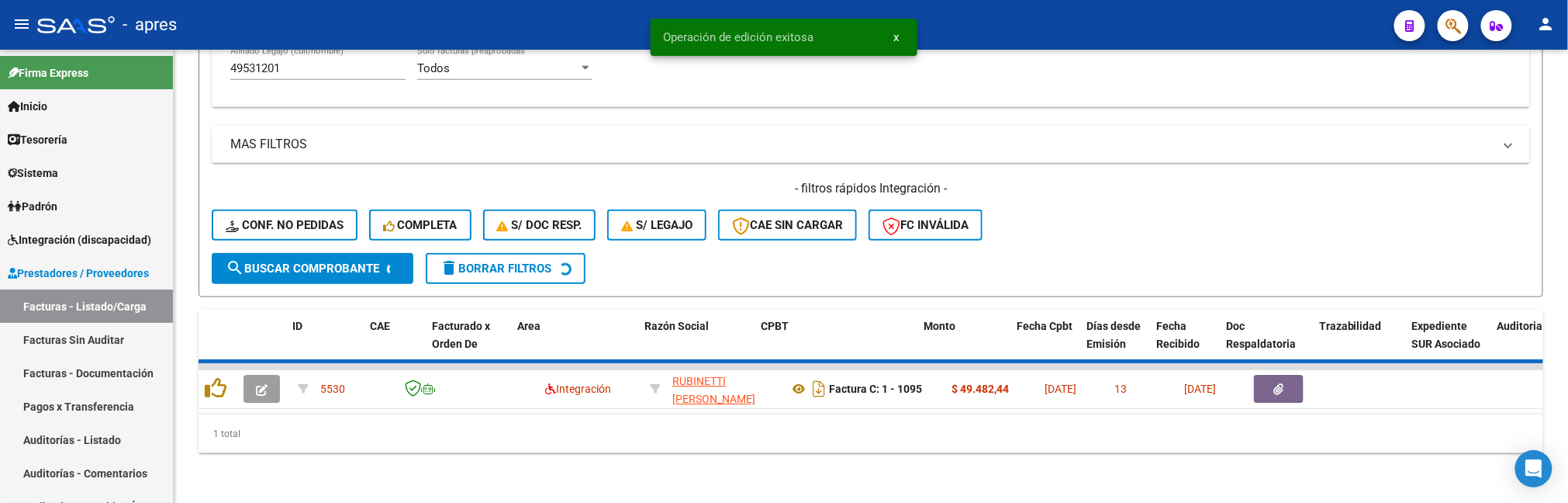
scroll to position [593, 0]
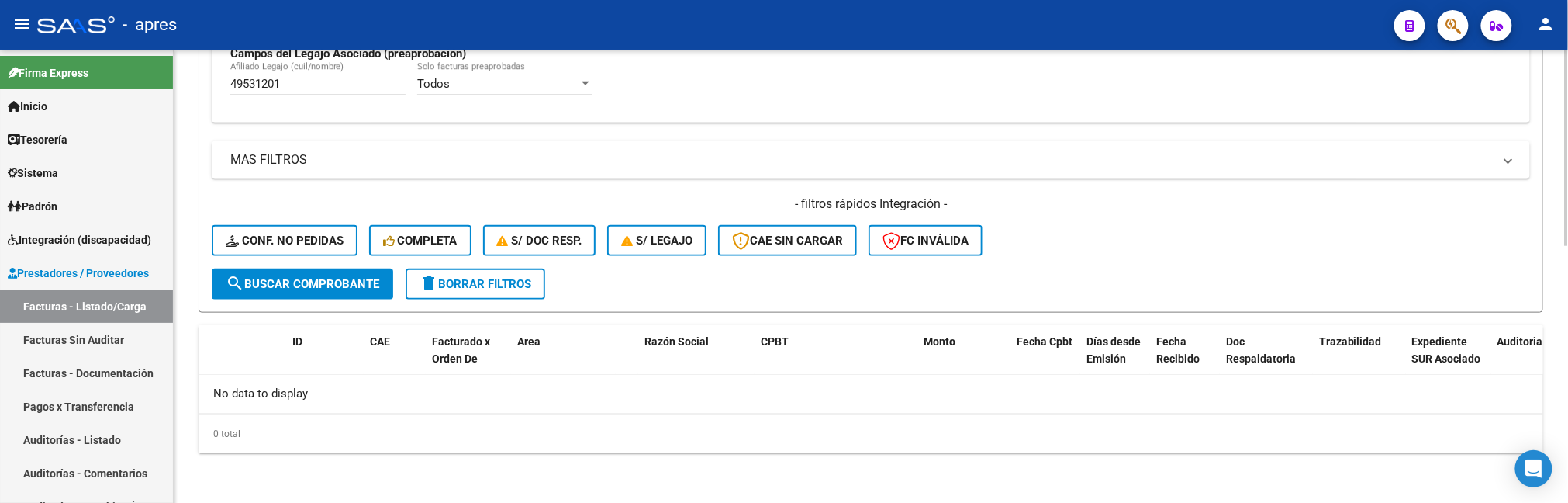
click at [569, 442] on div "0 total" at bounding box center [870, 433] width 1345 height 39
